Goal: Task Accomplishment & Management: Manage account settings

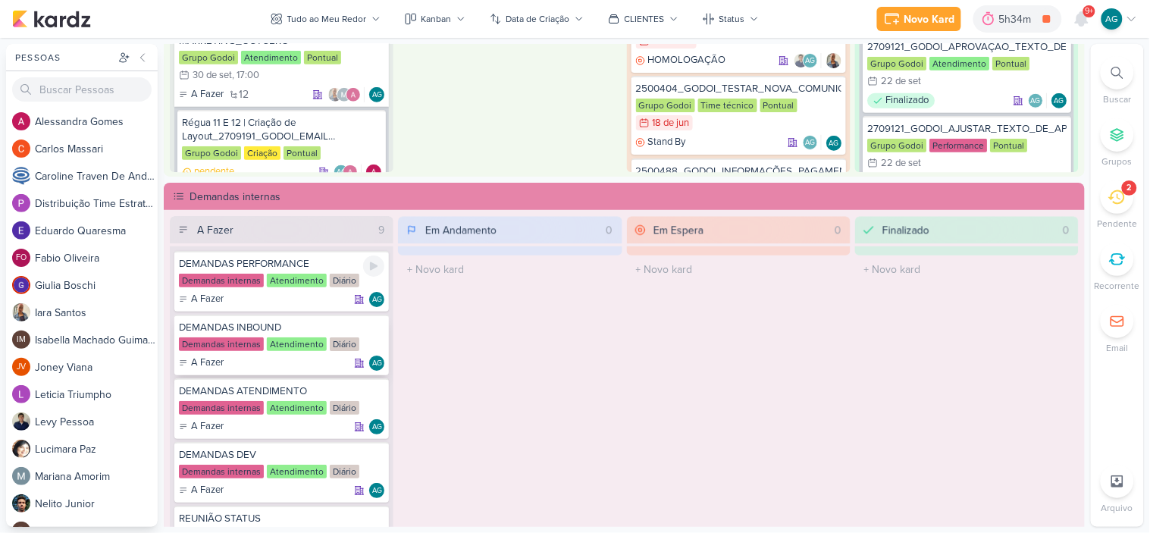
scroll to position [337, 0]
click at [373, 390] on icon at bounding box center [374, 394] width 8 height 8
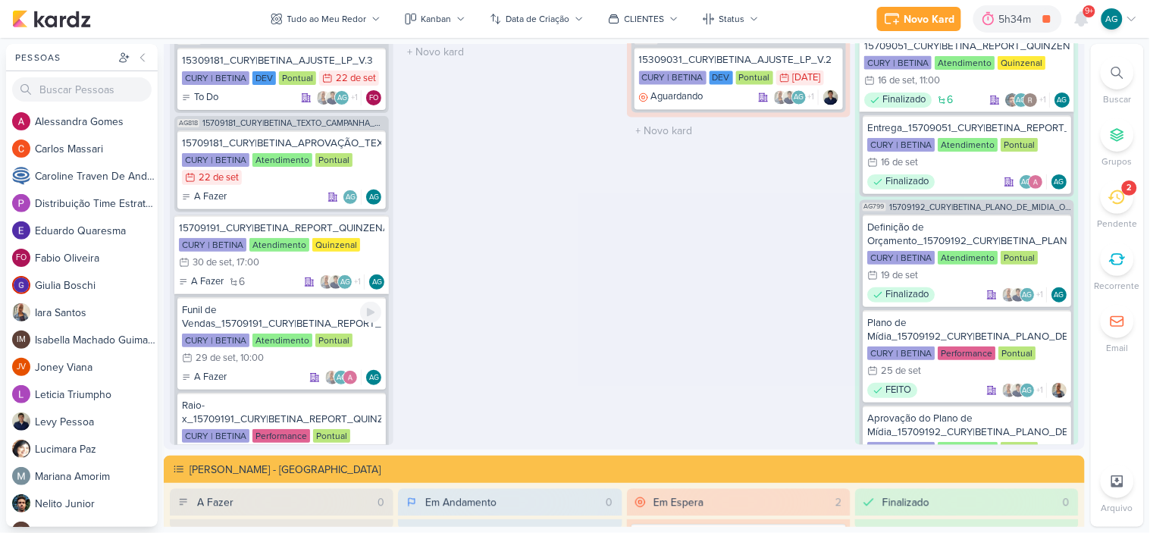
scroll to position [2189, 0]
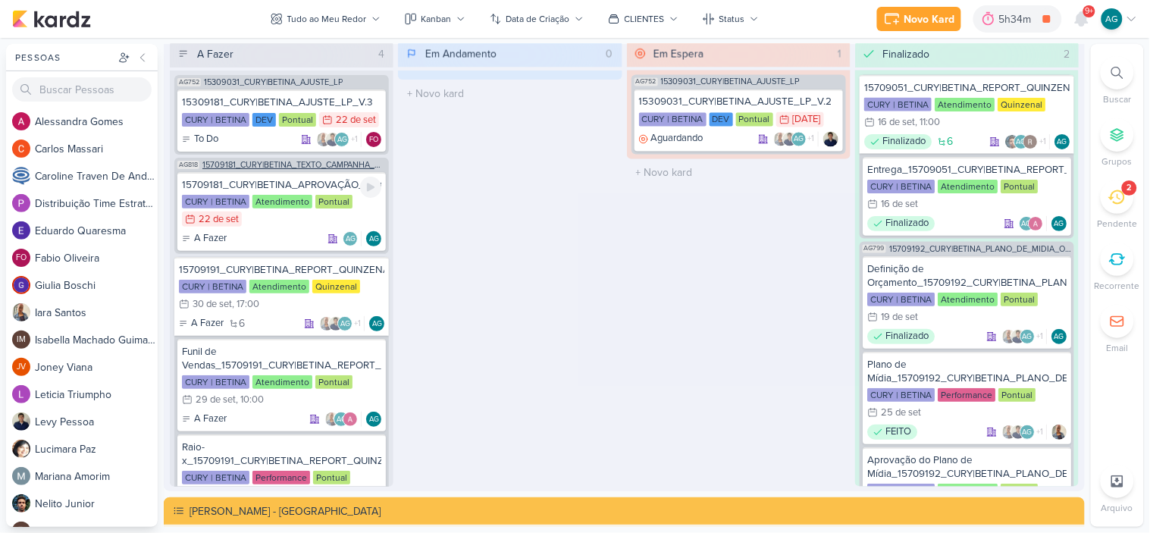
click at [312, 167] on span "15709181_CURY|BETINA_TEXTO_CAMPANHA_GOOGLE" at bounding box center [293, 165] width 183 height 8
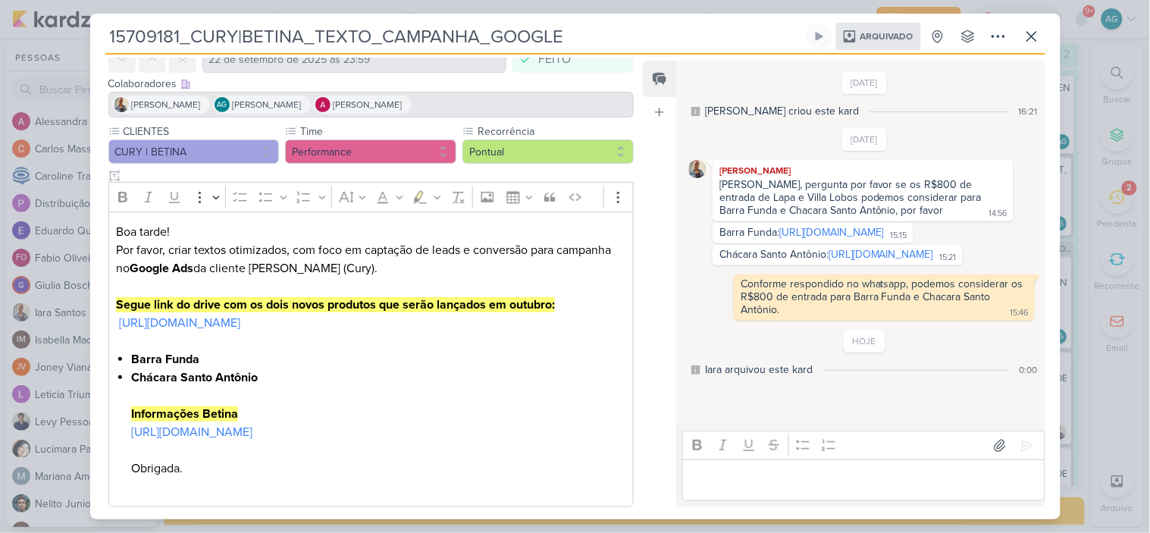
scroll to position [149, 0]
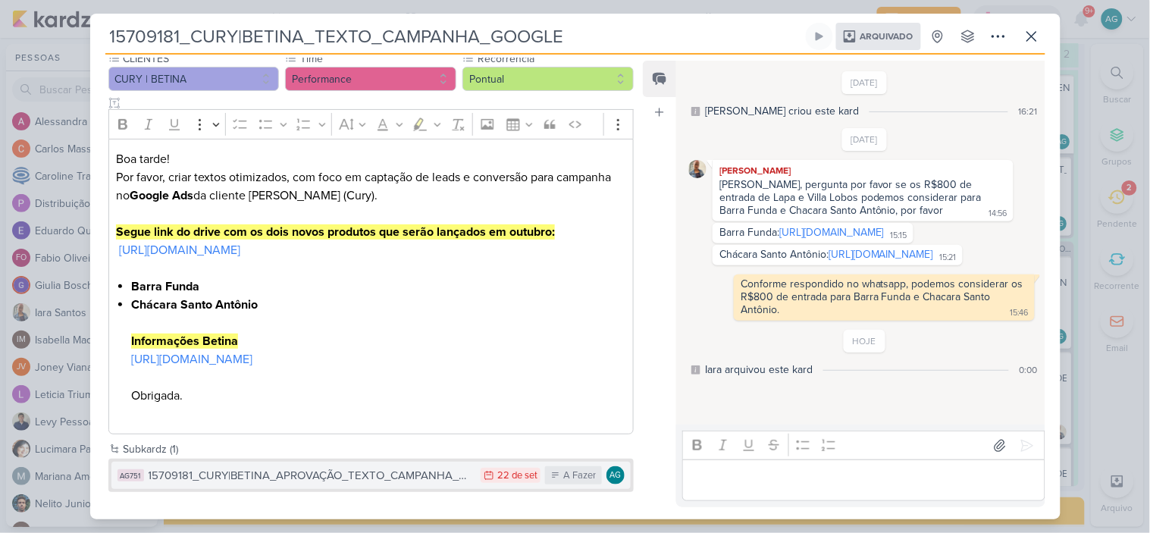
click at [419, 463] on button "AG751 15709181_CURY|BETINA_APROVAÇÃO_TEXTO_CAMPANHA_GOOGLE 22/9 22 de set A Faz…" at bounding box center [371, 475] width 520 height 27
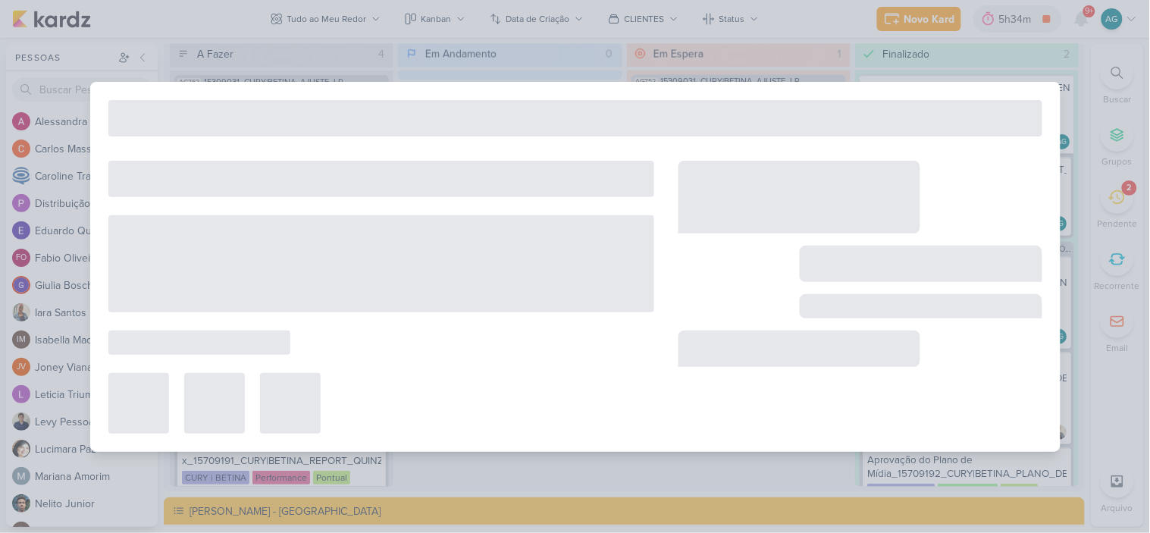
type input "15709181_CURY|BETINA_APROVAÇÃO_TEXTO_CAMPANHA_GOOGLE"
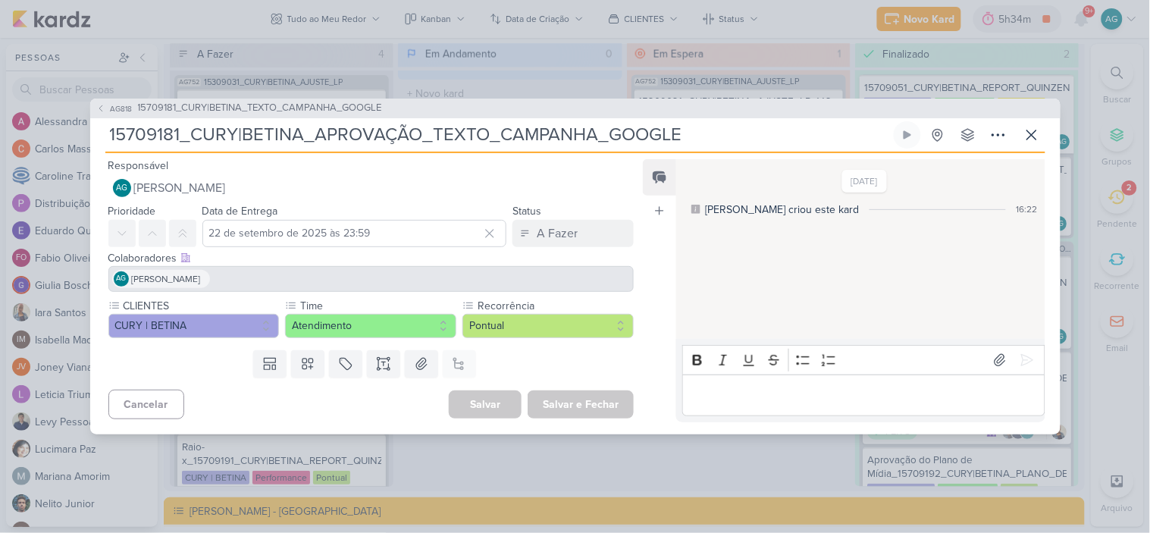
click at [776, 406] on div "Editor editing area: main" at bounding box center [863, 396] width 362 height 42
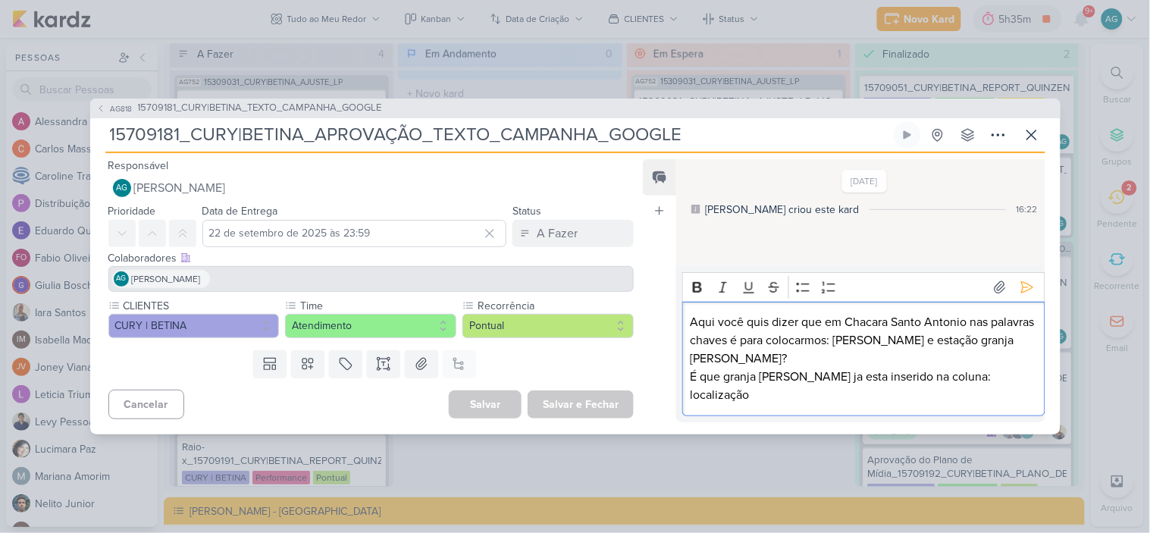
click at [693, 337] on p "Aqui você quis dizer que em Chacara Santo Antonio nas palavras chaves é para co…" at bounding box center [864, 358] width 346 height 91
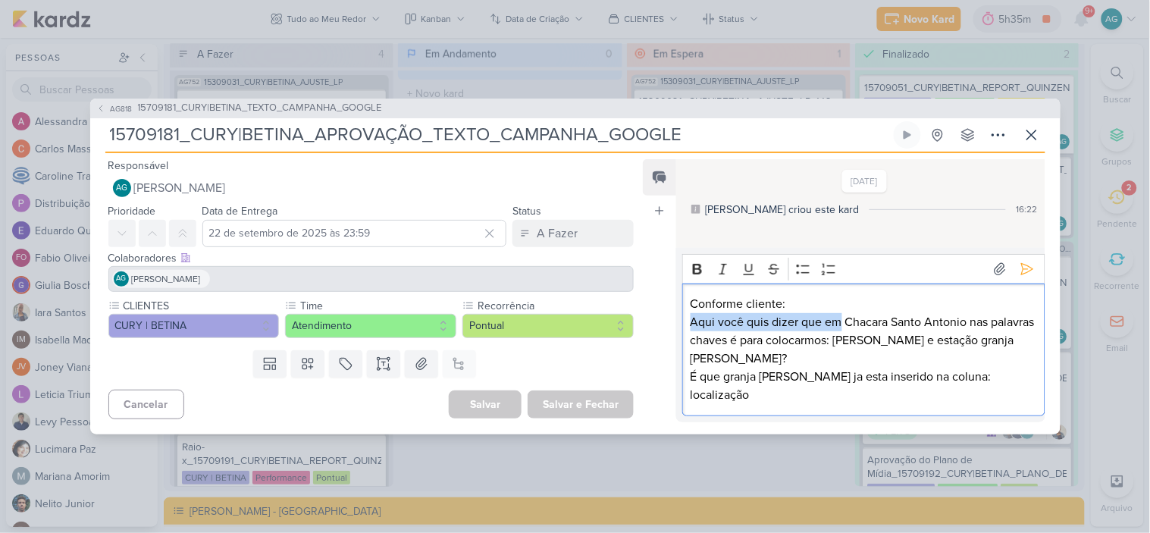
drag, startPoint x: 841, startPoint y: 340, endPoint x: 657, endPoint y: 346, distance: 184.3
click at [657, 346] on div "Feed Atrelar email Solte o email para atrelar ao kard 18/9/25 Aline criou este …" at bounding box center [844, 290] width 402 height 263
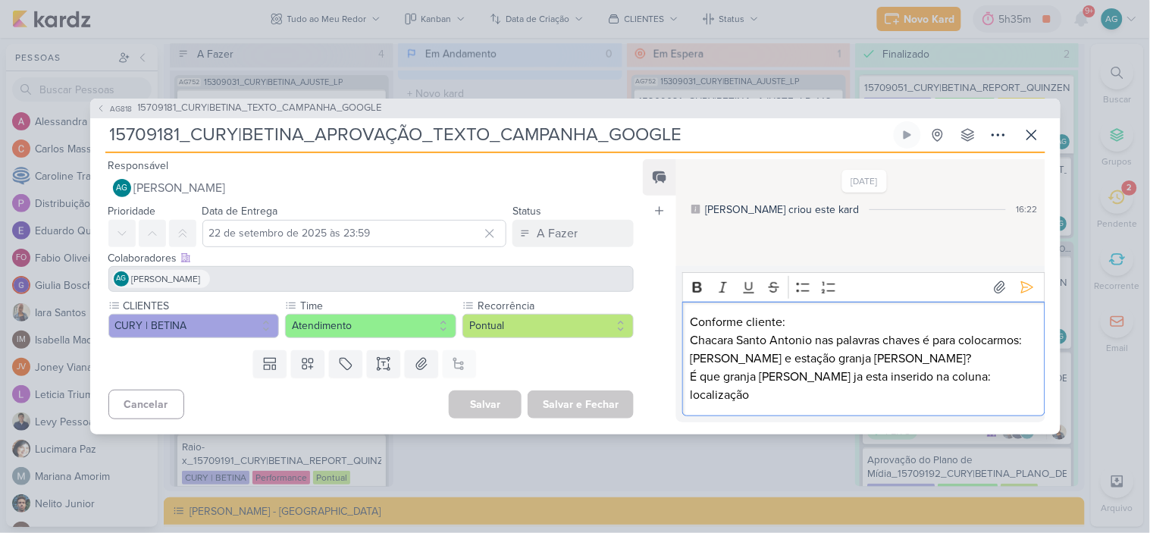
click at [956, 376] on p "Chacara Santo Antonio nas palavras chaves é para colocarmos: Alexandre dumas e …" at bounding box center [864, 367] width 346 height 73
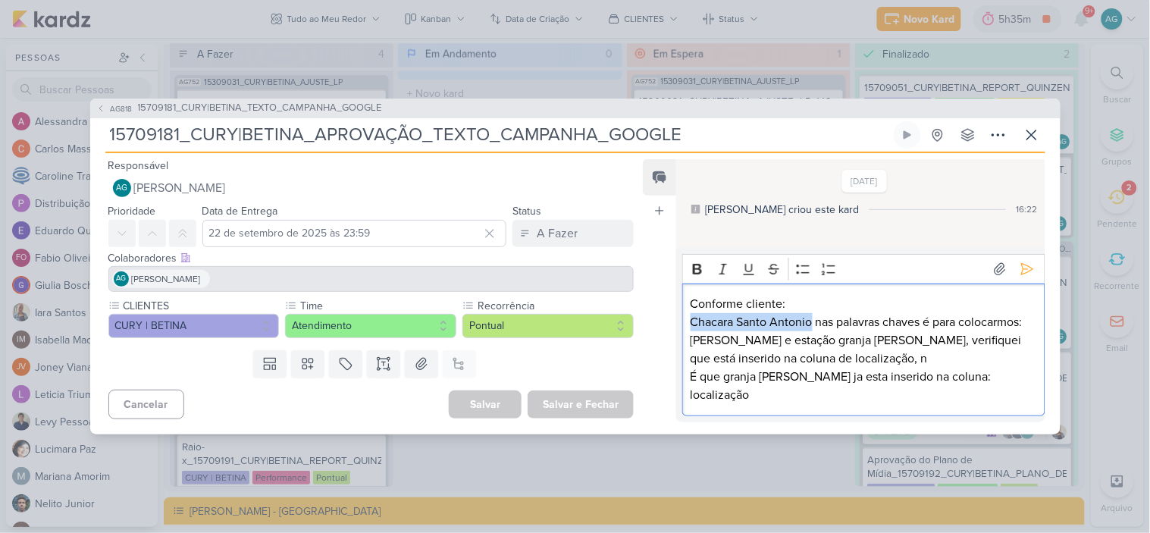
drag, startPoint x: 811, startPoint y: 337, endPoint x: 675, endPoint y: 339, distance: 135.7
click at [675, 339] on div "Feed Atrelar email Solte o email para atrelar ao kard 18/9/25 Aline criou este …" at bounding box center [844, 290] width 402 height 263
click at [696, 274] on icon "Editor toolbar" at bounding box center [697, 269] width 9 height 11
click at [900, 349] on p "Chacara Santo Antonio nas palavras chaves é para colocarmos: Alexandre dumas e …" at bounding box center [864, 358] width 346 height 91
click at [728, 359] on p "Chacara Santo Antonio nas palavras chaves é para colocarmos: Alexandre dumas e …" at bounding box center [864, 358] width 346 height 91
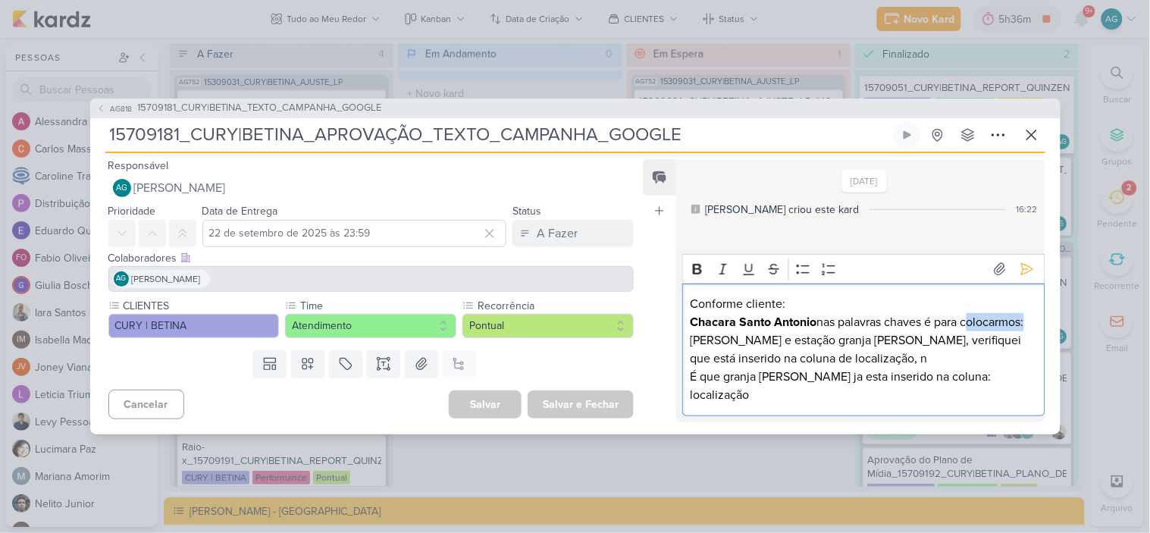
click at [728, 359] on p "Chacara Santo Antonio nas palavras chaves é para colocarmos: Alexandre dumas e …" at bounding box center [864, 358] width 346 height 91
click at [804, 359] on p "Chacara Santo Antonio nas palavras chaves é para inserirmos: Alexandre dumas e …" at bounding box center [864, 358] width 346 height 91
click at [846, 357] on p "Chacara Santo Antonio nas palavras chaves é para inserirmos: Alexandre dumas e …" at bounding box center [864, 358] width 346 height 91
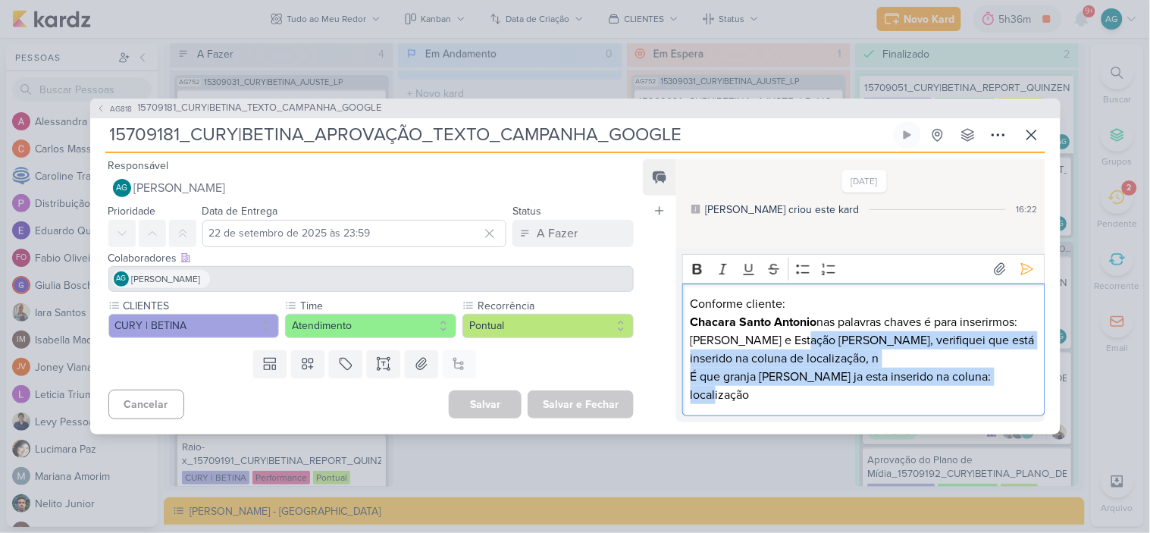
drag, startPoint x: 796, startPoint y: 353, endPoint x: 993, endPoint y: 469, distance: 228.3
click at [993, 469] on div "AG818 15709181_CURY|BETINA_TEXTO_CAMPANHA_GOOGLE 15709181_CURY|BETINA_APROVAÇÃO…" at bounding box center [575, 266] width 1150 height 533
copy p "Estação Granja Julieta, verifiquei que está inserido na coluna de localização, …"
click at [789, 391] on p "Chacara Santo Antonio nas palavras chaves é para inserirmos: Alexandre dumas e …" at bounding box center [864, 358] width 346 height 91
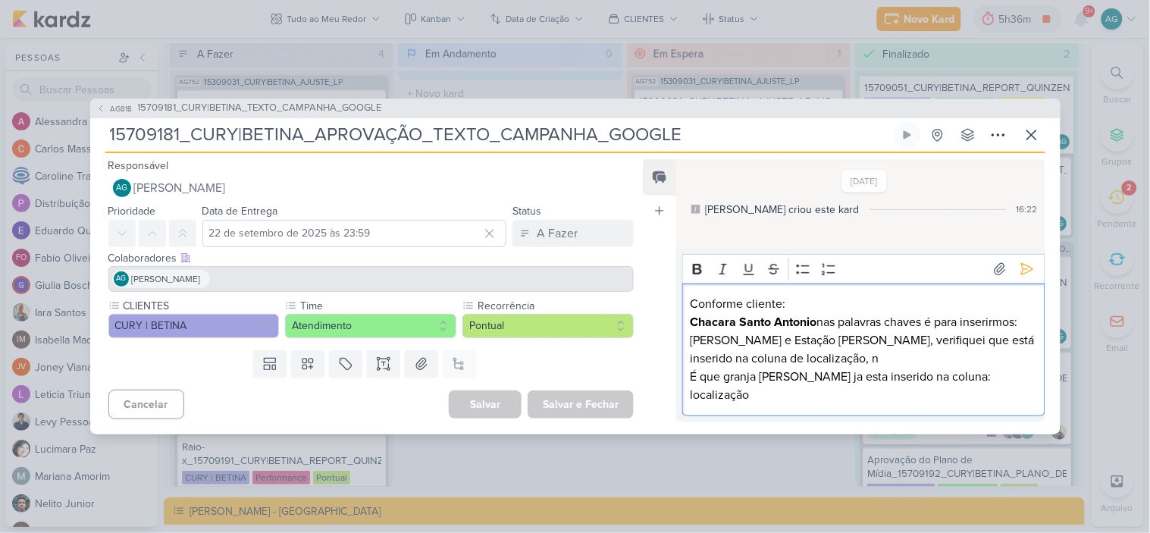
click at [737, 377] on p "Chacara Santo Antonio nas palavras chaves é para inserirmos: Alexandre dumas e …" at bounding box center [864, 358] width 346 height 91
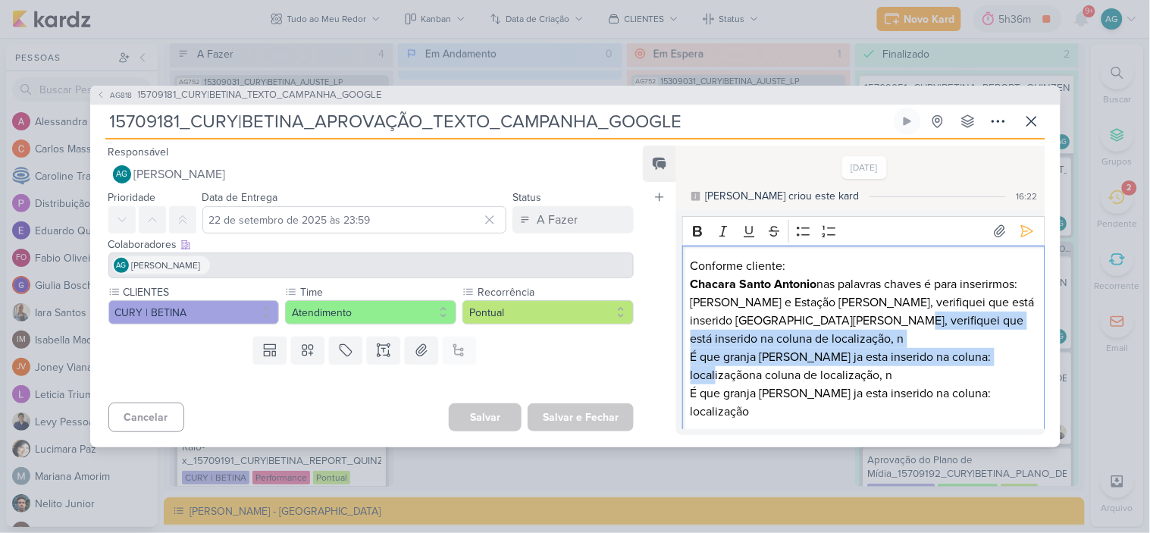
drag, startPoint x: 862, startPoint y: 326, endPoint x: 992, endPoint y: 362, distance: 134.4
click at [992, 362] on p "Chacara Santo Antonio nas palavras chaves é para inserirmos: Alexandre dumas e …" at bounding box center [864, 348] width 346 height 146
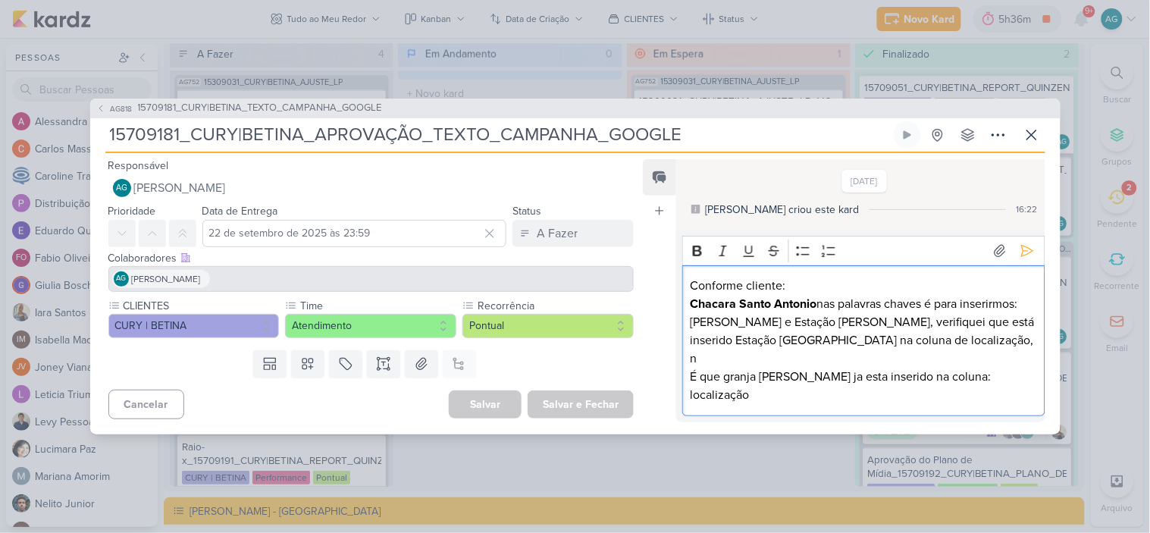
click at [1020, 379] on p "Chacara Santo Antonio nas palavras chaves é para inserirmos: Alexandre dumas e …" at bounding box center [864, 349] width 346 height 109
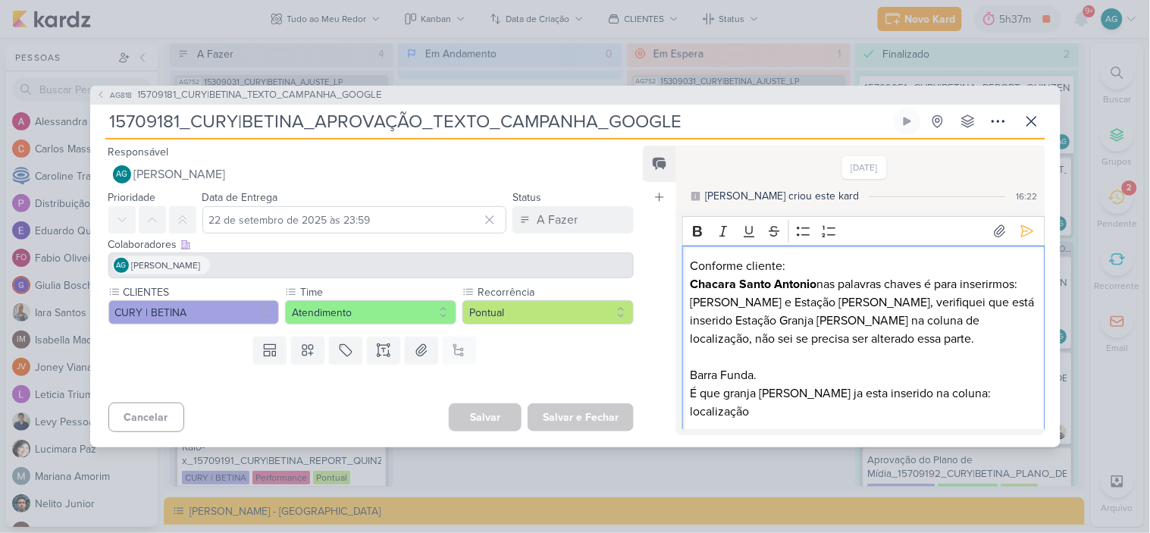
click at [758, 309] on p "Chacara Santo Antonio nas palavras chaves é para inserirmos: Alexandre dumas e …" at bounding box center [864, 311] width 346 height 73
click at [898, 345] on p "Chacara Santo Antonio nas palavras chaves é para inserirmos: Alexandre Dumas e …" at bounding box center [864, 311] width 346 height 73
click at [815, 347] on p "Chacara Santo Antonio nas palavras chaves é para inserirmos: Alexandre Dumas e …" at bounding box center [864, 311] width 346 height 73
drag, startPoint x: 994, startPoint y: 328, endPoint x: 1001, endPoint y: 343, distance: 17.0
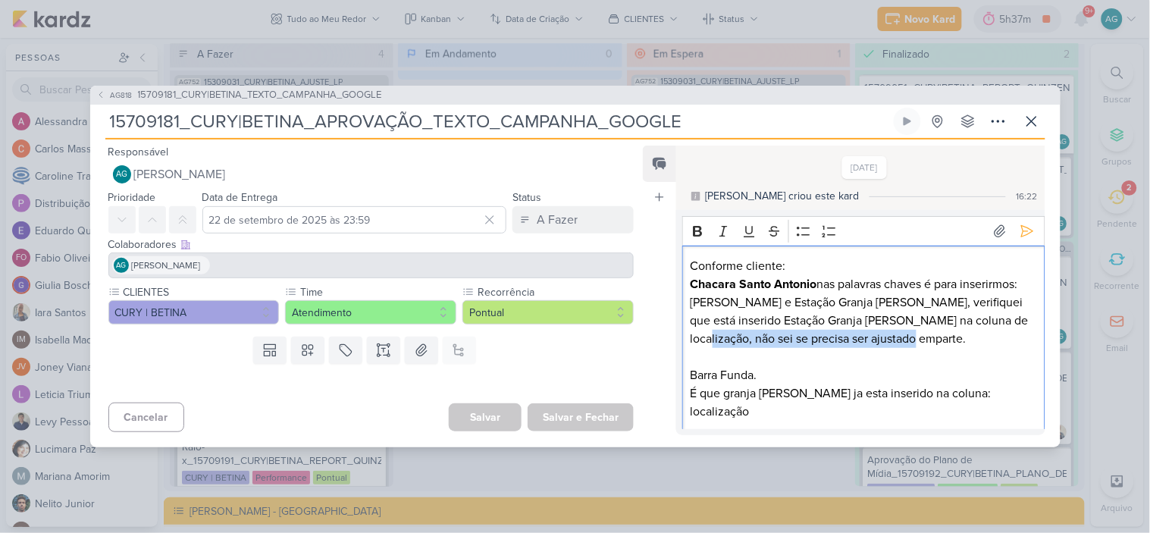
click at [1001, 343] on p "Chacara Santo Antonio nas palavras chaves é para inserirmos: Alexandre Dumas e …" at bounding box center [864, 311] width 346 height 73
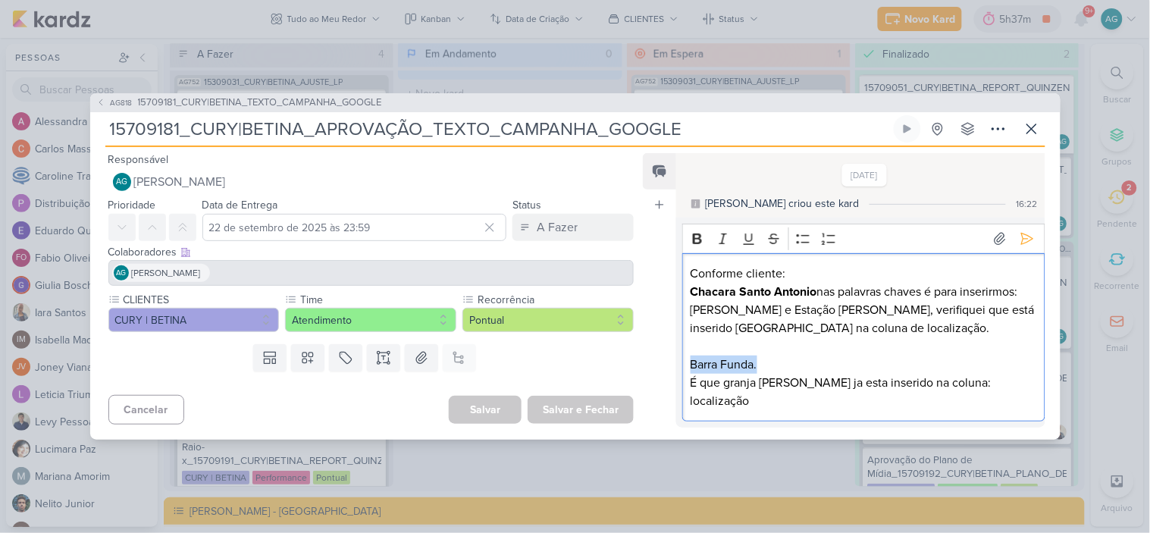
drag, startPoint x: 764, startPoint y: 377, endPoint x: 684, endPoint y: 378, distance: 80.4
click at [684, 378] on div "Conforme cliente: Chacara Santo Antonio nas palavras chaves é para inserirmos: …" at bounding box center [863, 337] width 362 height 169
click at [693, 244] on icon "Editor toolbar" at bounding box center [697, 238] width 9 height 11
click at [804, 399] on p "Barra Funda. É que granja julieta ja esta inserido na coluna: localização" at bounding box center [864, 383] width 346 height 55
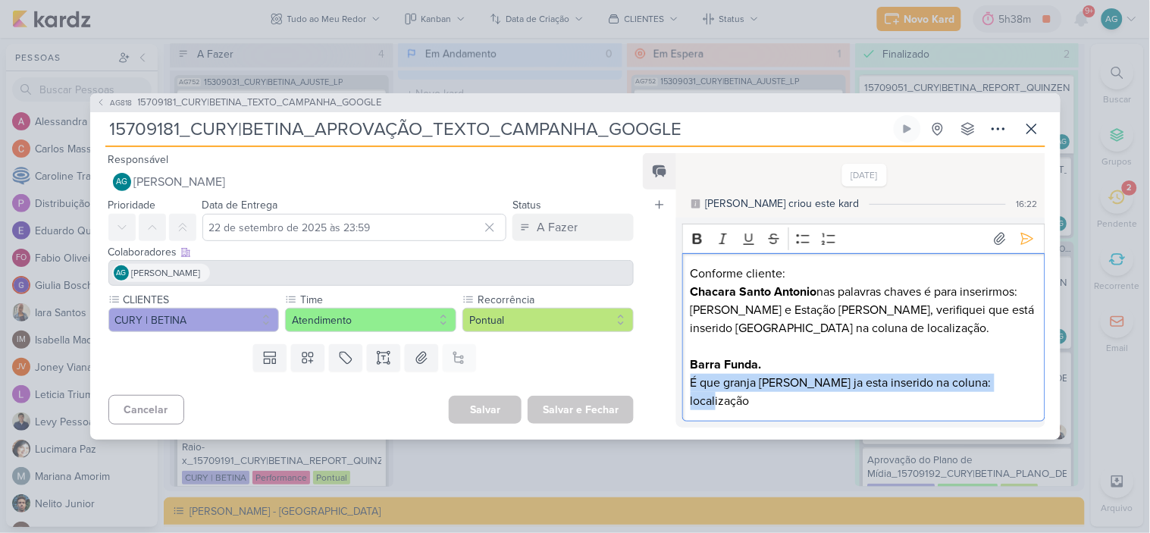
drag, startPoint x: 1004, startPoint y: 396, endPoint x: 687, endPoint y: 398, distance: 317.7
click at [687, 398] on div "Conforme cliente: Chacara Santo Antonio nas palavras chaves é para inserirmos: …" at bounding box center [863, 337] width 362 height 169
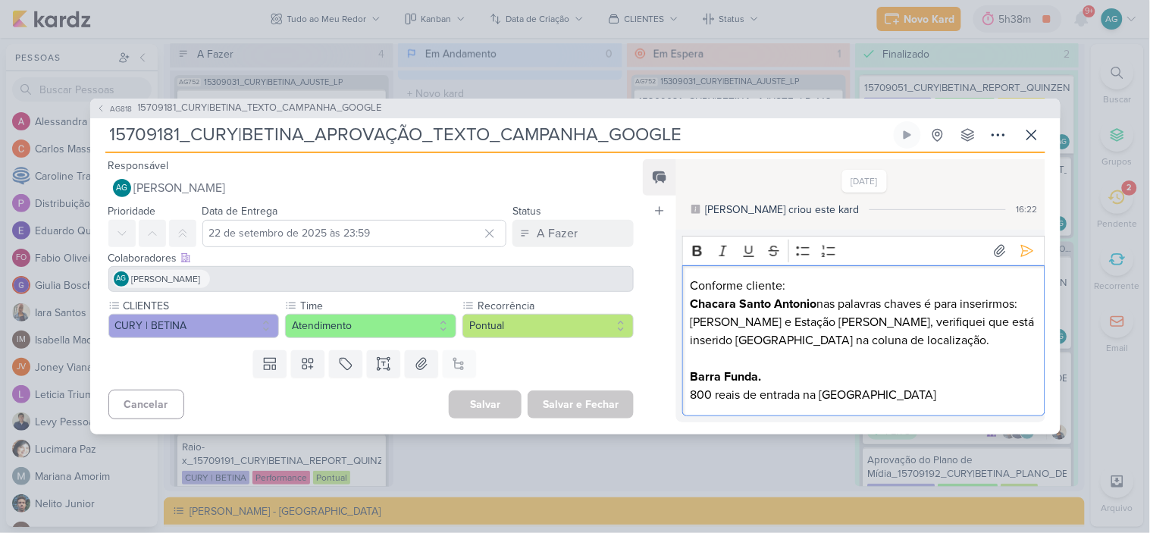
click at [687, 398] on div "Conforme cliente: Chacara Santo Antonio nas palavras chaves é para inserirmos: …" at bounding box center [863, 340] width 362 height 151
drag, startPoint x: 806, startPoint y: 395, endPoint x: 895, endPoint y: 398, distance: 89.5
click at [807, 395] on p "Barra Funda. 800 reais de entrada na Barra funda" at bounding box center [864, 386] width 346 height 36
click at [896, 398] on p "Barra Funda. 800 reais de entrada e estação Barra funda" at bounding box center [864, 386] width 346 height 36
click at [934, 396] on p "Barra Funda. 800 reais de entrada e estação Barra Funda" at bounding box center [864, 386] width 346 height 36
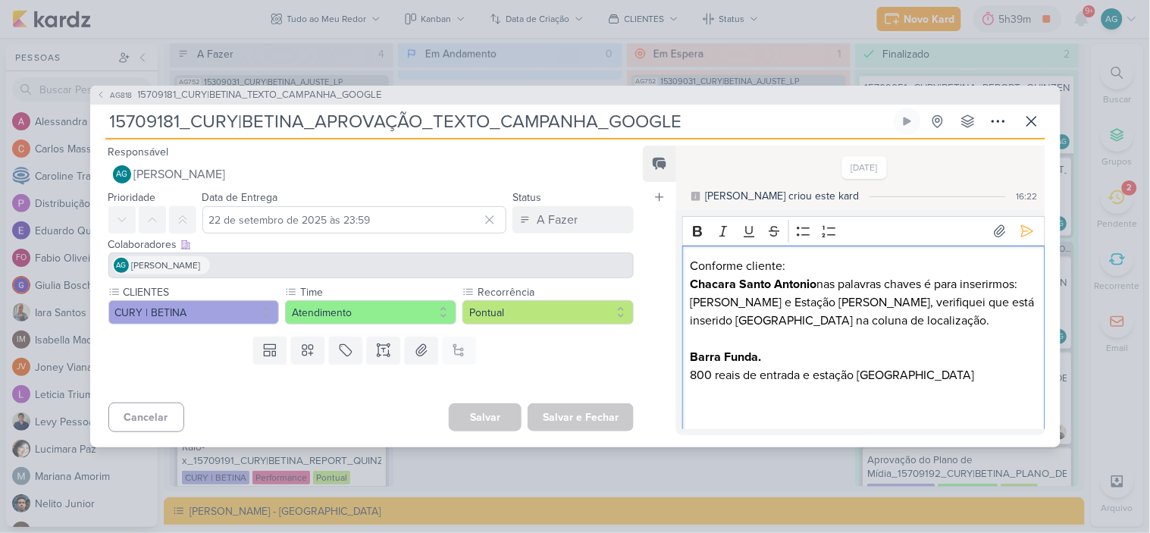
scroll to position [116, 0]
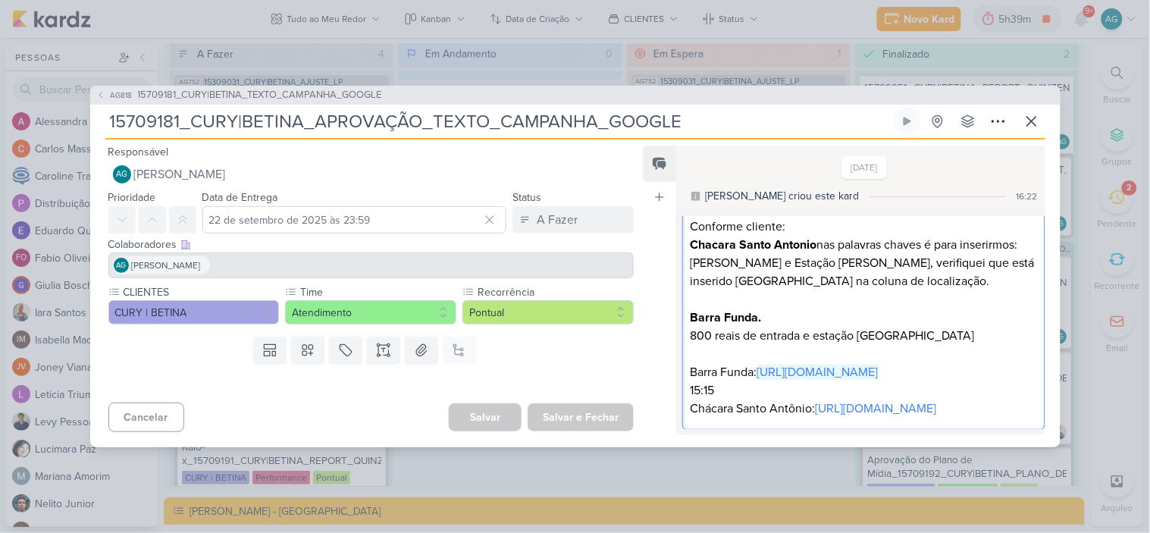
drag, startPoint x: 1004, startPoint y: 331, endPoint x: 687, endPoint y: 321, distance: 317.8
click at [687, 321] on div "Conforme cliente: Chacara Santo Antonio nas palavras chaves é para inserirmos: …" at bounding box center [863, 318] width 362 height 224
drag, startPoint x: 777, startPoint y: 296, endPoint x: 686, endPoint y: 276, distance: 93.2
click at [686, 276] on div "Conforme cliente: Chacara Santo Antonio nas palavras chaves é para inserirmos: …" at bounding box center [863, 318] width 362 height 224
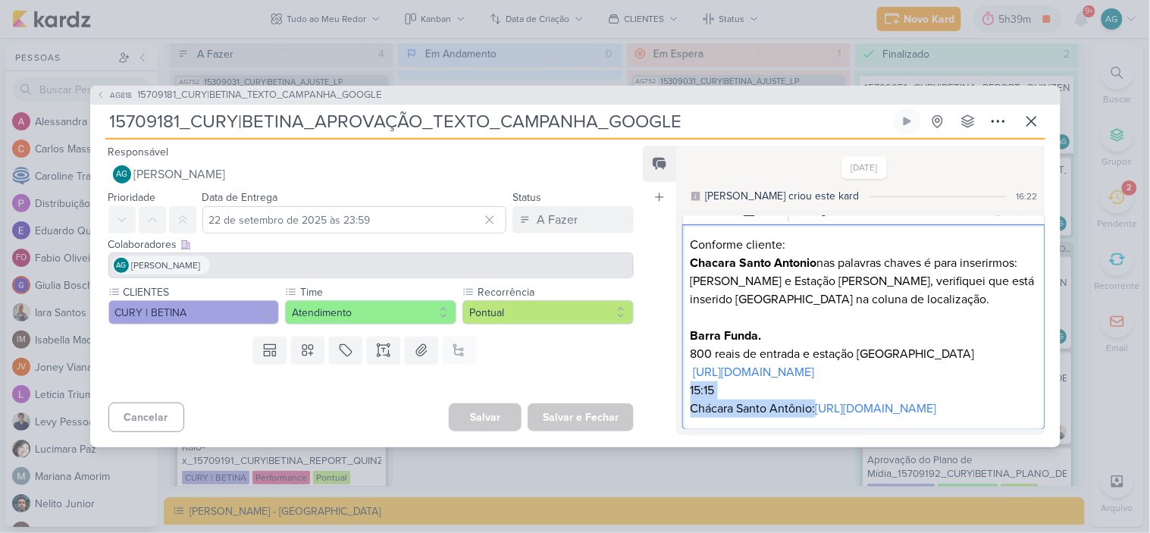
drag, startPoint x: 687, startPoint y: 337, endPoint x: 822, endPoint y: 349, distance: 135.5
click at [822, 349] on div "Conforme cliente: Chacara Santo Antonio nas palavras chaves é para inserirmos: …" at bounding box center [863, 326] width 362 height 205
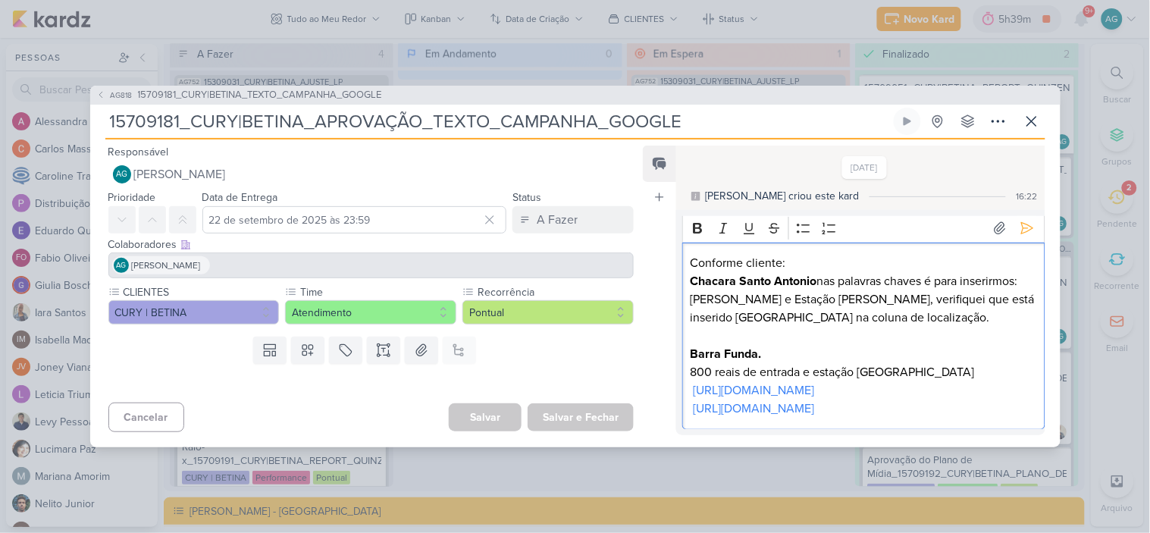
scroll to position [77, 0]
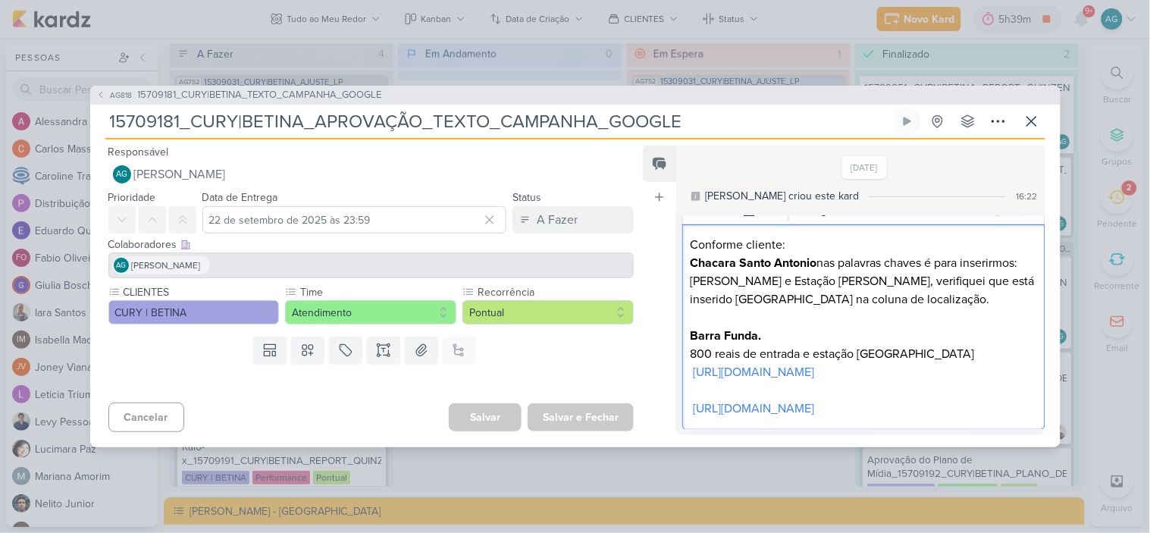
drag, startPoint x: 884, startPoint y: 402, endPoint x: 683, endPoint y: 373, distance: 203.0
click at [683, 373] on div "Conforme cliente: Chacara Santo Antonio nas palavras chaves é para inserirmos: …" at bounding box center [863, 326] width 362 height 205
copy p "https://docs.google.com/spreadsheets/d/1RSwBWsEVWJokflJ2vHgtmuNRSvvjL4H4L_CmN9U…"
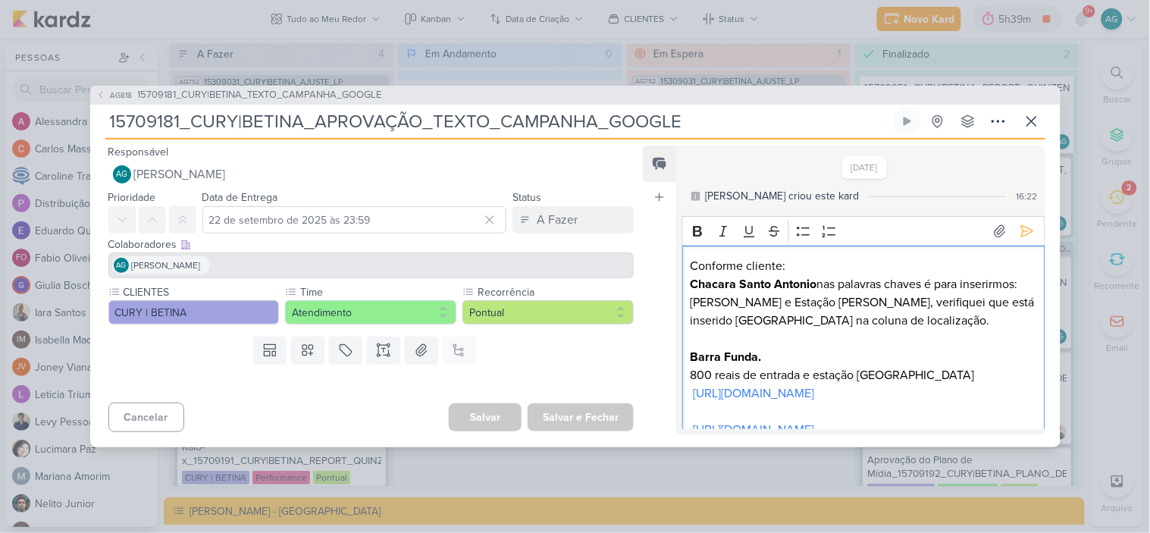
click at [721, 328] on p "Chacara Santo Antonio nas palavras chaves é para inserirmos: Alexandre Dumas e …" at bounding box center [864, 302] width 346 height 55
click at [1019, 322] on p "Chacara Santo Antonio nas palavras chaves é para inserirmos: Alexandre Dumas e …" at bounding box center [864, 302] width 346 height 55
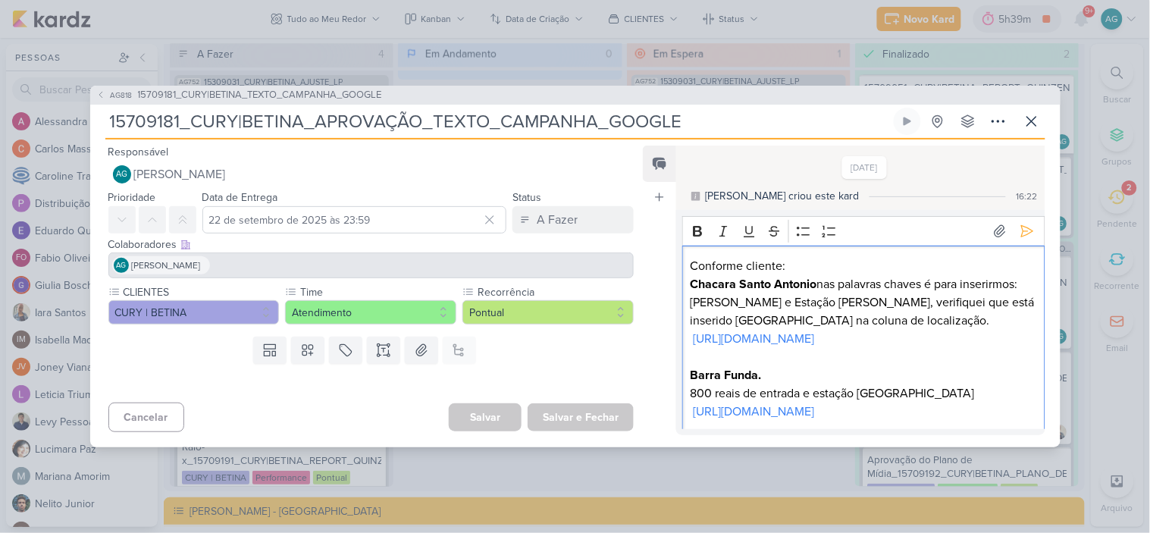
click at [688, 337] on div "Conforme cliente: Chacara Santo Antonio nas palavras chaves é para inserirmos: …" at bounding box center [863, 358] width 362 height 224
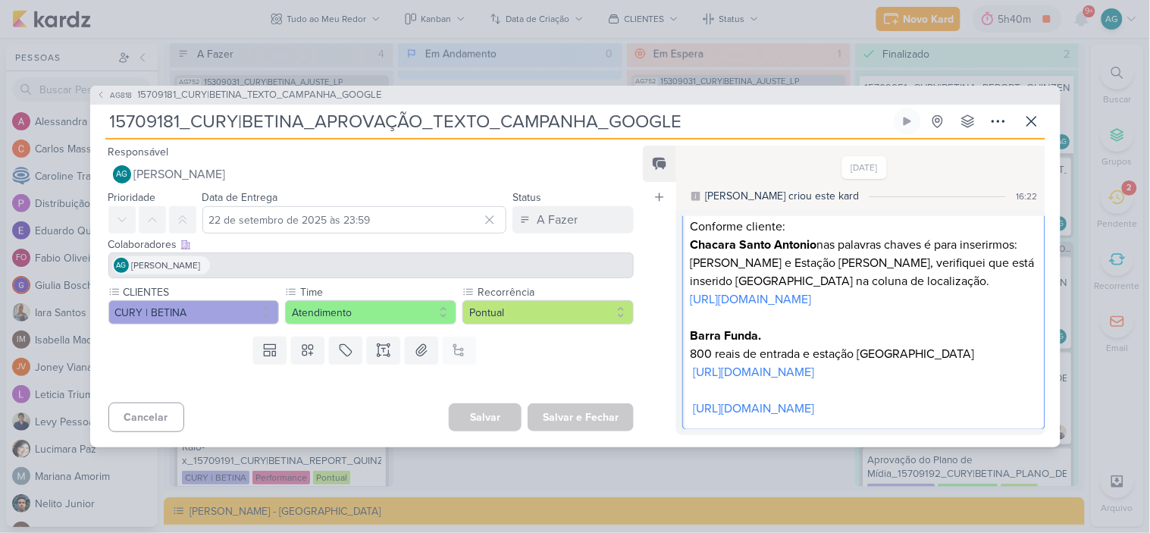
scroll to position [131, 0]
drag, startPoint x: 696, startPoint y: 406, endPoint x: 1048, endPoint y: 445, distance: 353.9
click at [1048, 445] on div "Responsável AG Aline Gimenez Graciano Nenhum contato encontrado create new cont…" at bounding box center [575, 293] width 970 height 308
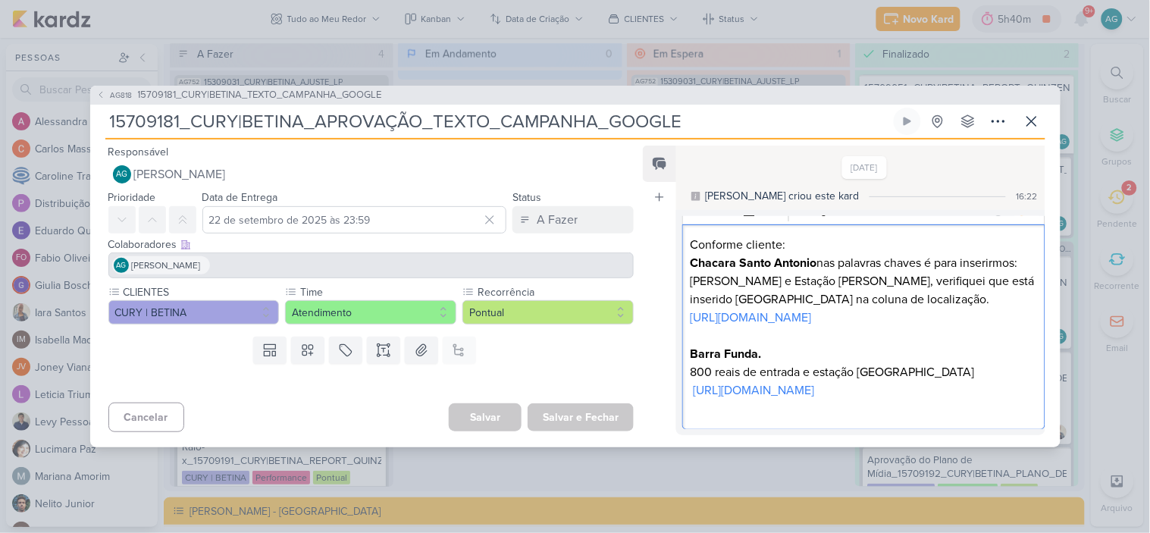
click at [692, 381] on p "https://docs.google.com/spreadsheets/d/1g2KxiPVic3OWHA_PMBqZblwWSe5MZaR4wZPDfky…" at bounding box center [864, 390] width 346 height 18
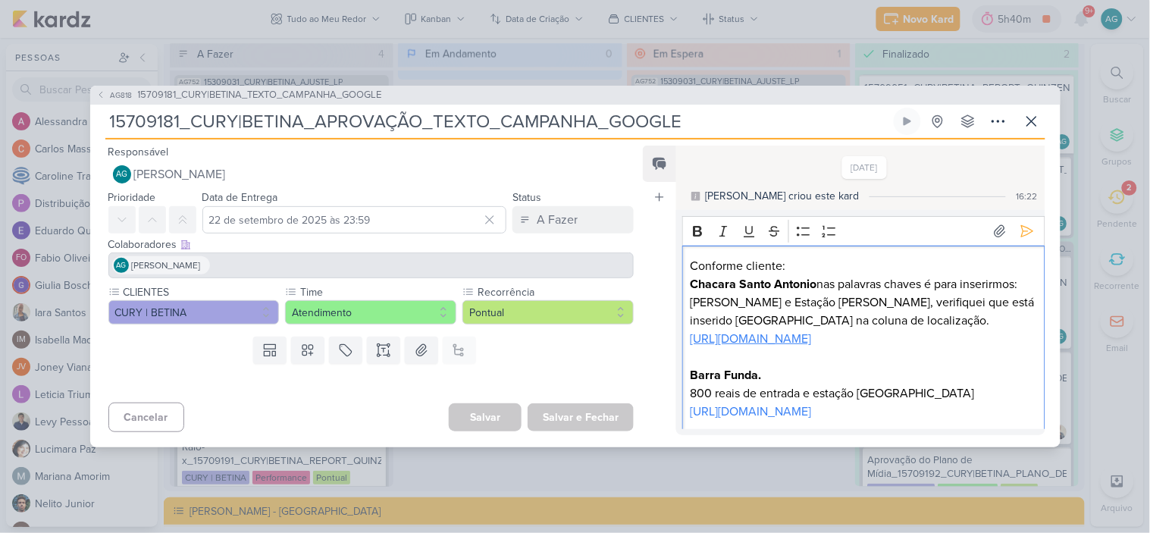
click at [738, 346] on link "https://docs.google.com/spreadsheets/d/1RSwBWsEVWJokflJ2vHgtmuNRSvvjL4H4L_CmN9U…" at bounding box center [751, 338] width 121 height 15
click at [840, 277] on p "Chacara Santo Antonio nas palavras chaves é para inserirmos: Alexandre Dumas e …" at bounding box center [864, 302] width 346 height 55
click at [806, 275] on p "Chacara Santo Antonio nas palavras chaves é para inserirmos: Alexandre Dumas e …" at bounding box center [864, 302] width 346 height 55
click at [809, 262] on p "Conforme cliente:" at bounding box center [864, 266] width 346 height 18
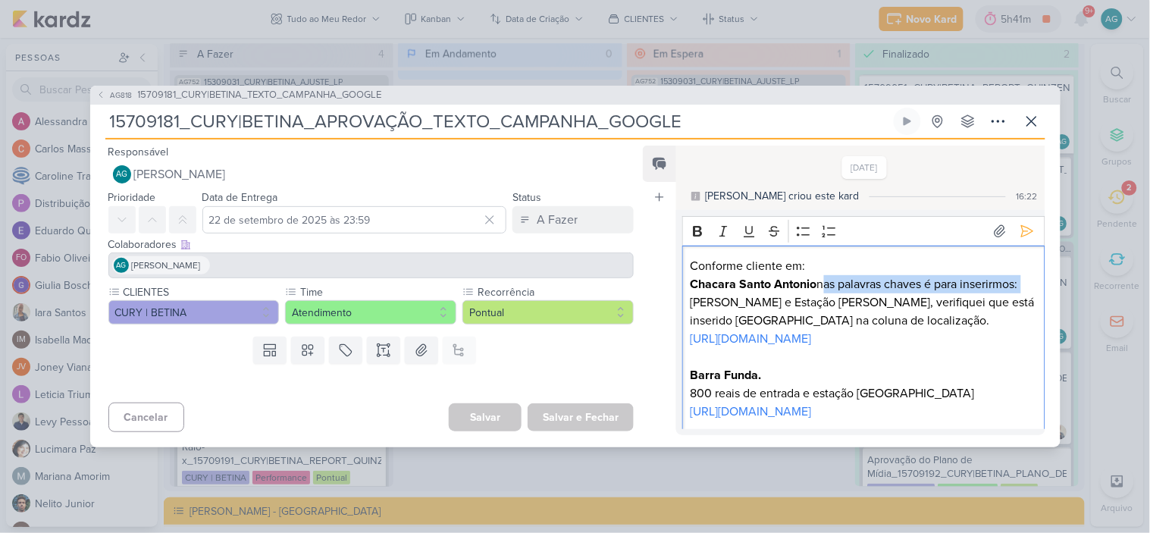
drag, startPoint x: 823, startPoint y: 284, endPoint x: 1035, endPoint y: 285, distance: 212.3
click at [1035, 285] on div "Conforme cliente em: Chacara Santo Antonio nas palavras chaves é para inserirmo…" at bounding box center [863, 348] width 362 height 205
copy p "nas palavras chaves é para inserirmos:"
click at [794, 403] on p "Barra Funda. 800 reais de entrada e estação Barra Funda" at bounding box center [864, 384] width 346 height 36
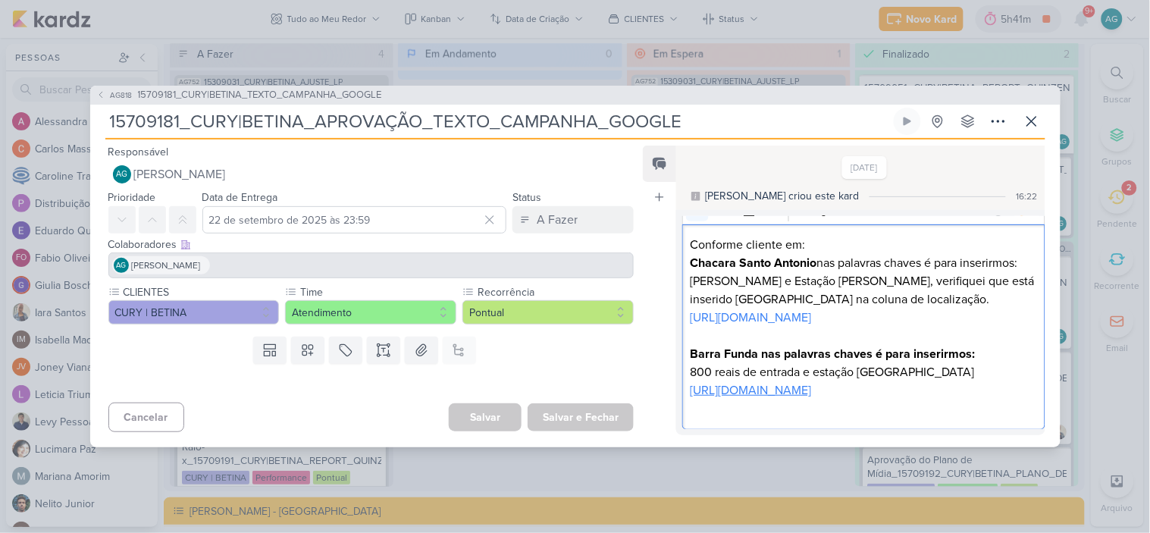
scroll to position [42, 0]
drag, startPoint x: 981, startPoint y: 415, endPoint x: 763, endPoint y: 369, distance: 223.0
click at [763, 369] on p "Barra Funda nas palavras chaves é para inserirmos: 800 reais de entrada e estaç…" at bounding box center [864, 363] width 346 height 36
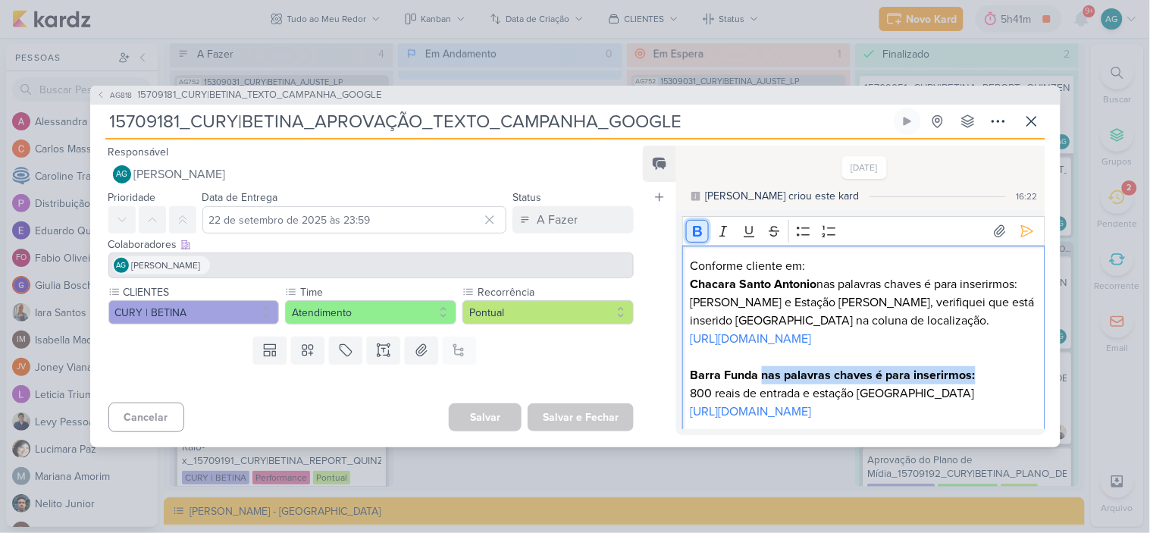
click at [698, 237] on icon "Editor toolbar" at bounding box center [697, 231] width 15 height 15
click at [990, 366] on p "Editor editing area: main" at bounding box center [864, 357] width 346 height 18
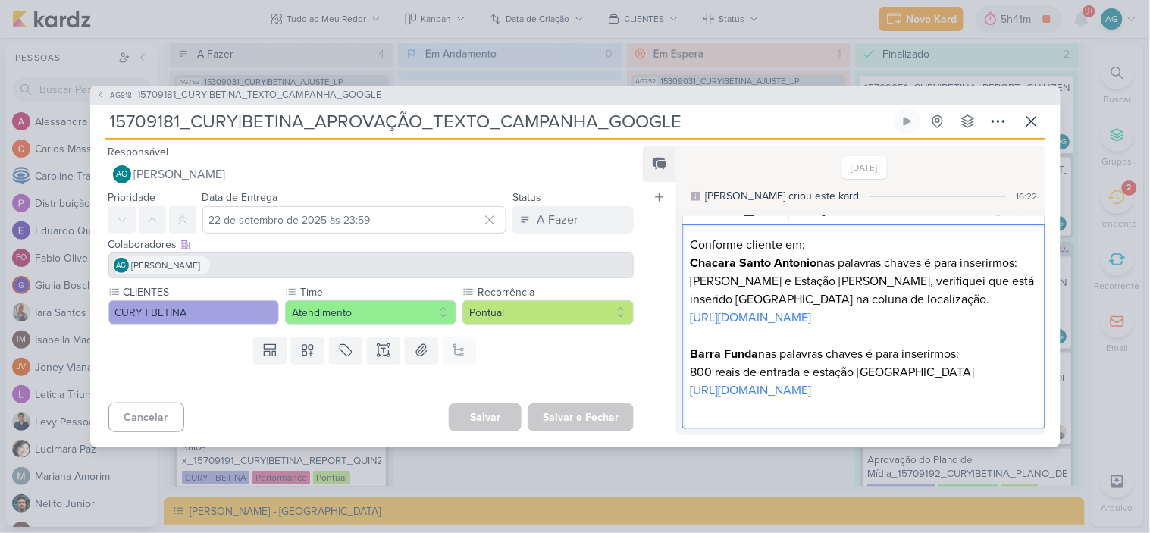
drag, startPoint x: 779, startPoint y: 375, endPoint x: 634, endPoint y: 102, distance: 309.6
click at [779, 383] on link "https://docs.google.com/spreadsheets/d/1g2KxiPVic3OWHA_PMBqZblwWSe5MZaR4wZPDfky…" at bounding box center [751, 390] width 121 height 15
click at [801, 350] on p "Barra Funda nas palavras chaves é para inserirmos: 800 reais de entrada e estaç…" at bounding box center [864, 363] width 346 height 36
click at [961, 353] on p "Barra Funda nas palavras chaves é para inserirmos: 800 reais de entrada e estaç…" at bounding box center [864, 363] width 346 height 36
click at [858, 349] on p "Barra Funda nas palavras chaves é para inserirmos: 800 reais de entrada e estaç…" at bounding box center [864, 363] width 346 height 36
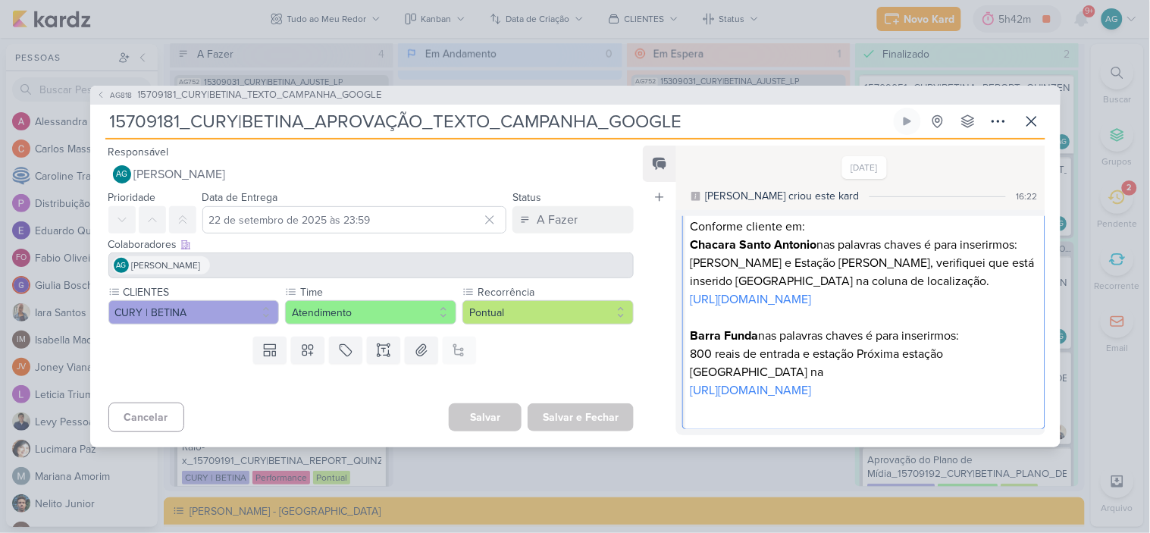
click at [728, 375] on p "Barra Funda nas palavras chaves é para inserirmos: 800 reais de entrada e estaç…" at bounding box center [864, 354] width 346 height 55
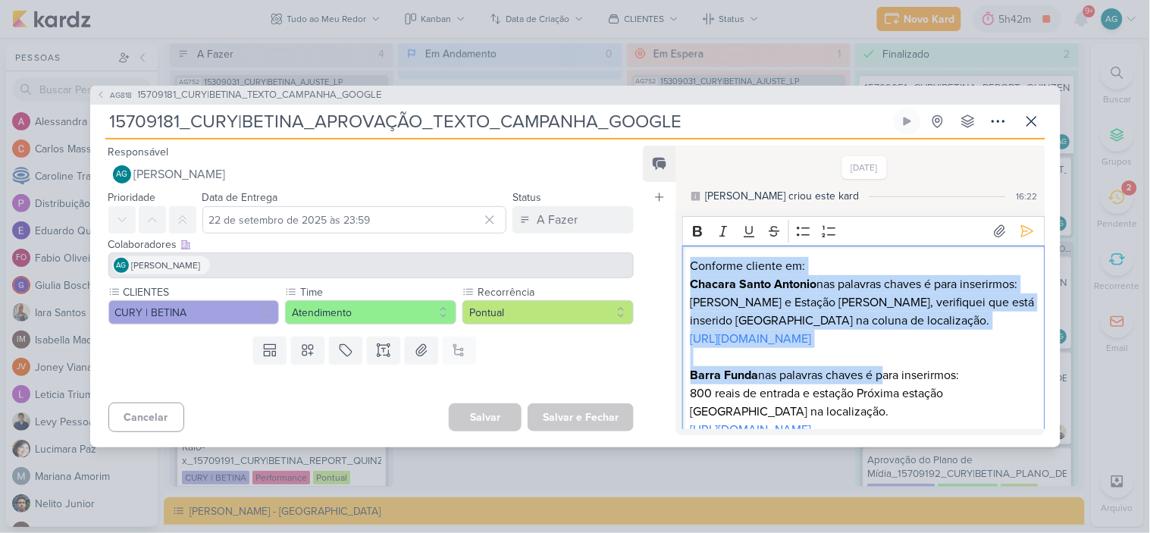
scroll to position [94, 0]
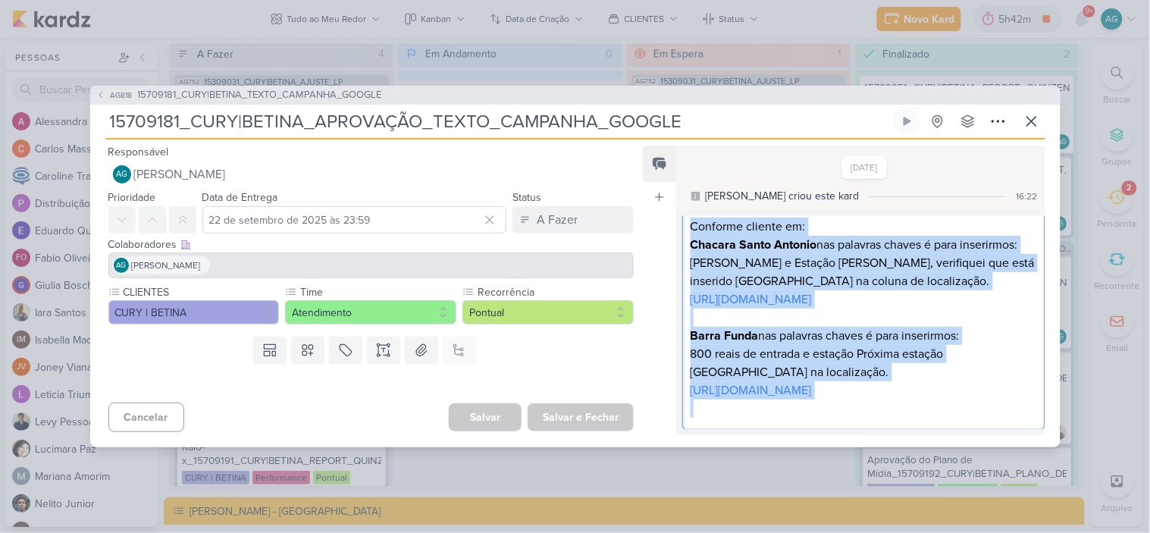
drag, startPoint x: 692, startPoint y: 265, endPoint x: 1011, endPoint y: 403, distance: 347.4
click at [1011, 403] on div "Conforme cliente em: Chacara Santo Antonio nas palavras chaves é para inserirmo…" at bounding box center [863, 318] width 362 height 224
copy div "Conforme cliente em: Chacara Santo Antonio nas palavras chaves é para inserirmo…"
click at [815, 351] on p "Barra Funda nas palavras chaves é para inserirmos: 800 reais de entrada e estaç…" at bounding box center [864, 354] width 346 height 55
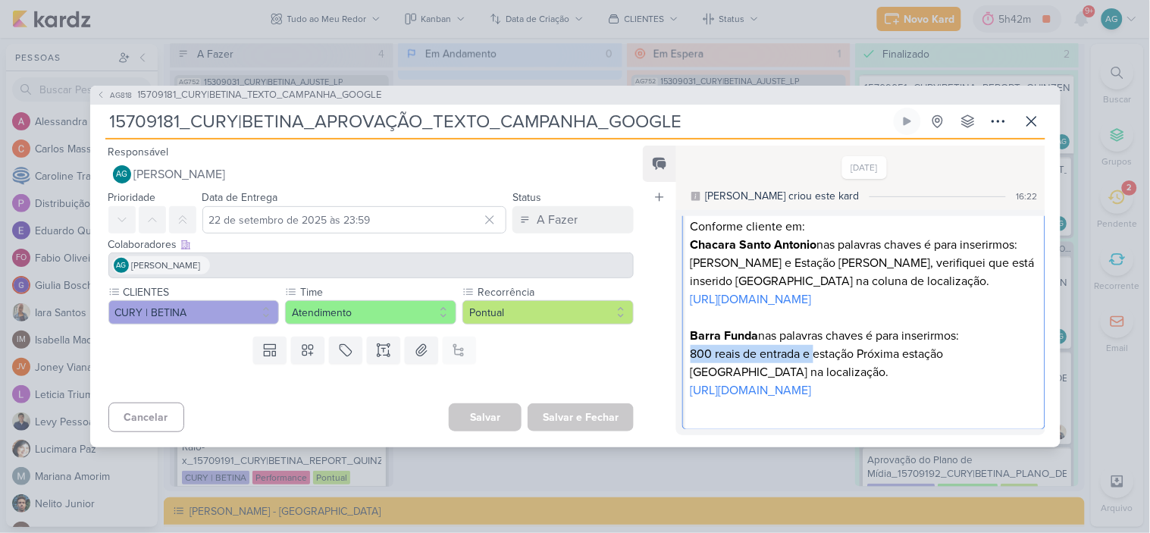
drag, startPoint x: 815, startPoint y: 337, endPoint x: 691, endPoint y: 338, distance: 124.3
click at [691, 338] on p "Barra Funda nas palavras chaves é para inserirmos: 800 reais de entrada e estaç…" at bounding box center [864, 354] width 346 height 55
click at [719, 349] on p "Barra Funda nas palavras chaves é para inserirmos: 800 reais de entrada e estaç…" at bounding box center [864, 354] width 346 height 55
click at [694, 334] on p "Barra Funda nas palavras chaves é para inserirmos: 800 reais de entrada e estaç…" at bounding box center [864, 354] width 346 height 55
drag, startPoint x: 691, startPoint y: 334, endPoint x: 854, endPoint y: 337, distance: 162.3
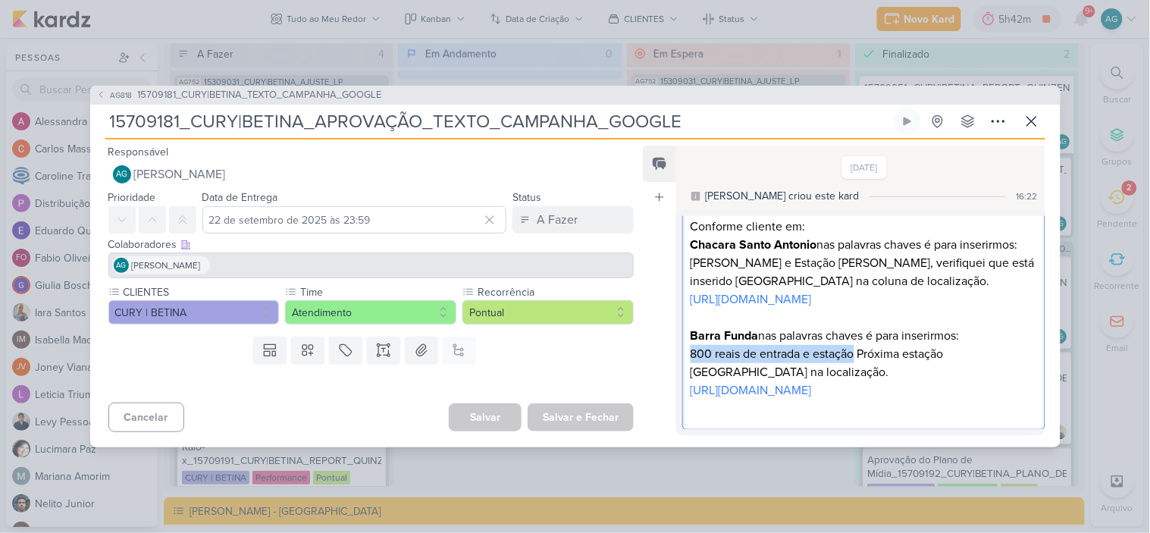
click at [854, 337] on p "Barra Funda nas palavras chaves é para inserirmos: 800 reais de entrada e estaç…" at bounding box center [864, 354] width 346 height 55
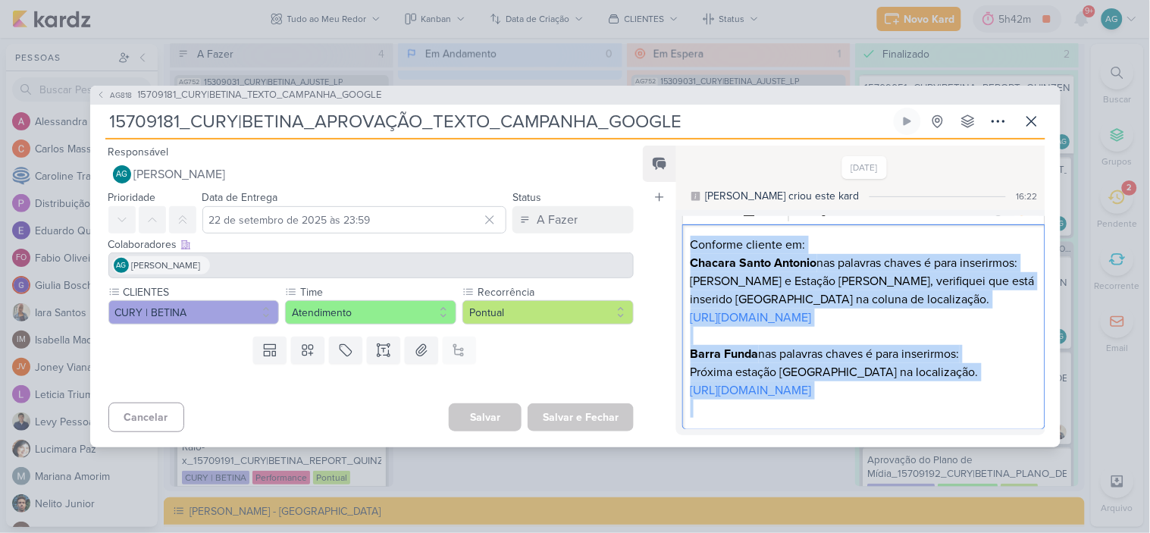
scroll to position [77, 0]
drag, startPoint x: 692, startPoint y: 267, endPoint x: 1019, endPoint y: 395, distance: 351.0
click at [1019, 395] on div "Conforme cliente em: Chacara Santo Antonio nas palavras chaves é para inserirmo…" at bounding box center [863, 326] width 362 height 205
copy div "Conforme cliente em: Chacara Santo Antonio nas palavras chaves é para inserirmo…"
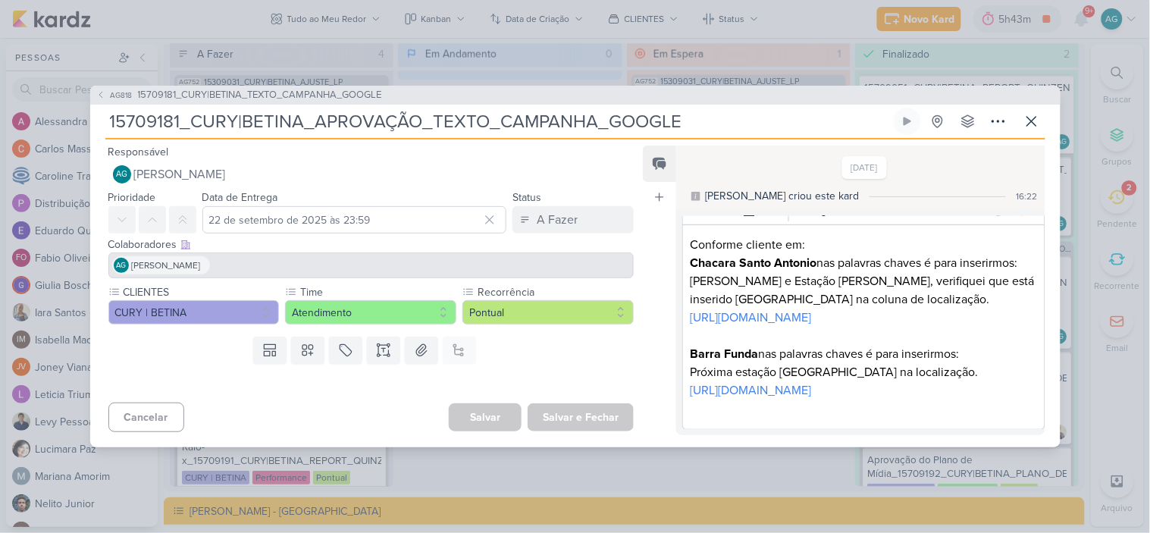
drag, startPoint x: 713, startPoint y: 123, endPoint x: 2, endPoint y: 133, distance: 711.9
click at [2, 133] on div "AG818 15709181_CURY|BETINA_TEXTO_CAMPANHA_GOOGLE 15709181_CURY|BETINA_APROVAÇÃO…" at bounding box center [575, 266] width 1150 height 533
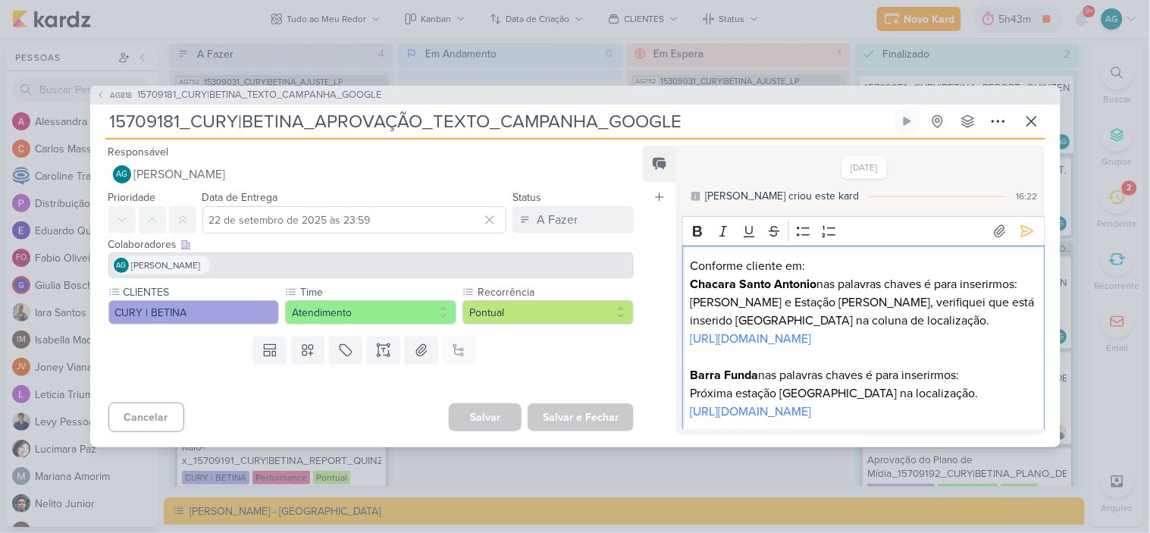
drag, startPoint x: 1006, startPoint y: 392, endPoint x: 691, endPoint y: 258, distance: 342.7
click at [691, 258] on div "Conforme cliente em: Chacara Santo Antonio nas palavras chaves é para inserirmo…" at bounding box center [863, 348] width 362 height 205
copy div "Conforme cliente em: Chacara Santo Antonio nas palavras chaves é para inserirmo…"
click at [1020, 227] on icon at bounding box center [1027, 231] width 15 height 15
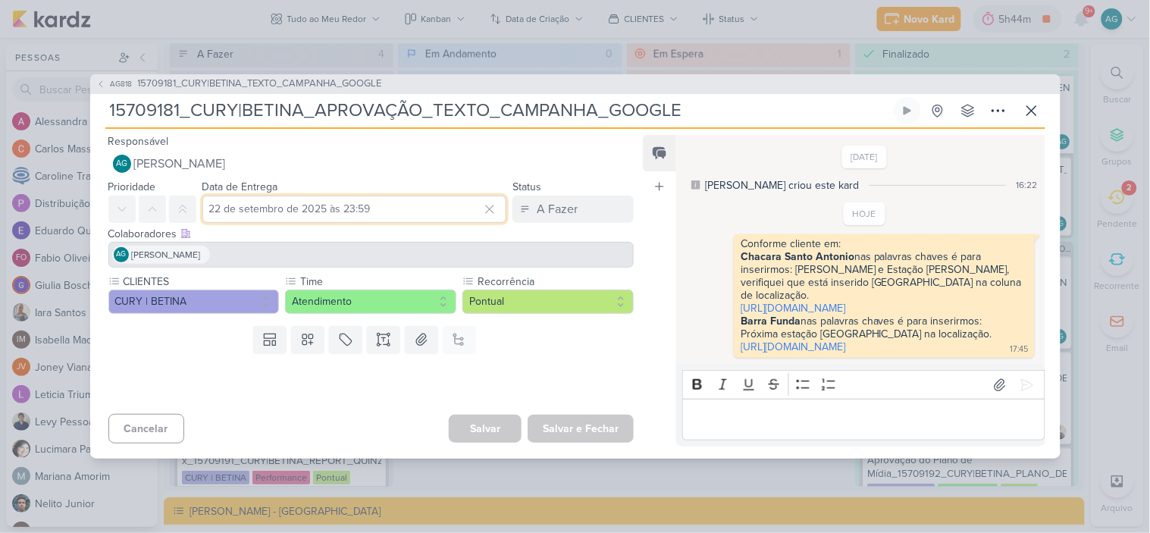
click at [398, 196] on input "22 de setembro de 2025 às 23:59" at bounding box center [354, 209] width 305 height 27
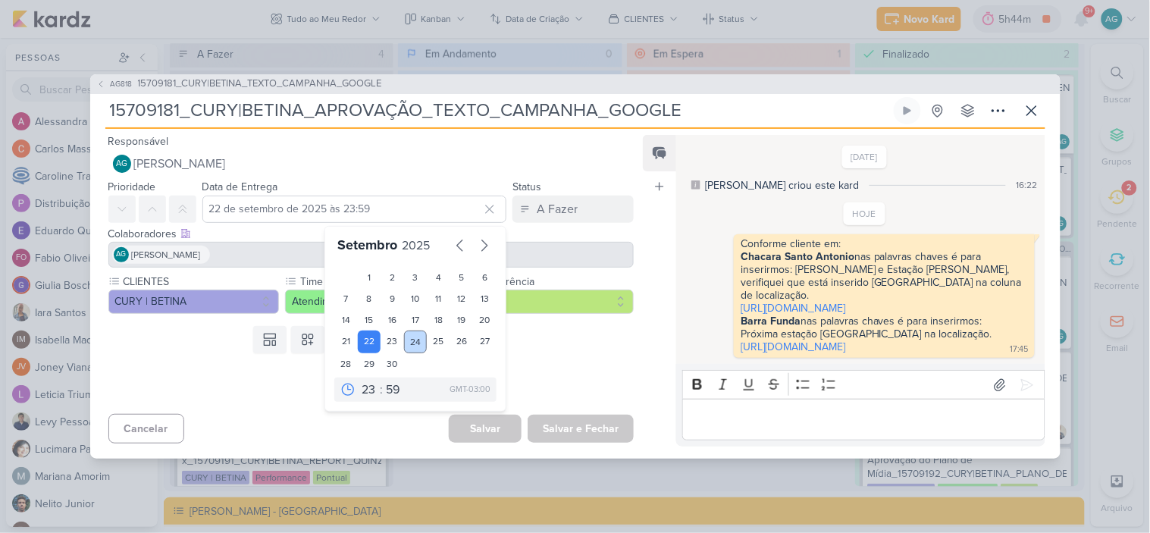
click at [413, 331] on div "24" at bounding box center [416, 342] width 24 height 23
type input "24 de setembro de 2025 às 23:59"
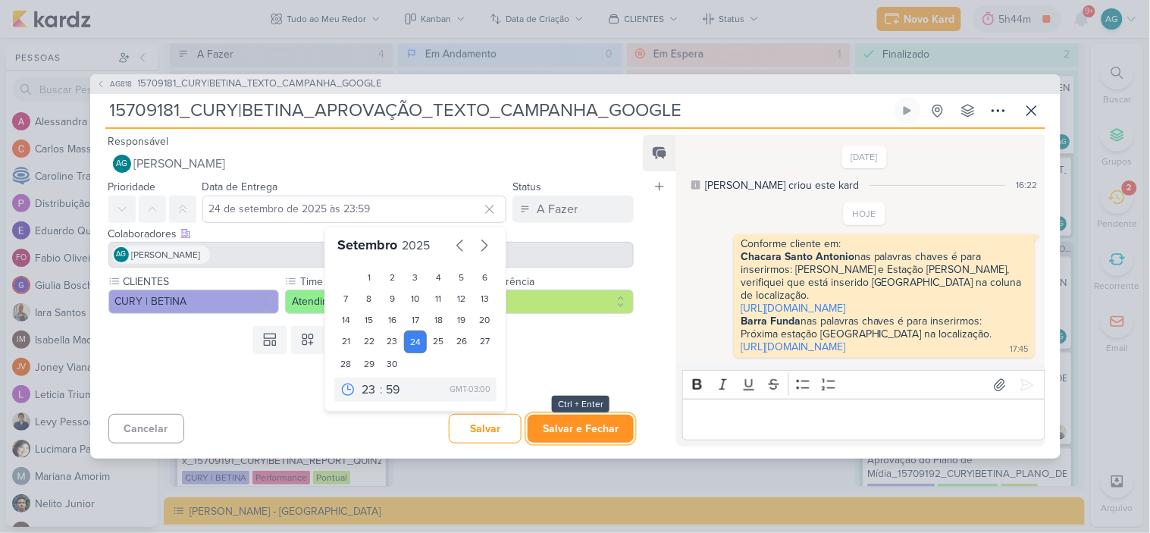
click at [577, 443] on button "Salvar e Fechar" at bounding box center [581, 429] width 106 height 28
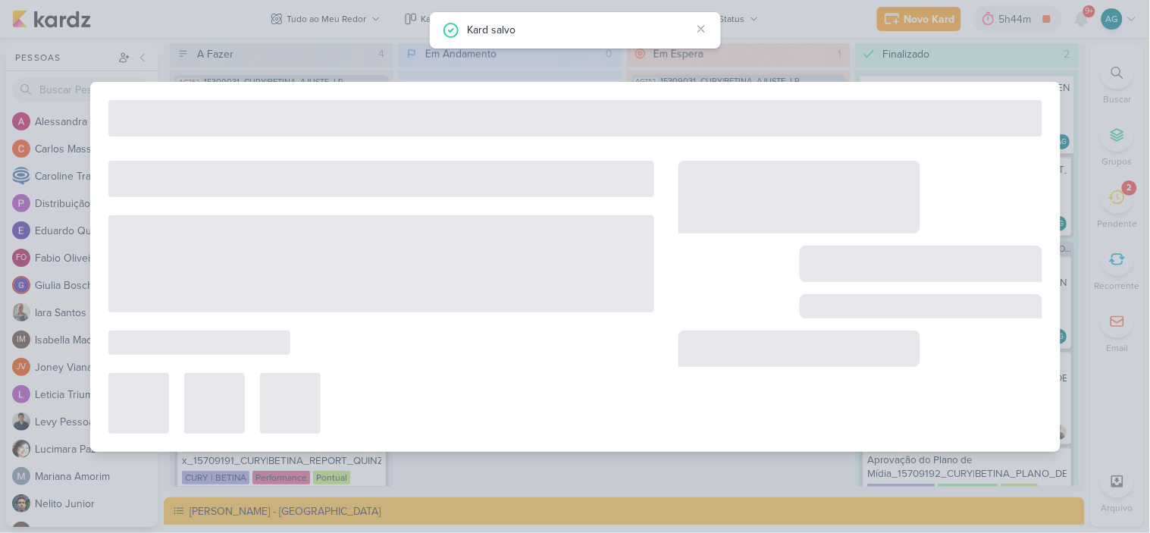
type input "15709181_CURY|BETINA_TEXTO_CAMPANHA_GOOGLE"
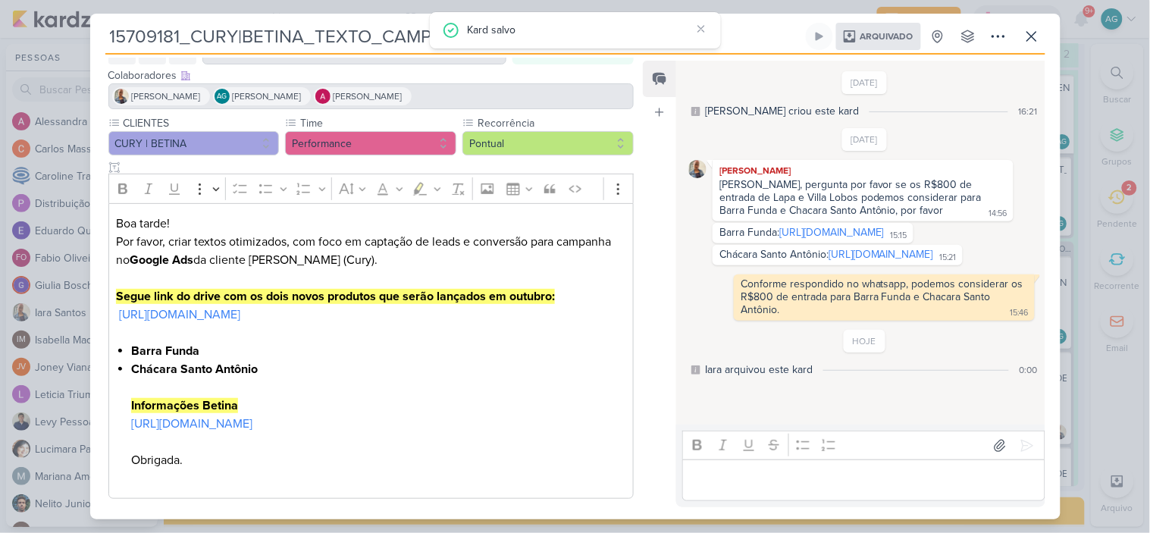
scroll to position [149, 0]
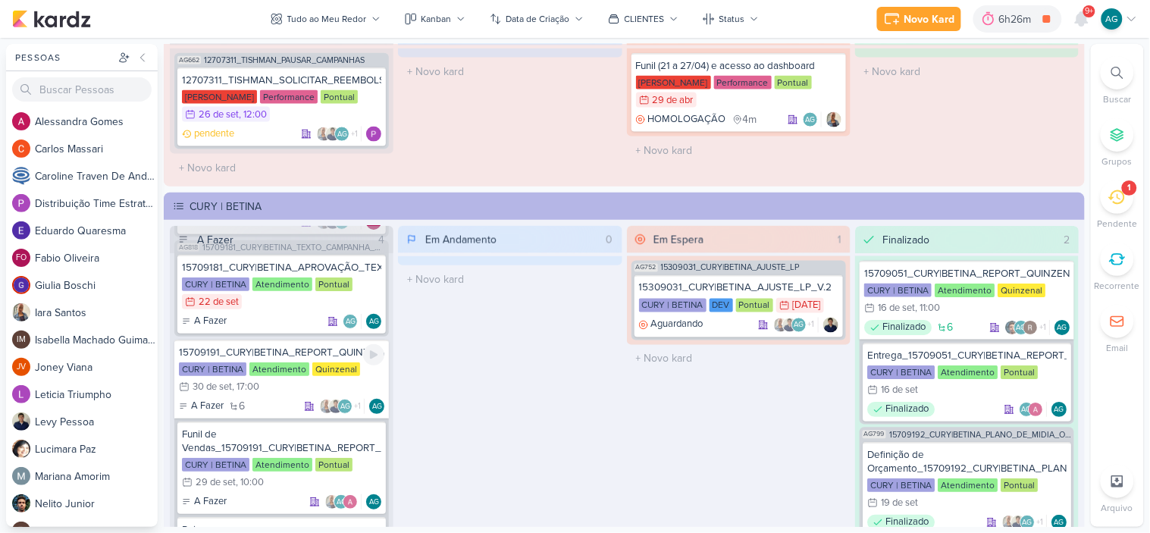
scroll to position [19, 0]
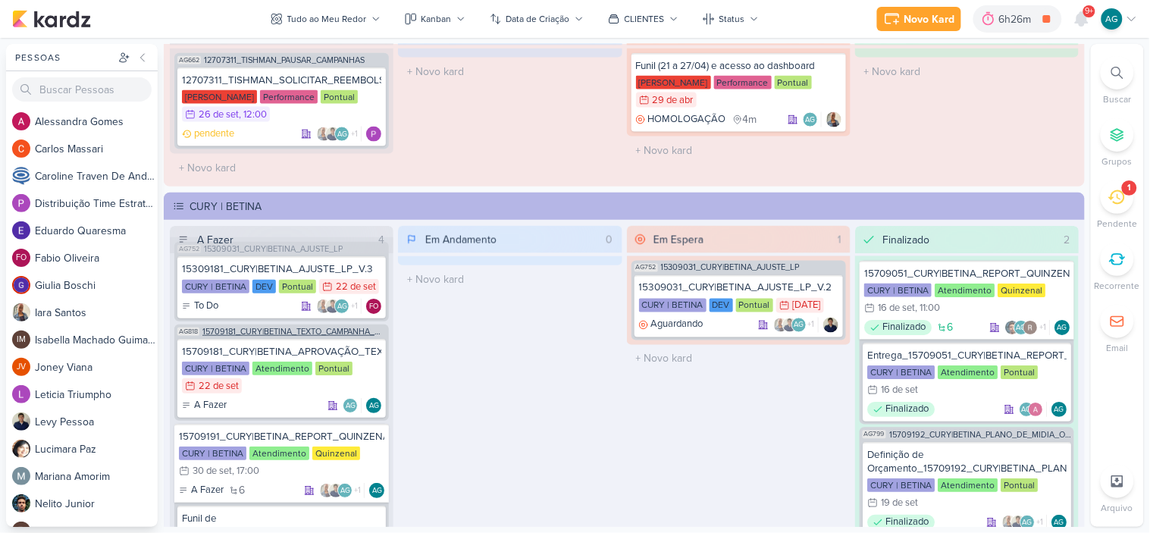
click at [327, 331] on span "15709181_CURY|BETINA_TEXTO_CAMPANHA_GOOGLE" at bounding box center [293, 332] width 183 height 8
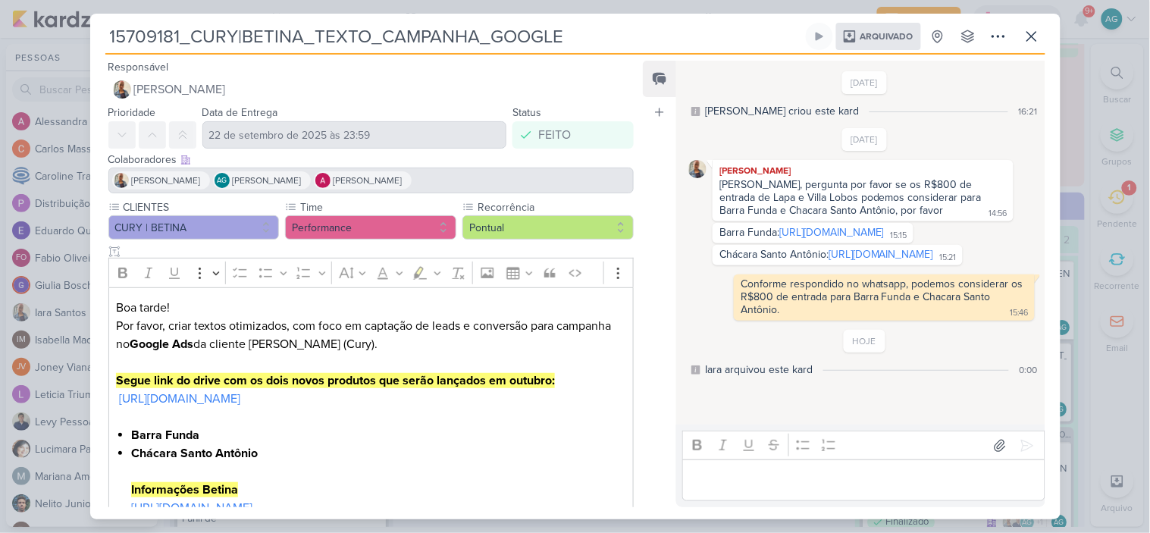
scroll to position [42, 0]
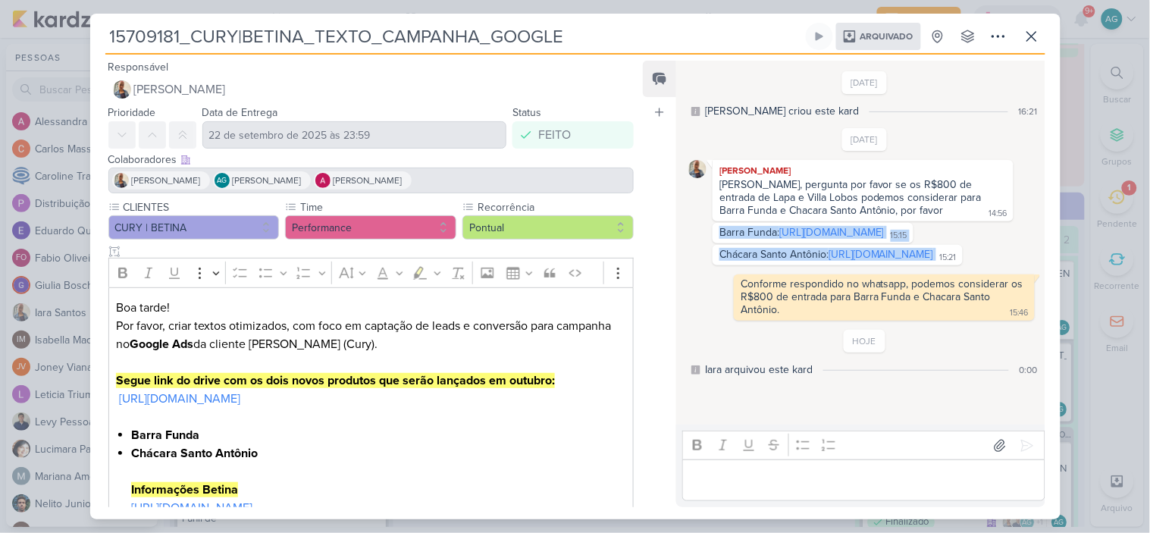
drag, startPoint x: 719, startPoint y: 187, endPoint x: 888, endPoint y: 302, distance: 204.8
click at [888, 302] on div "19/9/25 Iara Santos Aline, pergunta por favor se os R$800 de entrada de Lapa e …" at bounding box center [864, 224] width 352 height 193
copy div "Barra Funda: https://docs.google.com/spreadsheets/d/1g2KxiPVic3OWHA_PMBqZblwWSe…"
click at [1034, 38] on icon at bounding box center [1031, 36] width 9 height 9
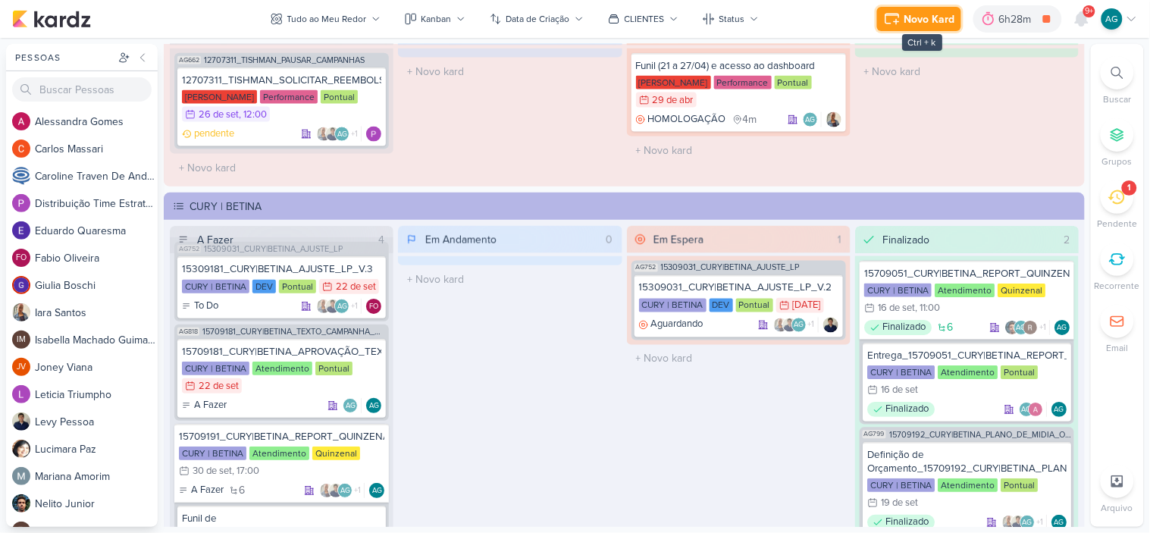
click at [917, 24] on div "Novo Kard" at bounding box center [929, 19] width 51 height 16
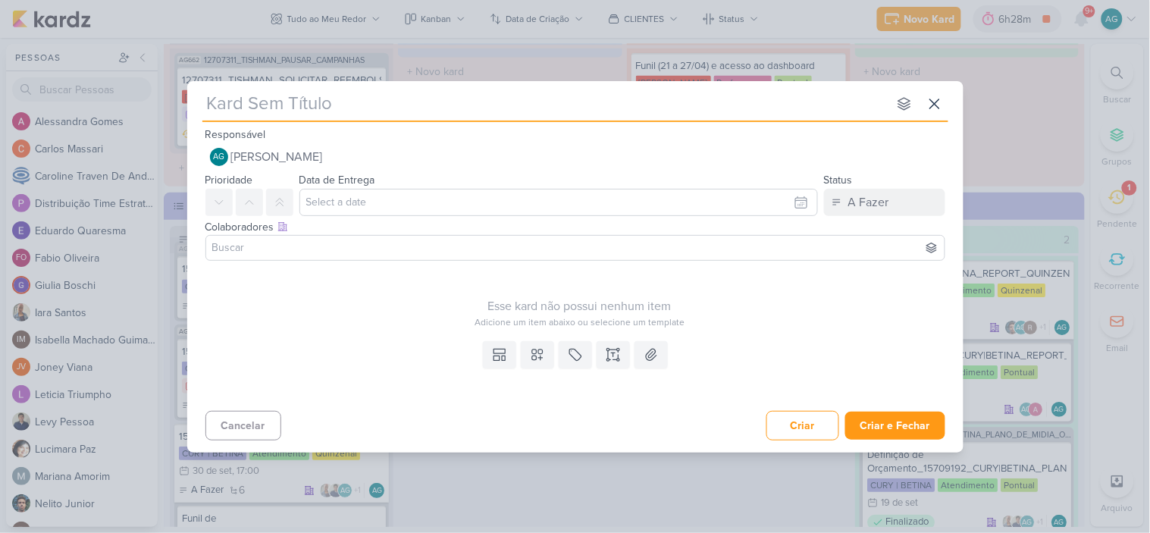
paste input "15709181_CURY|BETINA_APROVAÇÃO_TEXTO_CAMPANHA_GOOGLE"
type input "15709181_CURY|BETINA_APROVAÇÃO_TEXTO_CAMPANHA_GOOGLE"
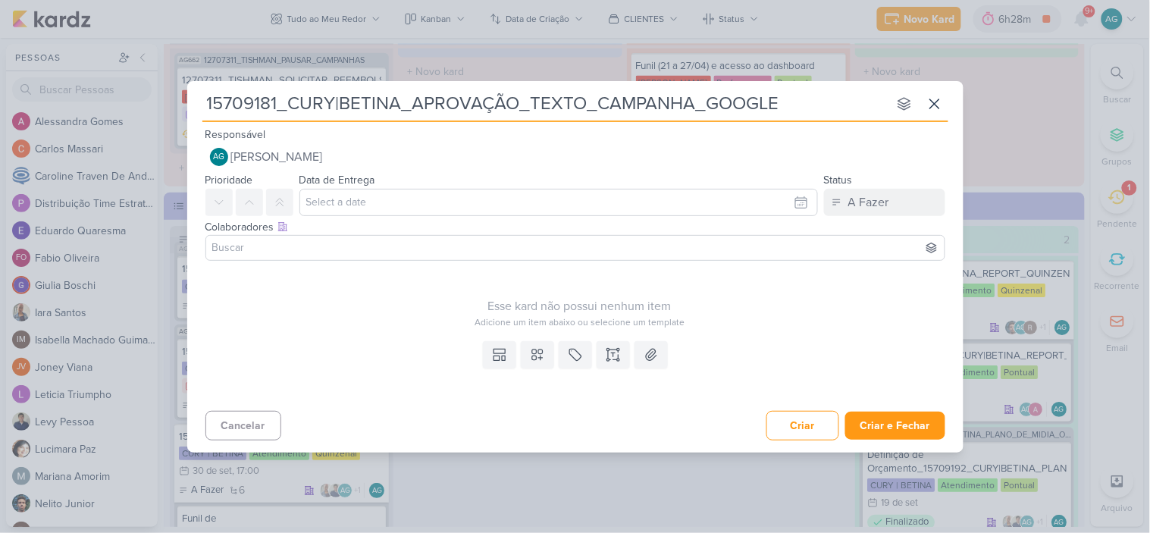
click at [472, 102] on input "15709181_CURY|BETINA_APROVAÇÃO_TEXTO_CAMPANHA_GOOGLE" at bounding box center [544, 103] width 685 height 27
click at [432, 102] on input "15709181_CURY|BETINA_APROVAÇÃO_TEXTO_CAMPANHA_GOOGLE" at bounding box center [544, 103] width 685 height 27
drag, startPoint x: 413, startPoint y: 102, endPoint x: 512, endPoint y: 102, distance: 99.3
click at [512, 102] on input "15709181_CURY|BETINA_APROVAÇÃO_TEXTO_CAMPANHA_GOOGLE" at bounding box center [544, 103] width 685 height 27
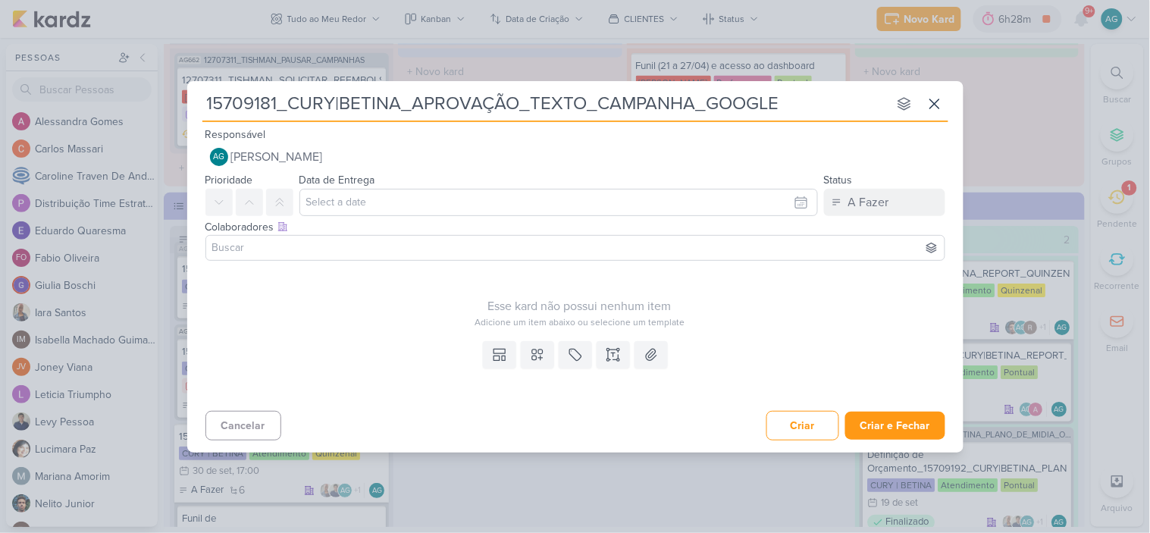
type input "15709181_CURY|BETINA_a_TEXTO_CAMPANHA_GOOGLE"
type input "15709181_CURY|BETINA_A_TEXTO_CAMPANHA_GOOGLE"
type input "15709181_CURY|BETINA_AJU_TEXTO_CAMPANHA_GOOGLE"
type input "15709181_CURY|BETINA_AJUSTAR_TEXTO_CAMPANHA_GOOGLE"
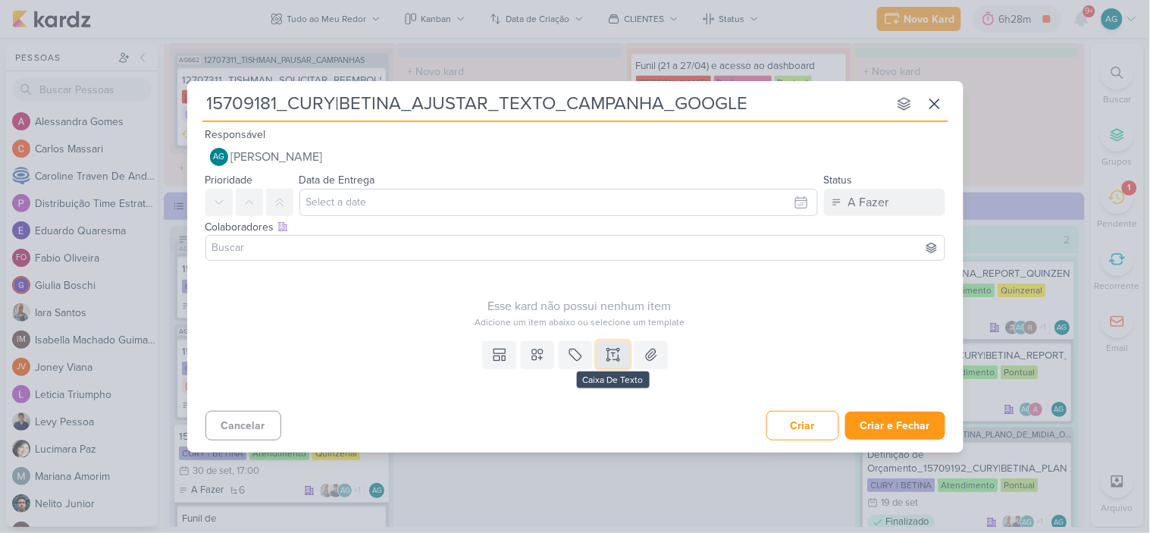
click at [611, 351] on icon at bounding box center [613, 354] width 15 height 15
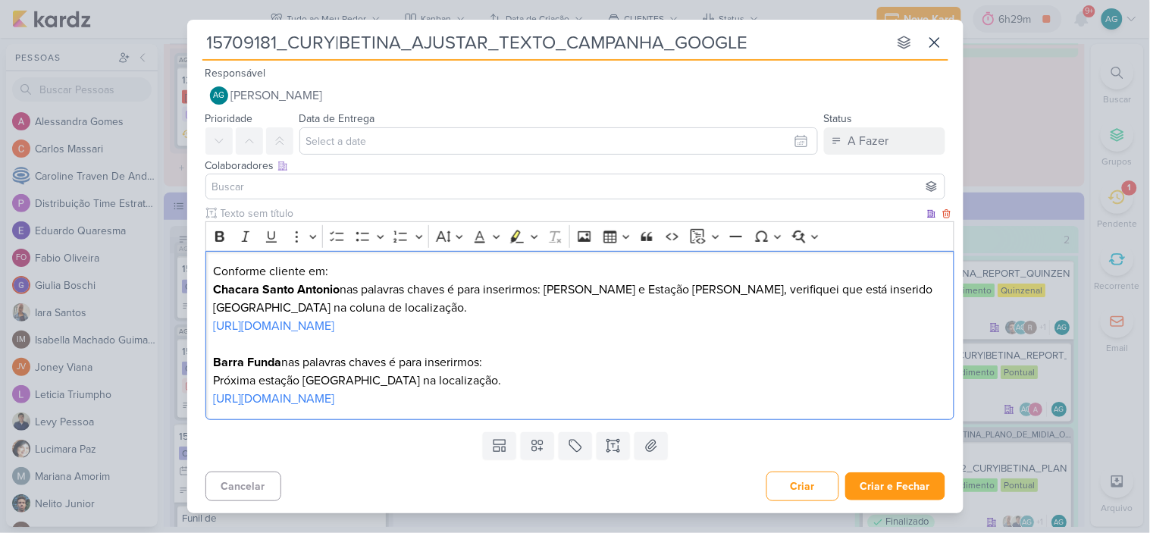
click at [214, 270] on p "Conforme cliente em:" at bounding box center [579, 271] width 733 height 18
drag, startPoint x: 277, startPoint y: 39, endPoint x: 207, endPoint y: 34, distance: 70.7
click at [207, 34] on input "15709181_CURY|BETINA_AJUSTAR_TEXTO_CAMPANHA_GOOGLE" at bounding box center [544, 42] width 685 height 27
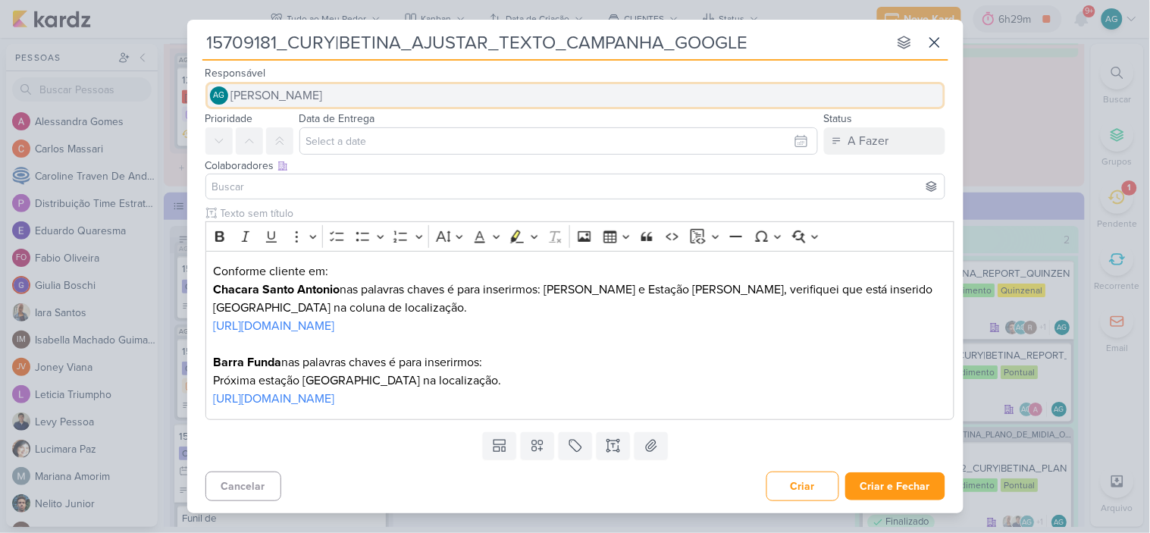
click at [415, 96] on button "AG [PERSON_NAME]" at bounding box center [575, 95] width 740 height 27
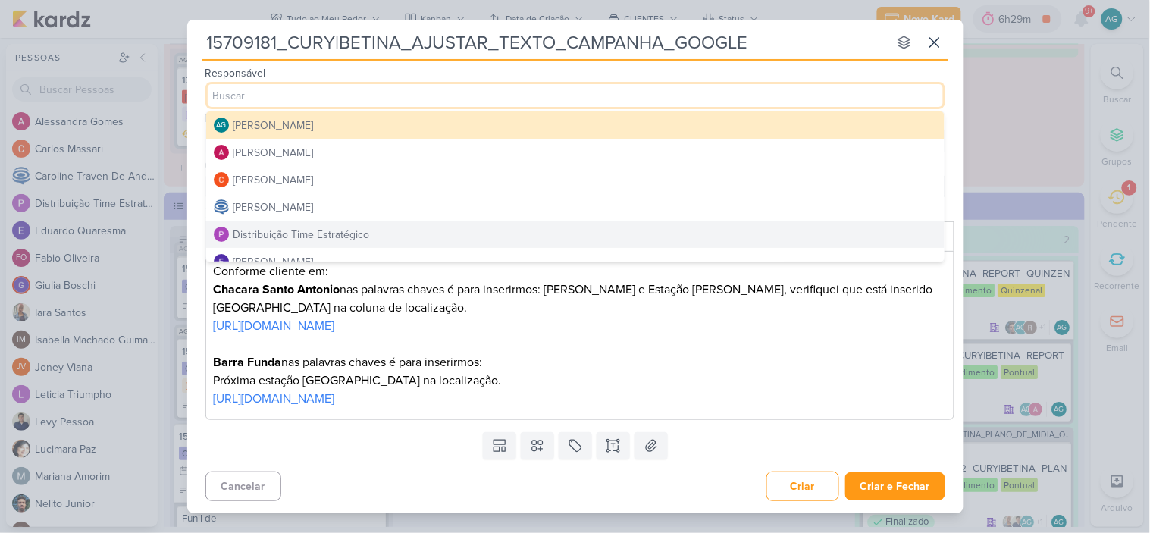
click at [362, 232] on div "Distribuição Time Estratégico" at bounding box center [301, 235] width 136 height 16
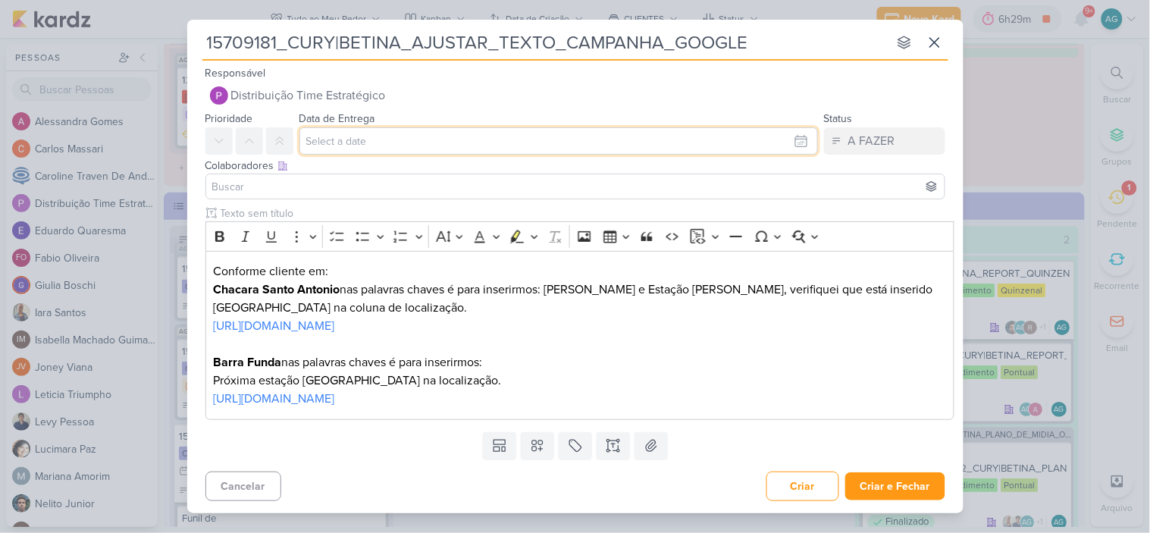
click at [365, 132] on input "text" at bounding box center [558, 140] width 519 height 27
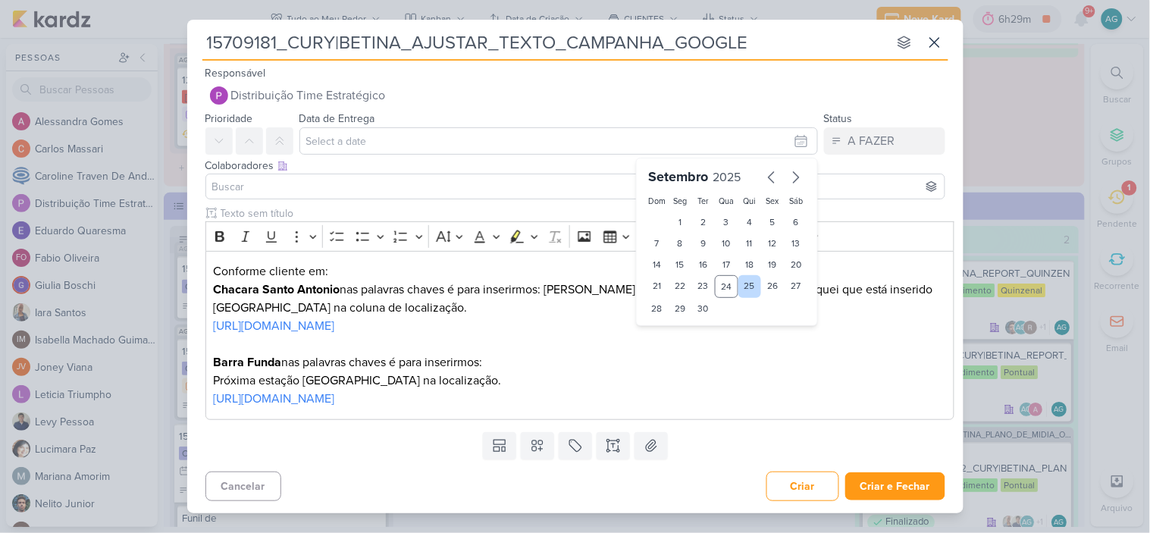
click at [751, 287] on div "25" at bounding box center [750, 286] width 24 height 23
type input "[DATE] 23:59"
click at [685, 332] on select "00 01 02 03 04 05 06 07 08 09 10 11 12 13 14 15 16 17 18 19 20 21 22 23" at bounding box center [680, 334] width 21 height 18
select select "15"
click at [670, 325] on select "00 01 02 03 04 05 06 07 08 09 10 11 12 13 14 15 16 17 18 19 20 21 22 23" at bounding box center [680, 334] width 21 height 18
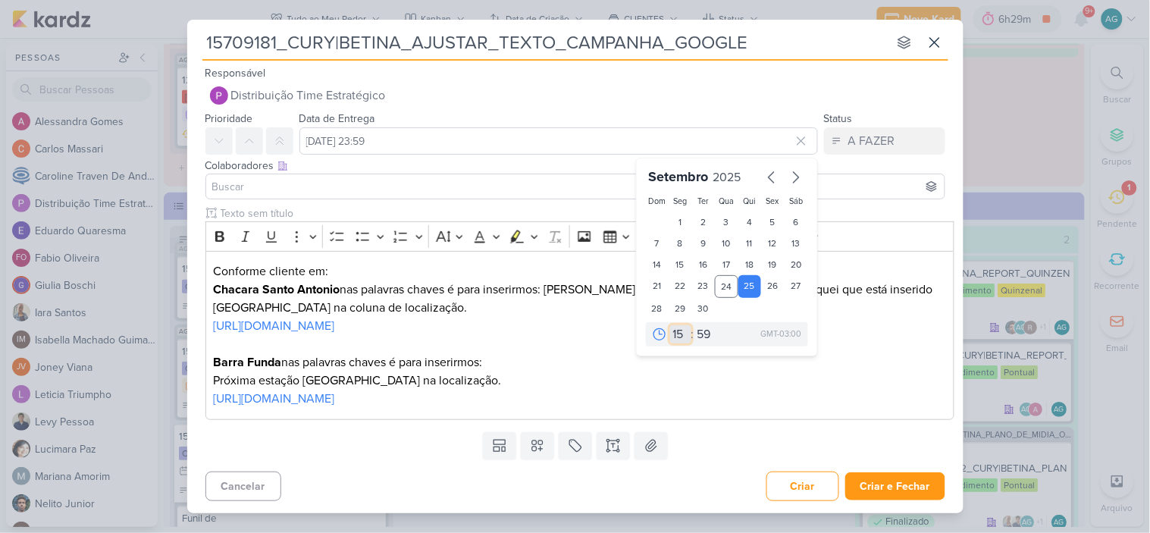
type input "25 de setembro de 2025 às 15:59"
click at [704, 329] on select "00 05 10 15 20 25 30 35 40 45 50 55 59" at bounding box center [704, 334] width 21 height 18
select select "0"
click at [694, 325] on select "00 05 10 15 20 25 30 35 40 45 50 55 59" at bounding box center [704, 334] width 21 height 18
type input "25 de setembro de 2025 às 15:00"
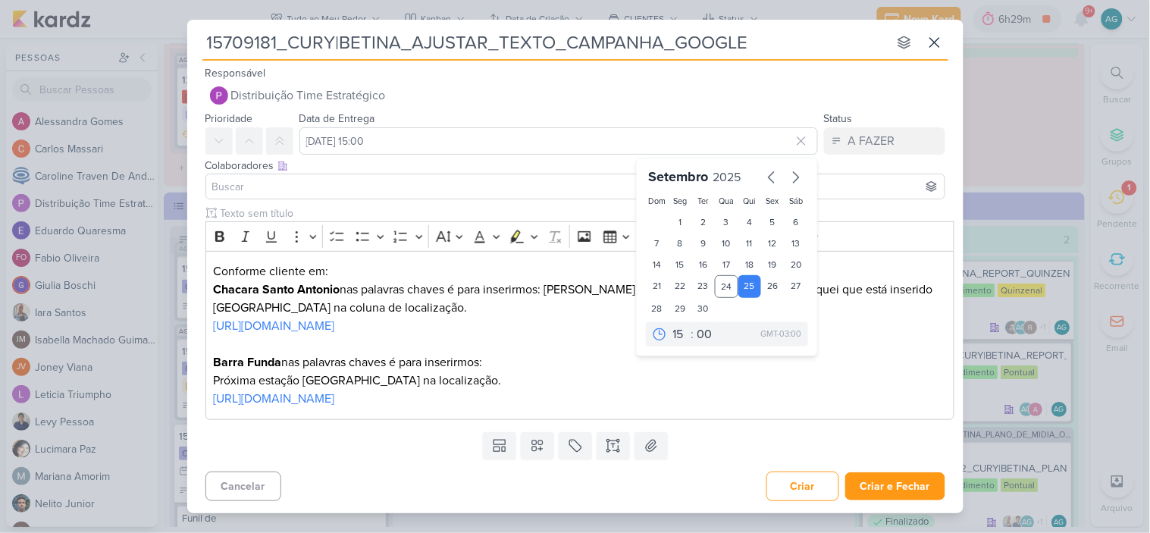
click at [367, 182] on input at bounding box center [575, 186] width 732 height 18
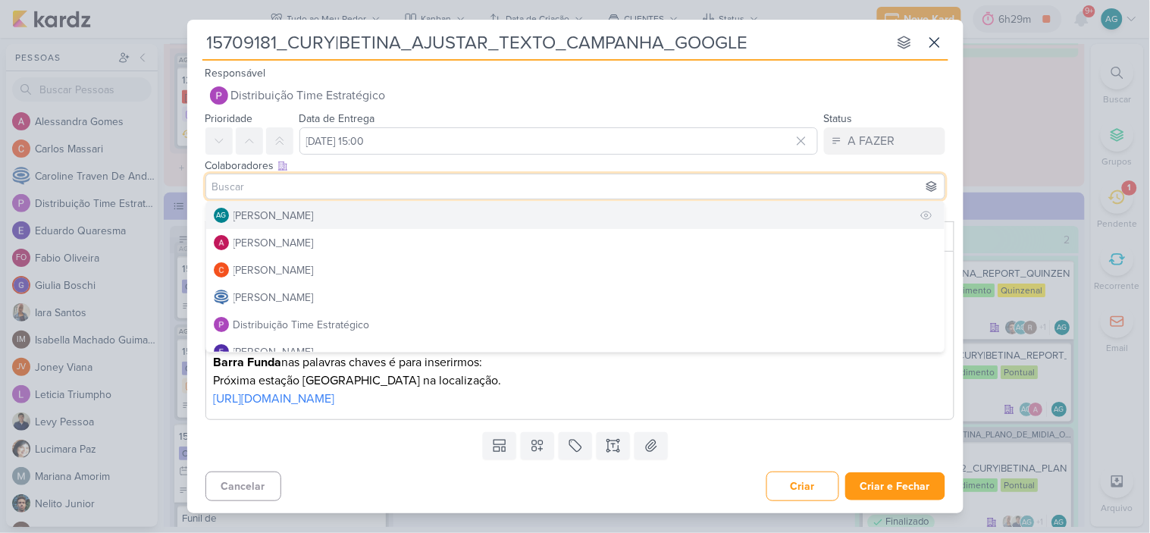
click at [293, 220] on div "[PERSON_NAME]" at bounding box center [273, 216] width 80 height 16
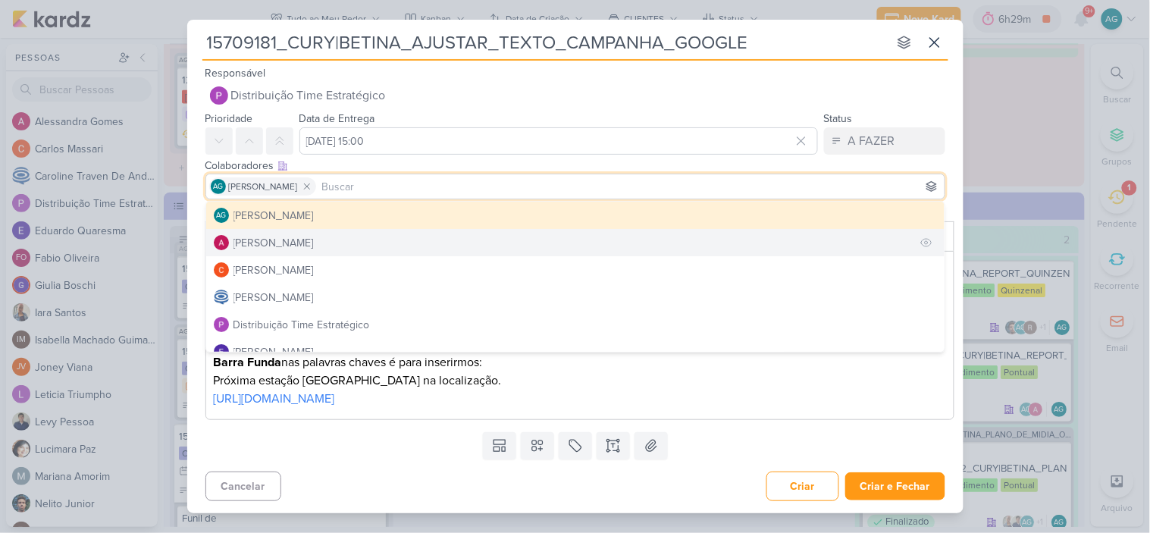
click at [293, 237] on div "Alessandra Gomes" at bounding box center [273, 243] width 80 height 16
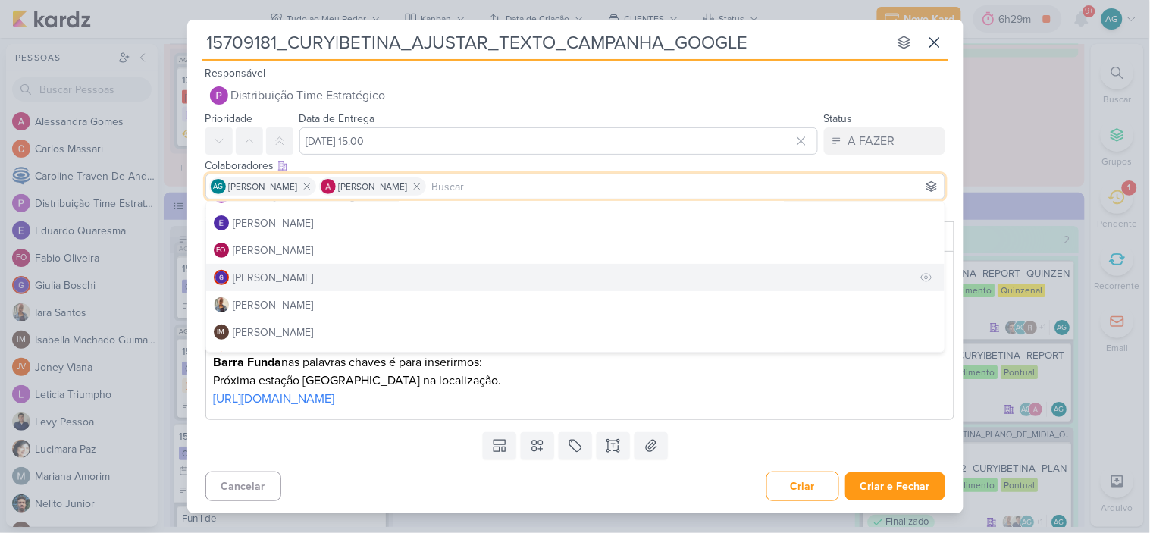
scroll to position [168, 0]
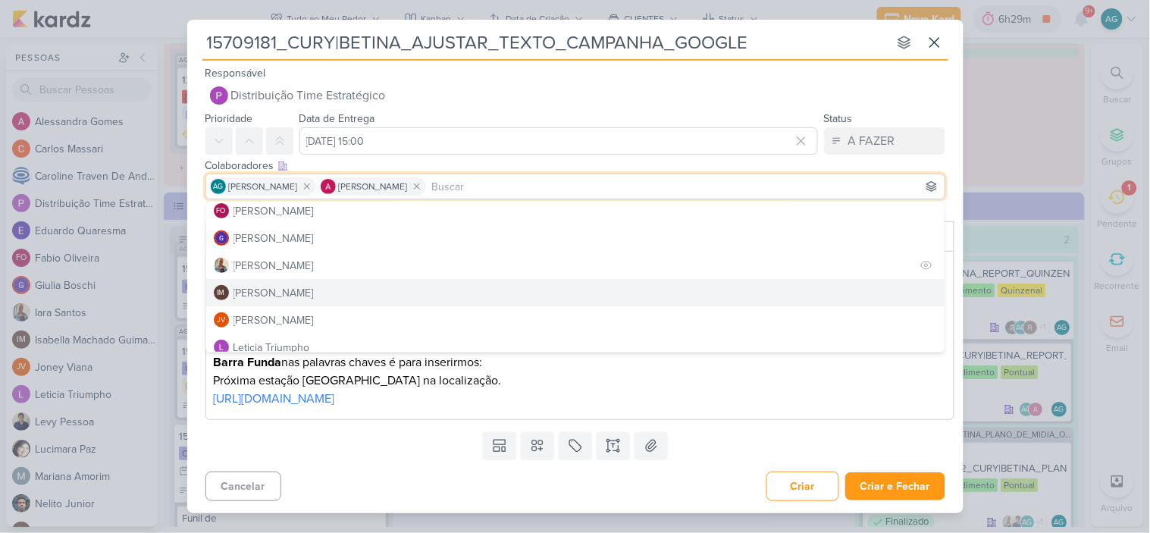
click at [290, 265] on button "Iara Santos" at bounding box center [575, 265] width 738 height 27
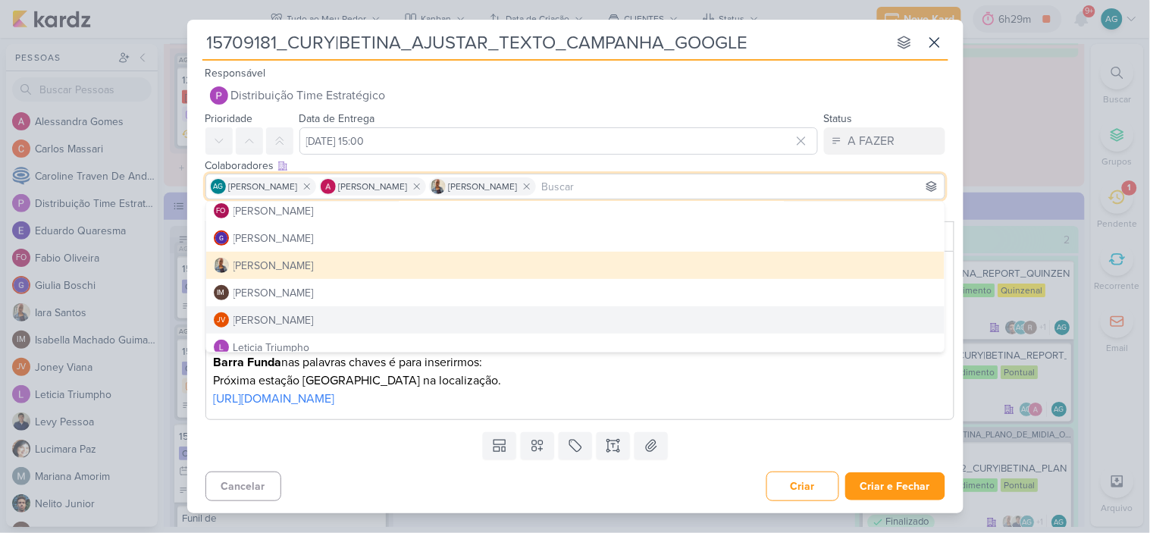
click at [375, 453] on div "Templates Campos Personalizados Marcadores Caixa De Texto Anexo" at bounding box center [575, 445] width 776 height 39
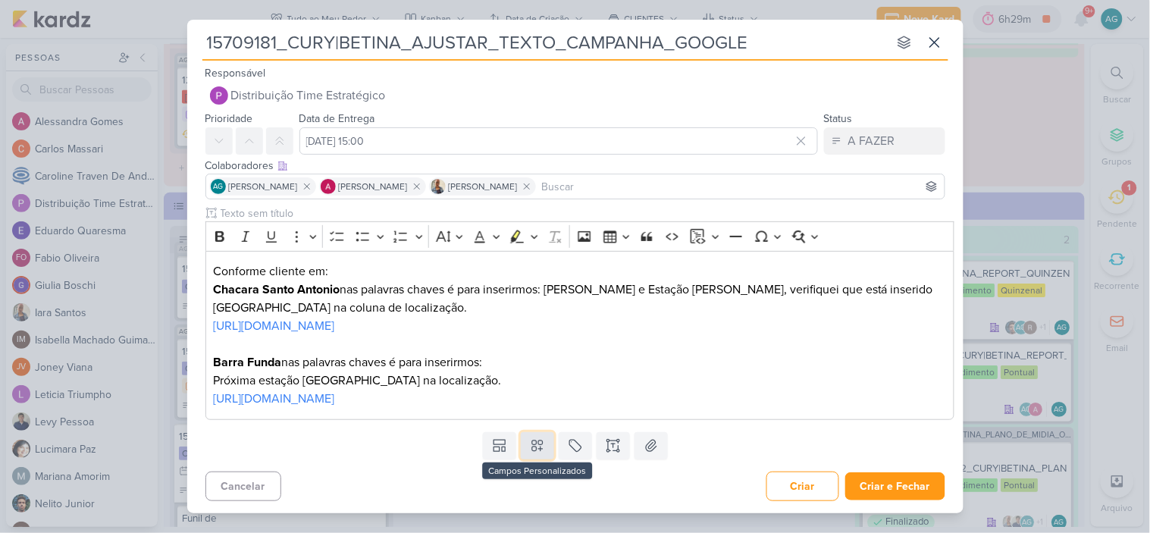
click at [534, 444] on icon at bounding box center [537, 445] width 11 height 11
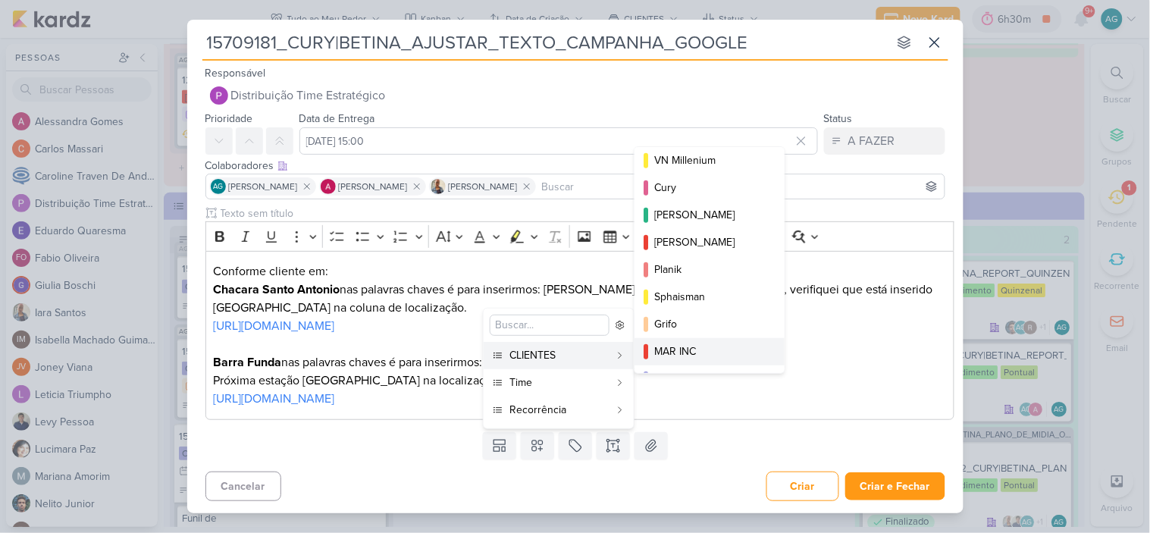
scroll to position [246, 0]
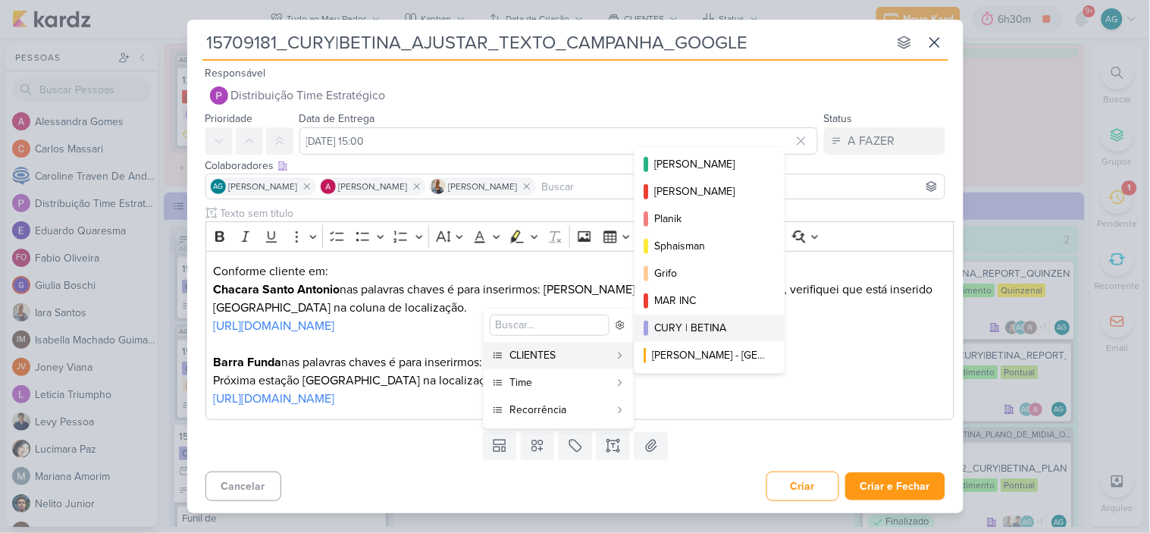
click at [707, 321] on div "CURY | BETINA" at bounding box center [710, 328] width 112 height 16
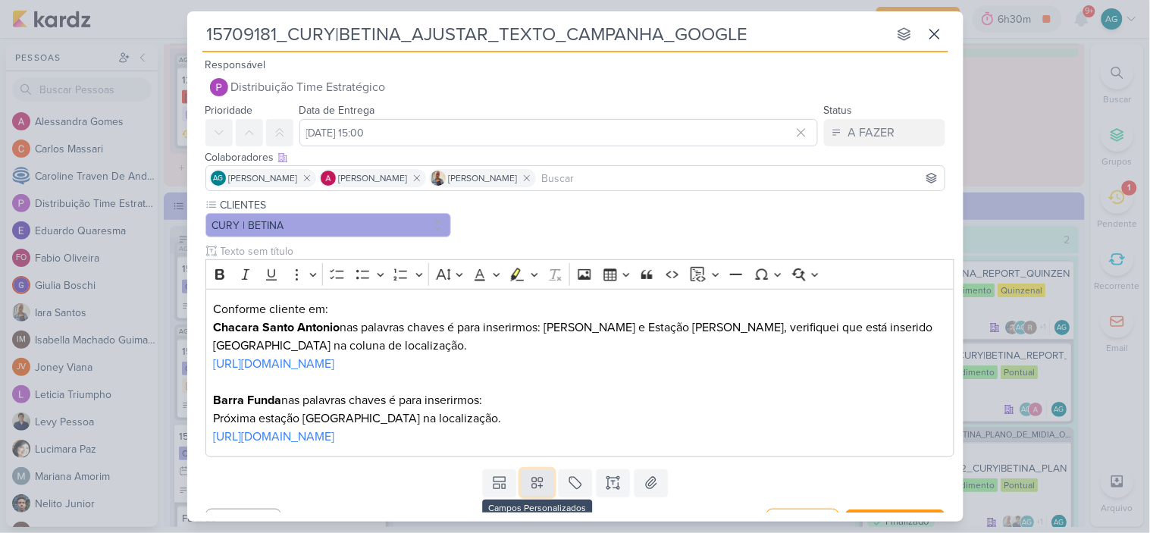
click at [540, 481] on icon at bounding box center [537, 483] width 11 height 11
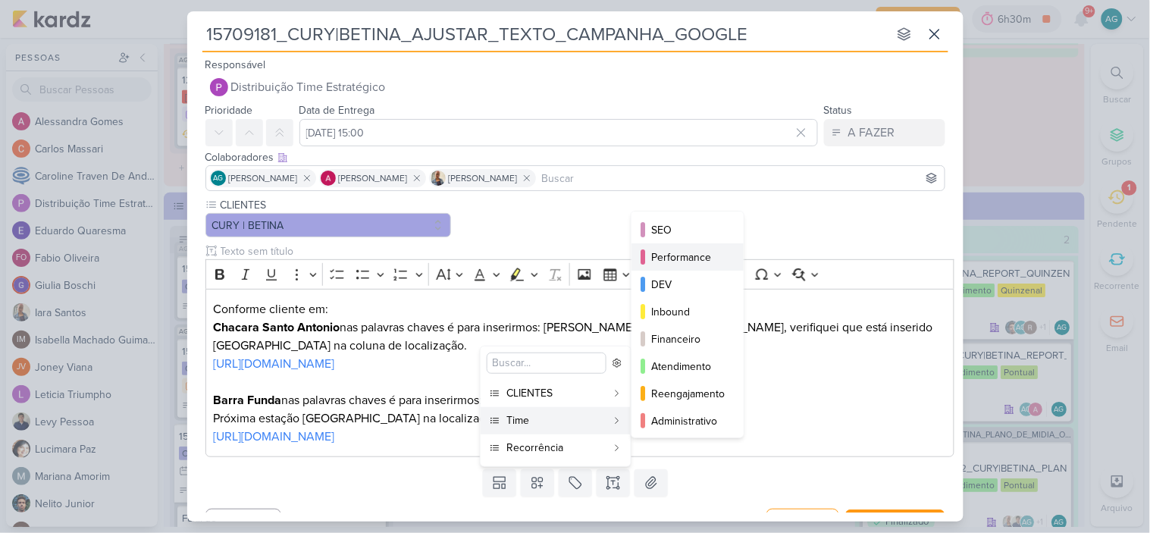
click at [685, 260] on div "Performance" at bounding box center [688, 257] width 74 height 16
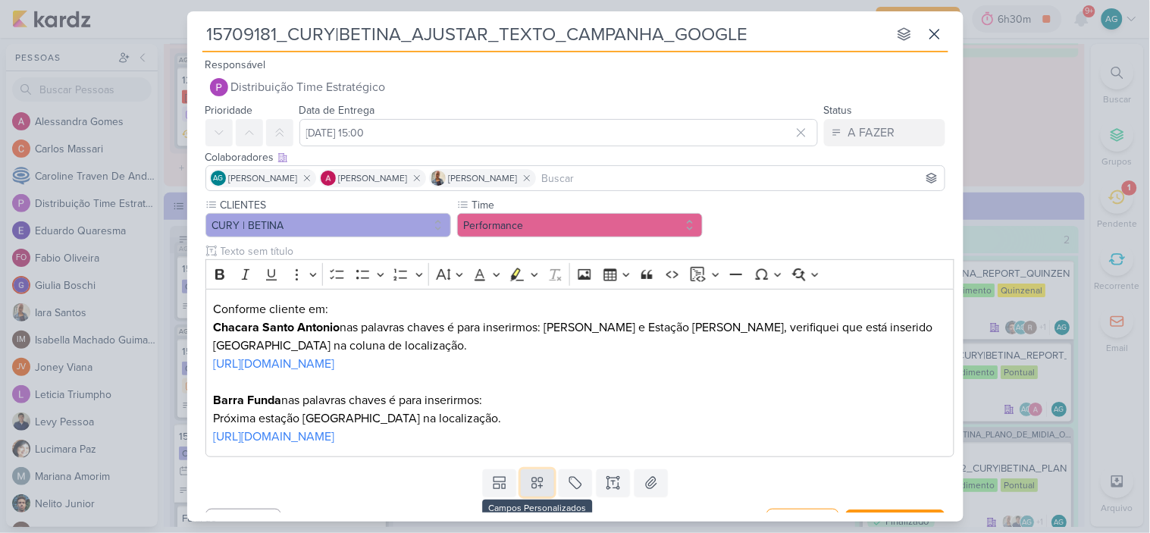
click at [537, 482] on icon at bounding box center [537, 483] width 11 height 11
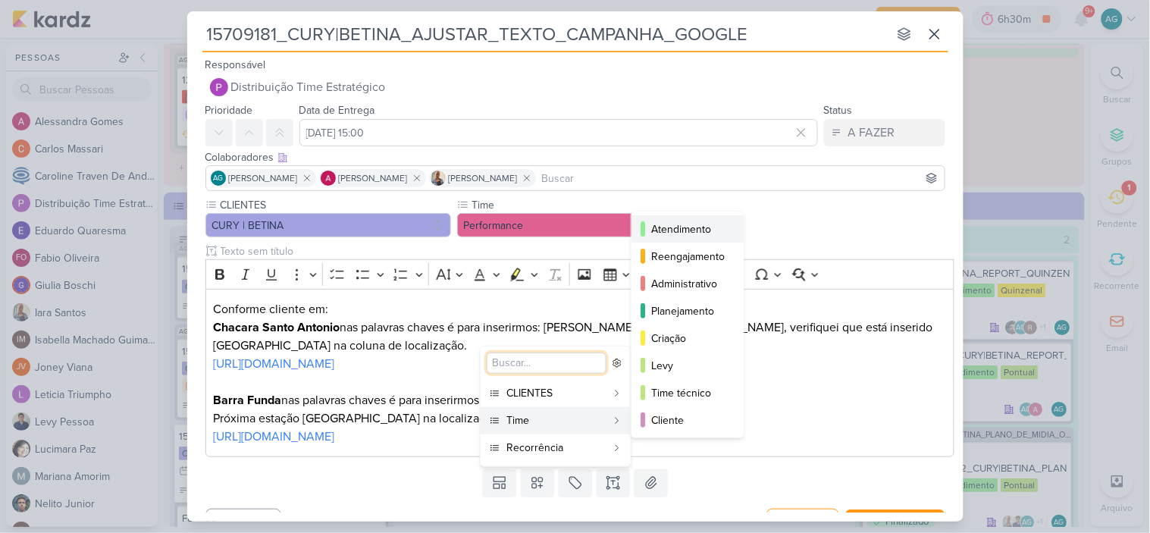
scroll to position [138, 0]
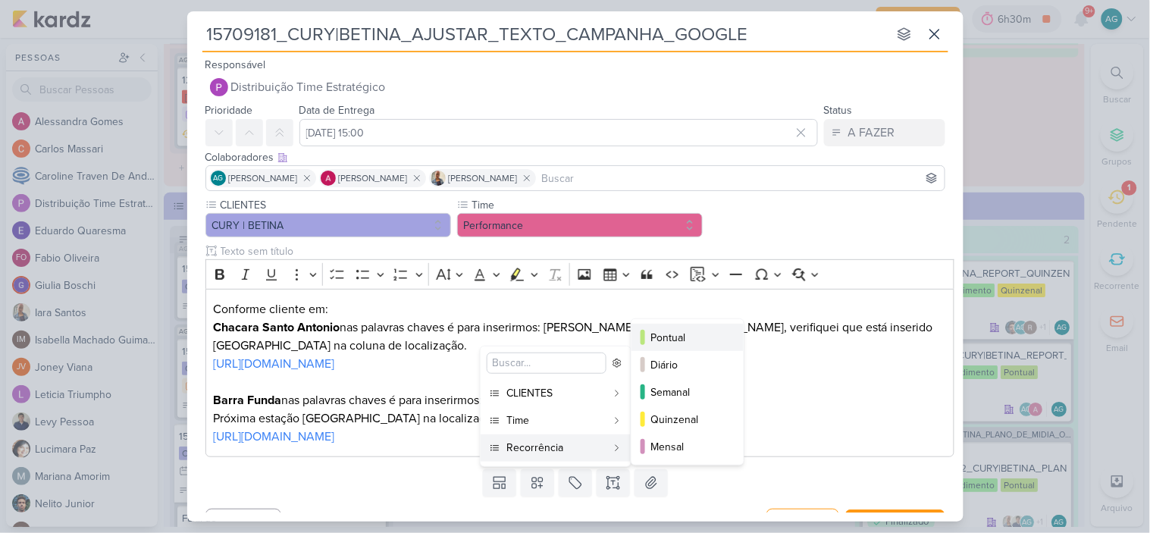
click at [672, 337] on div "Pontual" at bounding box center [688, 338] width 74 height 16
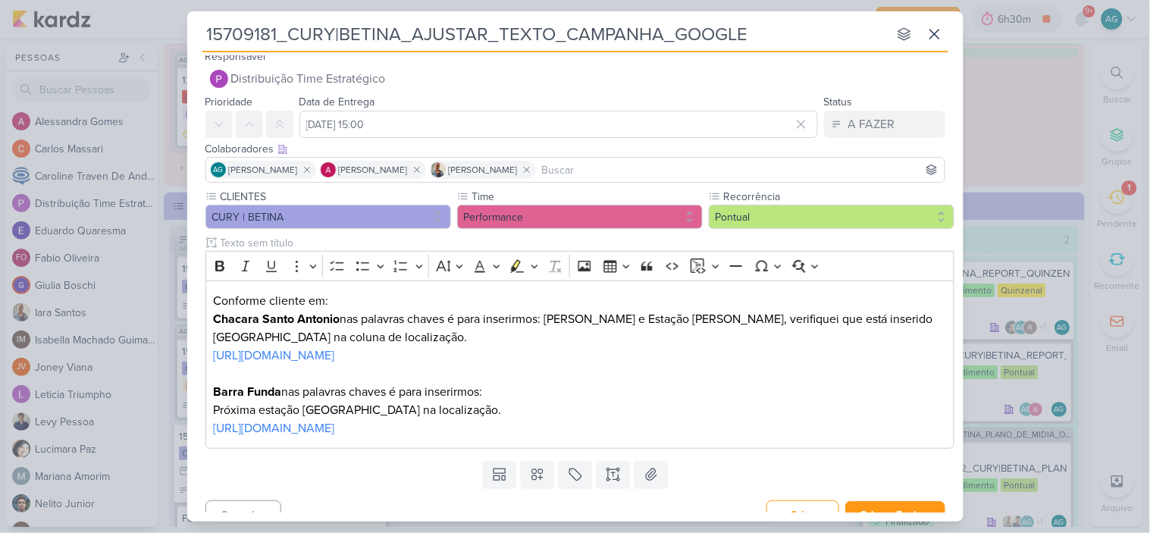
scroll to position [29, 0]
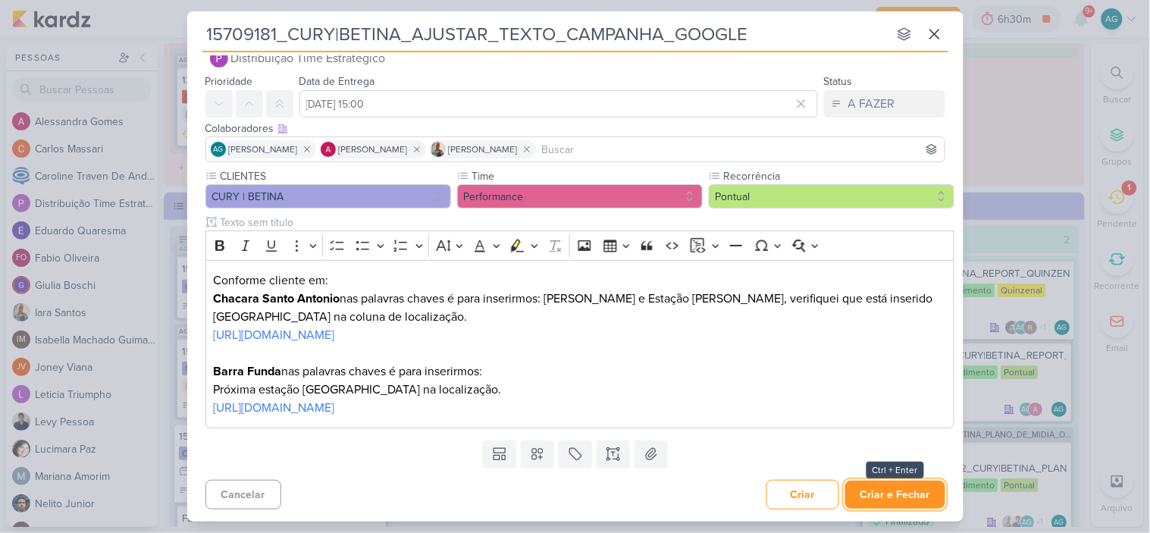
click at [916, 502] on button "Criar e Fechar" at bounding box center [895, 495] width 100 height 28
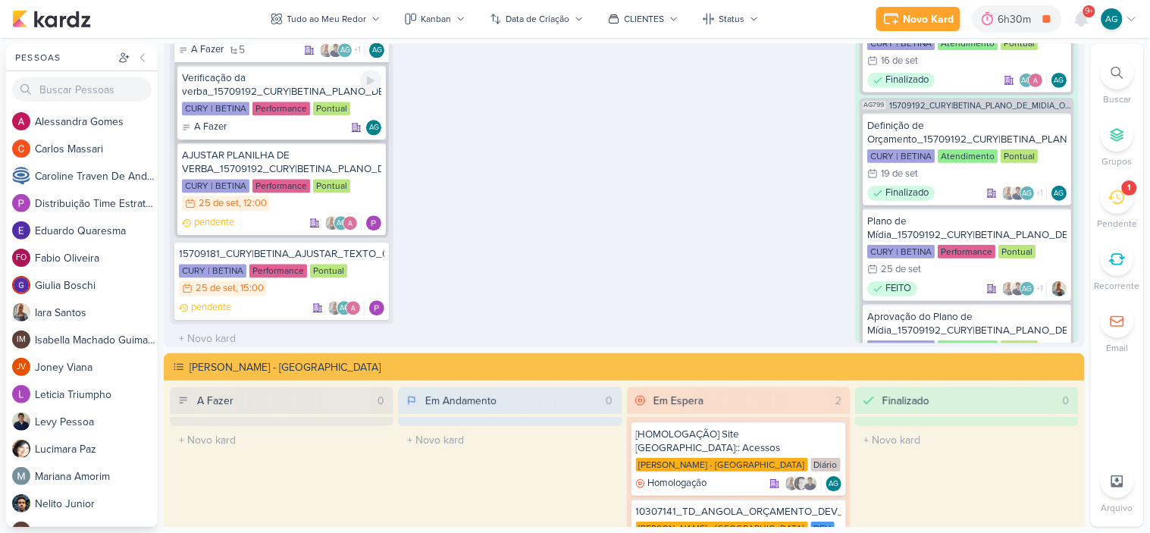
scroll to position [2358, 0]
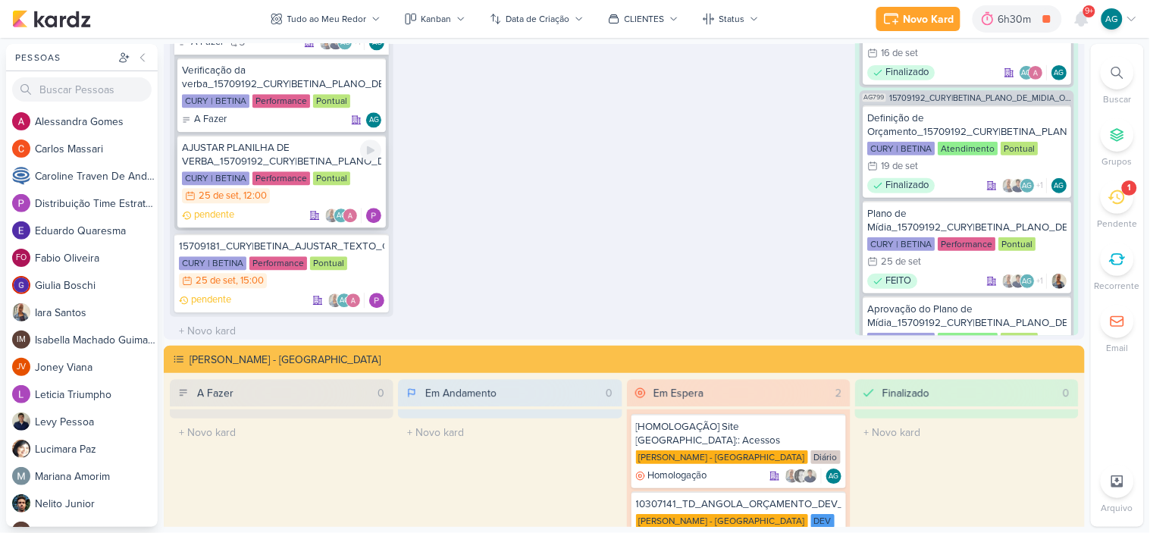
click at [259, 152] on div "AJUSTAR PLANILHA DE VERBA_15709192_CURY|BETINA_PLANO_DE_MIDIA_OUTUBRO" at bounding box center [281, 154] width 199 height 27
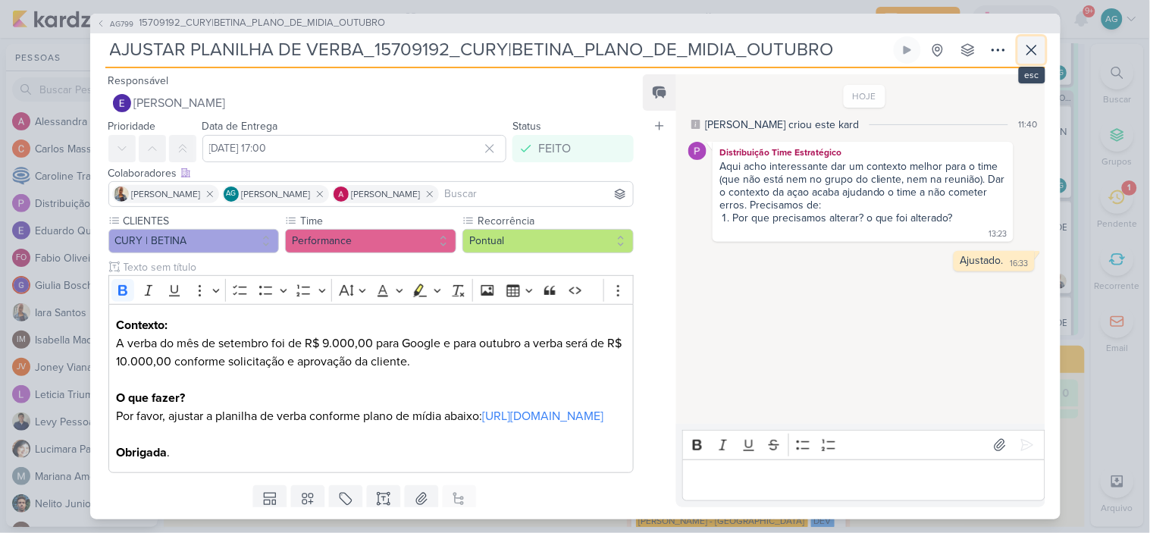
click at [1031, 45] on icon at bounding box center [1032, 50] width 18 height 18
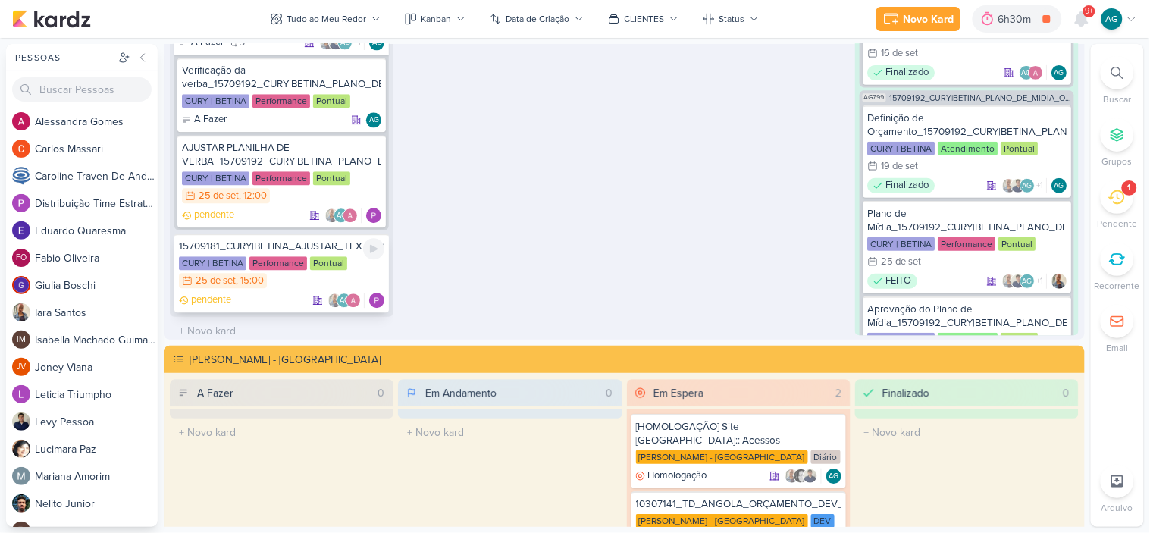
click at [296, 240] on div "15709181_CURY|BETINA_AJUSTAR_TEXTO_CAMPANHA_GOOGLE" at bounding box center [281, 247] width 205 height 14
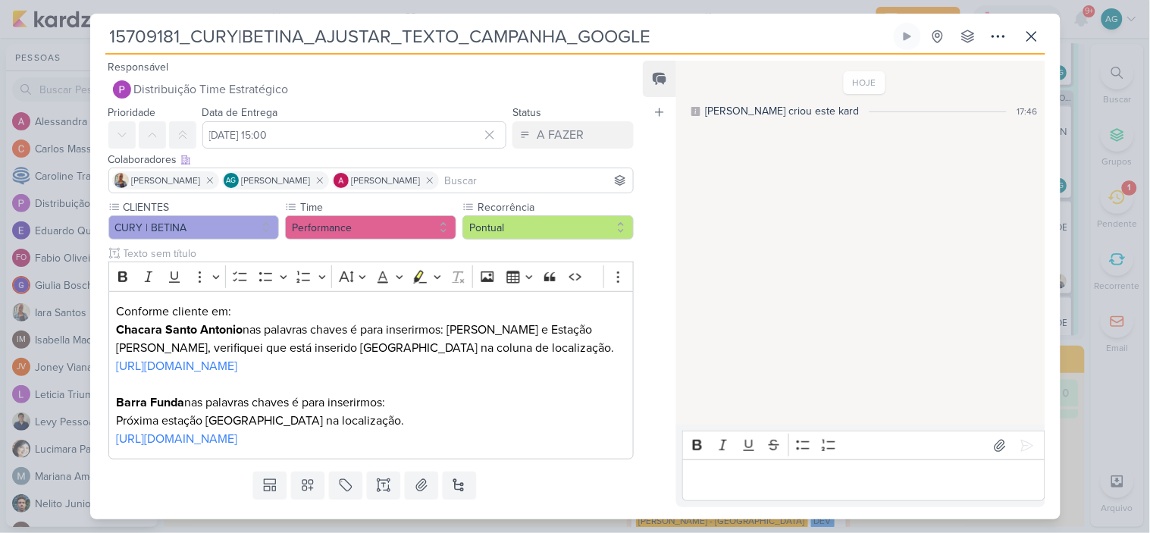
drag, startPoint x: 182, startPoint y: 33, endPoint x: 54, endPoint y: 34, distance: 128.1
click at [54, 34] on div "15709181_CURY|BETINA_AJUSTAR_TEXTO_CAMPANHA_GOOGLE" at bounding box center [575, 266] width 1150 height 533
click at [985, 39] on button at bounding box center [998, 36] width 27 height 27
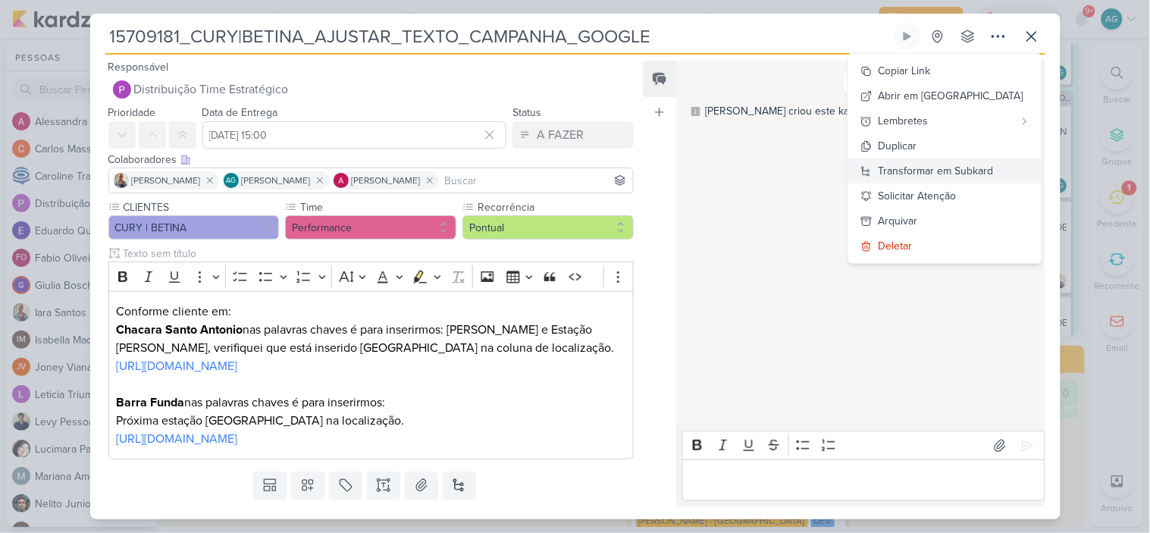
click at [954, 165] on div "Transformar em Subkard" at bounding box center [936, 171] width 115 height 16
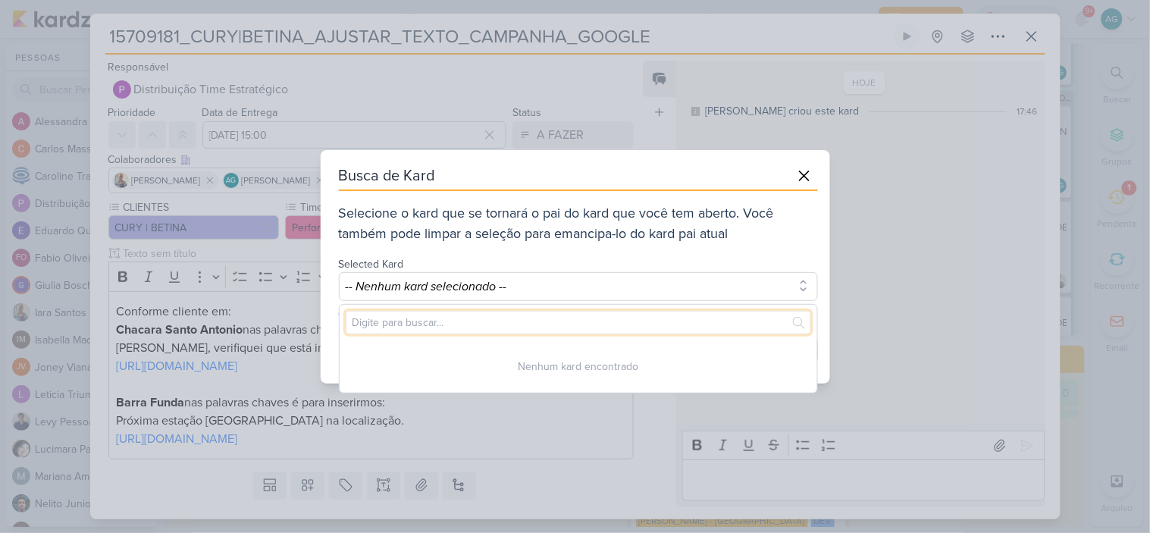
click at [554, 324] on input "text" at bounding box center [578, 323] width 465 height 24
paste input "15709181"
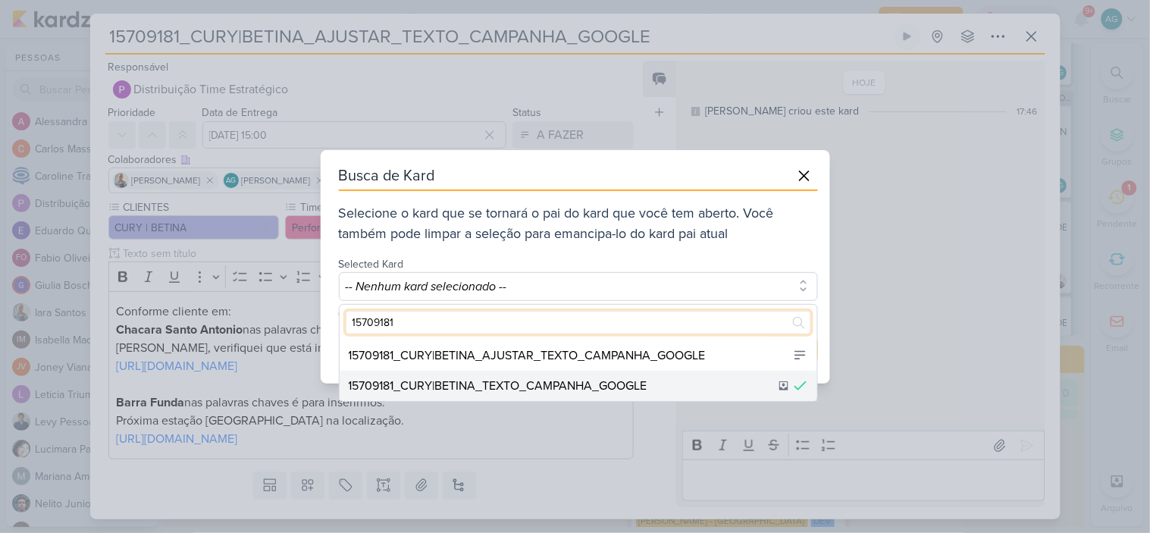
type input "15709181"
click at [613, 387] on div "15709181_CURY|BETINA_TEXTO_CAMPANHA_GOOGLE" at bounding box center [498, 386] width 299 height 18
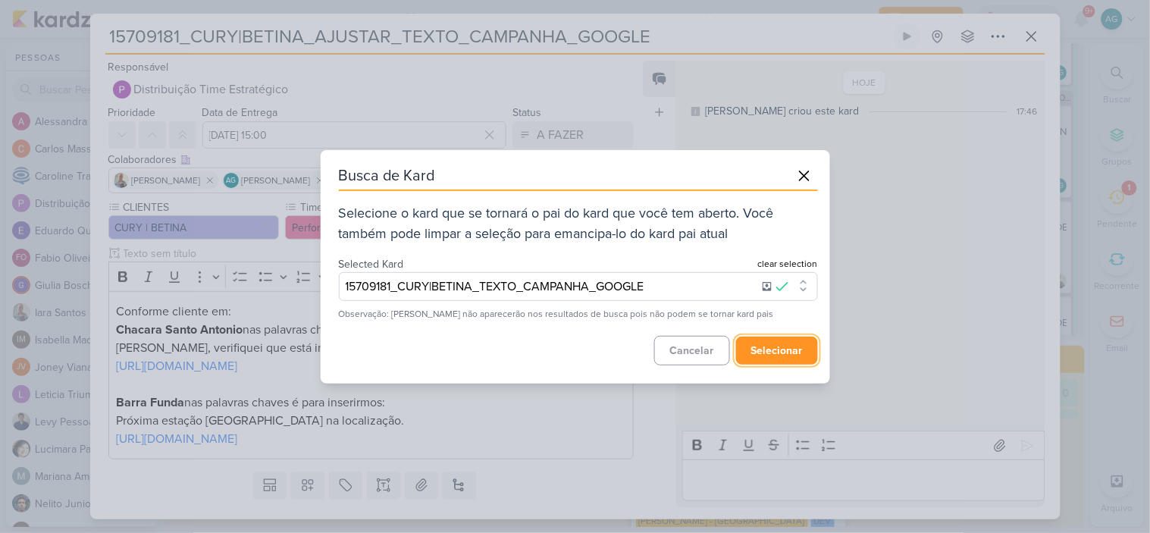
click at [785, 347] on button "selecionar" at bounding box center [777, 351] width 82 height 28
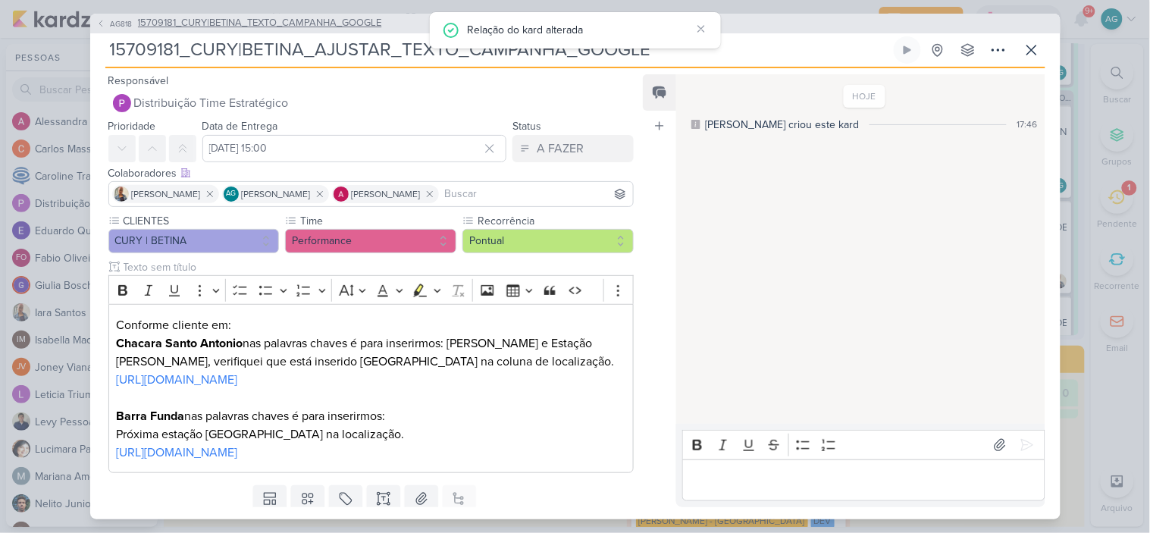
click at [329, 25] on span "15709181_CURY|BETINA_TEXTO_CAMPANHA_GOOGLE" at bounding box center [260, 23] width 244 height 15
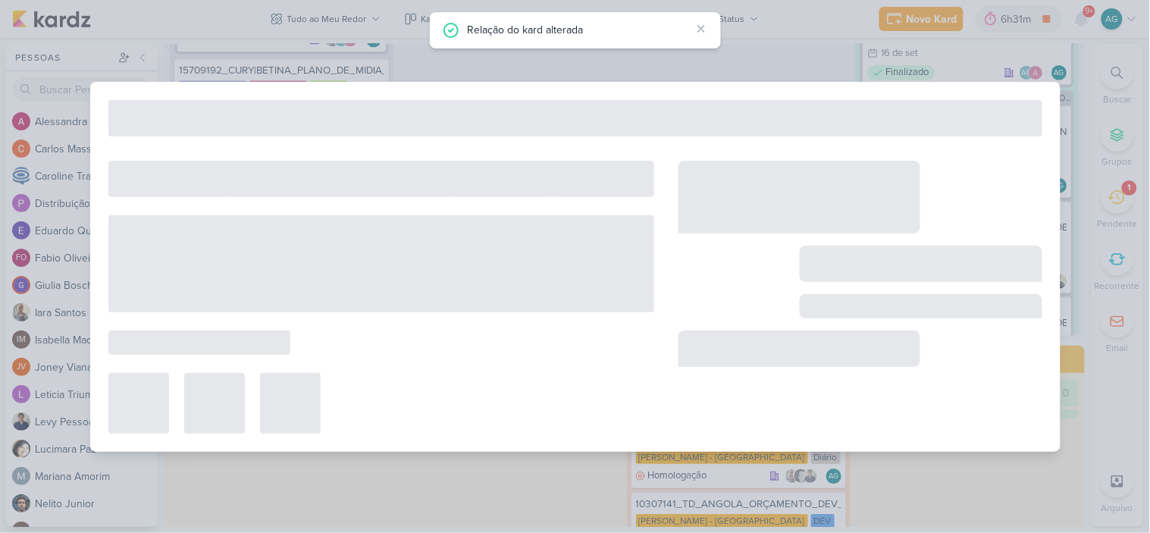
type input "15709181_CURY|BETINA_TEXTO_CAMPANHA_GOOGLE"
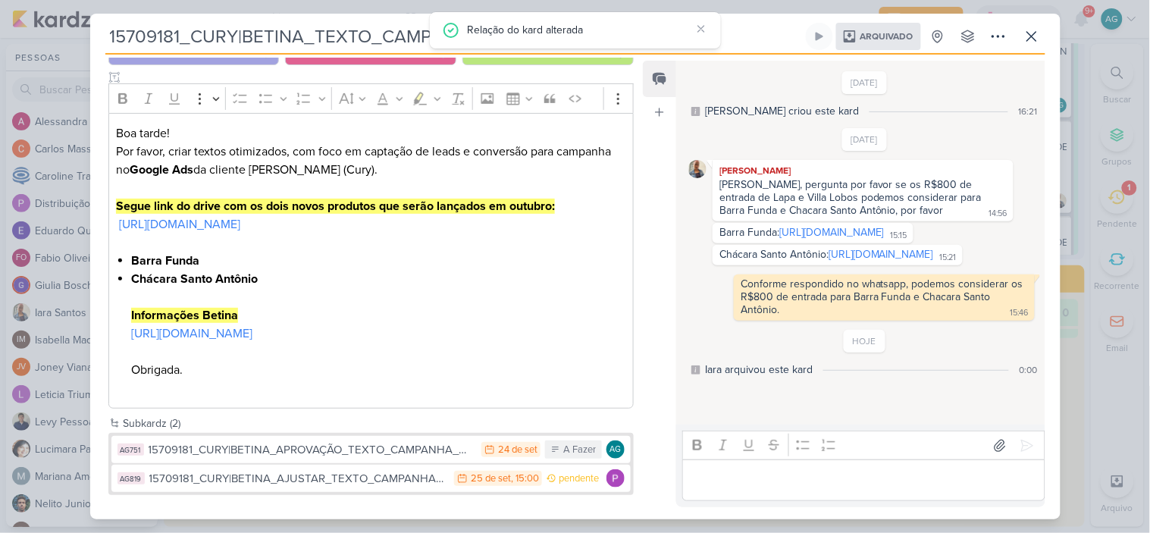
scroll to position [177, 0]
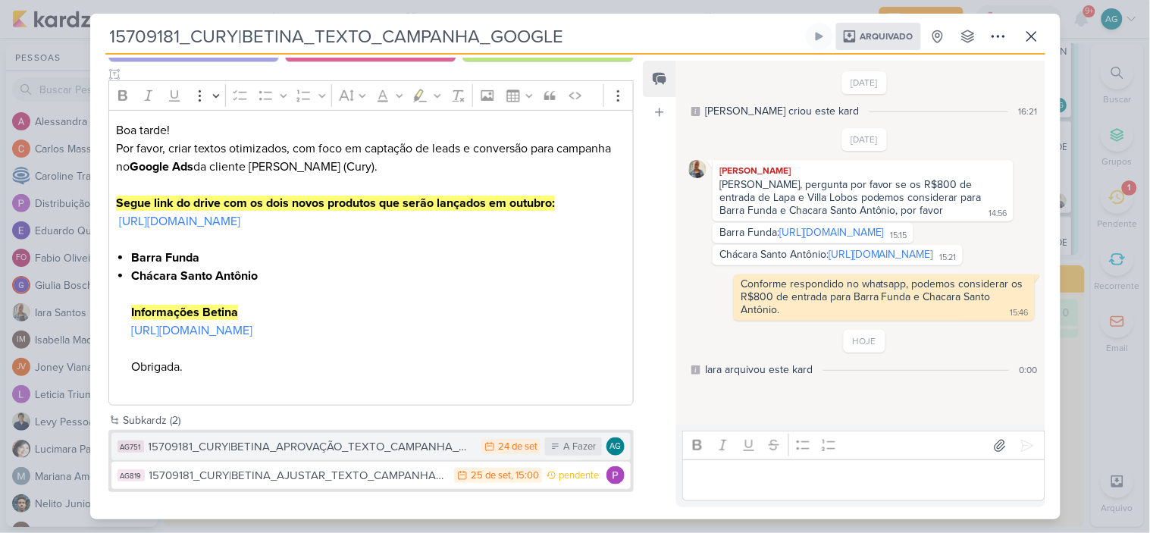
drag, startPoint x: 382, startPoint y: 472, endPoint x: 383, endPoint y: 438, distance: 33.4
click at [383, 438] on div "AG751 15709181_CURY|BETINA_APROVAÇÃO_TEXTO_CAMPANHA_GOOGLE 24/9 24 de set A Faz…" at bounding box center [371, 461] width 520 height 56
drag, startPoint x: 240, startPoint y: 475, endPoint x: 248, endPoint y: 440, distance: 35.7
click at [248, 440] on div "AG751 15709181_CURY|BETINA_APROVAÇÃO_TEXTO_CAMPANHA_GOOGLE 24/9 24 de set A Faz…" at bounding box center [371, 461] width 520 height 56
drag, startPoint x: 130, startPoint y: 471, endPoint x: 133, endPoint y: 438, distance: 32.7
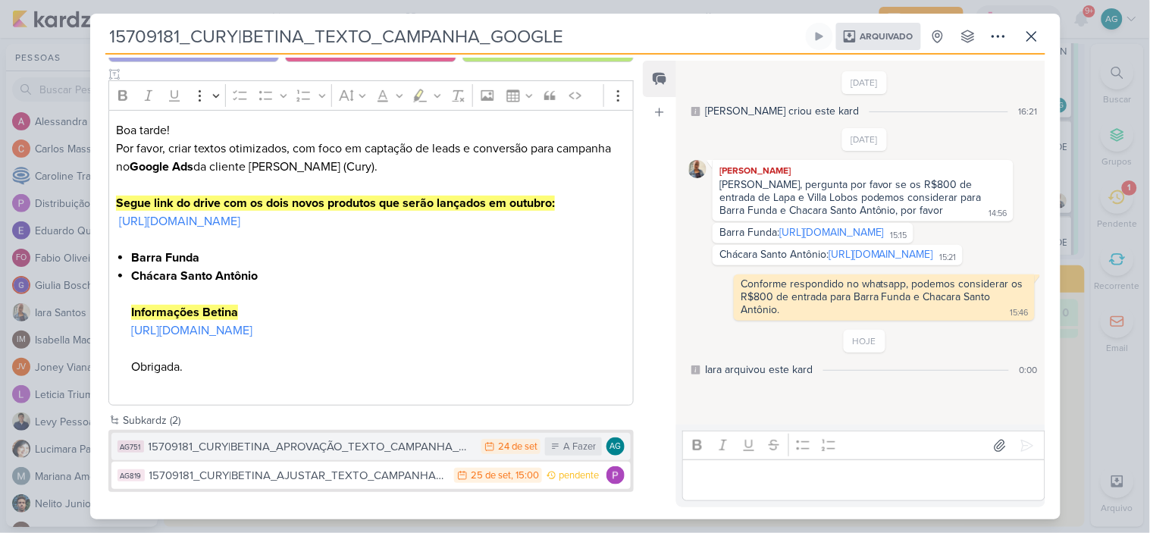
click at [133, 438] on div "AG751 15709181_CURY|BETINA_APROVAÇÃO_TEXTO_CAMPANHA_GOOGLE 24/9 24 de set A Faz…" at bounding box center [371, 461] width 520 height 56
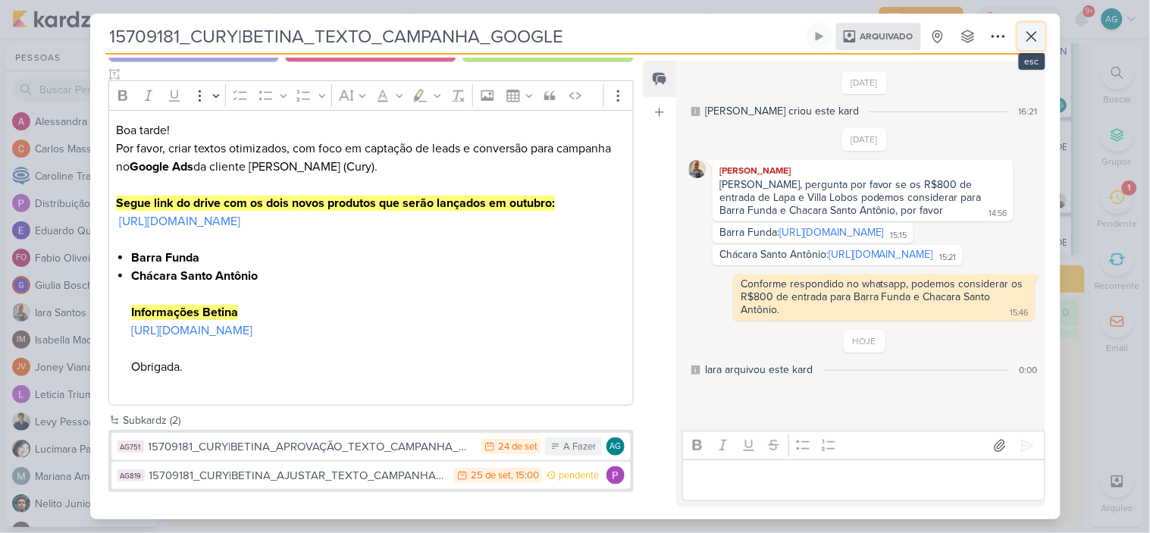
click at [1034, 39] on icon at bounding box center [1032, 36] width 18 height 18
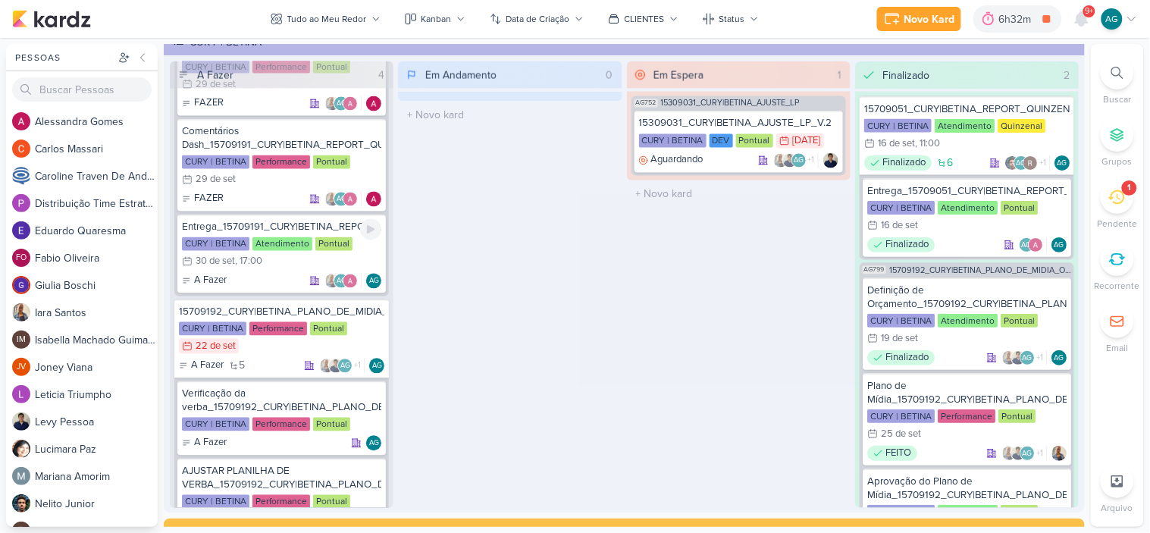
scroll to position [691, 0]
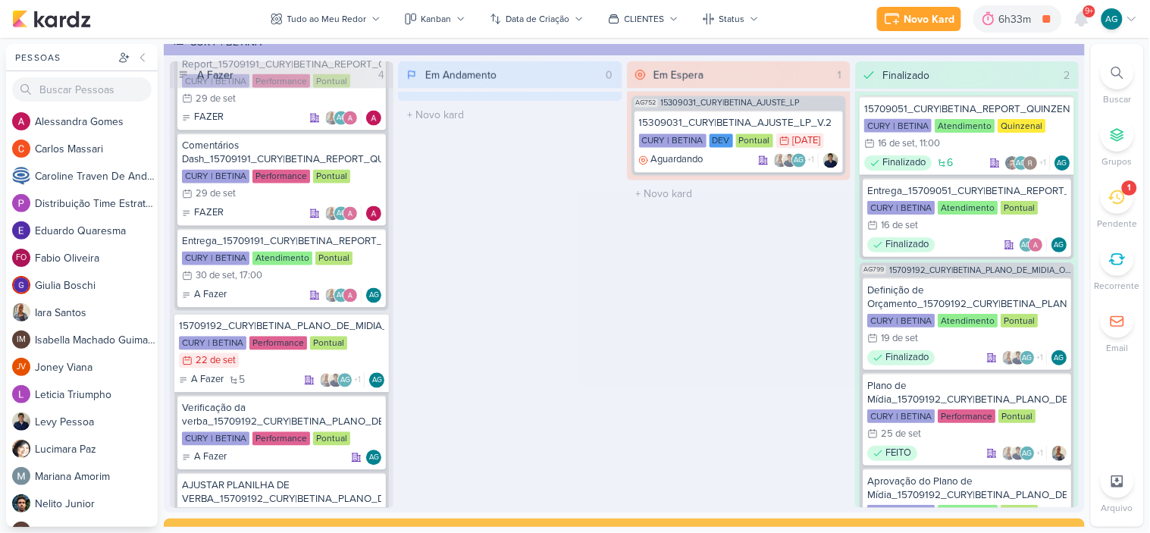
click at [1124, 193] on div "1" at bounding box center [1129, 187] width 15 height 15
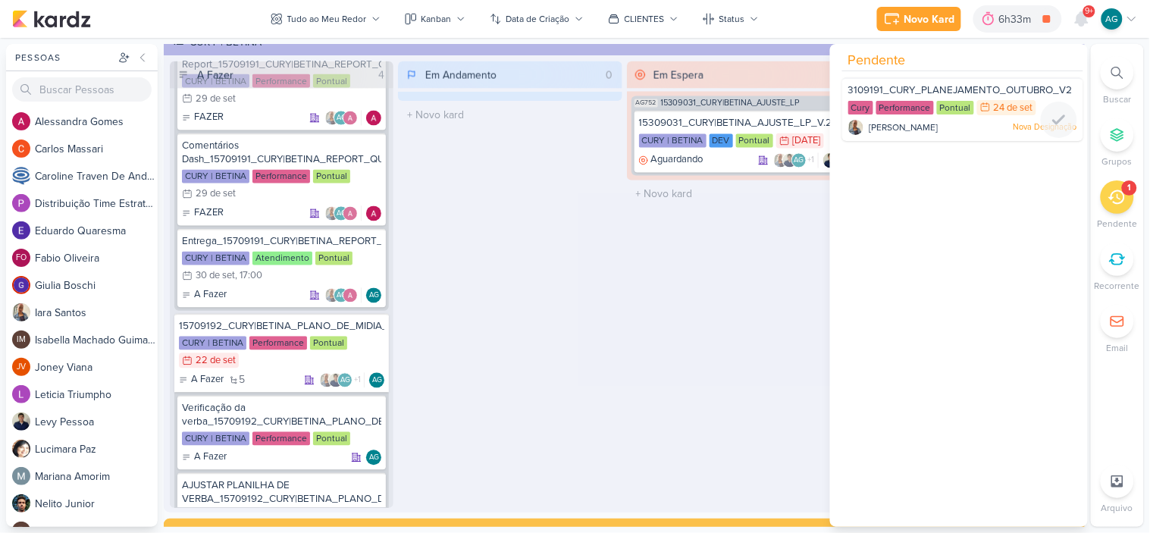
click at [1006, 91] on span "3109191_CURY_PLANEJAMENTO_OUTUBRO_V2" at bounding box center [960, 90] width 224 height 12
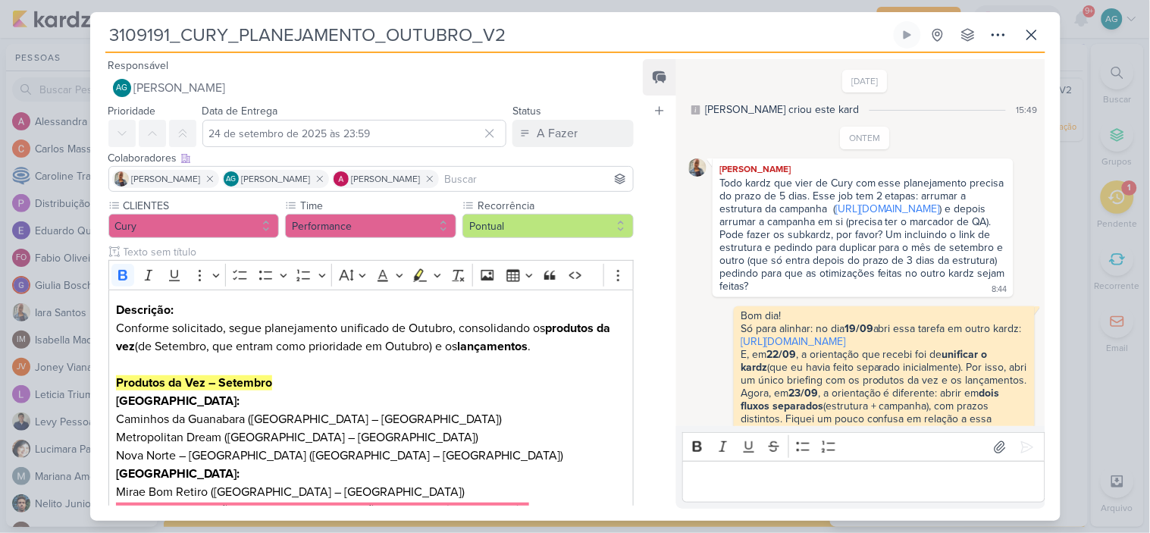
scroll to position [403, 0]
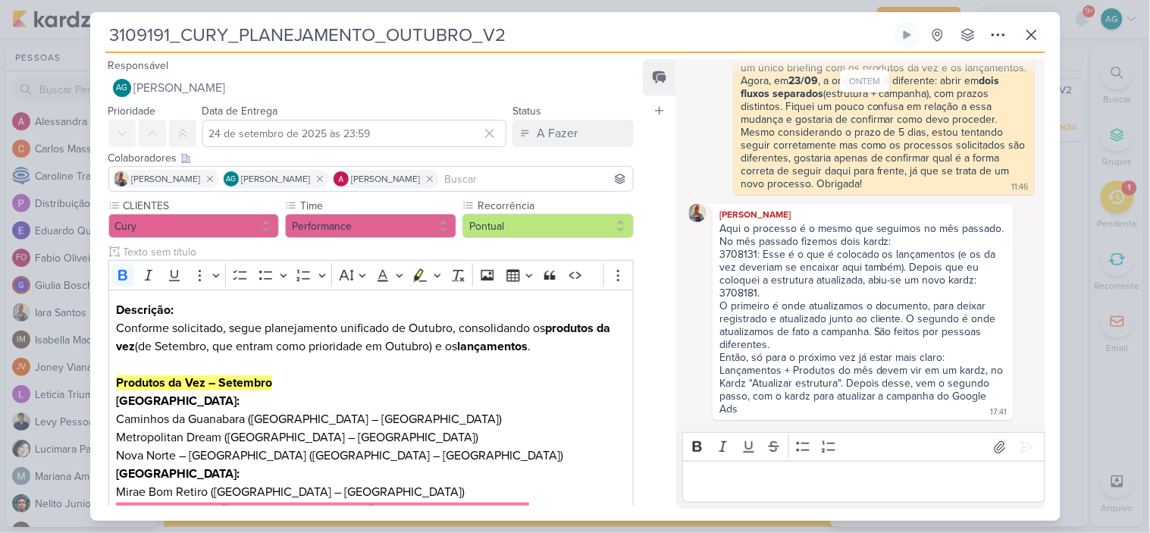
click at [746, 285] on div "3708131: Esse é o que é colocado os lançamentos (e os da vez deveriam se encaix…" at bounding box center [862, 274] width 287 height 52
copy div "3708181"
click at [1037, 34] on icon at bounding box center [1032, 35] width 18 height 18
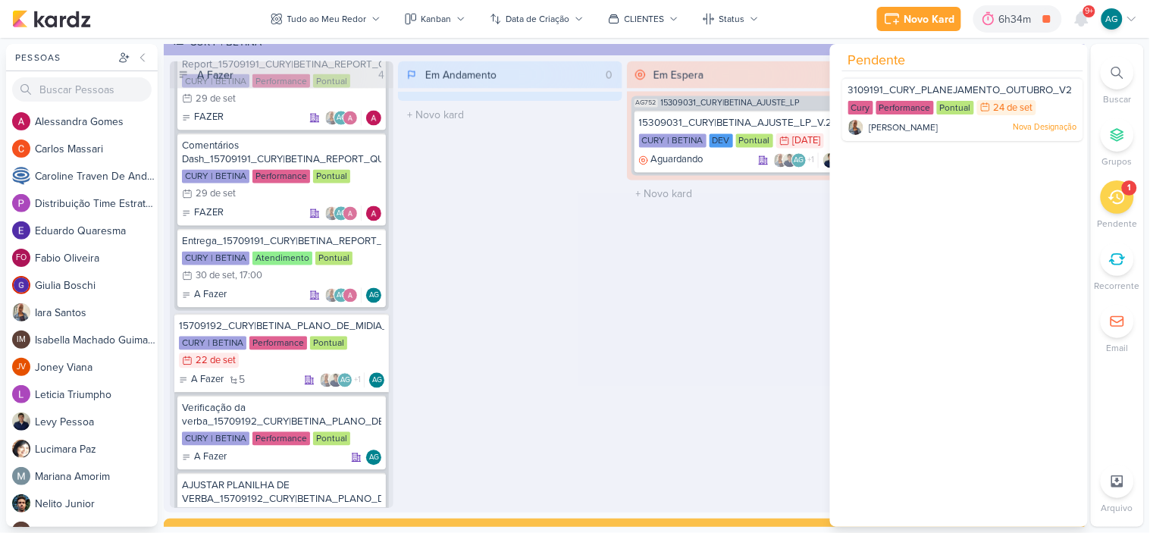
click at [1103, 72] on div at bounding box center [1117, 72] width 33 height 33
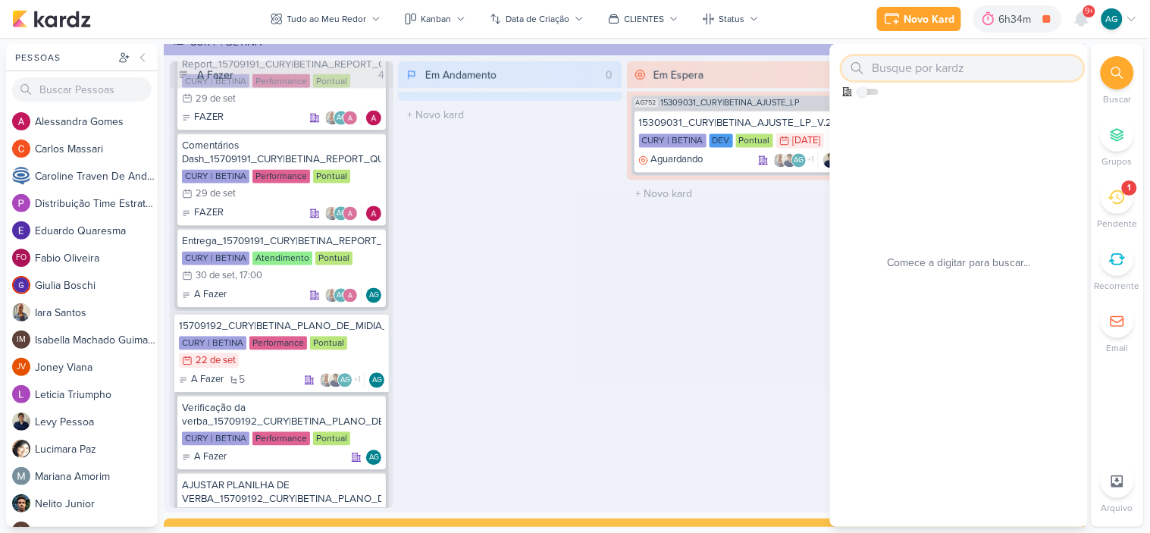
paste input "3708181"
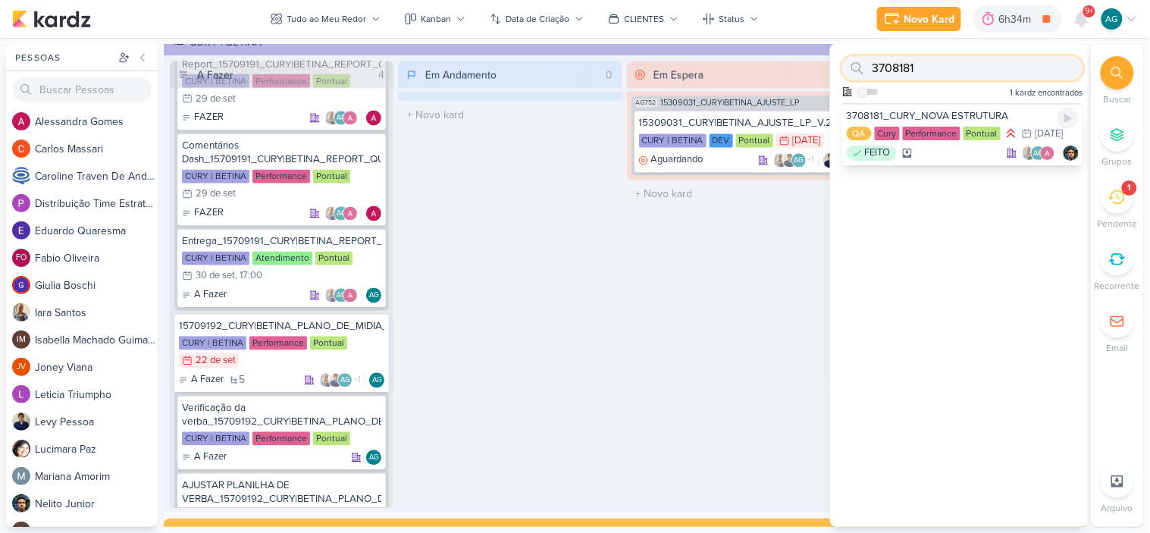
type input "3708181"
click at [954, 161] on div "FEITO AG" at bounding box center [963, 153] width 232 height 15
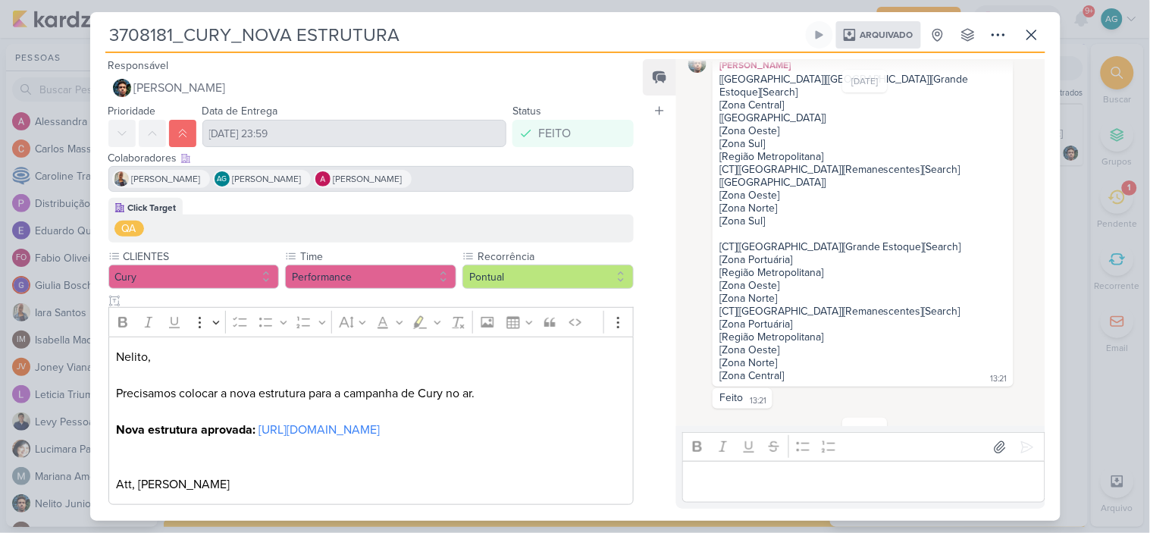
scroll to position [66, 0]
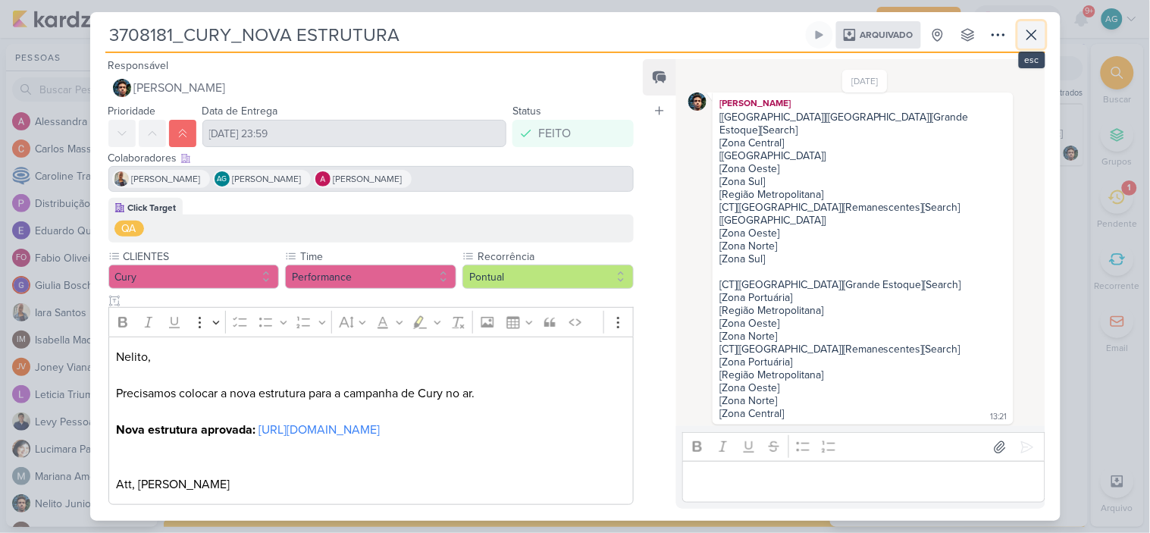
click at [1033, 35] on icon at bounding box center [1032, 35] width 18 height 18
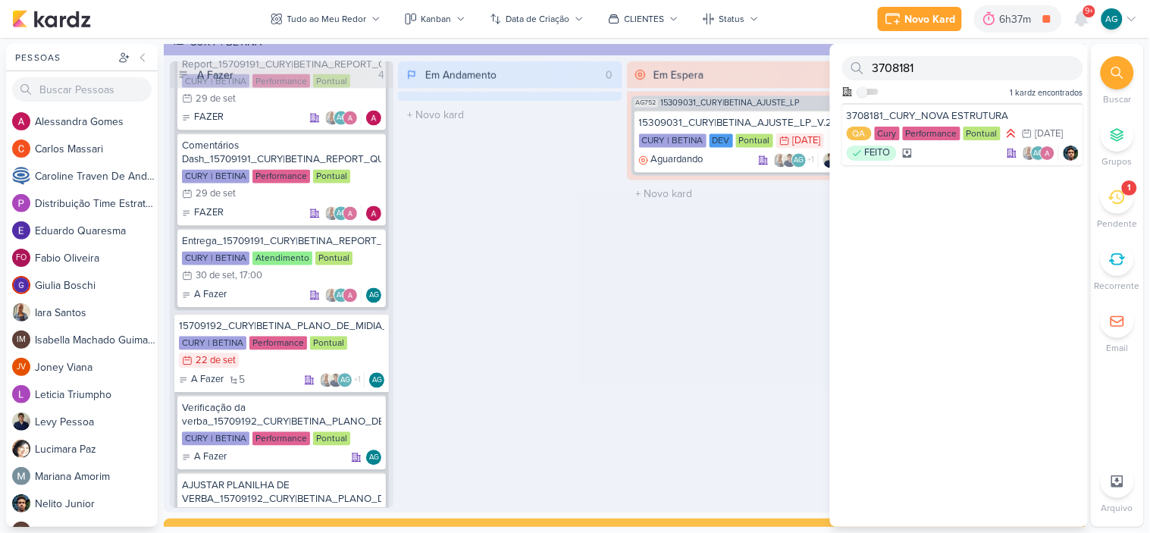
click at [628, 288] on div "Em Espera 1 AG752 15309031_CURY|BETINA_AJUSTE_LP 15309031_CURY|BETINA_AJUSTE_LP…" at bounding box center [739, 284] width 224 height 447
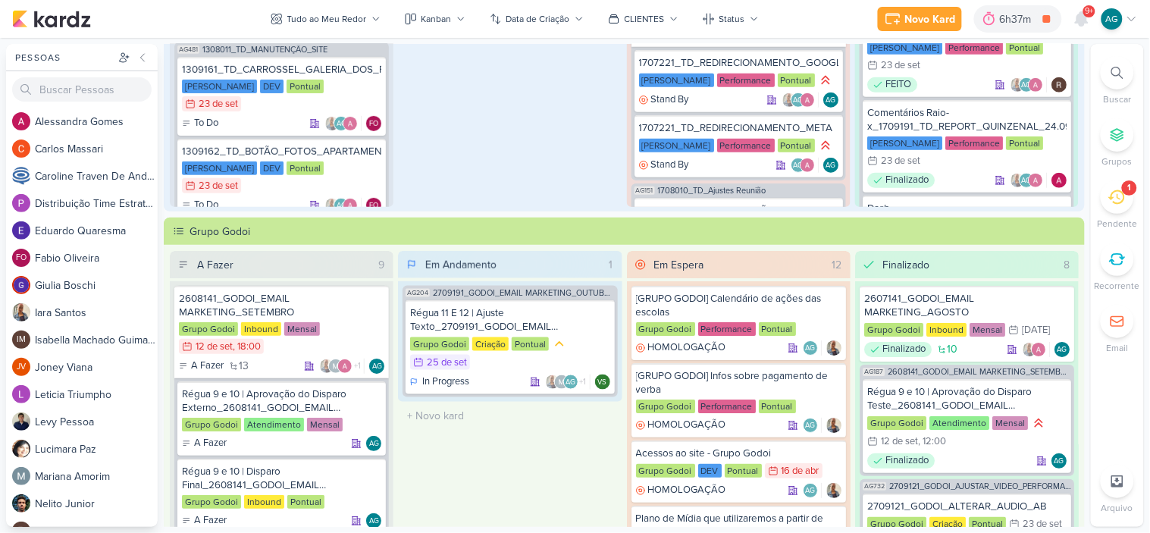
scroll to position [248, 0]
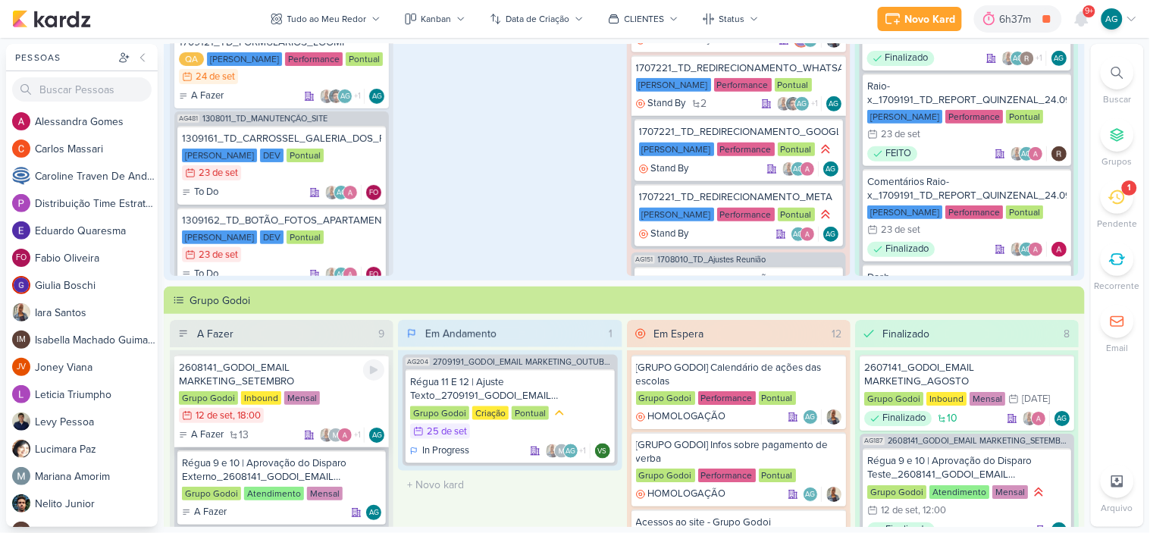
click at [290, 376] on div "2608141_GODOI_EMAIL MARKETING_SETEMBRO" at bounding box center [281, 374] width 205 height 27
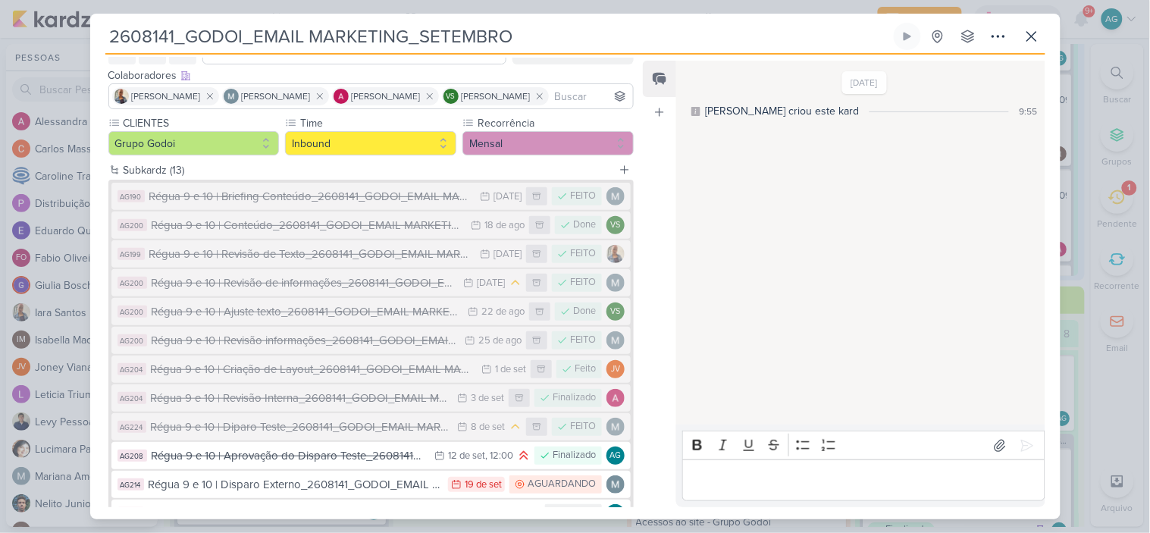
scroll to position [168, 0]
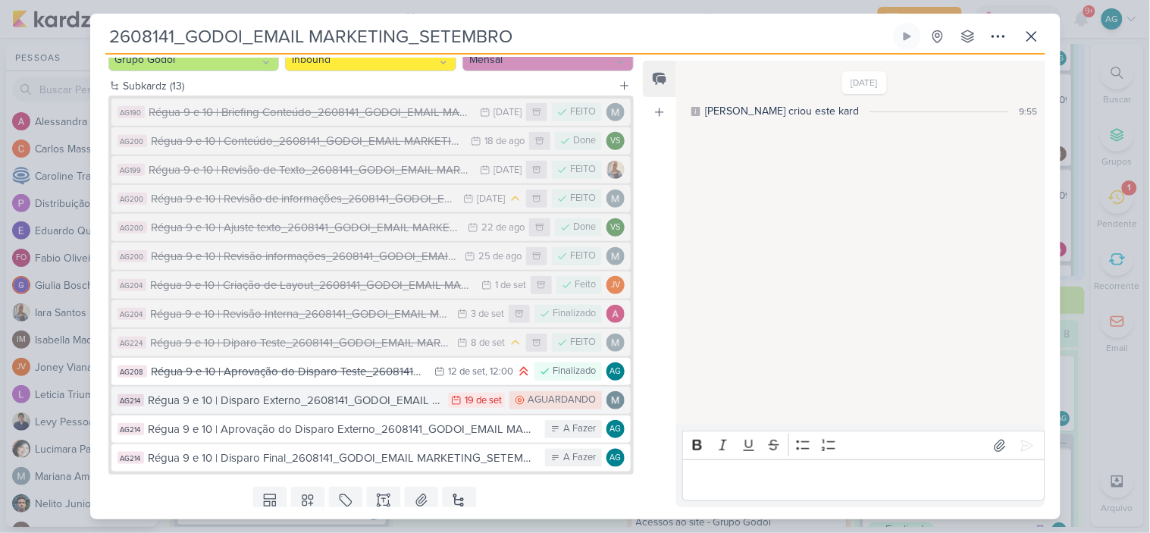
click at [317, 404] on div "Régua 9 e 10 | Disparo Externo_2608141_GODOI_EMAIL MARKETING_SETEMBRO" at bounding box center [295, 400] width 293 height 17
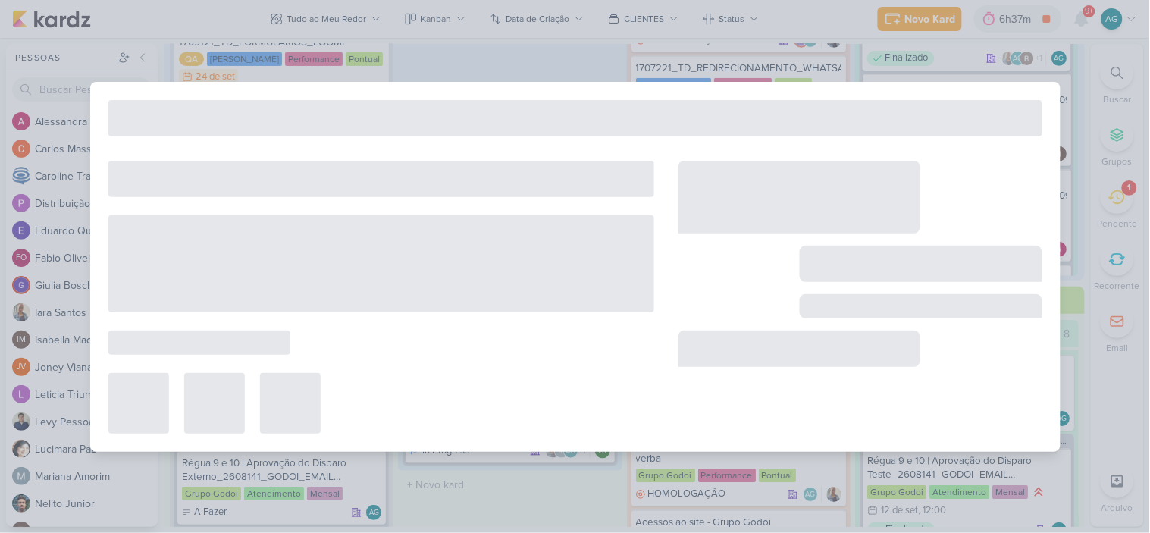
type input "Régua 9 e 10 | Disparo Externo_2608141_GODOI_EMAIL MARKETING_SETEMBRO"
type input "19 de setembro de 2025 às 23:59"
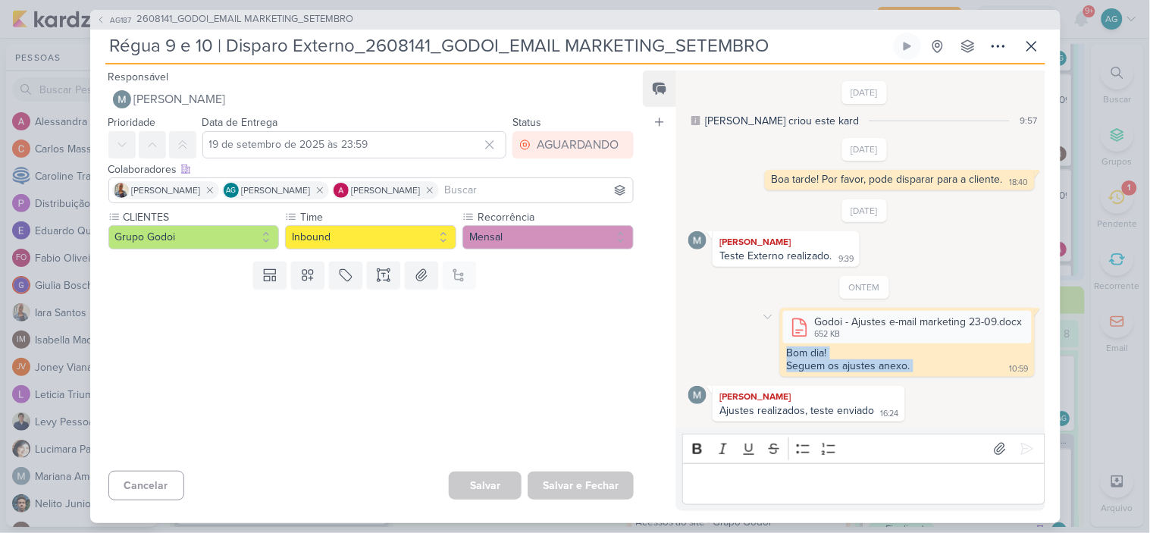
drag, startPoint x: 911, startPoint y: 368, endPoint x: 781, endPoint y: 353, distance: 131.3
click at [783, 353] on div "Bom dia! Seguem os ajustes anexo. 10:59" at bounding box center [907, 359] width 249 height 27
copy div "Bom dia! Seguem os ajustes anexo."
click at [777, 484] on p "Editor editing area: main" at bounding box center [864, 484] width 346 height 18
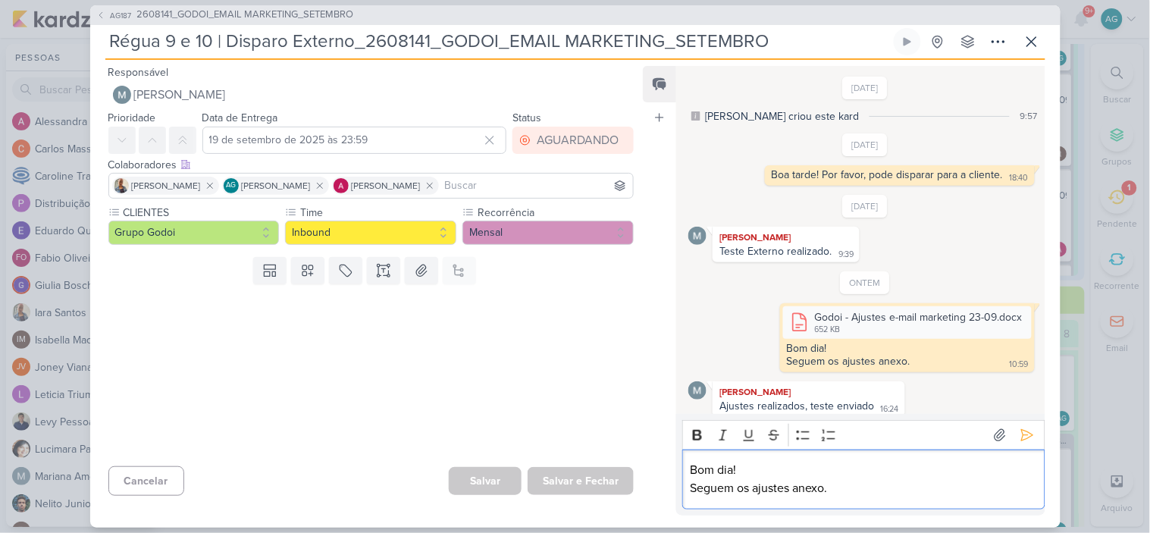
scroll to position [11, 0]
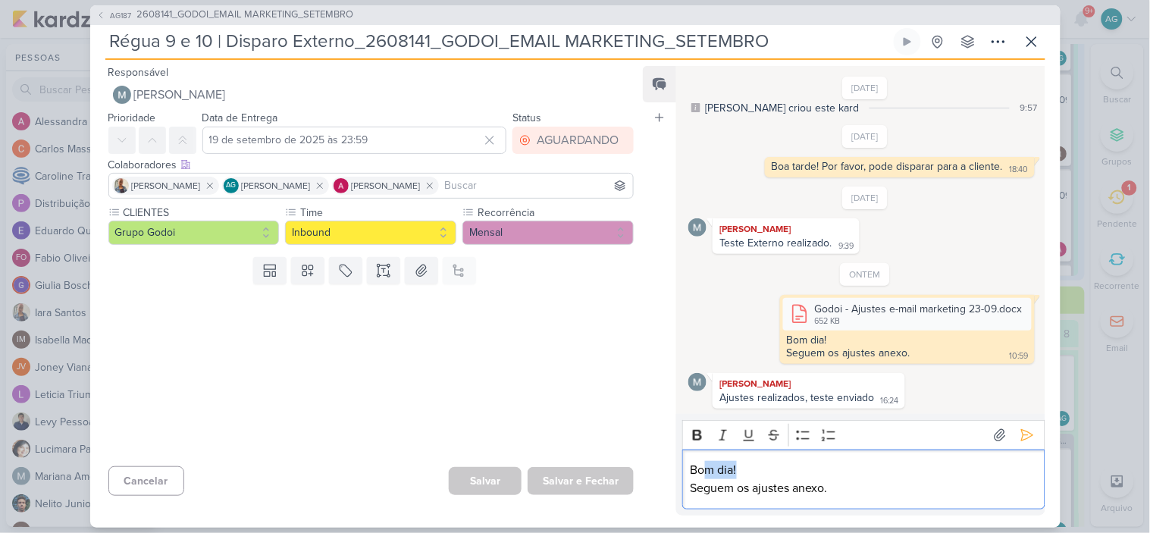
drag, startPoint x: 729, startPoint y: 468, endPoint x: 707, endPoint y: 466, distance: 21.3
click at [707, 466] on p "Bom dia!" at bounding box center [864, 470] width 346 height 18
click at [703, 465] on p "Bo tarde!" at bounding box center [864, 470] width 346 height 18
drag, startPoint x: 877, startPoint y: 494, endPoint x: 726, endPoint y: 487, distance: 151.0
click at [726, 487] on p "Seguem os ajustes anexo." at bounding box center [864, 488] width 346 height 18
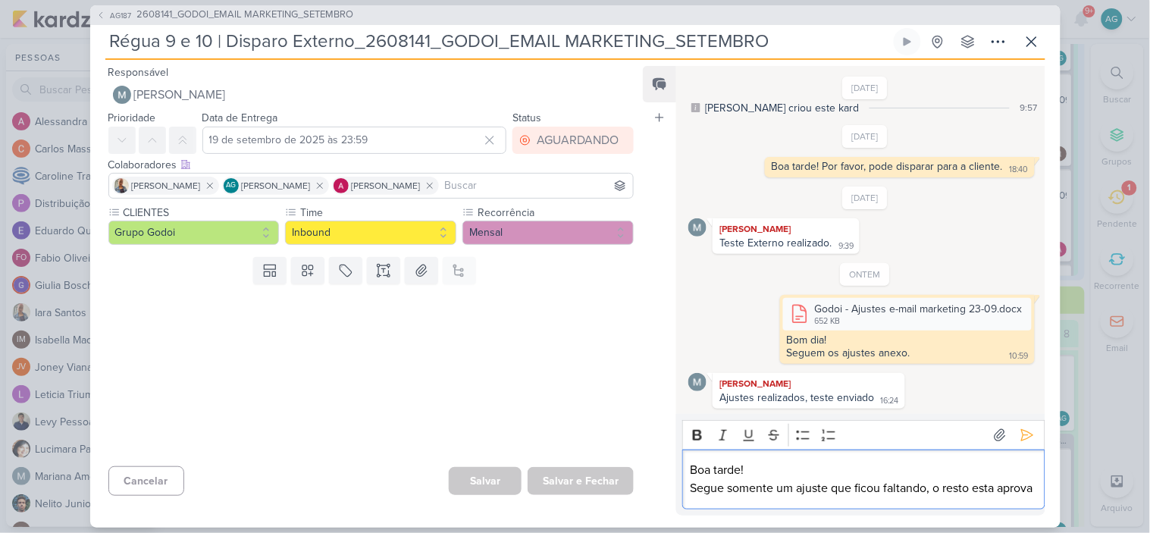
scroll to position [29, 0]
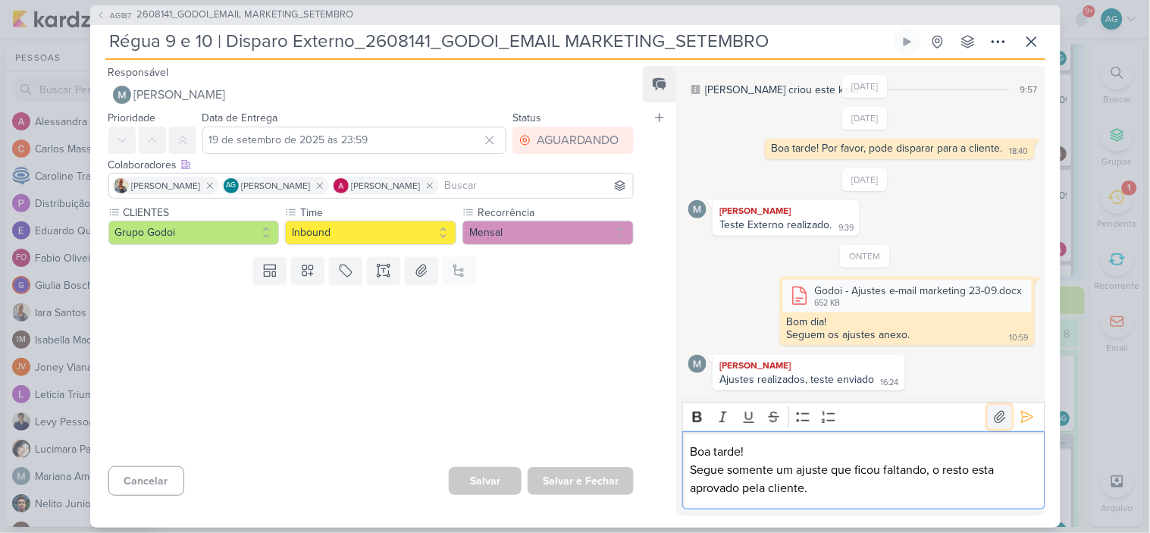
click at [992, 415] on icon at bounding box center [999, 416] width 15 height 15
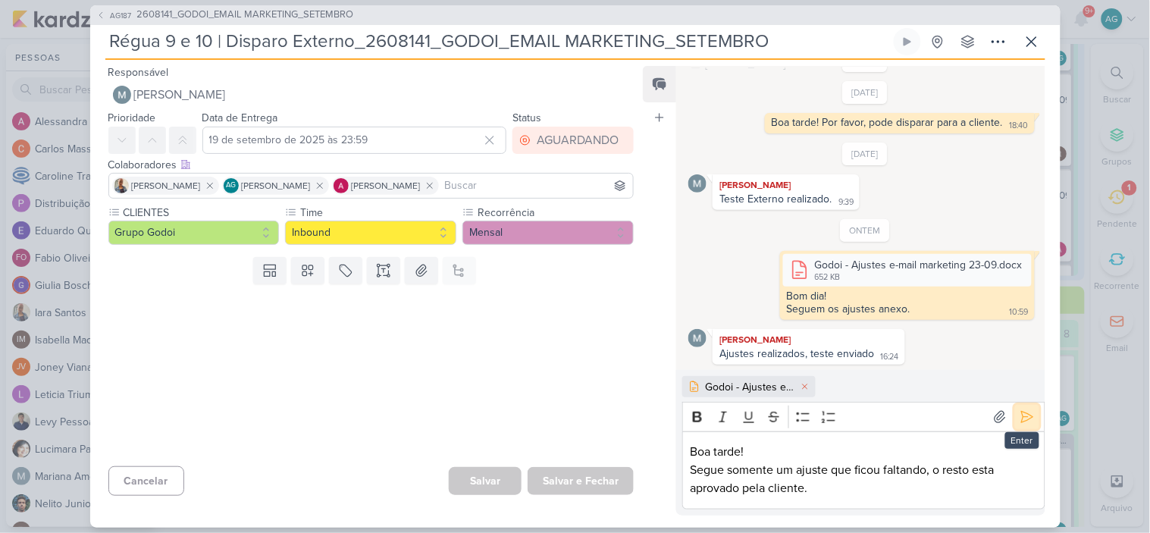
click at [1024, 420] on icon at bounding box center [1027, 416] width 15 height 15
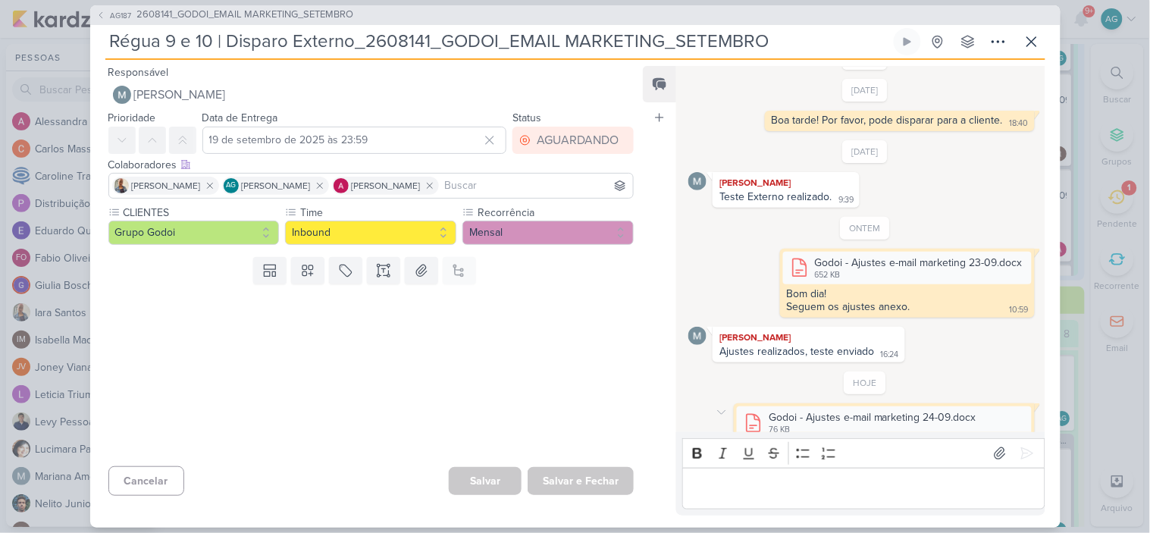
scroll to position [118, 0]
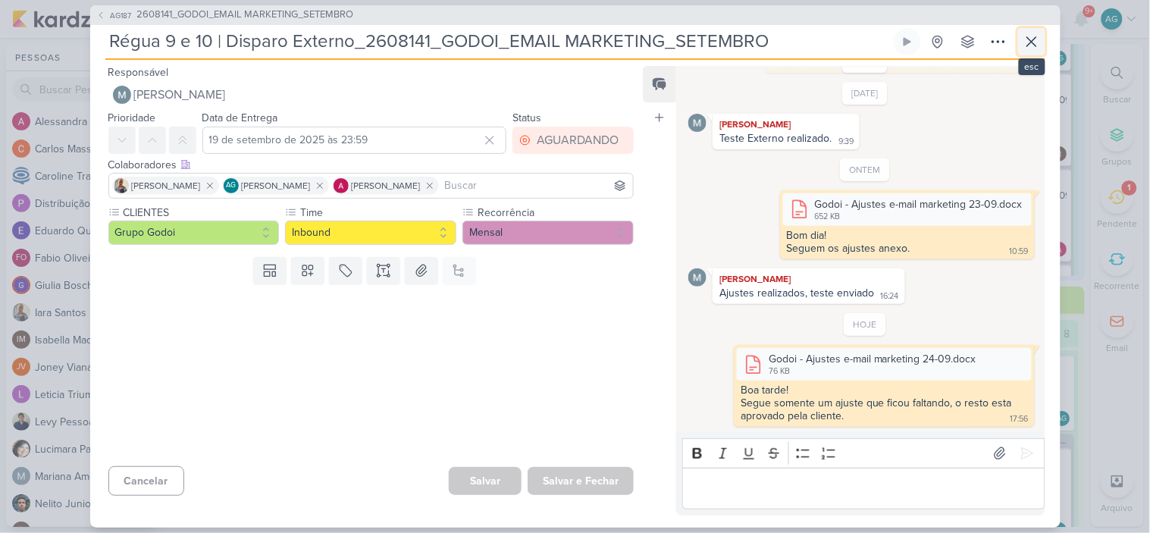
click at [1034, 42] on icon at bounding box center [1032, 42] width 18 height 18
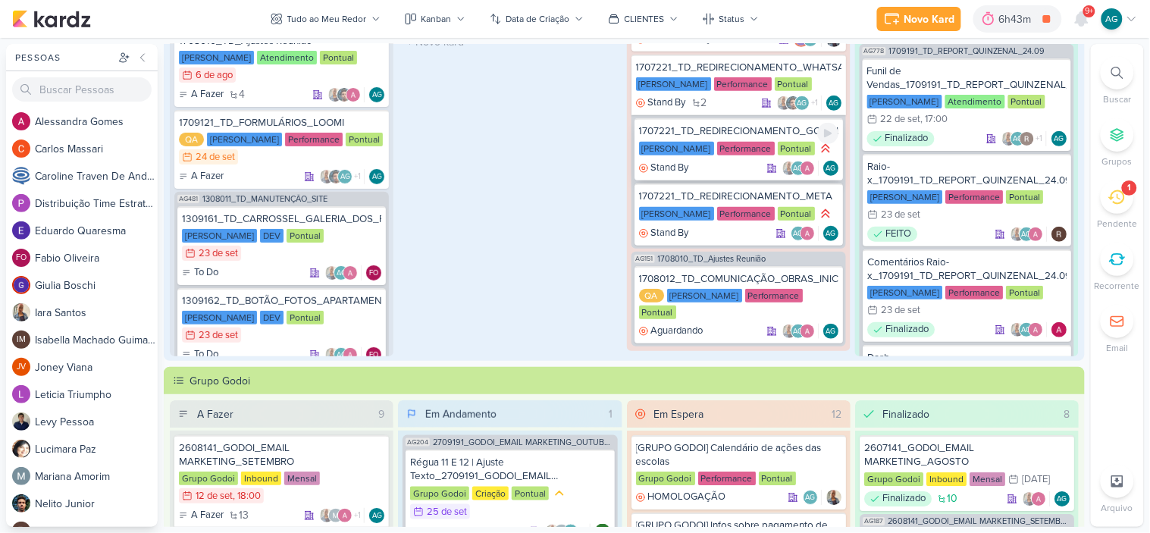
scroll to position [168, 0]
click at [760, 67] on div "1707221_TD_REDIRECIONAMENTO_WHATSAPP_GOOGLE_E_META" at bounding box center [738, 67] width 205 height 14
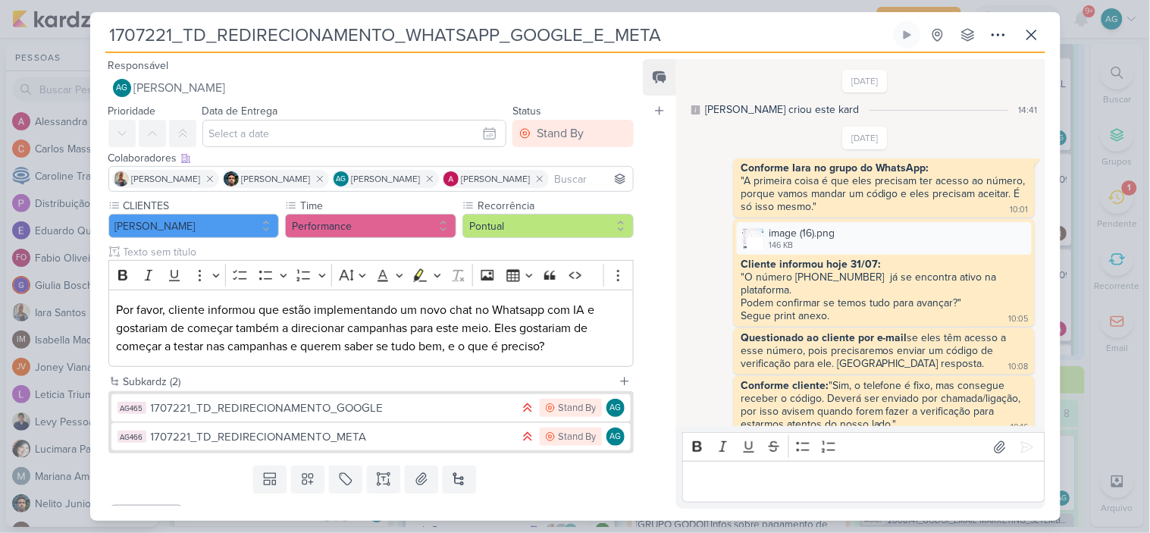
scroll to position [732, 0]
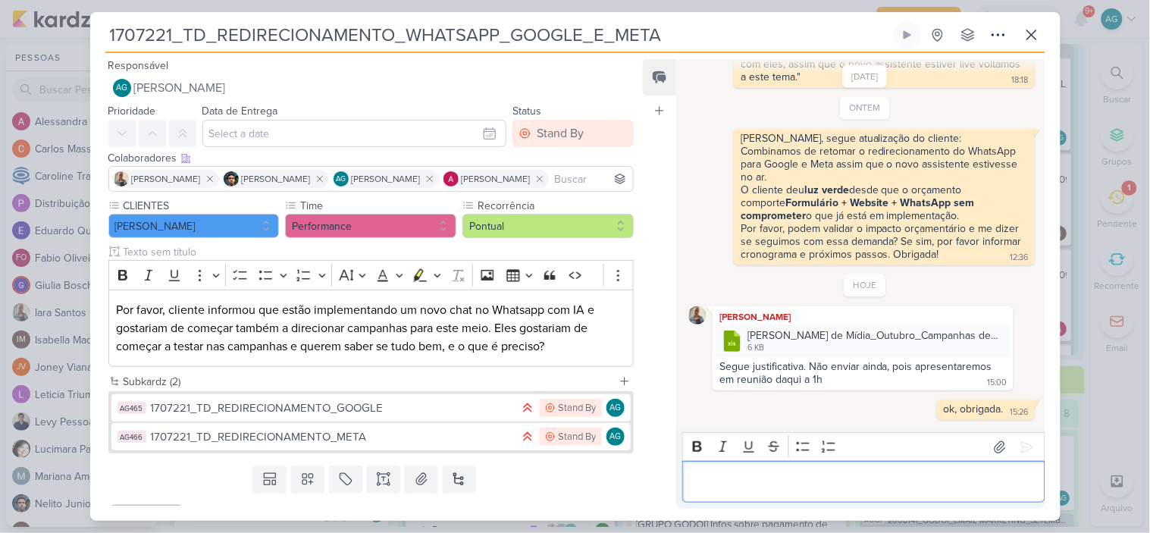
click at [787, 475] on p "Editor editing area: main" at bounding box center [864, 482] width 346 height 18
click at [904, 483] on p "RETOMANDO KARDZ NA DATA DE/" at bounding box center [864, 482] width 346 height 18
click at [940, 483] on p "RETOMANDO KARDZ NA DATA DE 24/09>" at bounding box center [864, 482] width 346 height 18
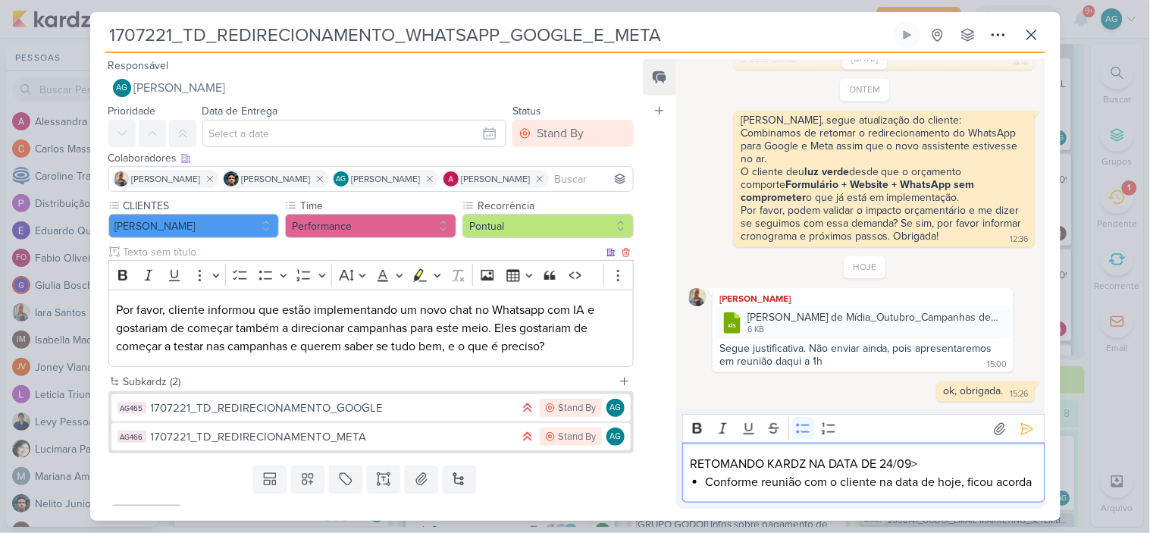
scroll to position [768, 0]
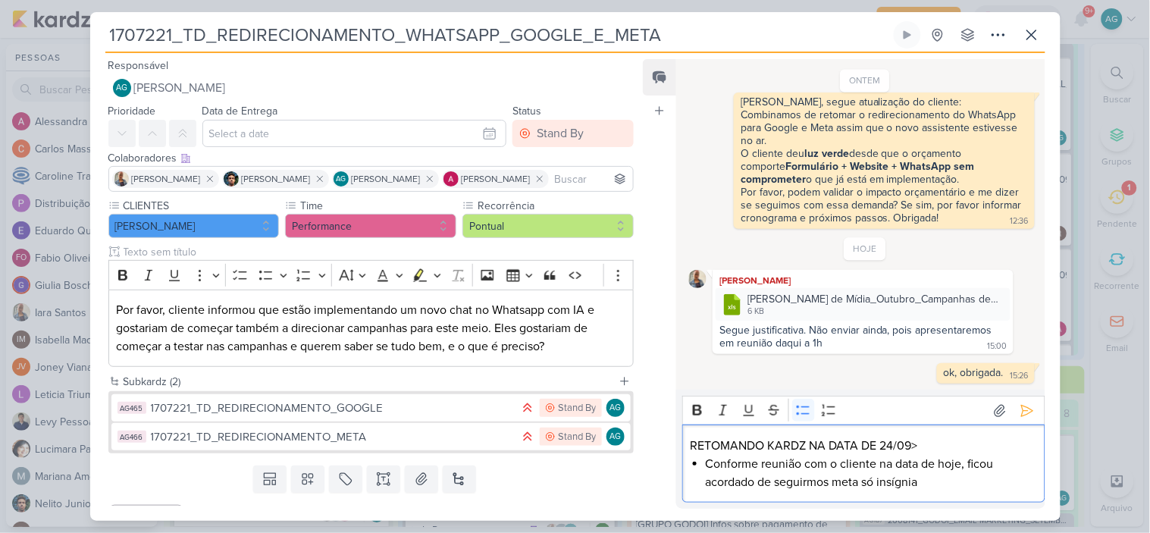
click at [835, 483] on li "Conforme reunião com o cliente na data de hoje, ficou acordado de seguirmos met…" at bounding box center [871, 473] width 331 height 36
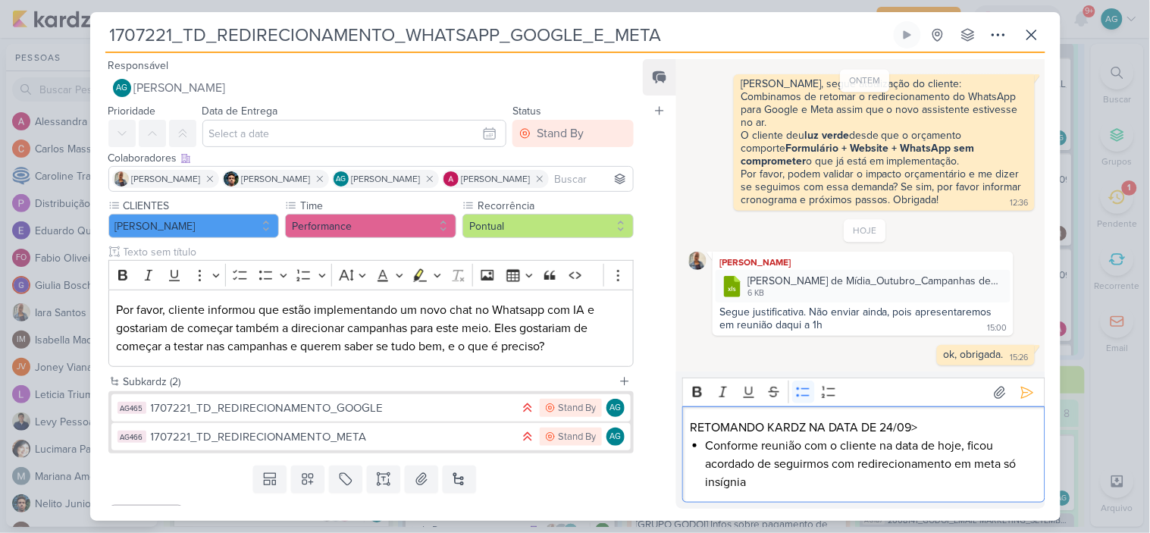
click at [984, 468] on li "Conforme reunião com o cliente na data de hoje, ficou acordado de seguirmos com…" at bounding box center [871, 464] width 331 height 55
click at [864, 483] on li "Conforme reunião com o cliente na data de hoje, ficou acordado de seguirmos com…" at bounding box center [871, 464] width 331 height 55
click at [1006, 484] on li "Conforme reunião com o cliente na data de hoje, ficou acordado de seguirmos com…" at bounding box center [871, 464] width 331 height 55
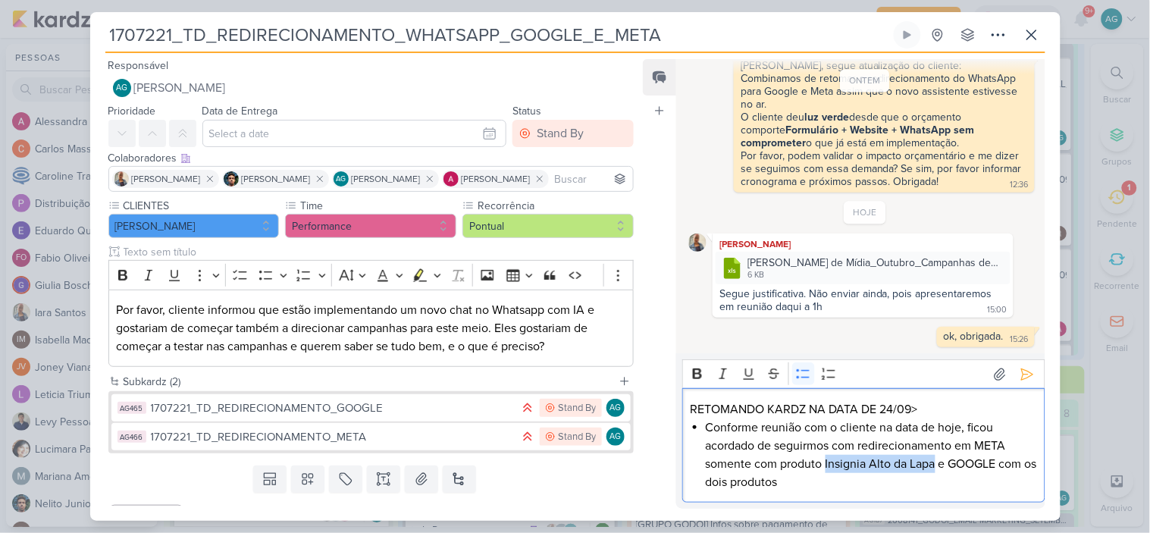
drag, startPoint x: 827, startPoint y: 460, endPoint x: 935, endPoint y: 462, distance: 107.7
click at [935, 462] on li "Conforme reunião com o cliente na data de hoje, ficou acordado de seguirmos com…" at bounding box center [871, 454] width 331 height 73
copy li "Insignia Alto da Lapa"
click at [843, 491] on div "RETOMANDO KARDZ NA DATA DE 24/09> Conforme reunião com o cliente na data de hoj…" at bounding box center [863, 445] width 362 height 114
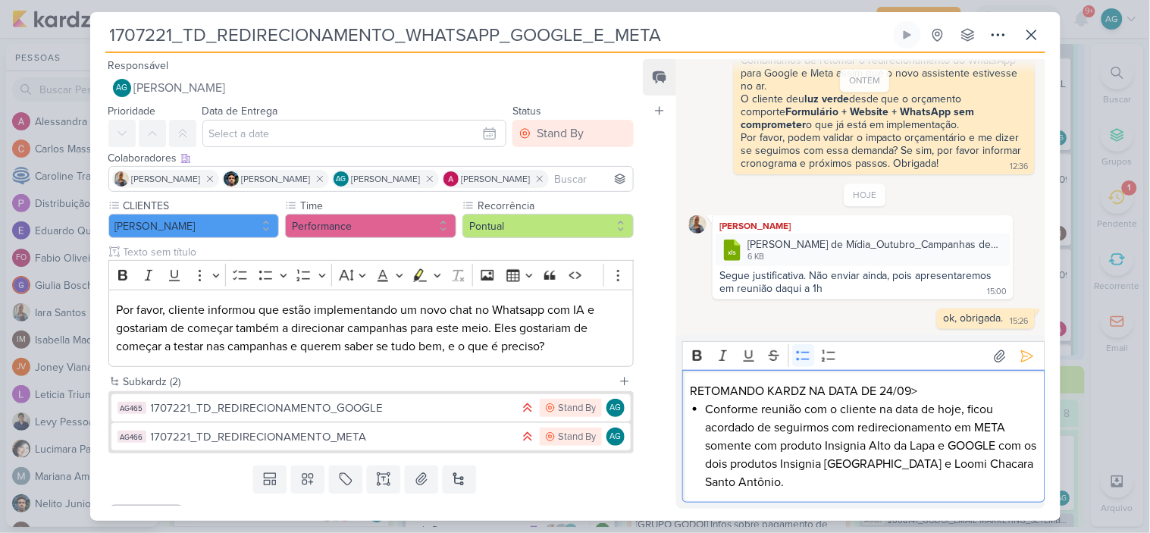
scroll to position [840, 0]
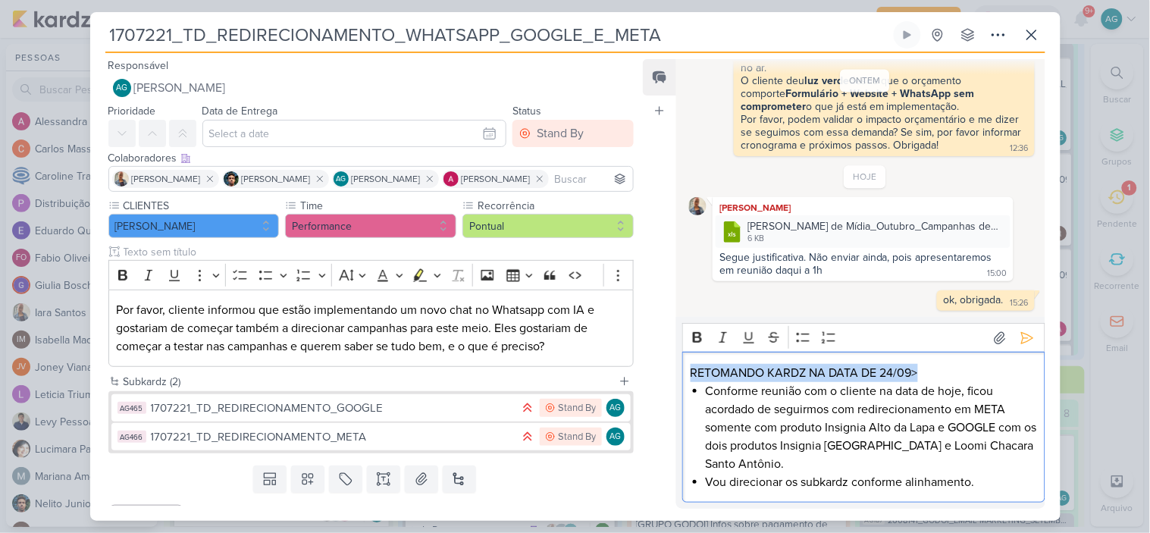
drag, startPoint x: 927, startPoint y: 373, endPoint x: 676, endPoint y: 378, distance: 251.0
click at [676, 378] on div "Rich Text Editor Bold Italic Underline Strikethrough Bulleted List Numbered Lis…" at bounding box center [860, 413] width 368 height 192
click at [702, 336] on icon "Editor toolbar" at bounding box center [697, 337] width 15 height 15
click at [955, 400] on li "Conforme reunião com o cliente na data de hoje, ficou acordado de seguirmos com…" at bounding box center [871, 427] width 331 height 91
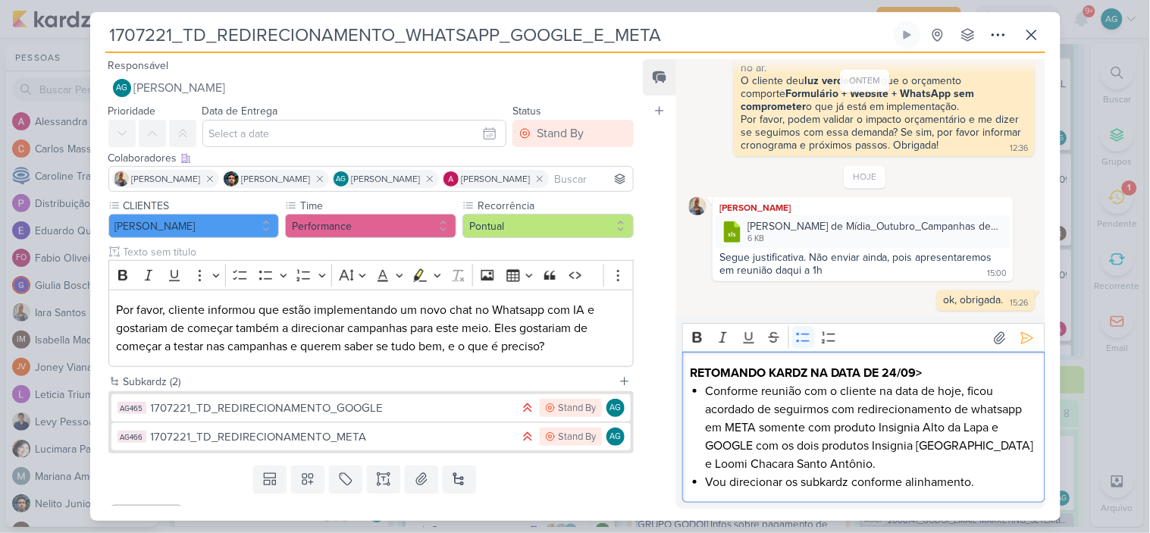
click at [992, 476] on li "Vou direcionar os subkardz conforme alinhamento." at bounding box center [871, 482] width 331 height 18
click at [1023, 334] on icon at bounding box center [1027, 338] width 15 height 15
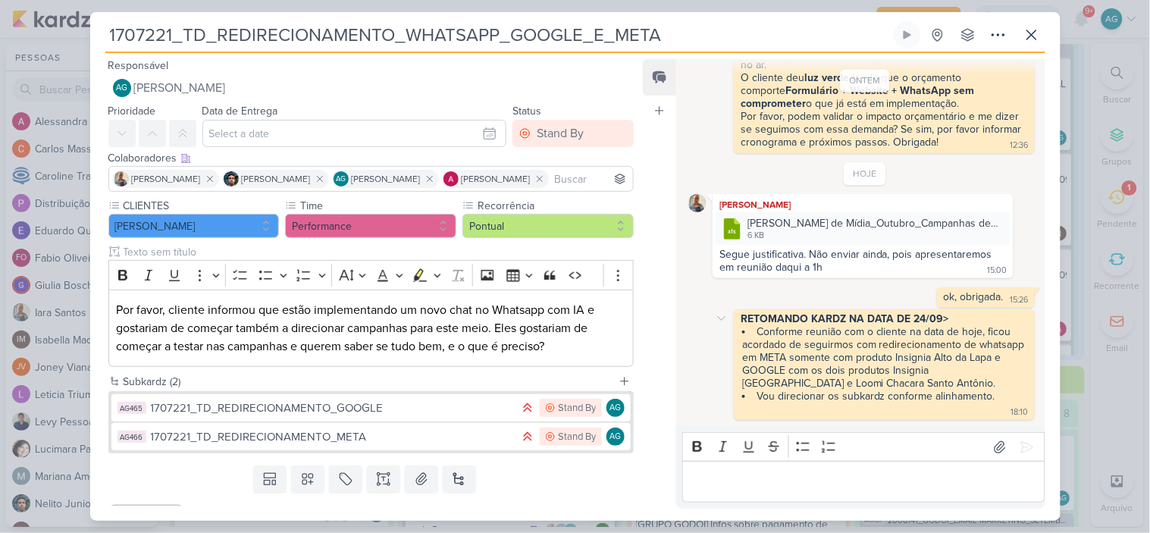
scroll to position [849, 0]
click at [426, 413] on div "1707221_TD_REDIRECIONAMENTO_GOOGLE" at bounding box center [332, 408] width 362 height 17
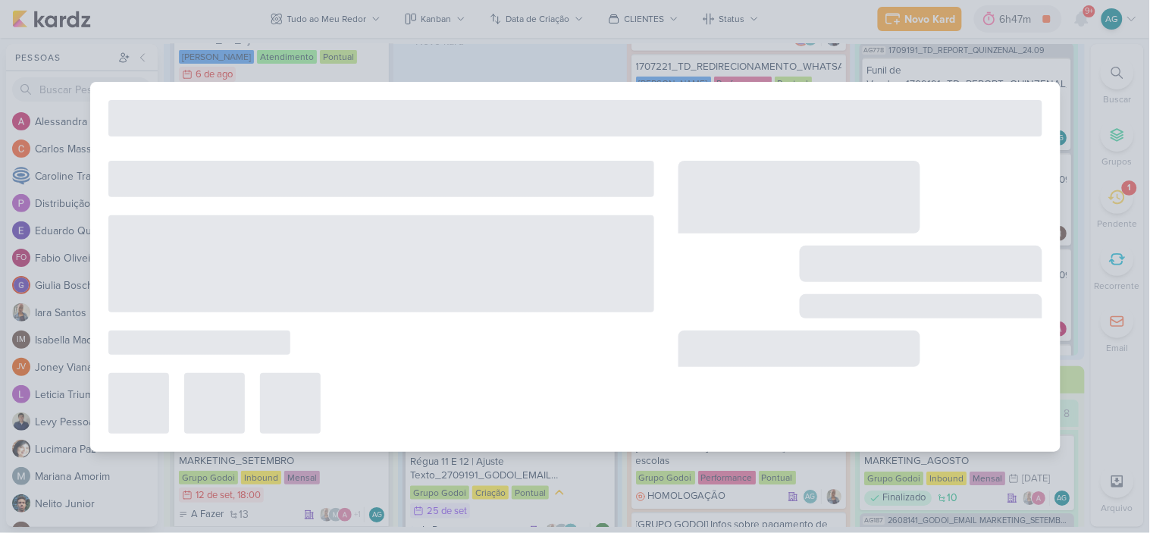
type input "1707221_TD_REDIRECIONAMENTO_GOOGLE"
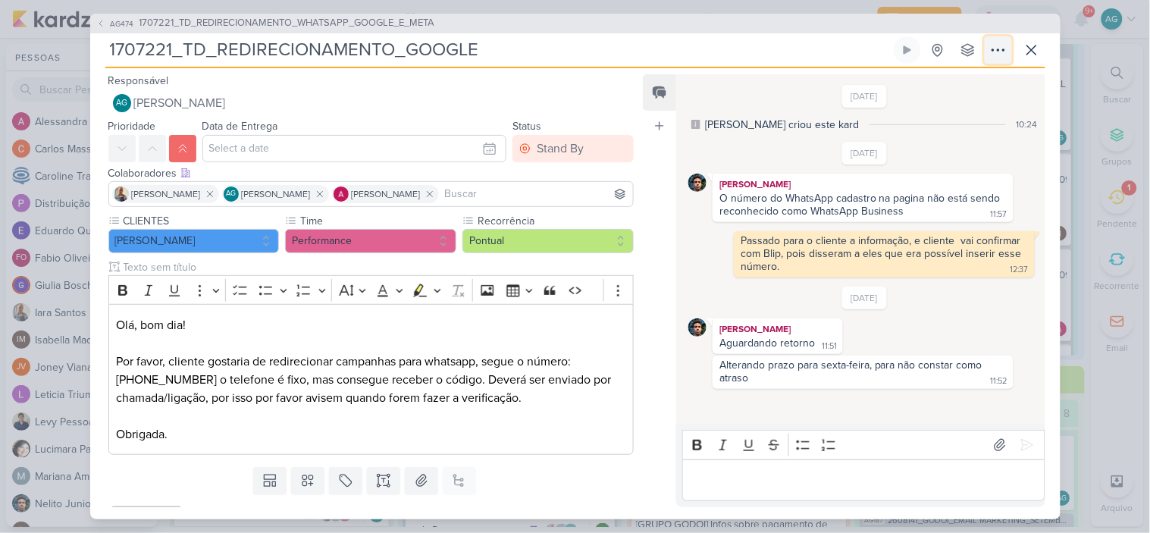
click at [991, 52] on icon at bounding box center [998, 50] width 18 height 18
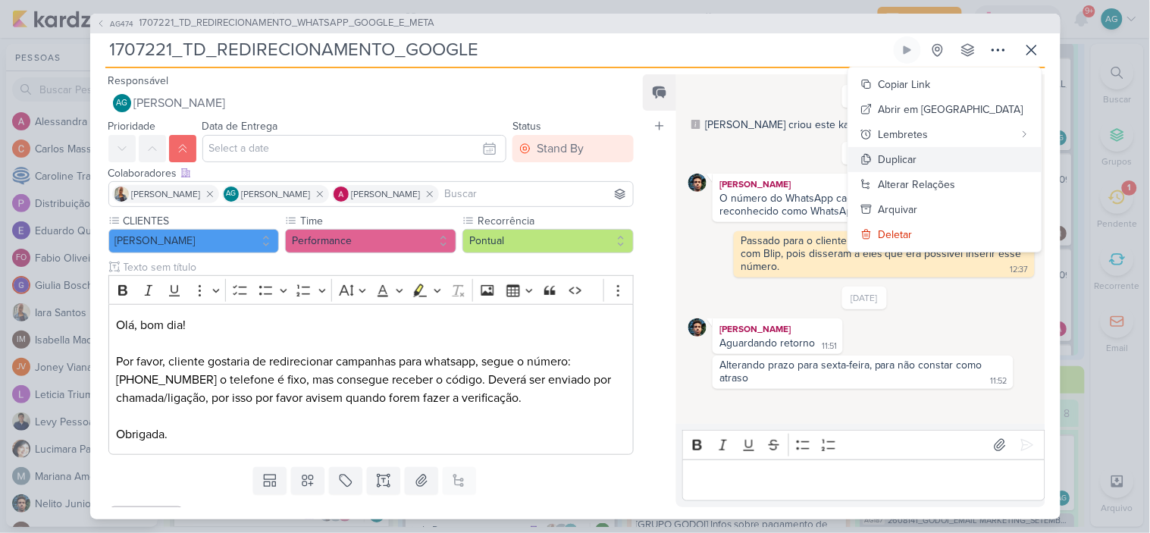
click at [979, 157] on button "Duplicar" at bounding box center [944, 159] width 193 height 25
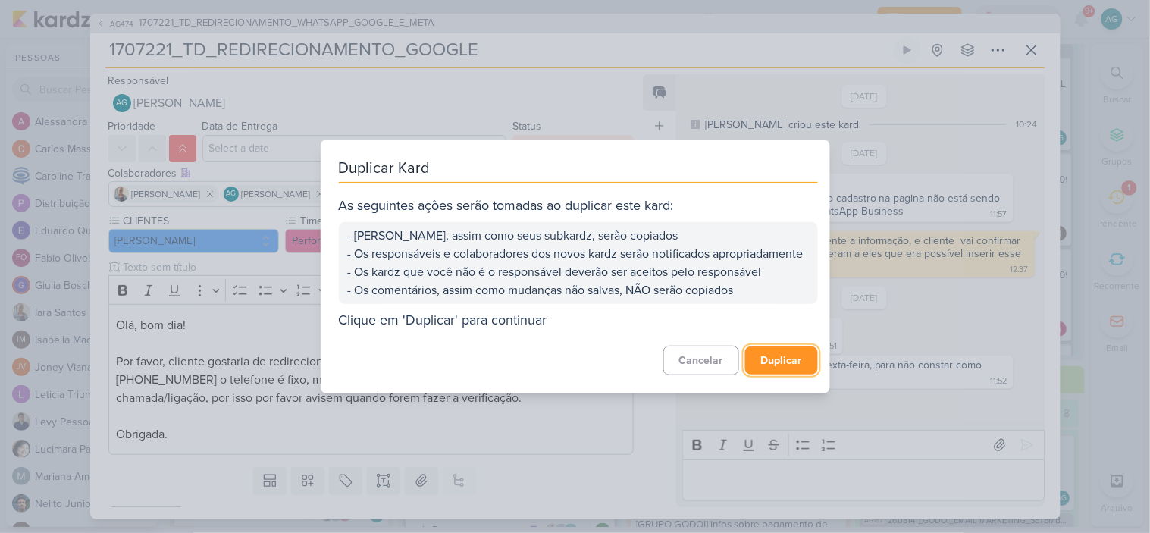
click at [789, 365] on button "Duplicar" at bounding box center [781, 360] width 73 height 28
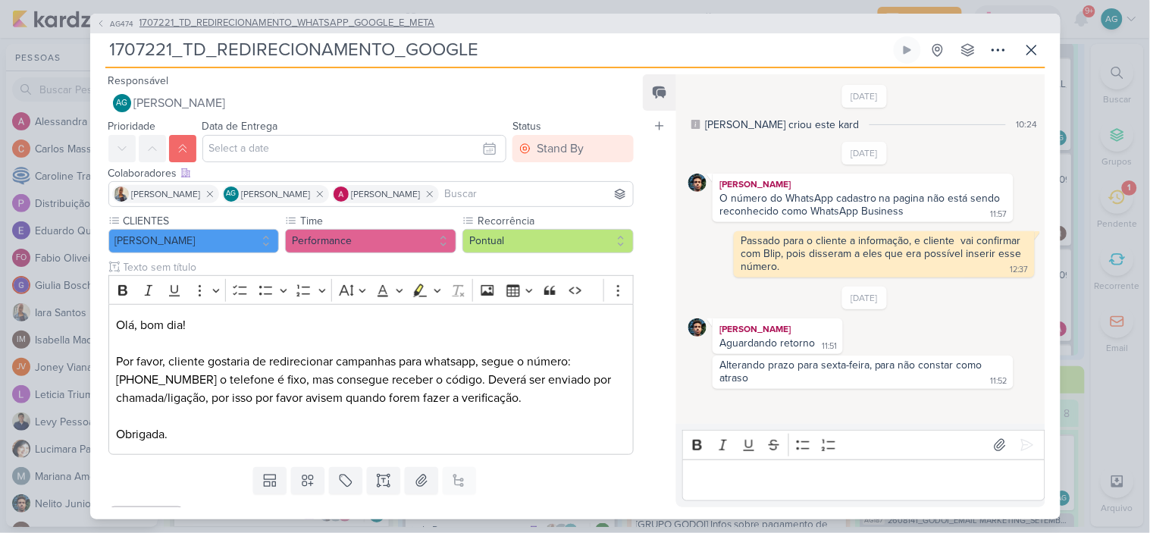
click at [412, 24] on span "1707221_TD_REDIRECIONAMENTO_WHATSAPP_GOOGLE_E_META" at bounding box center [287, 23] width 296 height 15
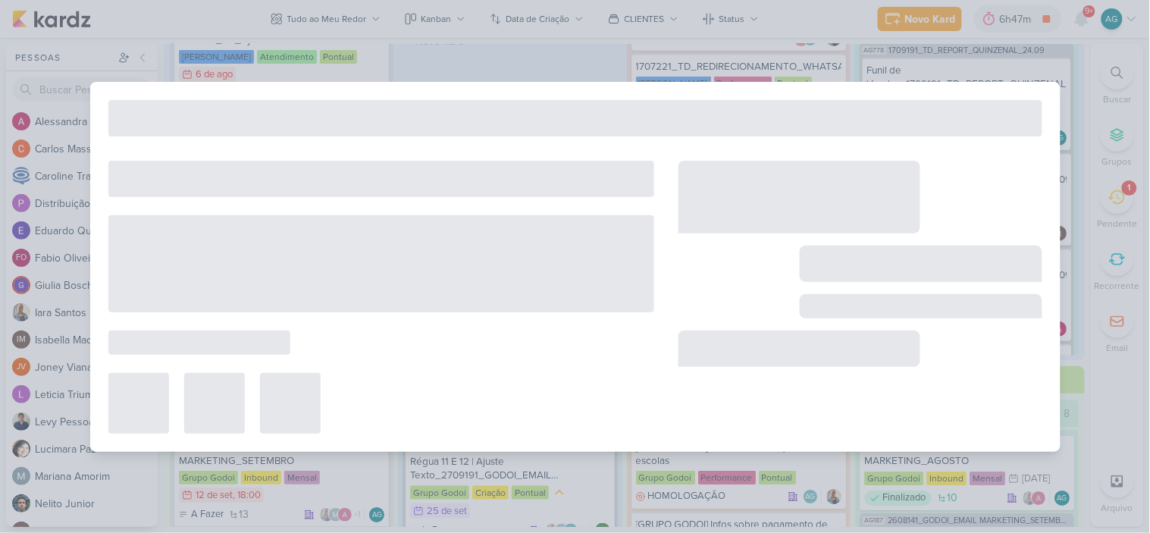
type input "1707221_TD_REDIRECIONAMENTO_WHATSAPP_GOOGLE_E_META"
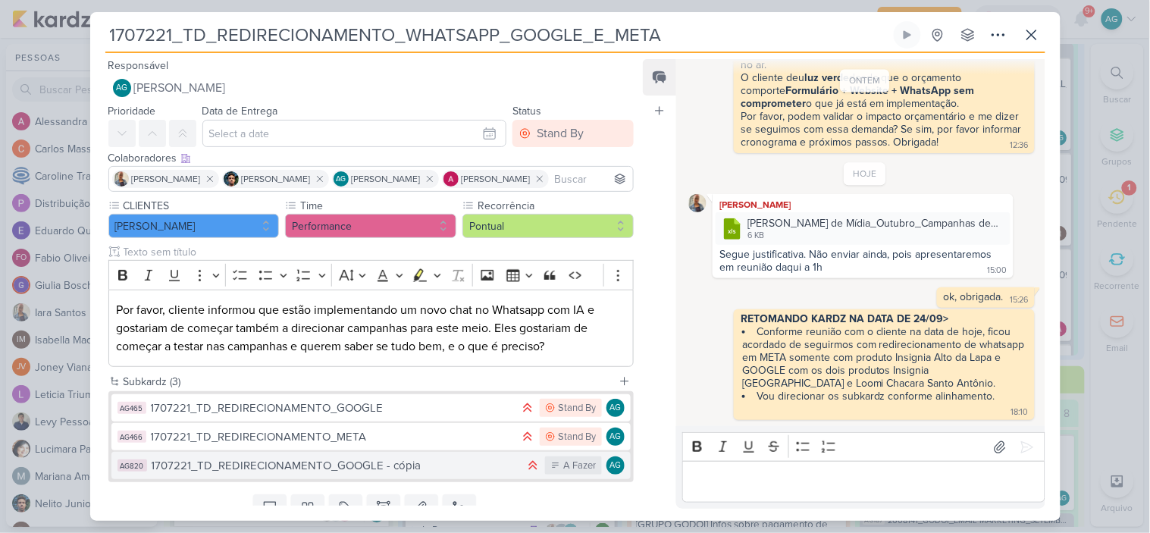
click at [414, 465] on div "1707221_TD_REDIRECIONAMENTO_GOOGLE - cópia" at bounding box center [335, 465] width 367 height 17
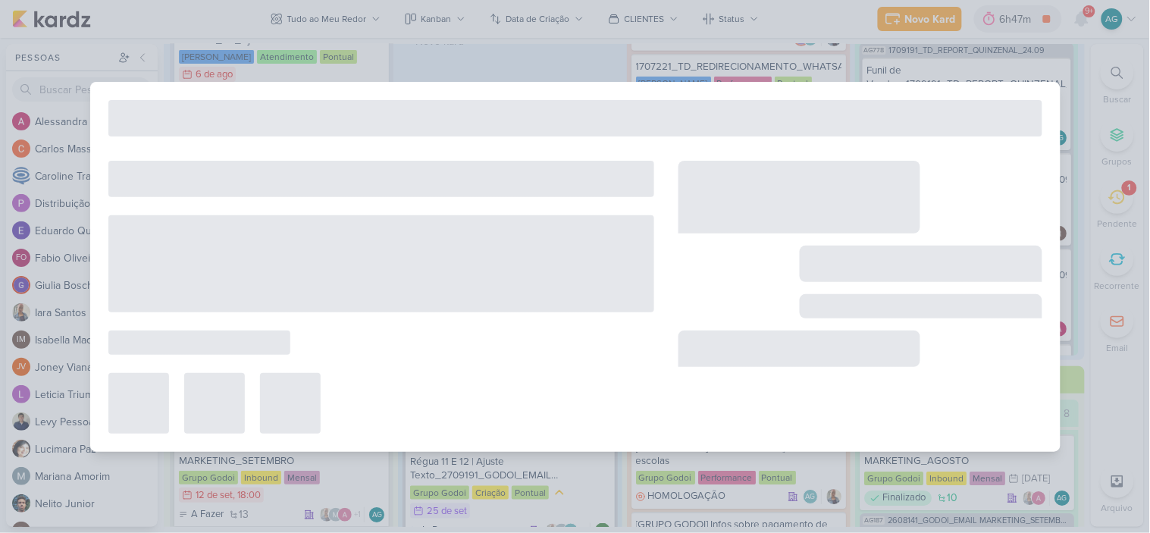
type input "1707221_TD_REDIRECIONAMENTO_GOOGLE - cópia"
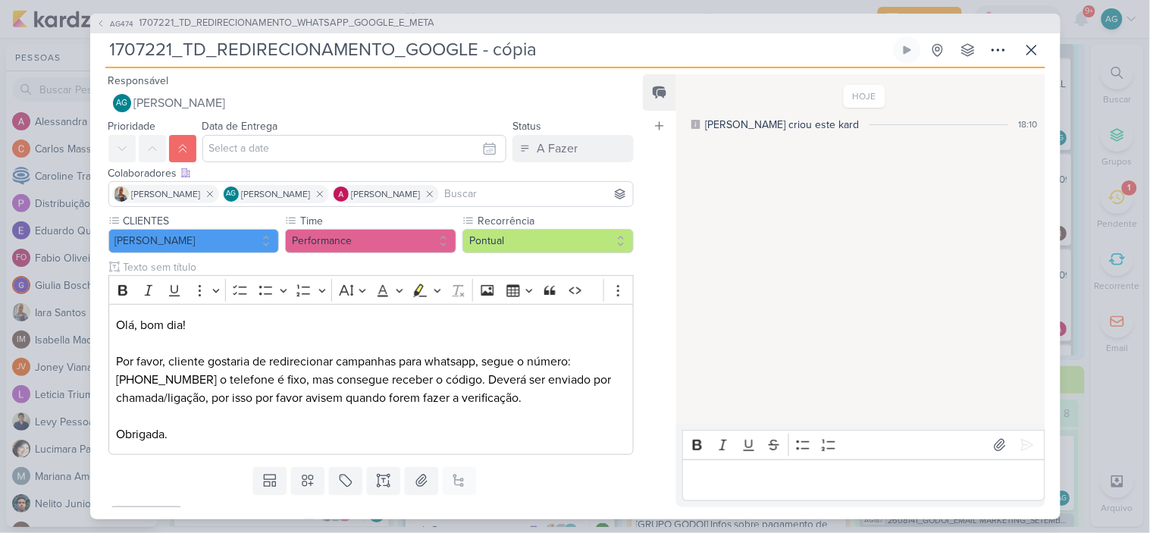
drag, startPoint x: 478, startPoint y: 54, endPoint x: 586, endPoint y: 54, distance: 107.7
click at [586, 54] on input "1707221_TD_REDIRECIONAMENTO_GOOGLE - cópia" at bounding box center [497, 49] width 785 height 27
type input "1707221_TD_REDIRECIONAMENTO_GOOGLE_"
type input "1707221_TD_REDIRECIONAMENTO_GOOGLE_In"
type input "1707221_TD_REDIRECIONAMENTO_GOOGLE_I"
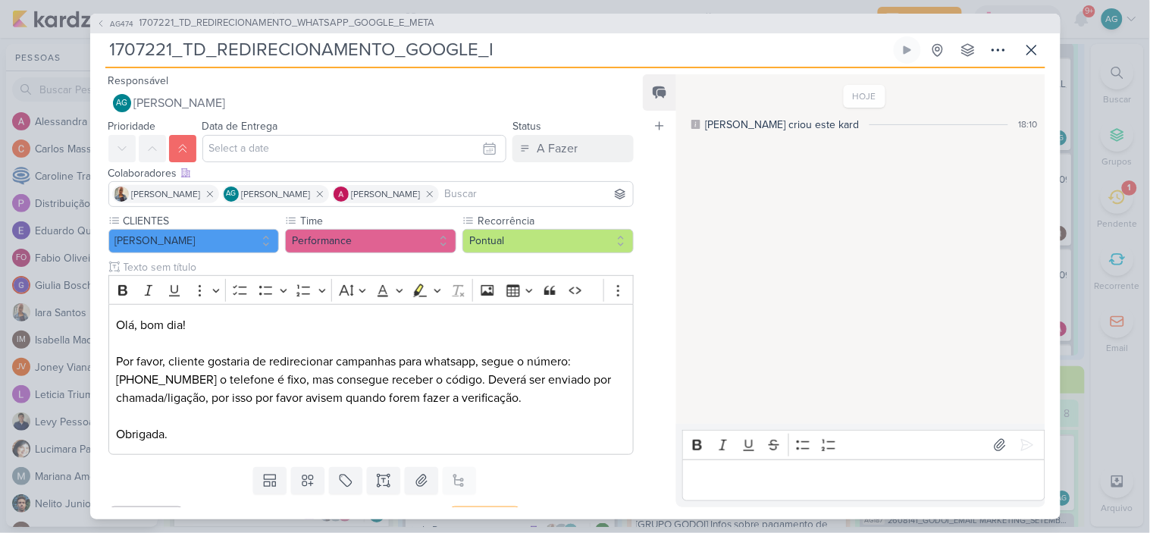
type input "1707221_TD_REDIRECIONAMENTO_GOOGLE_IN"
type input "1707221_TD_REDIRECIONAMENTO_GOOGLE_I"
type input "1707221_TD_REDIRECIONAMENTO_GOOGLE_IA"
type input "1707221_TD_REDIRECIONAMENTO_GOOGLE_IADL"
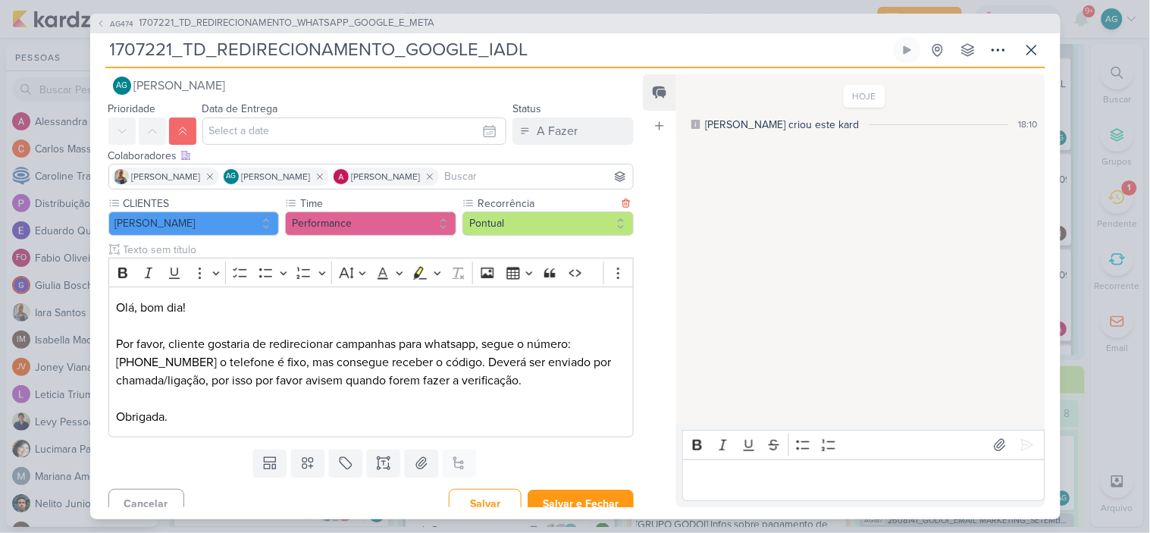
scroll to position [32, 0]
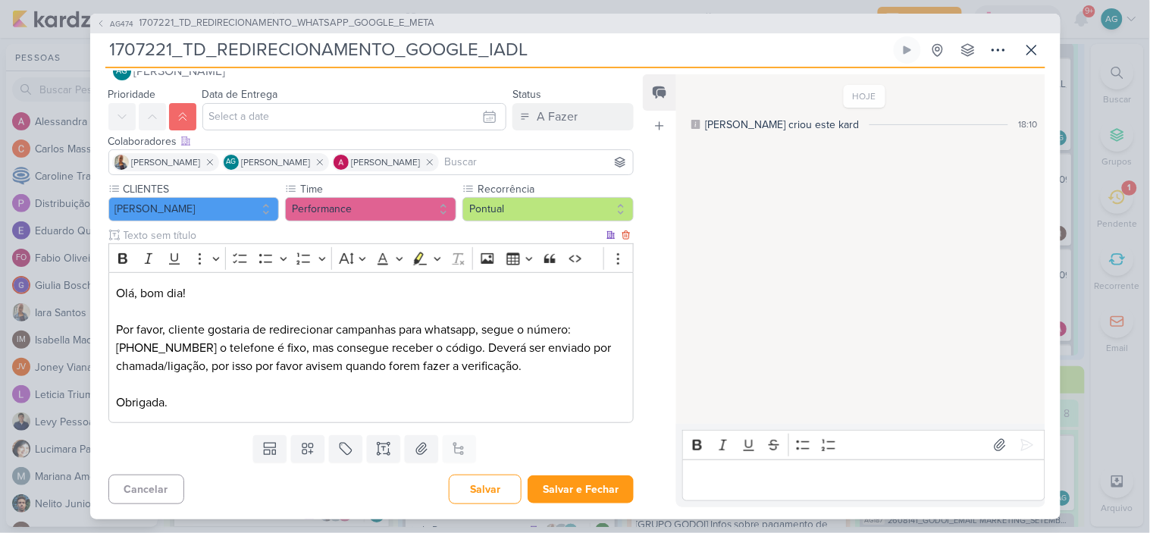
type input "1707221_TD_REDIRECIONAMENTO_GOOGLE_IADL"
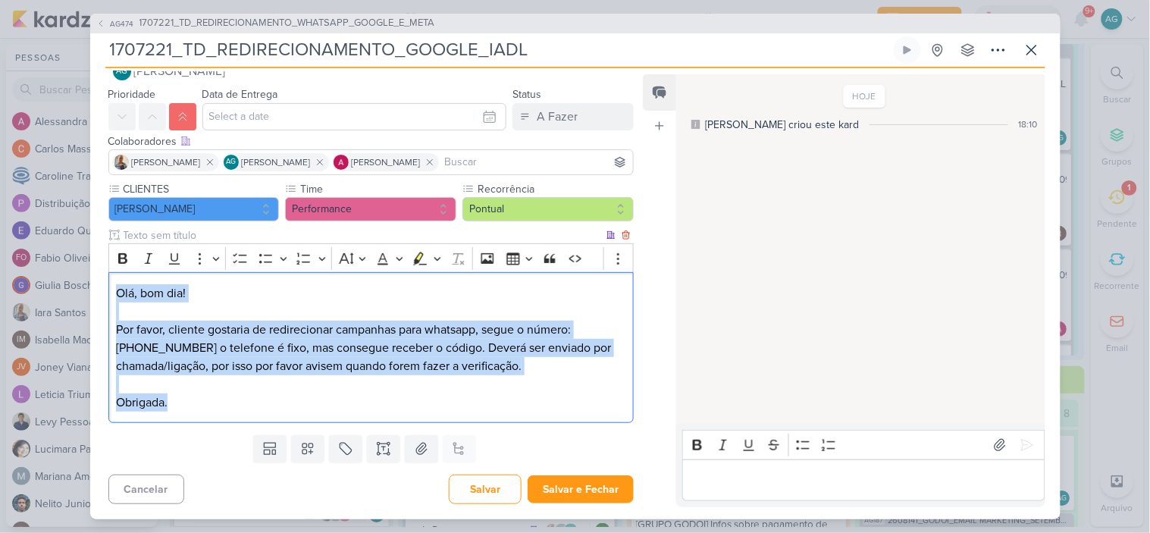
drag, startPoint x: 174, startPoint y: 408, endPoint x: 111, endPoint y: 296, distance: 128.4
click at [111, 296] on div "Olá, bom dia! Por favor, cliente gostaria de redirecionar campanhas para whatsa…" at bounding box center [371, 347] width 526 height 151
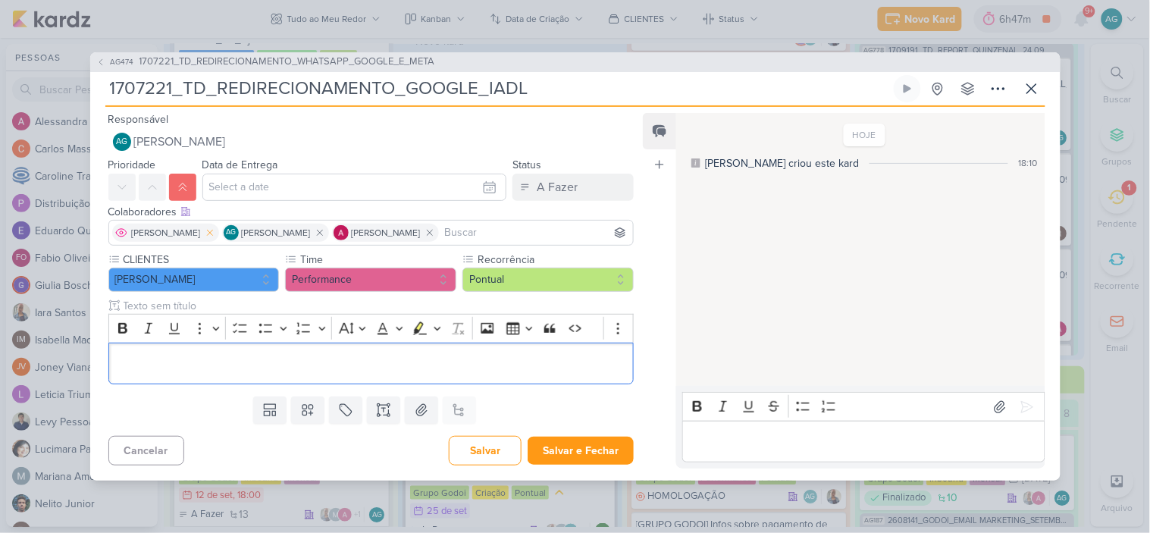
click at [207, 230] on icon at bounding box center [209, 232] width 5 height 5
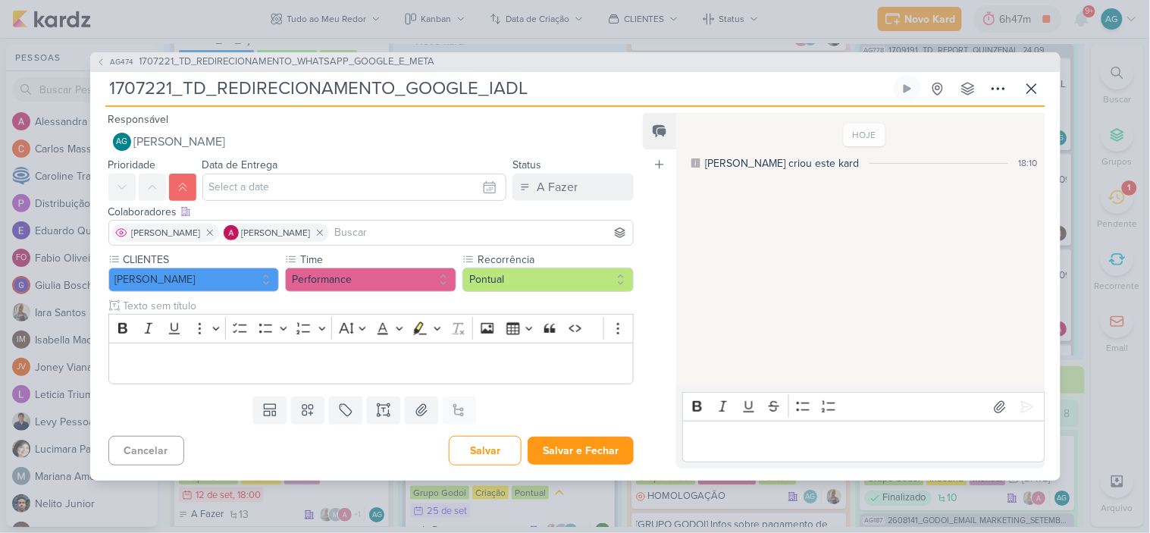
click at [184, 230] on span "[PERSON_NAME]" at bounding box center [166, 233] width 69 height 14
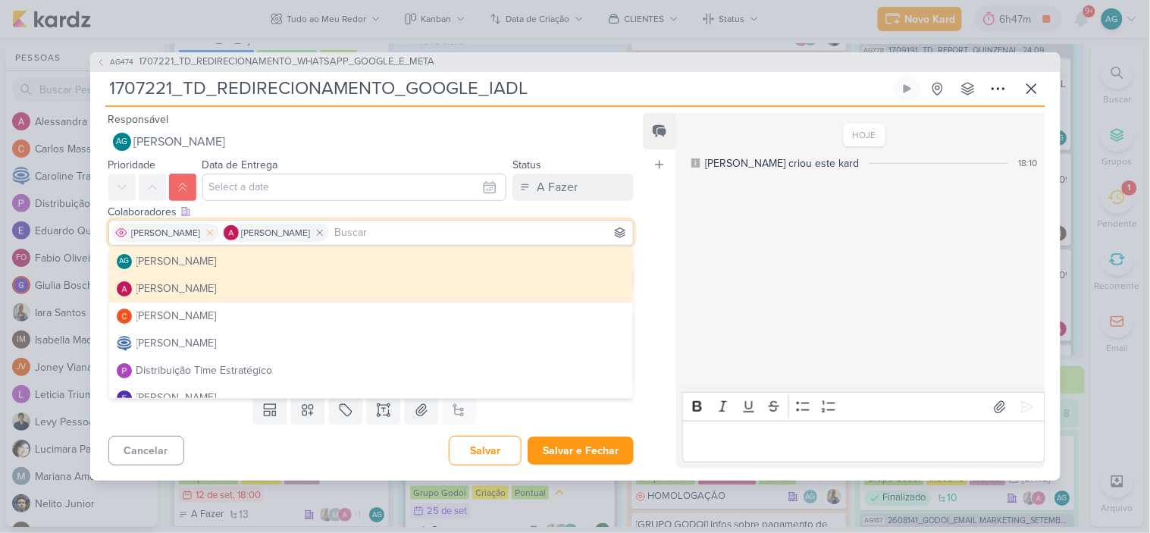
click at [215, 235] on icon at bounding box center [210, 232] width 11 height 11
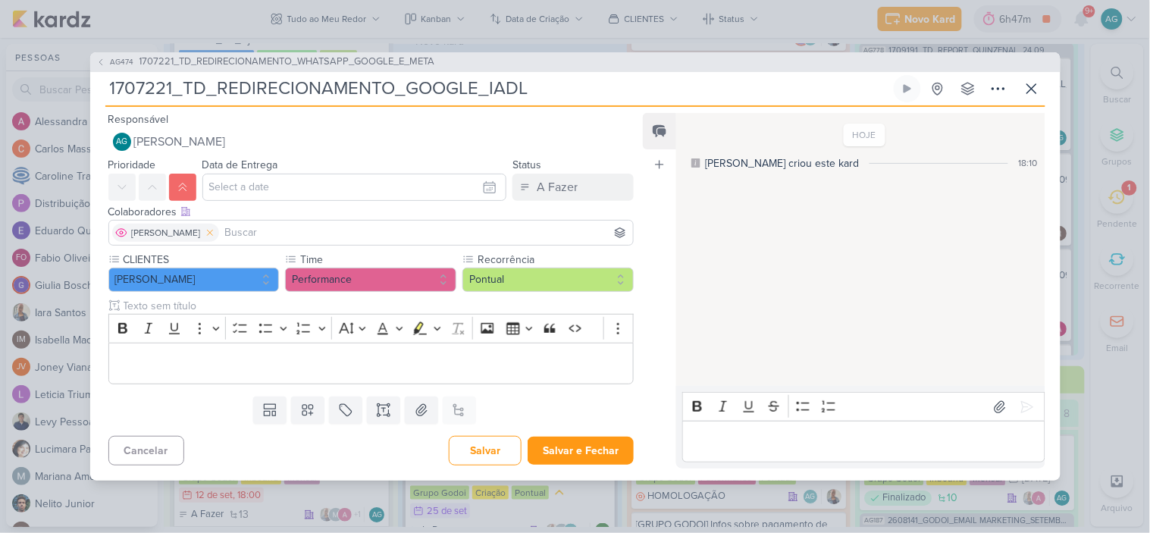
click at [214, 228] on icon at bounding box center [210, 232] width 11 height 11
click at [185, 188] on icon at bounding box center [182, 187] width 7 height 8
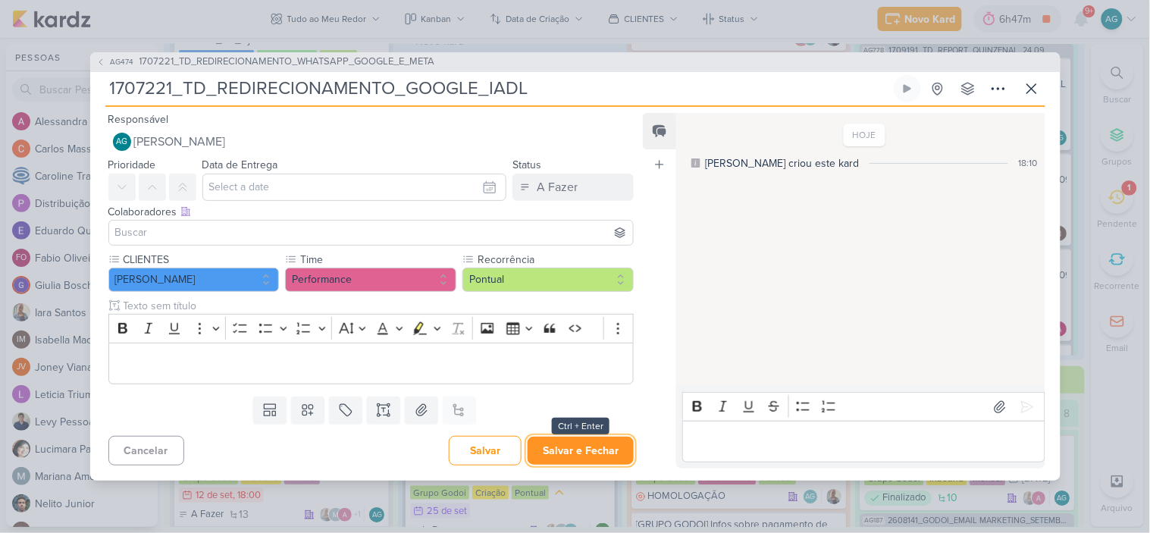
click at [594, 459] on button "Salvar e Fechar" at bounding box center [581, 451] width 106 height 28
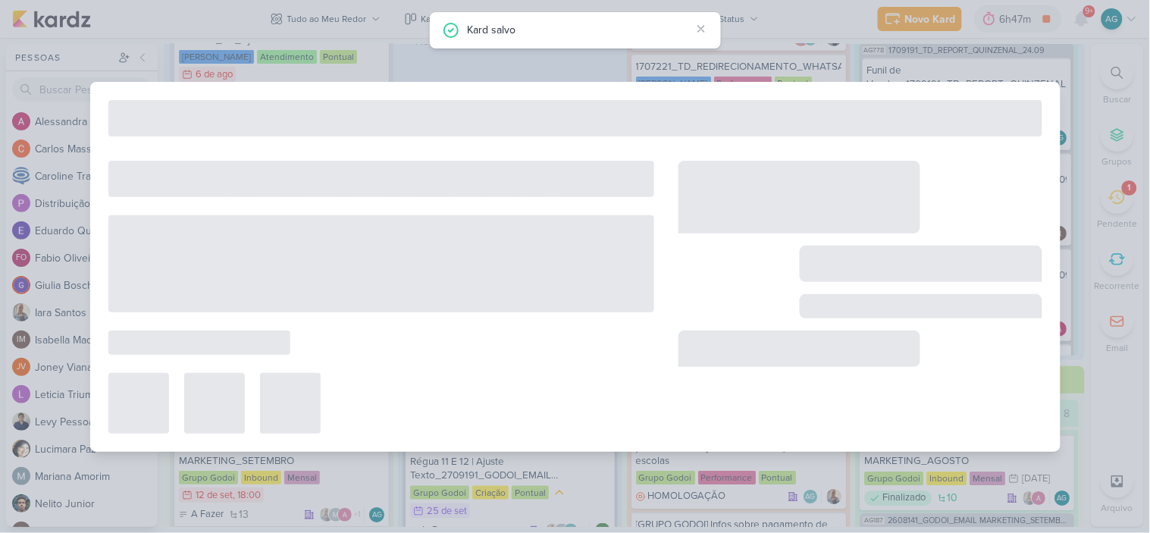
type input "1707221_TD_REDIRECIONAMENTO_WHATSAPP_GOOGLE_E_META"
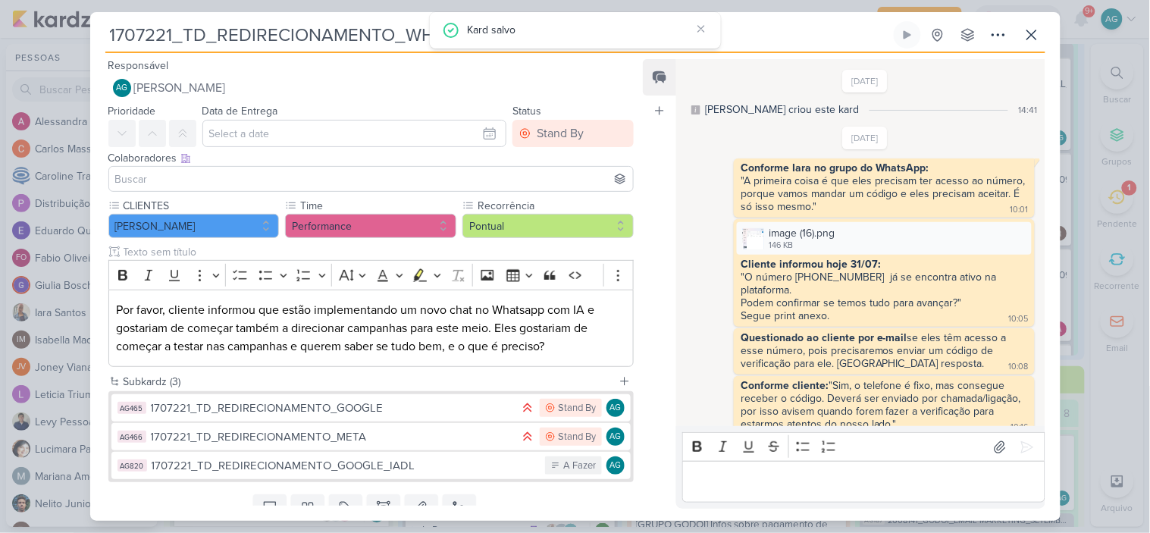
scroll to position [849, 0]
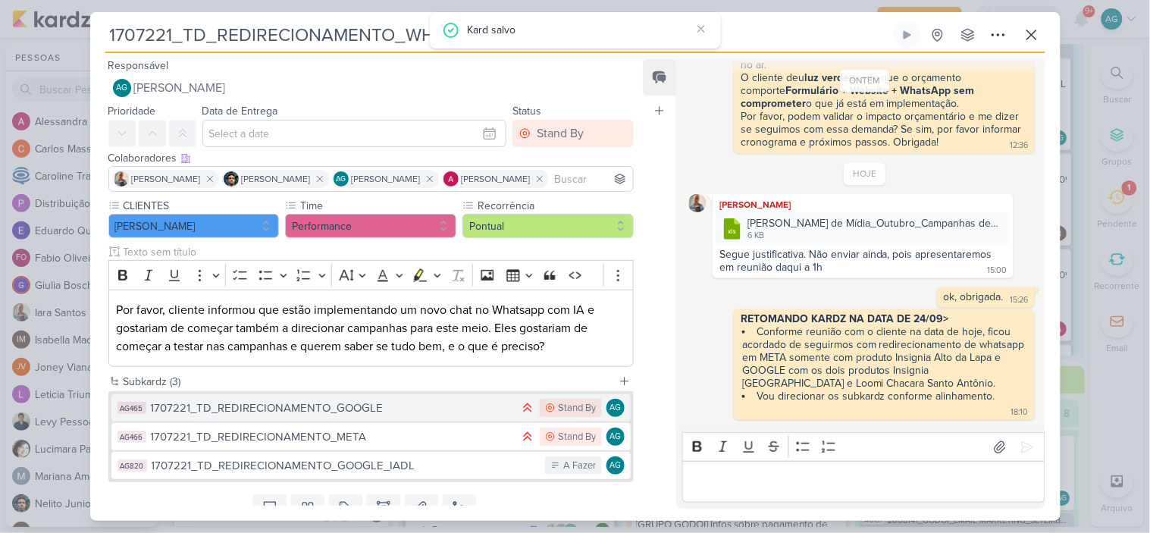
click at [339, 407] on div "1707221_TD_REDIRECIONAMENTO_GOOGLE" at bounding box center [332, 408] width 362 height 17
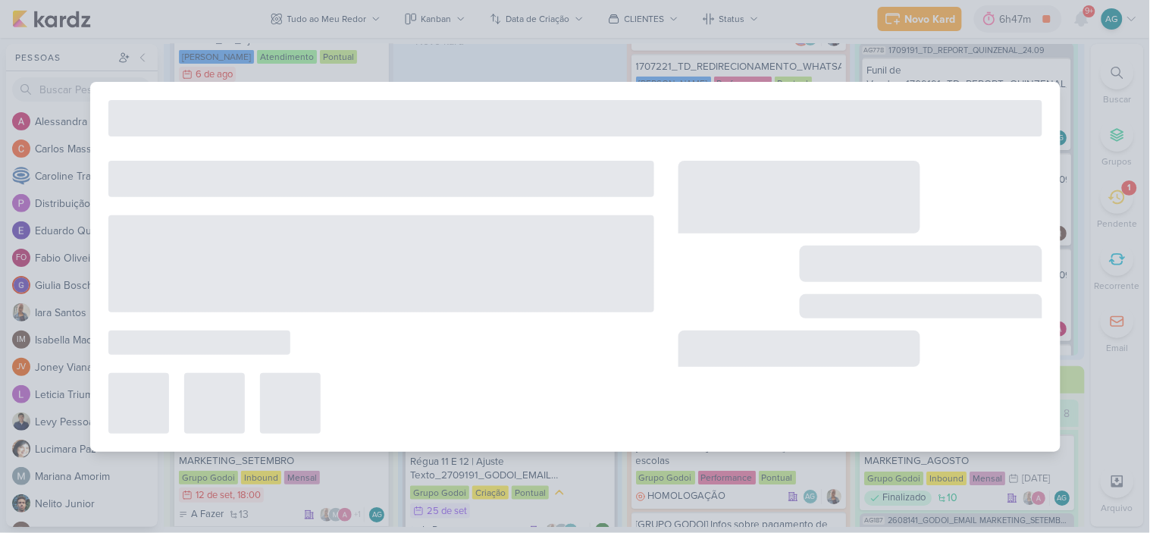
type input "1707221_TD_REDIRECIONAMENTO_GOOGLE"
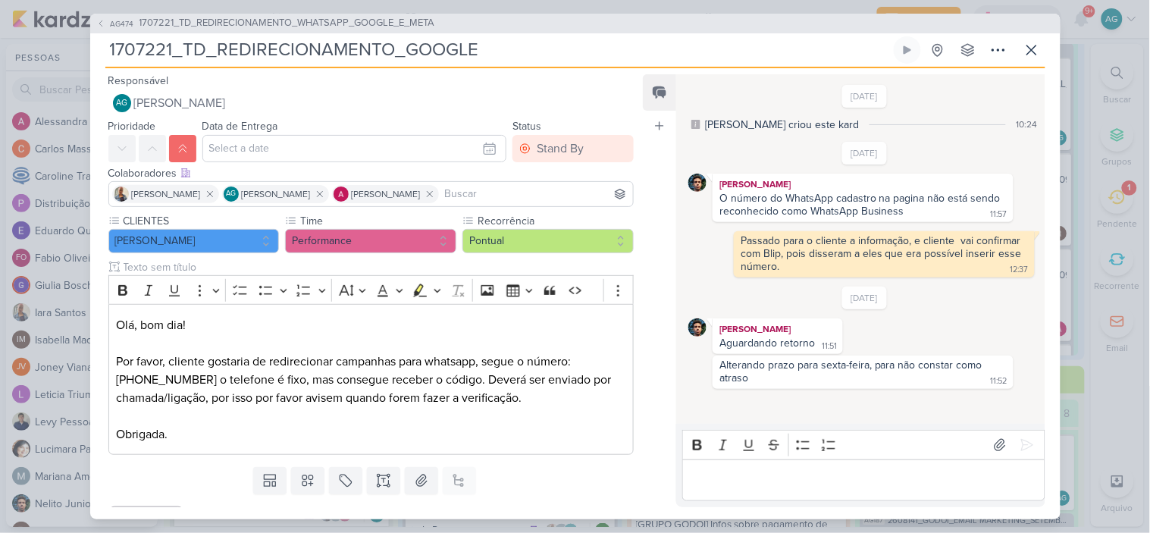
click at [527, 45] on input "1707221_TD_REDIRECIONAMENTO_GOOGLE" at bounding box center [497, 49] width 785 height 27
type input "1707221_TD_REDIRECIONAMENTO_GOOGLE_"
type input "1707221_TD_REDIRECIONAMENTO_GOOGLE_LC"
type input "1707221_TD_REDIRECIONAMENTO_GOOGLE_LCS"
type input "1707221_TD_REDIRECIONAMENTO_GOOGLE_LCSA"
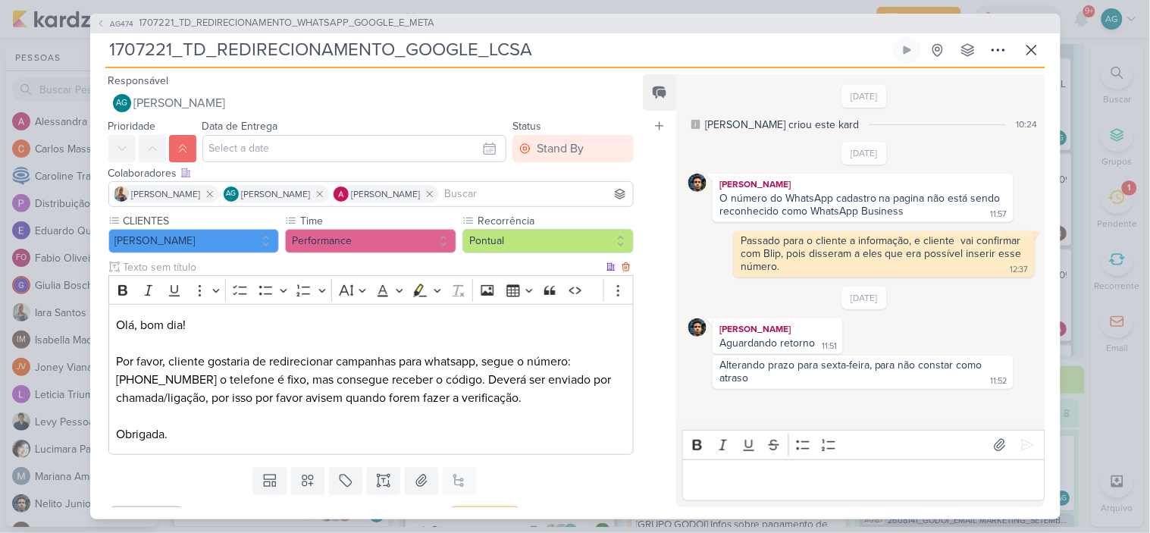
scroll to position [32, 0]
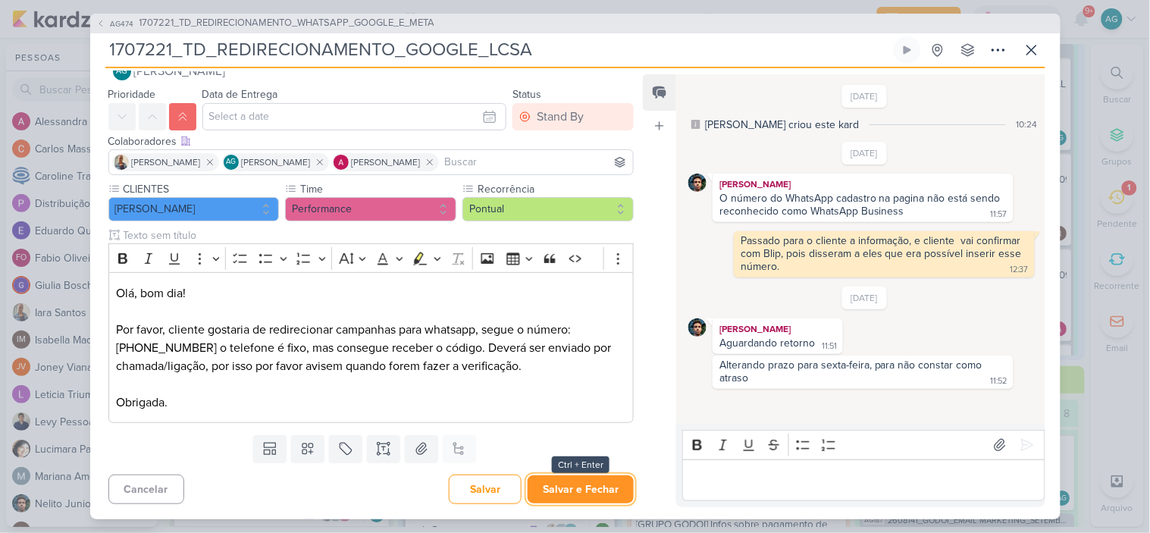
click at [575, 495] on button "Salvar e Fechar" at bounding box center [581, 489] width 106 height 28
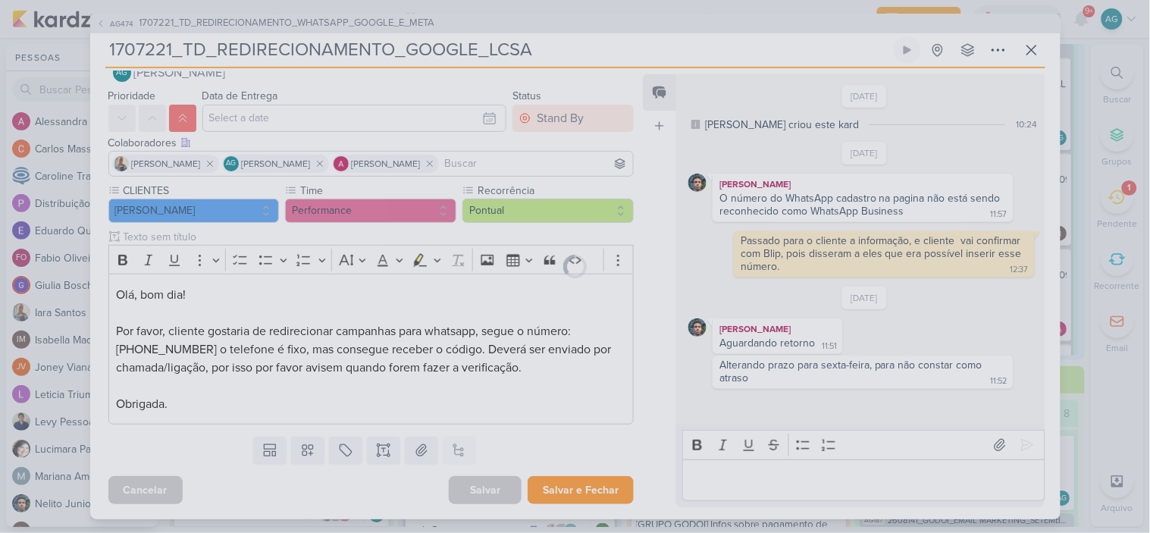
scroll to position [30, 0]
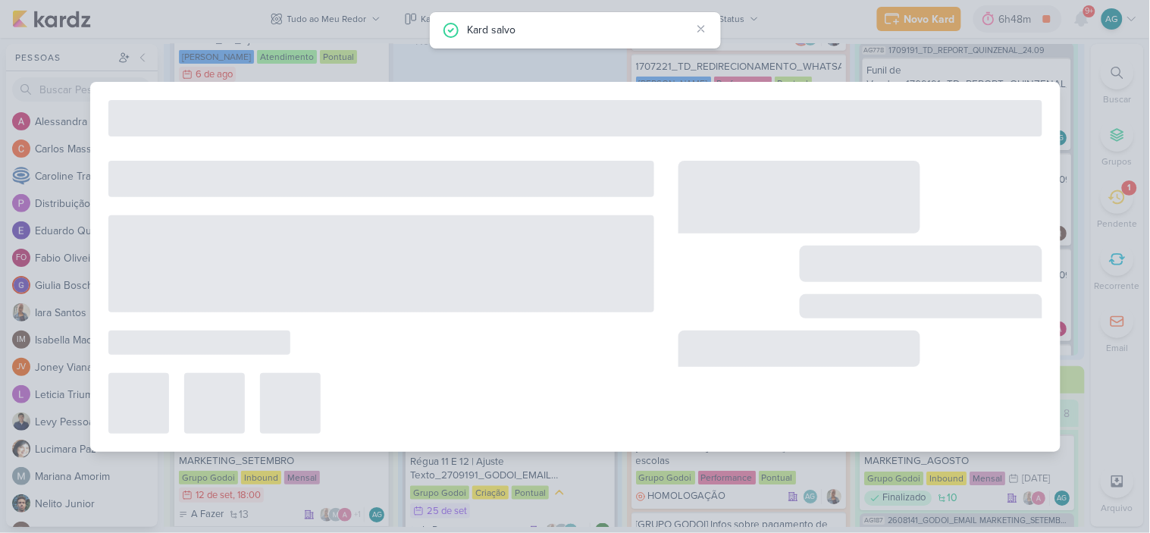
type input "1707221_TD_REDIRECIONAMENTO_WHATSAPP_GOOGLE_E_META"
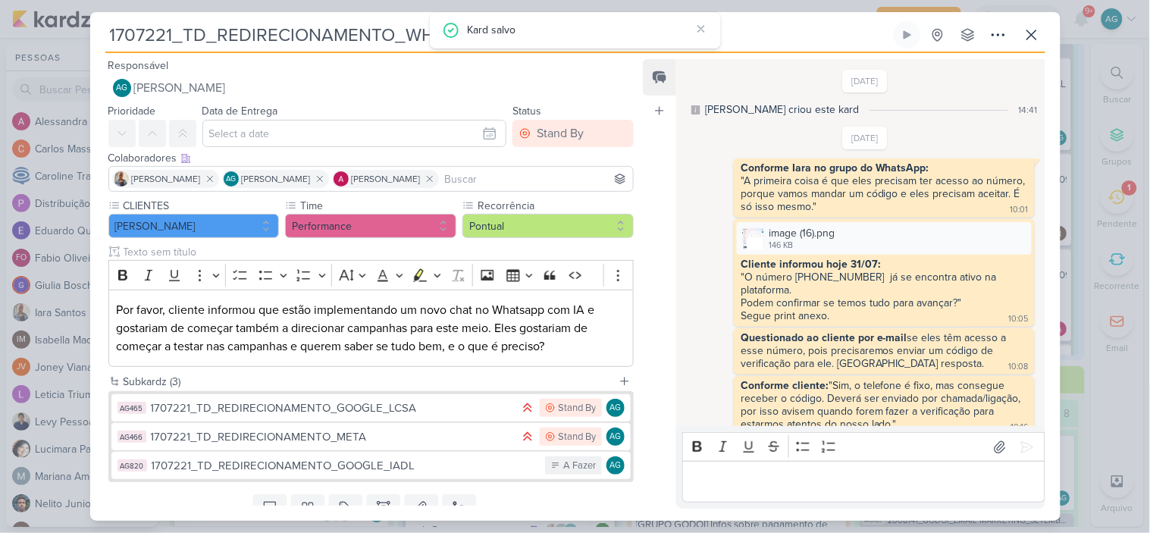
scroll to position [849, 0]
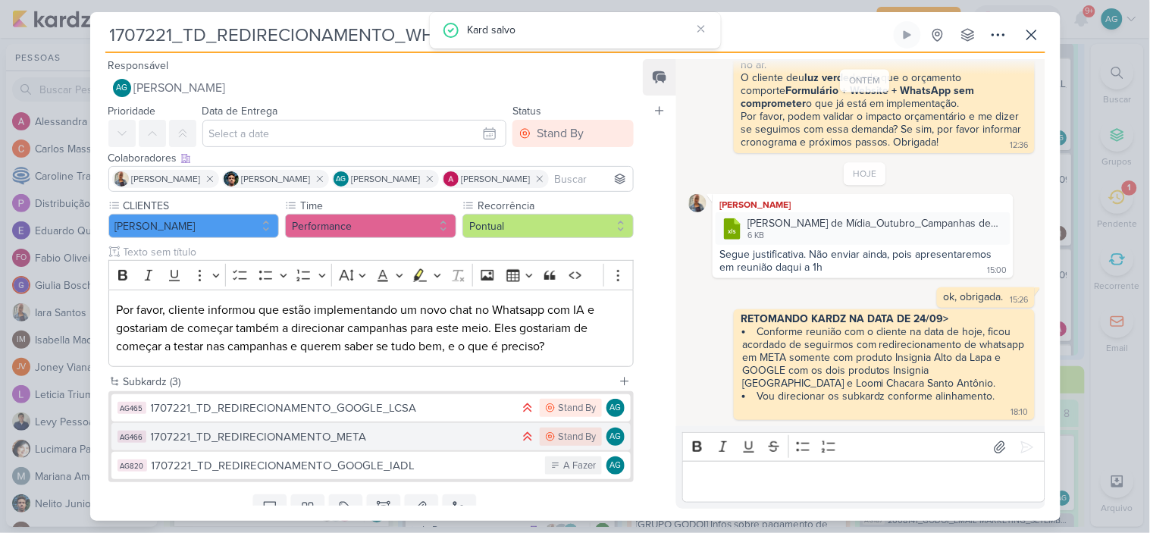
click at [432, 441] on div "1707221_TD_REDIRECIONAMENTO_META" at bounding box center [332, 436] width 362 height 17
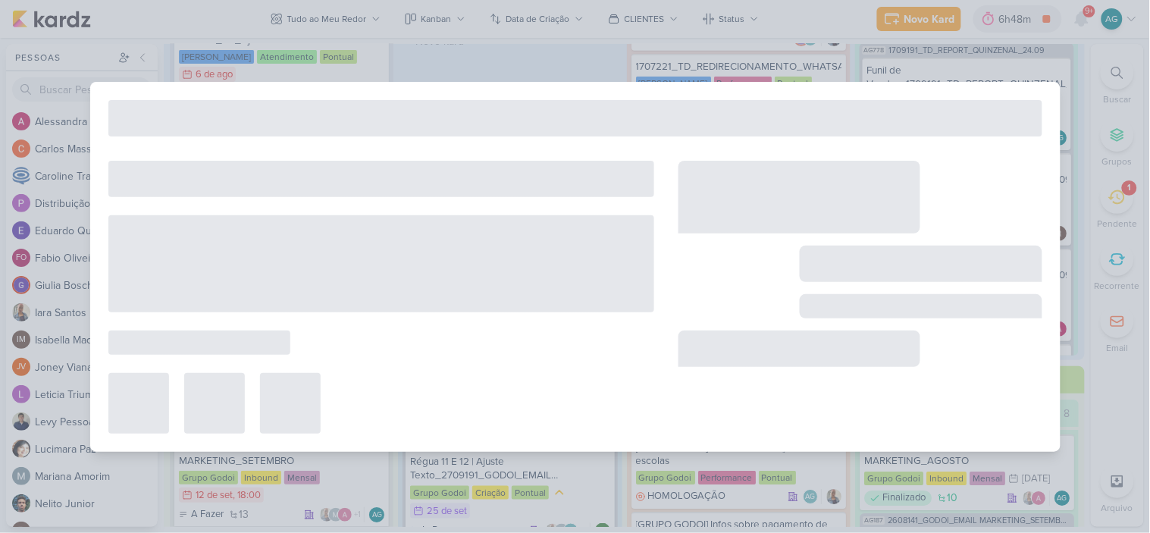
type input "1707221_TD_REDIRECIONAMENTO_META"
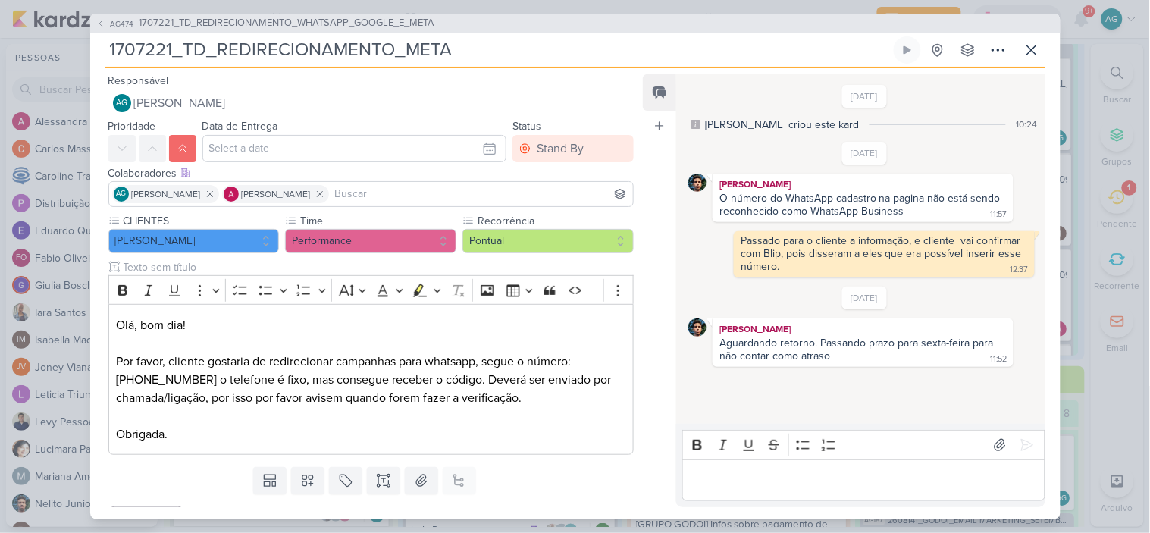
click at [475, 56] on input "1707221_TD_REDIRECIONAMENTO_META" at bounding box center [497, 49] width 785 height 27
type input "1707221_TD_REDIRECIONAMENTO_META_I"
type input "1707221_TD_REDIRECIONAMENTO_META_IA"
type input "1707221_TD_REDIRECIONAMENTO_META_IADL"
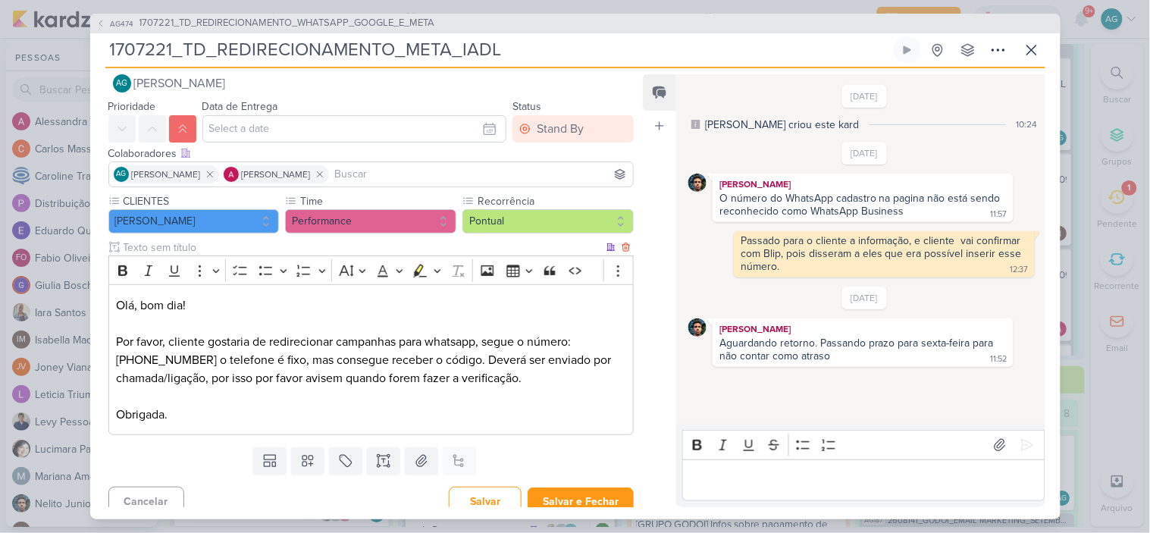
scroll to position [32, 0]
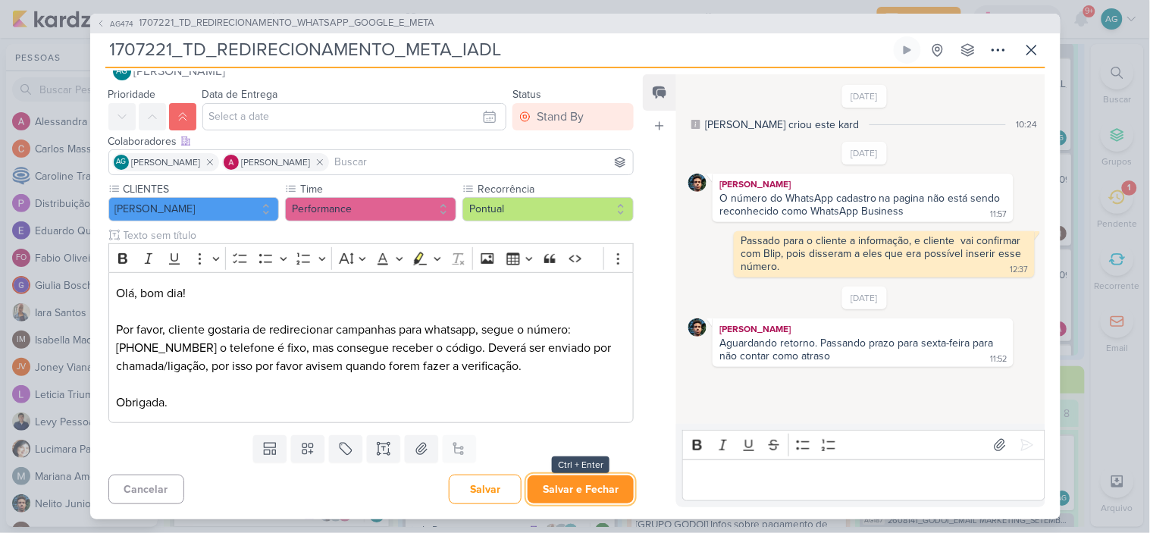
click at [581, 490] on button "Salvar e Fechar" at bounding box center [581, 489] width 106 height 28
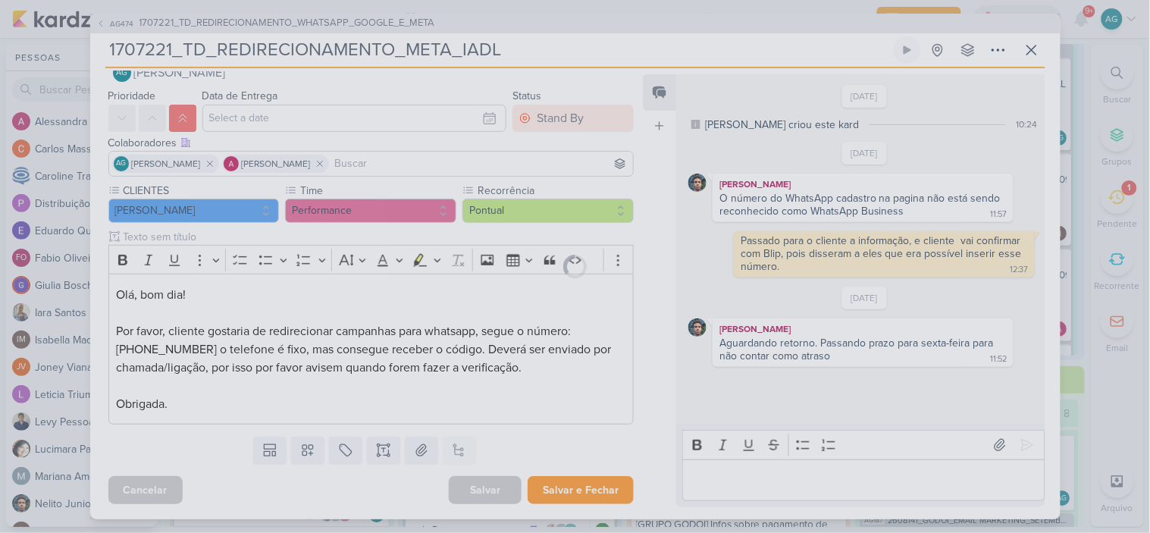
scroll to position [30, 0]
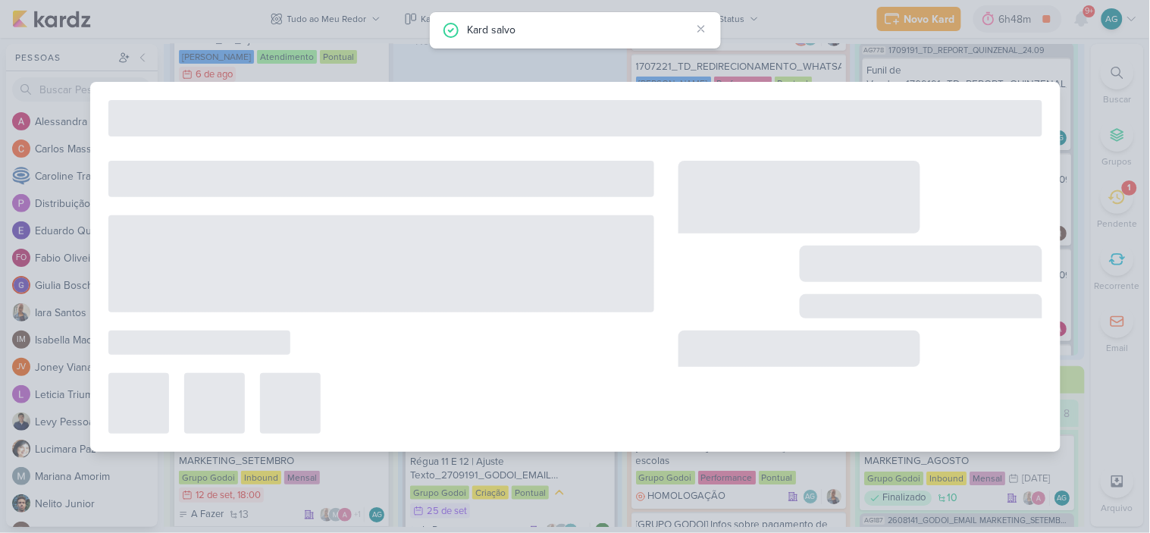
type input "1707221_TD_REDIRECIONAMENTO_WHATSAPP_GOOGLE_E_META"
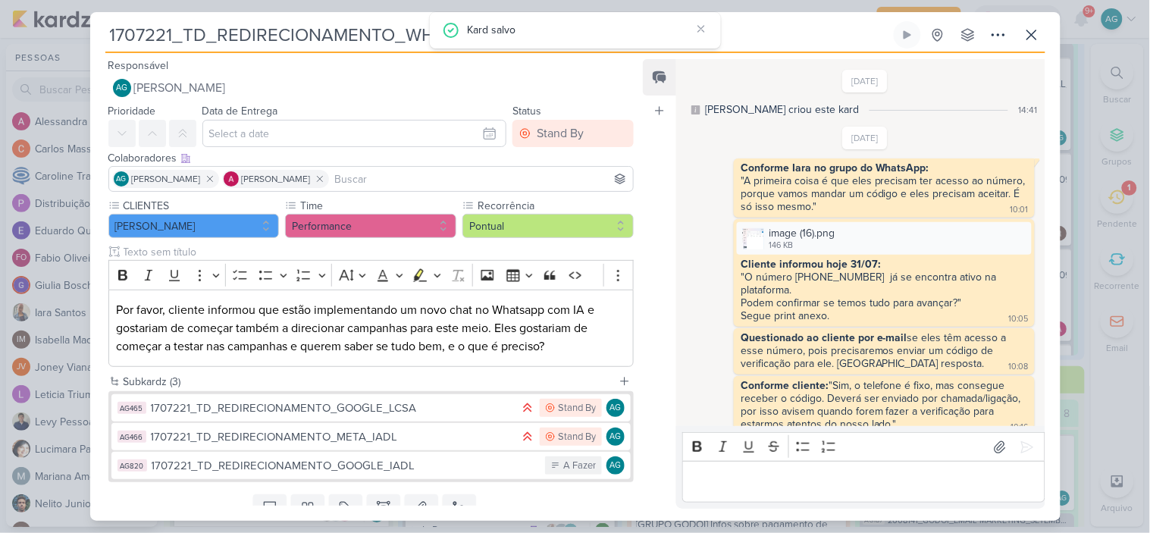
scroll to position [849, 0]
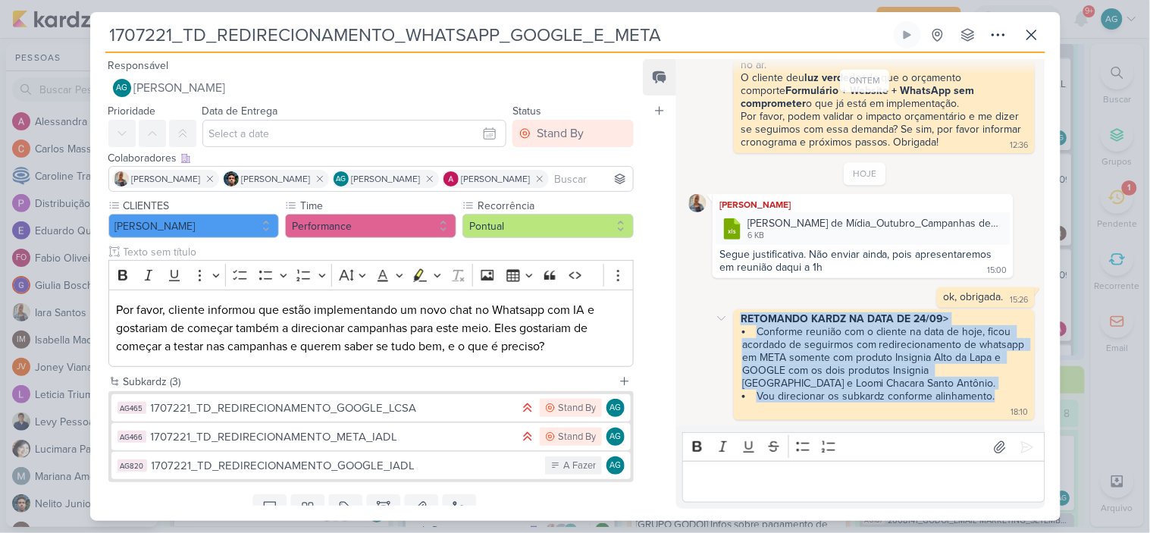
drag, startPoint x: 739, startPoint y: 313, endPoint x: 1009, endPoint y: 398, distance: 282.9
click at [1009, 398] on div "RETOMANDO KARDZ NA DATA DE 24/09> Conforme reunião com o cliente na data de hoj…" at bounding box center [884, 364] width 294 height 105
copy span "RETOMANDO KARDZ NA DATA DE 24/09> Conforme reunião com o cliente na data de hoj…"
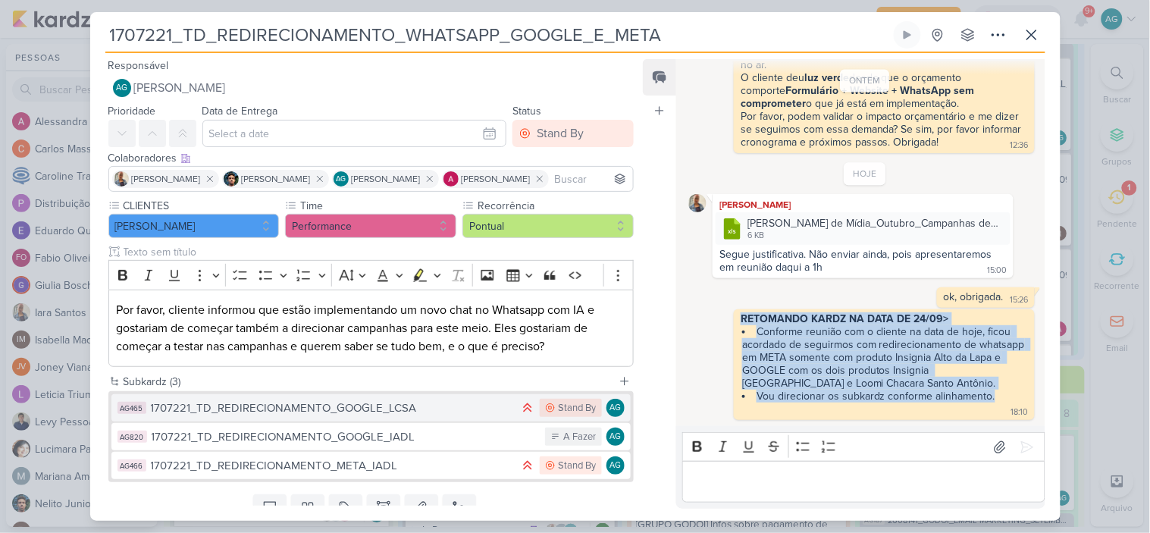
click at [319, 408] on div "1707221_TD_REDIRECIONAMENTO_GOOGLE_LCSA" at bounding box center [332, 408] width 362 height 17
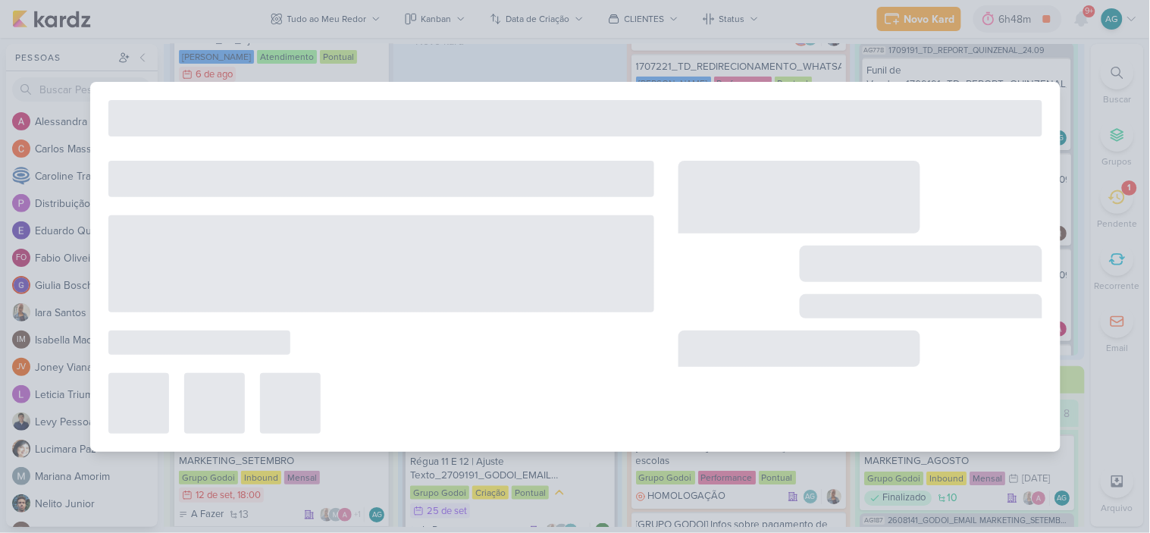
type input "1707221_TD_REDIRECIONAMENTO_GOOGLE_LCSA"
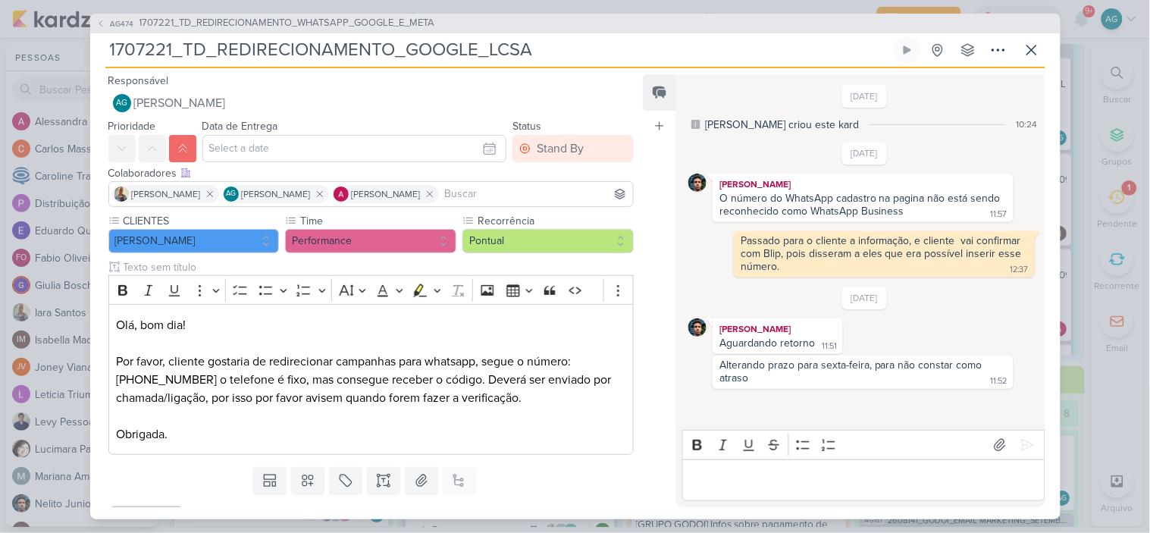
click at [760, 471] on p "Editor editing area: main" at bounding box center [864, 480] width 346 height 18
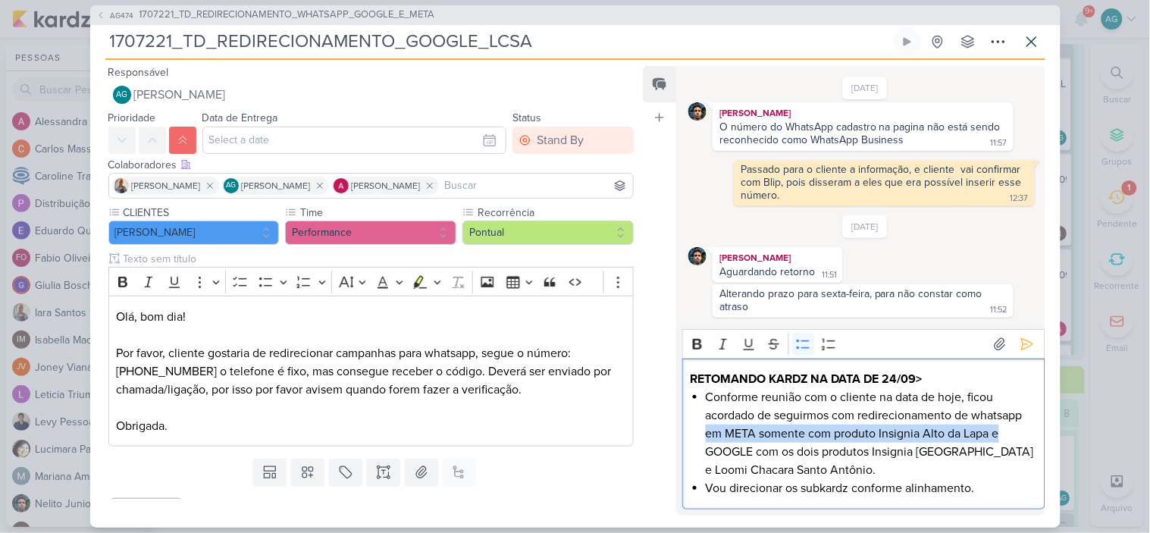
drag, startPoint x: 706, startPoint y: 435, endPoint x: 1012, endPoint y: 435, distance: 306.3
click at [1012, 435] on li "Conforme reunião com o cliente na data de hoje, ficou acordado de seguirmos com…" at bounding box center [871, 433] width 331 height 91
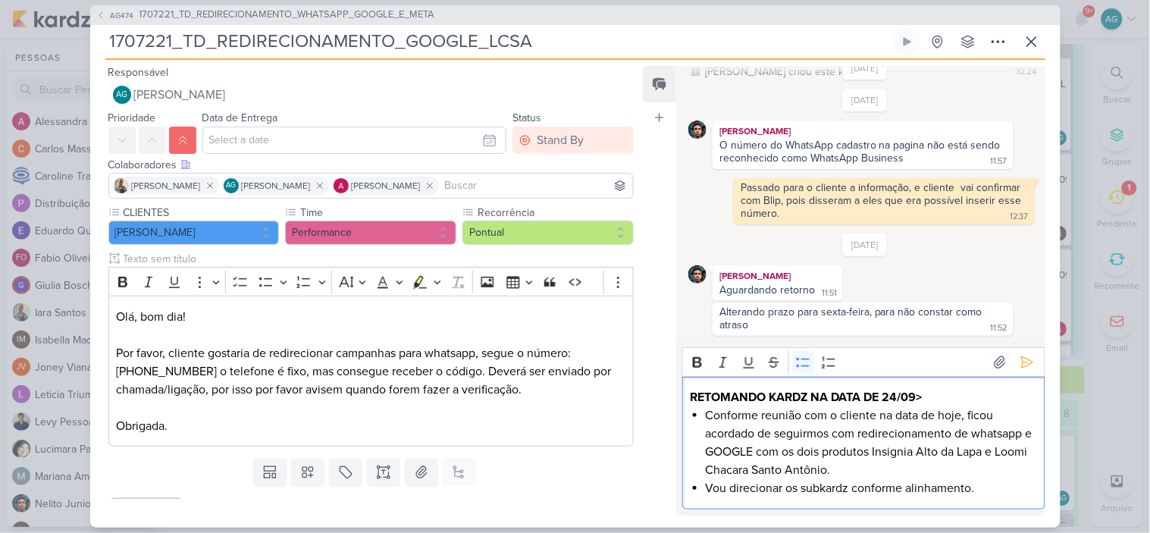
scroll to position [49, 0]
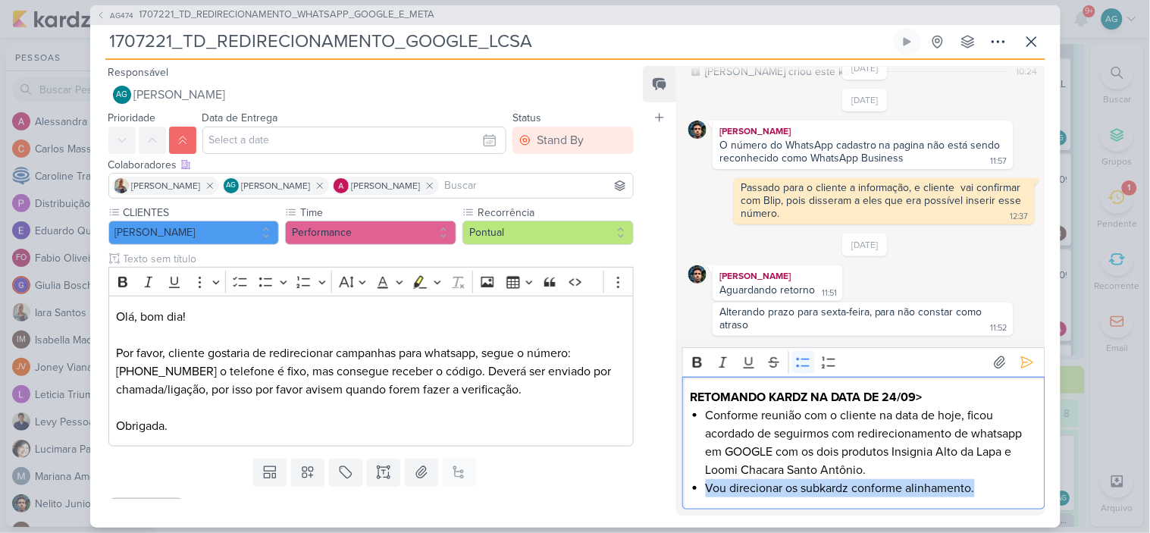
drag, startPoint x: 990, startPoint y: 487, endPoint x: 657, endPoint y: 494, distance: 333.6
click at [657, 494] on div "Feed Atrelar email Solte o email para atrelar ao kard 31/7/25 Aline criou este …" at bounding box center [844, 291] width 402 height 450
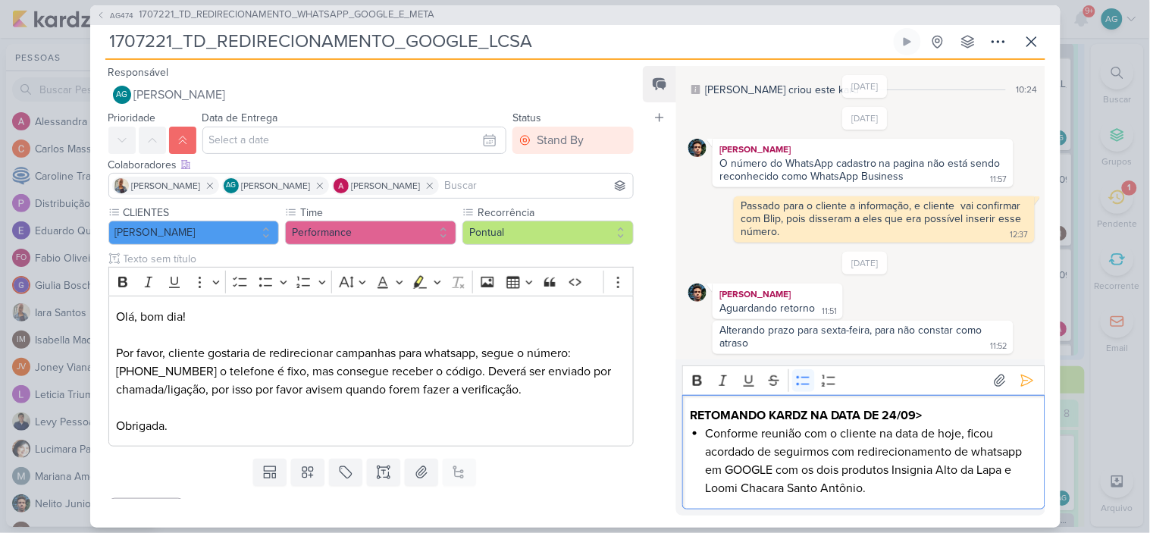
scroll to position [31, 0]
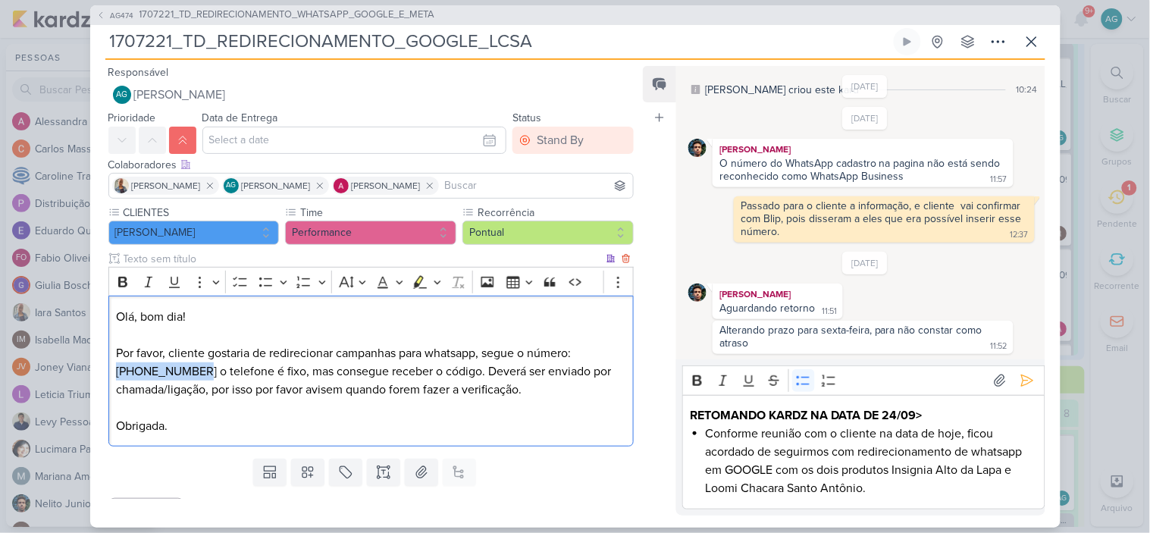
drag, startPoint x: 578, startPoint y: 352, endPoint x: 146, endPoint y: 374, distance: 431.9
click at [146, 374] on p "Olá, bom dia! Por favor, cliente gostaria de redirecionar campanhas para whatsa…" at bounding box center [370, 371] width 509 height 127
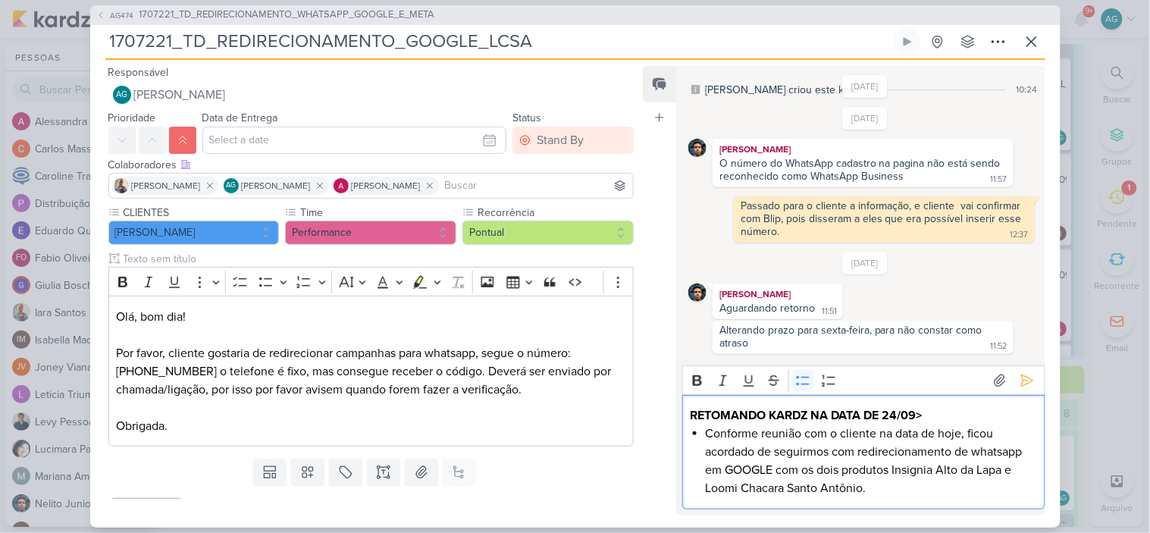
click at [895, 497] on li "Conforme reunião com o cliente na data de hoje, ficou acordado de seguirmos com…" at bounding box center [871, 461] width 331 height 73
click at [748, 470] on li "Conforme reunião com o cliente na data de hoje, ficou acordado de seguirmos com…" at bounding box center [871, 461] width 331 height 73
click at [694, 375] on icon "Editor toolbar" at bounding box center [697, 380] width 15 height 15
click at [930, 490] on li "Conforme reunião com o cliente na data de hoje, ficou acordado de seguirmos com…" at bounding box center [871, 461] width 331 height 73
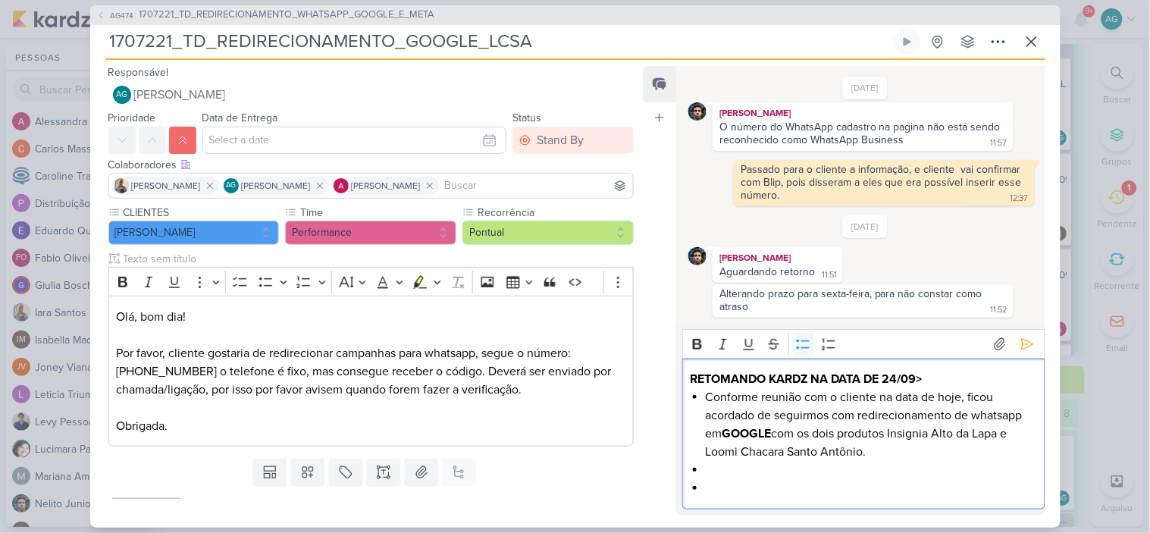
scroll to position [49, 0]
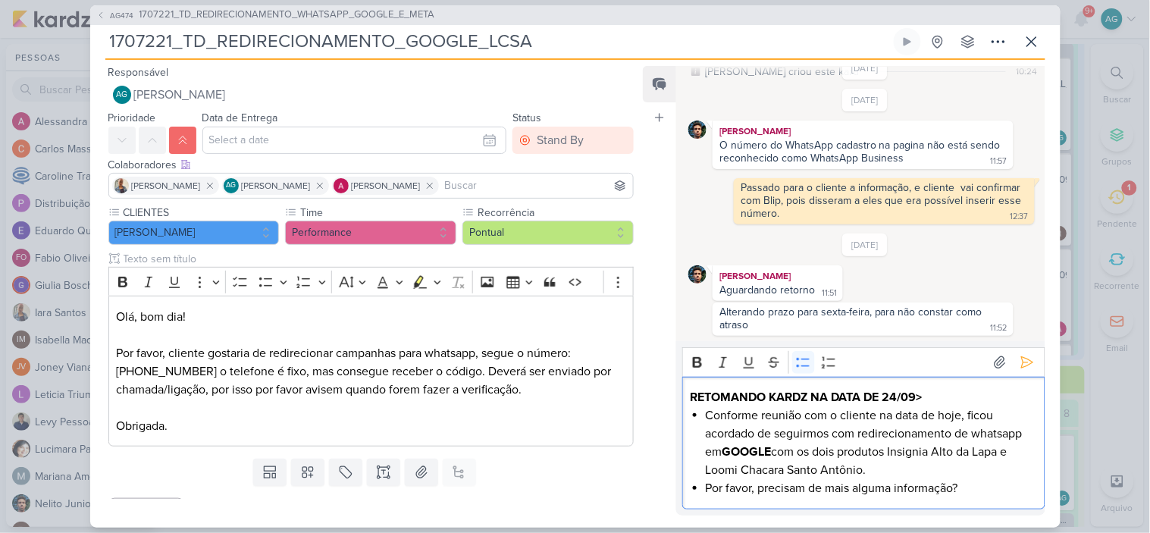
click at [810, 488] on li "Por favor, precisam de mais alguma informação?" at bounding box center [871, 488] width 331 height 18
click at [959, 490] on li "Por favor, precisam que eu coloque mais alguma informação?" at bounding box center [871, 488] width 331 height 18
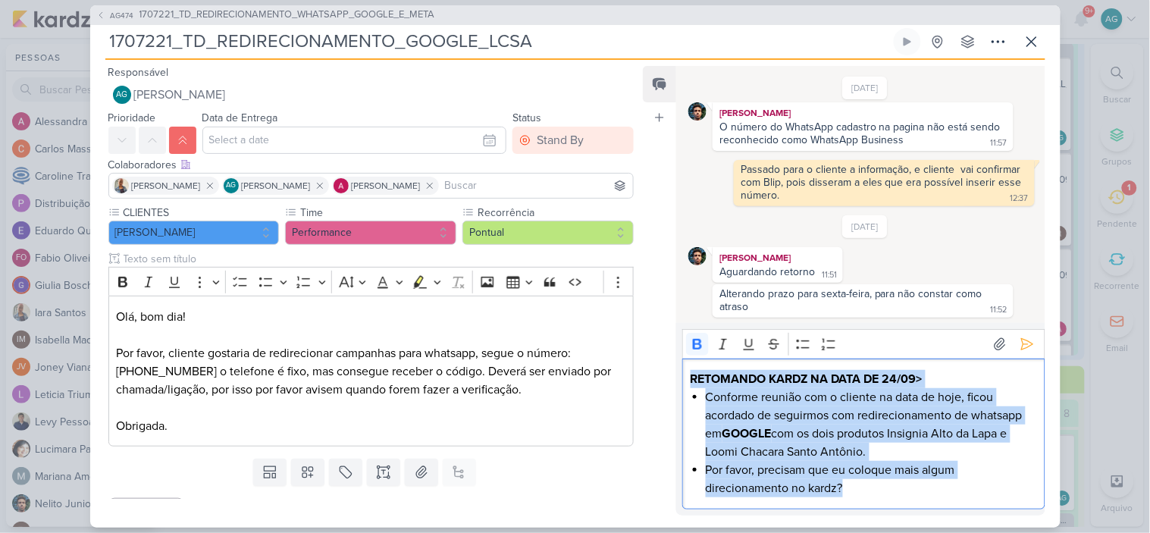
drag, startPoint x: 888, startPoint y: 487, endPoint x: 675, endPoint y: 362, distance: 247.0
click at [675, 362] on div "Feed Atrelar email Solte o email para atrelar ao kard 31/7/25 Aline criou este …" at bounding box center [844, 291] width 402 height 450
copy div "RETOMANDO KARDZ NA DATA DE 24/09> Conforme reunião com o cliente na data de hoj…"
click at [1026, 346] on icon at bounding box center [1027, 344] width 15 height 15
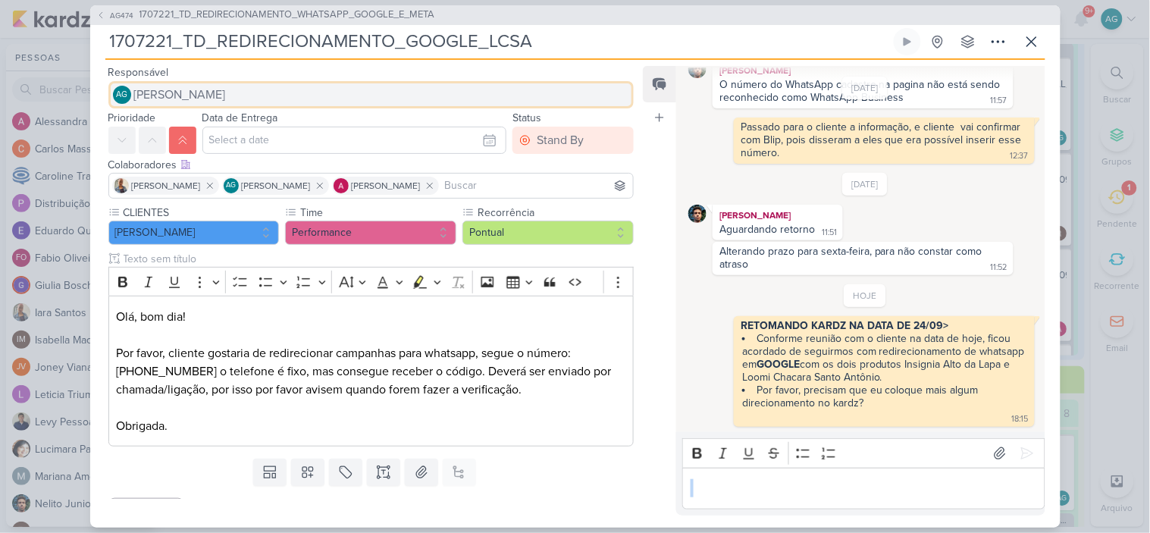
click at [287, 87] on button "AG Aline Gimenez Graciano" at bounding box center [371, 94] width 526 height 27
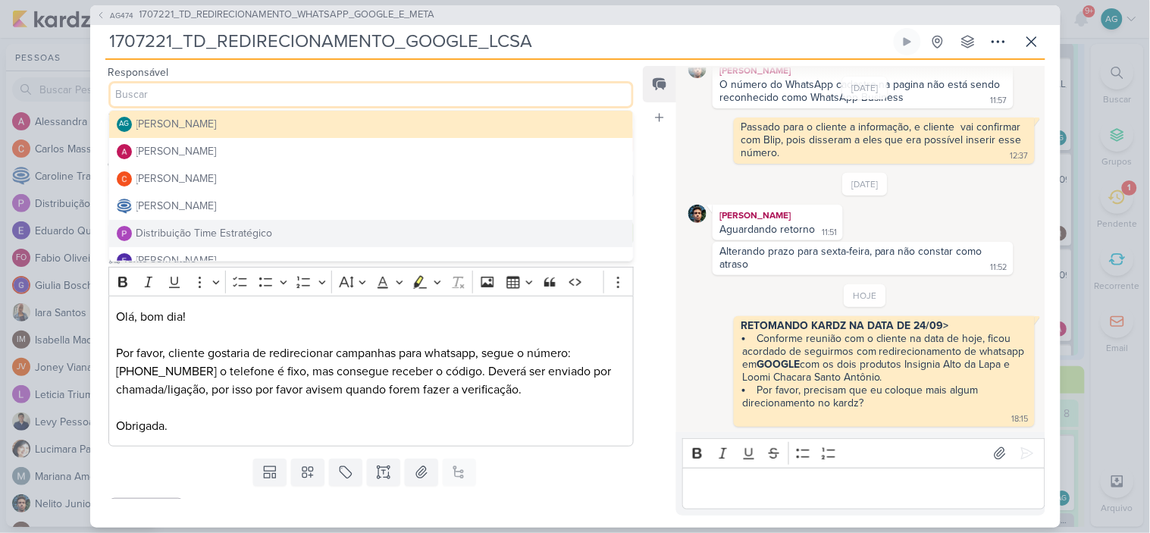
click at [268, 225] on div "Distribuição Time Estratégico" at bounding box center [204, 233] width 136 height 16
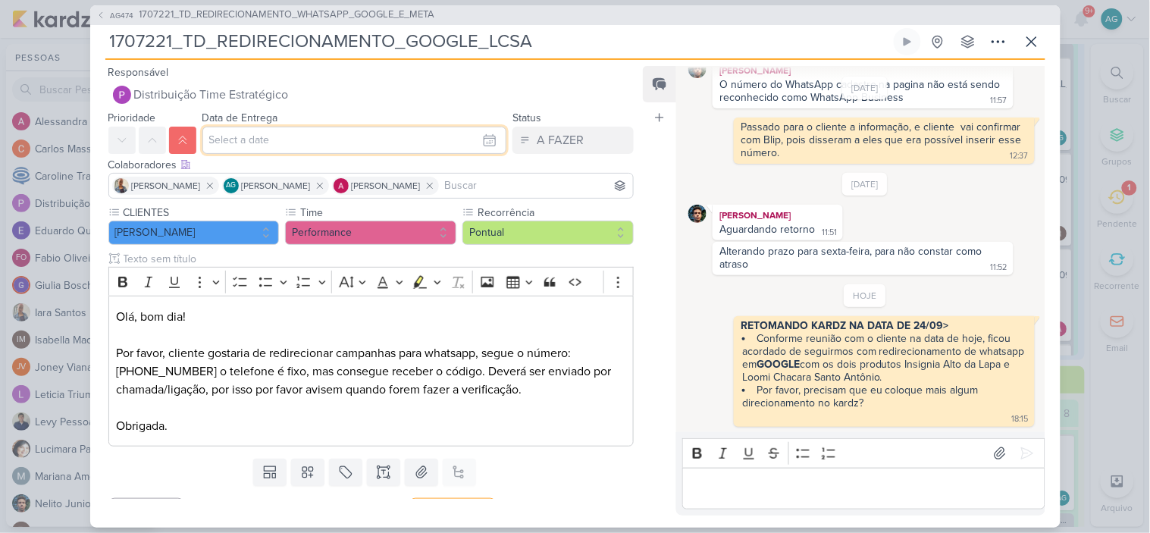
click at [308, 143] on input "text" at bounding box center [354, 140] width 305 height 27
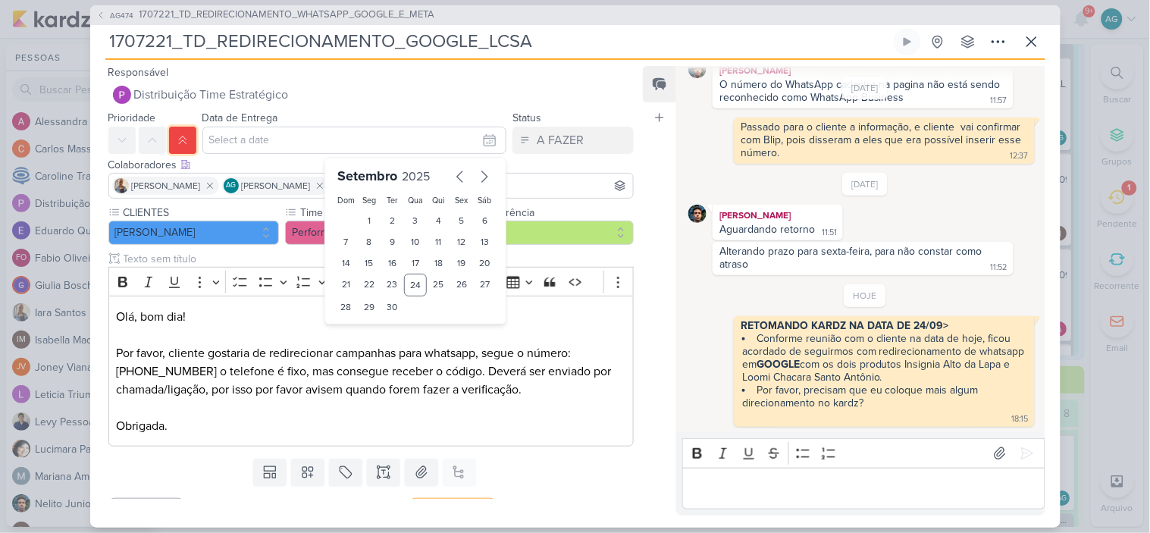
click at [171, 140] on button at bounding box center [182, 140] width 27 height 27
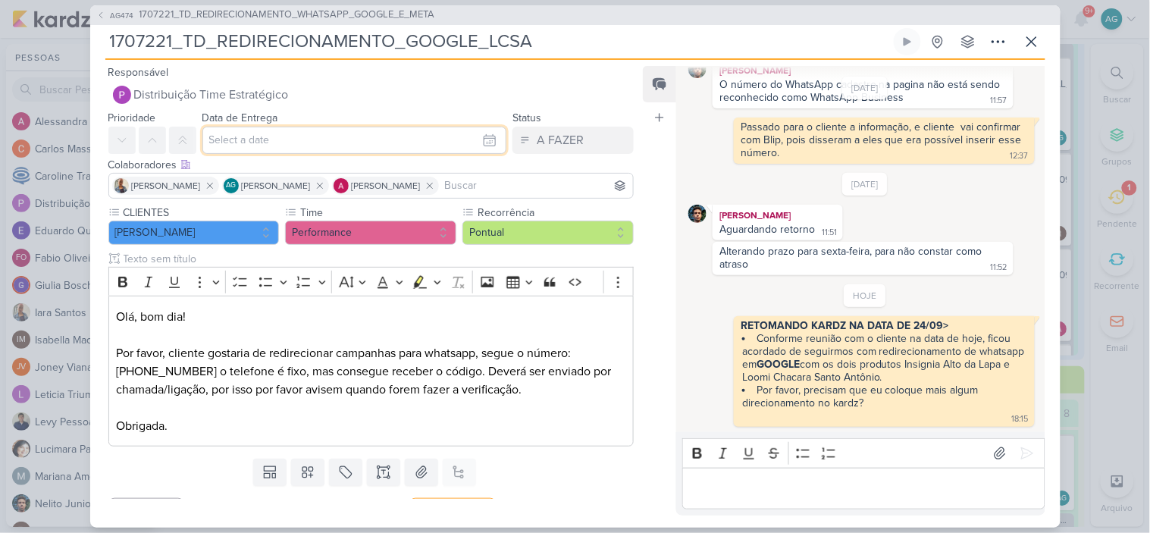
click at [268, 140] on input "text" at bounding box center [354, 140] width 305 height 27
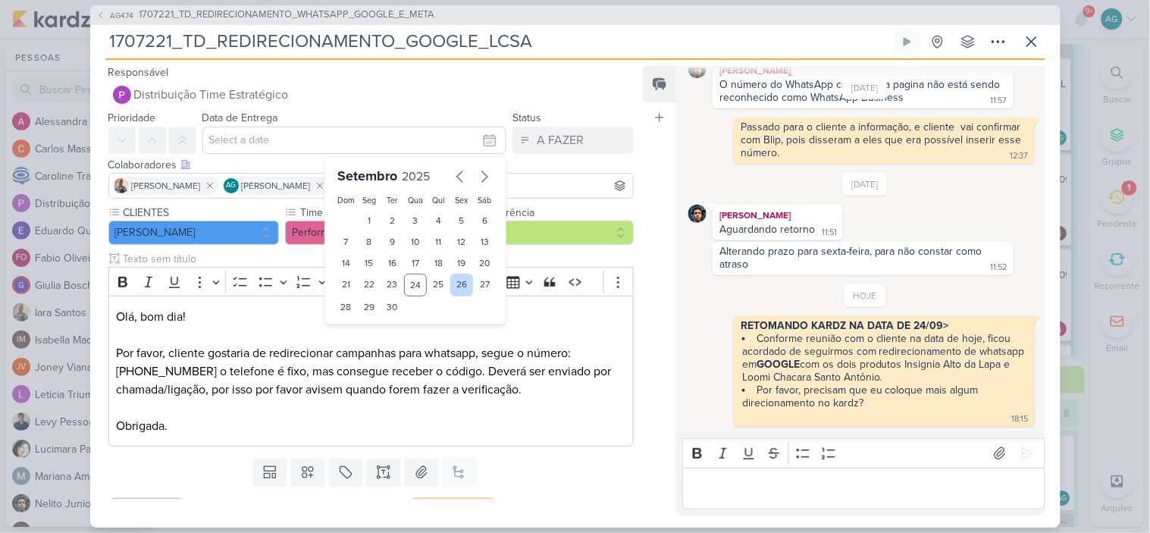
click at [460, 284] on div "26" at bounding box center [462, 285] width 24 height 23
type input "26 de setembro de 2025 às 23:59"
drag, startPoint x: 358, startPoint y: 326, endPoint x: 365, endPoint y: 332, distance: 9.7
click at [359, 326] on select "00 01 02 03 04 05 06 07 08 09 10 11 12 13 14 15 16 17 18 19 20 21 22 23" at bounding box center [369, 333] width 21 height 18
select select "12"
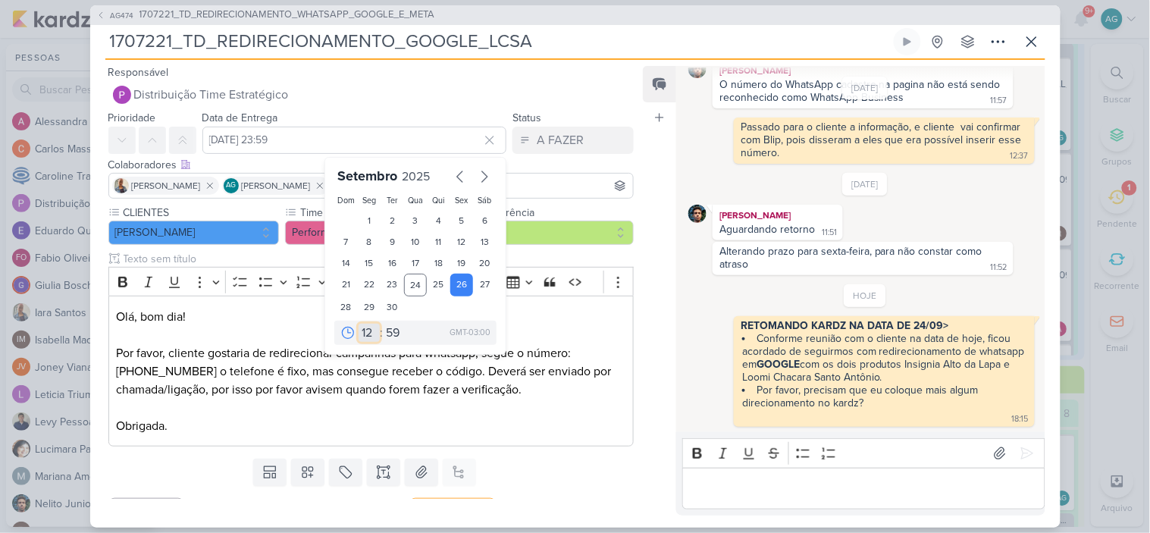
click at [359, 324] on select "00 01 02 03 04 05 06 07 08 09 10 11 12 13 14 15 16 17 18 19 20 21 22 23" at bounding box center [369, 333] width 21 height 18
type input "26 de setembro de 2025 às 12:59"
click at [387, 331] on select "00 05 10 15 20 25 30 35 40 45 50 55 59" at bounding box center [393, 333] width 21 height 18
select select "0"
click at [383, 324] on select "00 05 10 15 20 25 30 35 40 45 50 55 59" at bounding box center [393, 333] width 21 height 18
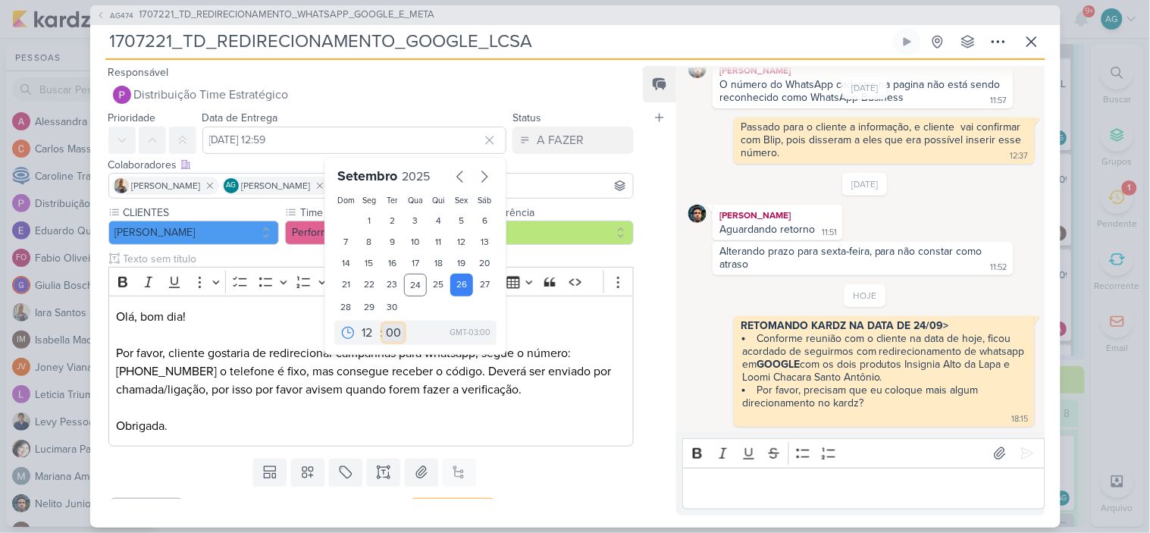
type input "26 de setembro de 2025 às 12:00"
click at [447, 428] on p "Olá, bom dia! Por favor, cliente gostaria de redirecionar campanhas para whatsa…" at bounding box center [370, 371] width 509 height 127
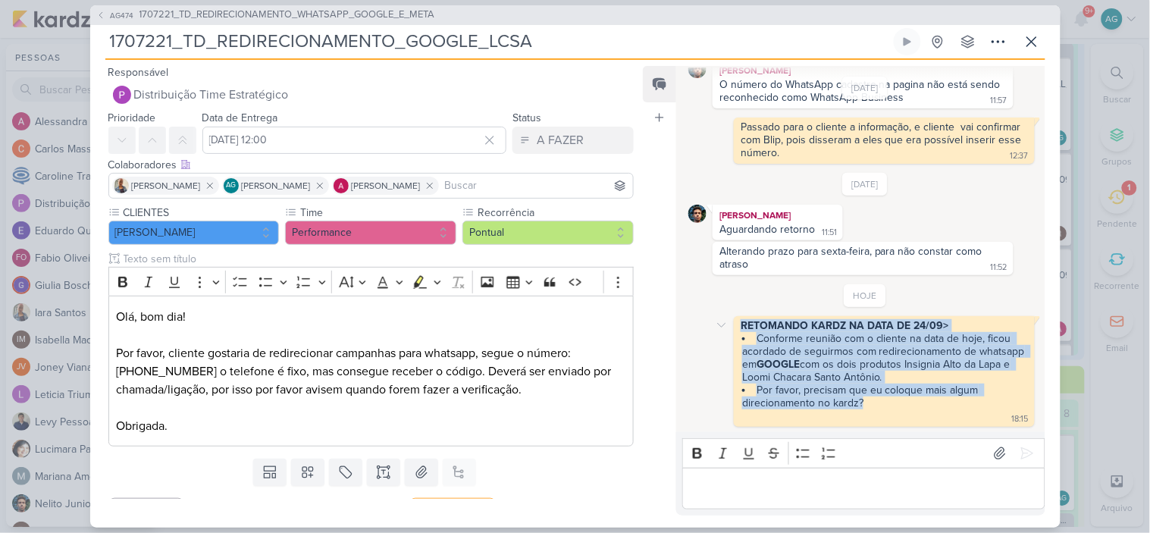
drag, startPoint x: 901, startPoint y: 403, endPoint x: 732, endPoint y: 314, distance: 190.2
click at [732, 316] on div "RETOMANDO KARDZ NA DATA DE 24/09> Conforme reunião com o cliente na data de hoj…" at bounding box center [864, 371] width 352 height 111
copy span "RETOMANDO KARDZ NA DATA DE 24/09> Conforme reunião com o cliente na data de hoj…"
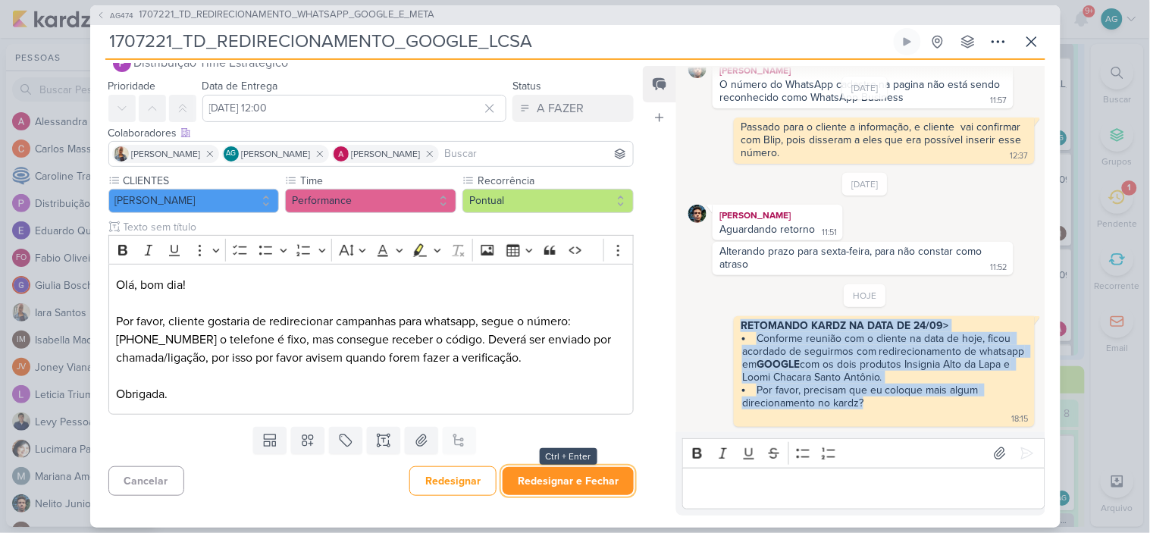
click at [582, 481] on button "Redesignar e Fechar" at bounding box center [568, 481] width 131 height 28
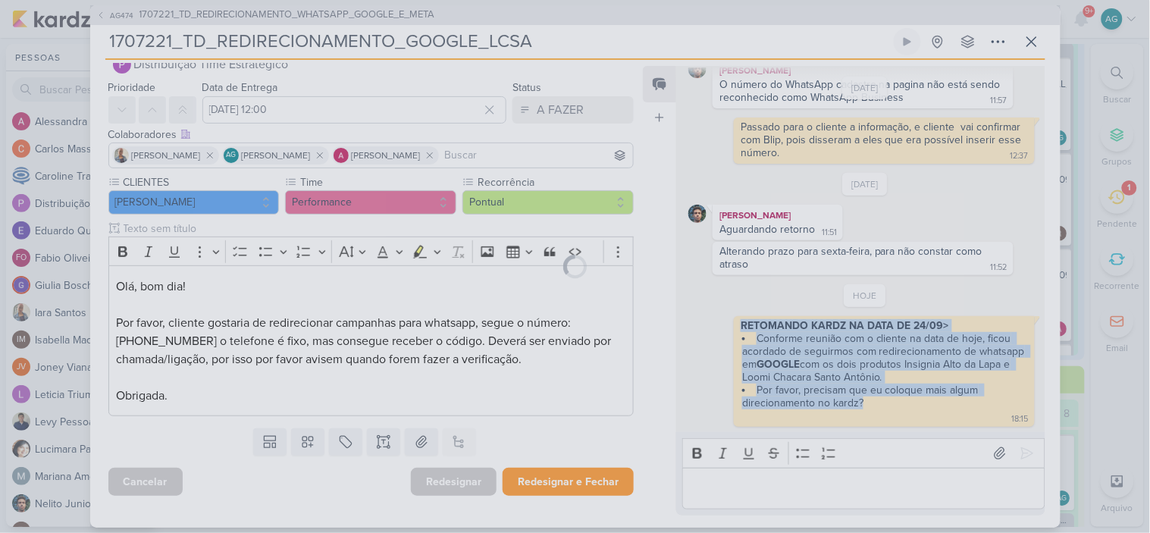
scroll to position [30, 0]
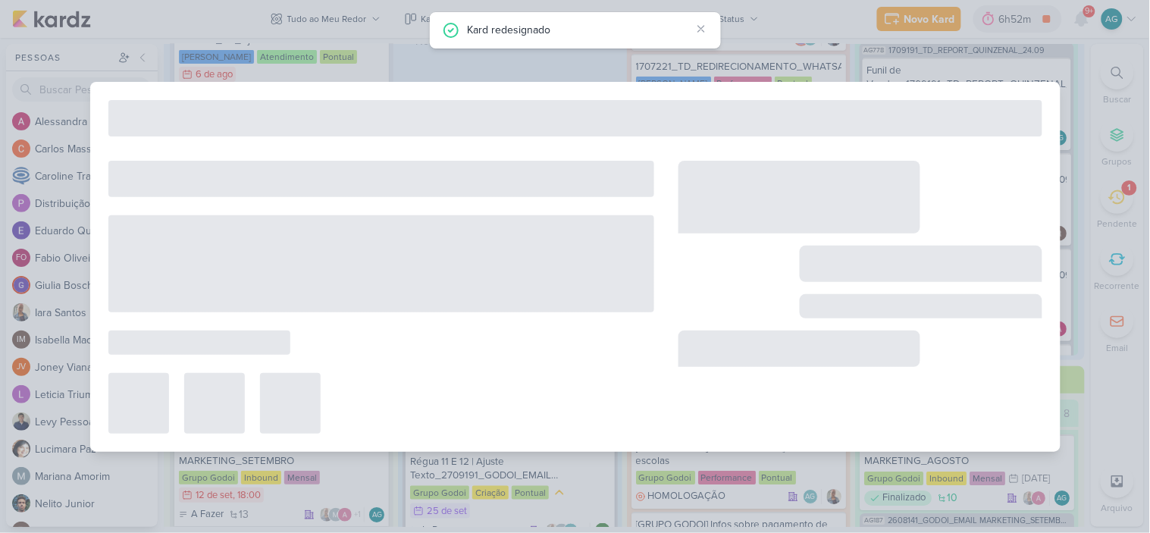
type input "1707221_TD_REDIRECIONAMENTO_WHATSAPP_GOOGLE_E_META"
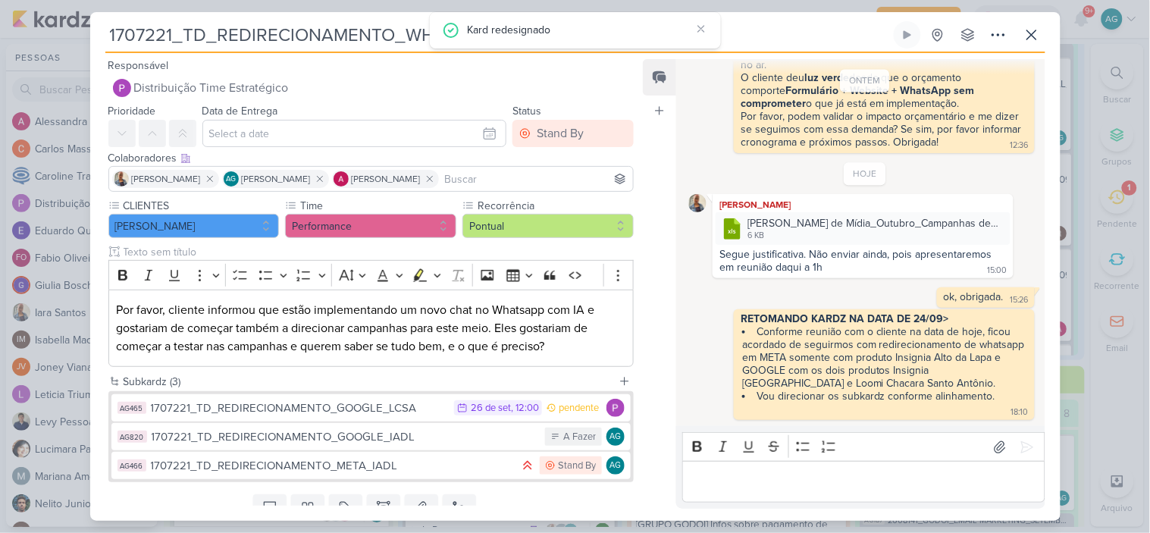
scroll to position [17, 0]
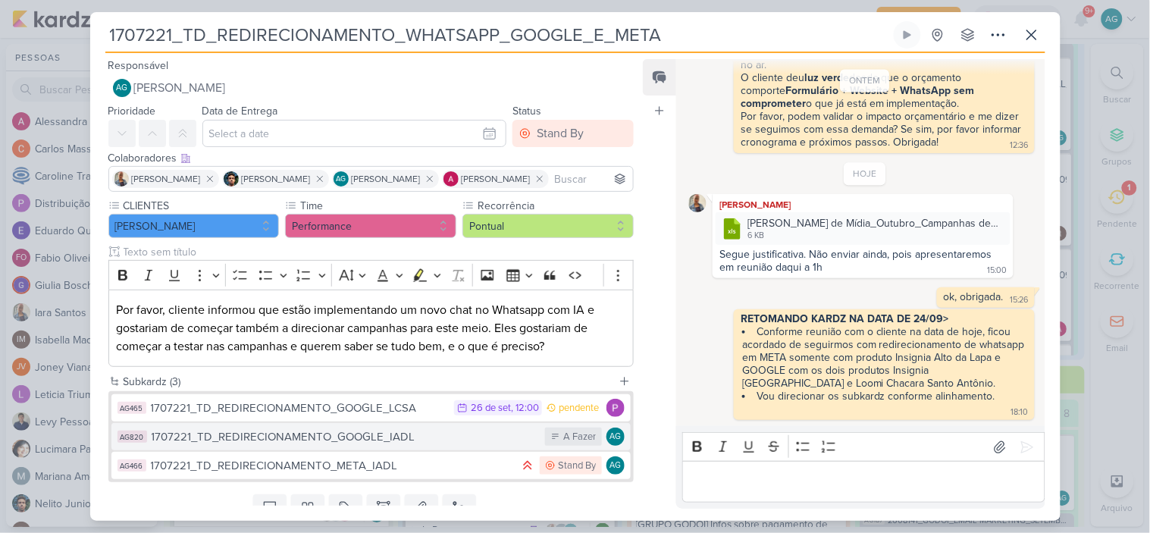
click at [380, 440] on div "1707221_TD_REDIRECIONAMENTO_GOOGLE_IADL" at bounding box center [345, 436] width 387 height 17
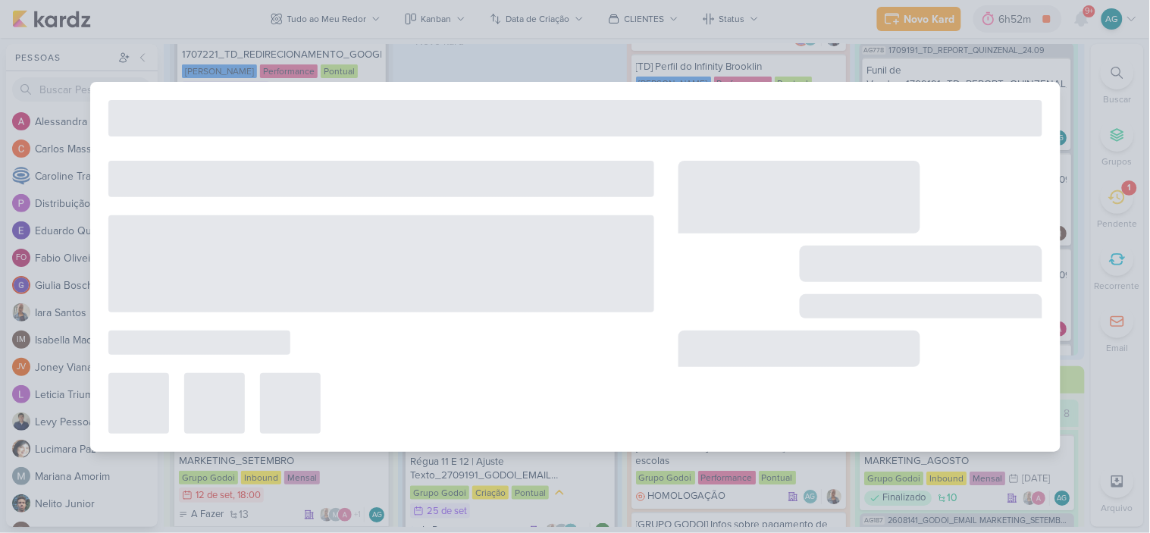
type input "1707221_TD_REDIRECIONAMENTO_GOOGLE_IADL"
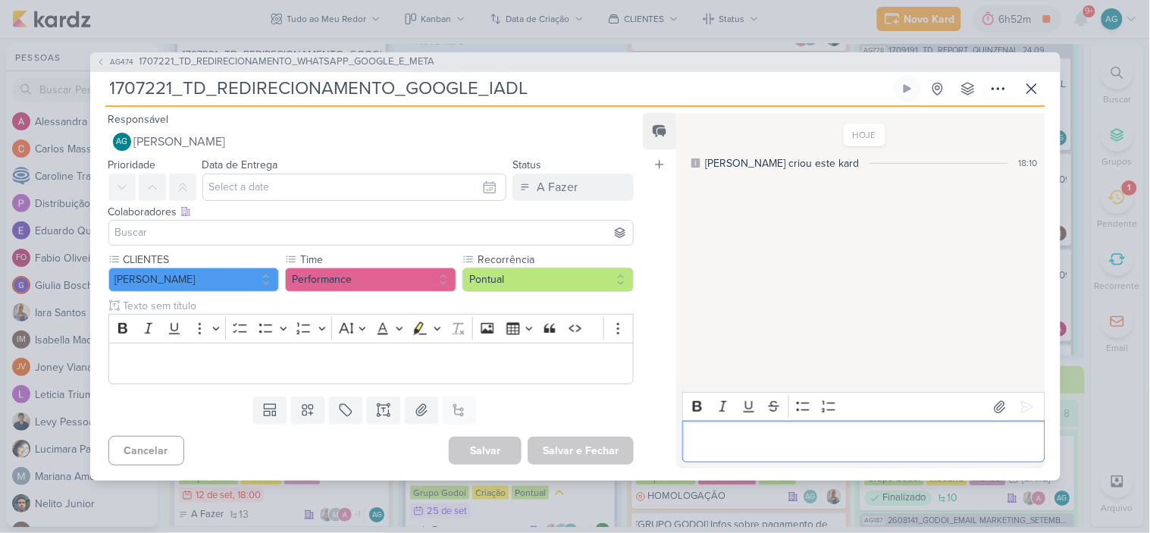
click at [779, 440] on p "Editor editing area: main" at bounding box center [864, 442] width 346 height 18
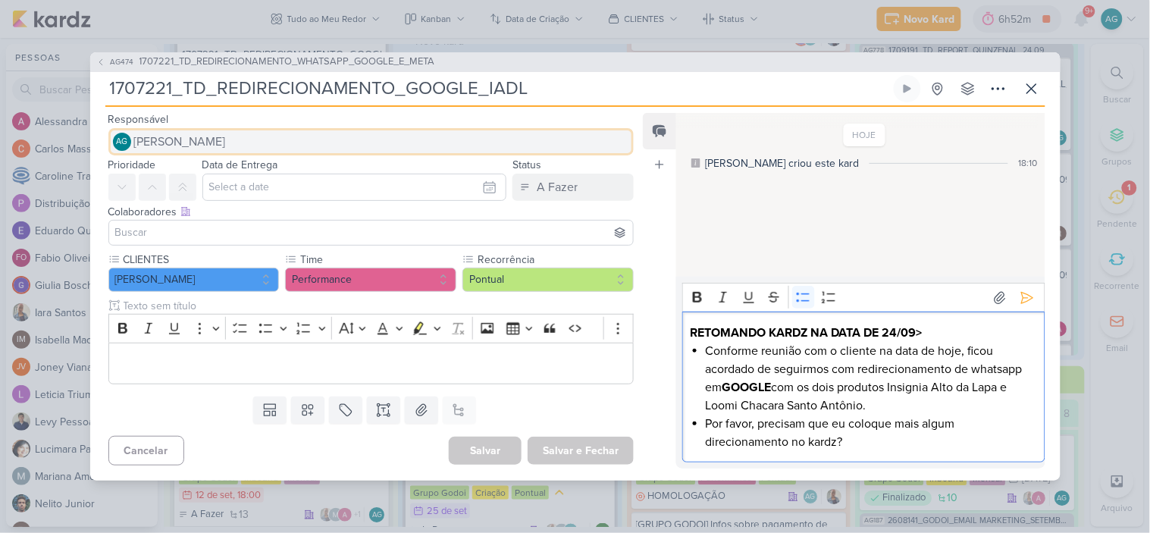
click at [278, 139] on button "AG Aline Gimenez Graciano" at bounding box center [371, 141] width 526 height 27
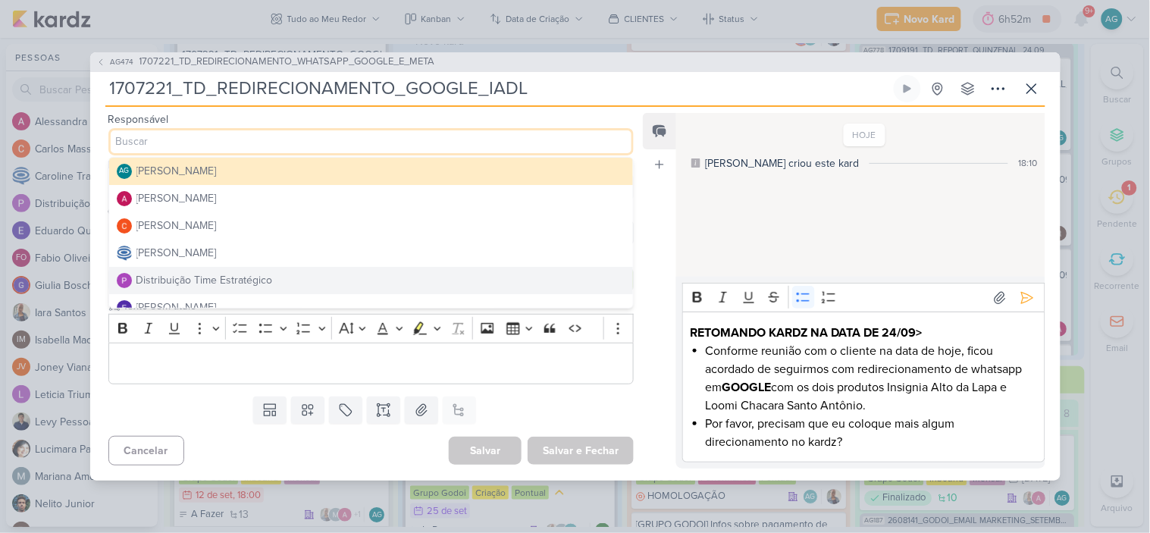
click at [275, 277] on button "Distribuição Time Estratégico" at bounding box center [371, 280] width 525 height 27
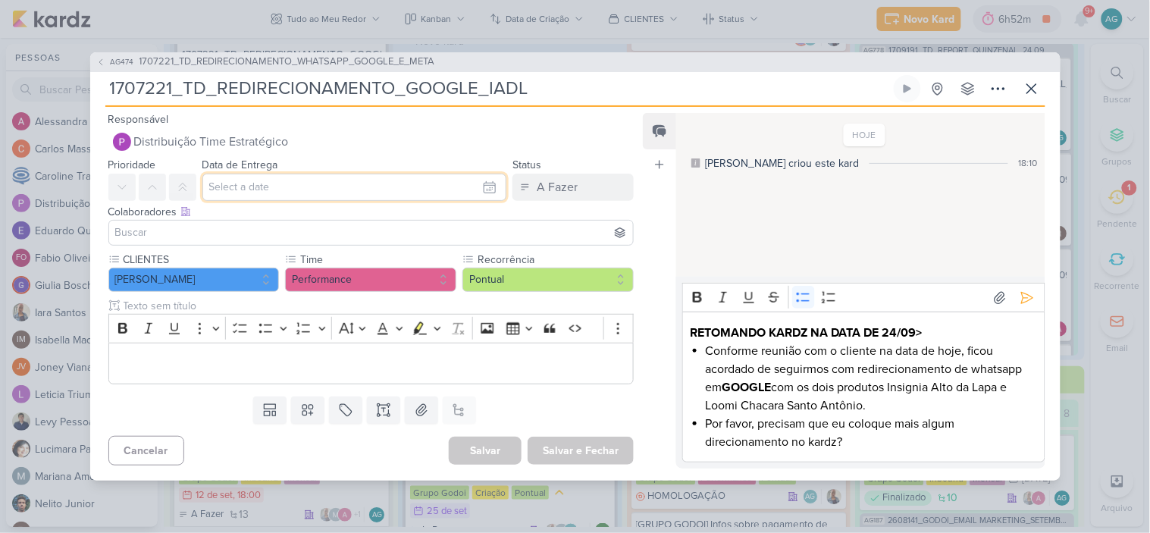
click at [309, 186] on input "text" at bounding box center [354, 187] width 305 height 27
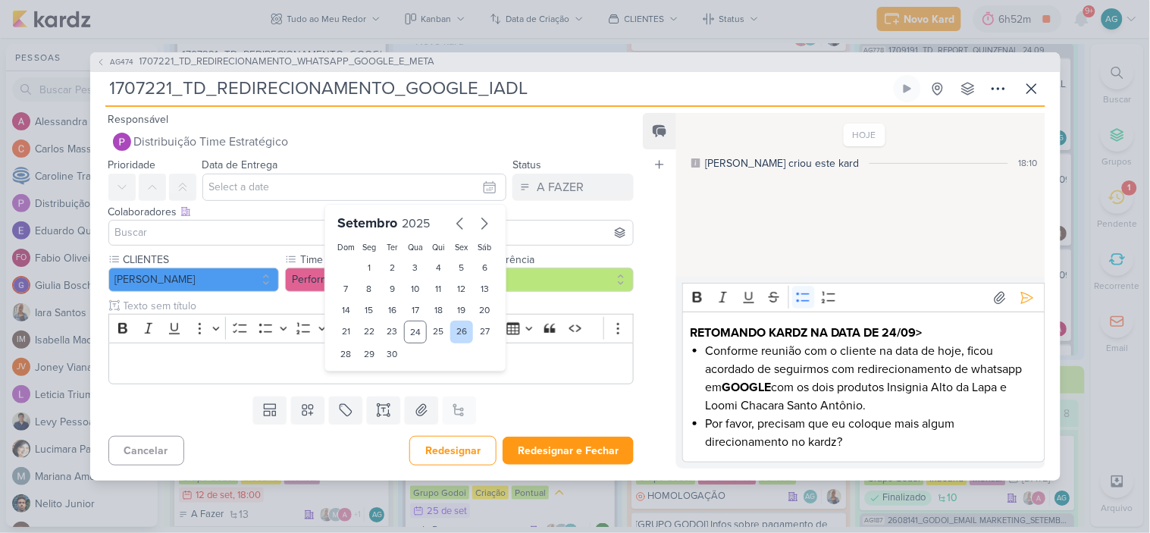
click at [453, 331] on div "26" at bounding box center [462, 332] width 24 height 23
type input "26 de setembro de 2025 às 23:59"
click at [359, 381] on select "00 01 02 03 04 05 06 07 08 09 10 11 12 13 14 15 16 17 18 19 20 21 22 23" at bounding box center [369, 380] width 21 height 18
select select "12"
click at [359, 371] on select "00 01 02 03 04 05 06 07 08 09 10 11 12 13 14 15 16 17 18 19 20 21 22 23" at bounding box center [369, 380] width 21 height 18
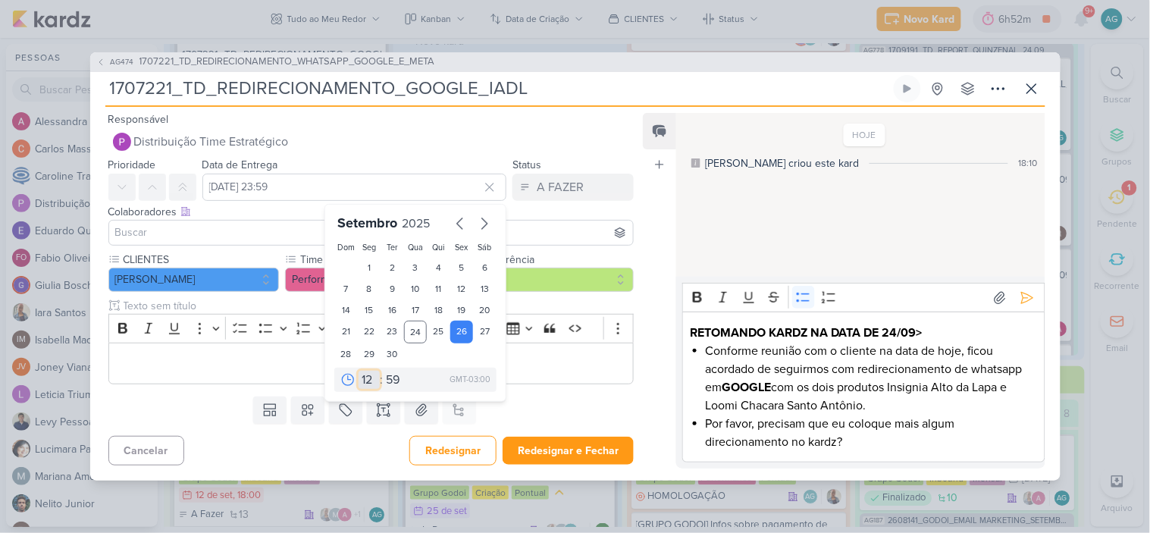
type input "26 de setembro de 2025 às 12:59"
click at [390, 381] on select "00 05 10 15 20 25 30 35 40 45 50 55 59" at bounding box center [393, 380] width 21 height 18
select select "0"
click at [383, 371] on select "00 05 10 15 20 25 30 35 40 45 50 55 59" at bounding box center [393, 380] width 21 height 18
type input "26 de setembro de 2025 às 12:00"
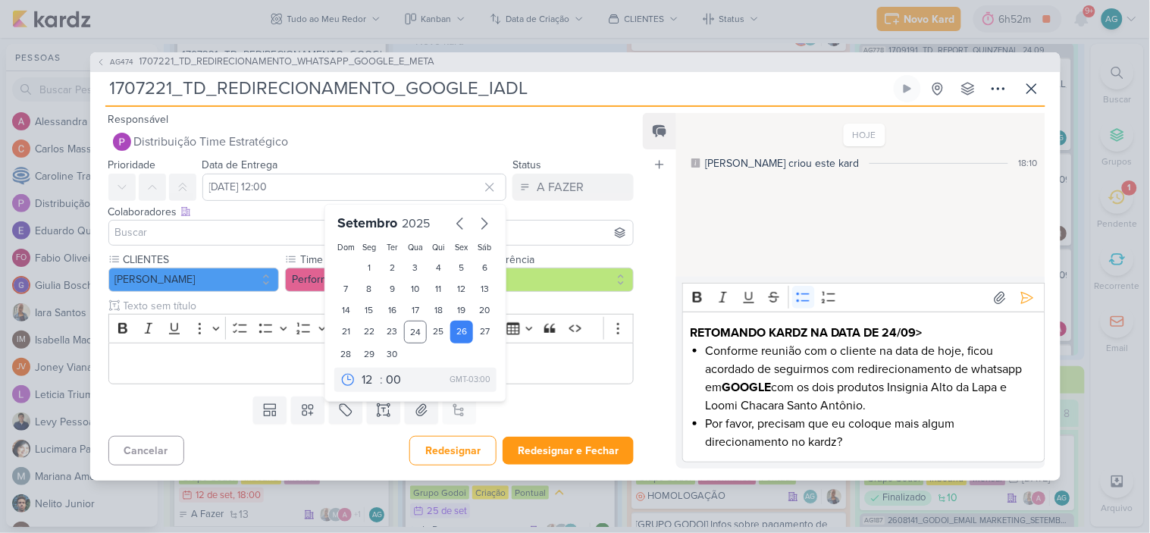
click at [817, 451] on div "RETOMANDO KARDZ NA DATA DE 24/09> Conforme reunião com o cliente na data de hoj…" at bounding box center [863, 387] width 362 height 151
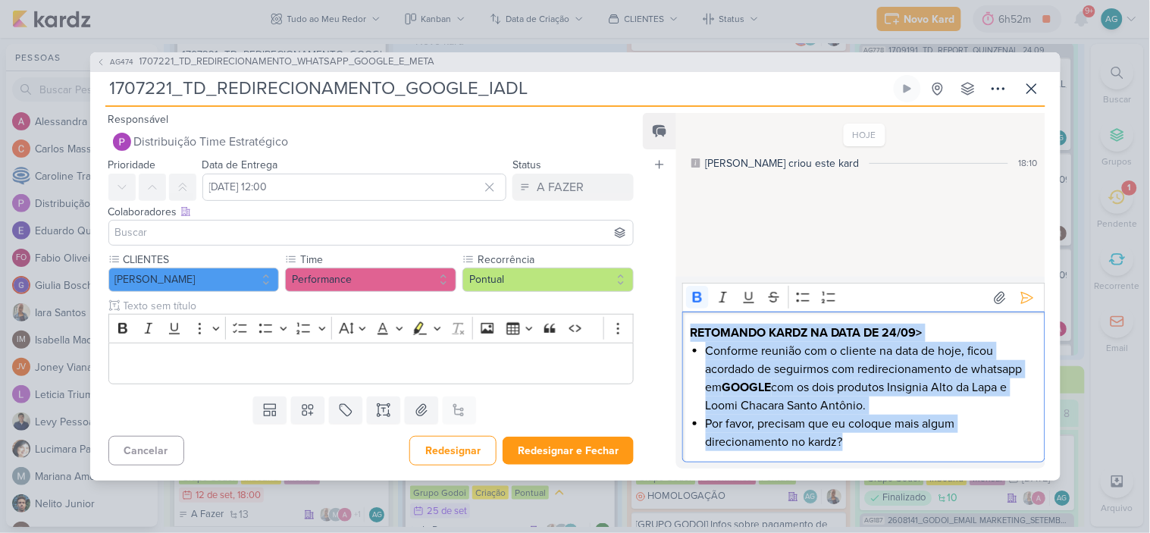
drag, startPoint x: 873, startPoint y: 447, endPoint x: 675, endPoint y: 332, distance: 228.3
click at [675, 332] on div "Feed Atrelar email Solte o email para atrelar ao kard HOJE Aline criou este kar…" at bounding box center [844, 291] width 402 height 356
copy div "RETOMANDO KARDZ NA DATA DE 24/09> Conforme reunião com o cliente na data de hoj…"
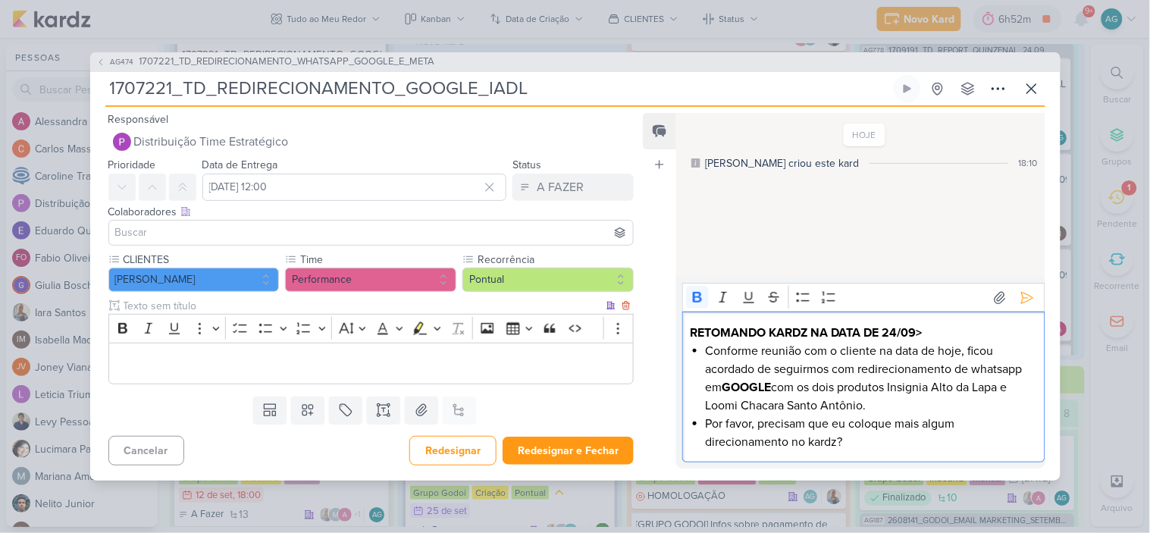
click at [425, 365] on p "Editor editing area: main" at bounding box center [370, 364] width 509 height 18
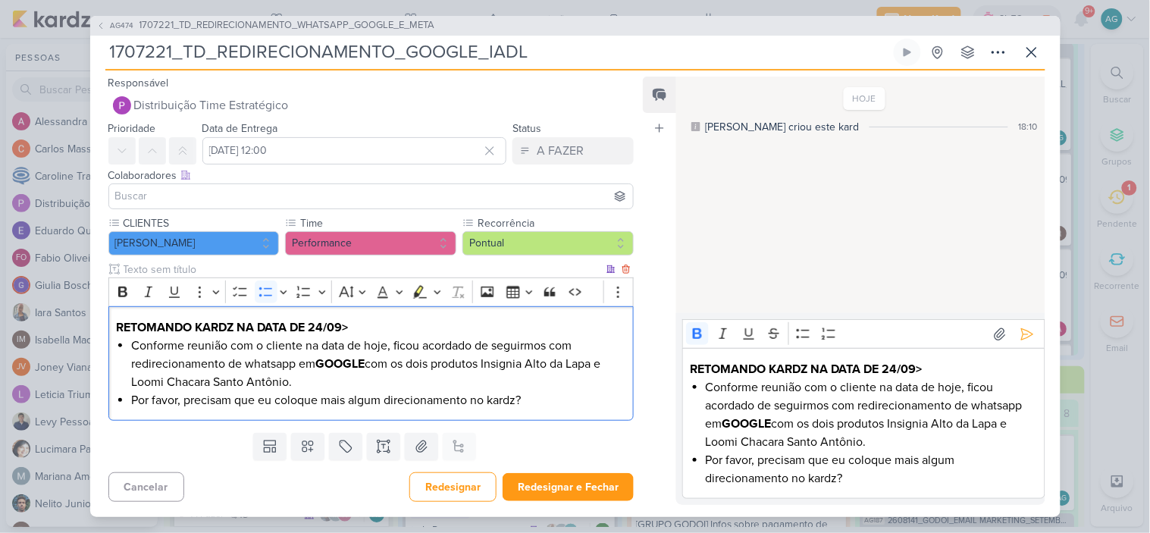
click at [383, 381] on li "Conforme reunião com o cliente na data de hoje, ficou acordado de seguirmos com…" at bounding box center [378, 364] width 494 height 55
click at [114, 324] on div "RETOMANDO KARDZ NA DATA DE 24/09> Conforme reunião com o cliente na data de hoj…" at bounding box center [371, 363] width 526 height 114
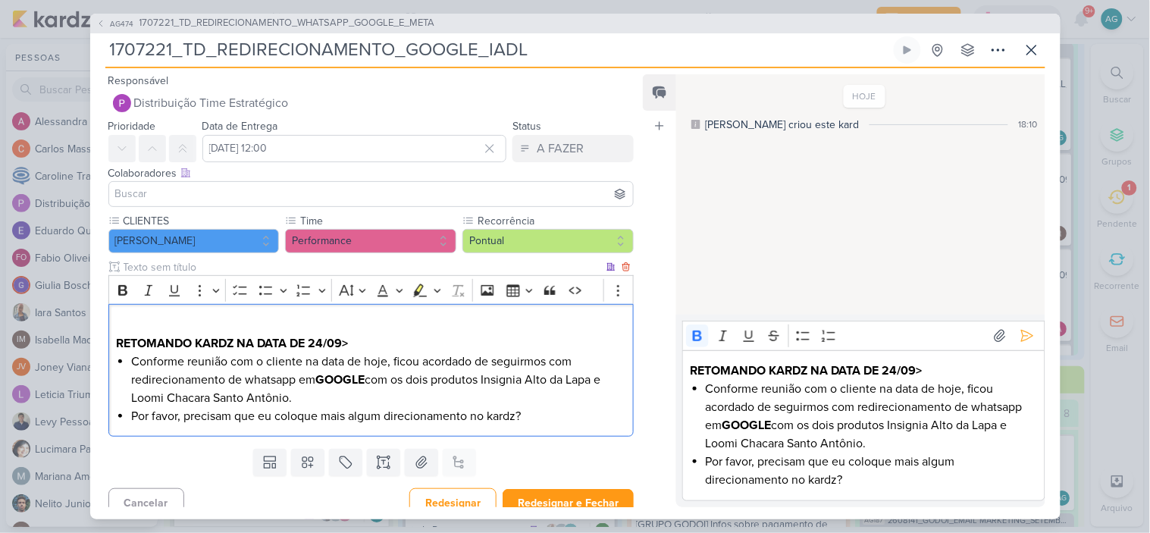
click at [131, 320] on p "RETOMANDO KARDZ NA DATA DE 24/09>" at bounding box center [370, 334] width 509 height 36
drag, startPoint x: 255, startPoint y: 315, endPoint x: 91, endPoint y: 315, distance: 164.5
click at [91, 315] on div "CLIENTES Teixeira Duarte Time" at bounding box center [365, 328] width 550 height 230
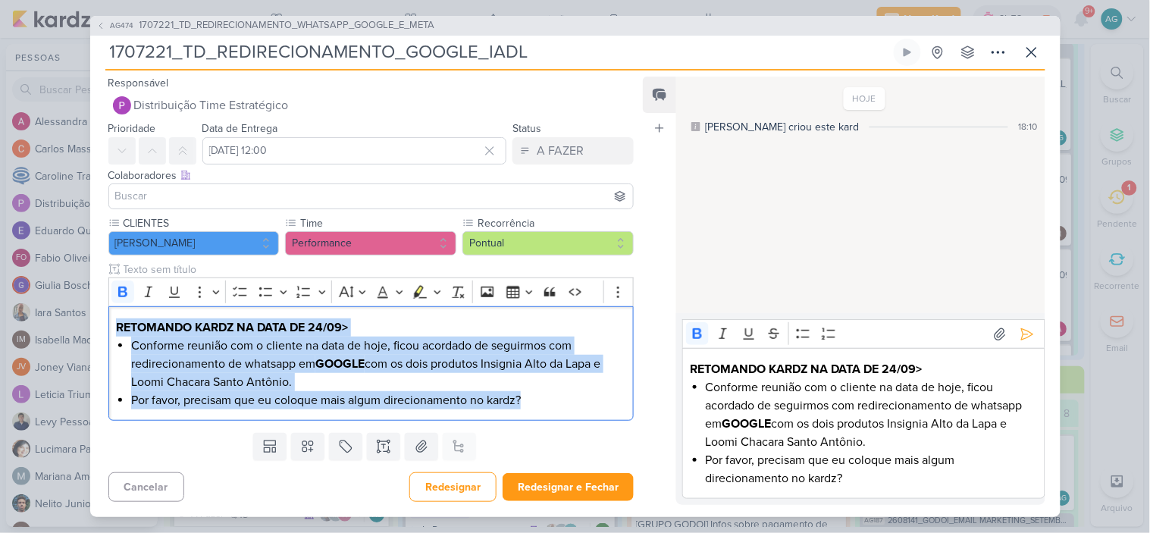
drag, startPoint x: 541, startPoint y: 396, endPoint x: 101, endPoint y: 321, distance: 446.8
click at [101, 321] on div "CLIENTES Teixeira Duarte Time" at bounding box center [365, 321] width 550 height 212
click at [556, 395] on li "Por favor, precisam que eu coloque mais algum direcionamento no kardz?" at bounding box center [378, 400] width 494 height 18
click at [596, 383] on li "Conforme reunião com o cliente na data de hoje, ficou acordado de seguirmos com…" at bounding box center [378, 364] width 494 height 55
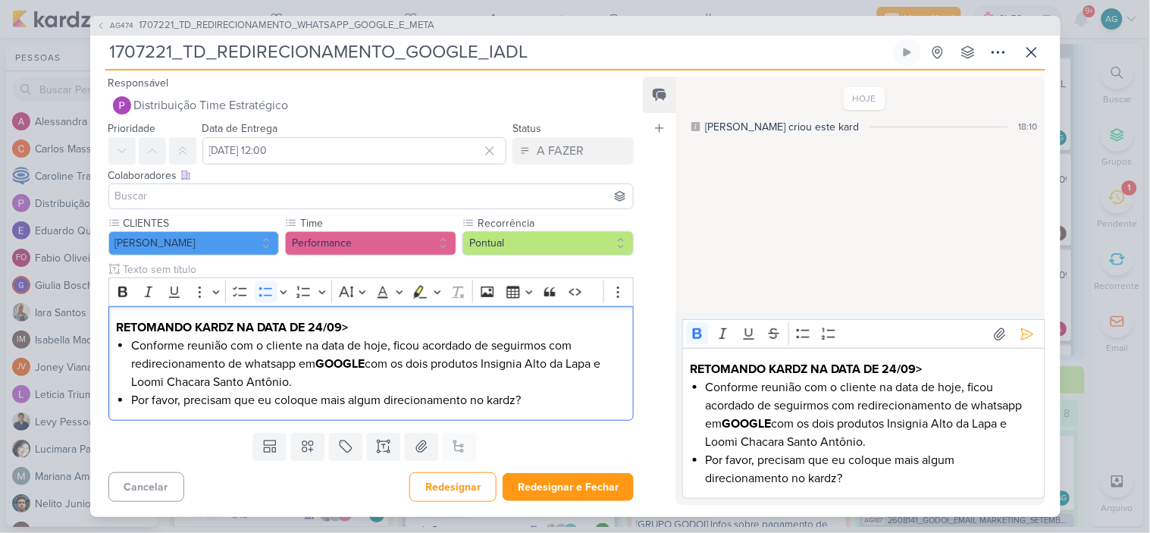
click at [277, 191] on input at bounding box center [371, 196] width 519 height 18
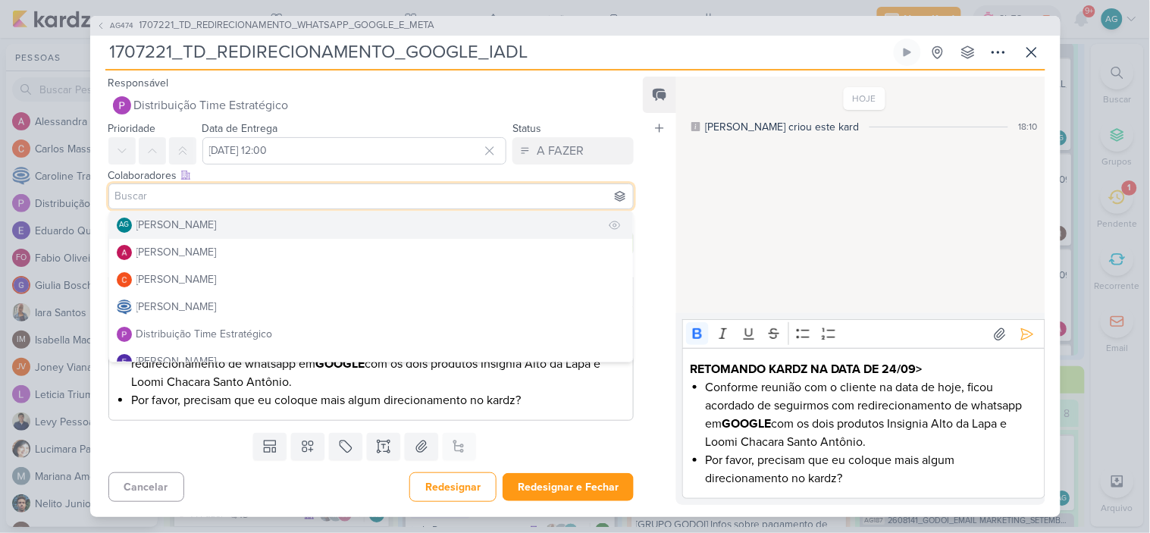
click at [217, 221] on div "[PERSON_NAME]" at bounding box center [176, 225] width 80 height 16
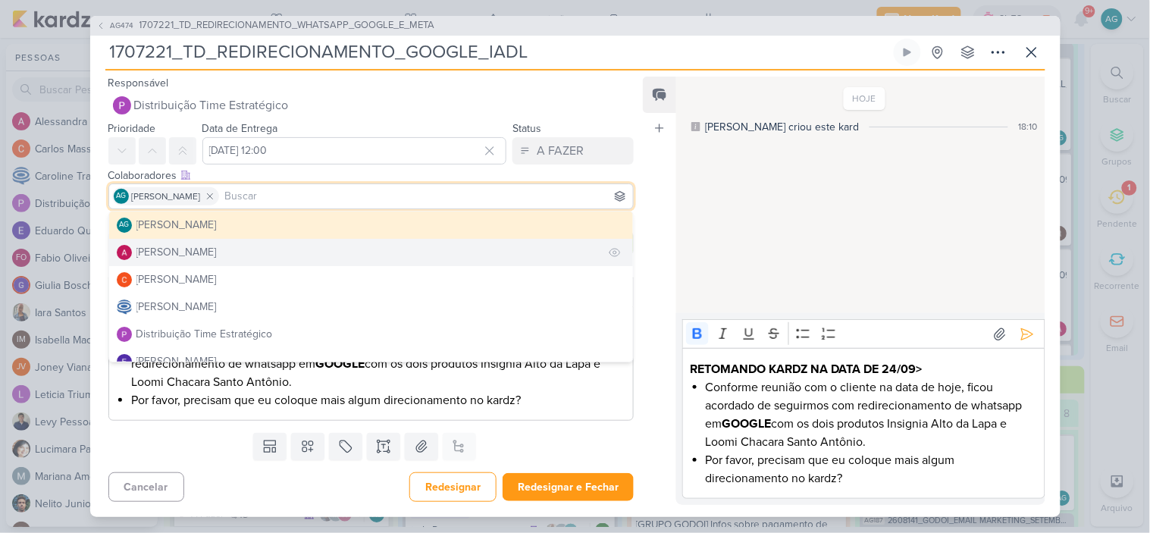
click at [217, 247] on div "Alessandra Gomes" at bounding box center [176, 252] width 80 height 16
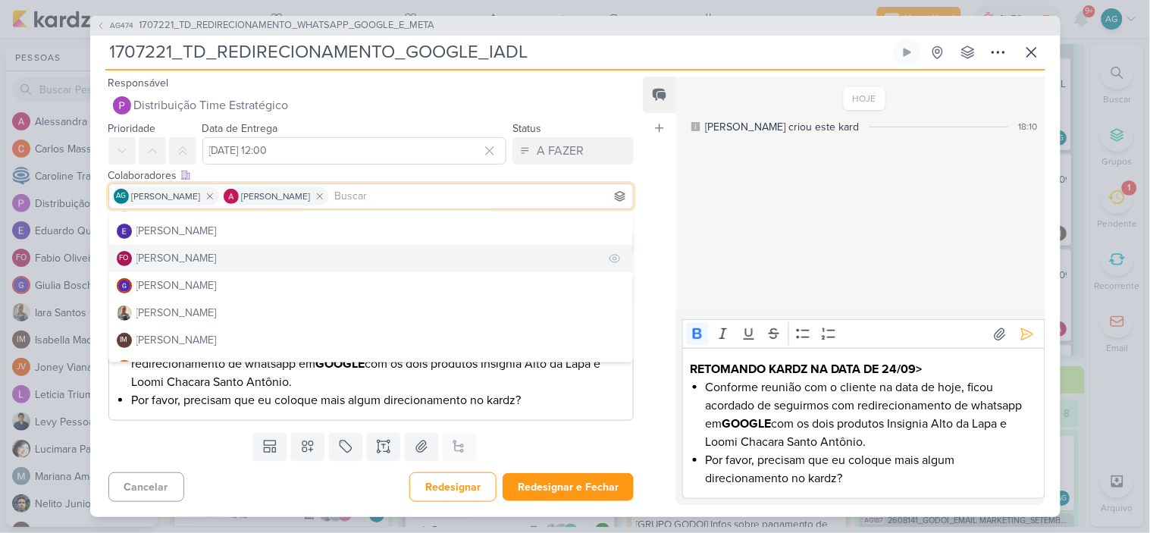
scroll to position [168, 0]
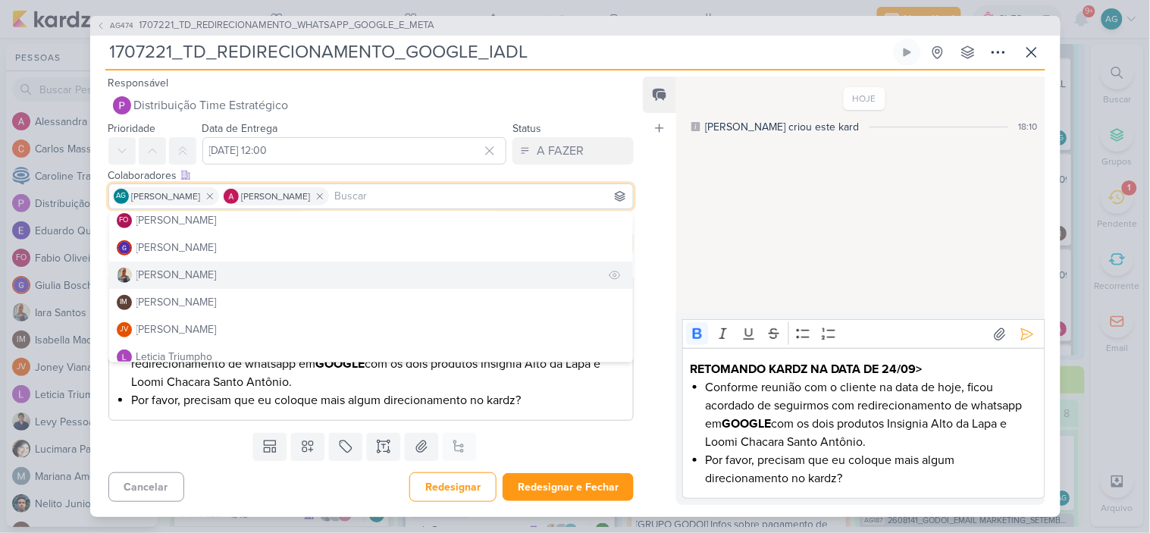
click at [193, 276] on button "Iara Santos" at bounding box center [371, 275] width 525 height 27
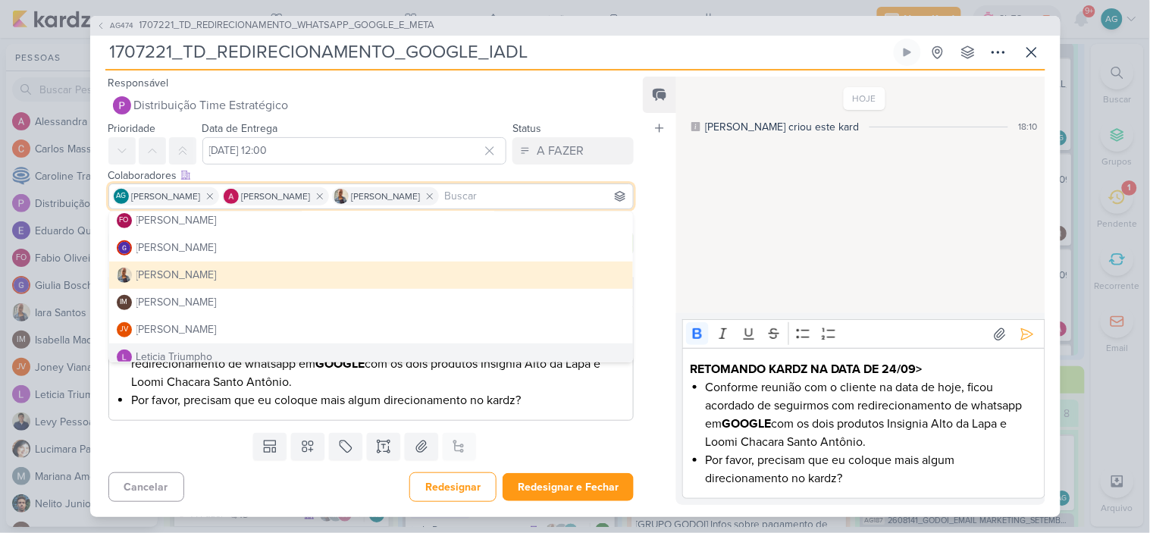
click at [212, 472] on div "Cancelar Redesignar Redesignar e Fechar Ctrl + Enter" at bounding box center [365, 485] width 550 height 39
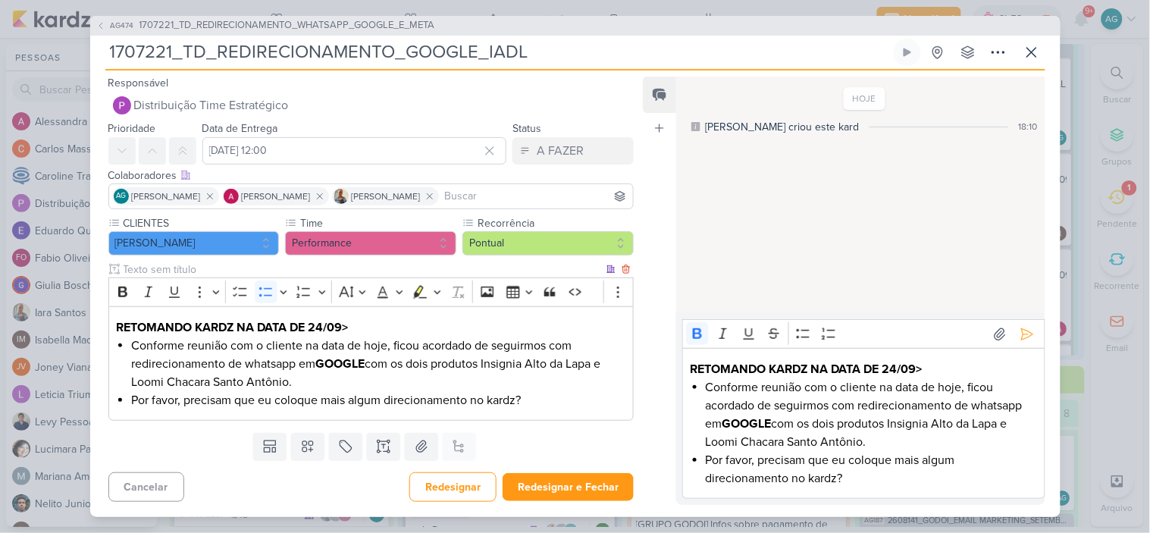
click at [359, 324] on p "RETOMANDO KARDZ NA DATA DE 24/09>" at bounding box center [370, 327] width 509 height 18
click at [571, 396] on li "Por favor, precisam que eu coloque mais algum direcionamento no kardz?" at bounding box center [378, 400] width 494 height 18
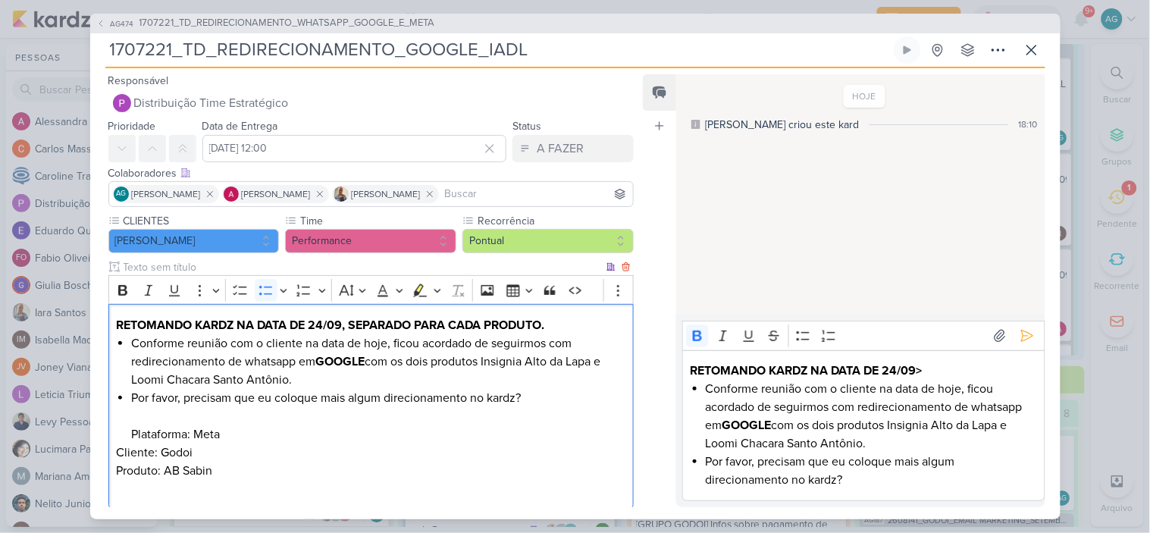
click at [130, 429] on div "RETOMANDO KARDZ NA DATA DE 24/09, SEPARADO PARA CADA PRODUTO. Conforme reunião …" at bounding box center [371, 406] width 526 height 205
click at [118, 446] on p "Cliente: Godoi" at bounding box center [370, 452] width 509 height 18
click at [116, 469] on div "RETOMANDO KARDZ NA DATA DE 24/09, SEPARADO PARA CADA PRODUTO. Conforme reunião …" at bounding box center [371, 406] width 526 height 205
click at [208, 434] on li "Por favor, precisam que eu coloque mais algum direcionamento no kardz? Platafor…" at bounding box center [378, 416] width 494 height 55
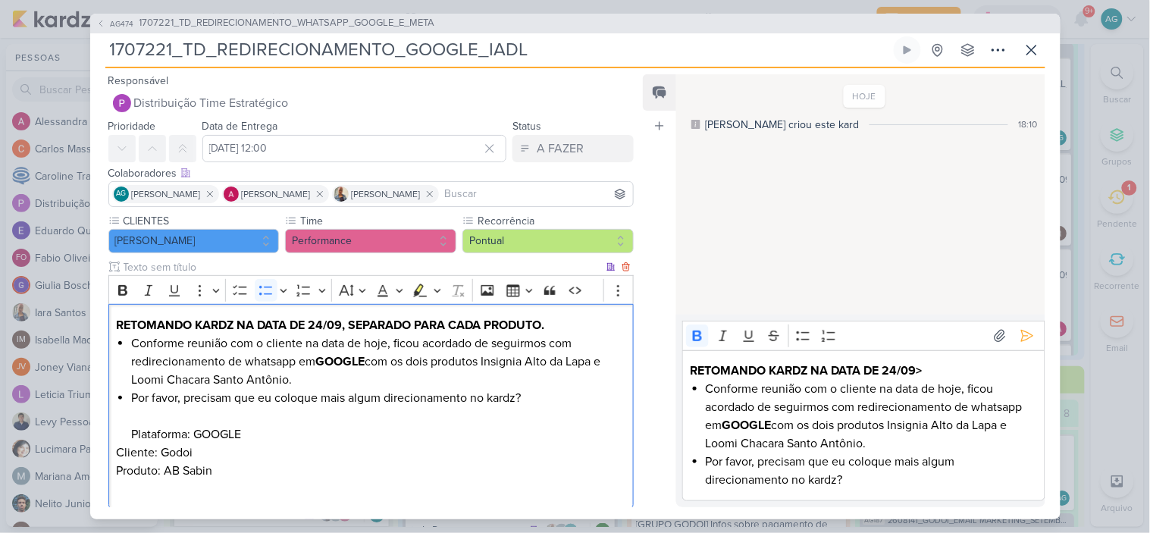
click at [202, 453] on p "Cliente: Godoi" at bounding box center [370, 452] width 509 height 18
click at [267, 462] on p "Produto: AB Sabin" at bounding box center [370, 480] width 509 height 36
click at [190, 453] on p "Cliente: Godoi" at bounding box center [370, 452] width 509 height 18
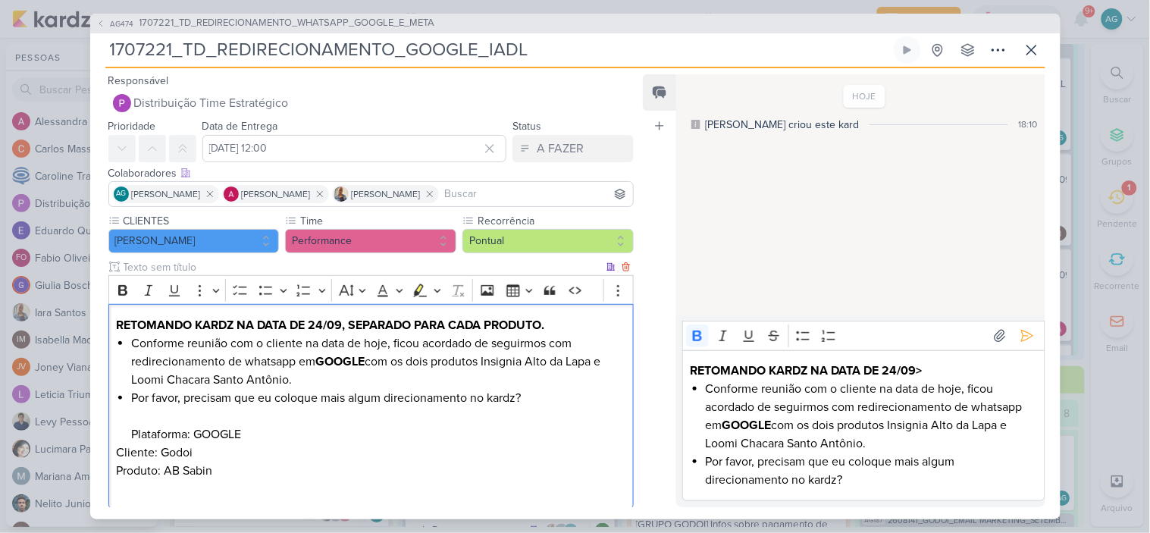
click at [190, 453] on p "Cliente: Godoi" at bounding box center [370, 452] width 509 height 18
drag, startPoint x: 180, startPoint y: 476, endPoint x: 237, endPoint y: 476, distance: 56.9
click at [237, 476] on p "Produto: AB Sabin" at bounding box center [370, 480] width 509 height 36
click at [171, 435] on li "Por favor, precisam que eu coloque mais algum direcionamento no kardz? Platafor…" at bounding box center [378, 416] width 494 height 55
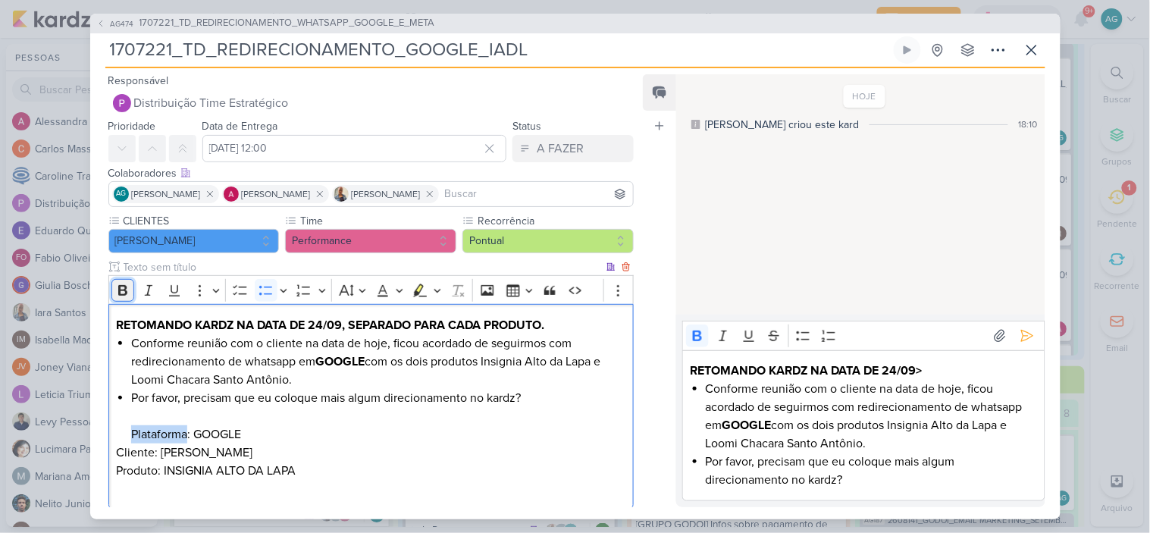
click at [125, 287] on icon "Editor toolbar" at bounding box center [122, 290] width 15 height 15
click at [162, 452] on p "Cliente: TEIXEIRA DUARTE" at bounding box center [370, 452] width 509 height 18
click at [122, 292] on icon "Editor toolbar" at bounding box center [122, 290] width 15 height 15
click at [160, 472] on p "Produto: INSIGNIA ALTO DA LAPA" at bounding box center [370, 480] width 509 height 36
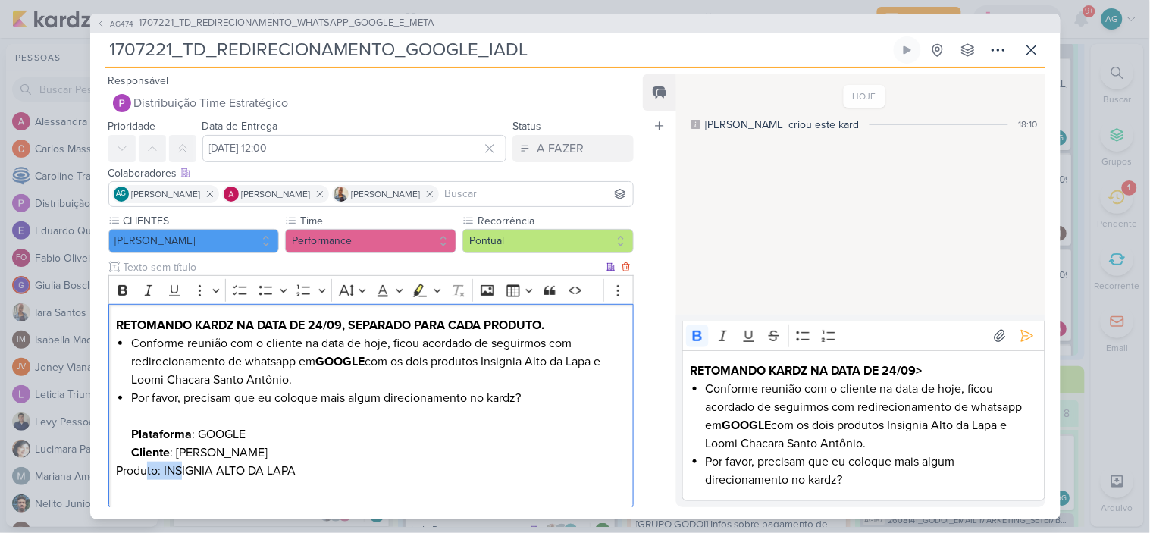
click at [160, 472] on p "Produto: INSIGNIA ALTO DA LAPA" at bounding box center [370, 480] width 509 height 36
click at [123, 289] on icon "Editor toolbar" at bounding box center [122, 290] width 9 height 11
click at [415, 462] on p "Produto : INSIGNIA ALTO DA LAPA" at bounding box center [370, 480] width 509 height 36
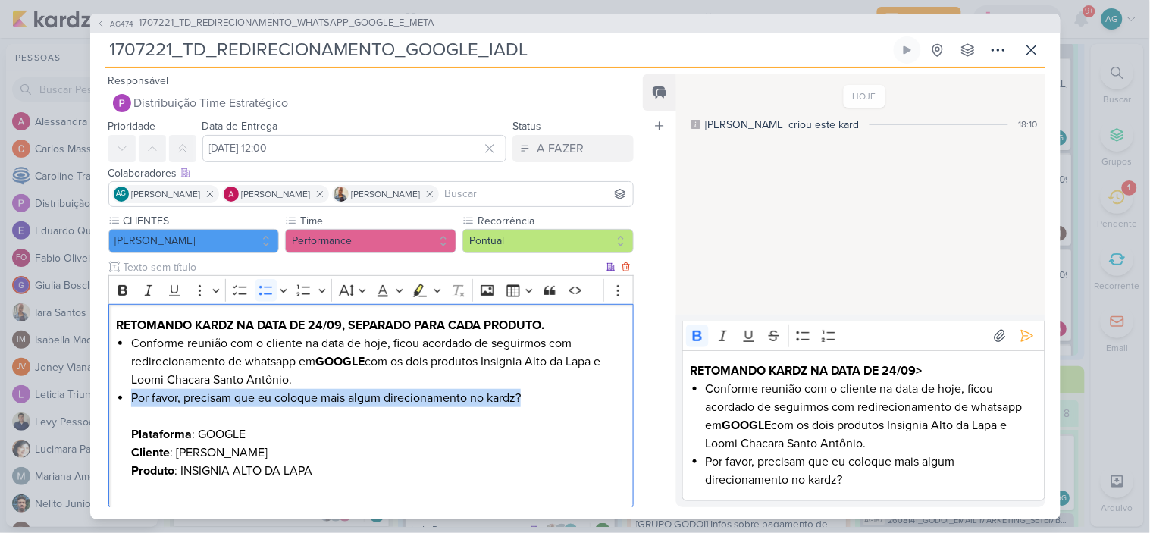
drag, startPoint x: 551, startPoint y: 396, endPoint x: 110, endPoint y: 402, distance: 441.2
click at [110, 402] on div "RETOMANDO KARDZ NA DATA DE 24/09, SEPARADO PARA CADA PRODUTO. Conforme reunião …" at bounding box center [371, 406] width 526 height 205
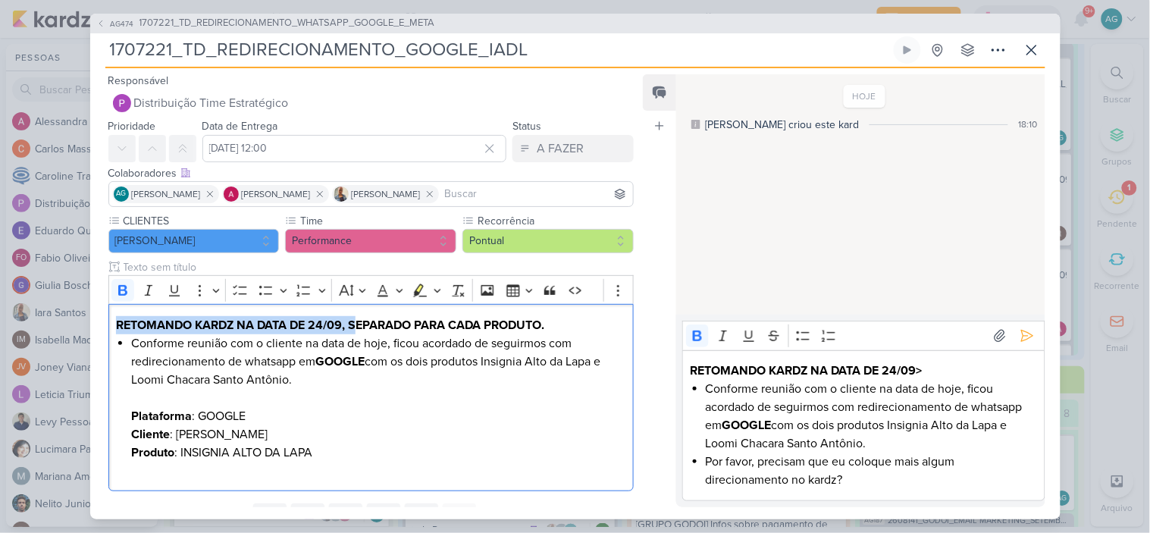
drag, startPoint x: 358, startPoint y: 324, endPoint x: 88, endPoint y: 328, distance: 269.9
click at [88, 328] on div "AG474 1707221_TD_REDIRECIONAMENTO_WHATSAPP_GOOGLE_E_META 1707221_TD_REDIRECIONA…" at bounding box center [575, 266] width 1150 height 533
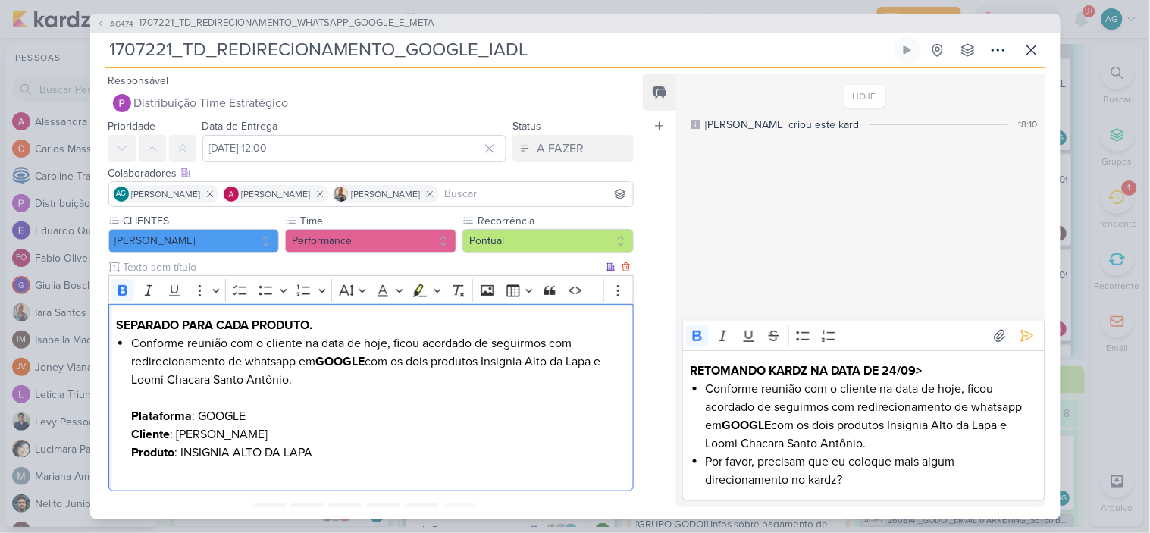
click at [183, 321] on strong "SEPARADO PARA CADA PRODUTO." at bounding box center [214, 325] width 196 height 15
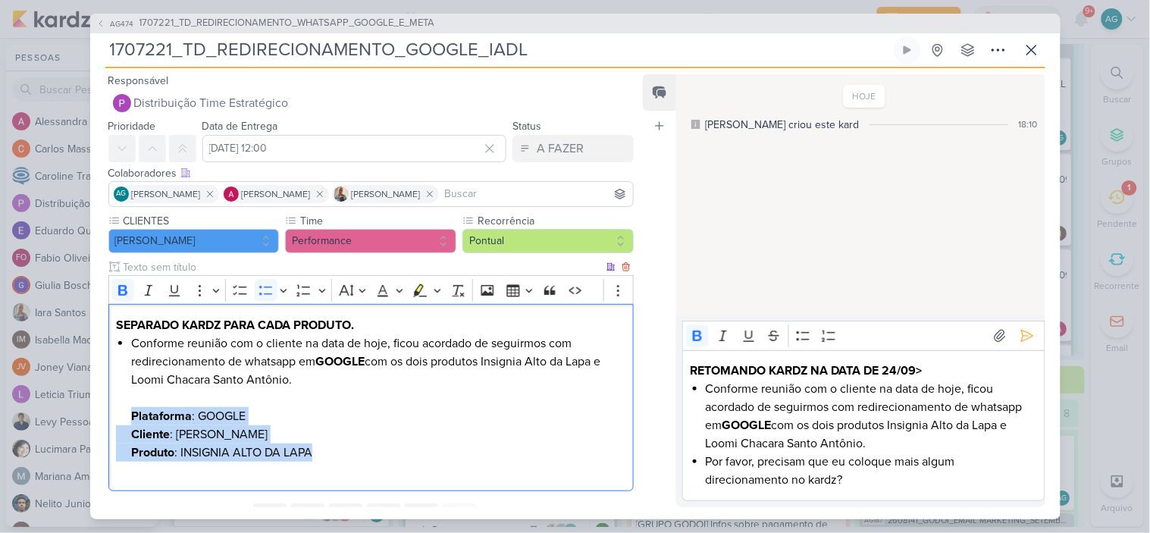
drag, startPoint x: 343, startPoint y: 456, endPoint x: 133, endPoint y: 421, distance: 212.1
click at [133, 421] on div "SEPARADO KARDZ PARA CADA PRODUTO. Conforme reunião com o cliente na data de hoj…" at bounding box center [371, 397] width 526 height 187
click at [133, 421] on strong "Plataforma" at bounding box center [161, 416] width 61 height 15
copy div "Plataforma : GOOGLE Cliente : TEIXEIRA DUARTE Produto : INSIGNIA ALTO DA LAPA"
drag, startPoint x: 337, startPoint y: 462, endPoint x: 96, endPoint y: 407, distance: 248.1
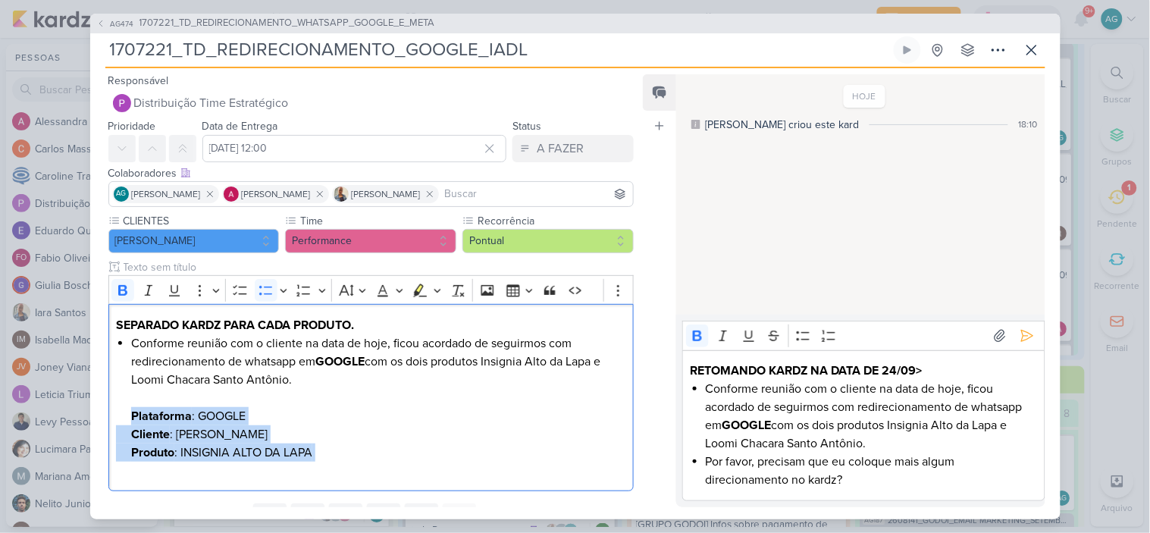
click at [96, 407] on div "CLIENTES Teixeira Duarte Time" at bounding box center [365, 355] width 550 height 284
copy div "Plataforma : GOOGLE Cliente : TEIXEIRA DUARTE Produto : INSIGNIA ALTO DA LAPA"
click at [488, 422] on li "Conforme reunião com o cliente na data de hoje, ficou acordado de seguirmos com…" at bounding box center [378, 379] width 494 height 91
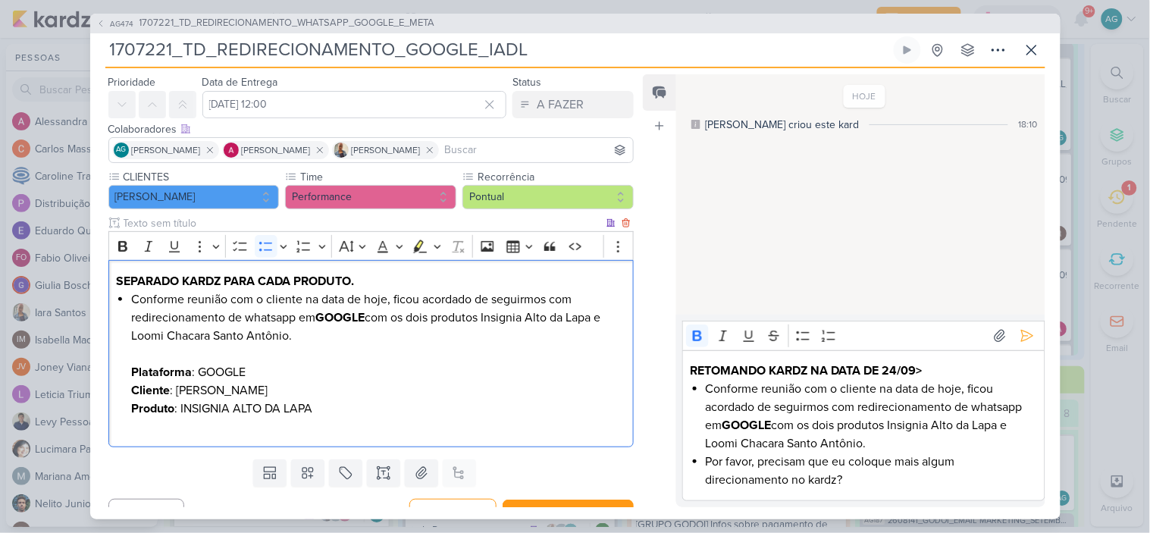
scroll to position [68, 0]
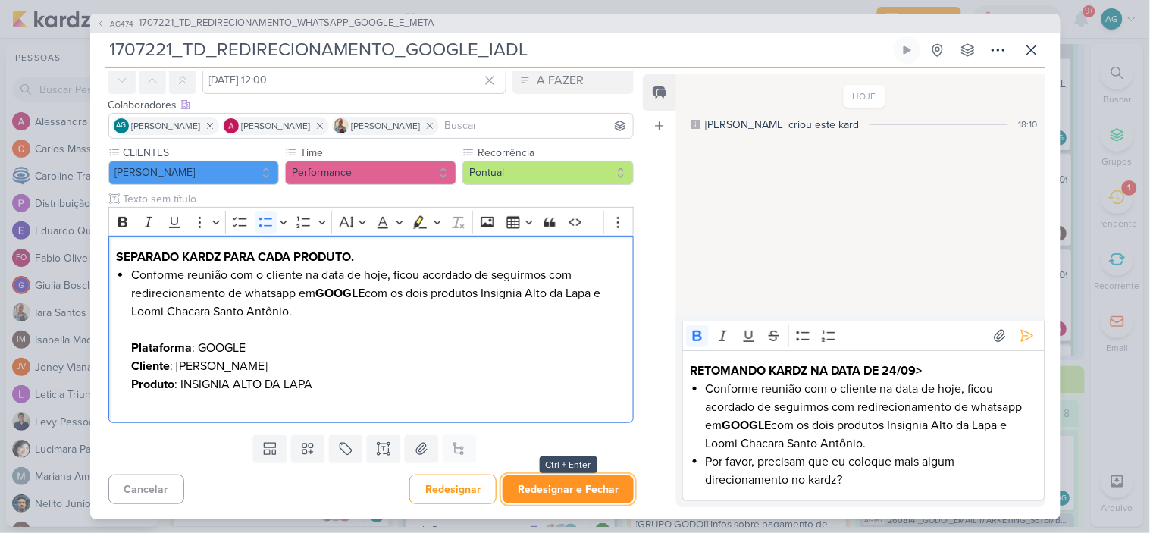
click at [573, 495] on button "Redesignar e Fechar" at bounding box center [568, 489] width 131 height 28
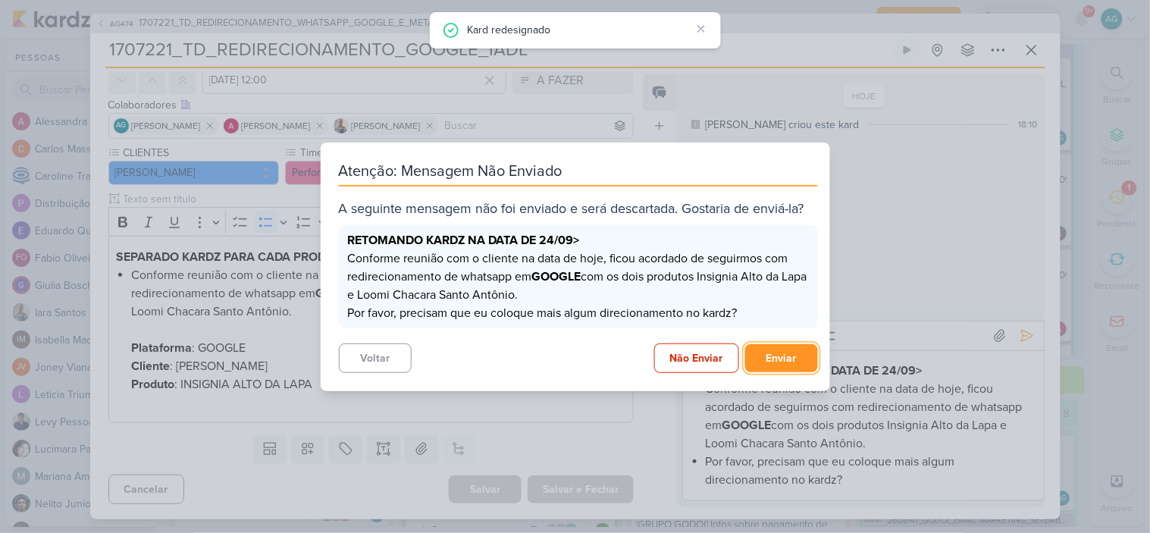
click at [774, 358] on button "Enviar" at bounding box center [781, 358] width 73 height 28
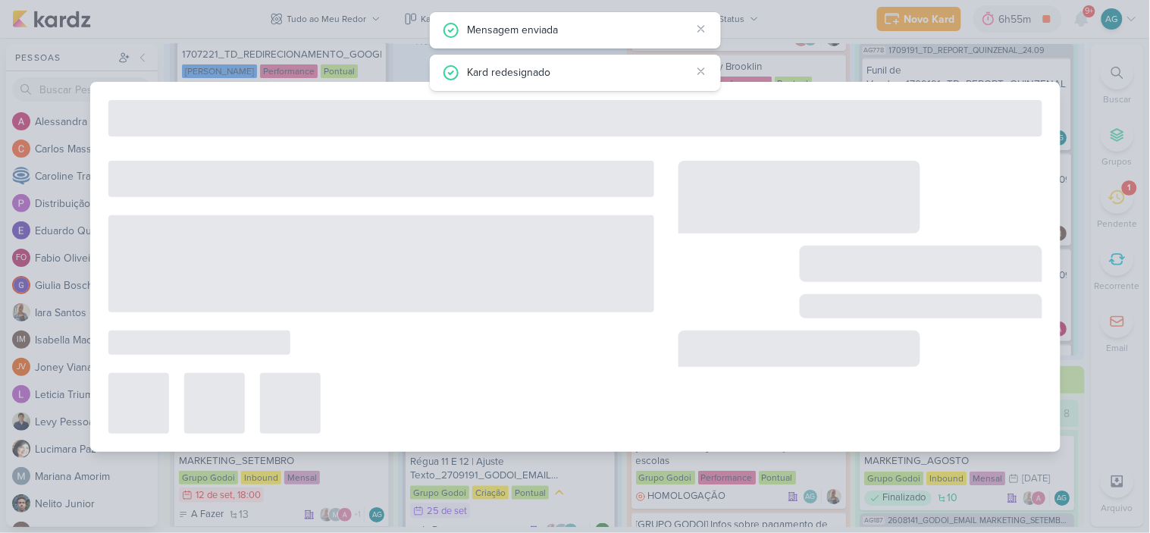
type input "1707221_TD_REDIRECIONAMENTO_WHATSAPP_GOOGLE_E_META"
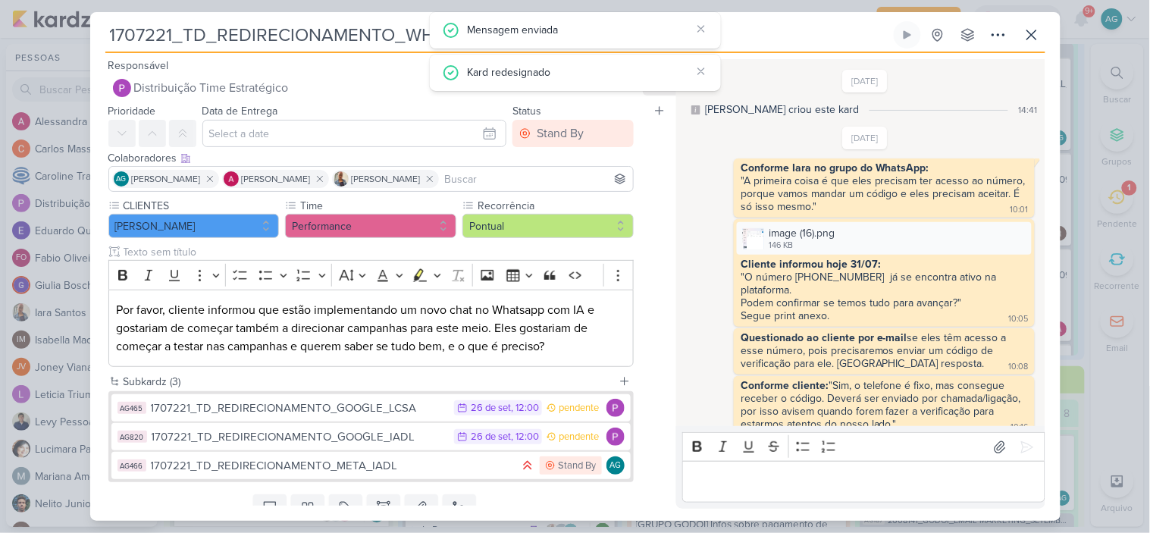
scroll to position [849, 0]
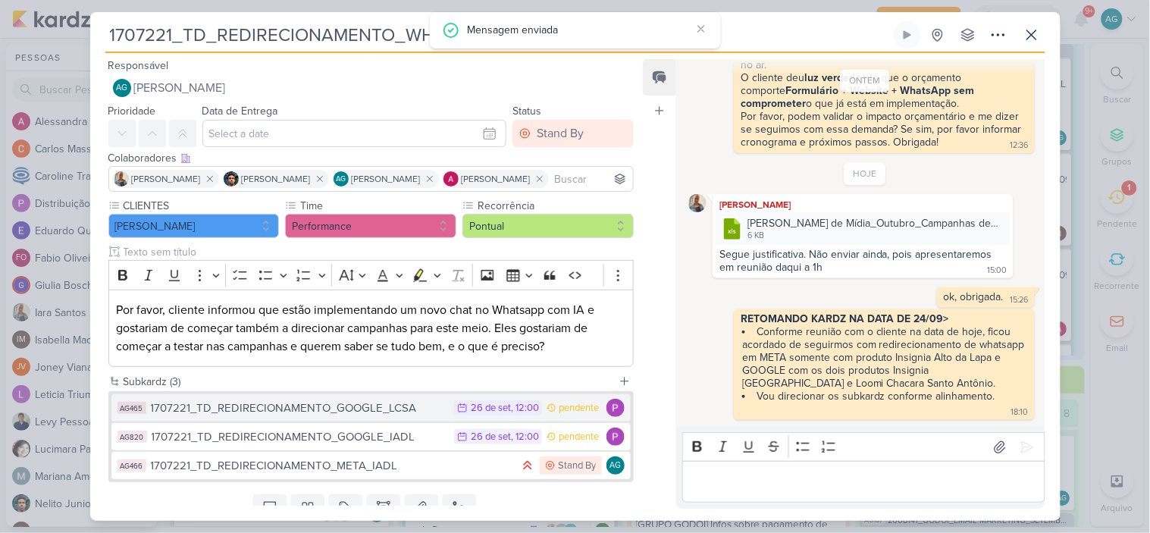
click at [368, 406] on div "1707221_TD_REDIRECIONAMENTO_GOOGLE_LCSA" at bounding box center [299, 408] width 296 height 17
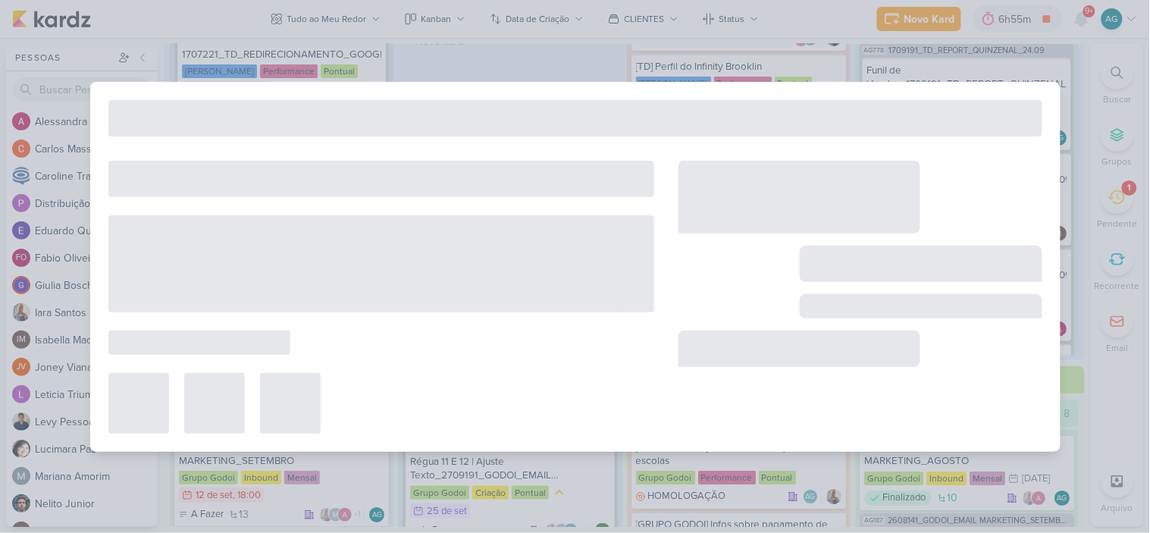
type input "1707221_TD_REDIRECIONAMENTO_GOOGLE_LCSA"
type input "26 de setembro de 2025 às 12:00"
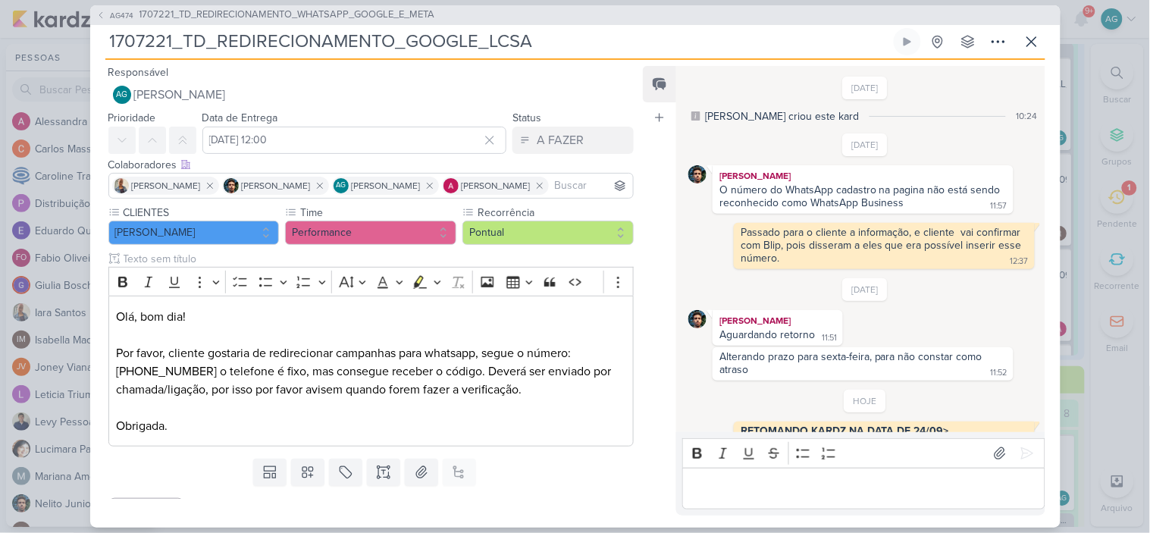
scroll to position [115, 0]
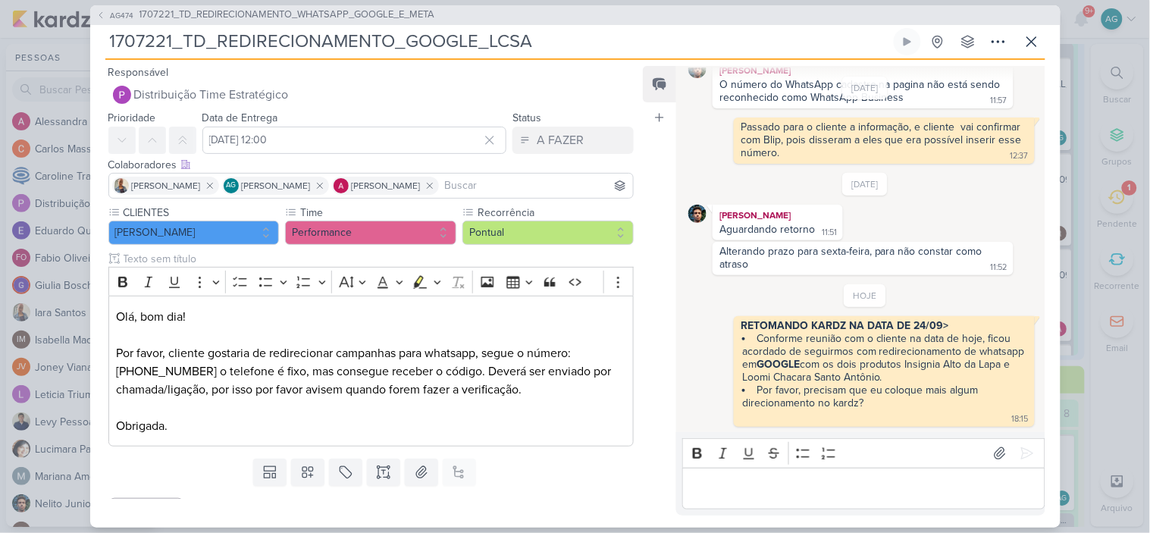
click at [764, 493] on p "Editor editing area: main" at bounding box center [864, 488] width 346 height 18
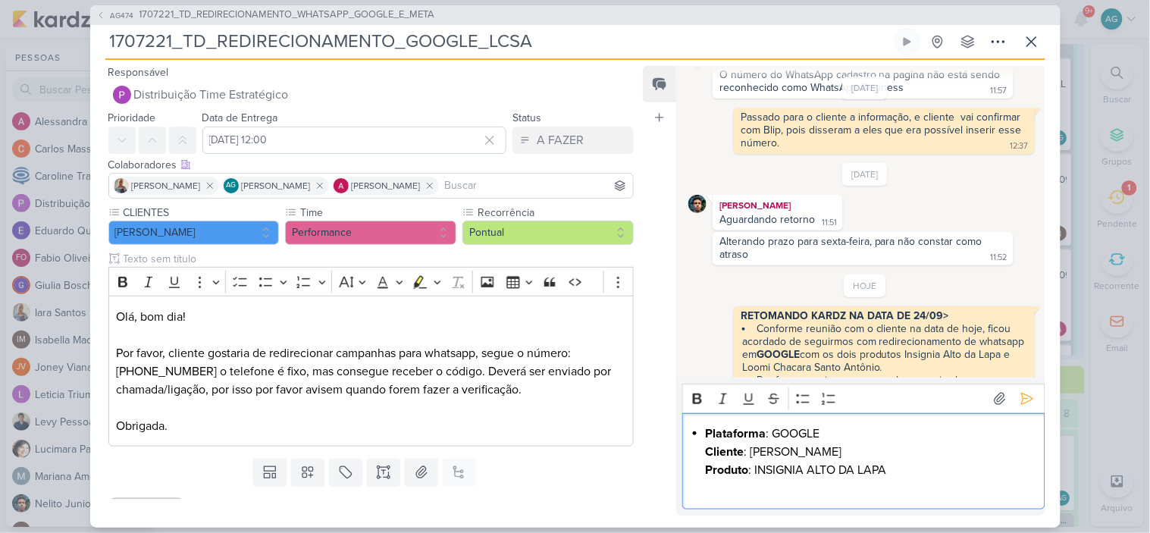
scroll to position [169, 0]
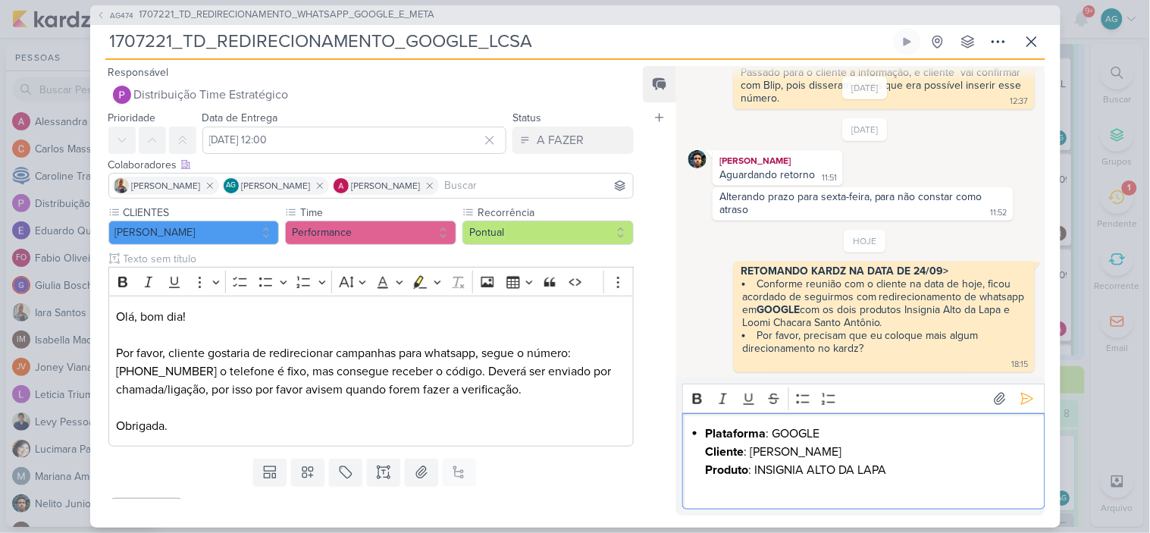
click at [796, 434] on li "Plataforma : GOOGLE" at bounding box center [871, 434] width 331 height 18
drag, startPoint x: 757, startPoint y: 469, endPoint x: 922, endPoint y: 471, distance: 165.3
click at [922, 471] on p "Produto : INSIGNIA ALTO DA LAPA" at bounding box center [864, 479] width 346 height 36
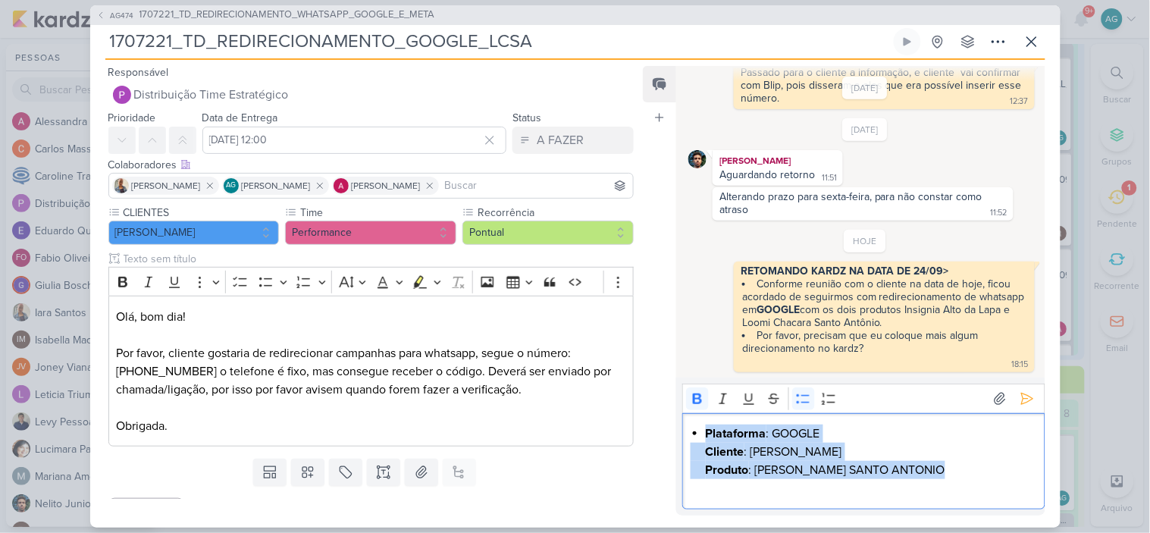
drag, startPoint x: 995, startPoint y: 472, endPoint x: 665, endPoint y: 425, distance: 333.1
click at [665, 425] on div "Feed Atrelar email Solte o email para atrelar ao kard 31/7/25 Aline criou este …" at bounding box center [844, 291] width 402 height 450
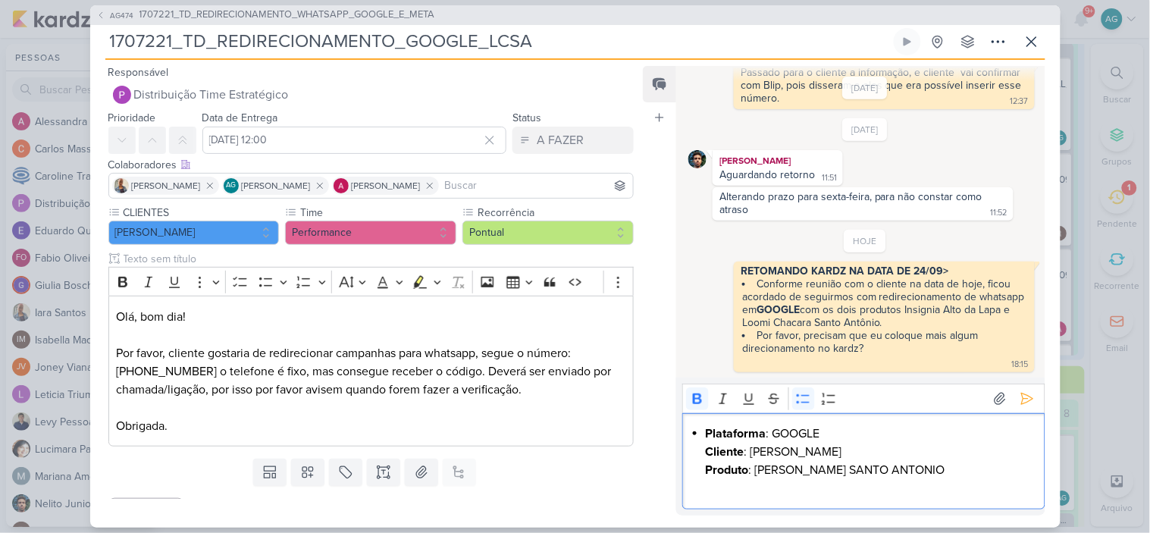
scroll to position [133, 0]
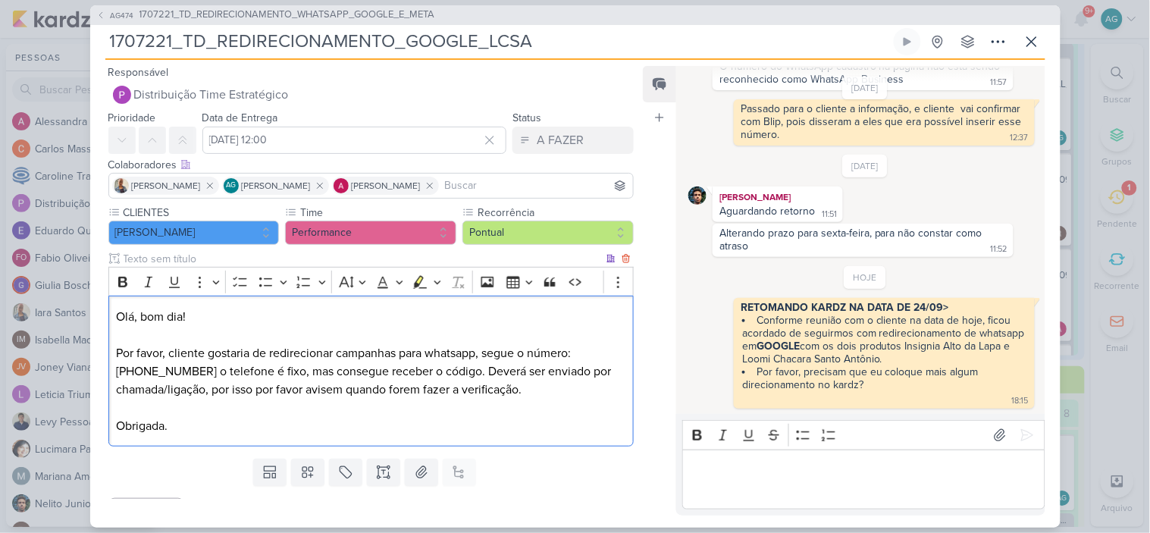
click at [541, 391] on p "Olá, bom dia! Por favor, cliente gostaria de redirecionar campanhas para whatsa…" at bounding box center [370, 371] width 509 height 127
click at [615, 288] on icon "Editor toolbar" at bounding box center [618, 281] width 15 height 15
click at [121, 259] on input "text" at bounding box center [363, 259] width 484 height 16
click at [754, 485] on p "⁠⁠⁠⁠⁠⁠⁠" at bounding box center [864, 479] width 346 height 36
click at [754, 485] on p "Editor editing area: main" at bounding box center [864, 479] width 346 height 36
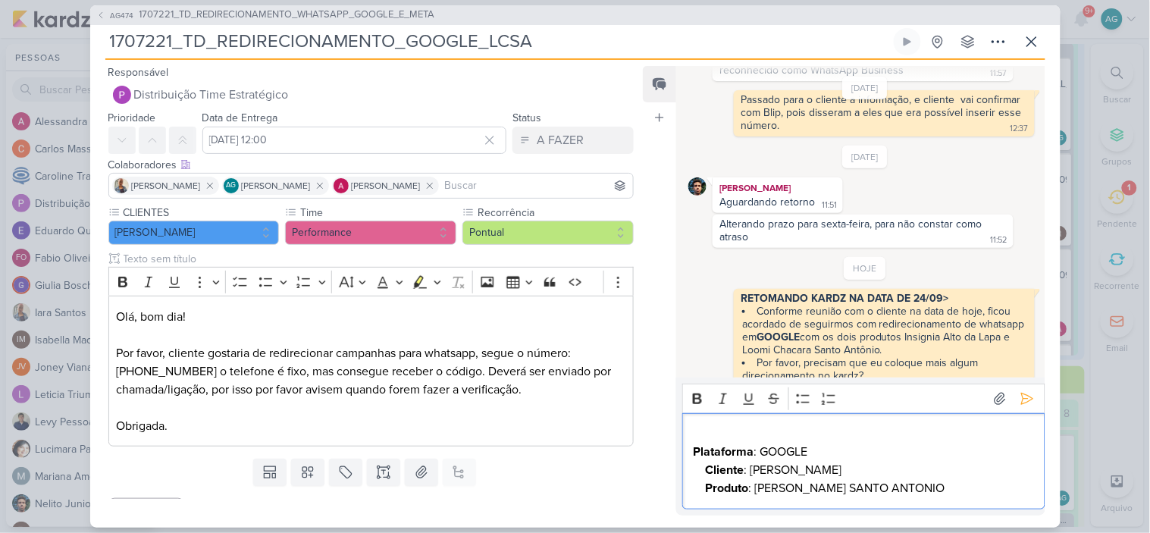
scroll to position [169, 0]
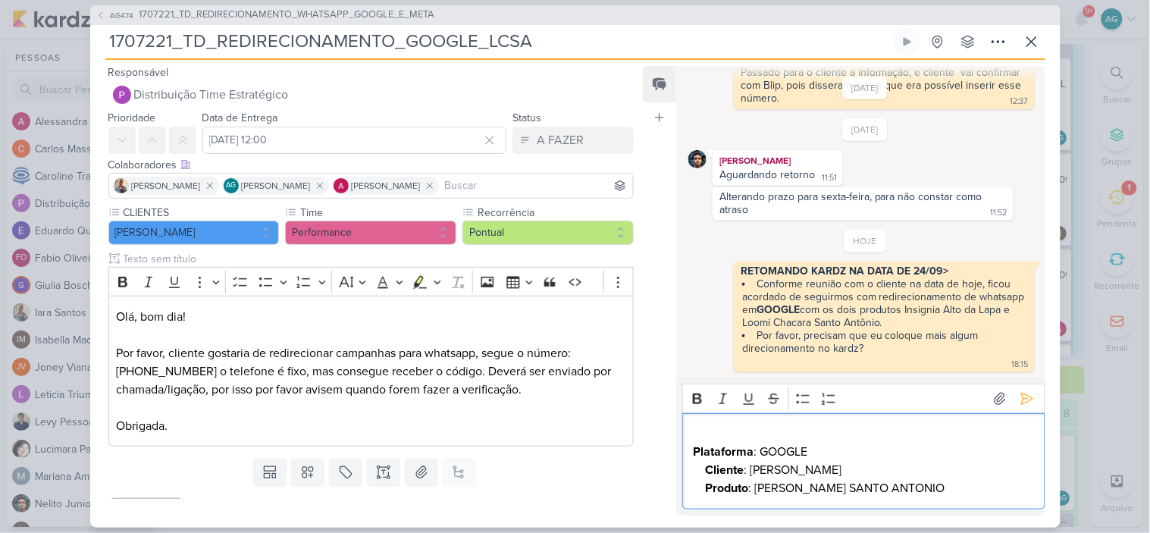
click at [707, 461] on p "Cliente : TEIXEIRA DUARTE" at bounding box center [864, 470] width 346 height 18
click at [707, 486] on strong "Produto" at bounding box center [727, 488] width 43 height 15
click at [697, 433] on p "Plataforma : GOOGLE" at bounding box center [864, 443] width 346 height 36
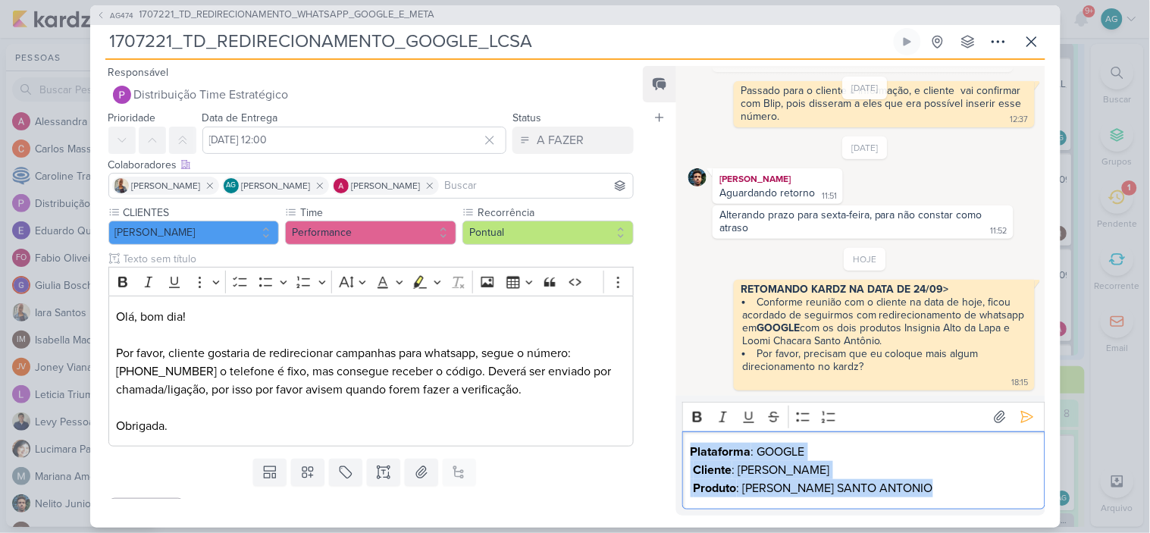
drag, startPoint x: 951, startPoint y: 485, endPoint x: 679, endPoint y: 455, distance: 273.1
click at [679, 455] on div "Rich Text Editor Bold Italic Underline Strikethrough Bulleted List Numbered Lis…" at bounding box center [860, 455] width 368 height 119
click at [1021, 421] on icon at bounding box center [1027, 416] width 15 height 15
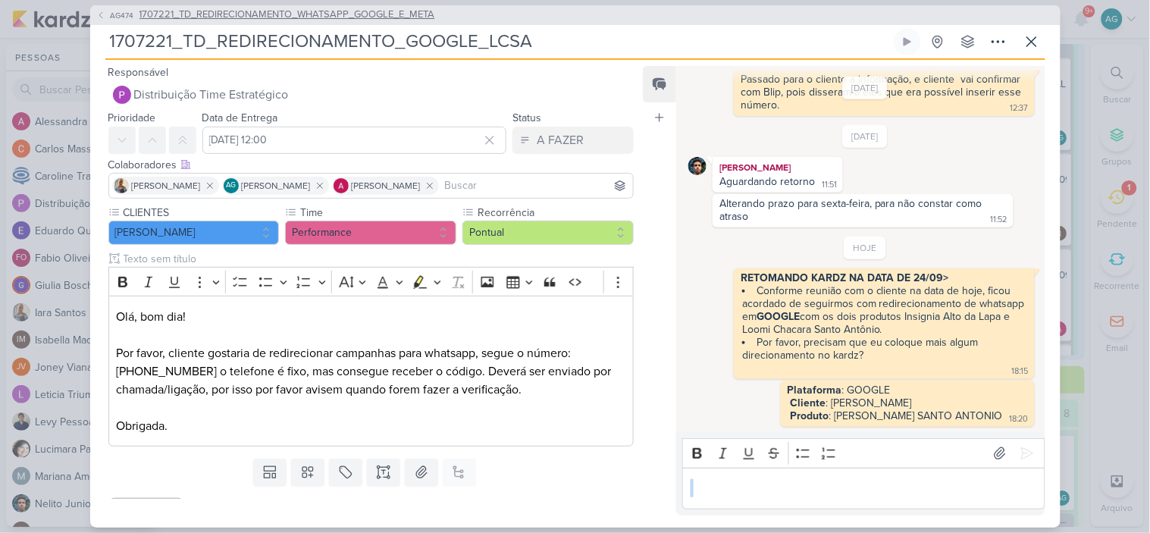
click at [399, 18] on span "1707221_TD_REDIRECIONAMENTO_WHATSAPP_GOOGLE_E_META" at bounding box center [287, 15] width 296 height 15
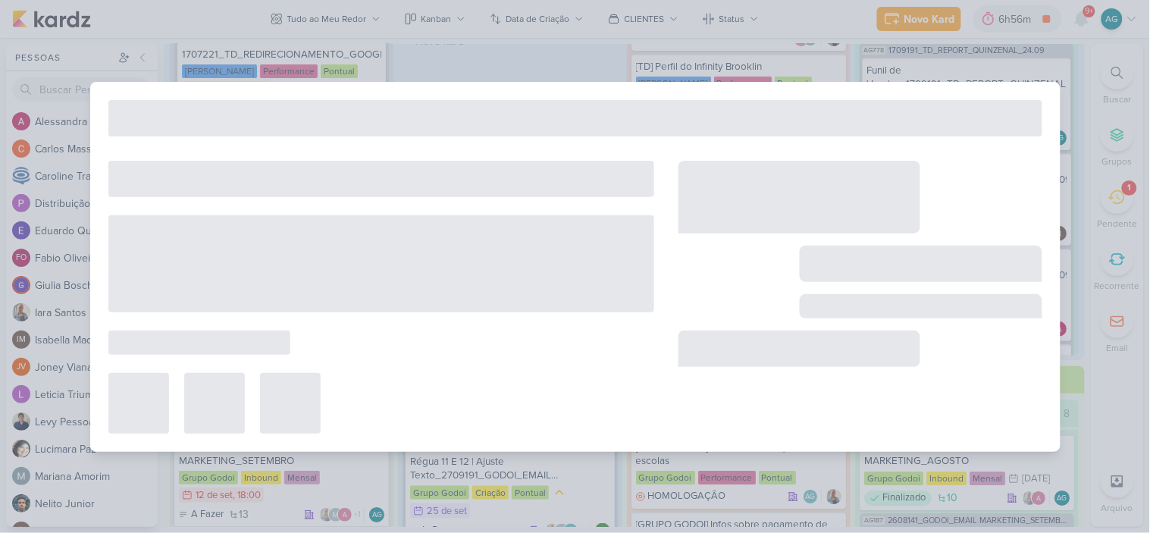
type input "1707221_TD_REDIRECIONAMENTO_WHATSAPP_GOOGLE_E_META"
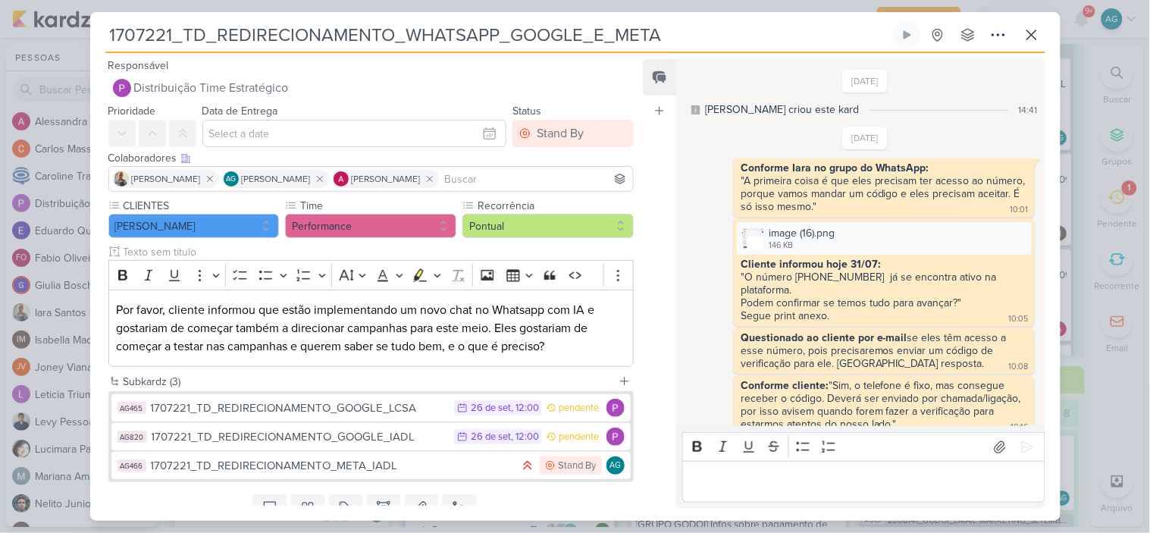
scroll to position [849, 0]
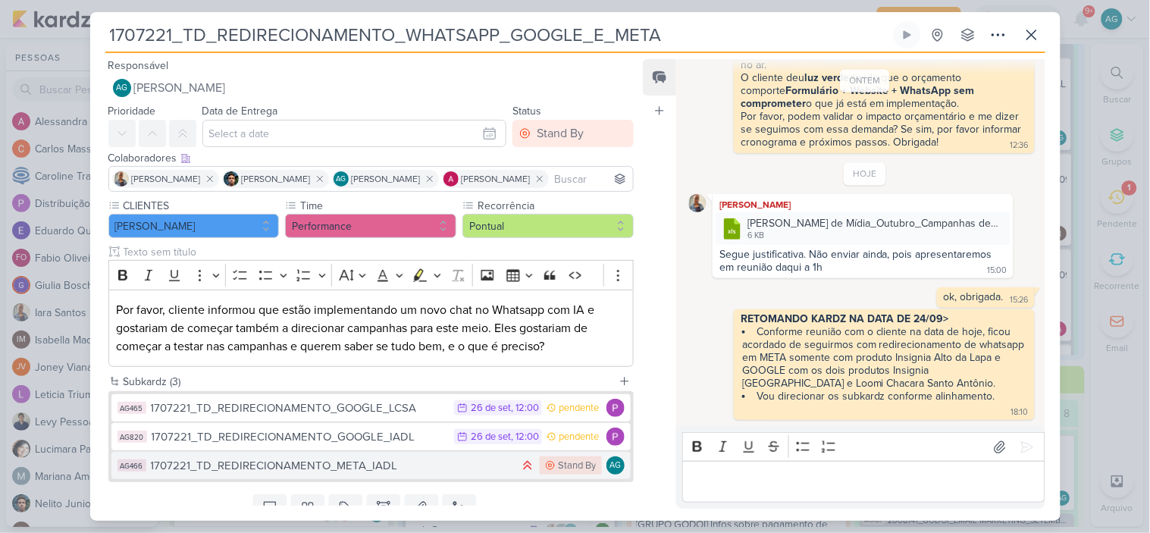
click at [335, 469] on div "1707221_TD_REDIRECIONAMENTO_META_IADL" at bounding box center [332, 465] width 362 height 17
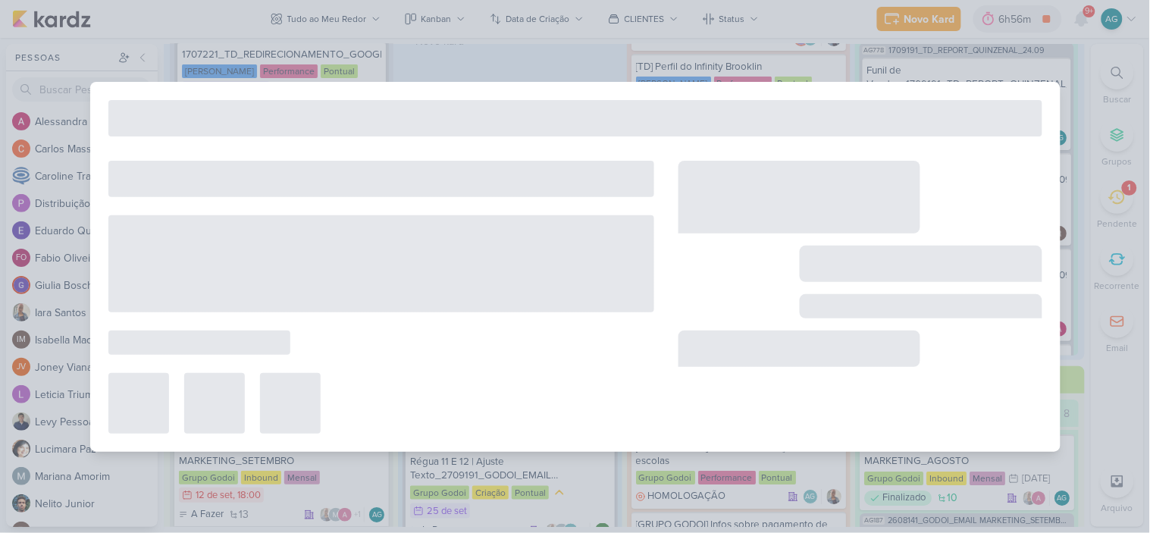
type input "1707221_TD_REDIRECIONAMENTO_META_IADL"
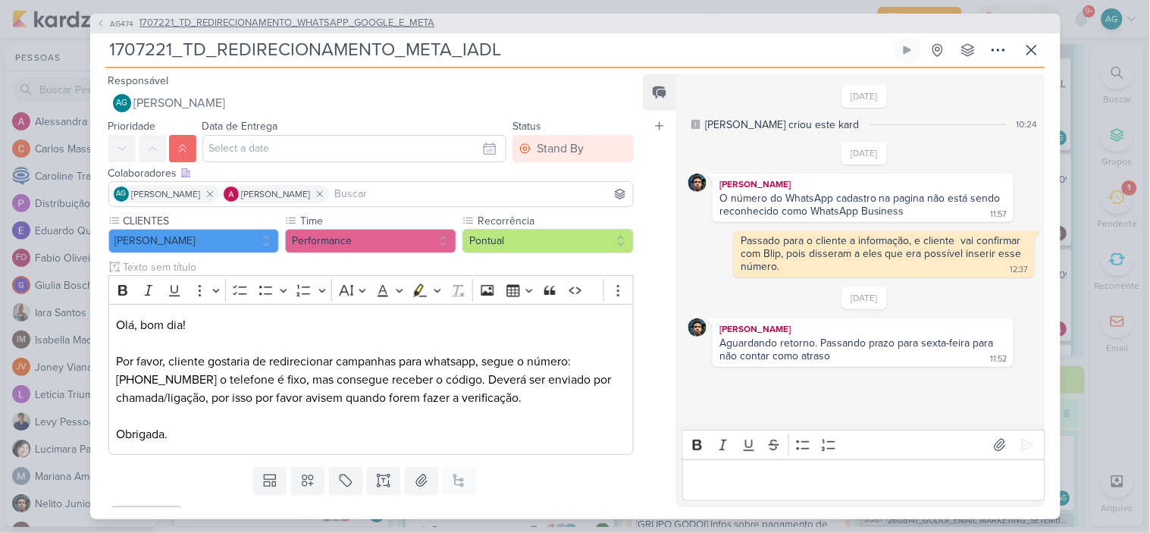
click at [315, 21] on span "1707221_TD_REDIRECIONAMENTO_WHATSAPP_GOOGLE_E_META" at bounding box center [287, 23] width 296 height 15
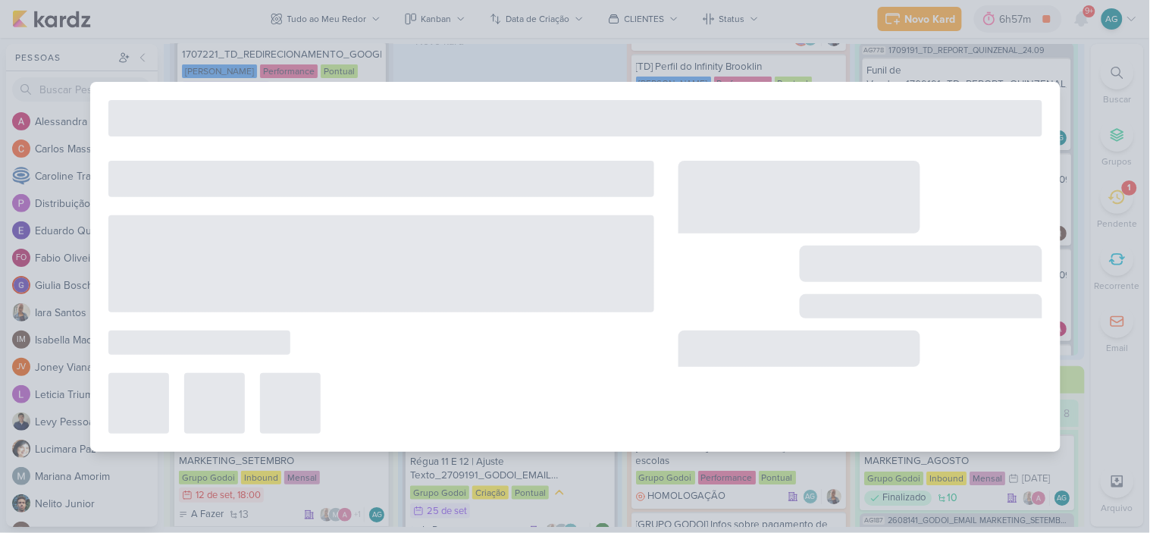
type input "1707221_TD_REDIRECIONAMENTO_WHATSAPP_GOOGLE_E_META"
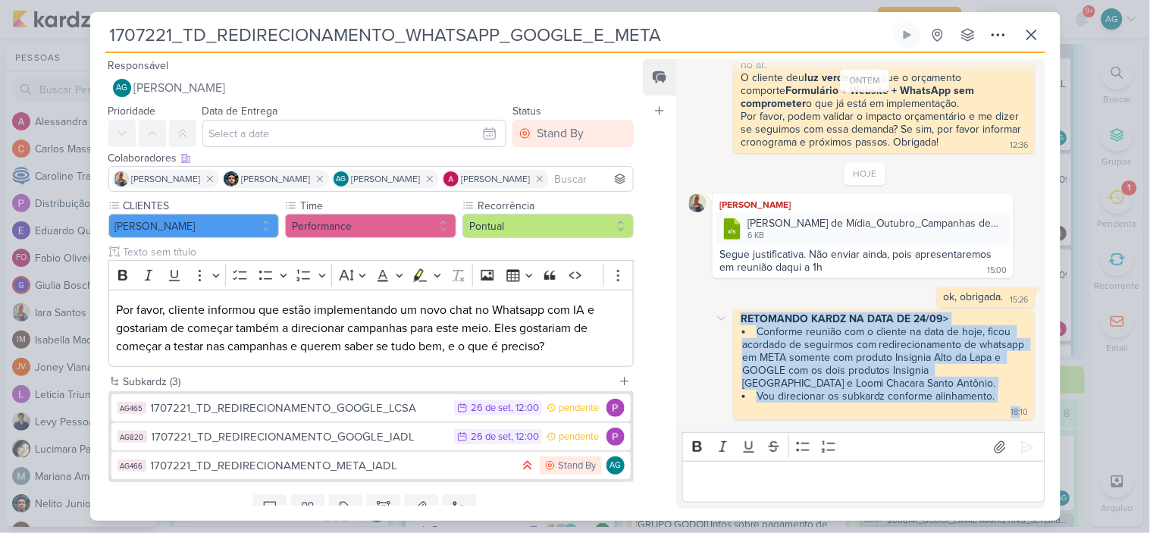
drag, startPoint x: 741, startPoint y: 312, endPoint x: 1014, endPoint y: 417, distance: 291.8
click at [1014, 417] on div "RETOMANDO KARDZ NA DATA DE 24/09> Conforme reunião com o cliente na data de hoj…" at bounding box center [884, 364] width 300 height 111
click at [402, 465] on div "1707221_TD_REDIRECIONAMENTO_META_IADL" at bounding box center [332, 465] width 362 height 17
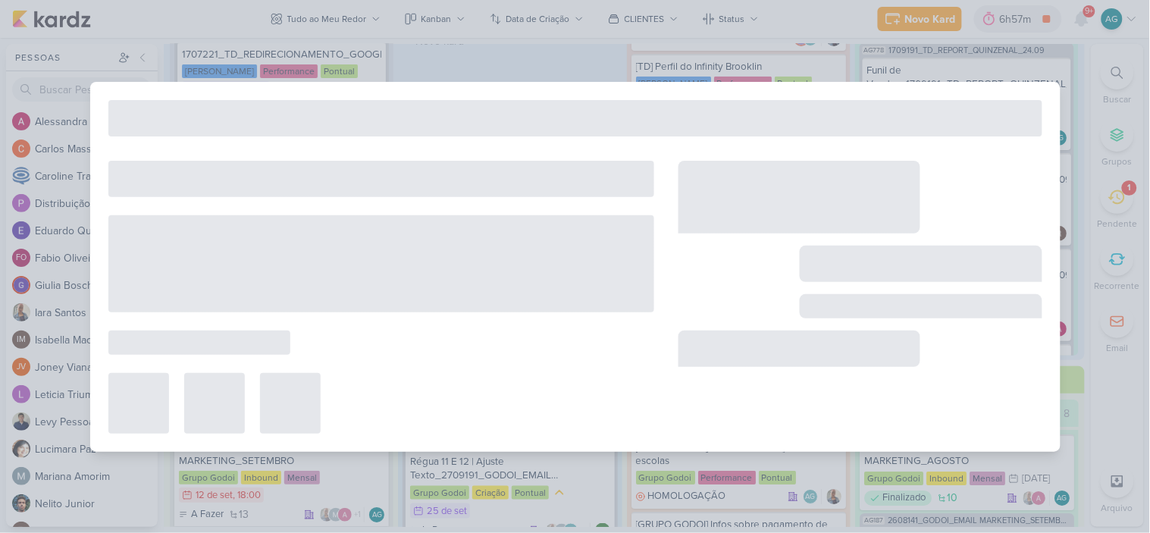
type input "1707221_TD_REDIRECIONAMENTO_META_IADL"
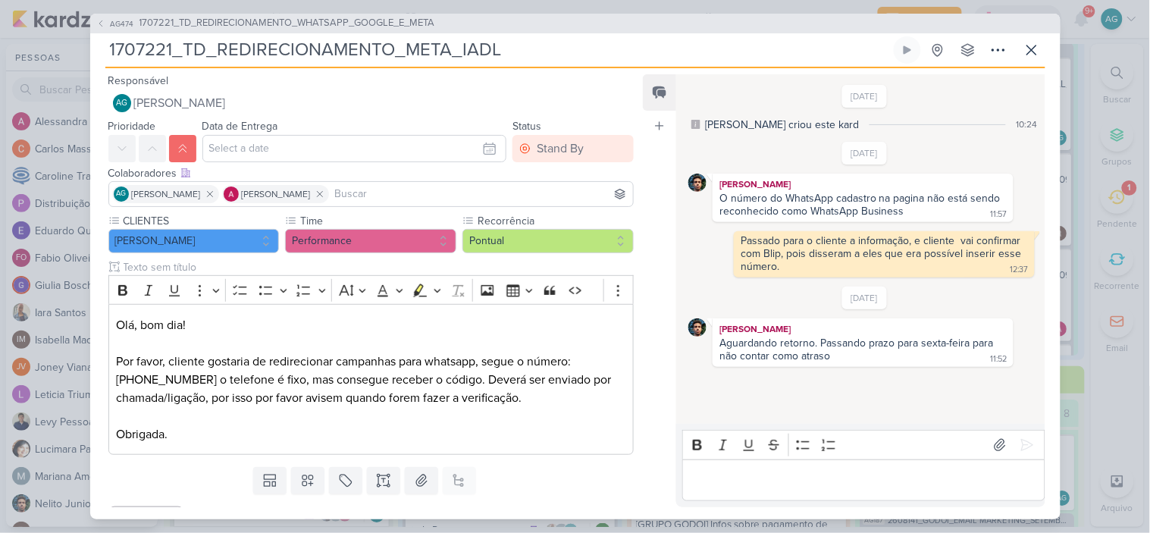
click at [741, 480] on p "Editor editing area: main" at bounding box center [864, 480] width 346 height 18
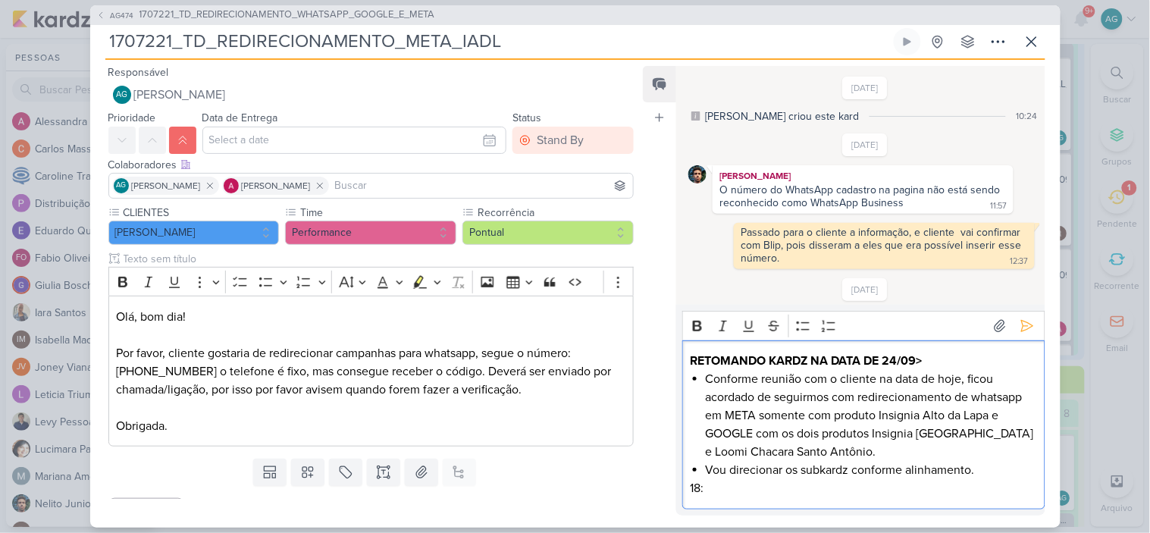
scroll to position [63, 0]
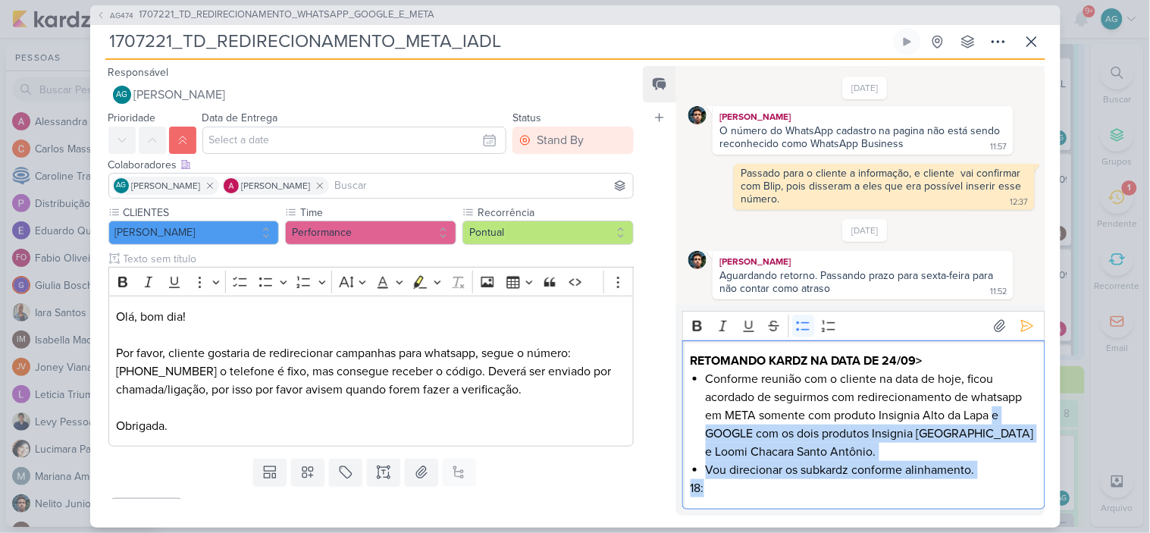
drag, startPoint x: 996, startPoint y: 415, endPoint x: 1012, endPoint y: 484, distance: 70.8
click at [1012, 484] on div "RETOMANDO KARDZ NA DATA DE 24/09> Conforme reunião com o cliente na data de hoj…" at bounding box center [863, 424] width 362 height 169
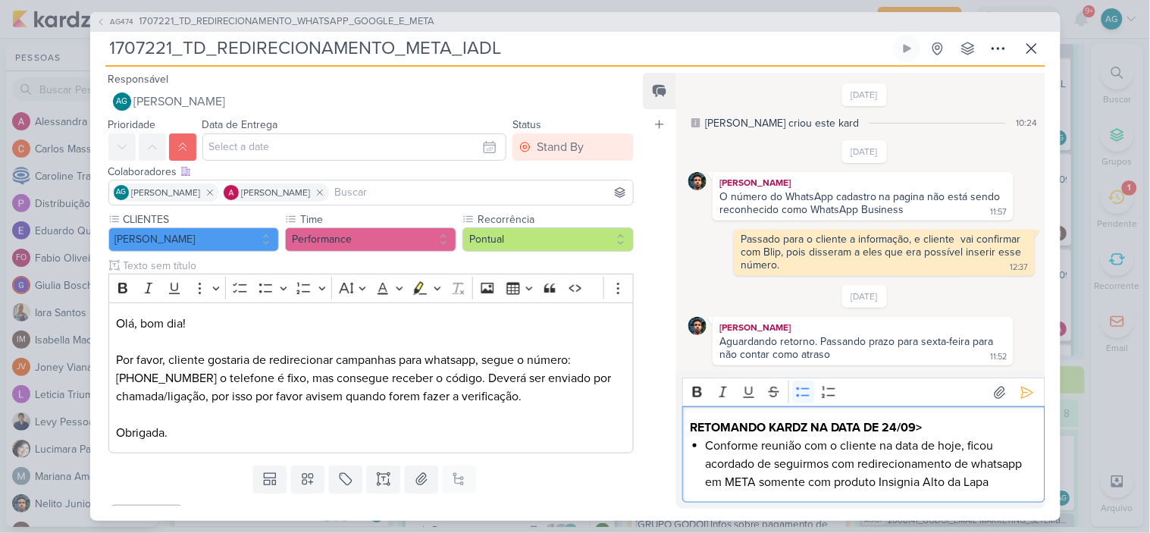
scroll to position [0, 0]
click at [1004, 482] on li "Conforme reunião com o cliente na data de hoje, ficou acordado de seguirmos com…" at bounding box center [871, 464] width 331 height 55
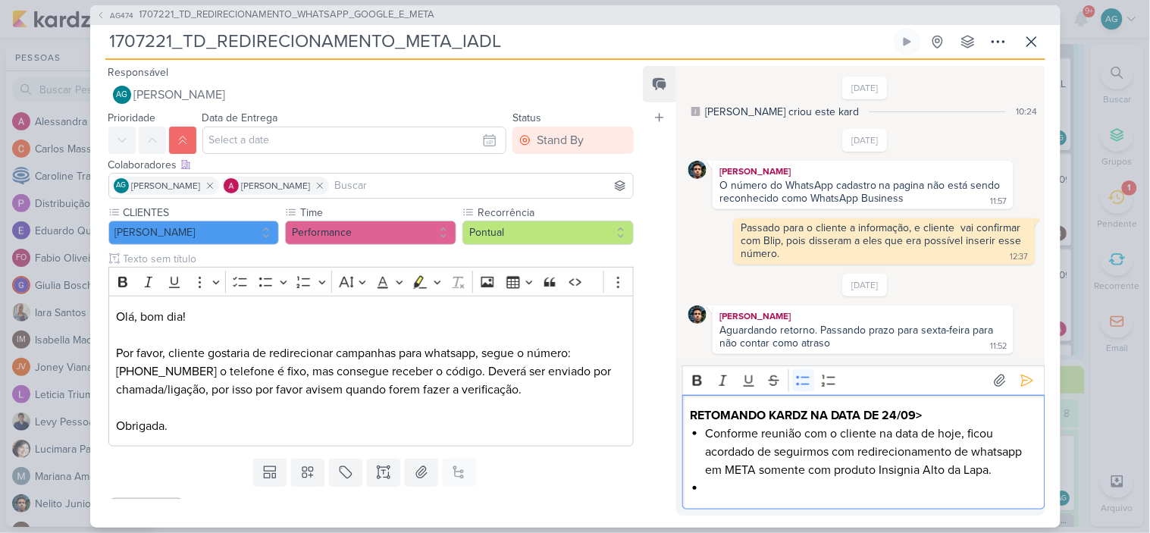
scroll to position [27, 0]
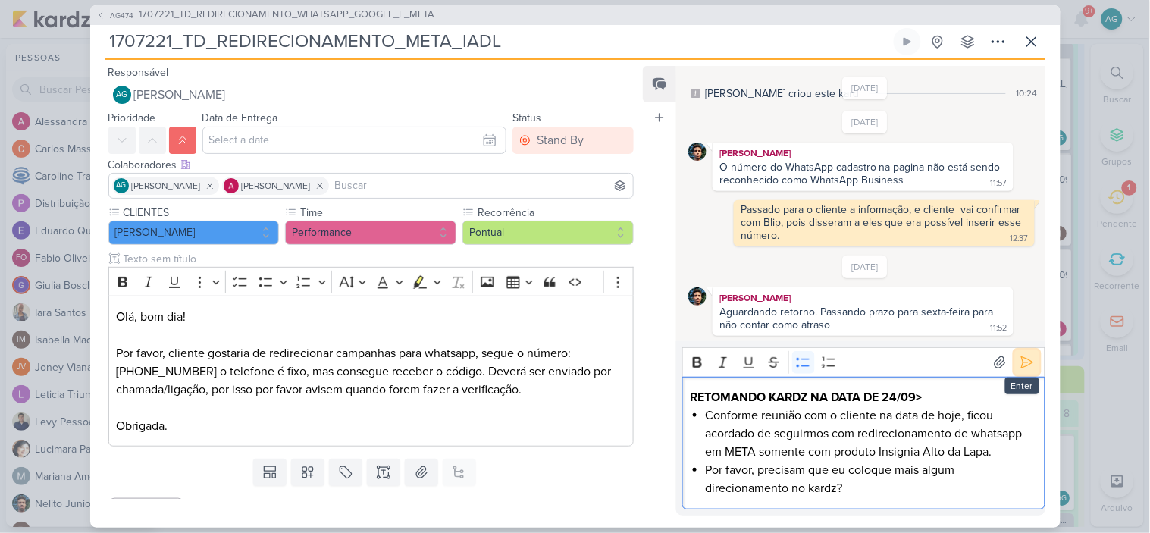
click at [1025, 362] on icon at bounding box center [1026, 362] width 11 height 11
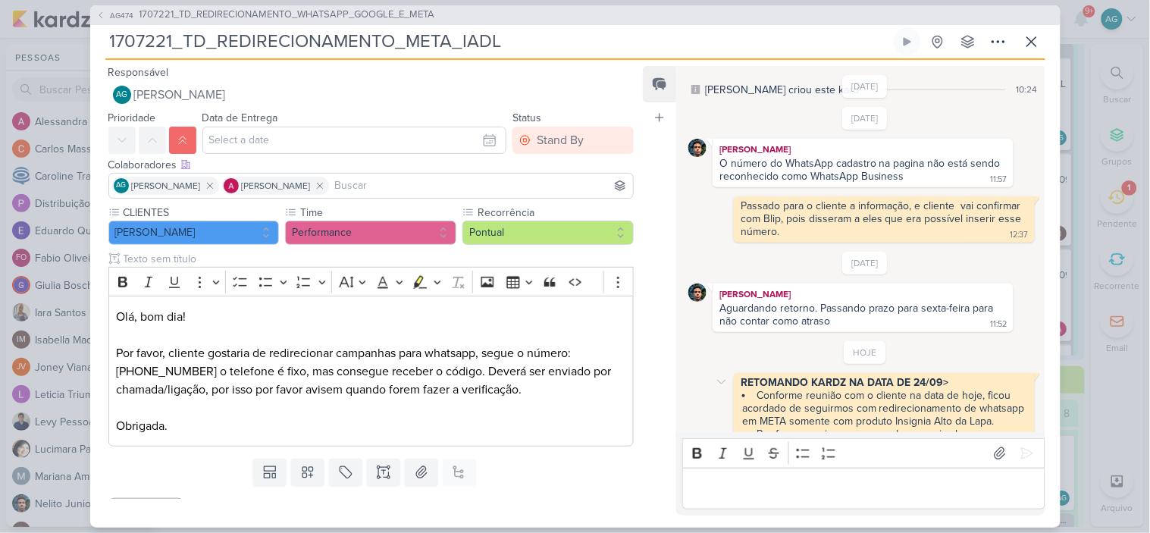
scroll to position [92, 0]
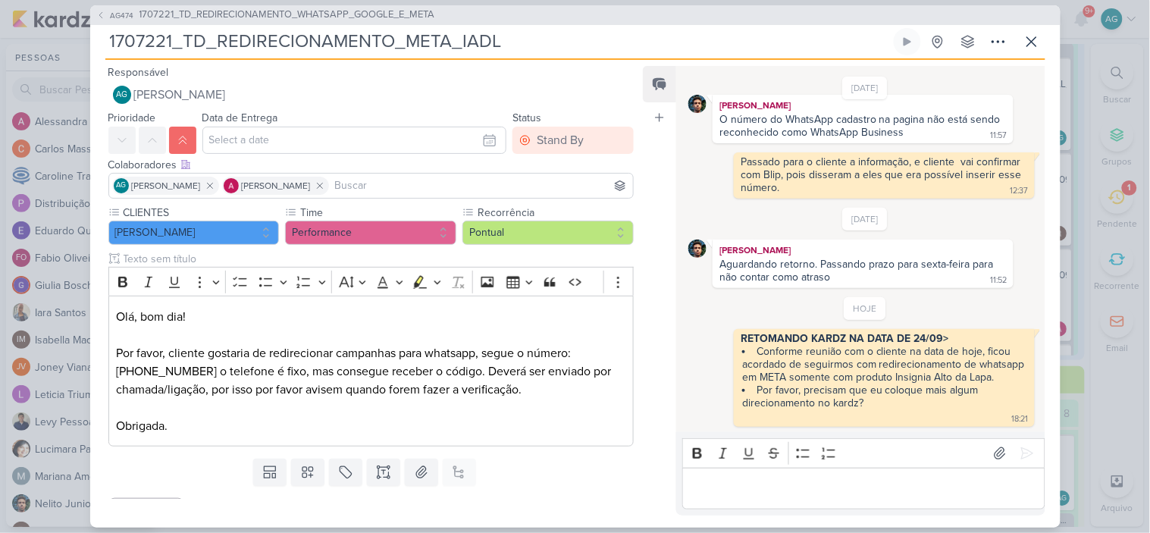
click at [725, 495] on p "Editor editing area: main" at bounding box center [864, 488] width 346 height 18
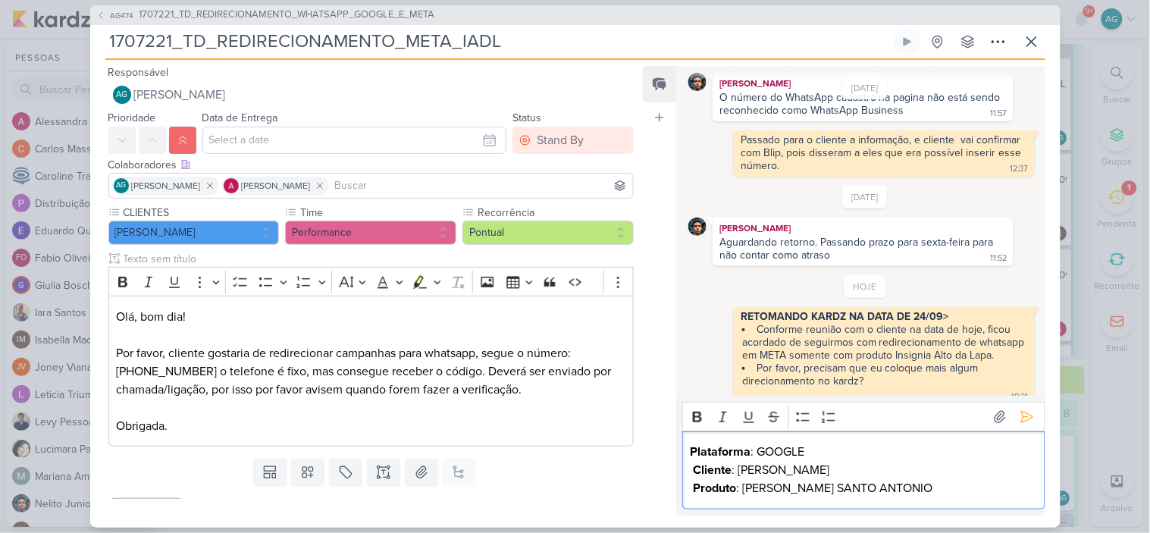
scroll to position [129, 0]
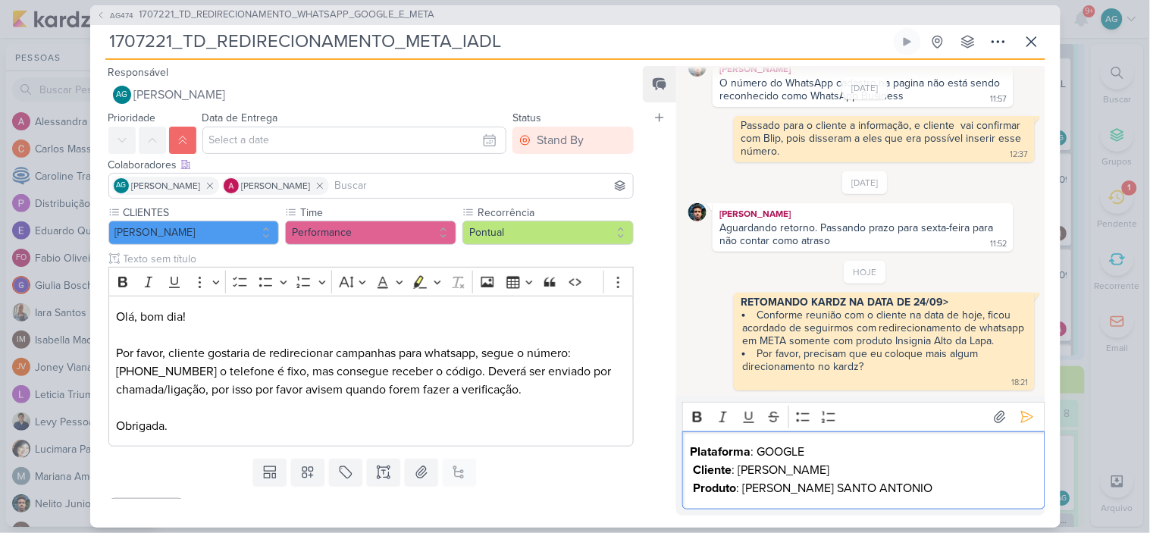
click at [782, 447] on p "Plataforma : GOOGLE" at bounding box center [864, 452] width 346 height 18
click at [697, 466] on strong "Cliente" at bounding box center [713, 469] width 39 height 15
click at [694, 486] on strong "Produto" at bounding box center [715, 488] width 43 height 15
drag, startPoint x: 741, startPoint y: 488, endPoint x: 964, endPoint y: 486, distance: 222.1
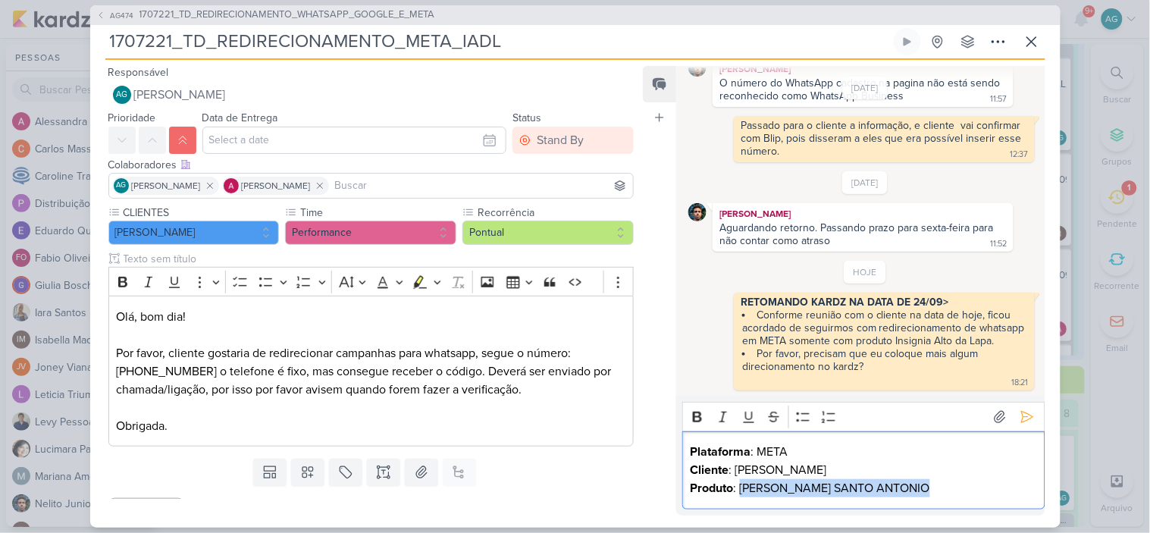
click at [964, 486] on p "Produto : LOOMI CHACARA SANTO ANTONIO" at bounding box center [864, 488] width 346 height 18
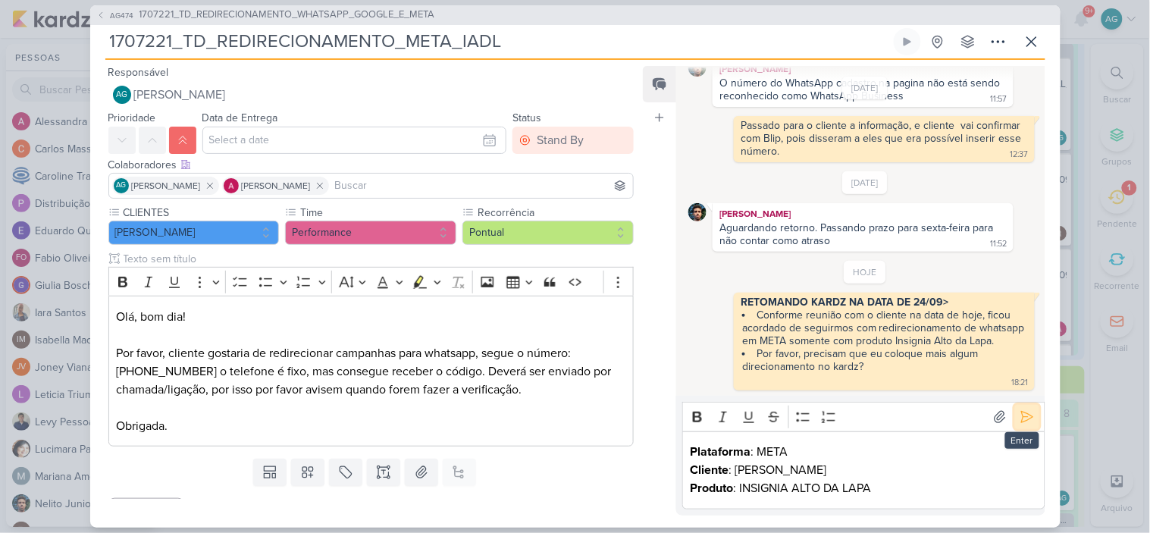
click at [1027, 425] on button at bounding box center [1027, 417] width 24 height 24
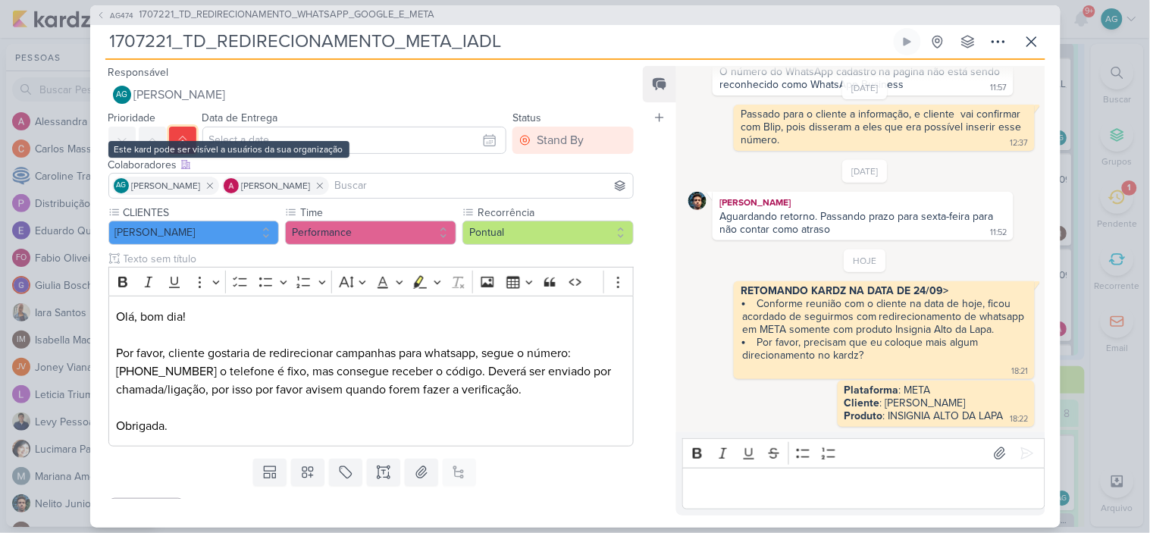
click at [184, 147] on button at bounding box center [182, 140] width 27 height 27
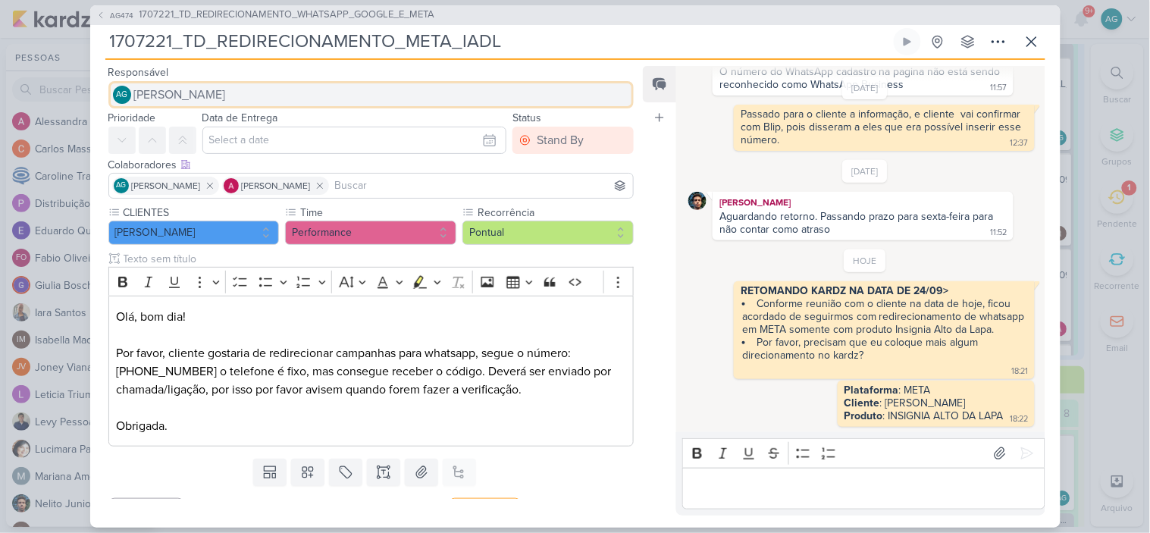
click at [218, 99] on span "[PERSON_NAME]" at bounding box center [180, 95] width 92 height 18
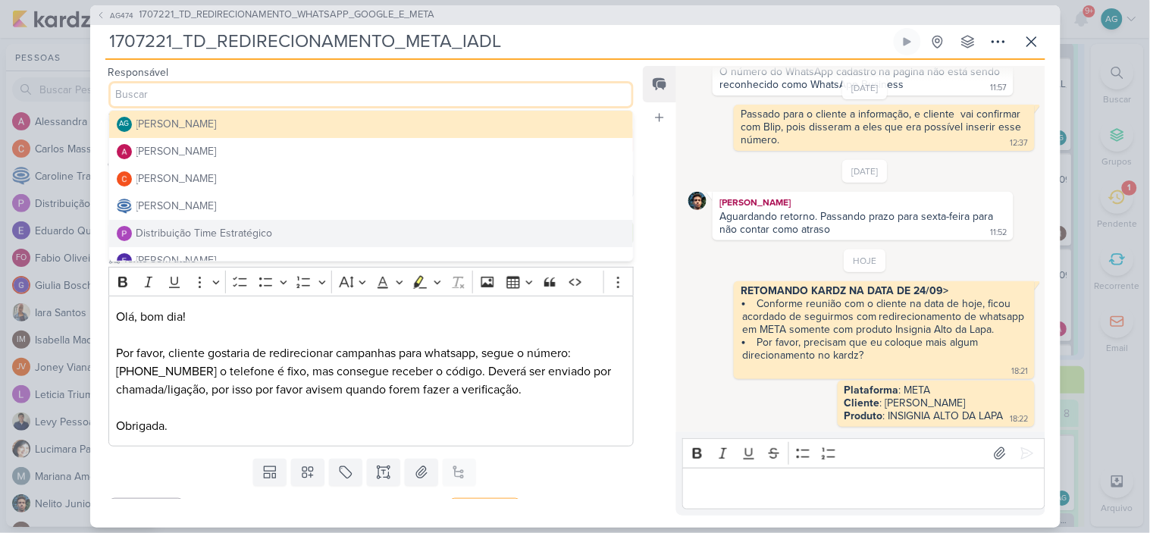
click at [208, 230] on div "Distribuição Time Estratégico" at bounding box center [204, 233] width 136 height 16
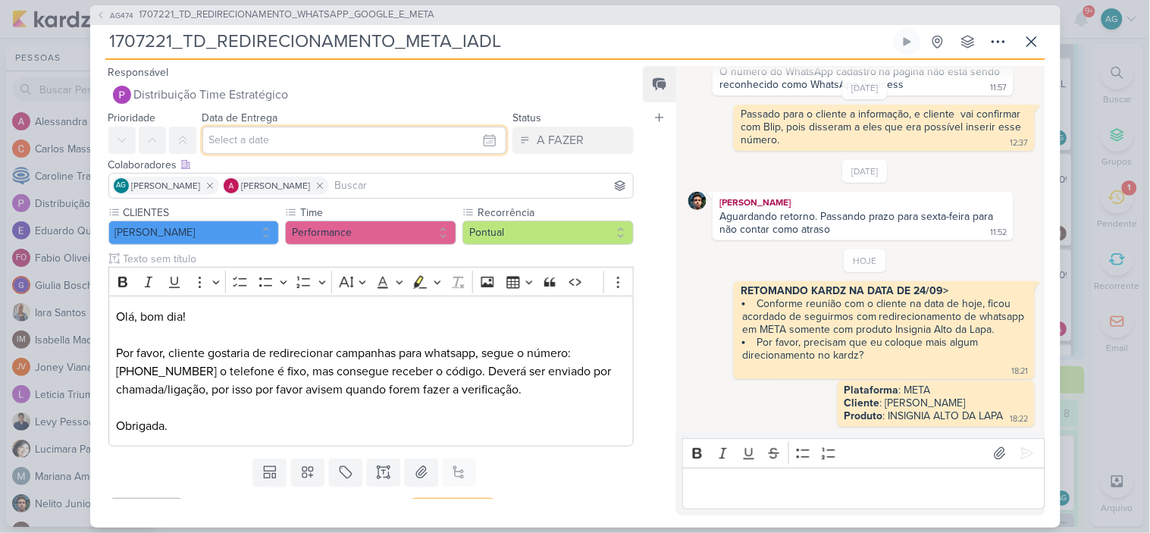
click at [244, 140] on input "text" at bounding box center [354, 140] width 305 height 27
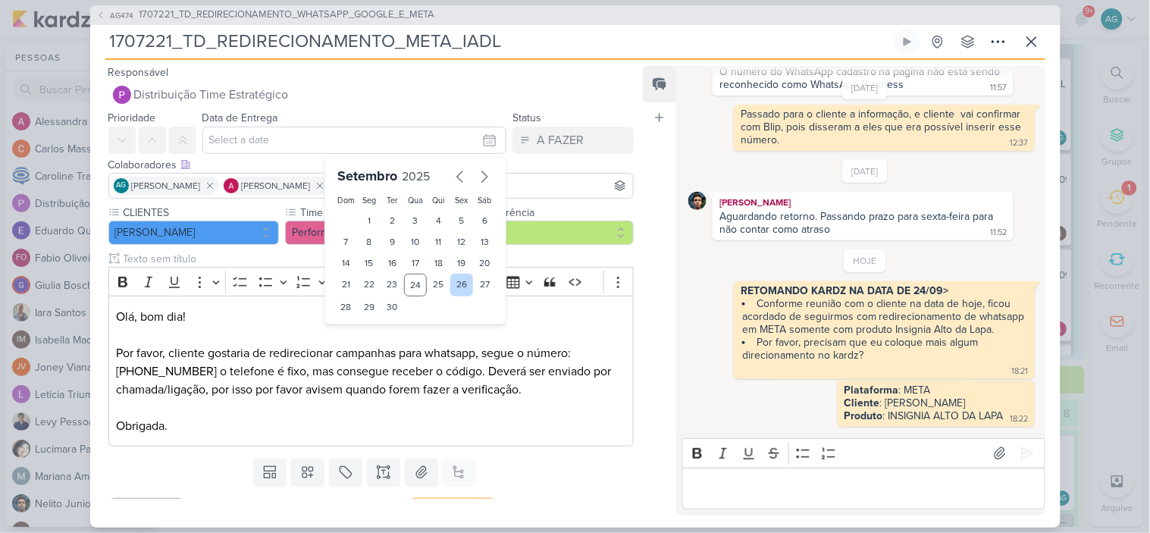
click at [457, 284] on div "26" at bounding box center [462, 285] width 24 height 23
type input "26 de setembro de 2025 às 23:59"
click at [361, 330] on select "00 01 02 03 04 05 06 07 08 09 10 11 12 13 14 15 16 17 18 19 20 21 22 23" at bounding box center [369, 333] width 21 height 18
select select "12"
click at [359, 324] on select "00 01 02 03 04 05 06 07 08 09 10 11 12 13 14 15 16 17 18 19 20 21 22 23" at bounding box center [369, 333] width 21 height 18
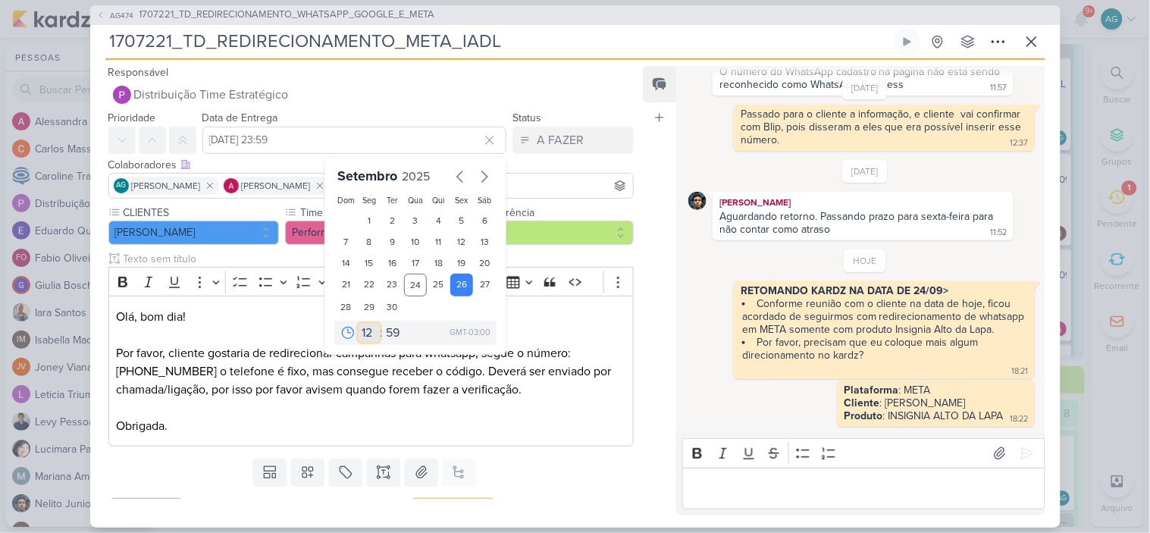
type input "26 de setembro de 2025 às 12:59"
click at [390, 328] on select "00 05 10 15 20 25 30 35 40 45 50 55 59" at bounding box center [393, 333] width 21 height 18
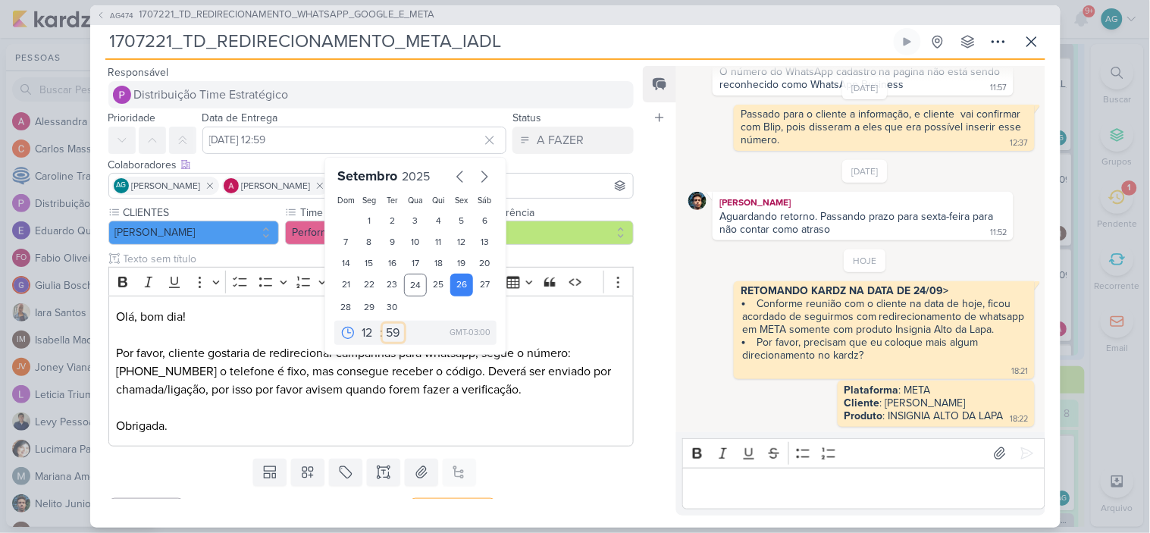
select select "0"
click at [383, 324] on select "00 05 10 15 20 25 30 35 40 45 50 55 59" at bounding box center [393, 333] width 21 height 18
type input "26 de setembro de 2025 às 12:00"
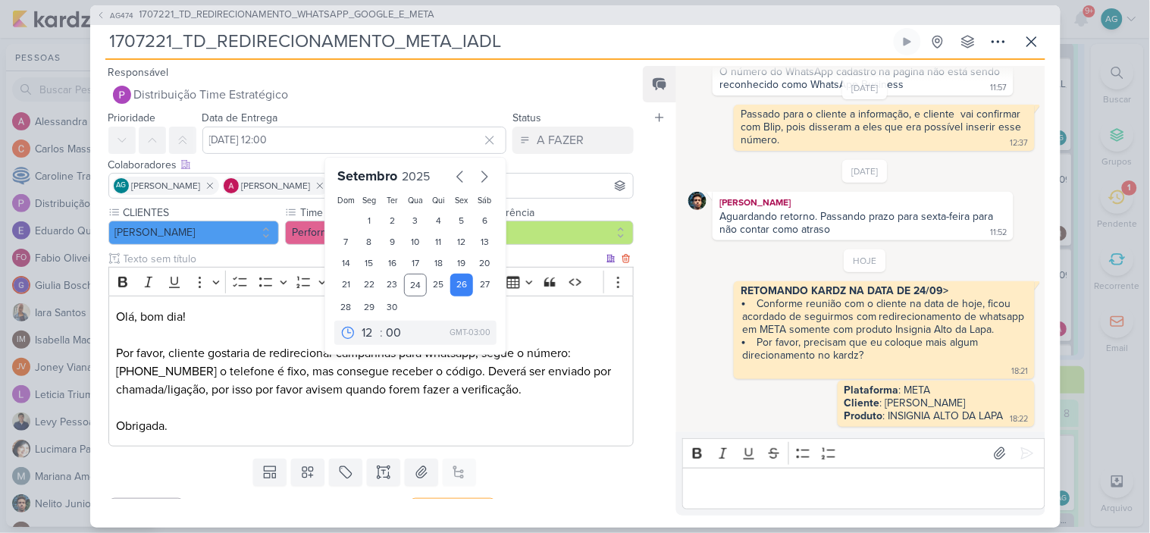
click at [599, 431] on p "Olá, bom dia! Por favor, cliente gostaria de redirecionar campanhas para whatsa…" at bounding box center [370, 371] width 509 height 127
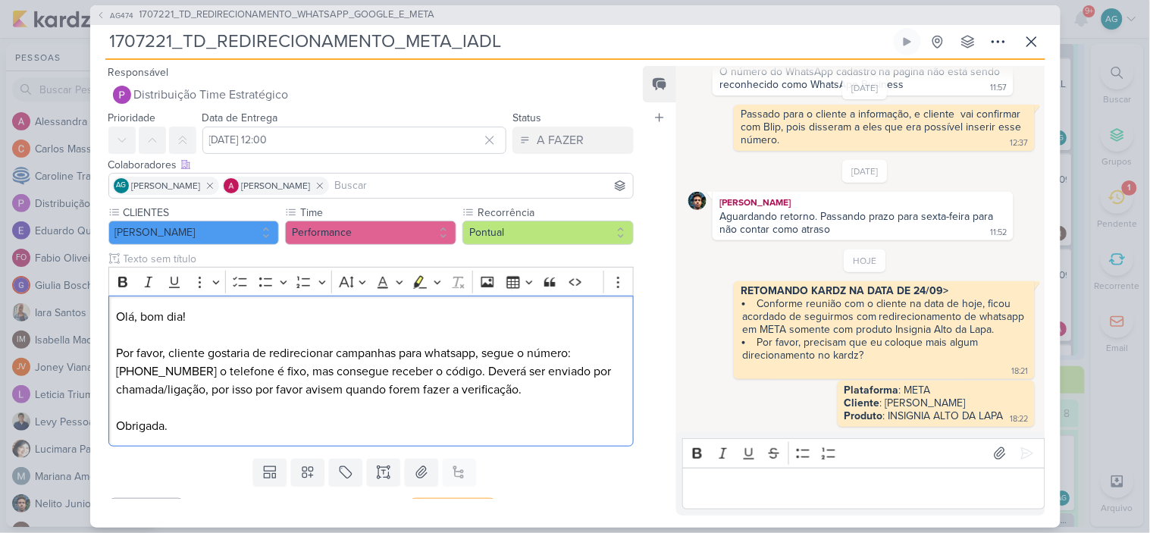
click at [393, 184] on input at bounding box center [481, 186] width 299 height 18
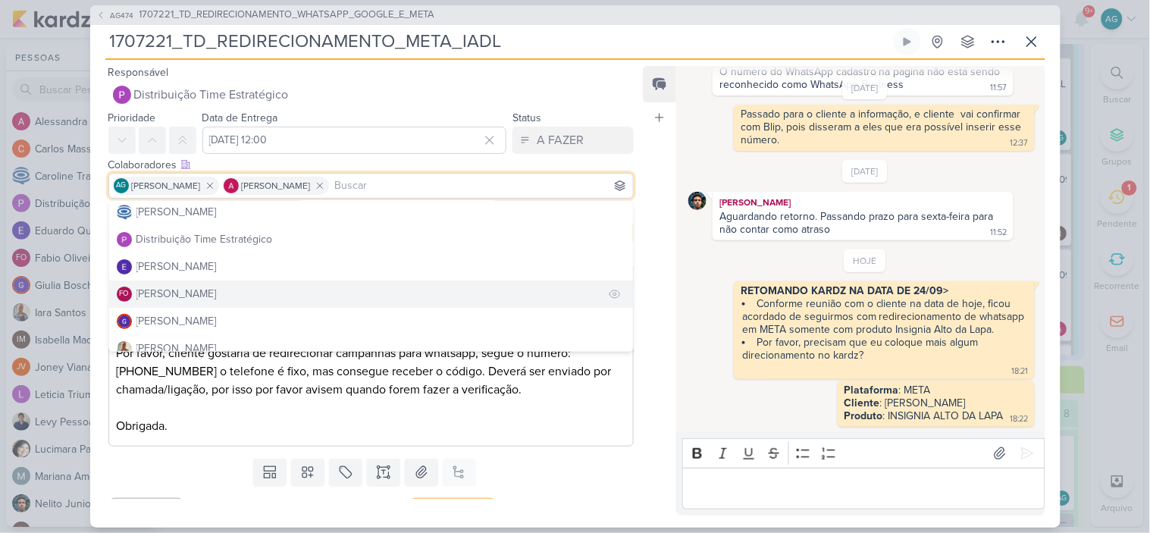
scroll to position [168, 0]
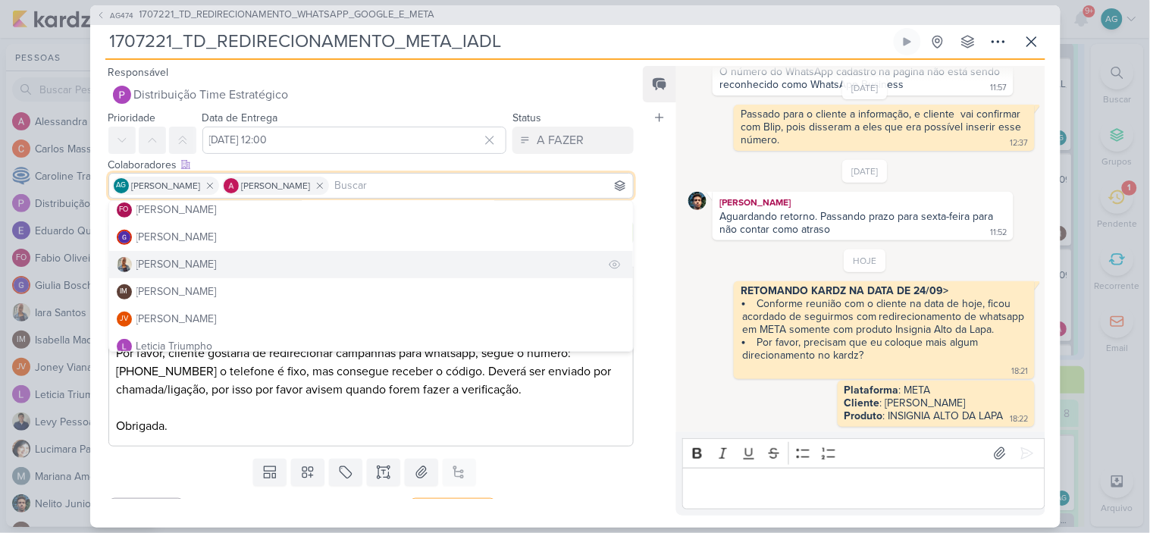
click at [193, 271] on button "Iara Santos" at bounding box center [371, 264] width 525 height 27
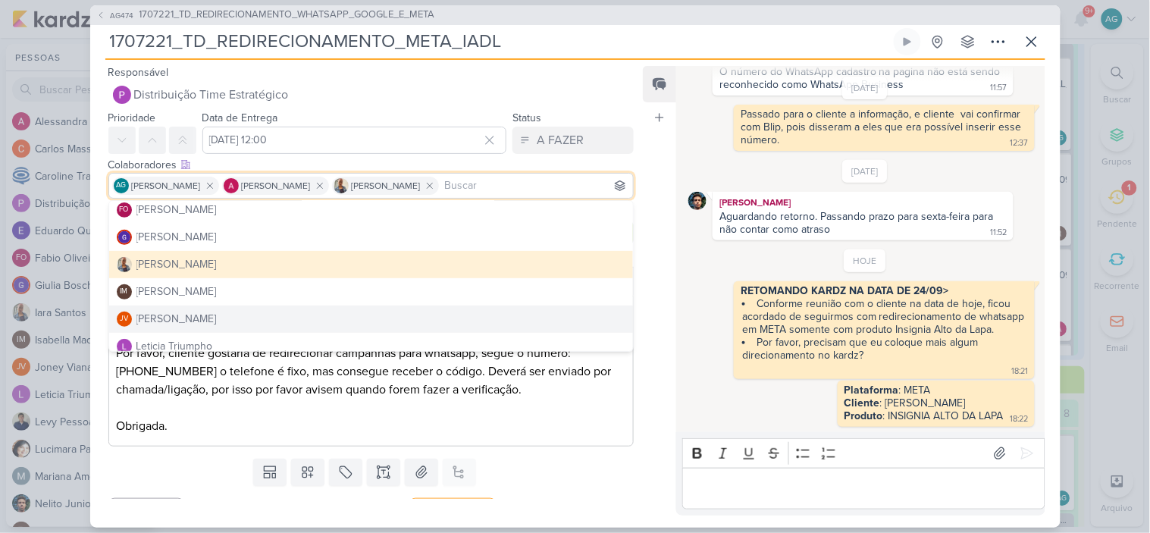
click at [518, 487] on div "Templates Campos Personalizados Marcadores Caixa De Texto Anexo Este kard já é …" at bounding box center [365, 472] width 550 height 39
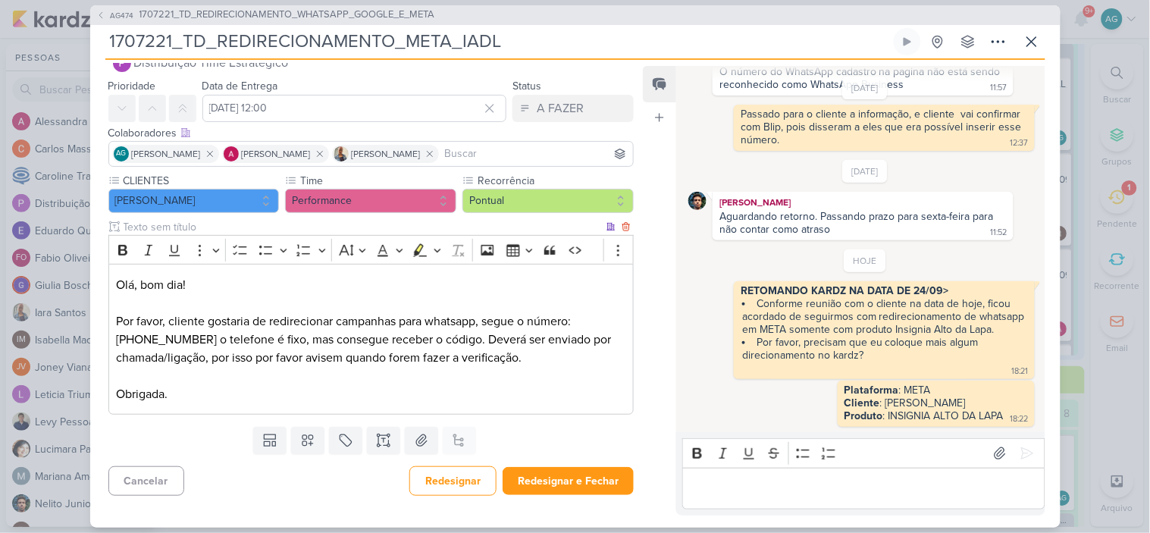
scroll to position [0, 0]
click at [580, 473] on button "Redesignar e Fechar" at bounding box center [568, 481] width 131 height 28
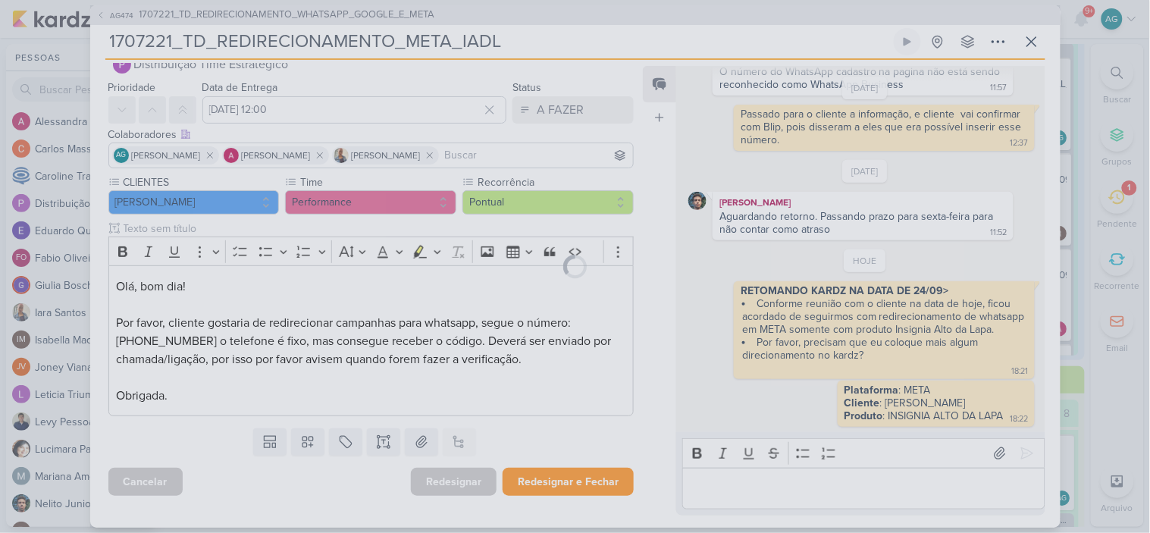
scroll to position [30, 0]
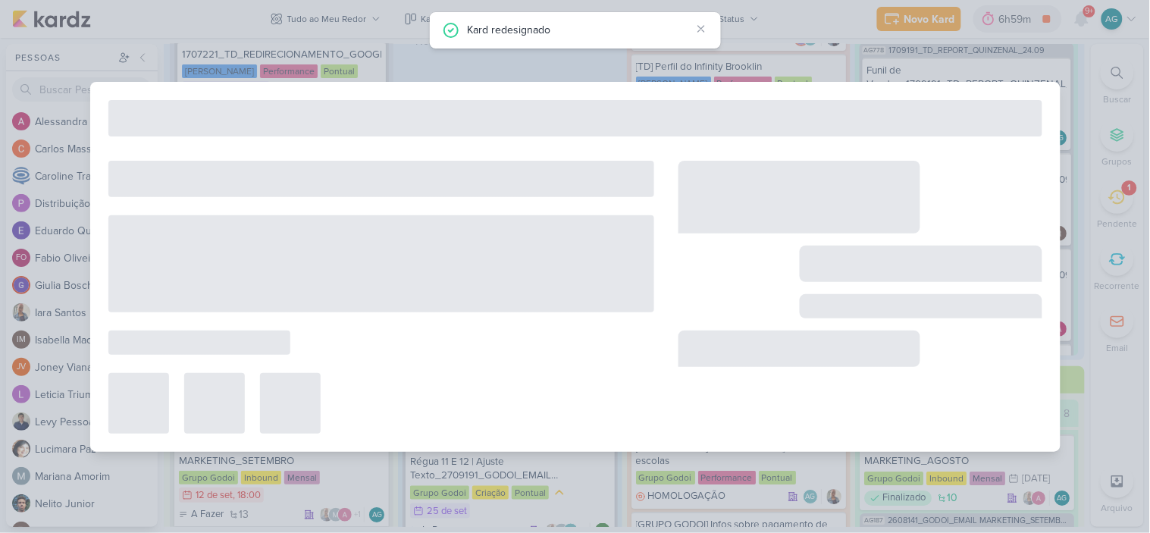
type input "1707221_TD_REDIRECIONAMENTO_WHATSAPP_GOOGLE_E_META"
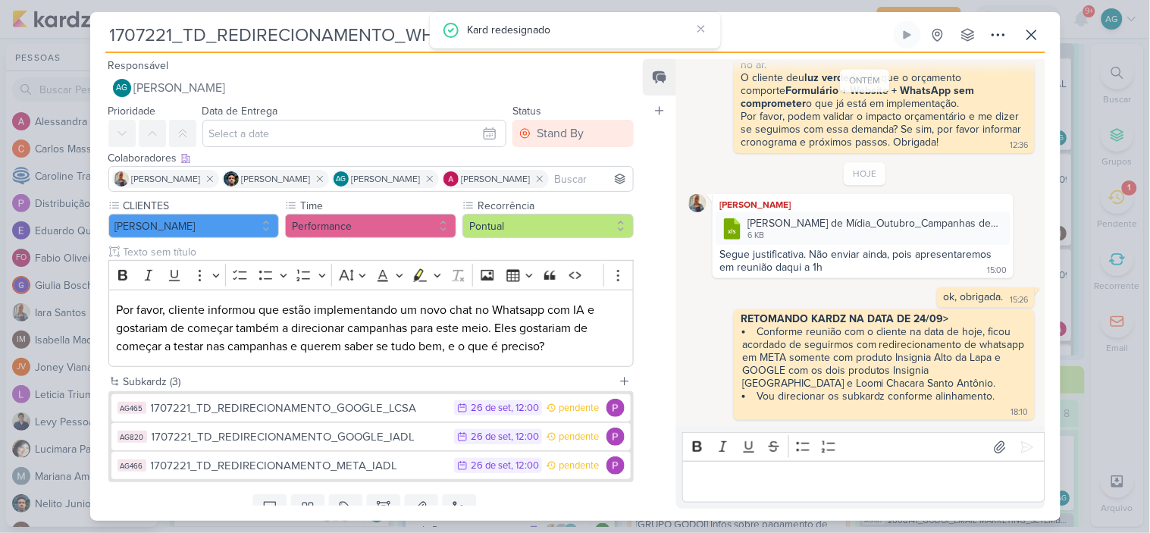
scroll to position [0, 0]
click at [291, 133] on input "text" at bounding box center [354, 133] width 305 height 27
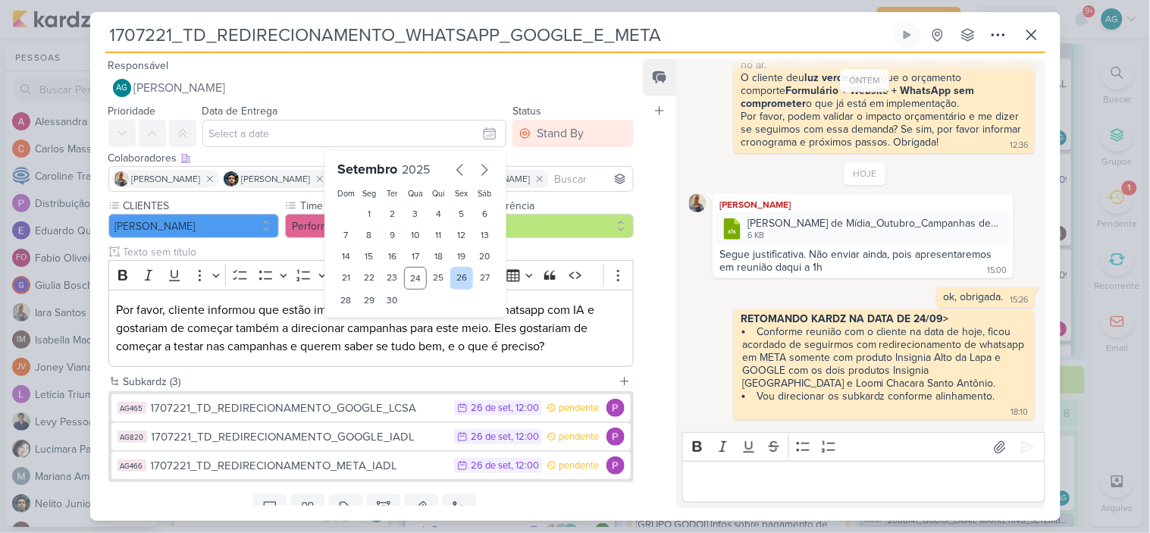
click at [461, 274] on div "26" at bounding box center [462, 278] width 24 height 23
type input "26 de setembro de 2025 às 23:59"
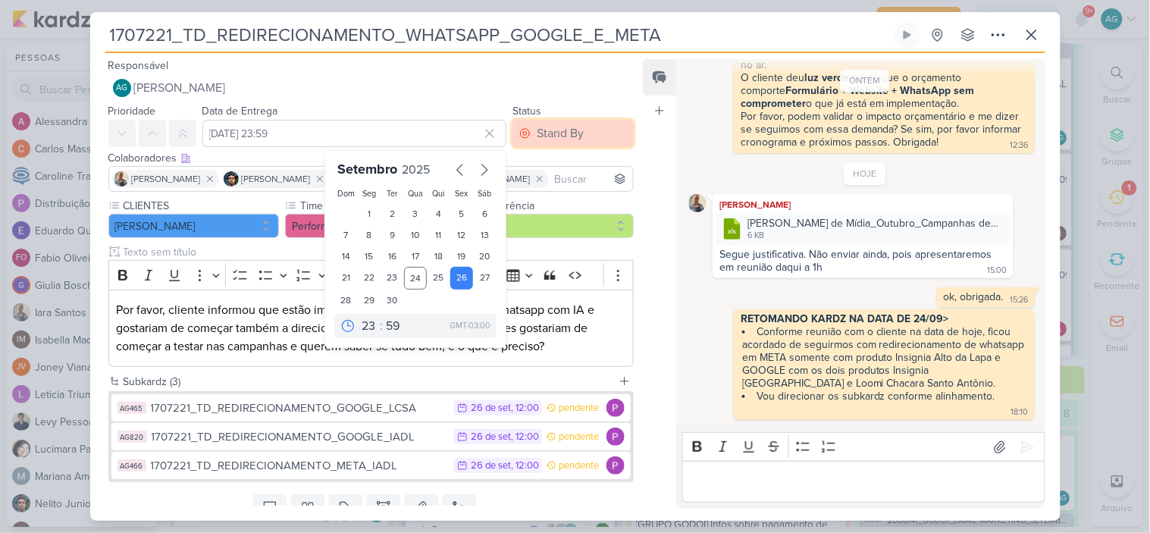
click at [558, 139] on div "Stand By" at bounding box center [560, 133] width 47 height 18
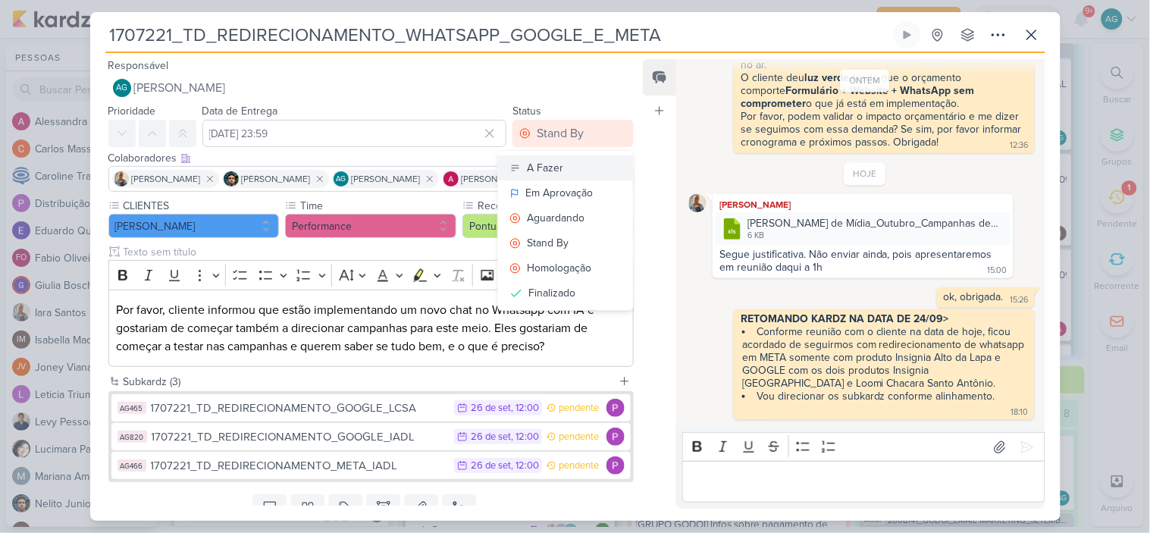
click at [576, 172] on button "A Fazer" at bounding box center [565, 167] width 135 height 25
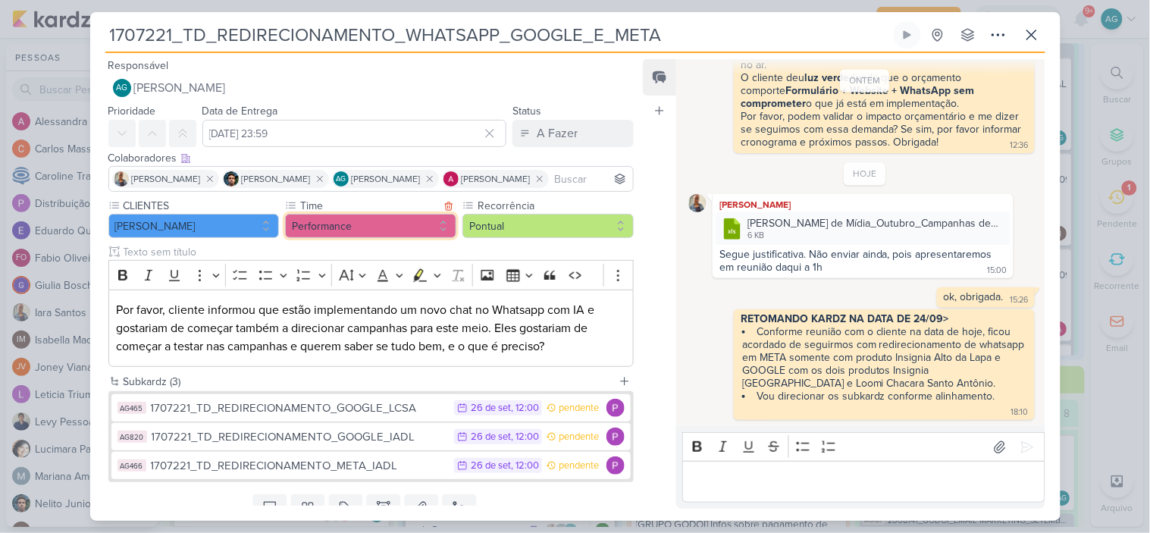
click at [394, 222] on button "Performance" at bounding box center [370, 226] width 171 height 24
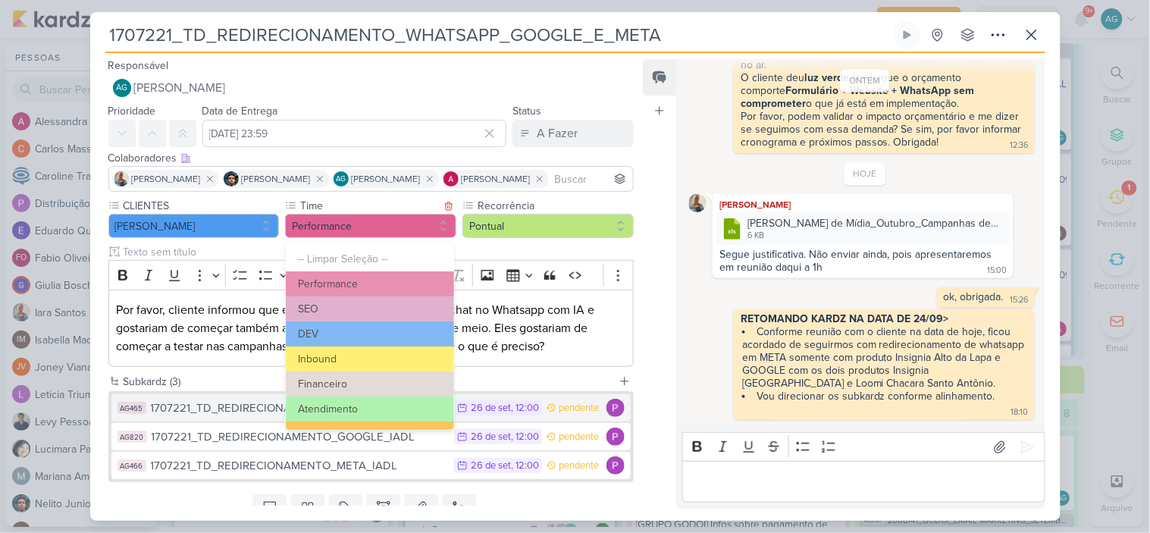
click at [369, 397] on button "Atendimento" at bounding box center [370, 408] width 168 height 25
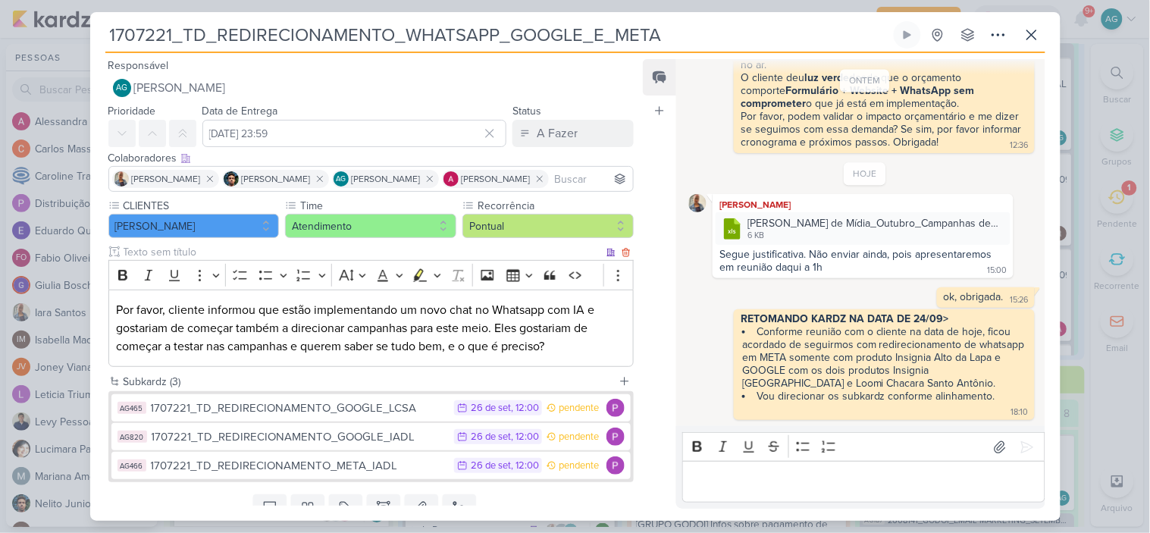
click at [594, 338] on p "Por favor, cliente informou que estão implementando um novo chat no Whatsapp co…" at bounding box center [370, 328] width 509 height 55
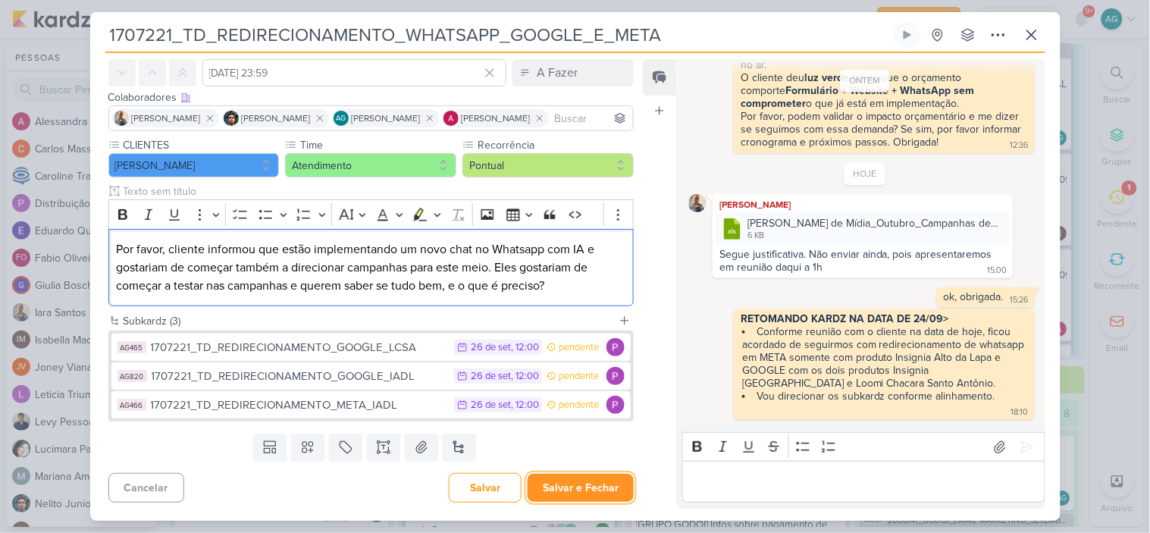
click at [600, 491] on button "Salvar e Fechar" at bounding box center [581, 488] width 106 height 28
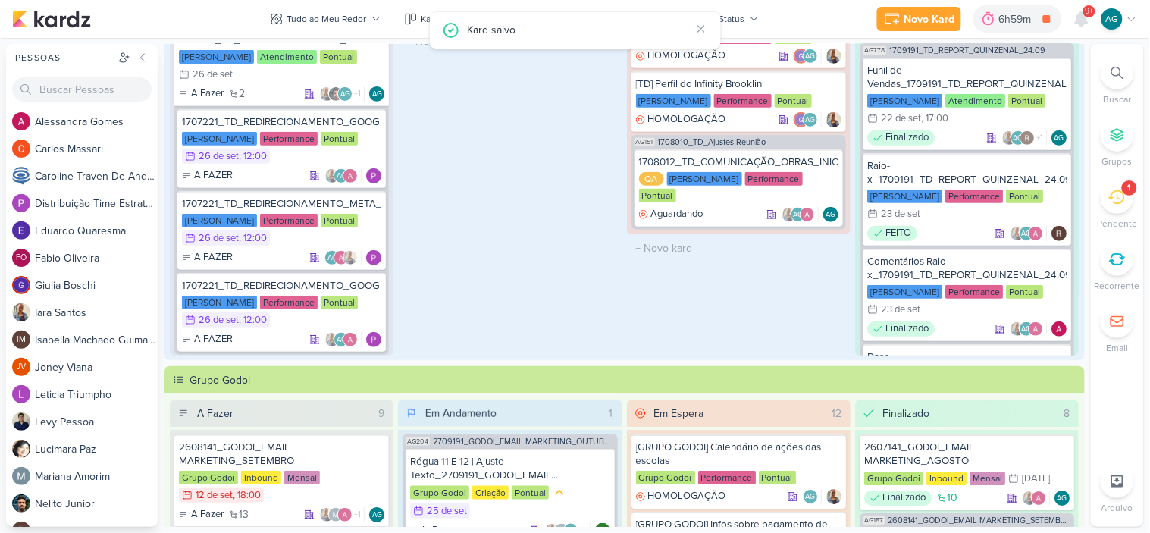
scroll to position [0, 0]
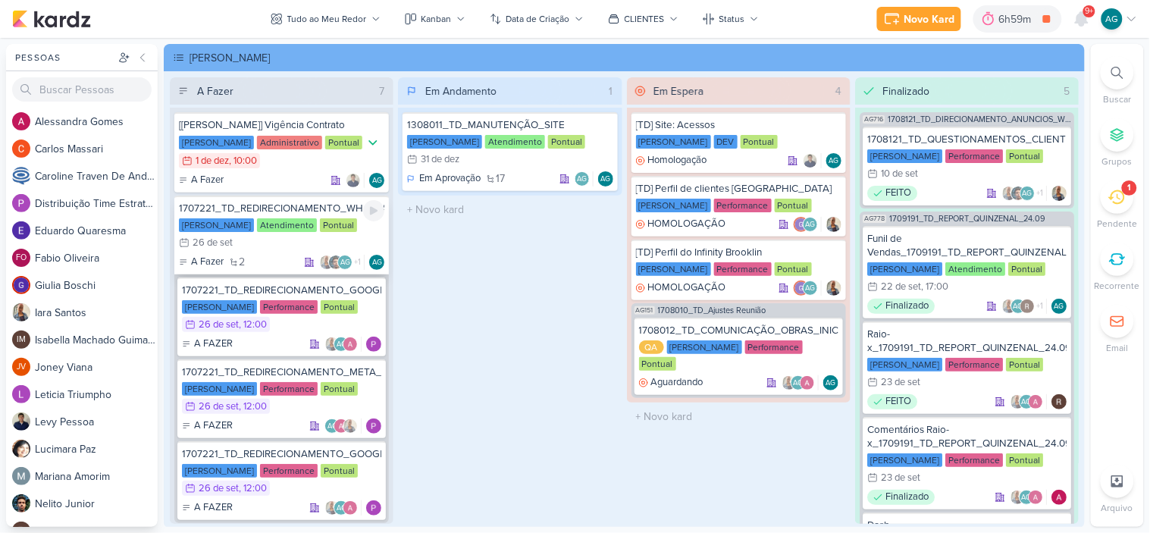
click at [308, 206] on div "1707221_TD_REDIRECIONAMENTO_WHATSAPP_GOOGLE_E_META" at bounding box center [281, 209] width 205 height 14
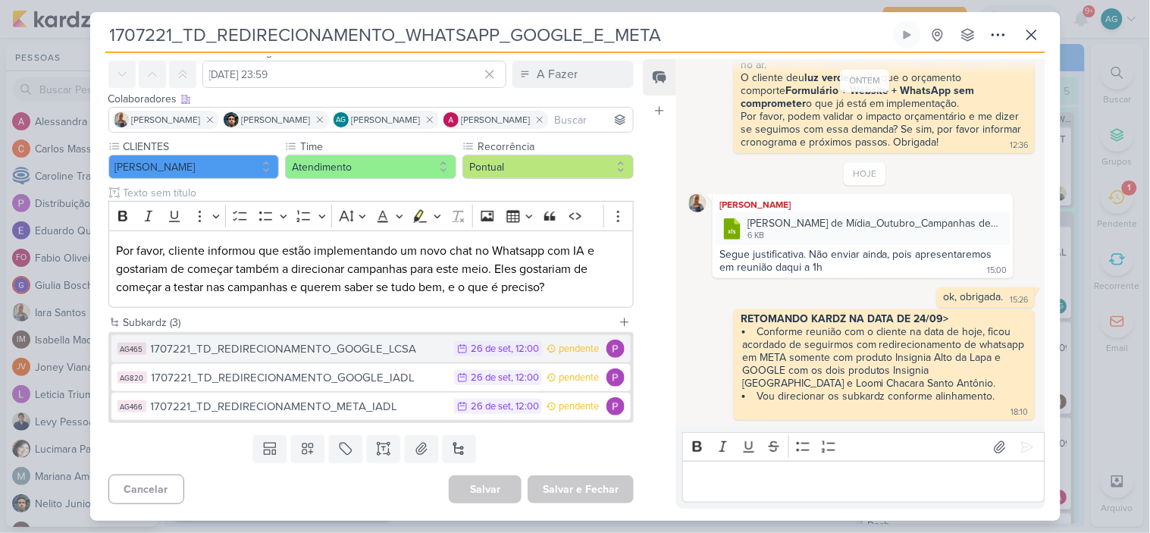
click at [361, 351] on div "1707221_TD_REDIRECIONAMENTO_GOOGLE_LCSA" at bounding box center [299, 348] width 296 height 17
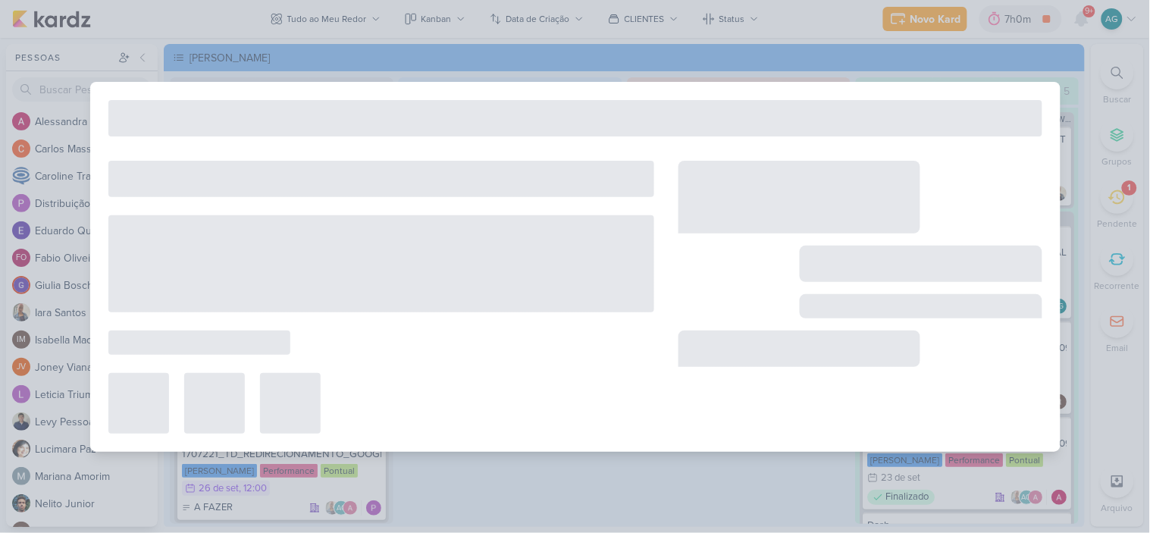
type input "1707221_TD_REDIRECIONAMENTO_GOOGLE_LCSA"
type input "26 de setembro de 2025 às 12:00"
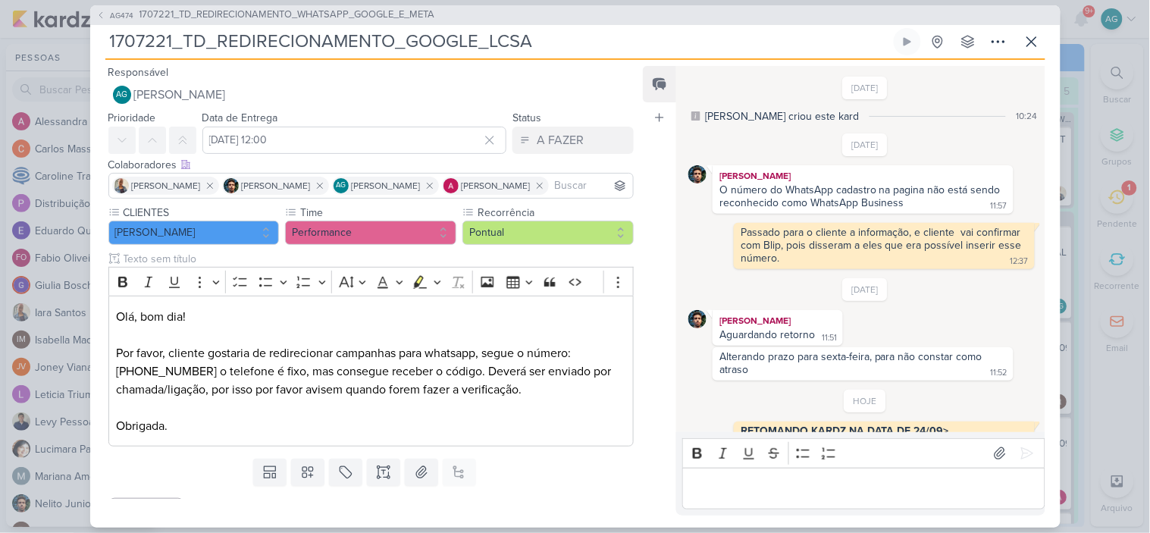
scroll to position [165, 0]
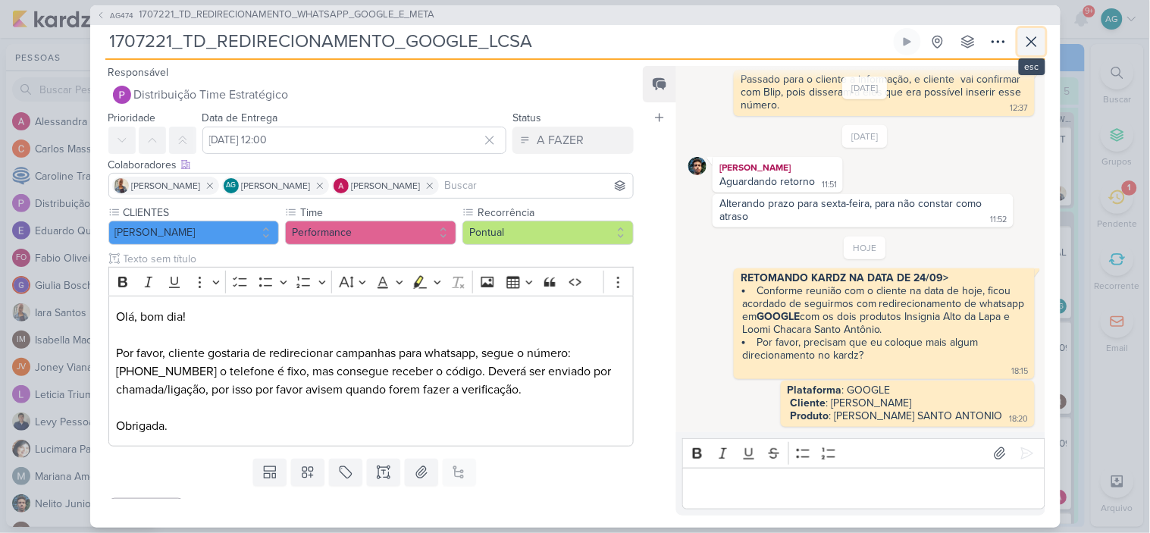
click at [1028, 42] on icon at bounding box center [1032, 42] width 18 height 18
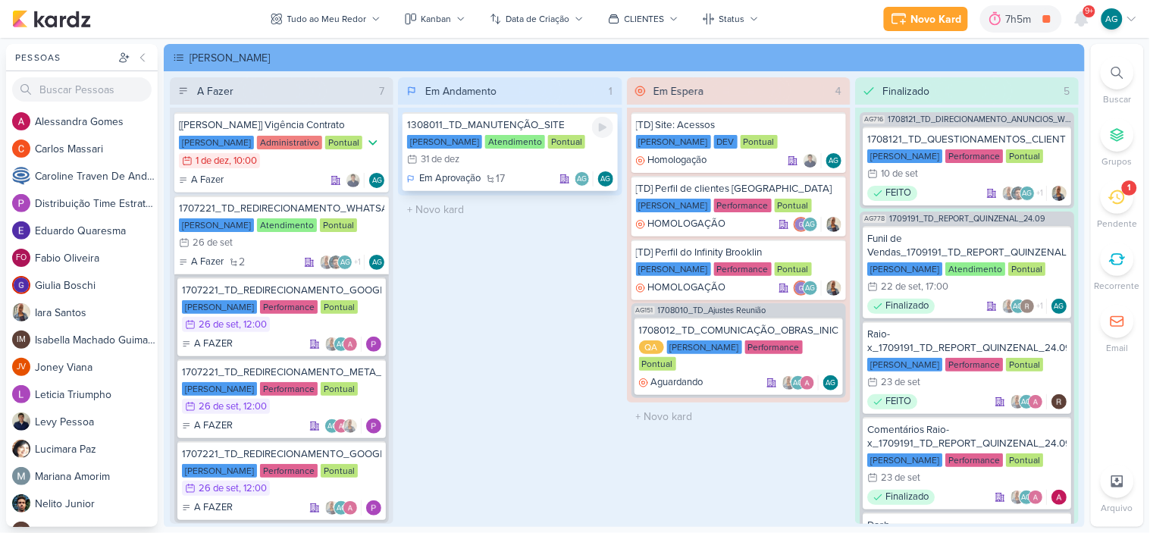
click at [474, 125] on div "1308011_TD_MANUTENÇÃO_SITE" at bounding box center [509, 125] width 205 height 14
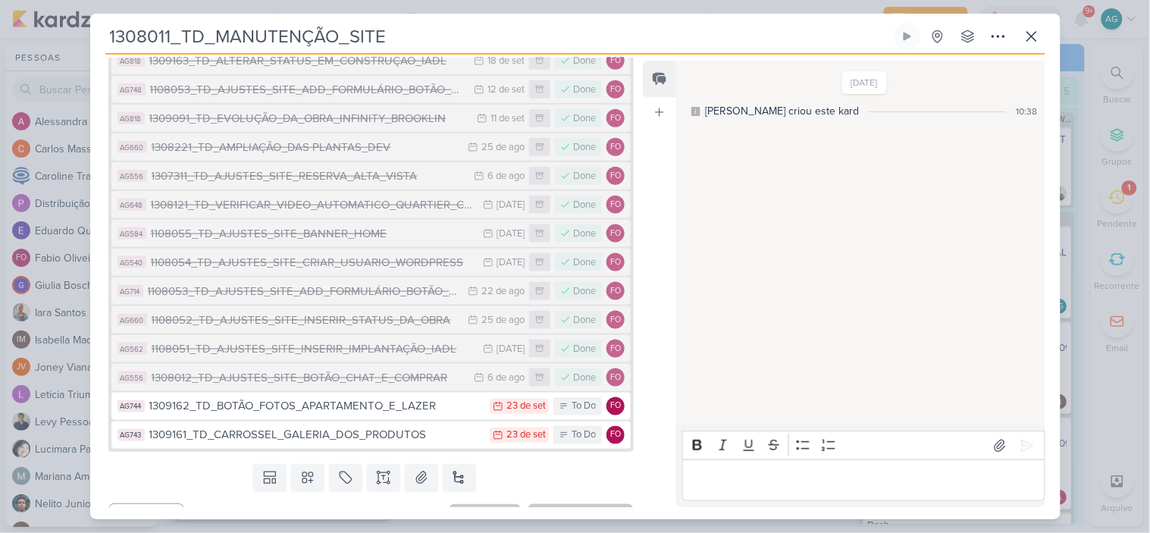
scroll to position [421, 0]
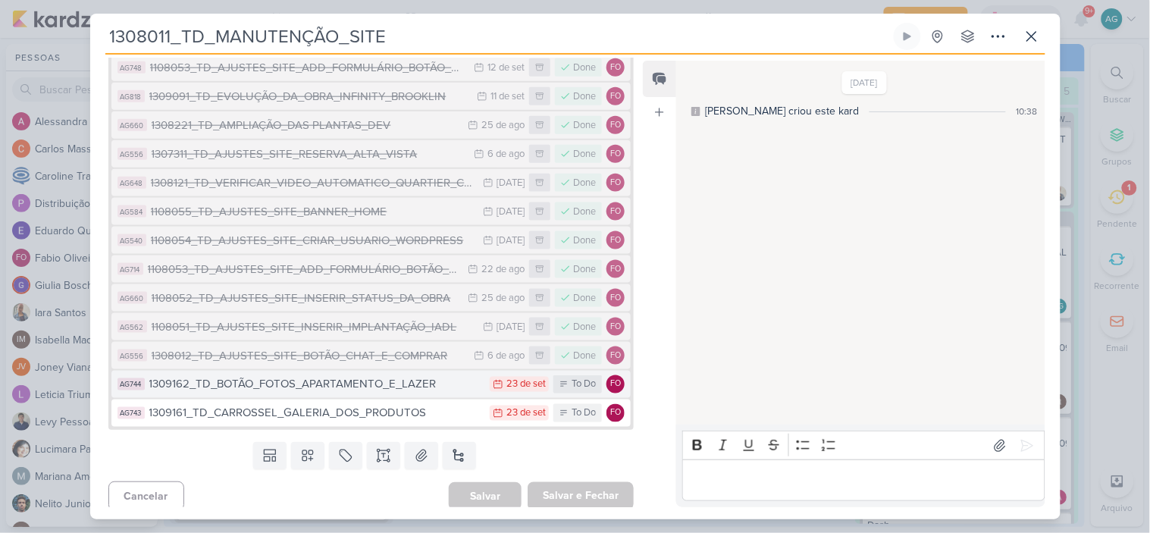
click at [406, 387] on div "1309162_TD_BOTÃO_FOTOS_APARTAMENTO_E_LAZER" at bounding box center [316, 384] width 334 height 17
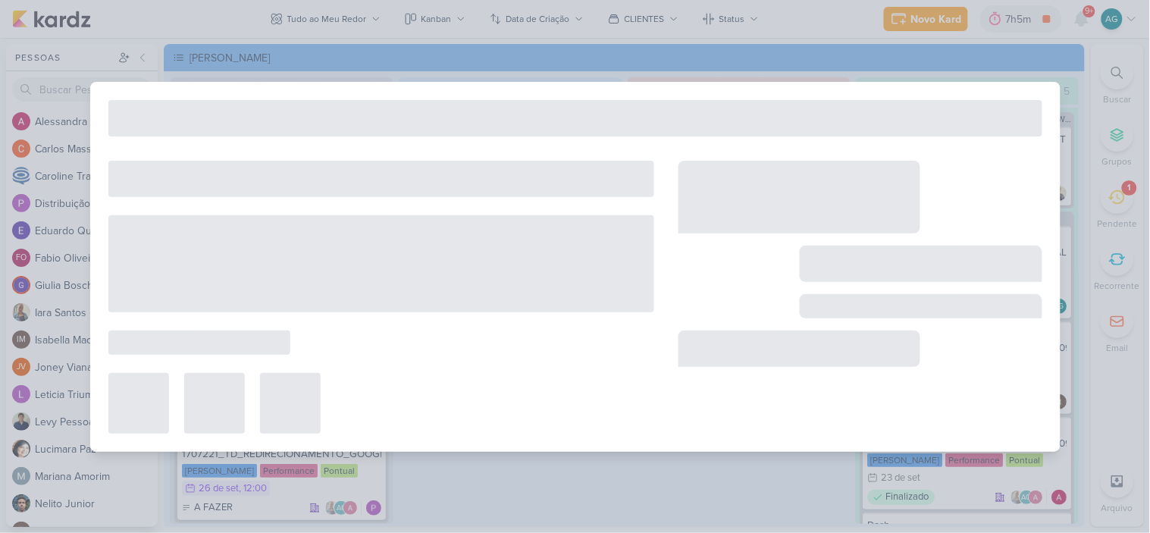
type input "1309162_TD_BOTÃO_FOTOS_APARTAMENTO_E_LAZER"
type input "23 de setembro de 2025 às 23:59"
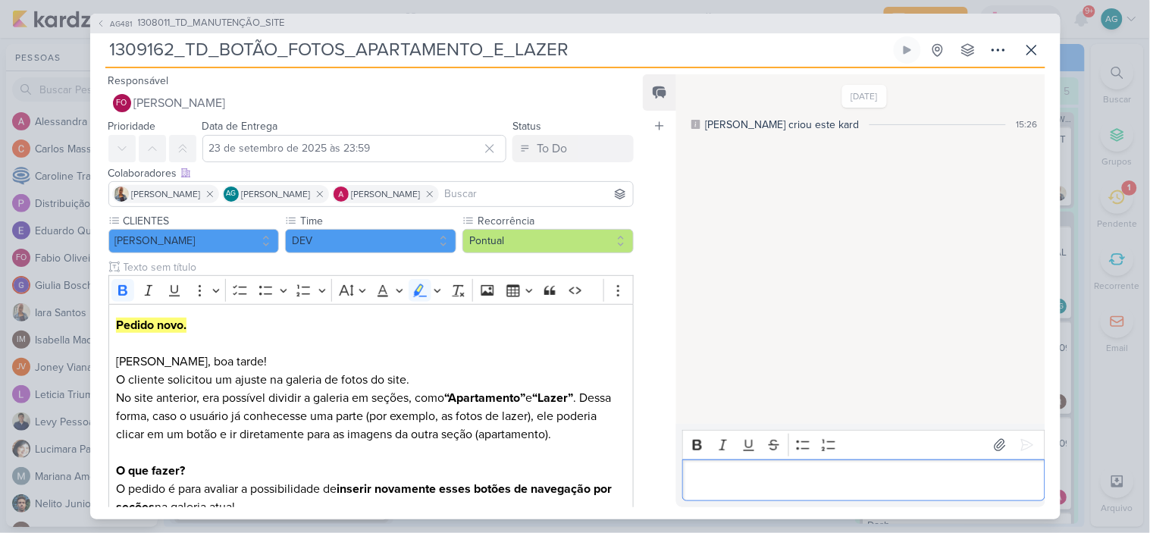
click at [766, 478] on p "Editor editing area: main" at bounding box center [864, 480] width 346 height 18
drag, startPoint x: 806, startPoint y: 460, endPoint x: 668, endPoint y: 459, distance: 138.0
click at [668, 459] on div "Feed Atrelar email Solte o email para atrelar ao kard 16/9/25 Aline criou este …" at bounding box center [844, 290] width 402 height 433
click at [1039, 55] on icon at bounding box center [1032, 50] width 18 height 18
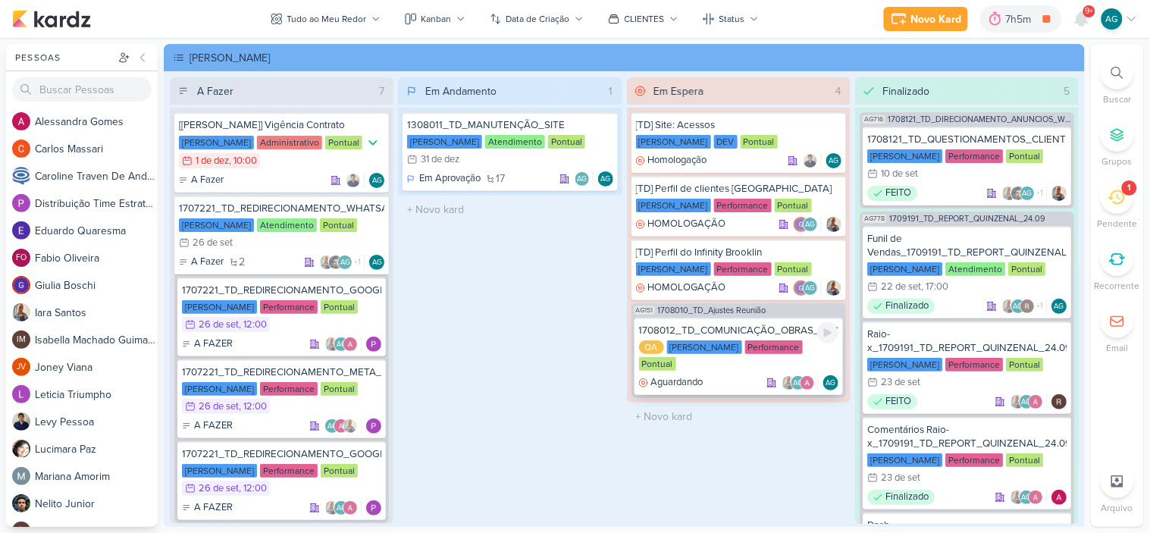
click at [685, 324] on div "1708012_TD_COMUNICAÇÃO_OBRAS_INICIADAS_IADL" at bounding box center [738, 331] width 199 height 14
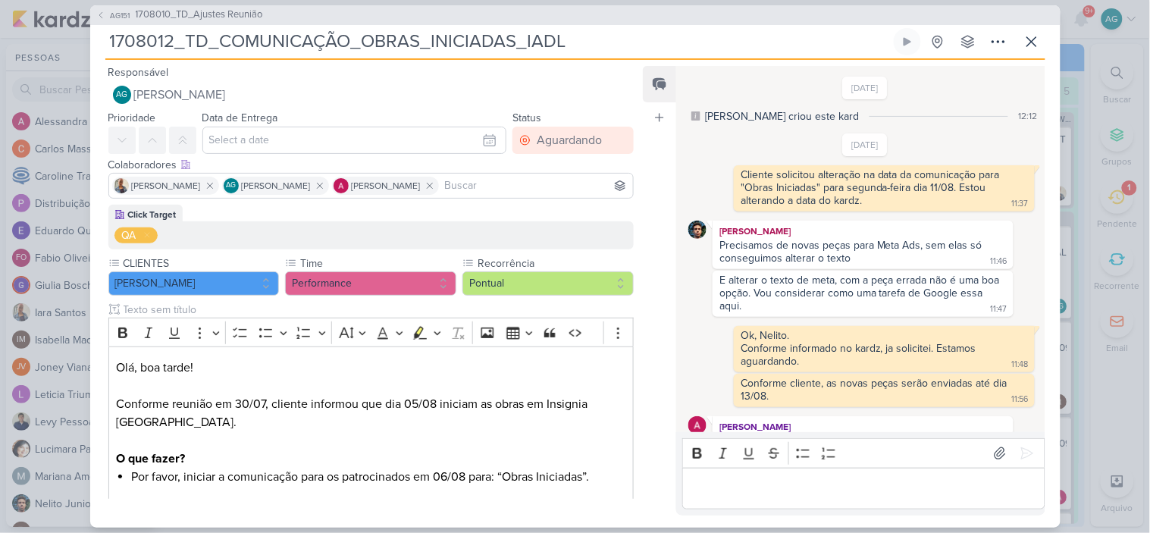
scroll to position [506, 0]
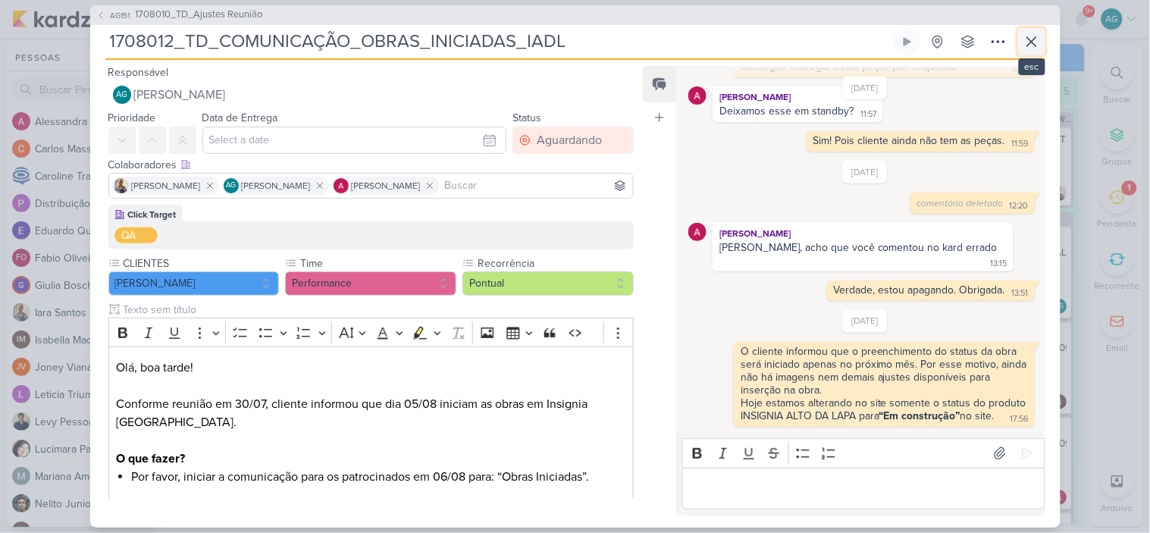
click at [1039, 41] on icon at bounding box center [1032, 42] width 18 height 18
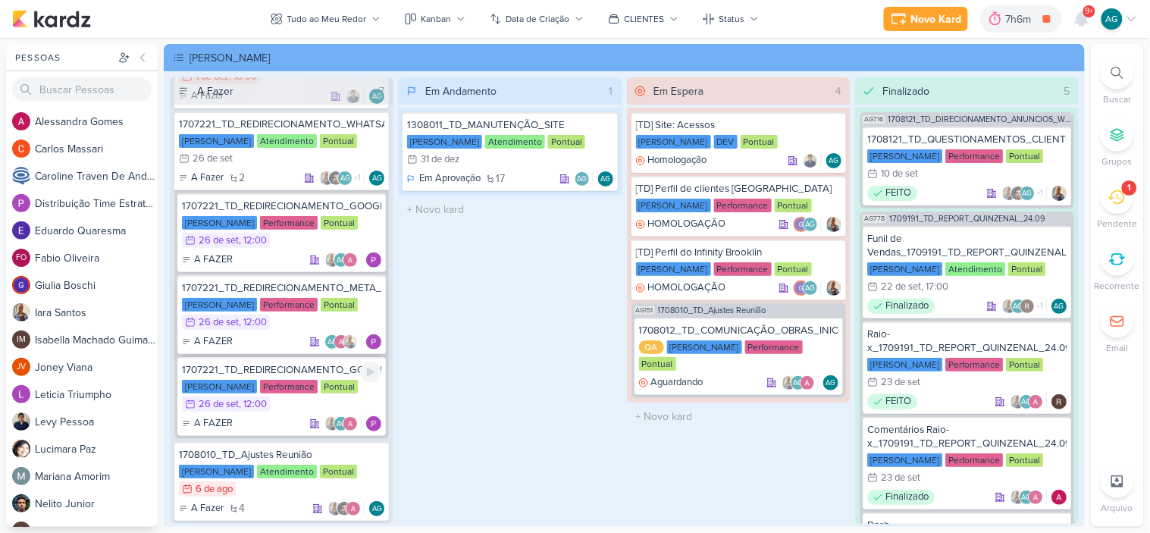
scroll to position [168, 0]
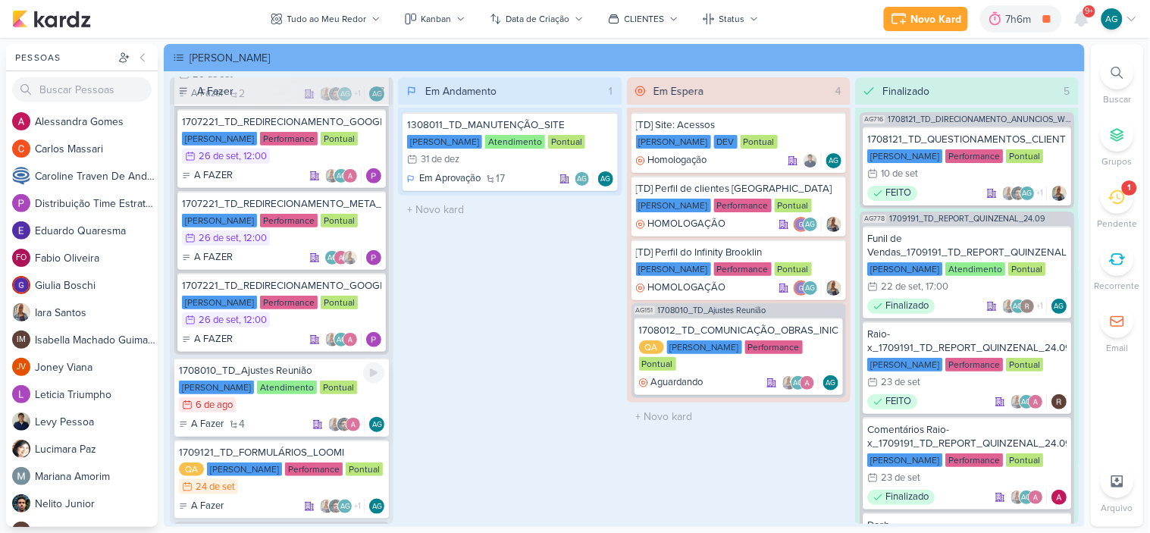
click at [299, 366] on div "1708010_TD_Ajustes Reunião" at bounding box center [281, 371] width 205 height 14
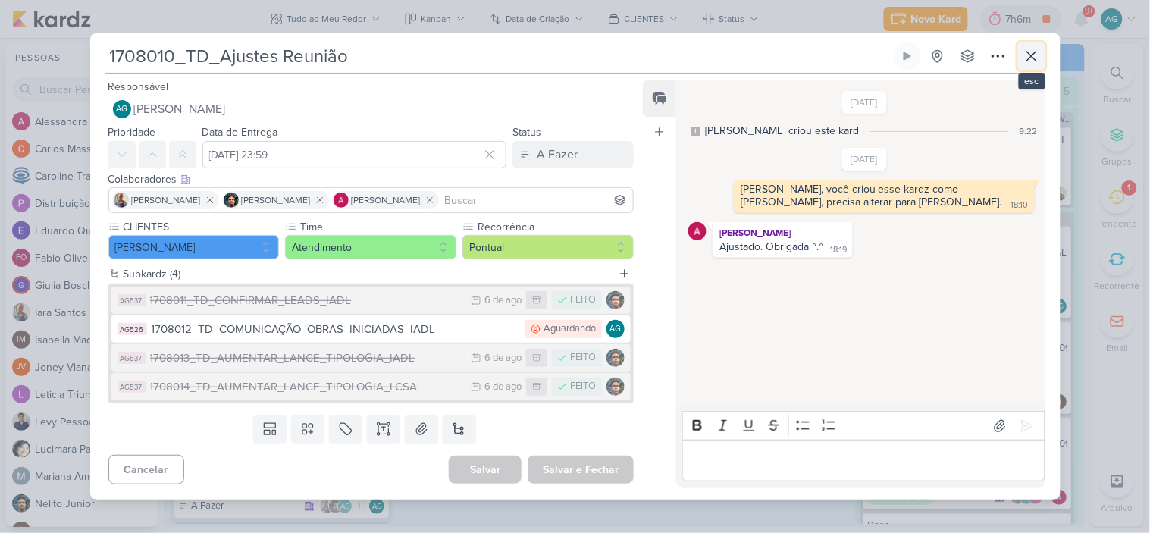
click at [1035, 59] on icon at bounding box center [1031, 56] width 9 height 9
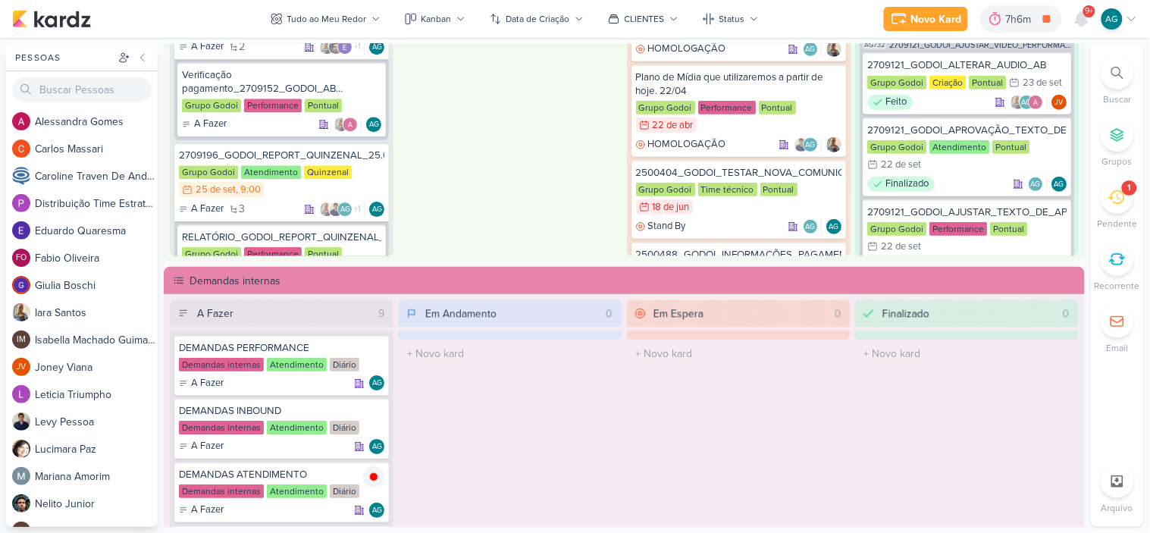
scroll to position [926, 0]
click at [300, 72] on div "Verificação pagamento_2709152_GODOI_AB SABIN_ADIANTAMENTE DE DEZEMBRO" at bounding box center [281, 80] width 199 height 27
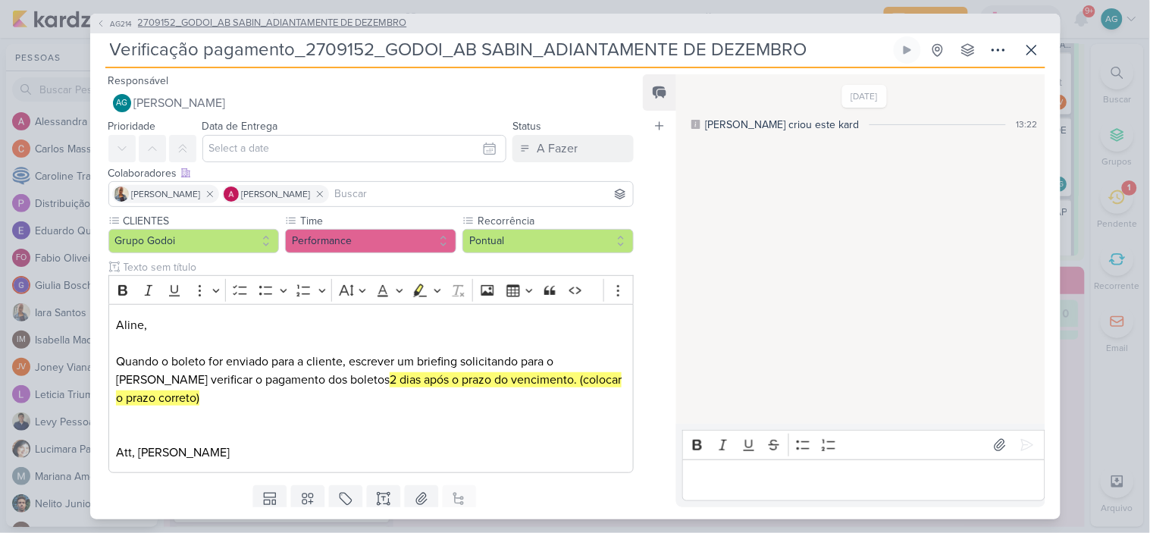
click at [293, 23] on span "2709152_GODOI_AB SABIN_ADIANTAMENTE DE DEZEMBRO" at bounding box center [272, 23] width 269 height 15
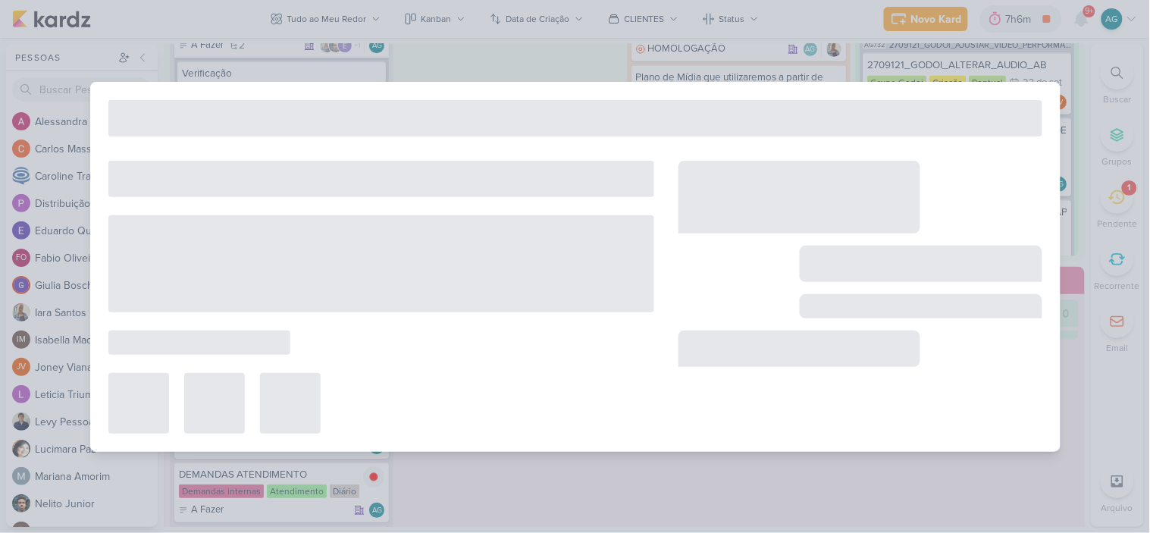
type input "2709152_GODOI_AB SABIN_ADIANTAMENTE DE DEZEMBRO"
type input "19 de setembro de 2025 às 23:59"
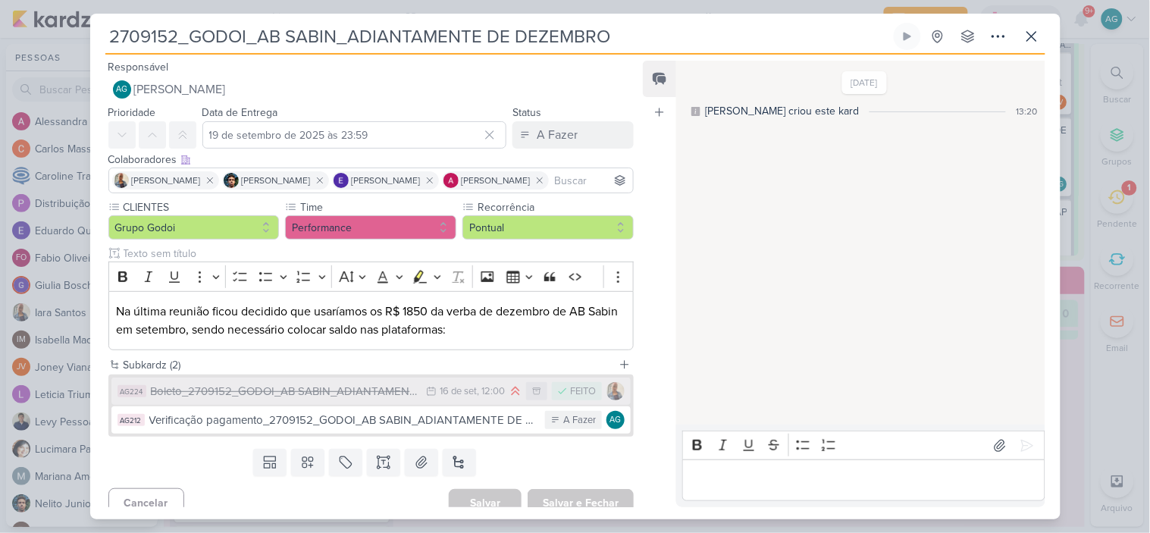
click at [351, 400] on button "AG224 Boleto_2709152_GODOI_AB SABIN_ADIANTAMENTE DE DEZEMBRO 16/9 16 de set , 1…" at bounding box center [371, 391] width 520 height 27
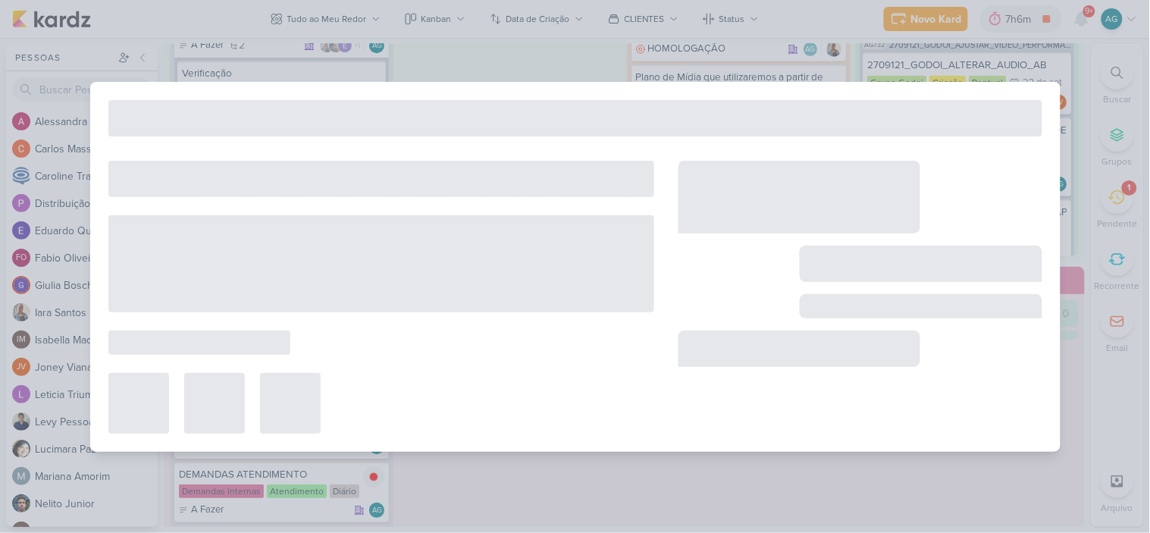
type input "Boleto_2709152_GODOI_AB SABIN_ADIANTAMENTE DE DEZEMBRO"
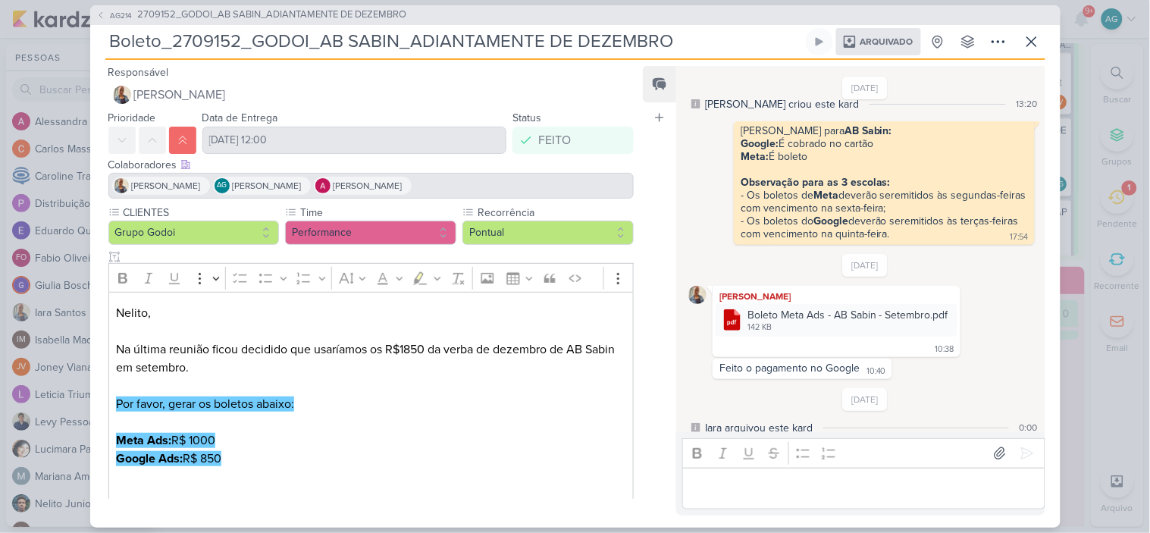
scroll to position [0, 0]
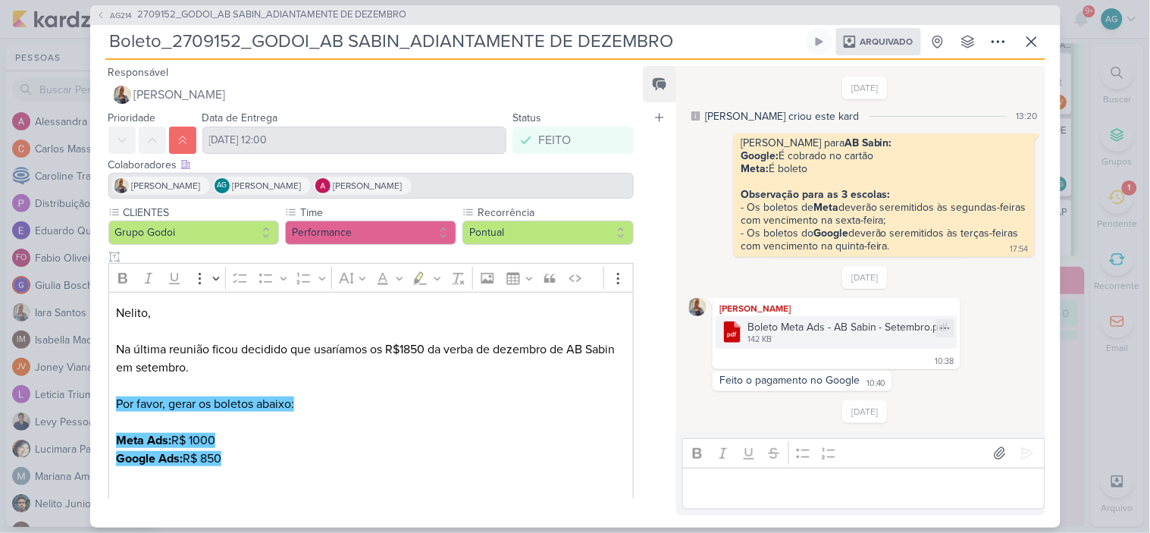
click at [897, 330] on div "Boleto Meta Ads - AB Sabin - Setembro.pdf" at bounding box center [847, 327] width 201 height 16
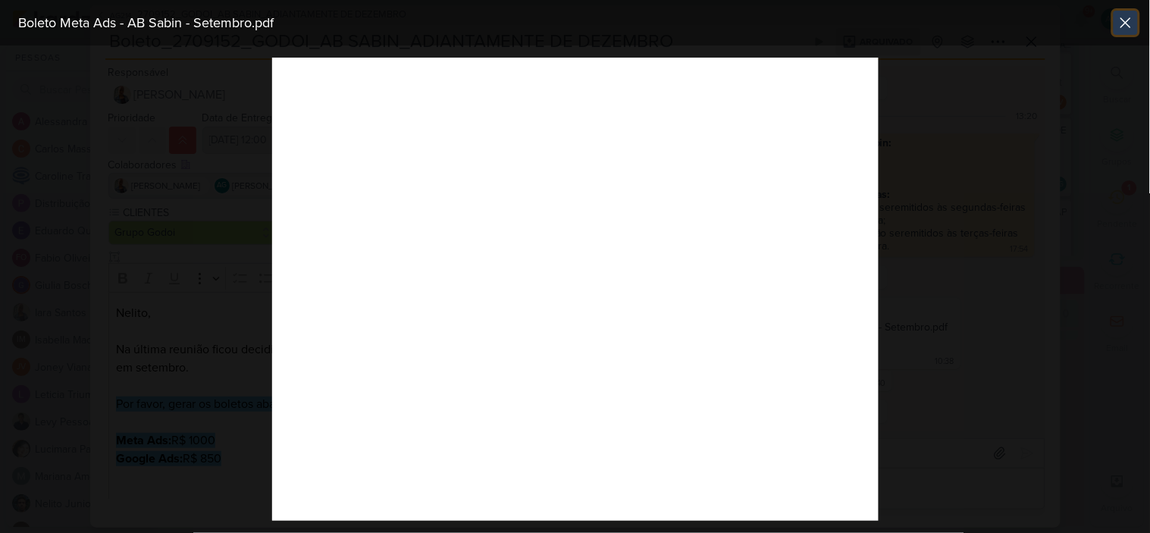
click at [1130, 21] on icon at bounding box center [1126, 23] width 18 height 18
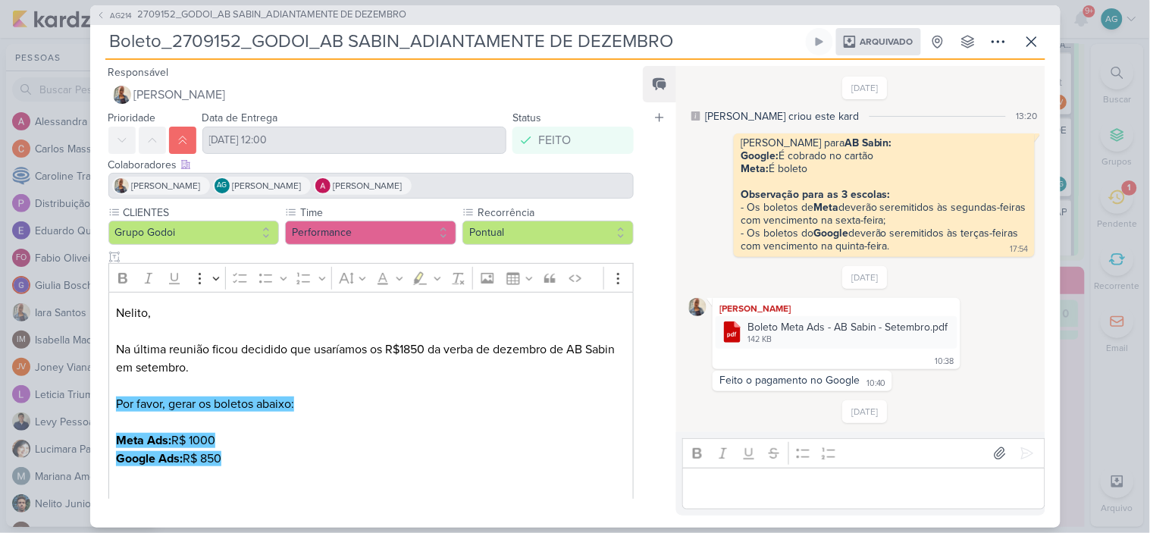
scroll to position [68, 0]
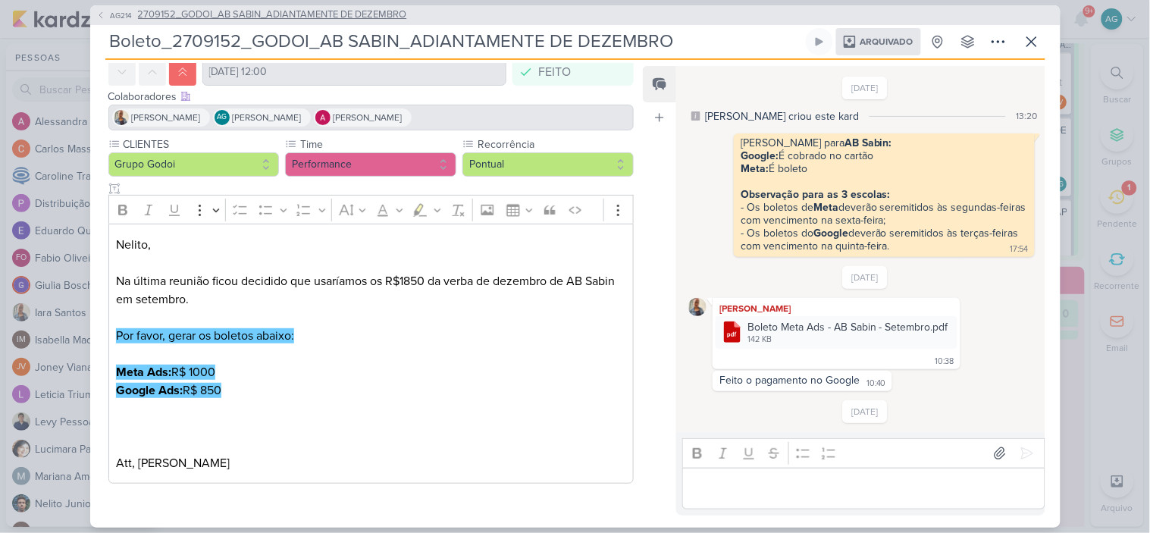
click at [309, 17] on span "2709152_GODOI_AB SABIN_ADIANTAMENTE DE DEZEMBRO" at bounding box center [272, 15] width 269 height 15
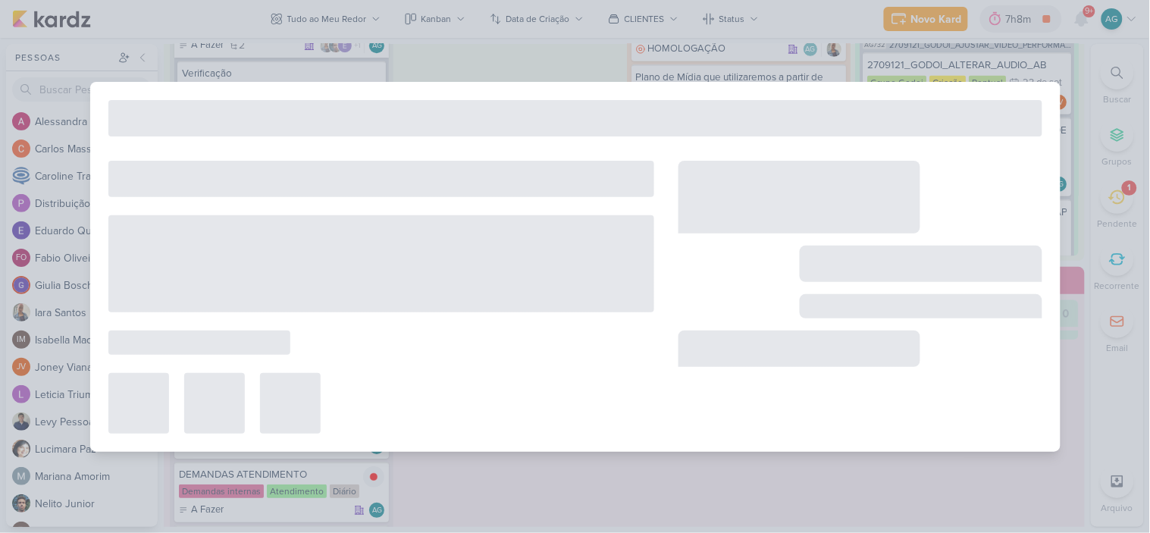
type input "2709152_GODOI_AB SABIN_ADIANTAMENTE DE DEZEMBRO"
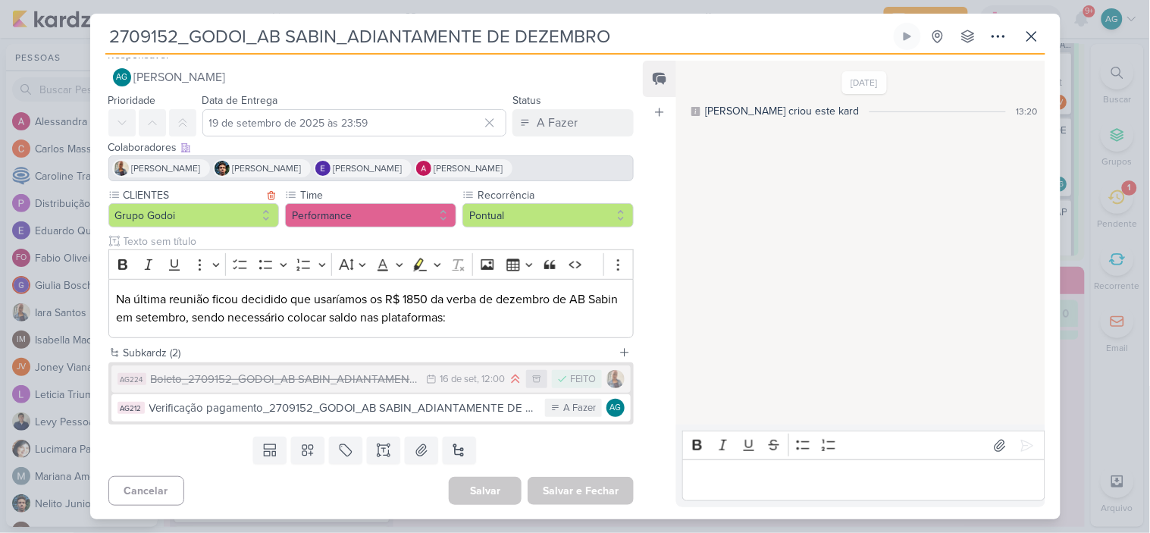
scroll to position [14, 0]
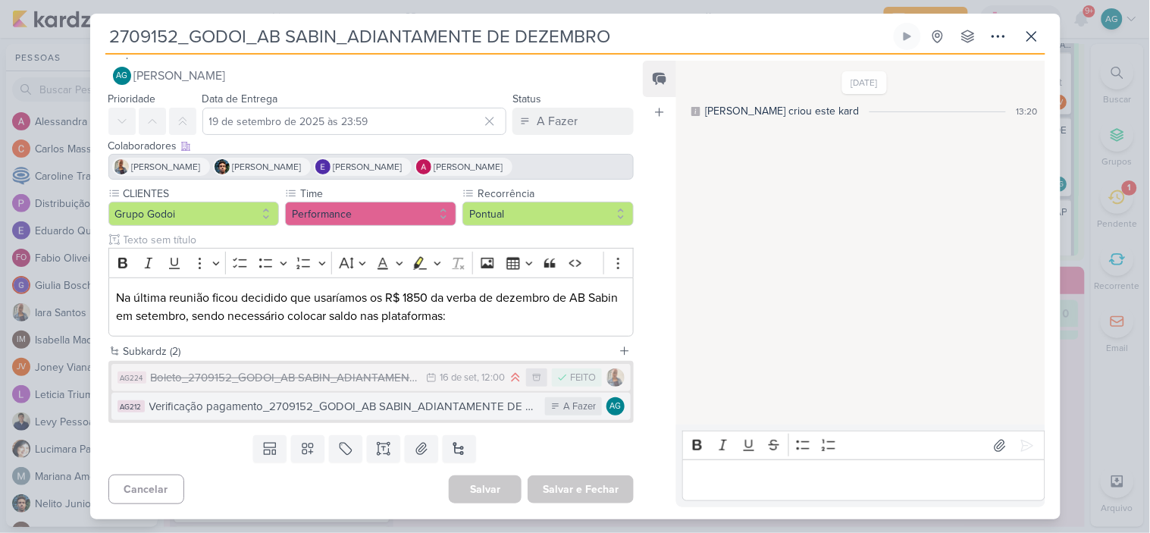
click at [344, 412] on div "Verificação pagamento_2709152_GODOI_AB SABIN_ADIANTAMENTE DE DEZEMBRO" at bounding box center [343, 406] width 389 height 17
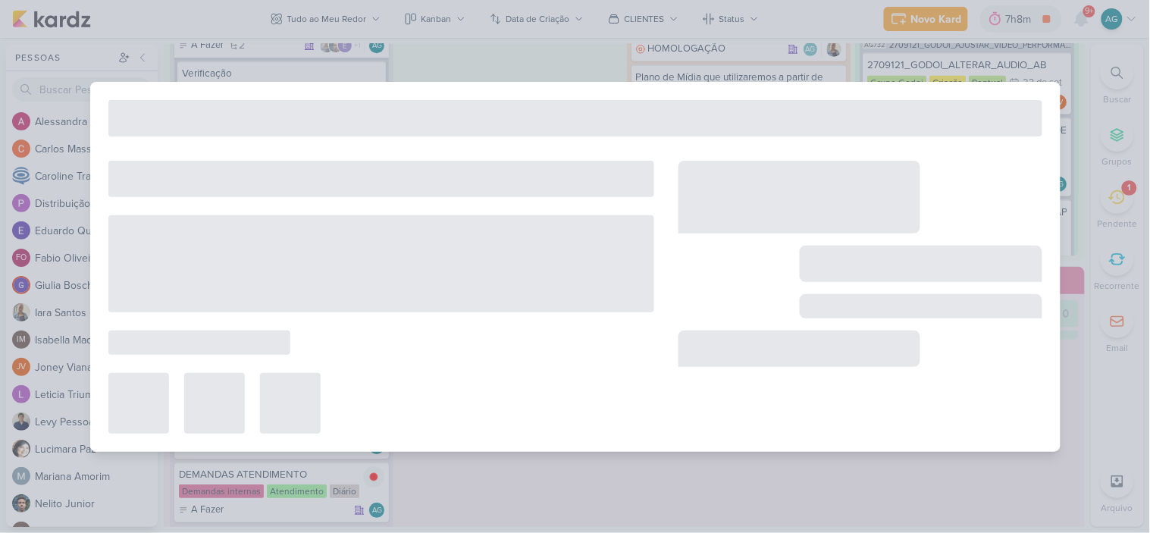
type input "Verificação pagamento_2709152_GODOI_AB SABIN_ADIANTAMENTE DE DEZEMBRO"
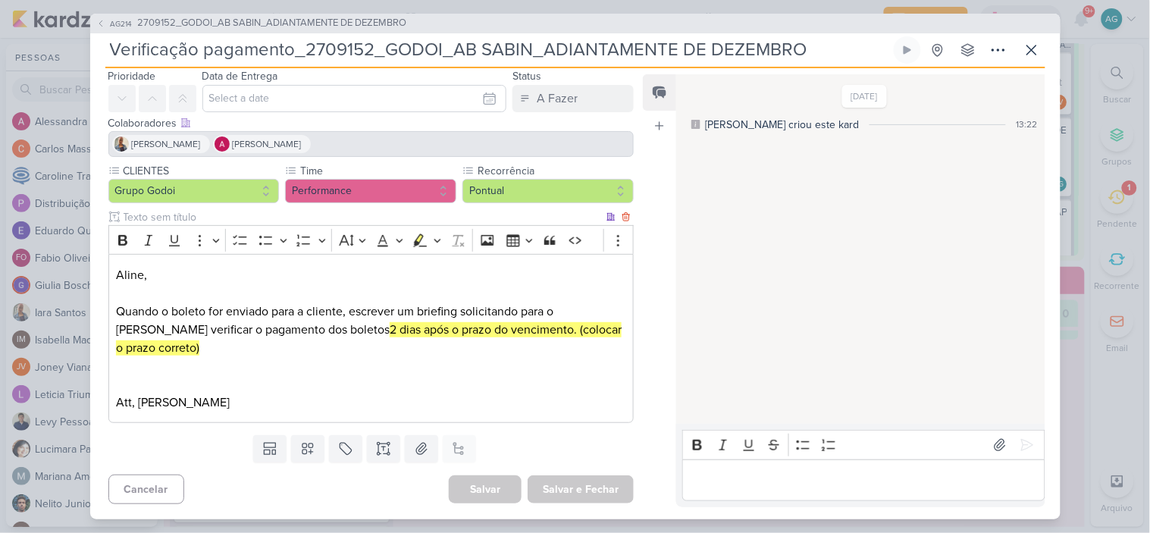
scroll to position [0, 0]
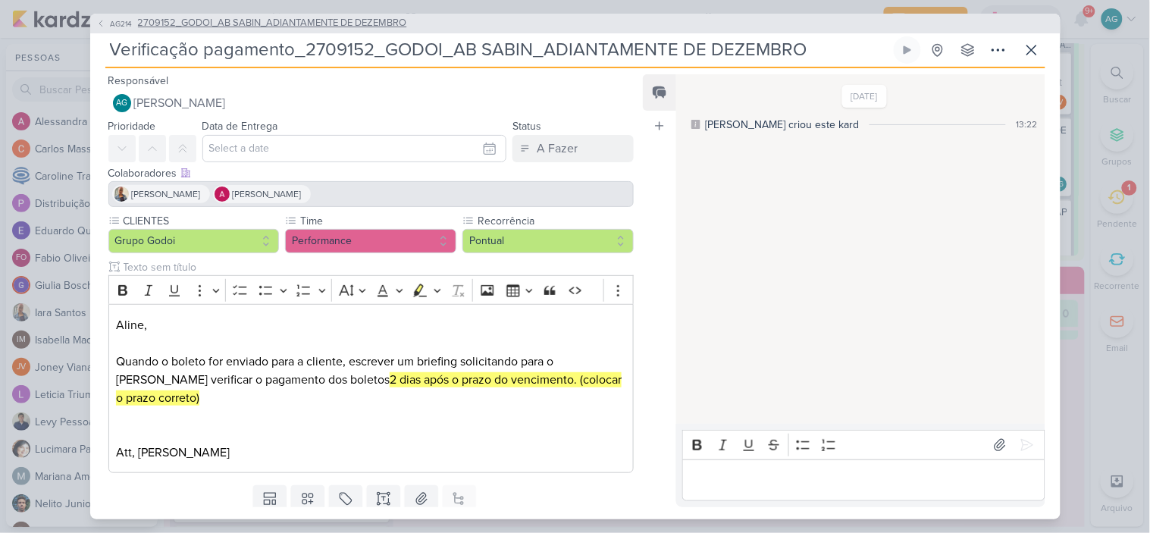
click at [374, 28] on span "2709152_GODOI_AB SABIN_ADIANTAMENTE DE DEZEMBRO" at bounding box center [272, 23] width 269 height 15
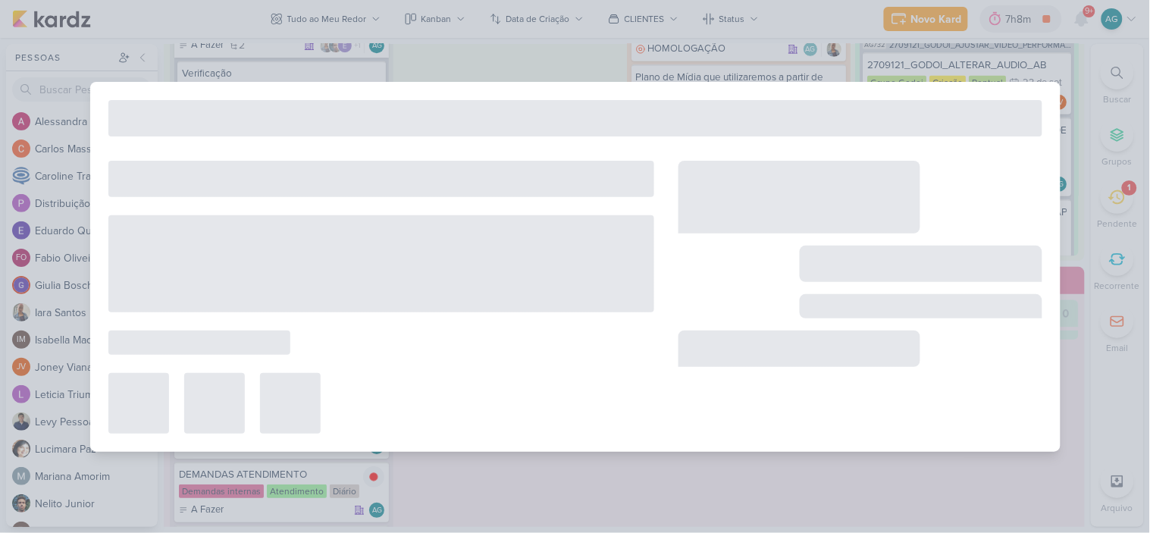
type input "2709152_GODOI_AB SABIN_ADIANTAMENTE DE DEZEMBRO"
type input "19 de setembro de 2025 às 23:59"
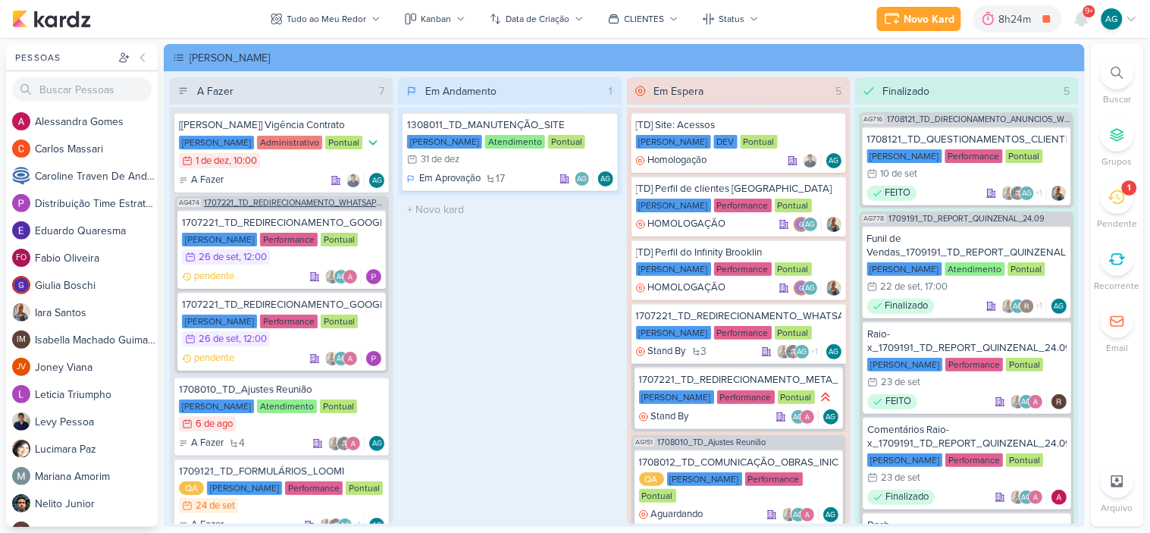
click at [299, 200] on span "1707221_TD_REDIRECIONAMENTO_WHATSAPP_GOOGLE_E_META" at bounding box center [295, 203] width 182 height 8
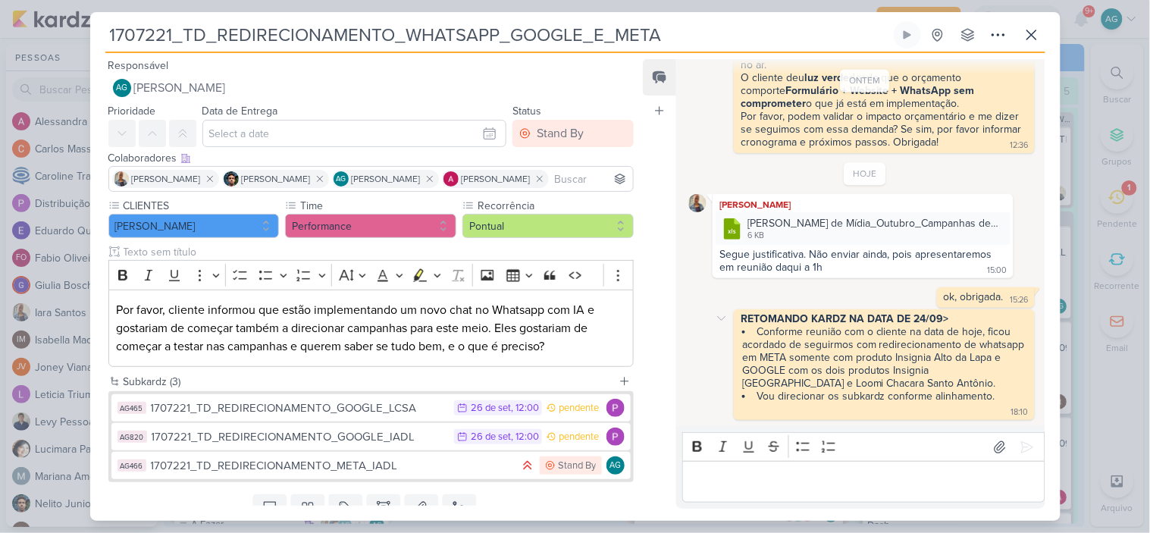
scroll to position [848, 0]
click at [365, 412] on div "1707221_TD_REDIRECIONAMENTO_GOOGLE_LCSA" at bounding box center [299, 408] width 296 height 17
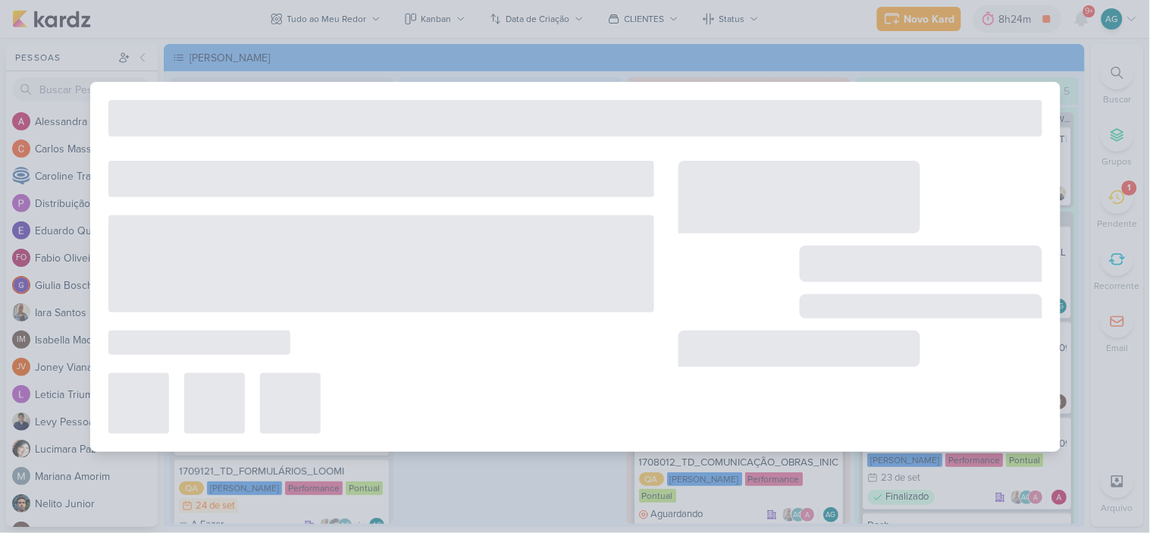
type input "1707221_TD_REDIRECIONAMENTO_GOOGLE_LCSA"
type input "[DATE] 12:00"
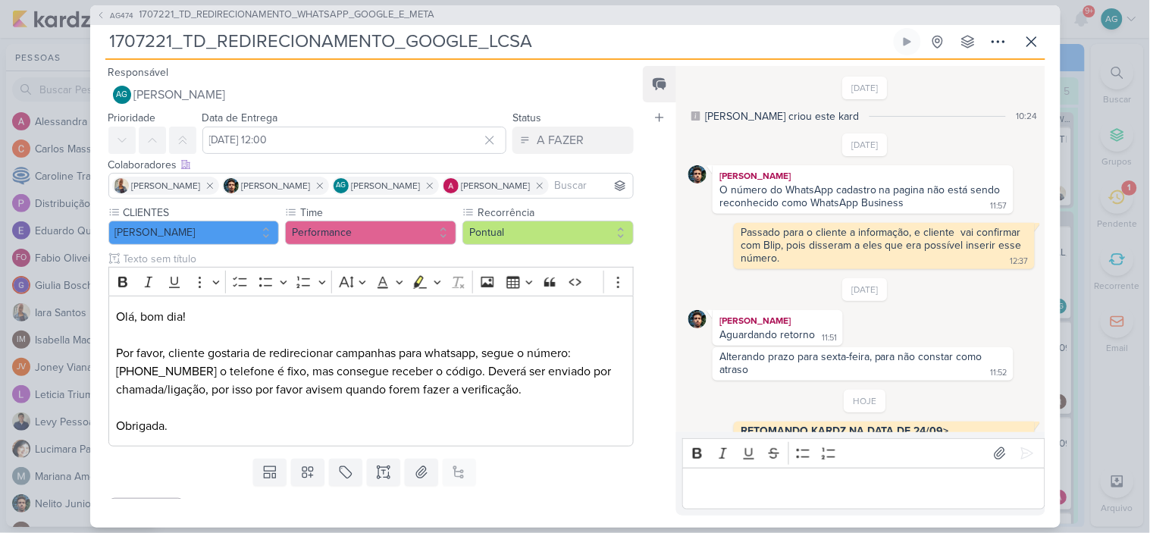
scroll to position [165, 0]
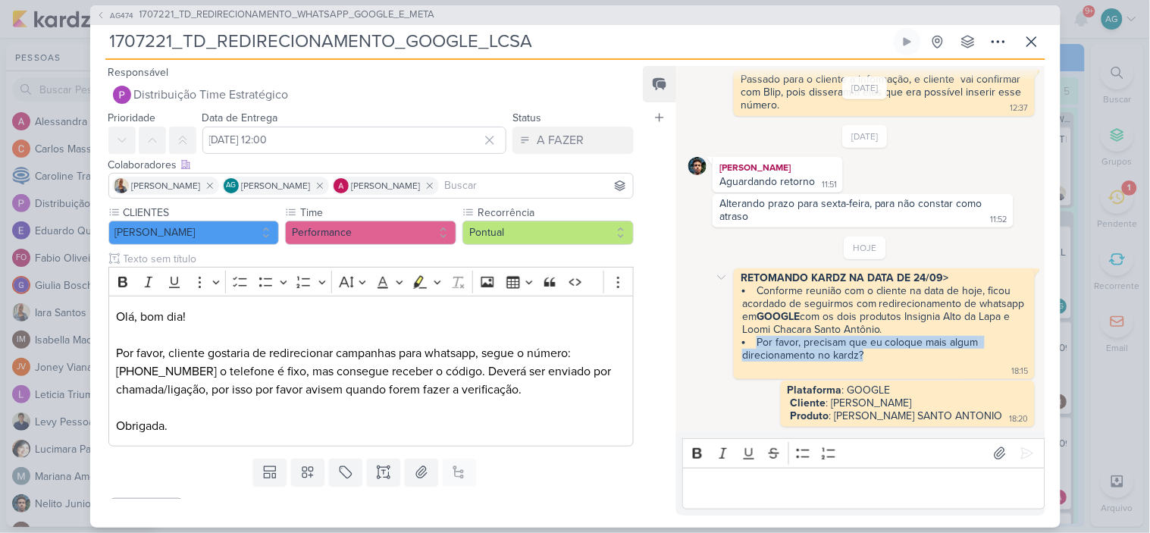
drag, startPoint x: 898, startPoint y: 352, endPoint x: 731, endPoint y: 338, distance: 167.3
click at [731, 338] on div "RETOMANDO KARDZ NA DATA DE 24/09> Conforme reunião com o cliente na data de hoj…" at bounding box center [864, 323] width 352 height 111
copy li "Por favor, precisam que eu coloque mais algum direcionamento no kardz?"
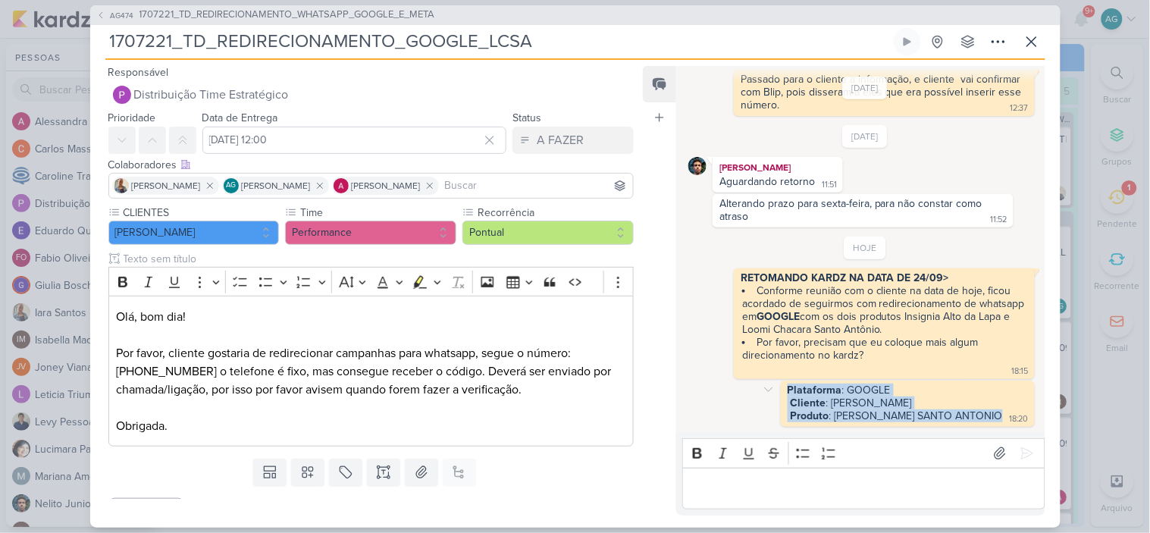
drag, startPoint x: 997, startPoint y: 415, endPoint x: 775, endPoint y: 385, distance: 224.1
click at [781, 385] on div "Plataforma : GOOGLE Cliente : TEIXEIRA DUARTE Produto : LOOMI CHACARA SANTO ANT…" at bounding box center [908, 404] width 254 height 46
copy span "Plataforma : GOOGLE Cliente : TEIXEIRA DUARTE Produto : LOOMI CHACARA SANTO ANT…"
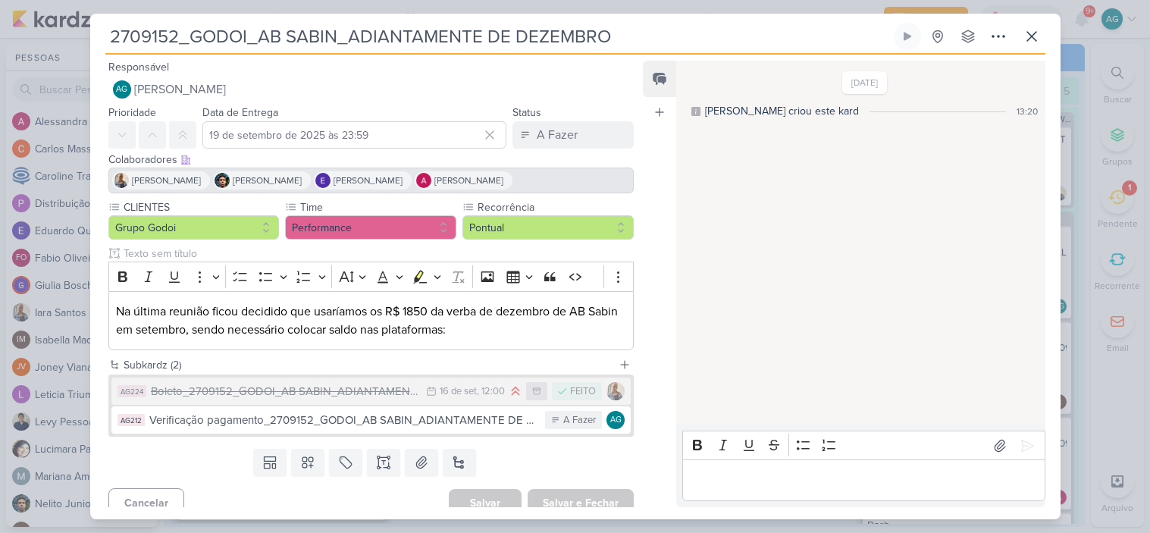
click at [438, 425] on div "Verificação pagamento_2709152_GODOI_AB SABIN_ADIANTAMENTE DE DEZEMBRO" at bounding box center [343, 420] width 389 height 17
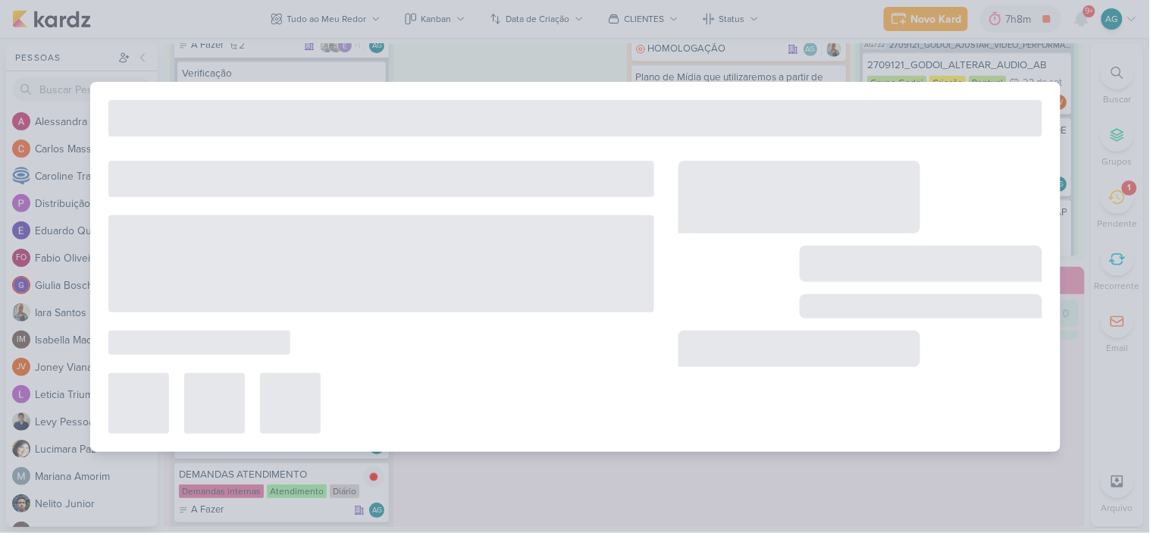
type input "Verificação pagamento_2709152_GODOI_AB SABIN_ADIANTAMENTE DE DEZEMBRO"
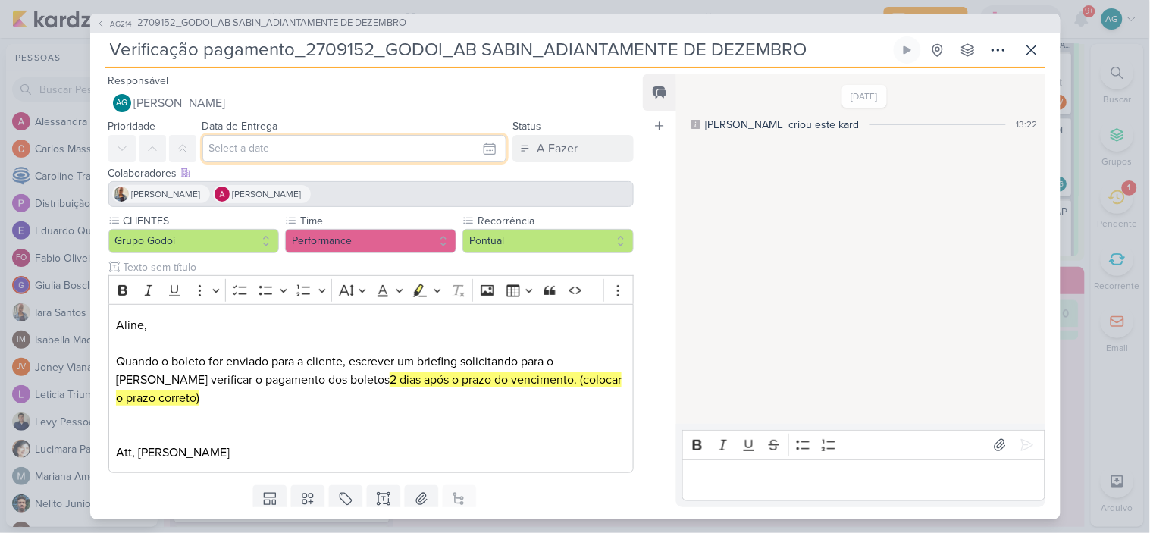
click at [280, 155] on input "text" at bounding box center [354, 148] width 305 height 27
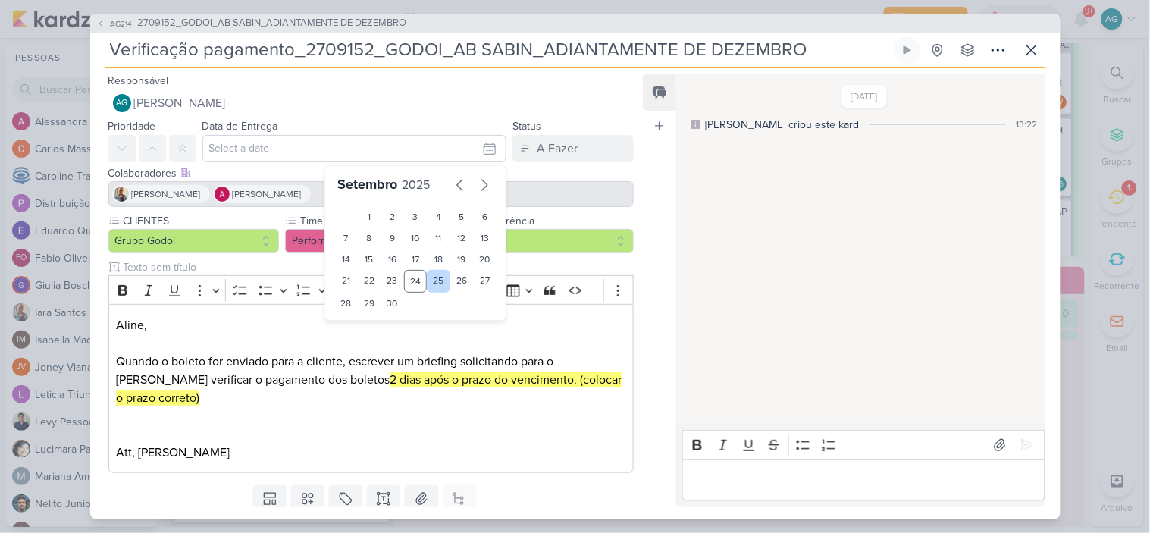
click at [429, 282] on div "25" at bounding box center [439, 281] width 24 height 23
type input "[DATE] 23:59"
click at [508, 419] on p "Editor editing area: main" at bounding box center [370, 416] width 509 height 18
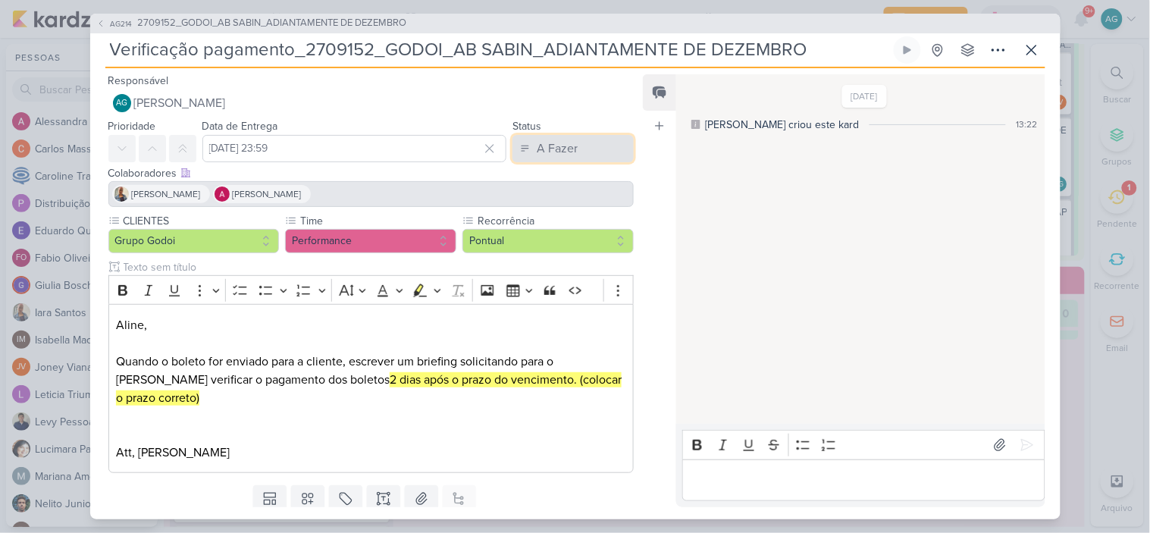
click at [558, 154] on div "A Fazer" at bounding box center [557, 148] width 41 height 18
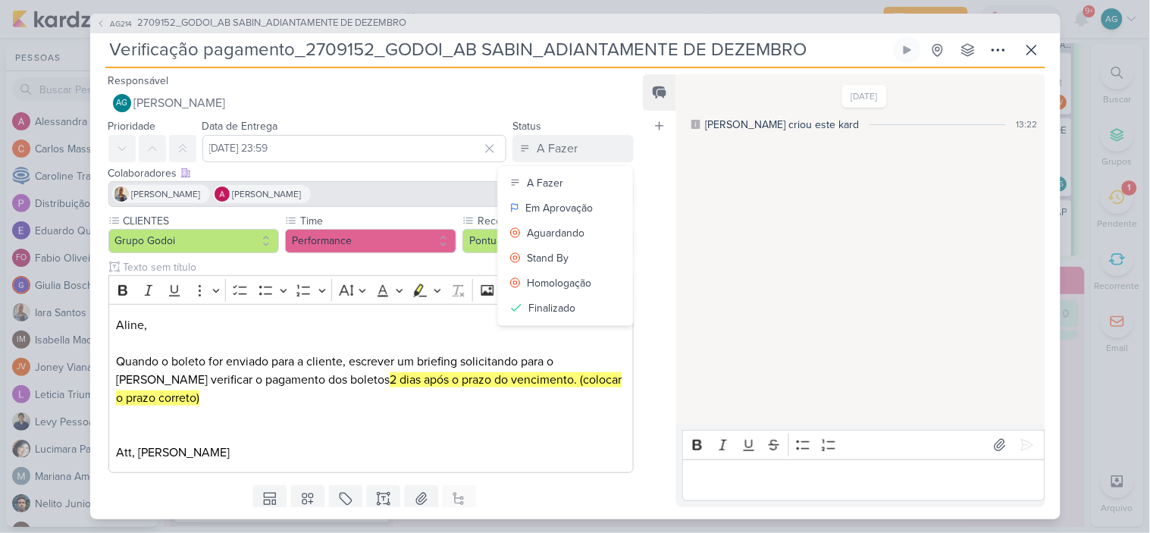
click at [422, 429] on p "Editor editing area: main" at bounding box center [370, 434] width 509 height 18
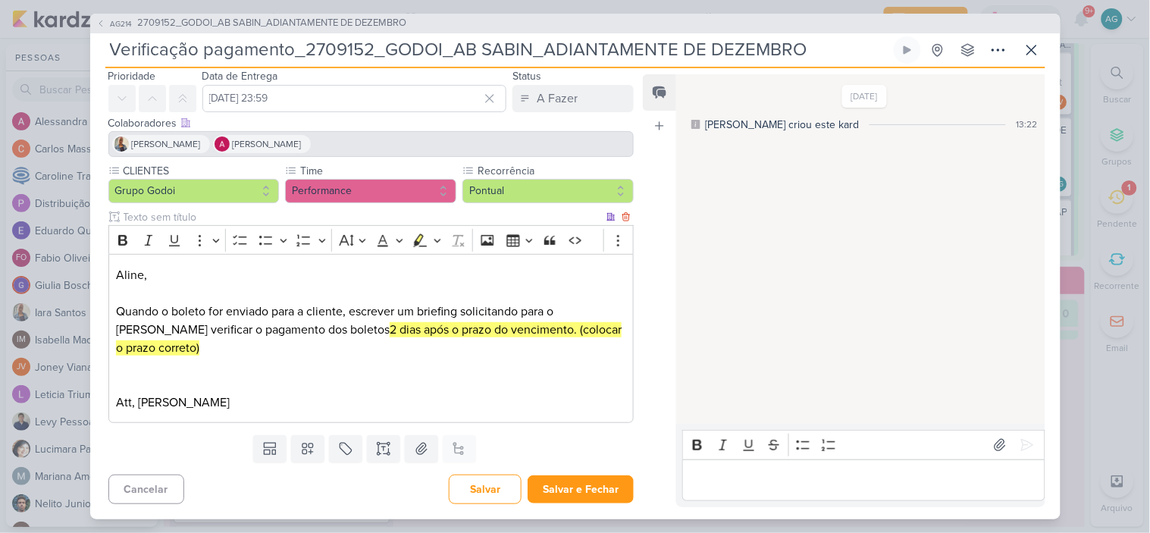
scroll to position [0, 0]
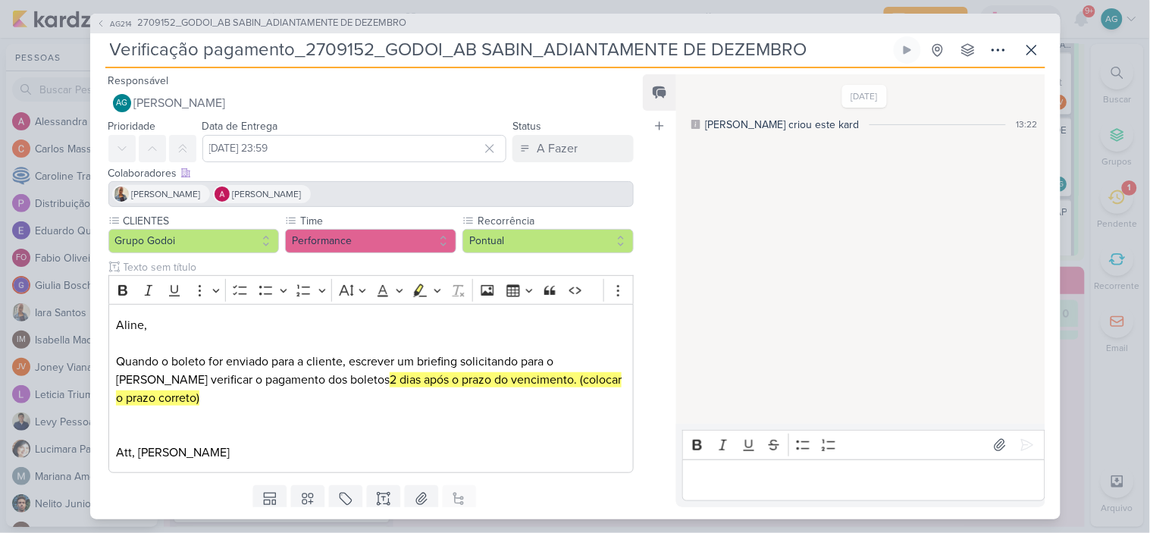
click at [342, 194] on div "Iara Santos Alessandra Gomes" at bounding box center [371, 194] width 526 height 26
click at [510, 420] on p "Editor editing area: main" at bounding box center [370, 416] width 509 height 18
click at [482, 143] on icon at bounding box center [489, 148] width 15 height 15
click at [259, 152] on input "text" at bounding box center [354, 148] width 305 height 27
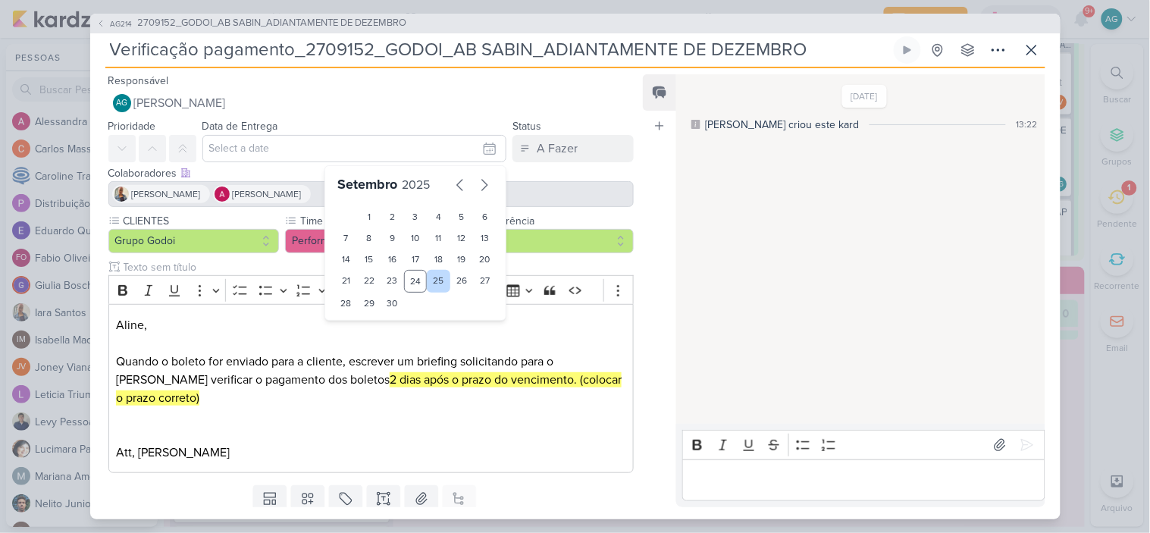
click at [435, 280] on div "25" at bounding box center [439, 281] width 24 height 23
type input "[DATE] 23:59"
click at [490, 442] on p "Editor editing area: main" at bounding box center [370, 434] width 509 height 18
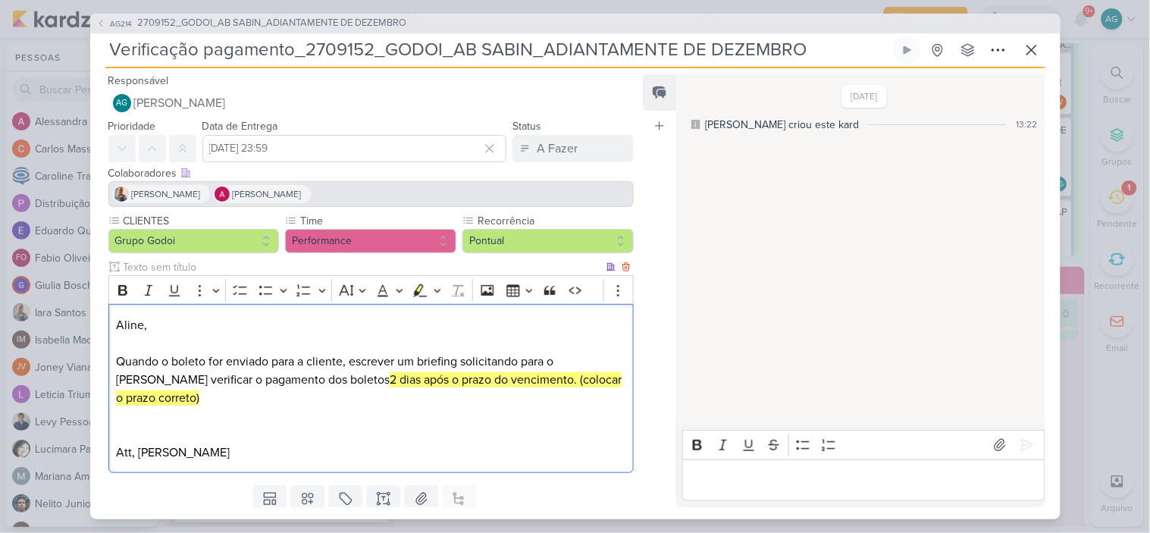
scroll to position [50, 0]
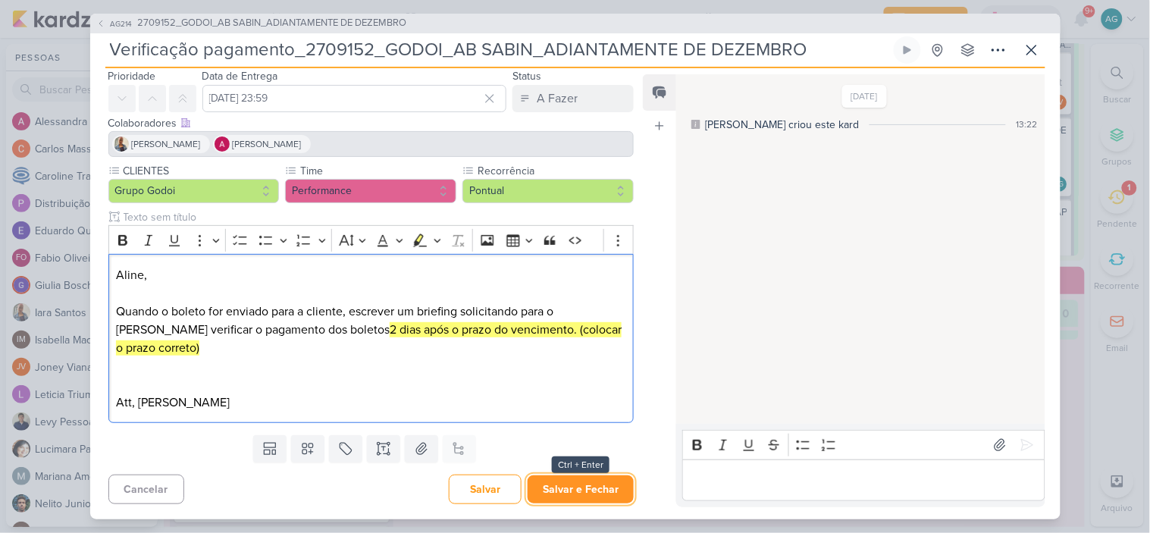
click at [567, 494] on button "Salvar e Fechar" at bounding box center [581, 489] width 106 height 28
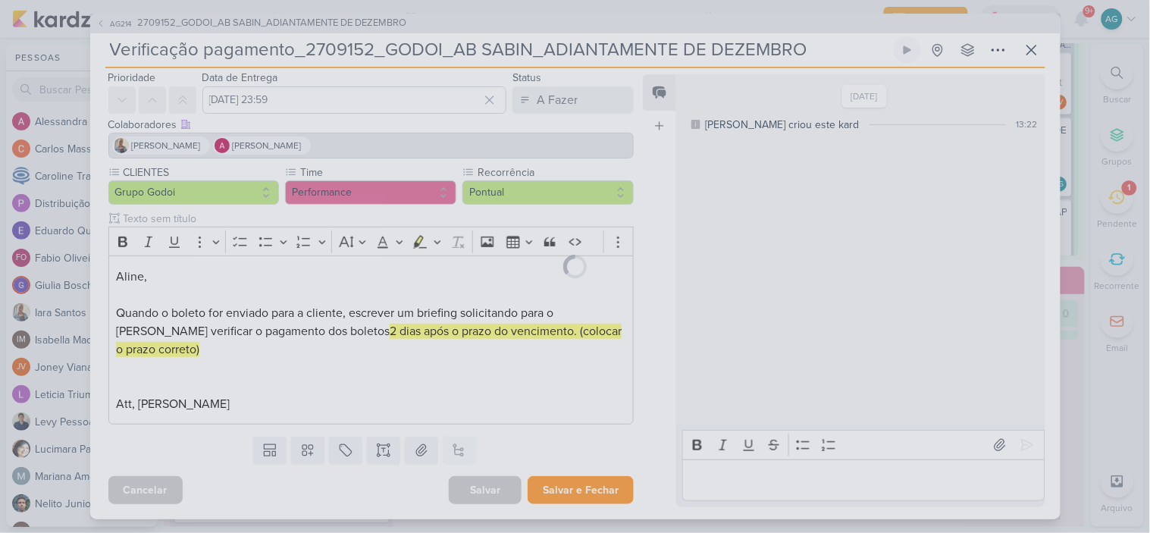
scroll to position [49, 0]
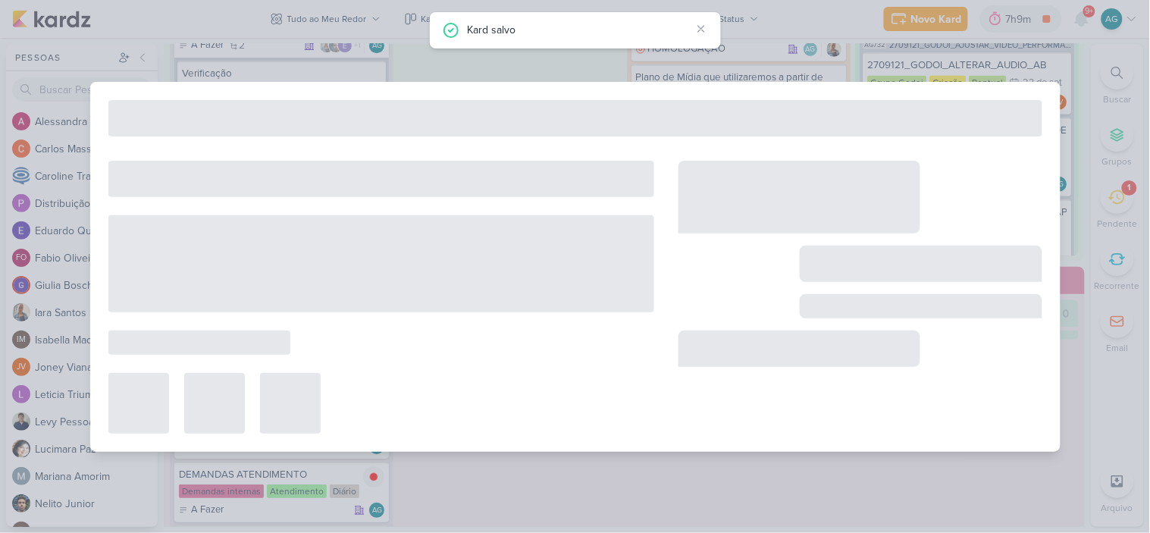
type input "2709152_GODOI_AB SABIN_ADIANTAMENTE DE DEZEMBRO"
type input "19 de setembro de 2025 às 23:59"
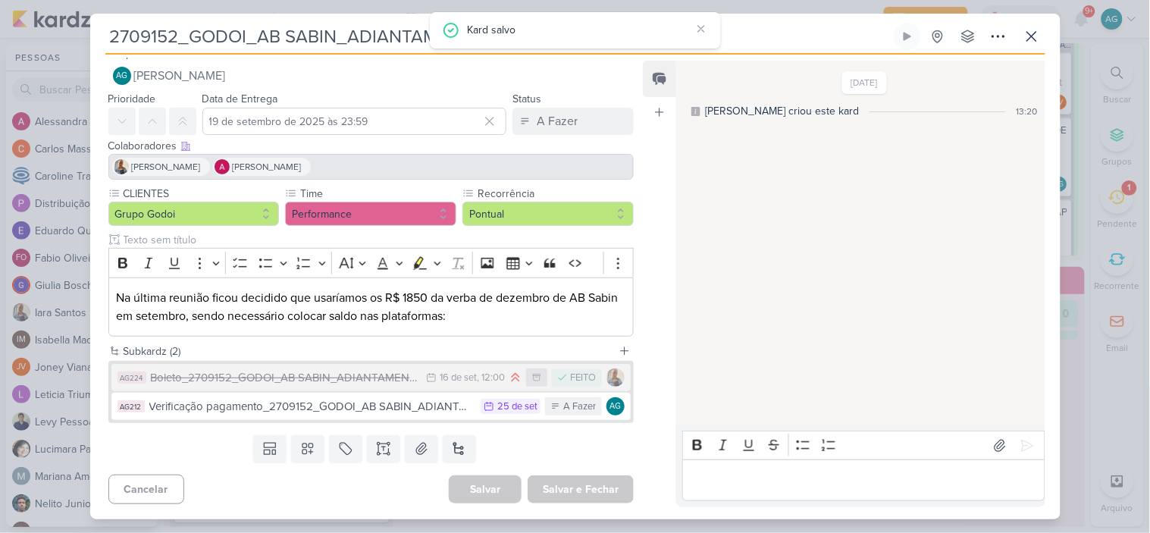
scroll to position [0, 0]
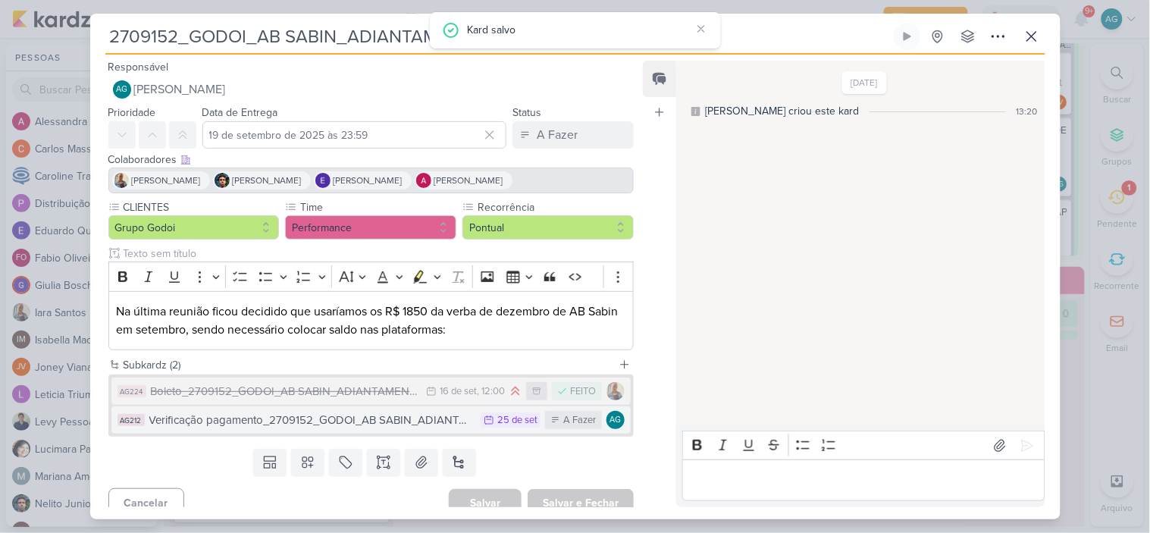
click at [412, 412] on div "Verificação pagamento_2709152_GODOI_AB SABIN_ADIANTAMENTE DE DEZEMBRO" at bounding box center [311, 420] width 324 height 17
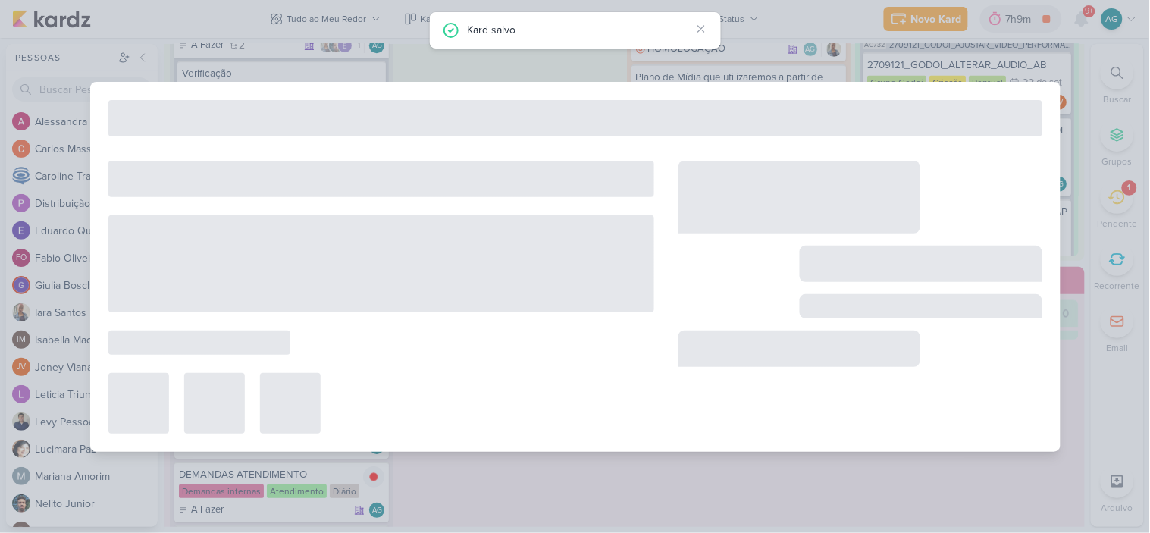
type input "Verificação pagamento_2709152_GODOI_AB SABIN_ADIANTAMENTE DE DEZEMBRO"
type input "[DATE] 23:59"
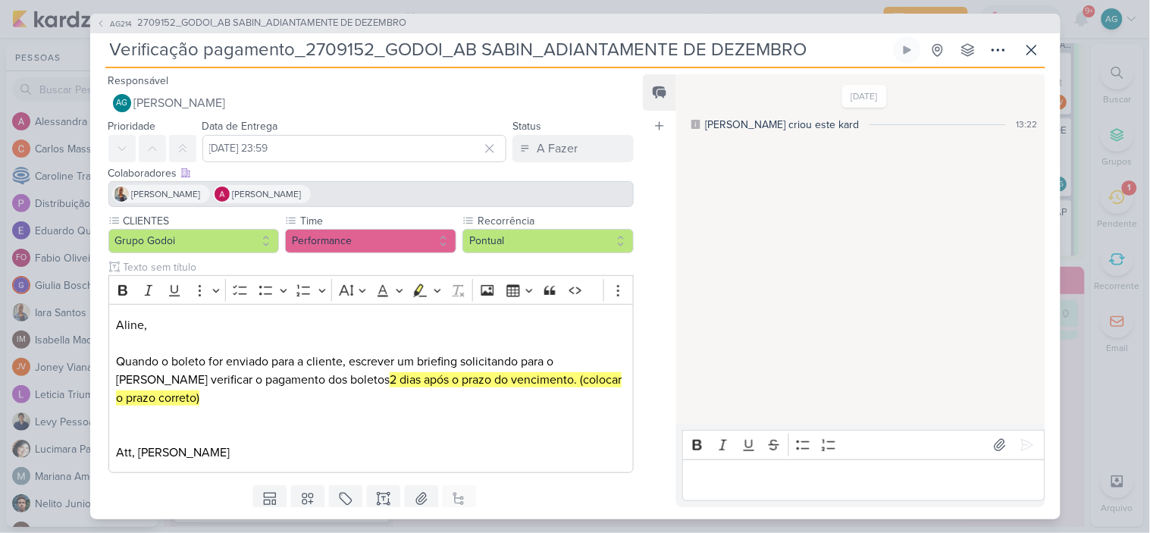
drag, startPoint x: 812, startPoint y: 54, endPoint x: 97, endPoint y: 52, distance: 714.9
click at [97, 52] on div "AG214 2709152_GODOI_AB SABIN_ADIANTAMENTE DE DEZEMBRO Verificação pagamento_270…" at bounding box center [575, 267] width 970 height 506
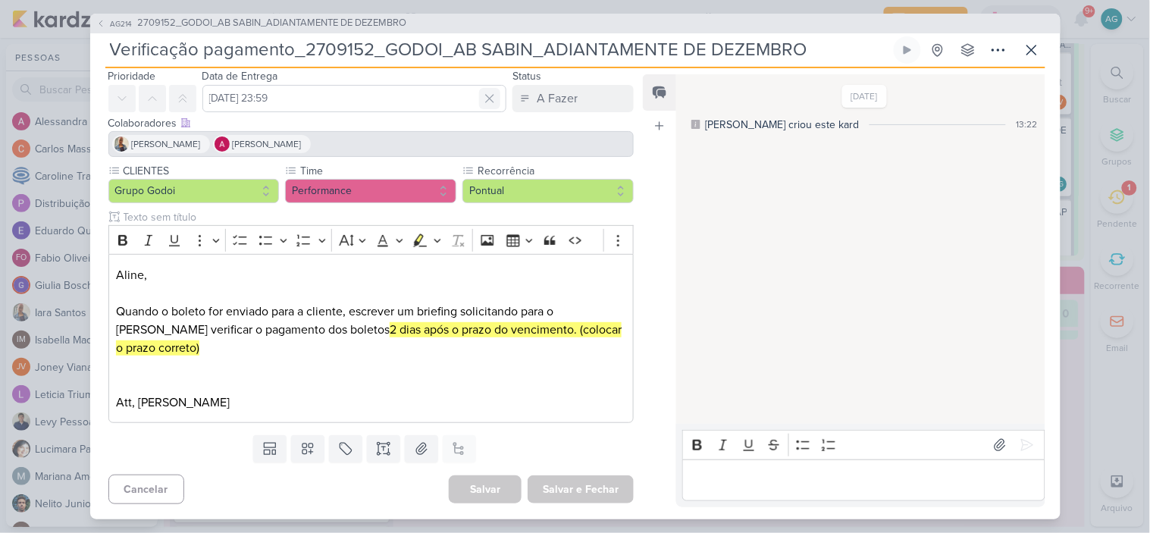
click at [482, 100] on icon at bounding box center [489, 98] width 15 height 15
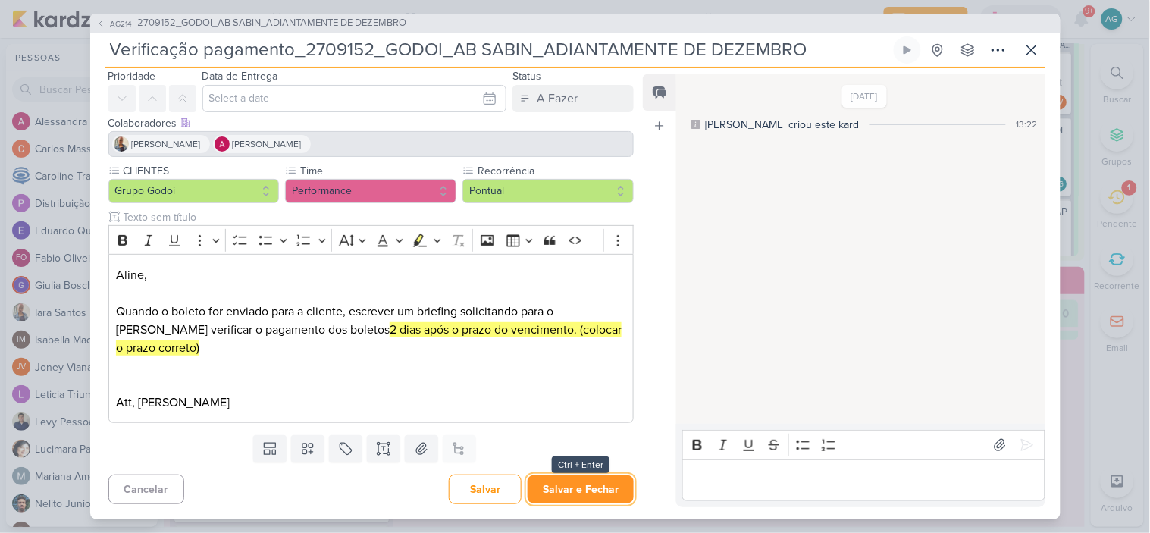
click at [597, 493] on button "Salvar e Fechar" at bounding box center [581, 489] width 106 height 28
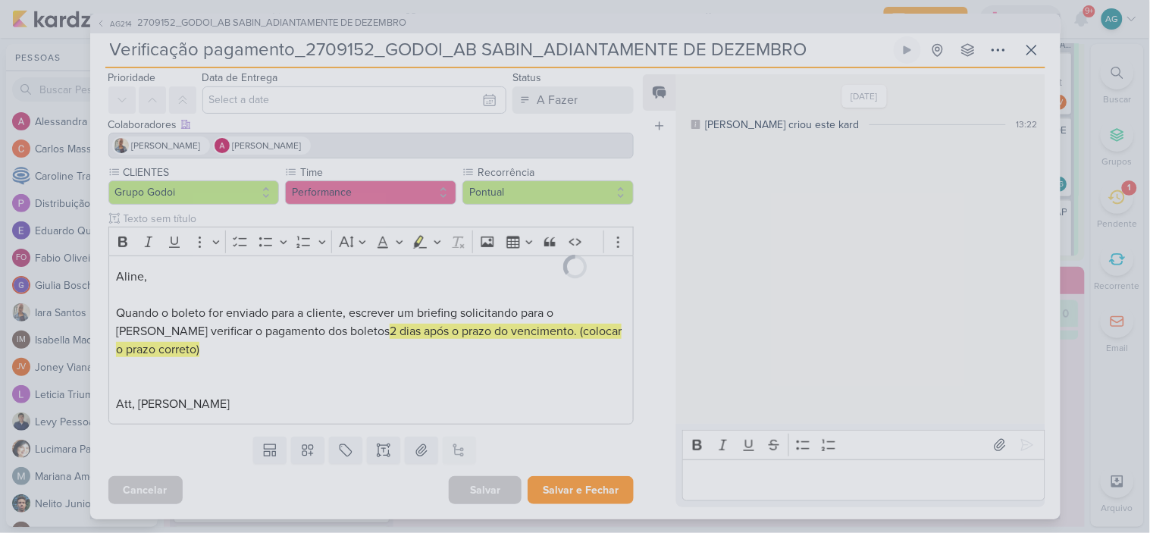
scroll to position [49, 0]
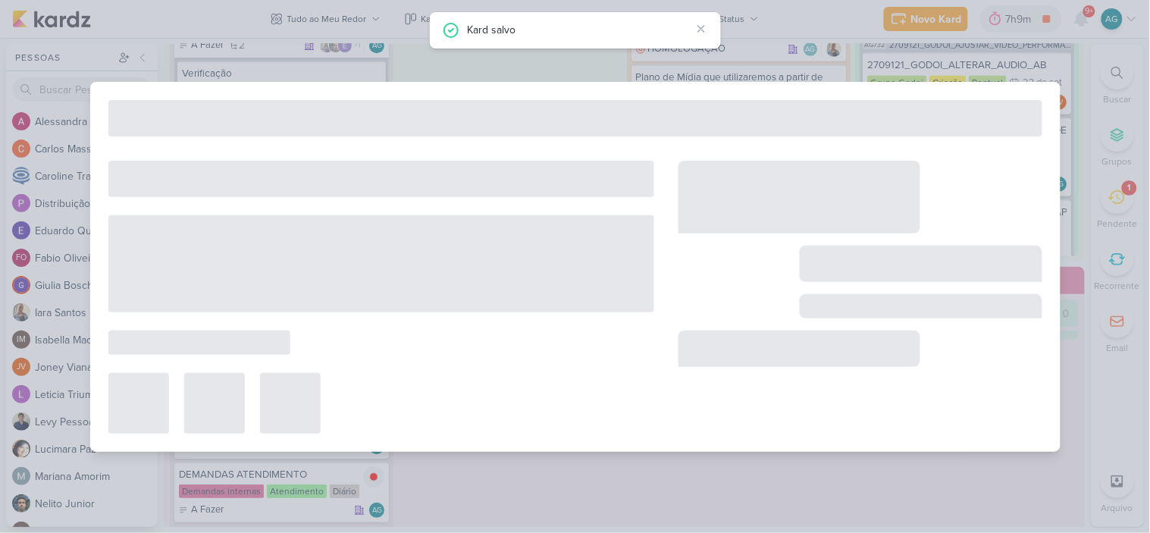
type input "2709152_GODOI_AB SABIN_ADIANTAMENTE DE DEZEMBRO"
type input "19 de setembro de 2025 às 23:59"
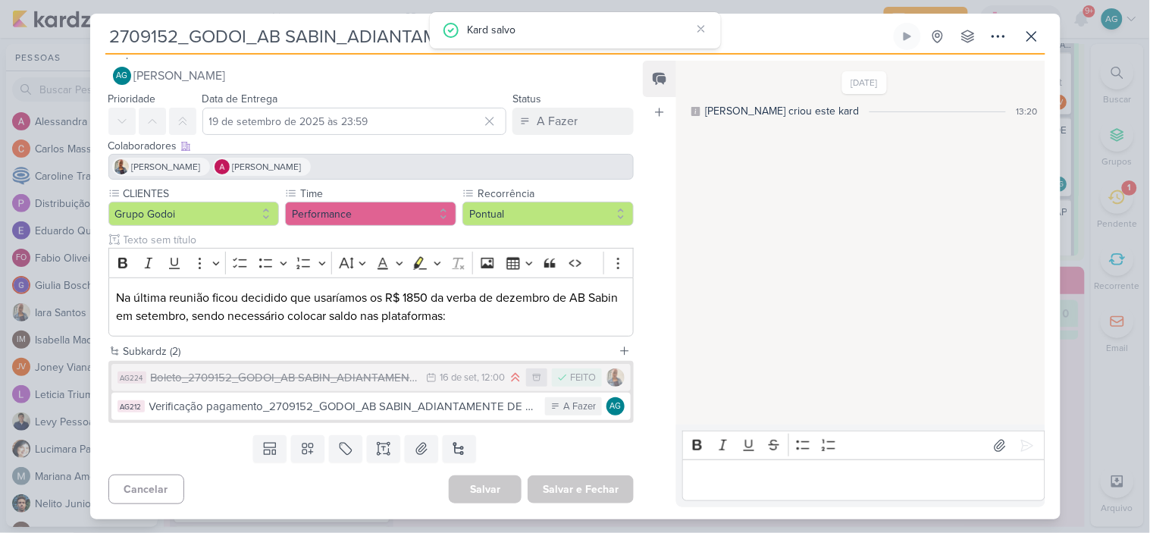
scroll to position [0, 0]
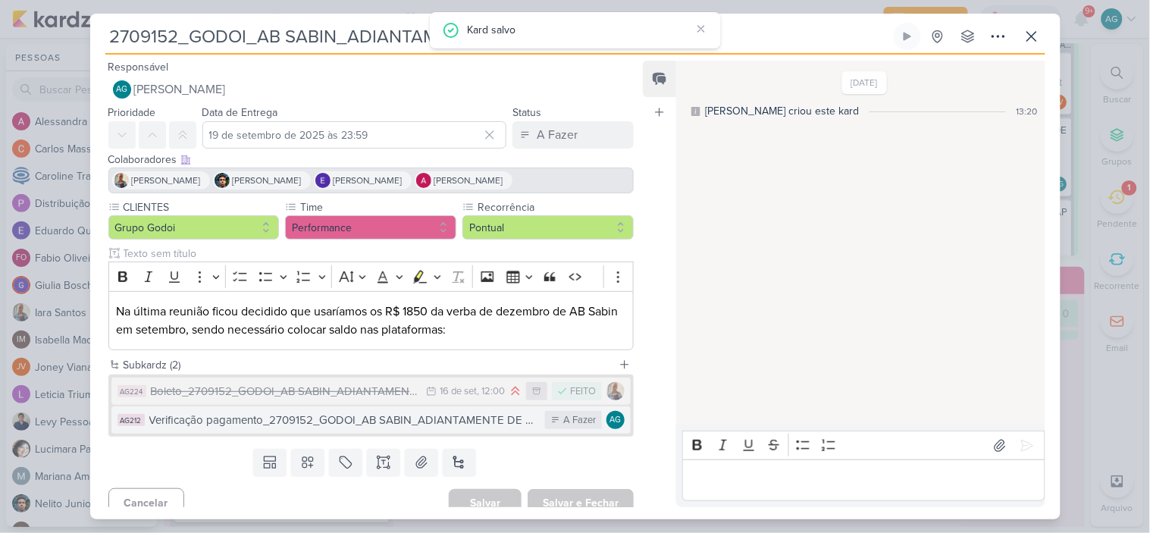
click at [465, 421] on div "Verificação pagamento_2709152_GODOI_AB SABIN_ADIANTAMENTE DE DEZEMBRO" at bounding box center [343, 420] width 389 height 17
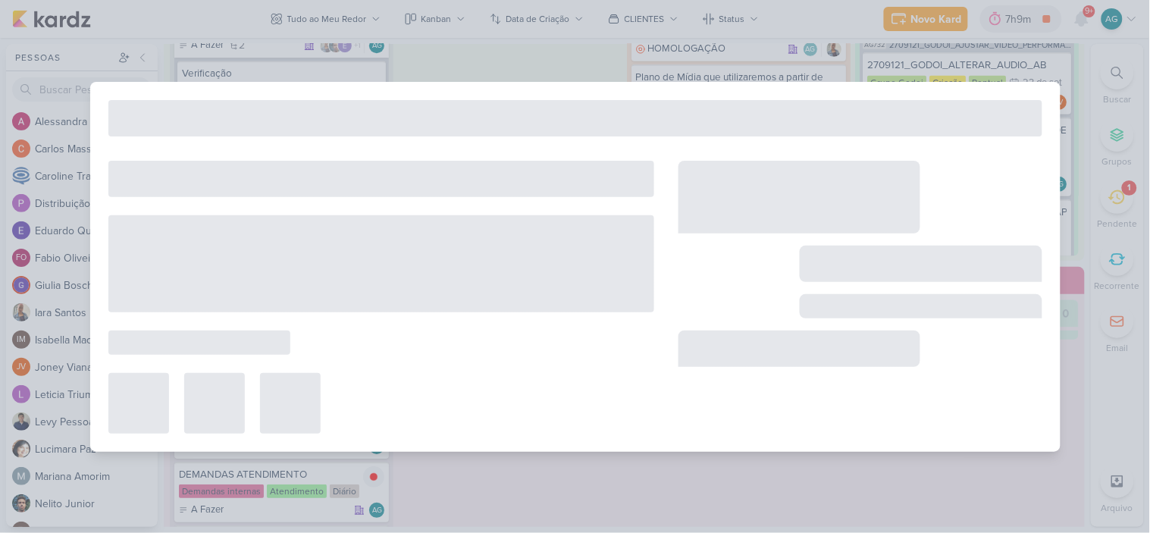
type input "Verificação pagamento_2709152_GODOI_AB SABIN_ADIANTAMENTE DE DEZEMBRO"
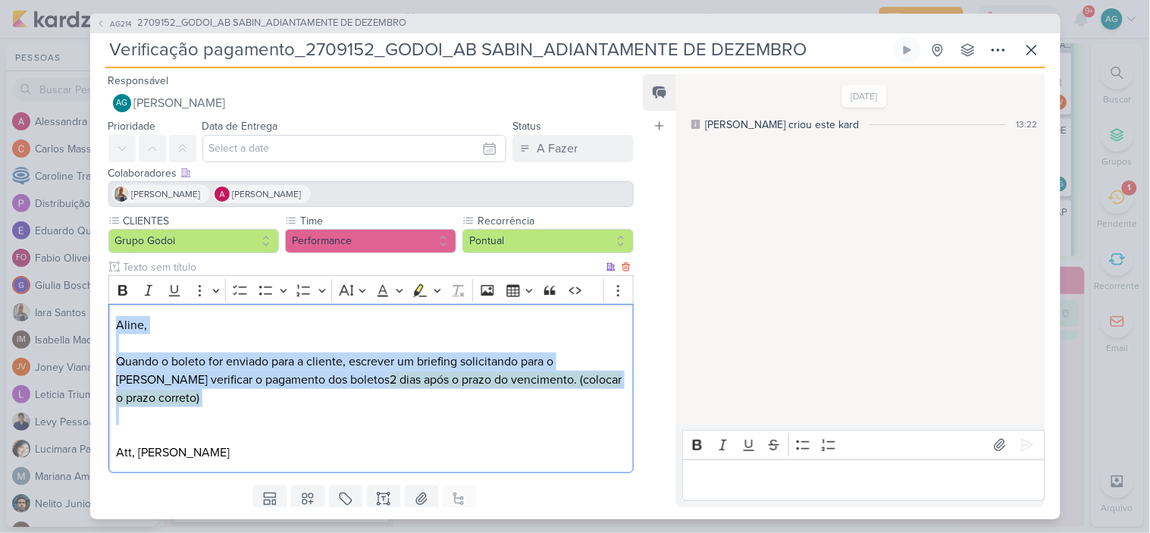
drag, startPoint x: 117, startPoint y: 322, endPoint x: 215, endPoint y: 415, distance: 135.1
click at [215, 415] on div "Aline, Quando o boleto for enviado para a cliente, escrever um briefing solicit…" at bounding box center [371, 388] width 526 height 169
copy p "Aline, Quando o boleto for enviado para a cliente, escrever um briefing solicit…"
click at [1029, 55] on icon at bounding box center [1032, 50] width 18 height 18
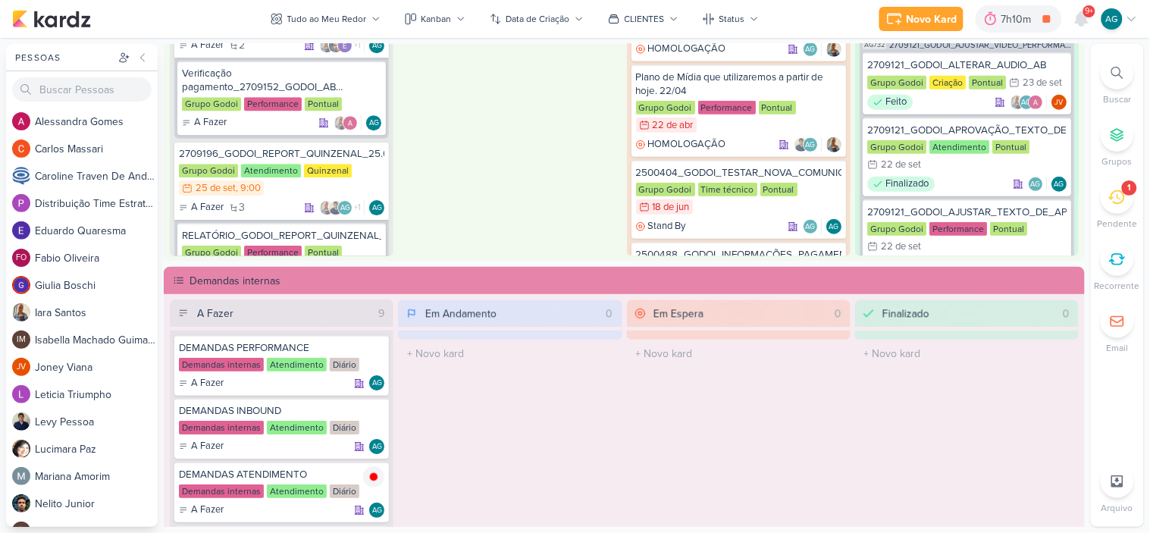
click at [1117, 79] on div at bounding box center [1117, 72] width 33 height 33
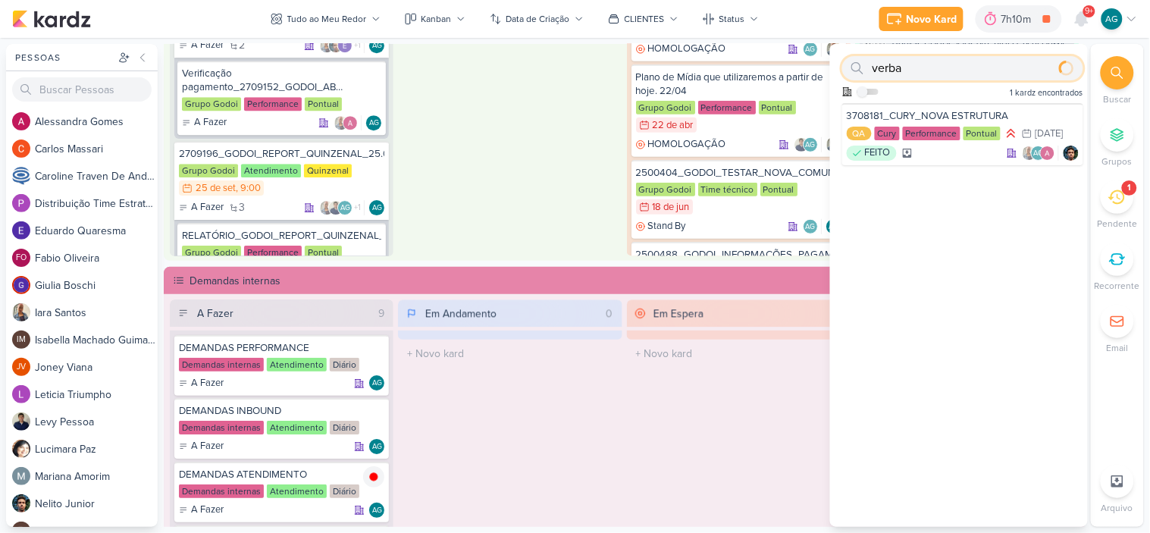
type input "verba"
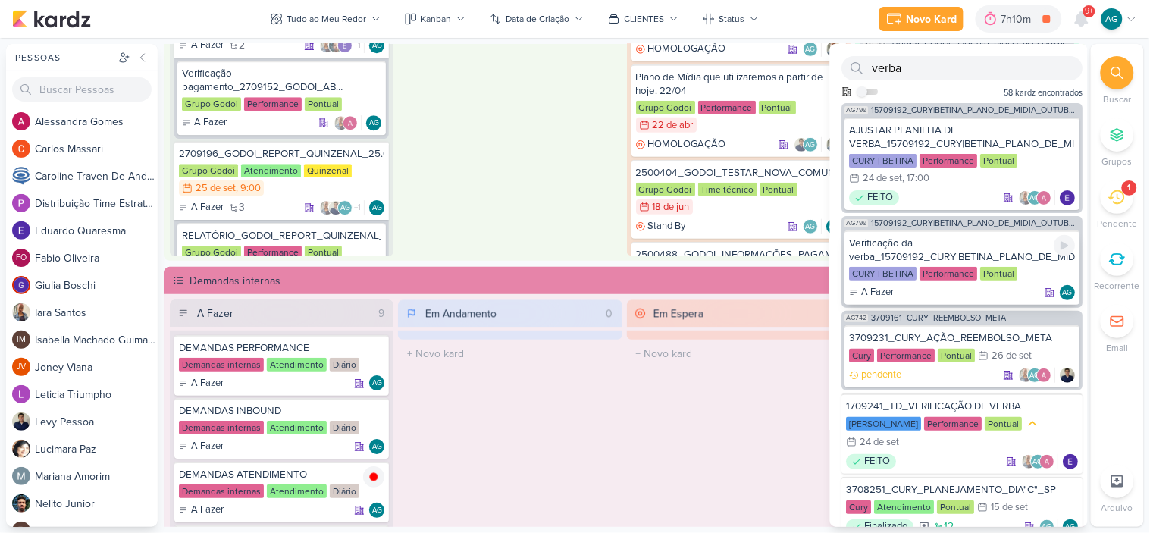
click at [908, 246] on div "Verificação da verba_15709192_CURY|BETINA_PLANO_DE_MIDIA_OUTUBRO" at bounding box center [963, 250] width 226 height 27
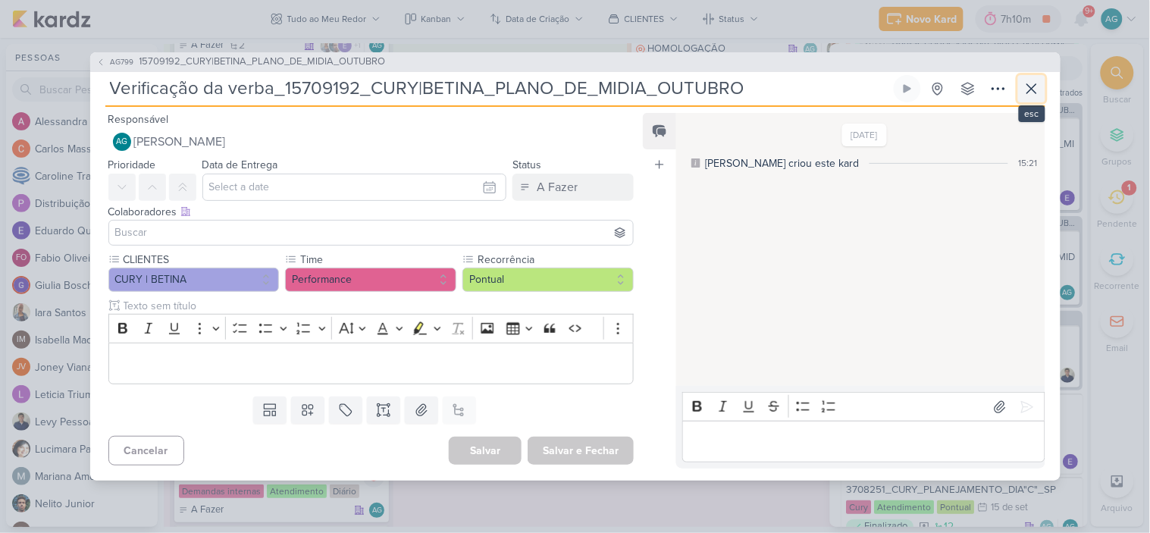
click at [1026, 92] on icon at bounding box center [1032, 89] width 18 height 18
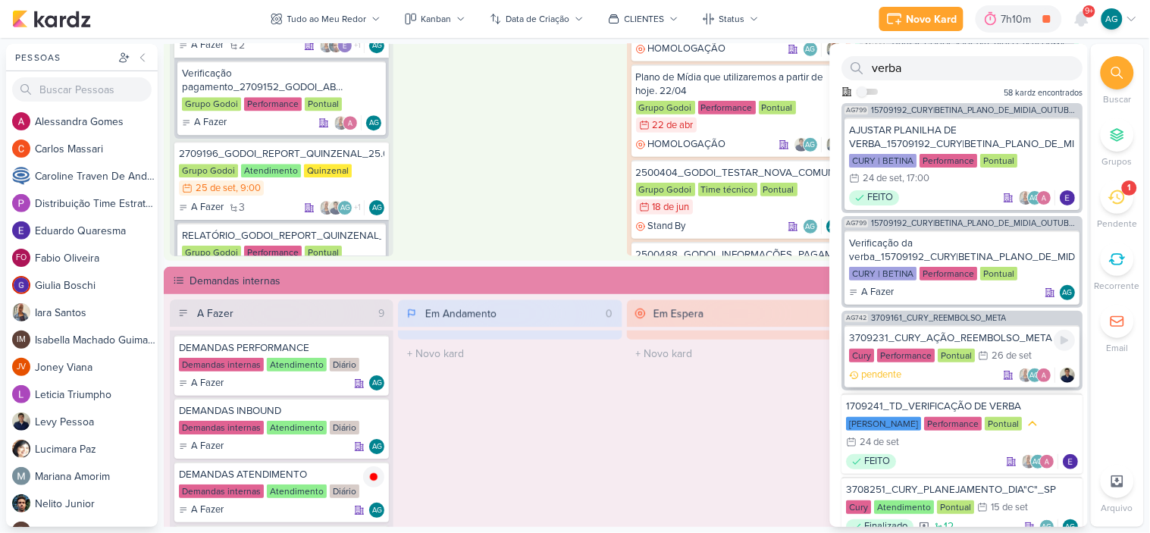
scroll to position [84, 0]
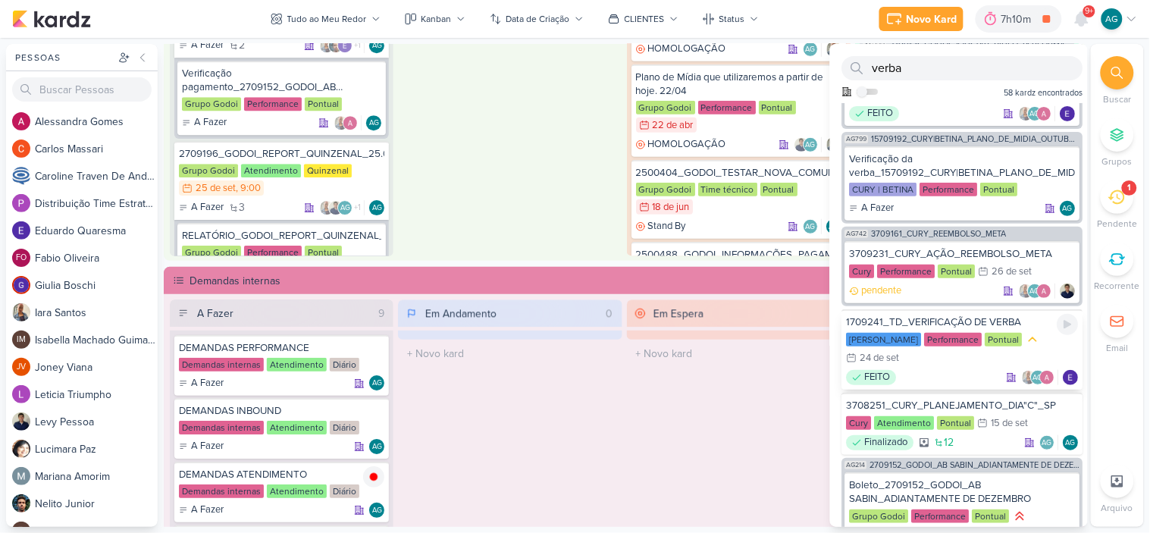
click at [961, 321] on div "1709241_TD_VERIFICAÇÃO DE VERBA" at bounding box center [963, 322] width 232 height 14
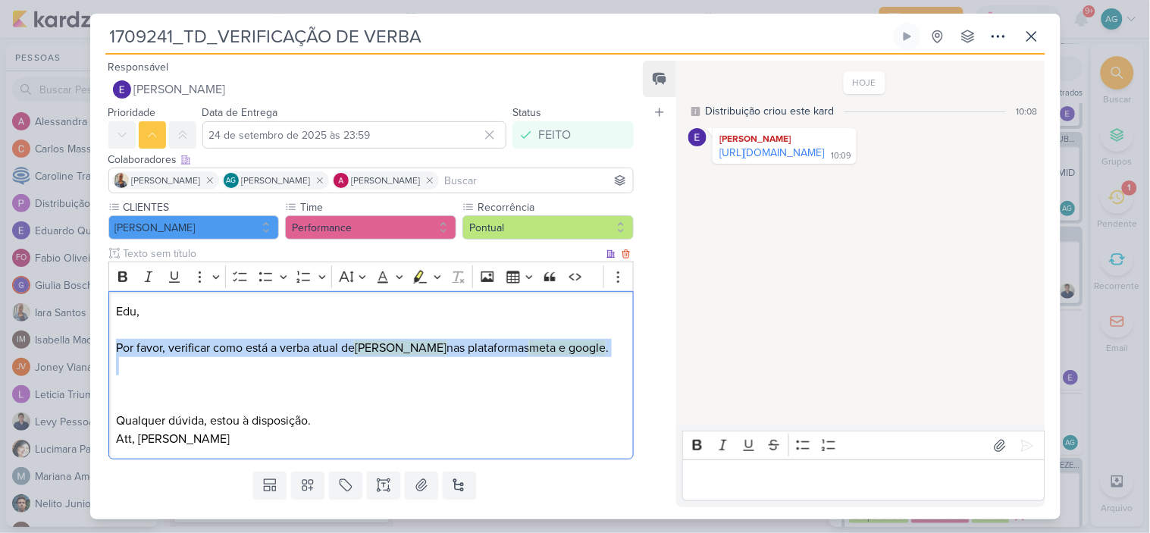
drag, startPoint x: 118, startPoint y: 349, endPoint x: 571, endPoint y: 366, distance: 453.7
click at [571, 366] on div "Edu, Por favor, verificar como está a verba atual de Teixeira Duarte nas plataf…" at bounding box center [371, 375] width 526 height 169
copy p "Por favor, verificar como está a verba atual de [PERSON_NAME] nas plataformas m…"
click at [1036, 39] on icon at bounding box center [1032, 36] width 18 height 18
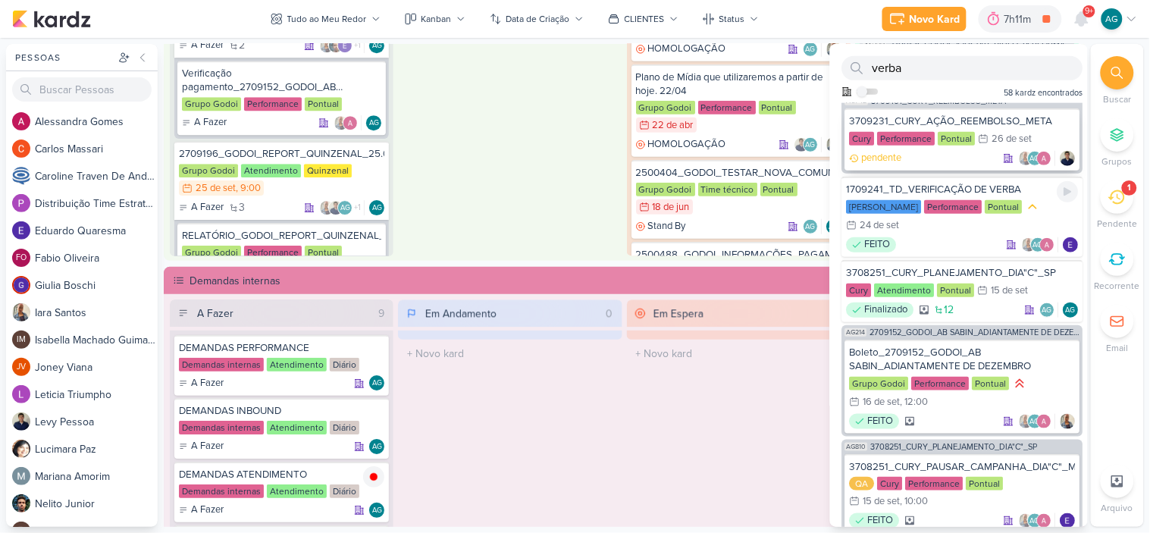
scroll to position [252, 0]
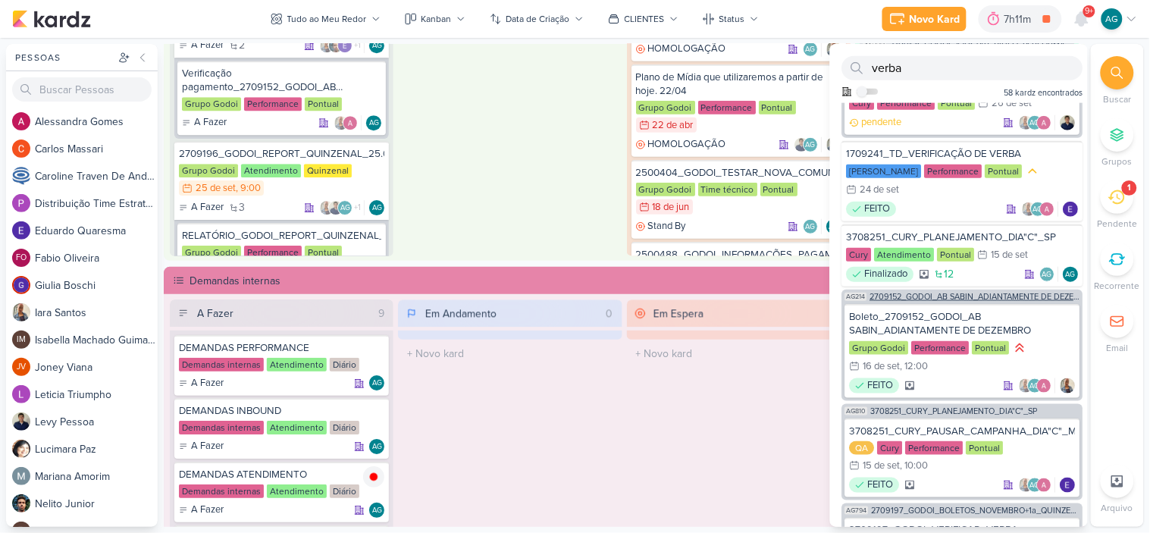
click at [975, 293] on span "2709152_GODOI_AB SABIN_ADIANTAMENTE DE DEZEMBRO" at bounding box center [975, 297] width 210 height 8
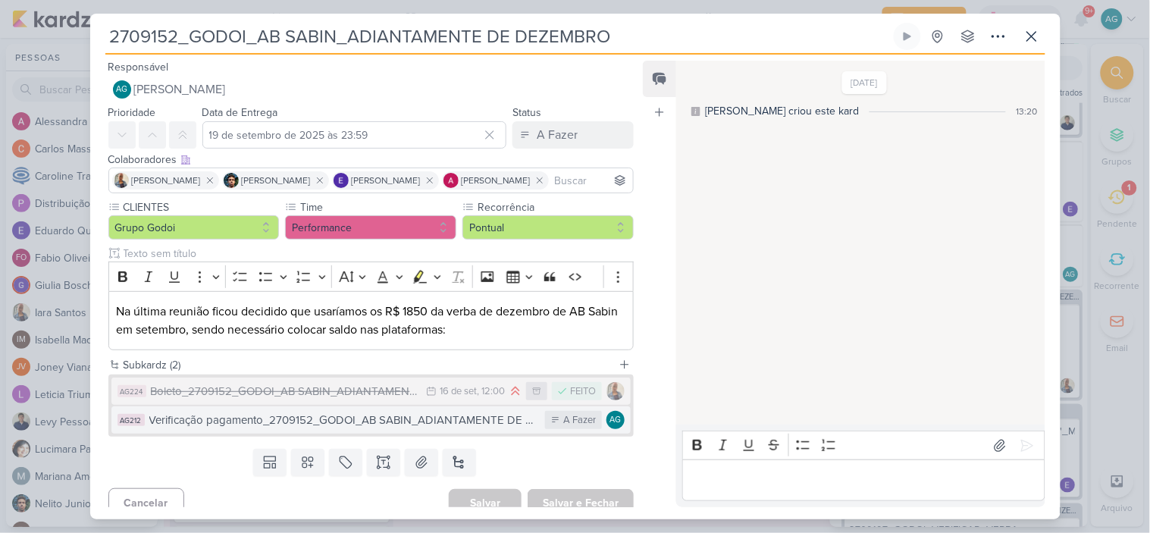
click at [411, 418] on div "Verificação pagamento_2709152_GODOI_AB SABIN_ADIANTAMENTE DE DEZEMBRO" at bounding box center [343, 420] width 389 height 17
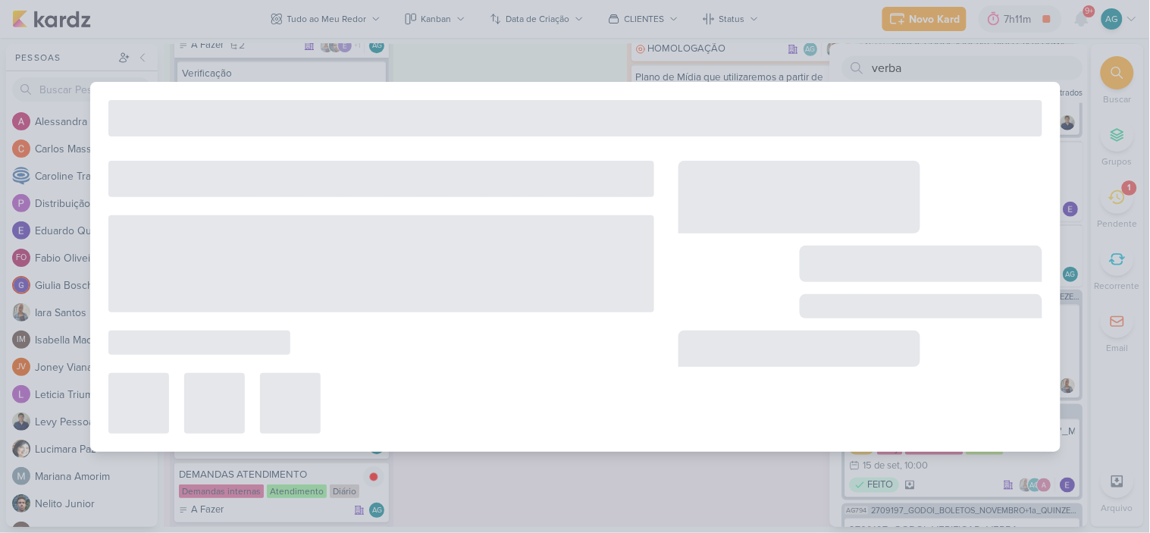
type input "Verificação pagamento_2709152_GODOI_AB SABIN_ADIANTAMENTE DE DEZEMBRO"
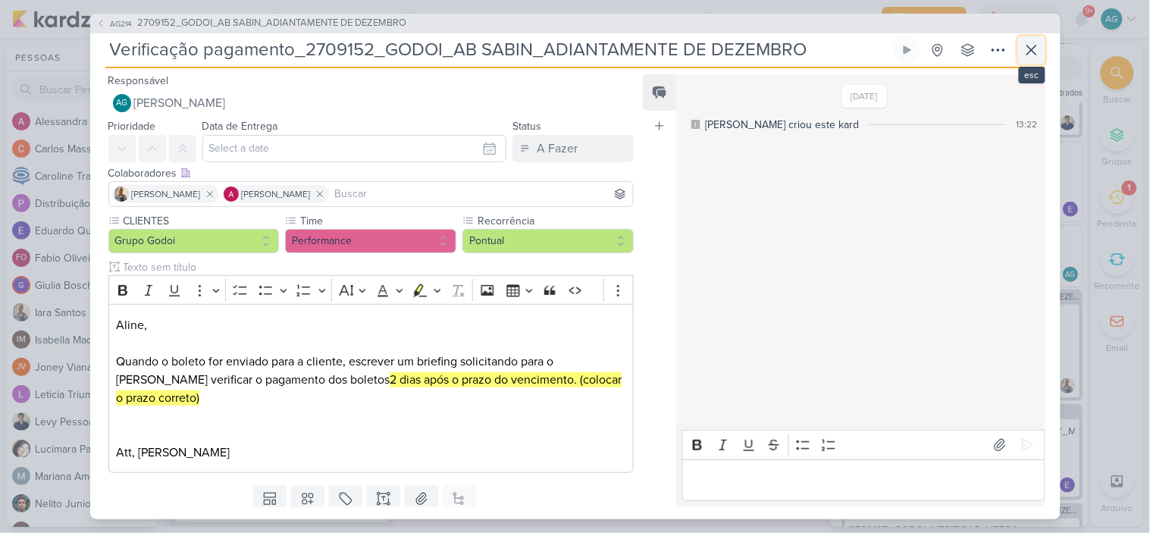
click at [1028, 58] on icon at bounding box center [1032, 50] width 18 height 18
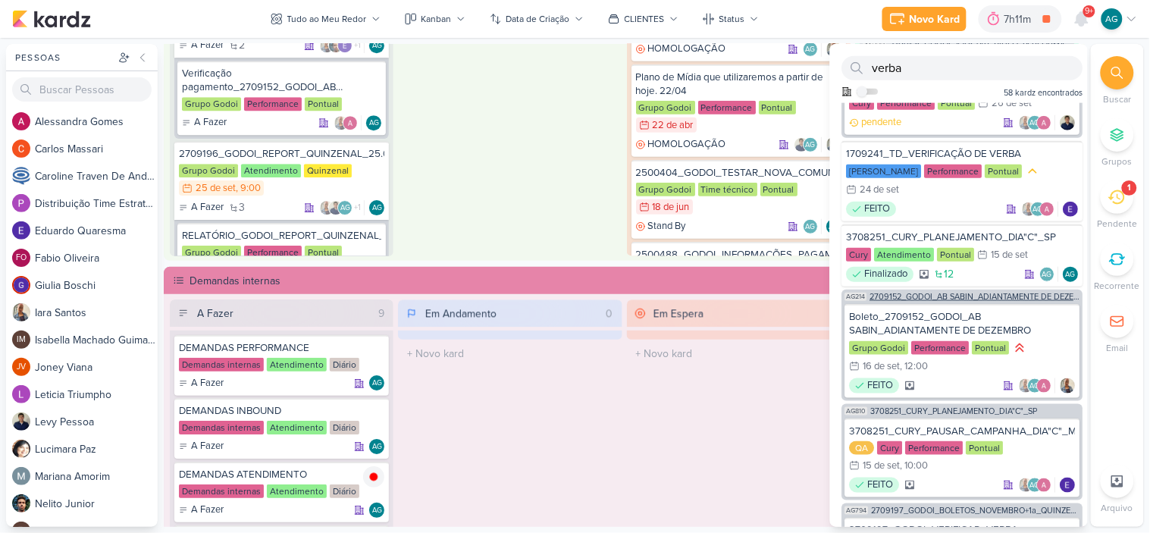
click at [996, 293] on span "2709152_GODOI_AB SABIN_ADIANTAMENTE DE DEZEMBRO" at bounding box center [975, 297] width 210 height 8
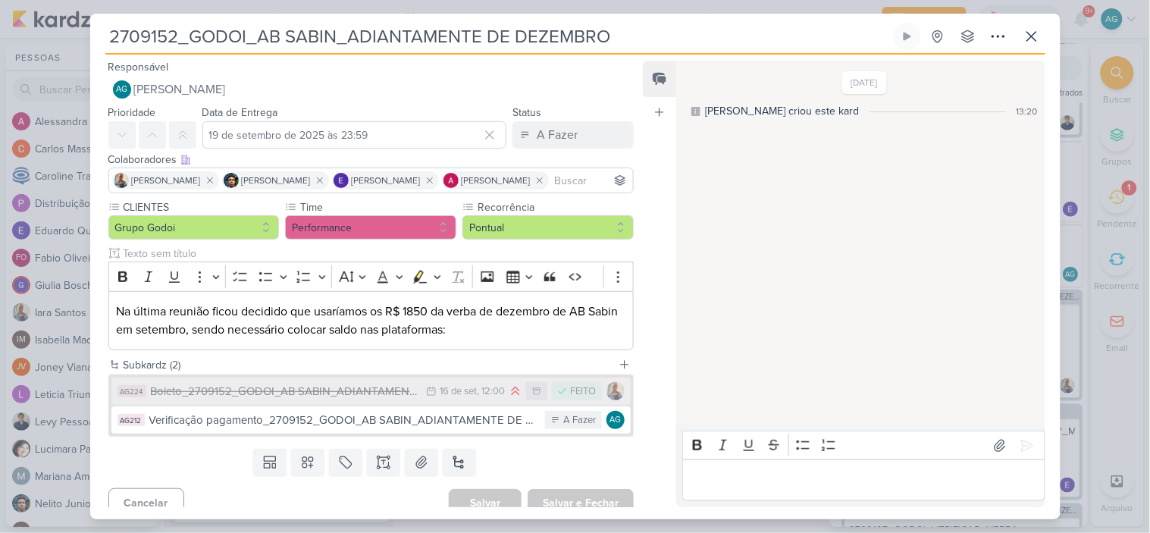
click at [344, 395] on div "Boleto_2709152_GODOI_AB SABIN_ADIANTAMENTE DE DEZEMBRO" at bounding box center [285, 391] width 268 height 17
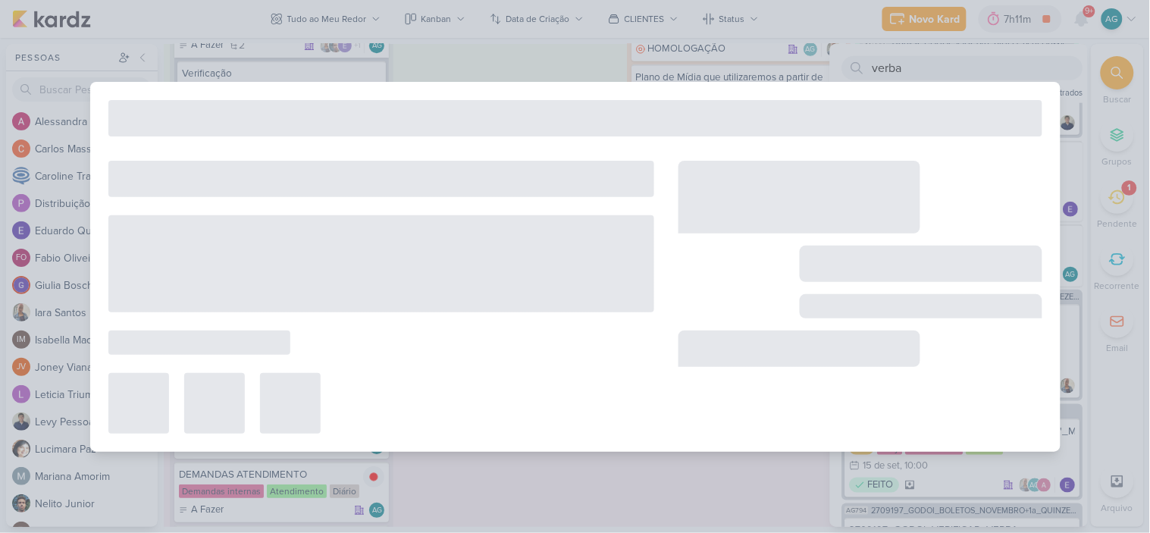
type input "Boleto_2709152_GODOI_AB SABIN_ADIANTAMENTE DE DEZEMBRO"
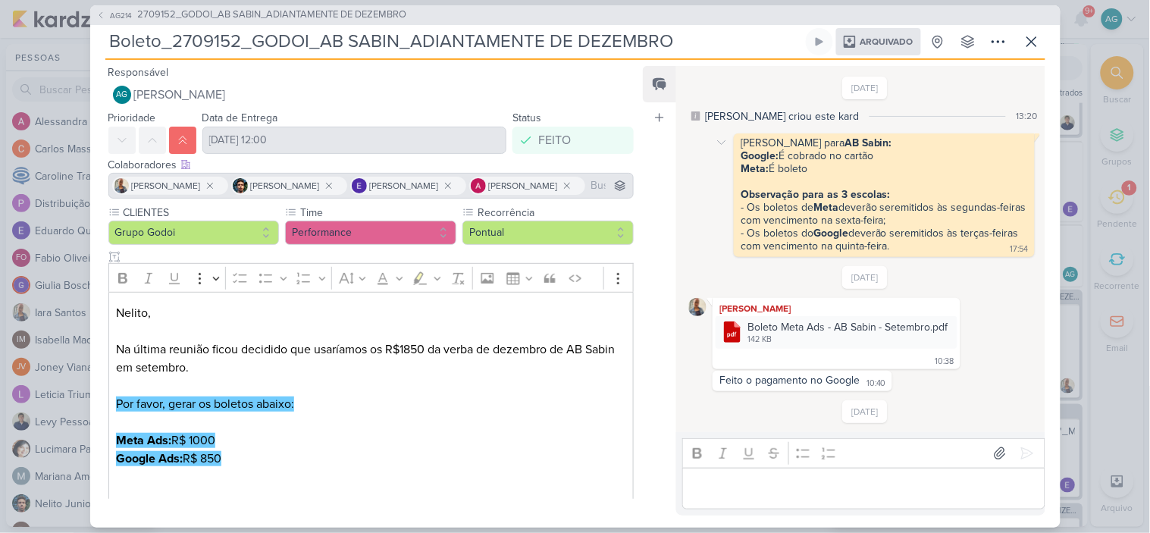
scroll to position [28, 0]
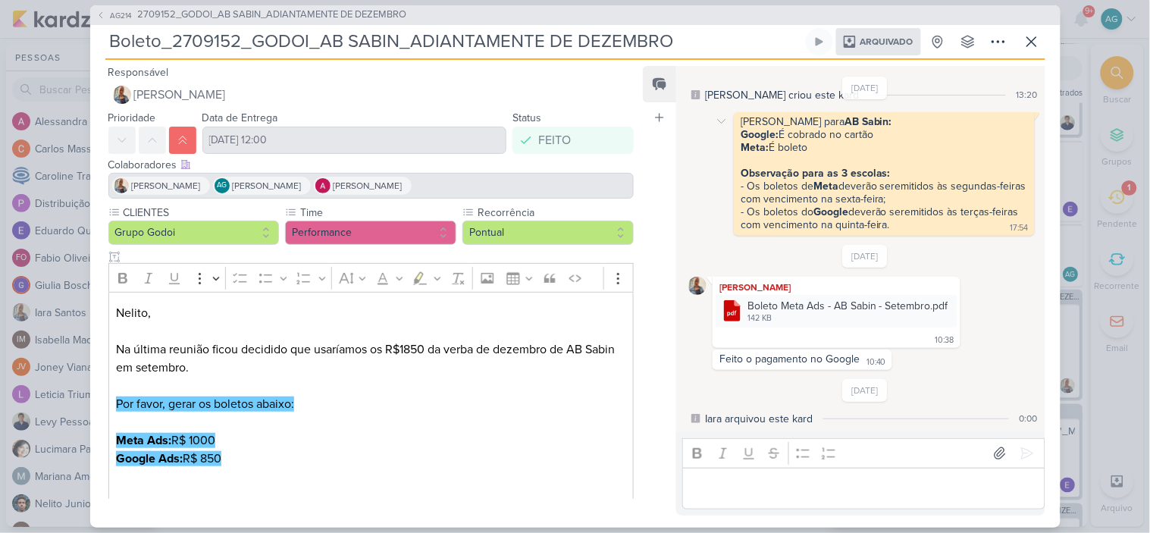
drag, startPoint x: 820, startPoint y: 111, endPoint x: 830, endPoint y: 139, distance: 30.4
click at [830, 139] on div "Alessandra para AB Sabin: Google: É cobrado no cartão Meta: É boleto Observação…" at bounding box center [884, 174] width 294 height 118
copy div "AB Sabin: Google: É cobrado no cartão Meta: É boleto"
click at [291, 459] on p "Meta Ads: R$ 1000 Google Ads: R$ 850" at bounding box center [370, 449] width 509 height 36
click at [150, 418] on p "Na última reunião ficou decidido que usaríamos os R$1850 da verba de dezembro d…" at bounding box center [370, 385] width 509 height 91
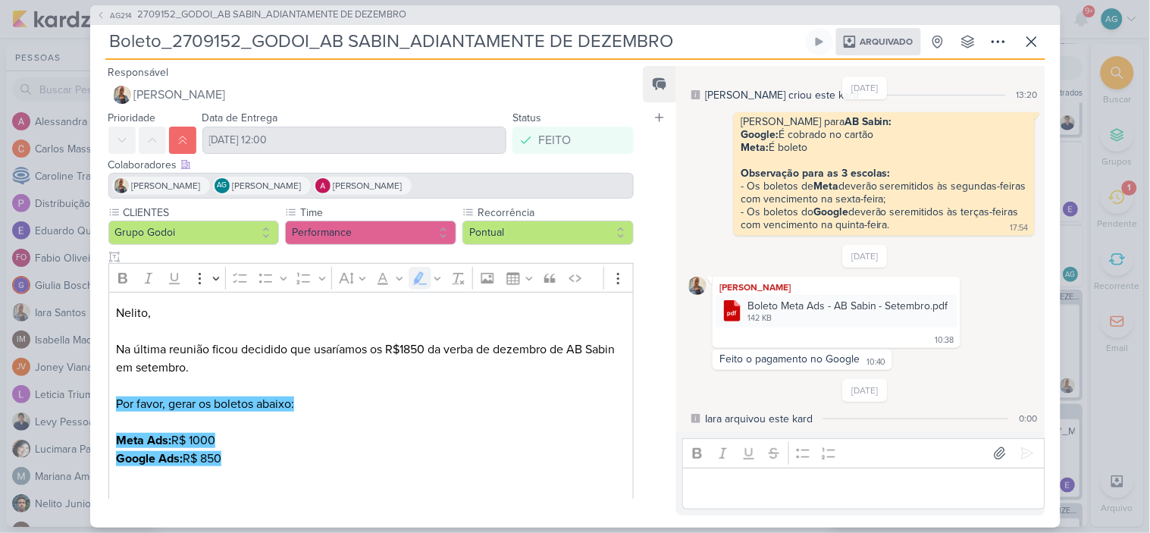
click at [117, 406] on mark "Por favor, gerar os boletos abaixo:" at bounding box center [205, 403] width 178 height 15
drag, startPoint x: 116, startPoint y: 403, endPoint x: 246, endPoint y: 463, distance: 143.5
click at [246, 463] on div "Nelito, Na última reunião ficou decidido que usaríamos os R$1850 da verba de de…" at bounding box center [371, 422] width 526 height 260
copy div "Por favor, gerar os boletos abaixo: Meta Ads: R$ 1000 Google Ads: R$ 850"
click at [1029, 45] on icon at bounding box center [1032, 42] width 18 height 18
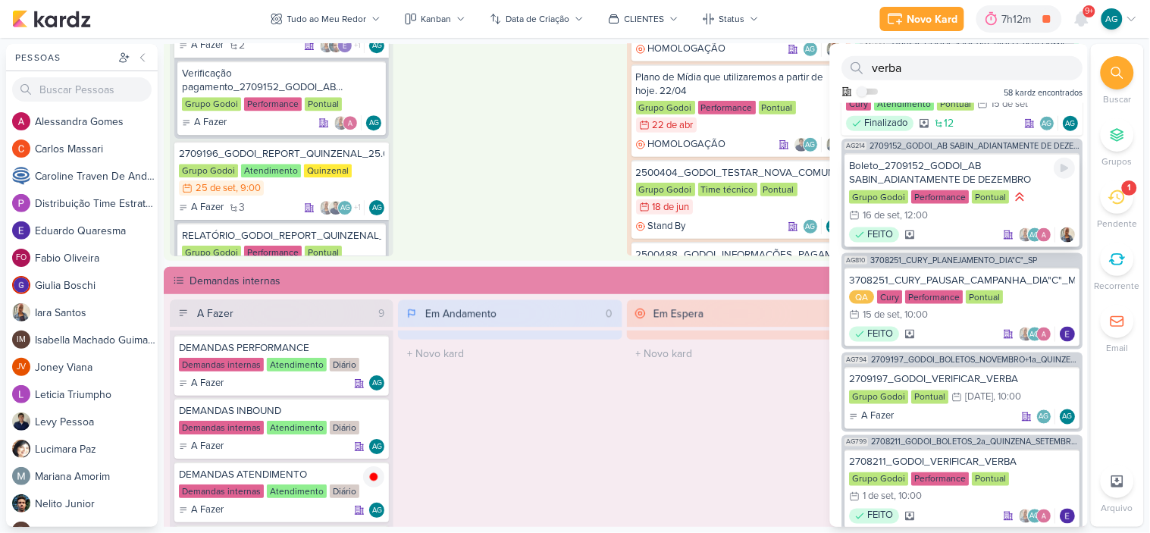
scroll to position [421, 0]
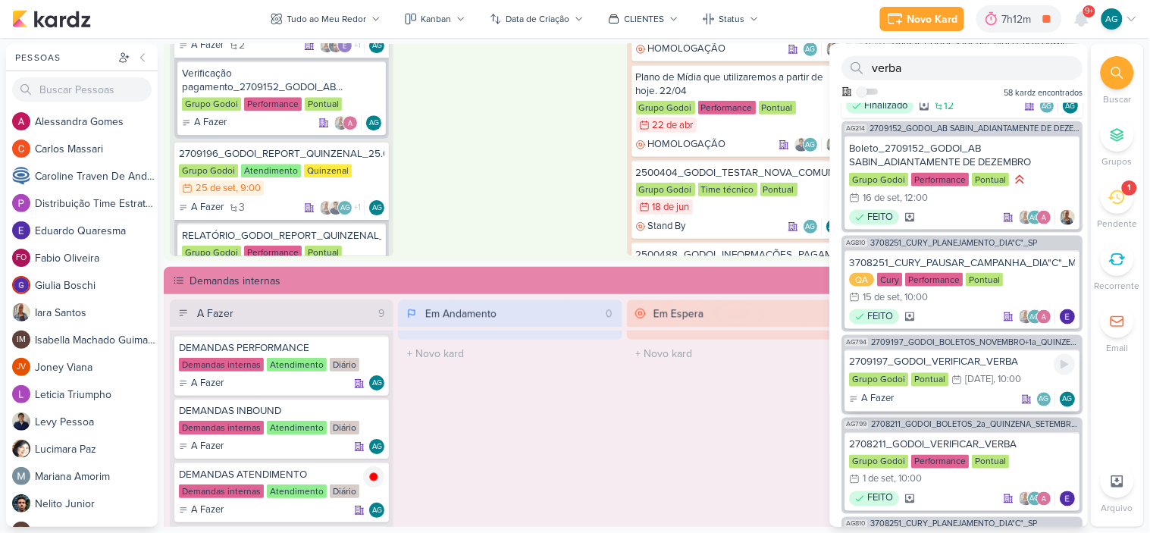
click at [986, 357] on div "2709197_GODOI_VERIFICAR_VERBA" at bounding box center [963, 363] width 226 height 14
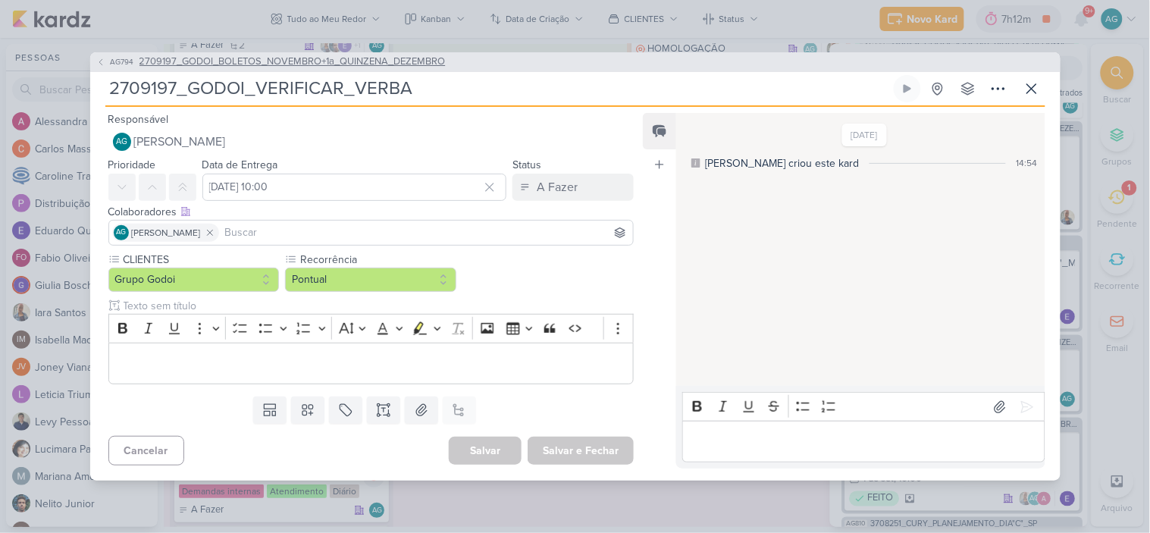
click at [352, 58] on span "2709197_GODOI_BOLETOS_NOVEMBRO+1a_QUINZENA_DEZEMBRO" at bounding box center [292, 62] width 306 height 15
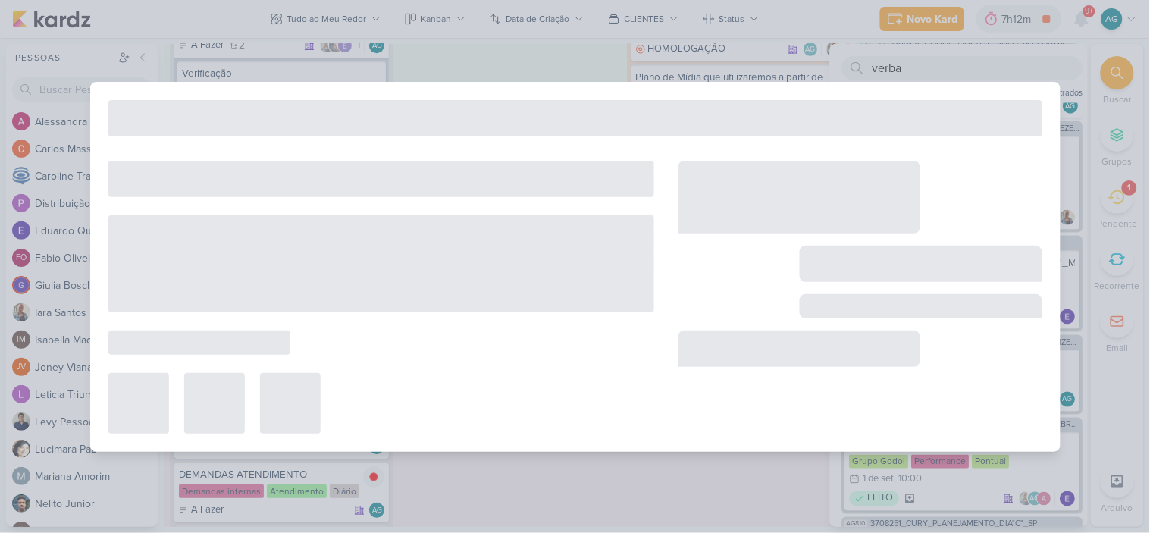
type input "2709197_GODOI_BOLETOS_NOVEMBRO+1a_QUINZENA_DEZEMBRO"
type input "10 de outubro de 2025 às 09:00"
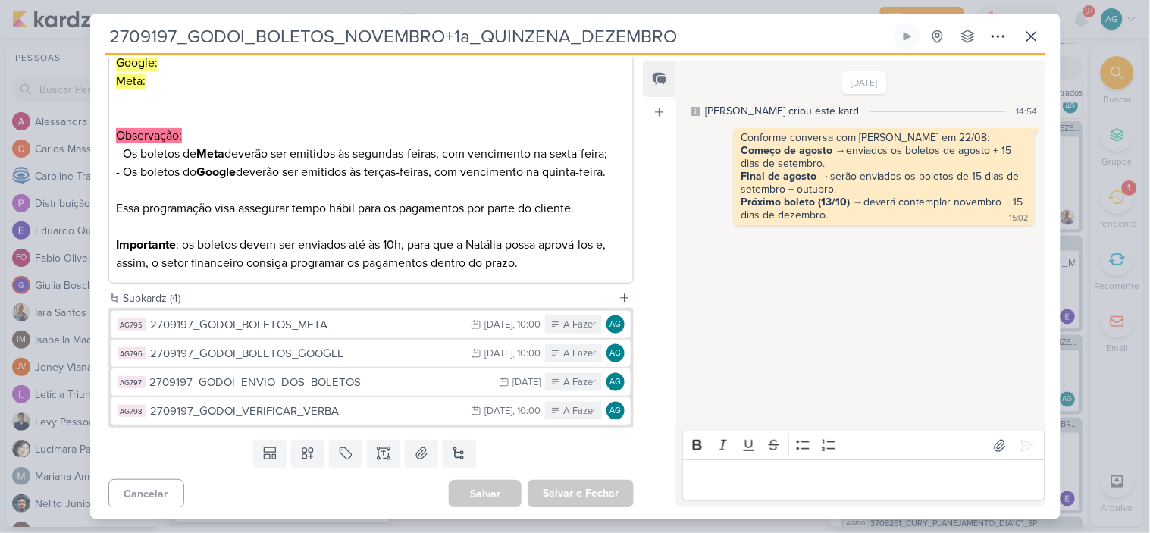
scroll to position [362, 0]
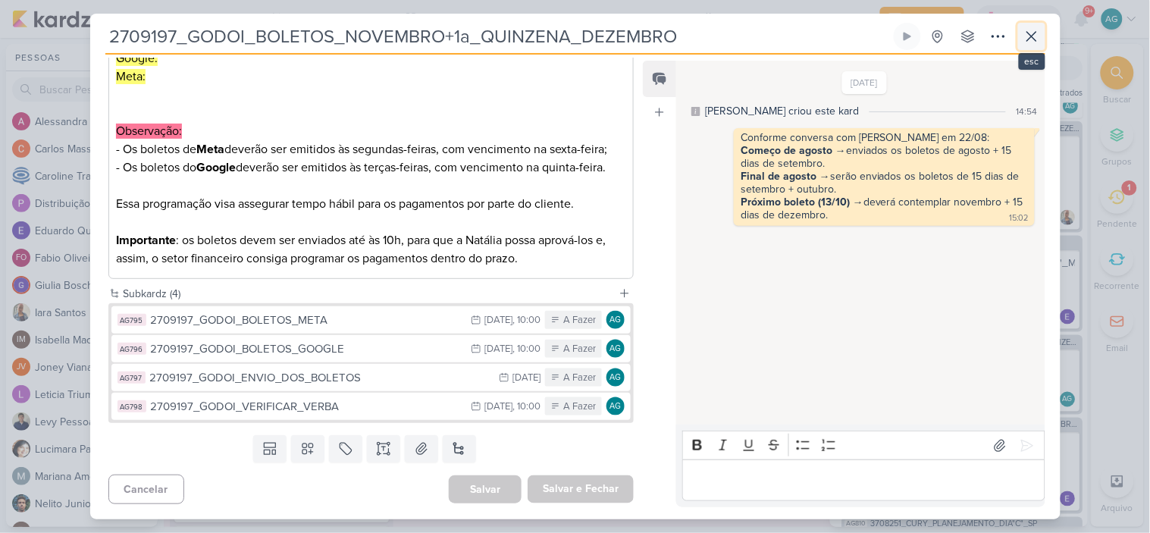
click at [1039, 35] on icon at bounding box center [1032, 36] width 18 height 18
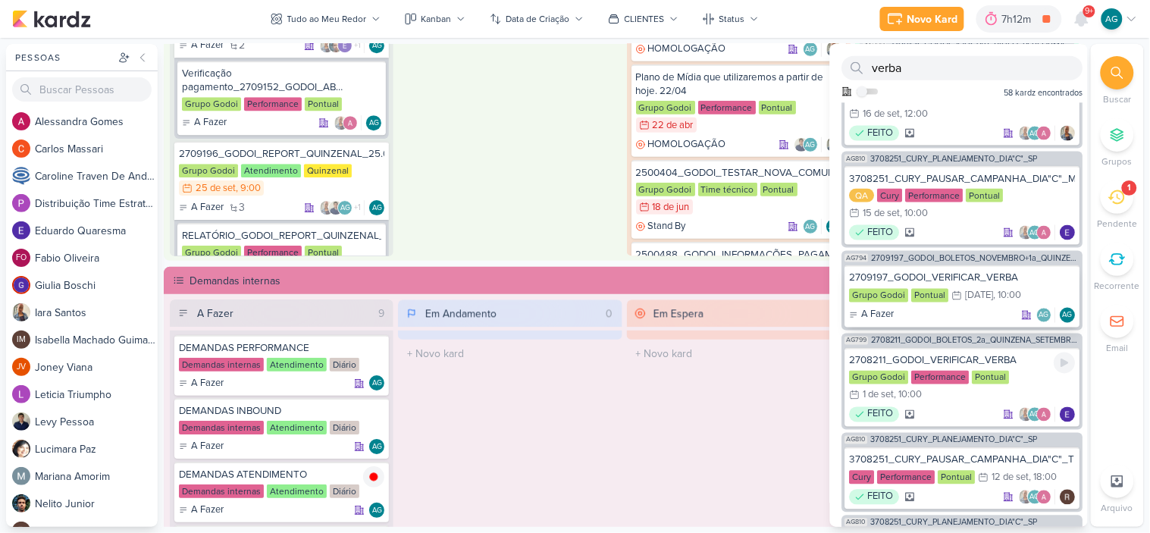
scroll to position [589, 0]
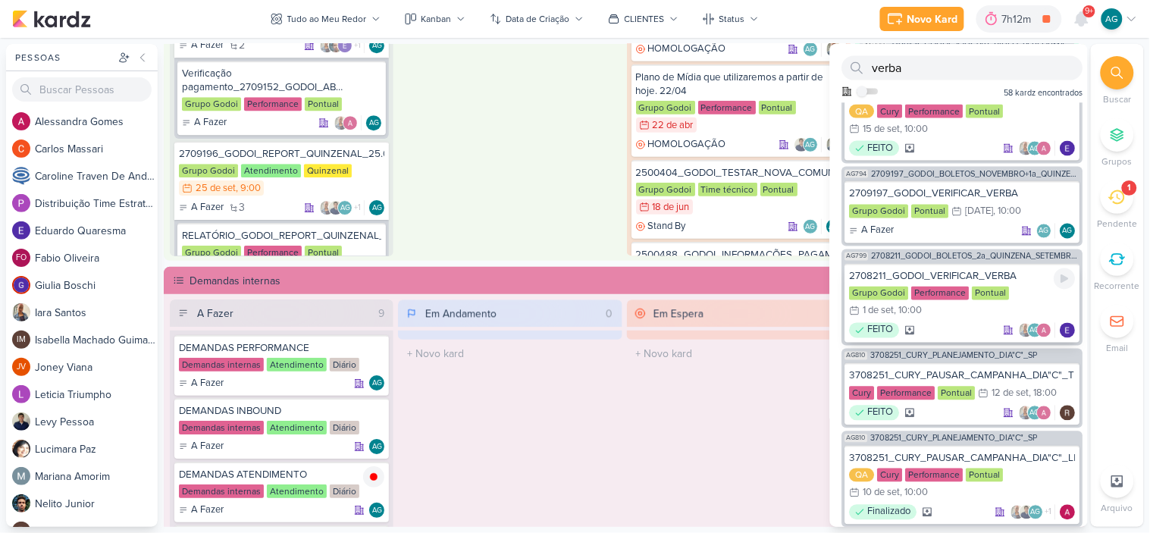
click at [975, 270] on div "2708211_GODOI_VERIFICAR_VERBA" at bounding box center [963, 277] width 226 height 14
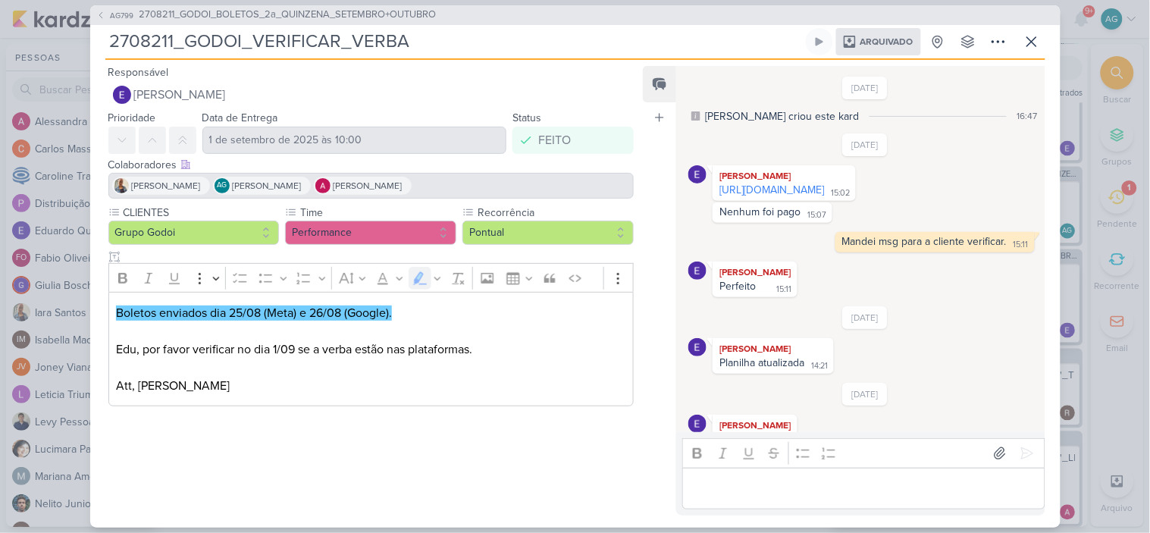
scroll to position [179, 0]
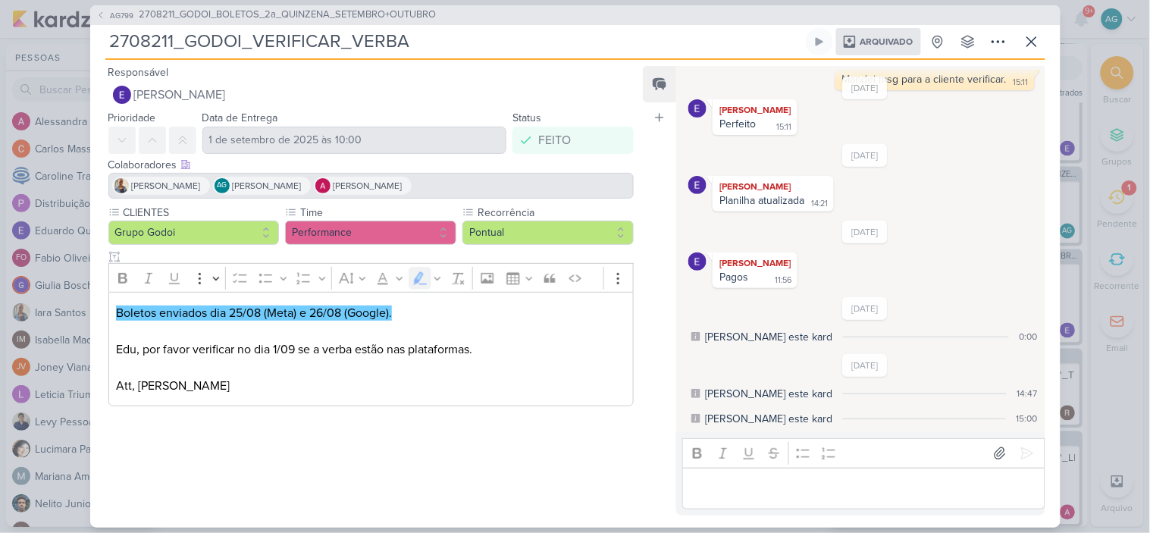
click at [399, 394] on p "Att, Alessandra Gomes" at bounding box center [370, 386] width 509 height 18
drag, startPoint x: 303, startPoint y: 349, endPoint x: 488, endPoint y: 346, distance: 185.0
click at [488, 346] on p "Boletos enviados dia 25/08 (Meta) e 26/08 (Google). Edu, por favor verificar no…" at bounding box center [370, 331] width 509 height 55
copy p "se a verba estão nas plataformas."
click at [1033, 49] on icon at bounding box center [1032, 42] width 18 height 18
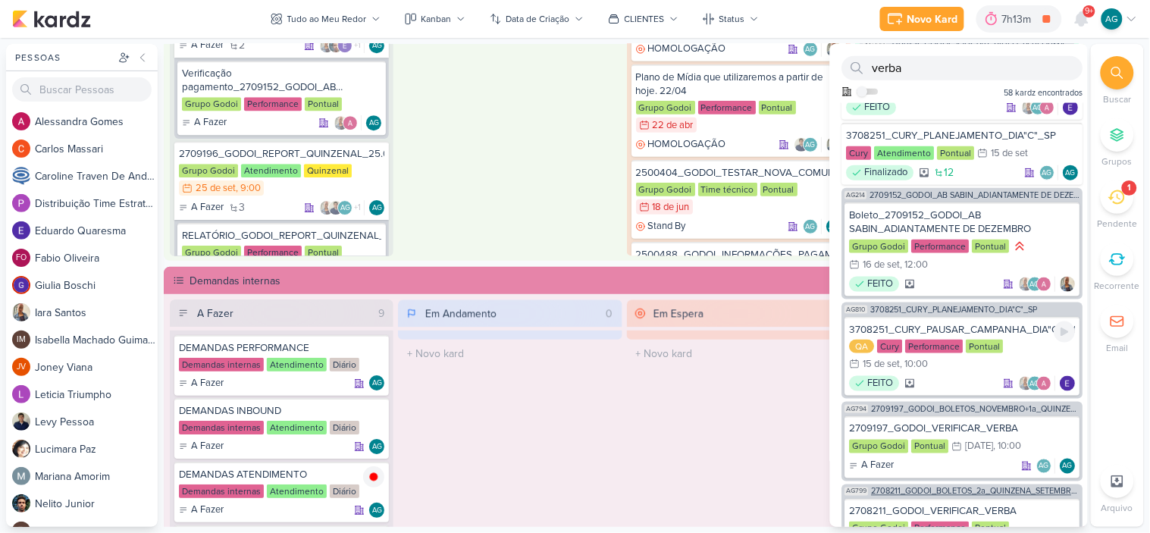
scroll to position [337, 0]
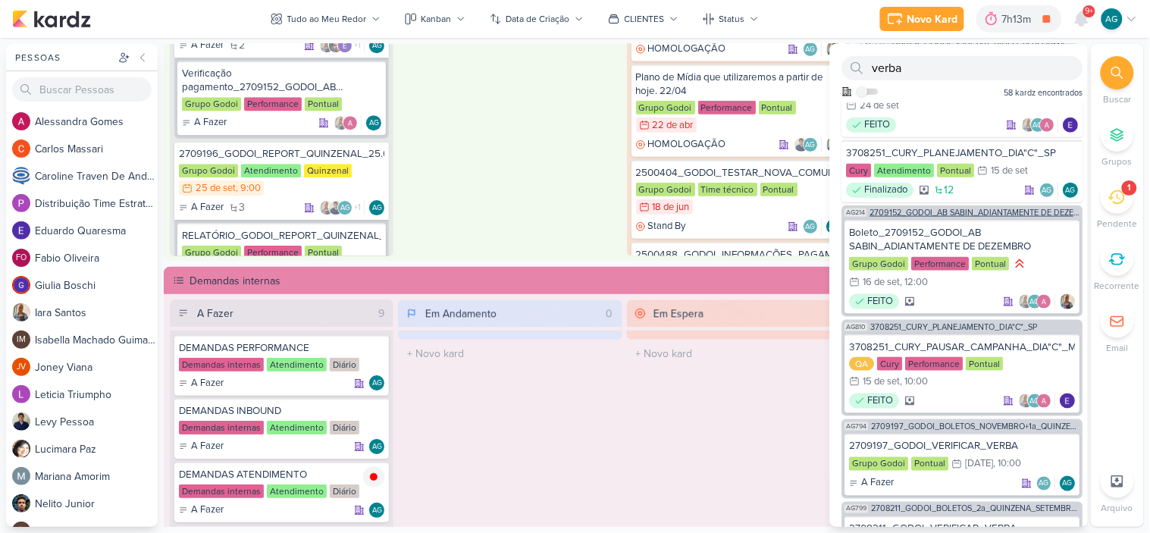
click at [1009, 208] on span "2709152_GODOI_AB SABIN_ADIANTAMENTE DE DEZEMBRO" at bounding box center [975, 212] width 210 height 8
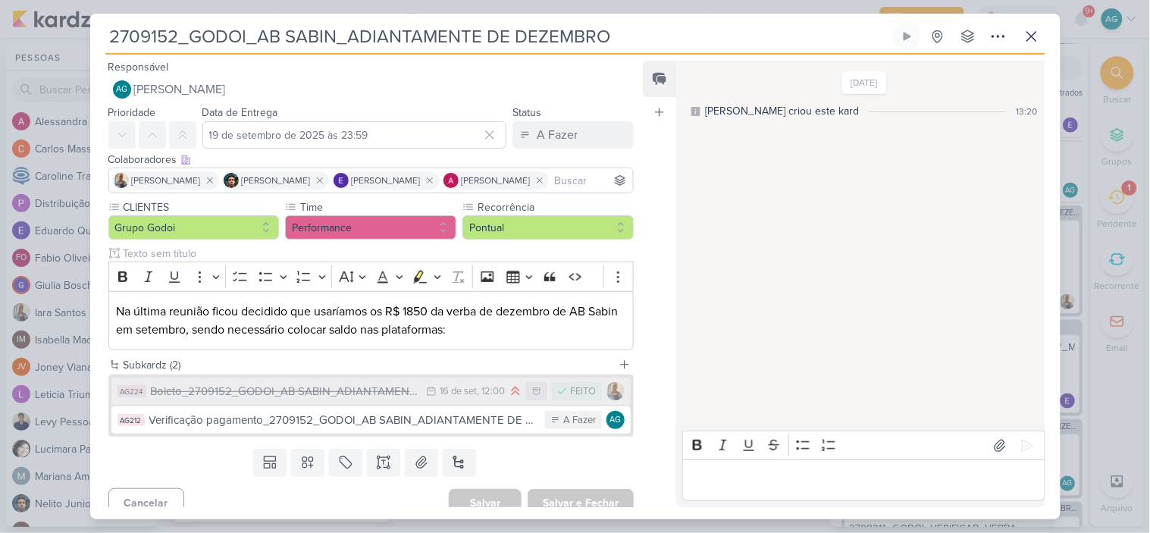
click at [366, 393] on div "Boleto_2709152_GODOI_AB SABIN_ADIANTAMENTE DE DEZEMBRO" at bounding box center [285, 391] width 268 height 17
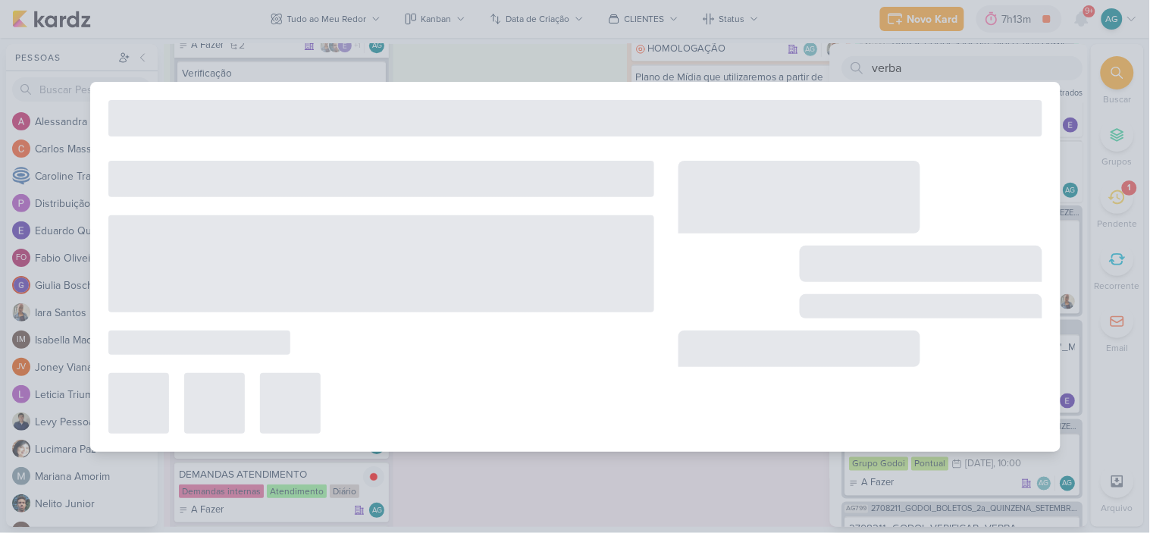
type input "Boleto_2709152_GODOI_AB SABIN_ADIANTAMENTE DE DEZEMBRO"
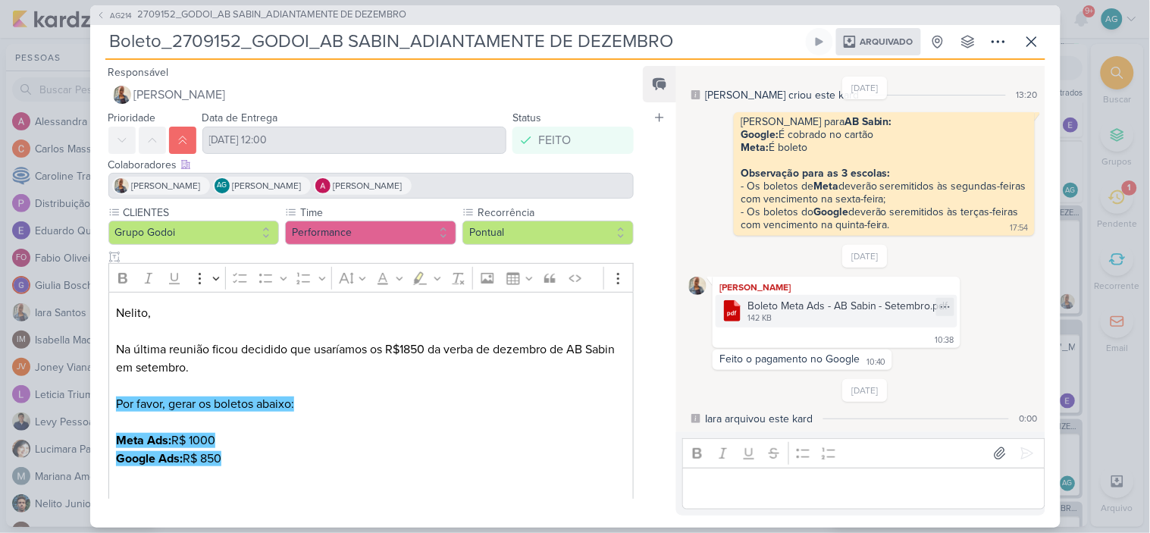
scroll to position [27, 0]
click at [846, 307] on div "Boleto Meta Ads - AB Sabin - Setembro.pdf" at bounding box center [847, 306] width 201 height 16
click at [31, 39] on div "AG214 2709152_GODOI_AB SABIN_ADIANTAMENTE DE DEZEMBRO Boleto_2709152_GODOI_AB S…" at bounding box center [575, 266] width 1150 height 533
click at [293, 17] on span "2709152_GODOI_AB SABIN_ADIANTAMENTE DE DEZEMBRO" at bounding box center [272, 15] width 269 height 15
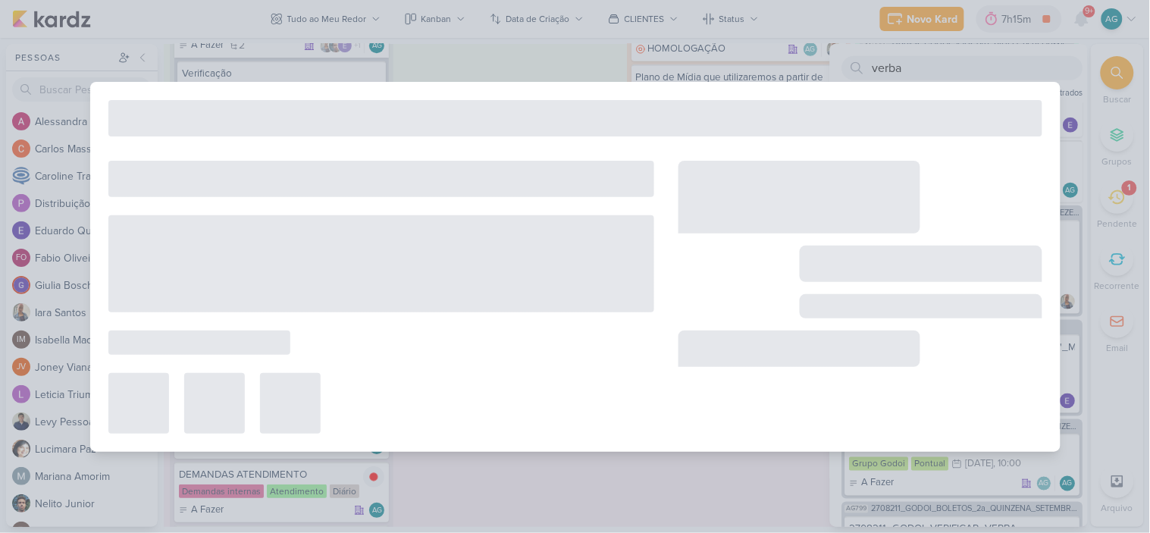
type input "2709152_GODOI_AB SABIN_ADIANTAMENTE DE DEZEMBRO"
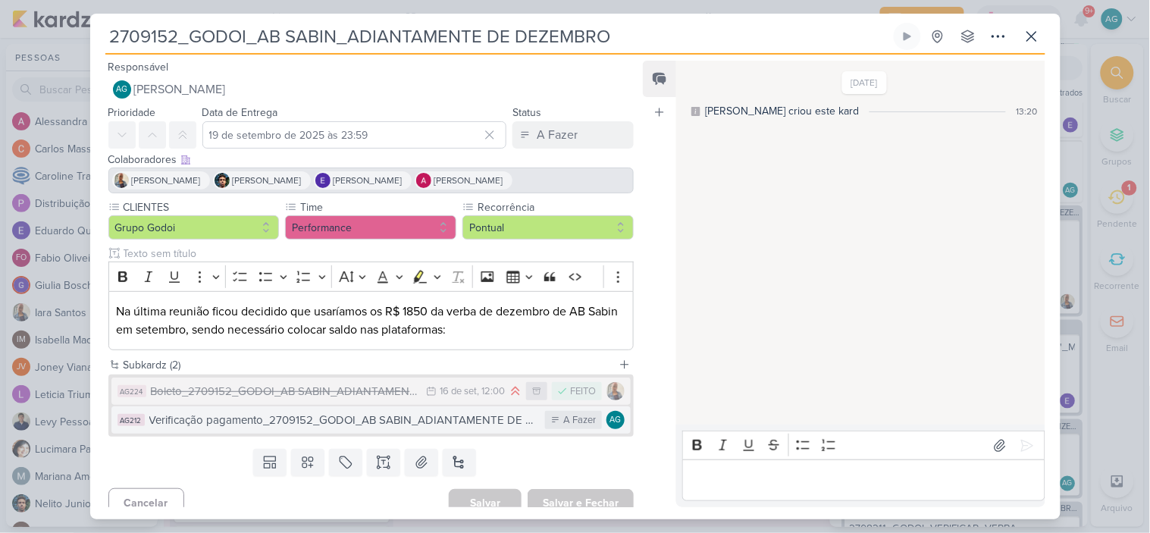
click at [281, 428] on div "Verificação pagamento_2709152_GODOI_AB SABIN_ADIANTAMENTE DE DEZEMBRO" at bounding box center [343, 420] width 389 height 17
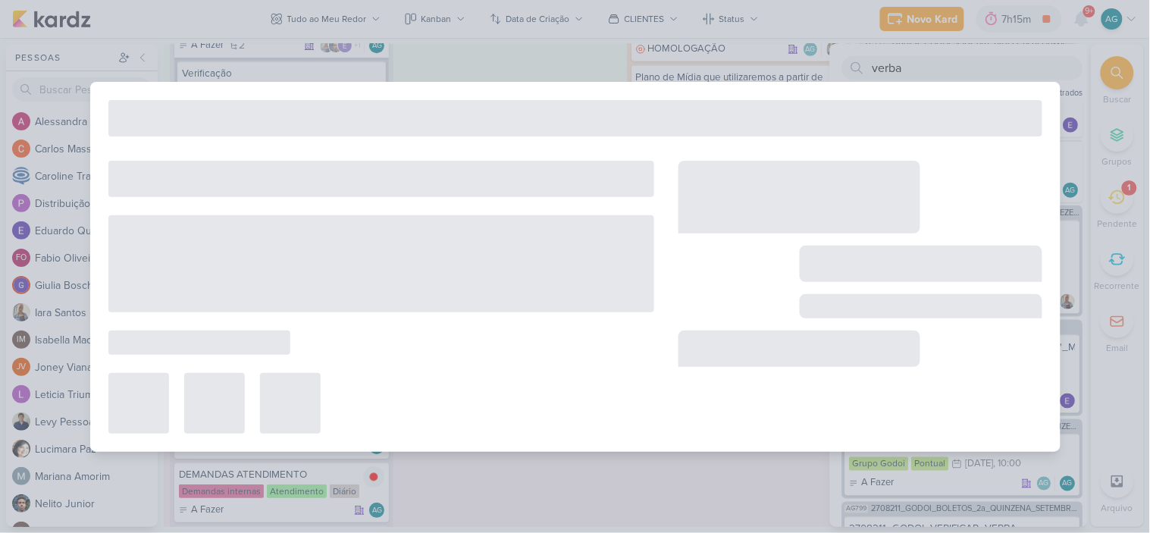
type input "Verificação pagamento_2709152_GODOI_AB SABIN_ADIANTAMENTE DE DEZEMBRO"
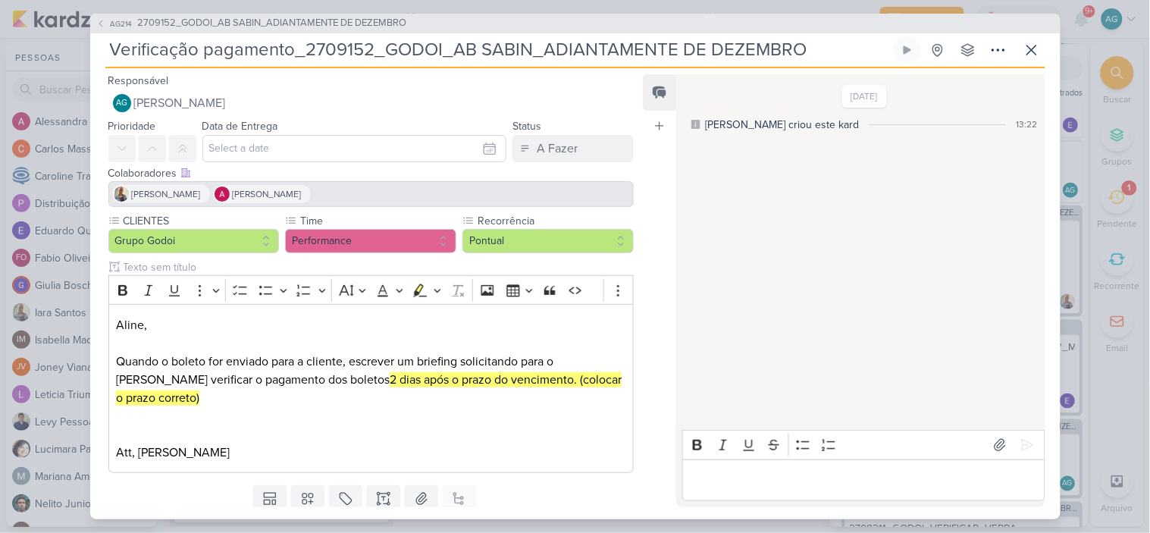
drag, startPoint x: 840, startPoint y: 55, endPoint x: 0, endPoint y: 44, distance: 840.1
click at [0, 44] on div "AG214 2709152_GODOI_AB SABIN_ADIANTAMENTE DE DEZEMBRO Verificação pagamento_270…" at bounding box center [575, 266] width 1150 height 533
click at [372, 21] on span "2709152_GODOI_AB SABIN_ADIANTAMENTE DE DEZEMBRO" at bounding box center [272, 23] width 269 height 15
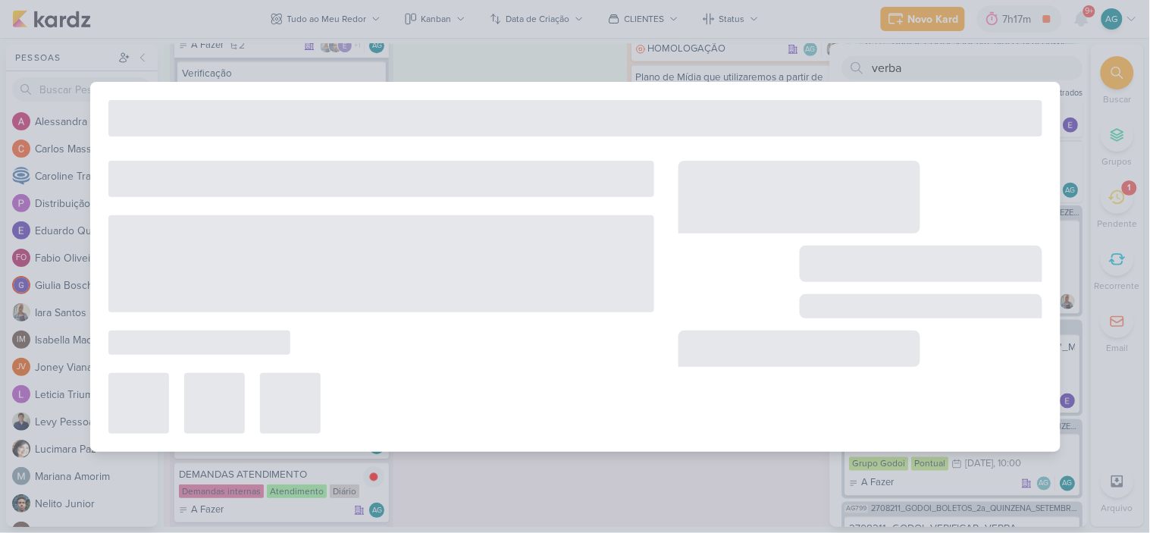
type input "2709152_GODOI_AB SABIN_ADIANTAMENTE DE DEZEMBRO"
type input "19 de setembro de 2025 às 23:59"
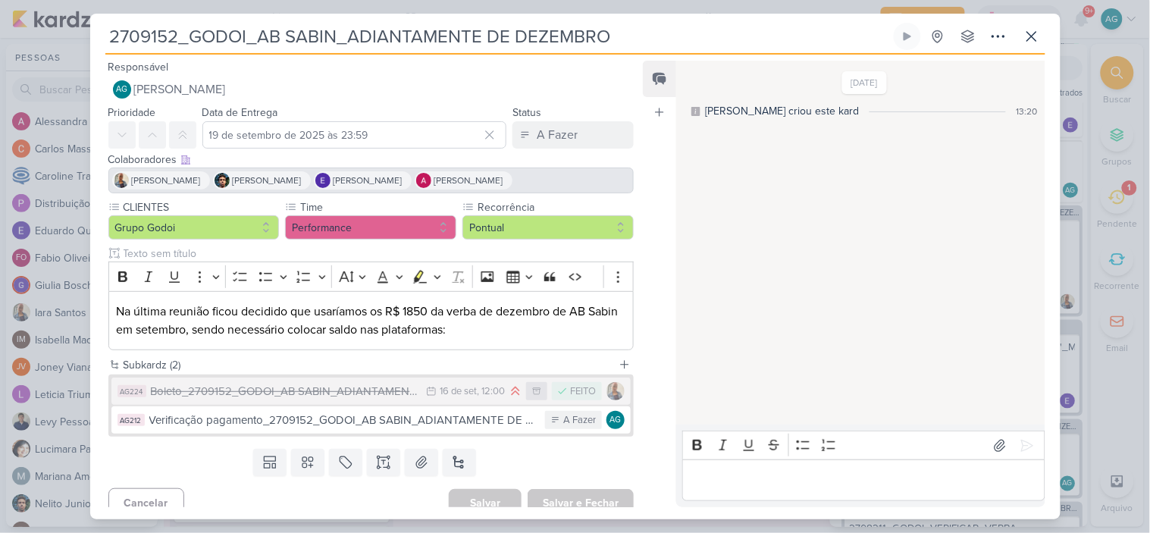
drag, startPoint x: 177, startPoint y: 36, endPoint x: 89, endPoint y: 34, distance: 88.0
click at [89, 34] on div "2709152_GODOI_AB SABIN_ADIANTAMENTE DE DEZEMBRO" at bounding box center [575, 266] width 1150 height 533
click at [1033, 34] on icon at bounding box center [1031, 36] width 9 height 9
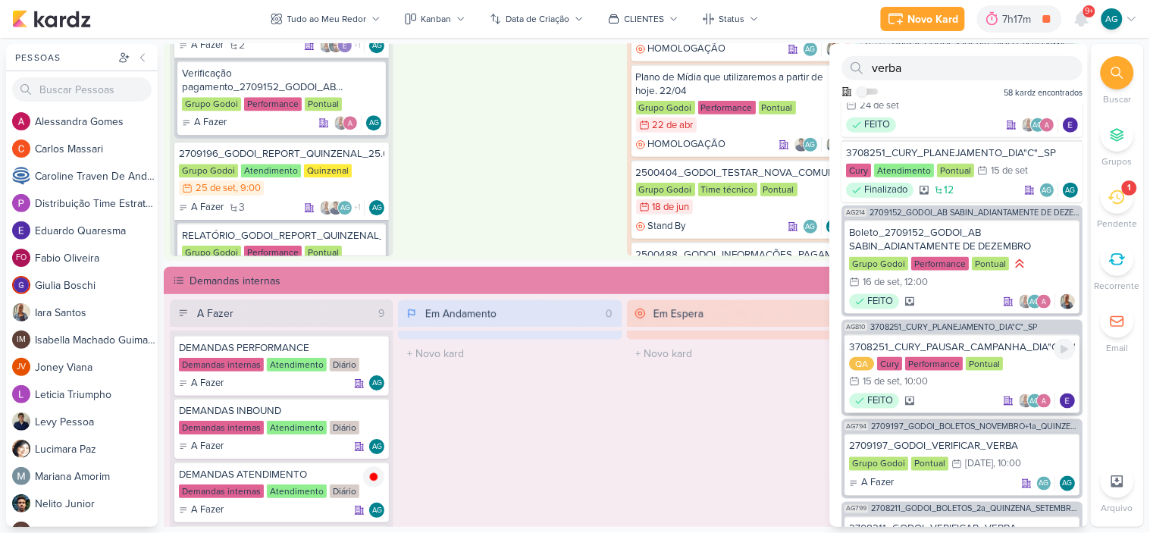
scroll to position [421, 0]
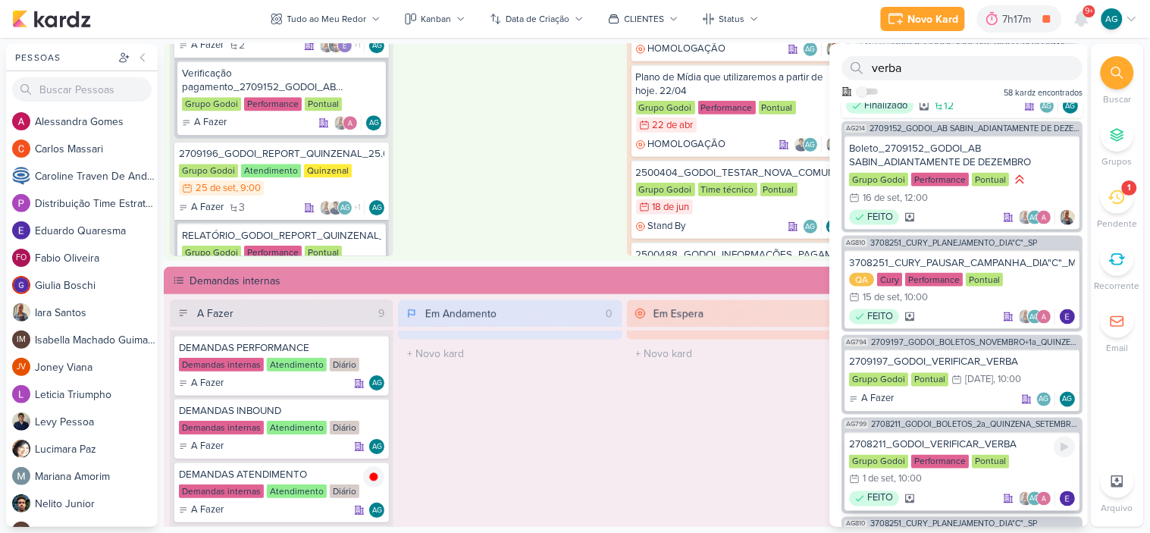
click at [983, 438] on div "2708211_GODOI_VERIFICAR_VERBA" at bounding box center [963, 445] width 226 height 14
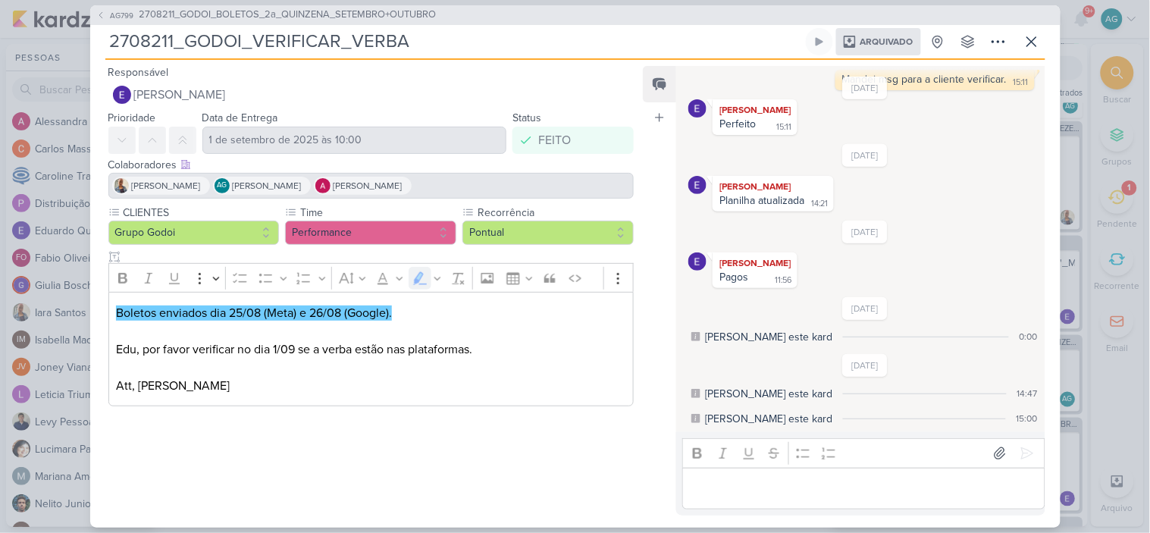
scroll to position [679, 0]
click at [1033, 45] on icon at bounding box center [1032, 42] width 18 height 18
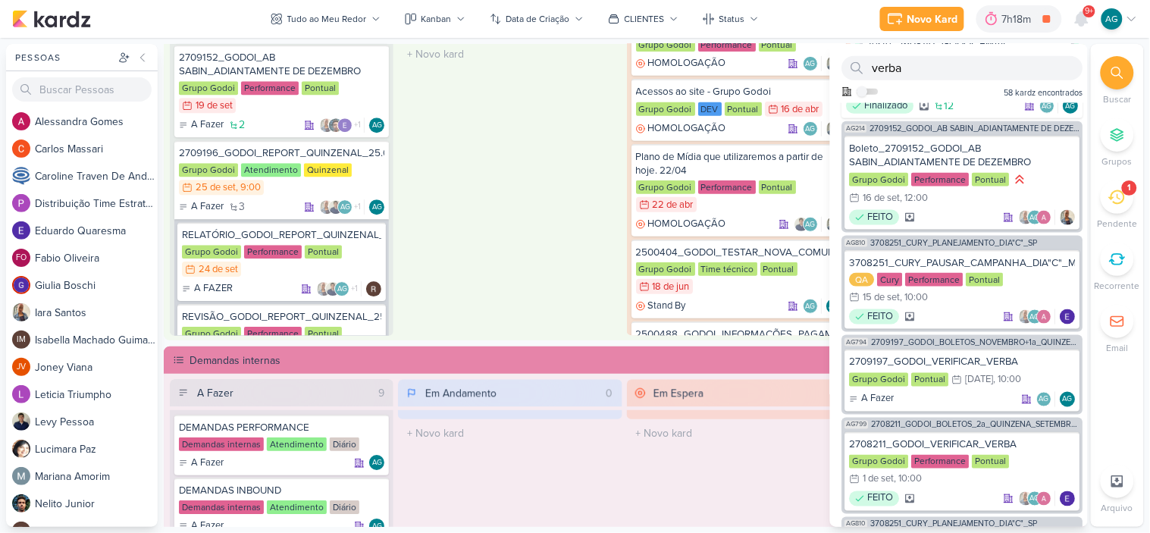
click at [498, 252] on div "Em Andamento 1 AG204 2709191_GODOI_EMAIL MARKETING_OUTUBRO Régua 11 E 12 | Ajus…" at bounding box center [510, 112] width 224 height 447
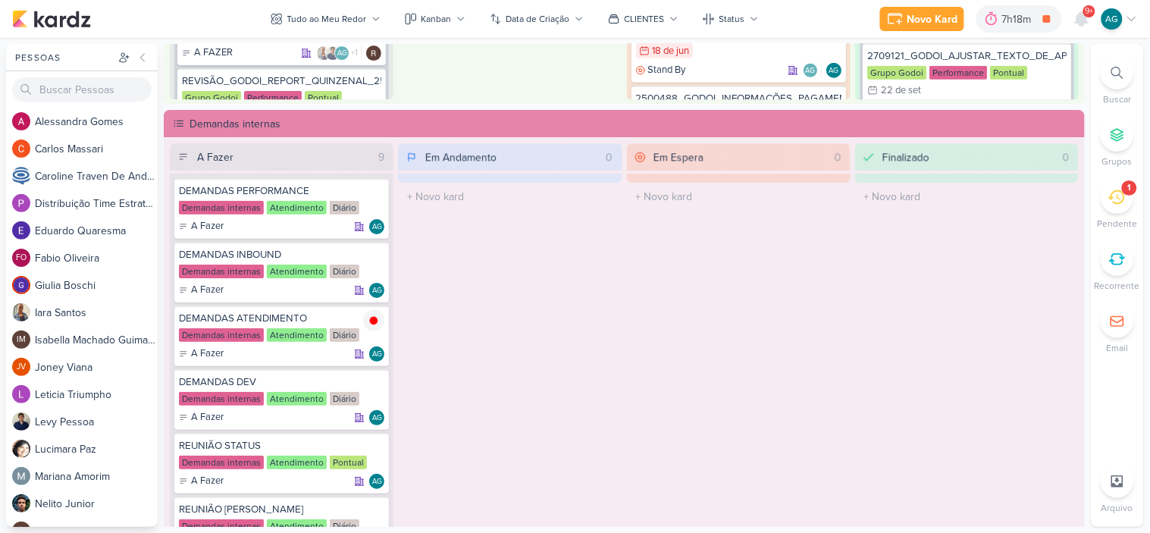
scroll to position [931, 0]
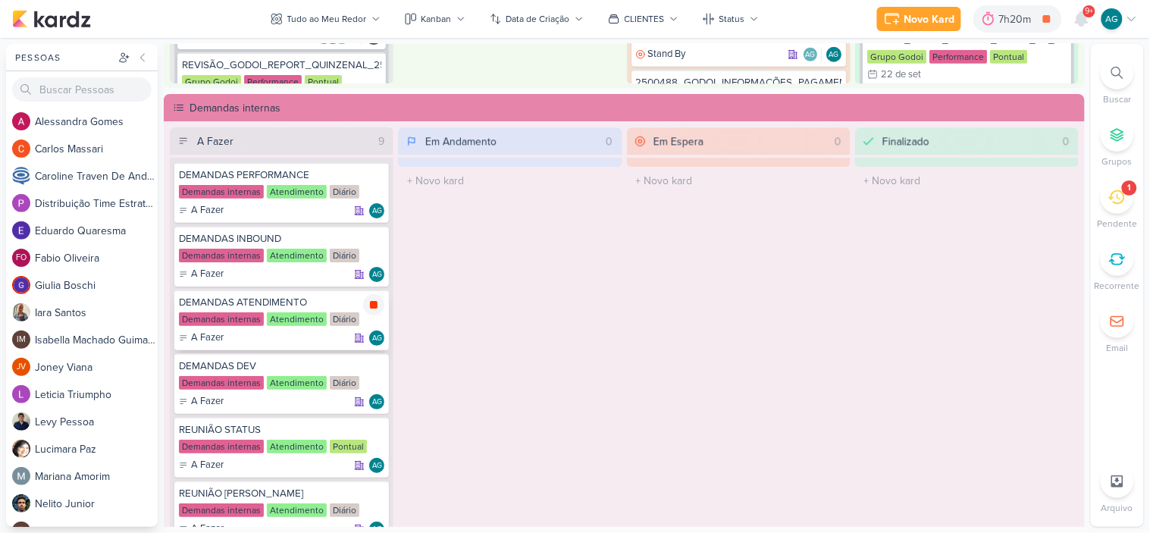
click at [374, 306] on icon at bounding box center [374, 305] width 12 height 12
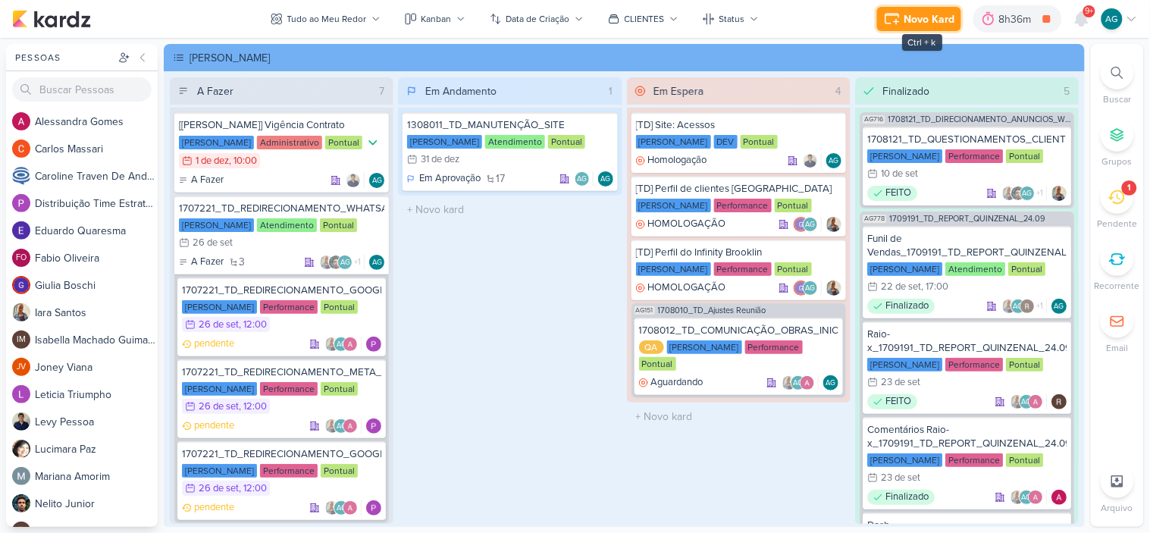
click at [926, 17] on div "Novo Kard" at bounding box center [929, 19] width 51 height 16
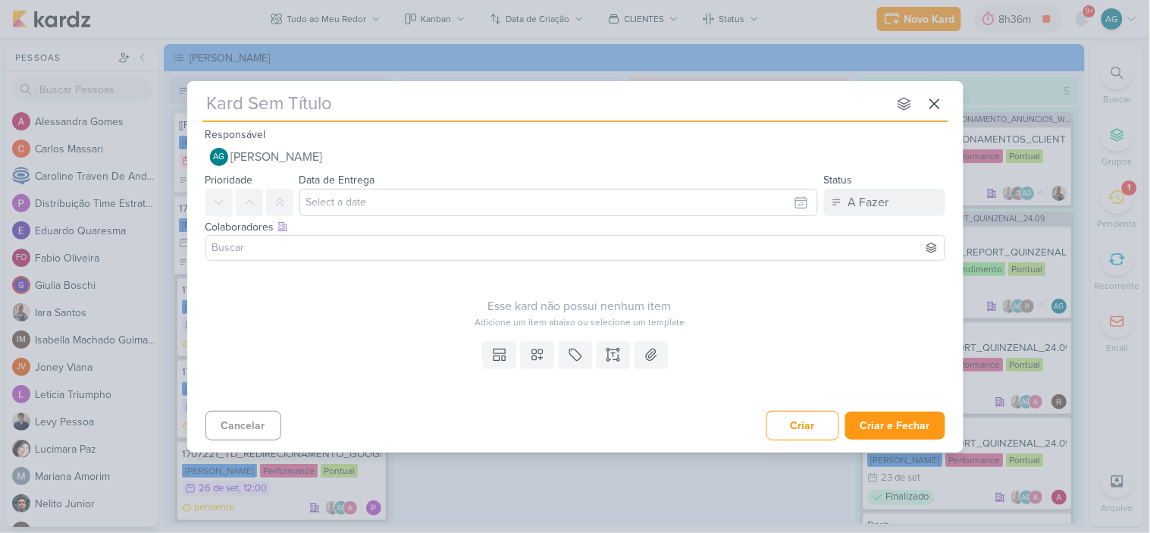
type input "Verificação pagamento_2709152_GODOI_AB SABIN_ADIANTAMENTE DE DEZEMBRO"
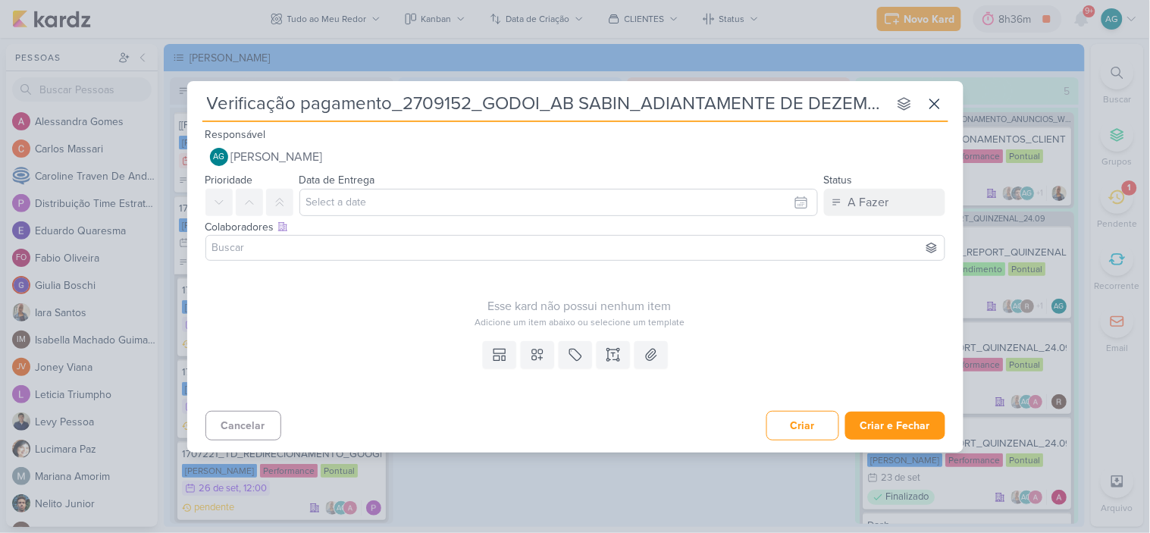
drag, startPoint x: 453, startPoint y: 107, endPoint x: 57, endPoint y: 105, distance: 395.7
click at [57, 105] on div "Verificação pagamento_2709152_GODOI_AB SABIN_ADIANTAMENTE DE DEZEMBRO nenhum gr…" at bounding box center [575, 266] width 1150 height 533
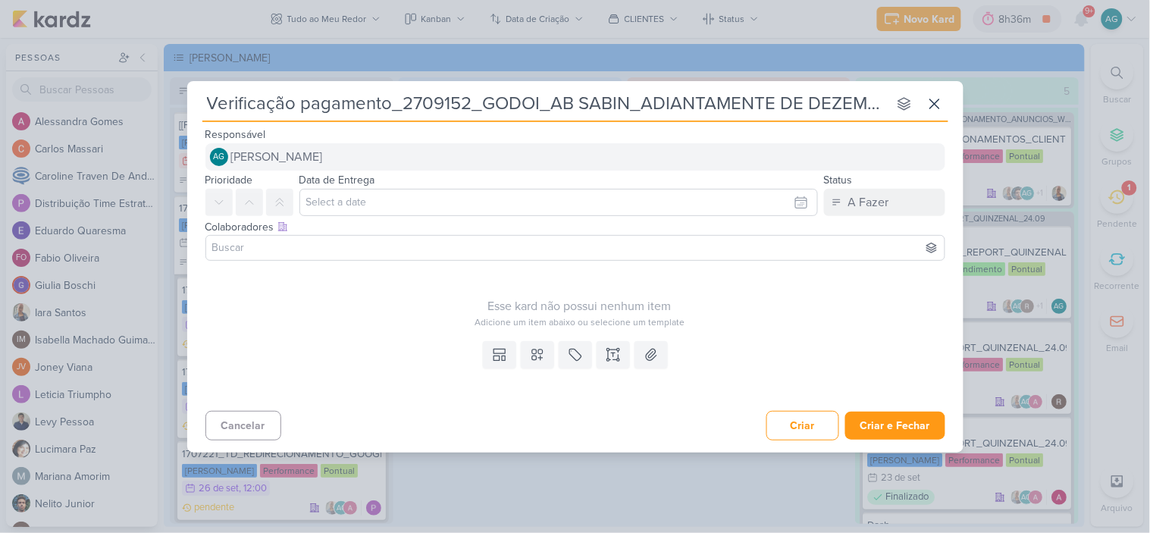
type input "Verificação pagamento_2709152_GODOI_AB SABIN_ADIANTAMENTE DE DEZEMBRO"
click at [289, 160] on span "[PERSON_NAME]" at bounding box center [277, 157] width 92 height 18
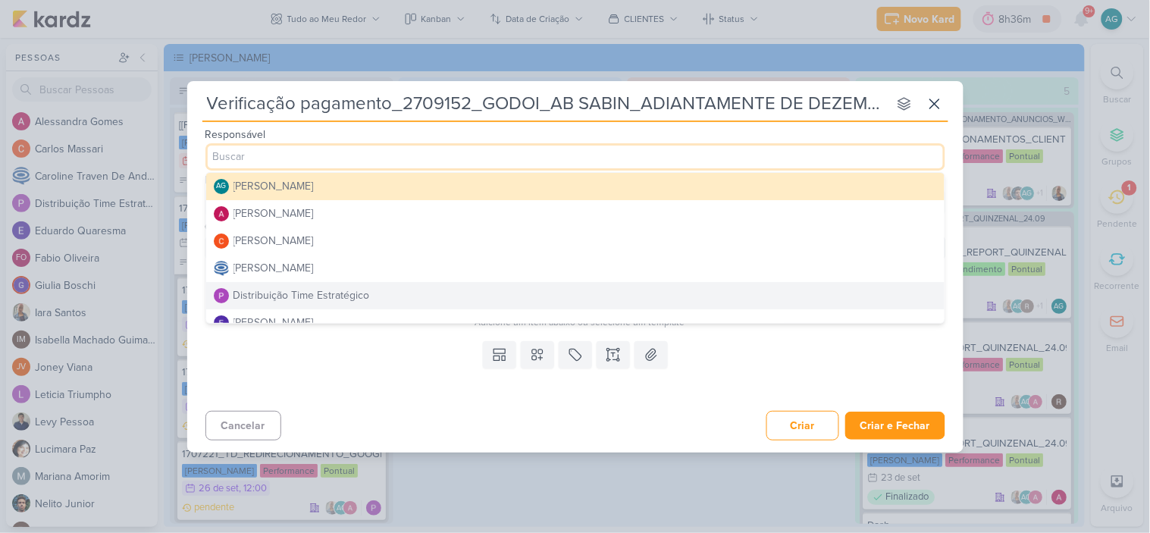
click at [299, 291] on div "Distribuição Time Estratégico" at bounding box center [301, 295] width 136 height 16
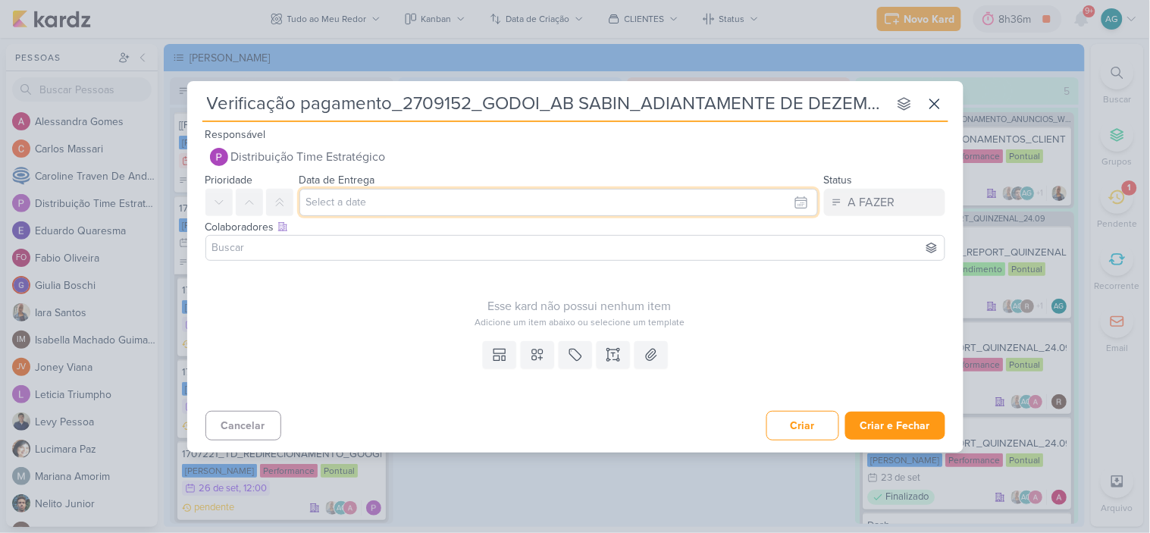
click at [391, 206] on input "text" at bounding box center [558, 202] width 519 height 27
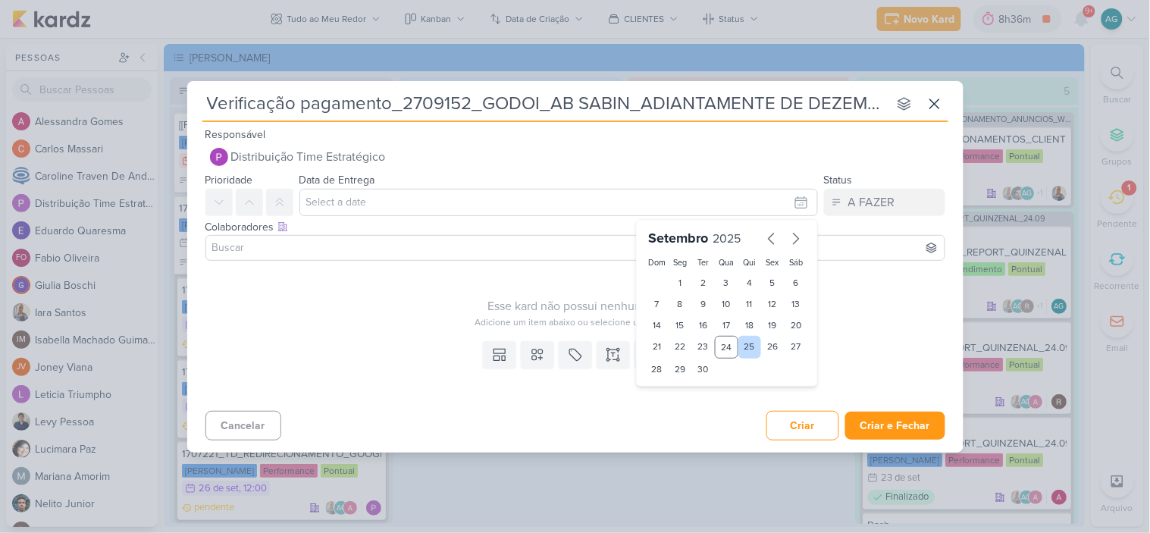
click at [755, 346] on div "25" at bounding box center [750, 347] width 24 height 23
type input "[DATE] 23:59"
click at [683, 400] on select "00 01 02 03 04 05 06 07 08 09 10 11 12 13 14 15 16 17 18 19 20 21 22 23" at bounding box center [680, 395] width 21 height 18
select select "13"
click at [670, 386] on select "00 01 02 03 04 05 06 07 08 09 10 11 12 13 14 15 16 17 18 19 20 21 22 23" at bounding box center [680, 395] width 21 height 18
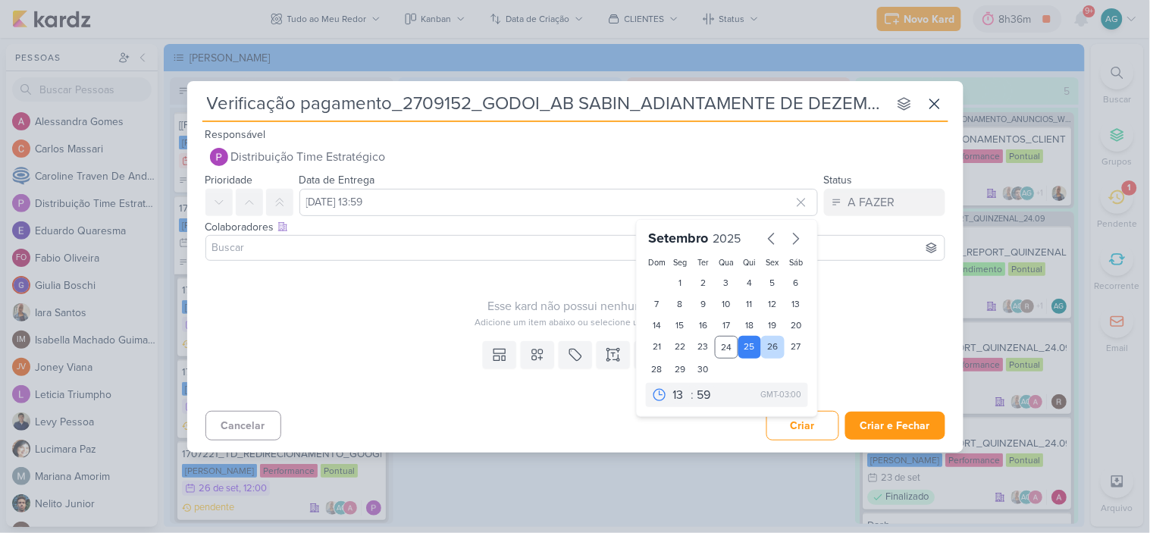
click at [769, 351] on div "26" at bounding box center [773, 347] width 24 height 23
type input "[DATE] 13:59"
click at [675, 394] on select "00 01 02 03 04 05 06 07 08 09 10 11 12 13 14 15 16 17 18 19 20 21 22 23" at bounding box center [680, 395] width 21 height 18
select select "12"
click at [670, 386] on select "00 01 02 03 04 05 06 07 08 09 10 11 12 13 14 15 16 17 18 19 20 21 22 23" at bounding box center [680, 395] width 21 height 18
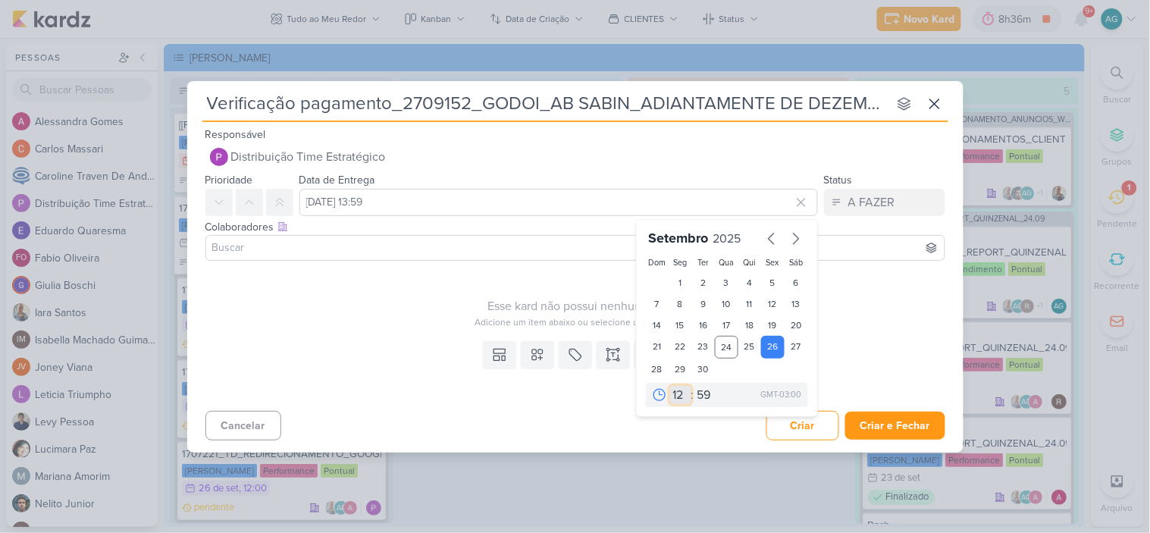
type input "[DATE] 12:59"
click at [710, 391] on select "00 05 10 15 20 25 30 35 40 45 50 55 59" at bounding box center [704, 395] width 21 height 18
select select "0"
click at [694, 386] on select "00 05 10 15 20 25 30 35 40 45 50 55 59" at bounding box center [704, 395] width 21 height 18
type input "[DATE] 12:00"
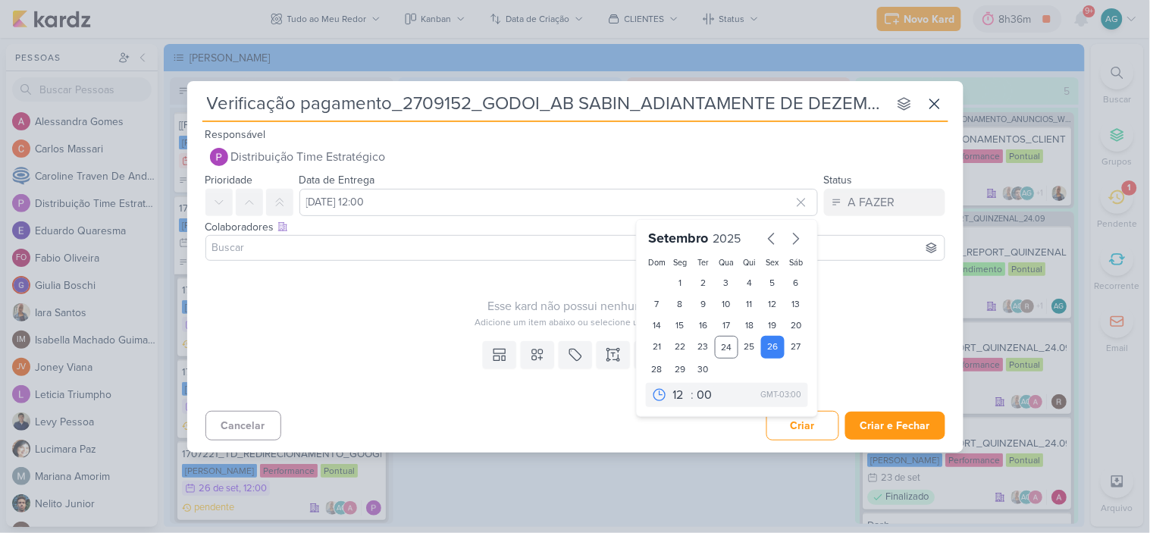
click at [405, 250] on input at bounding box center [575, 248] width 732 height 18
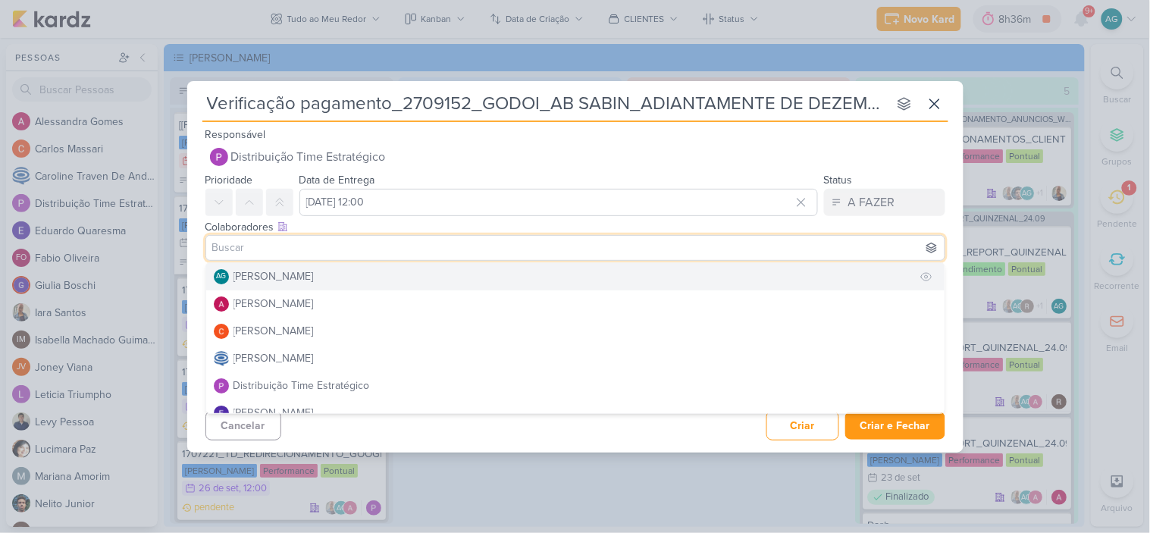
click at [373, 277] on button "AG [PERSON_NAME]" at bounding box center [575, 276] width 738 height 27
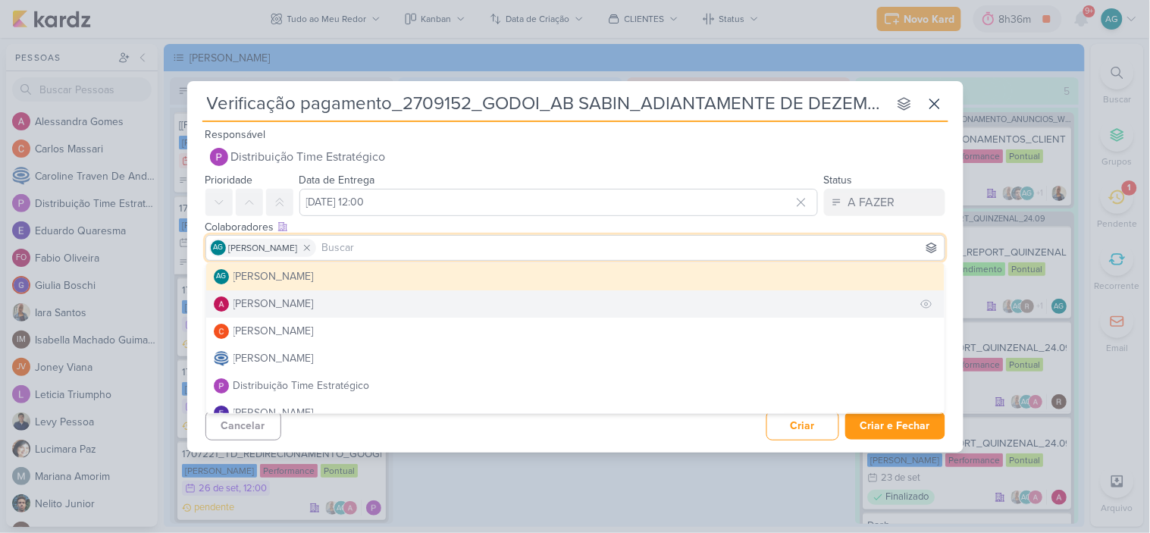
click at [359, 301] on button "[PERSON_NAME]" at bounding box center [575, 303] width 738 height 27
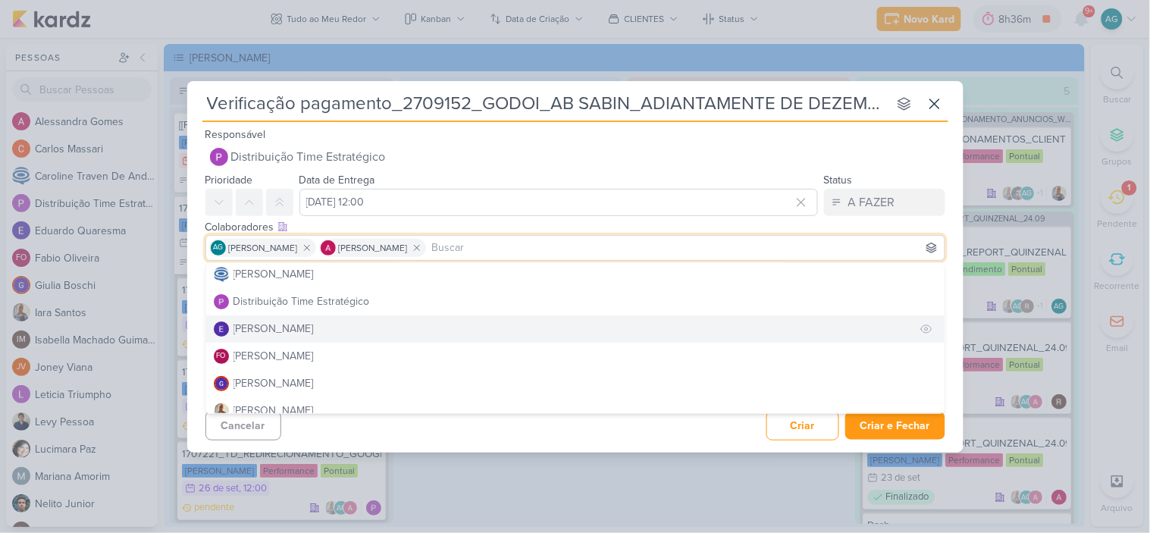
scroll to position [168, 0]
click at [324, 330] on button "[PERSON_NAME]" at bounding box center [575, 326] width 738 height 27
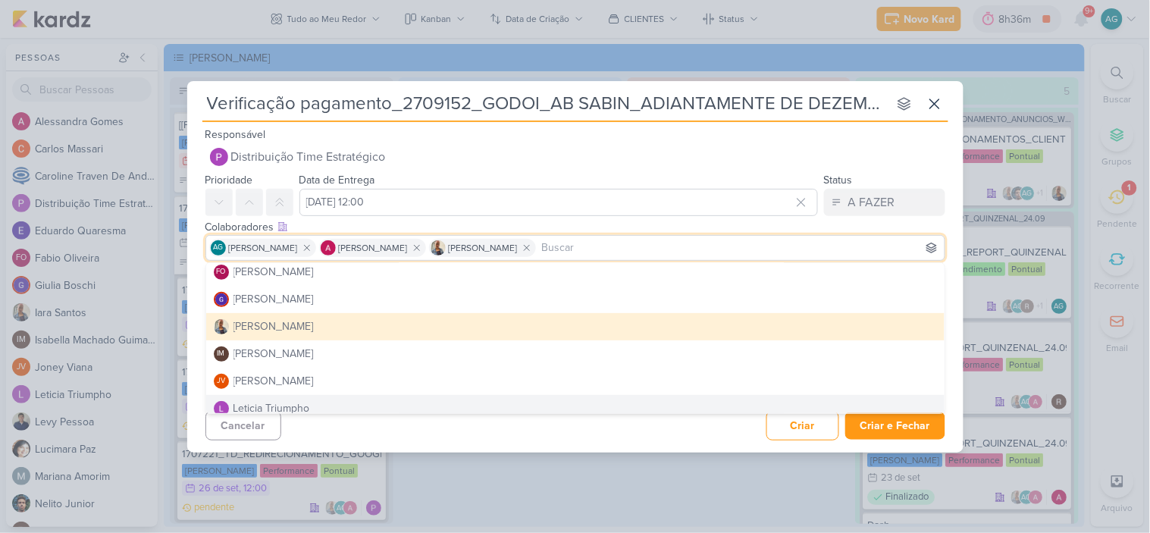
click at [493, 430] on div "Cancelar Criar Criar e Fechar Ctrl + Enter" at bounding box center [575, 424] width 776 height 39
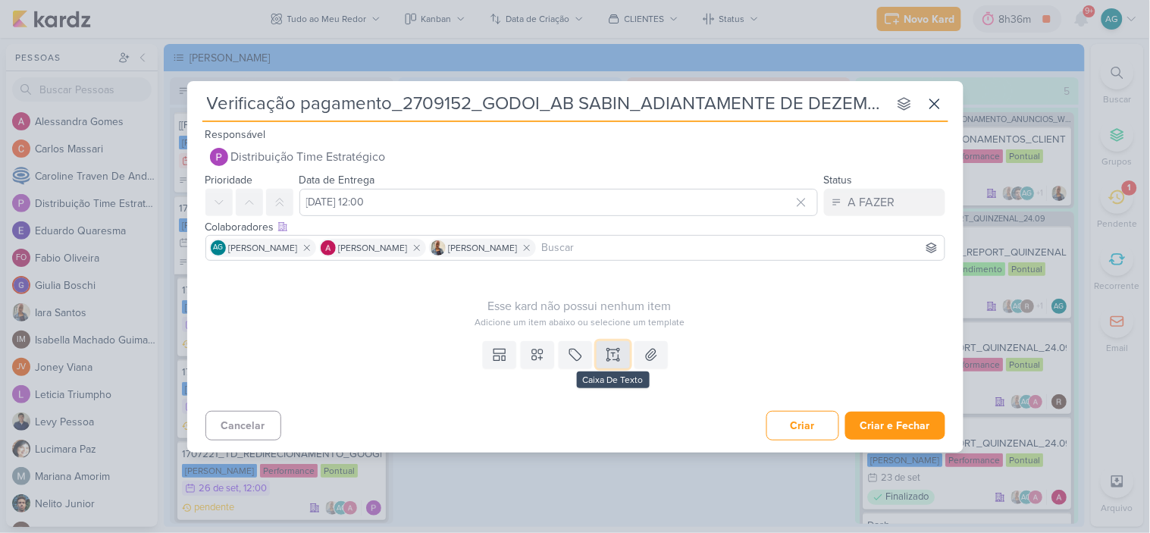
click at [610, 351] on icon at bounding box center [613, 354] width 15 height 15
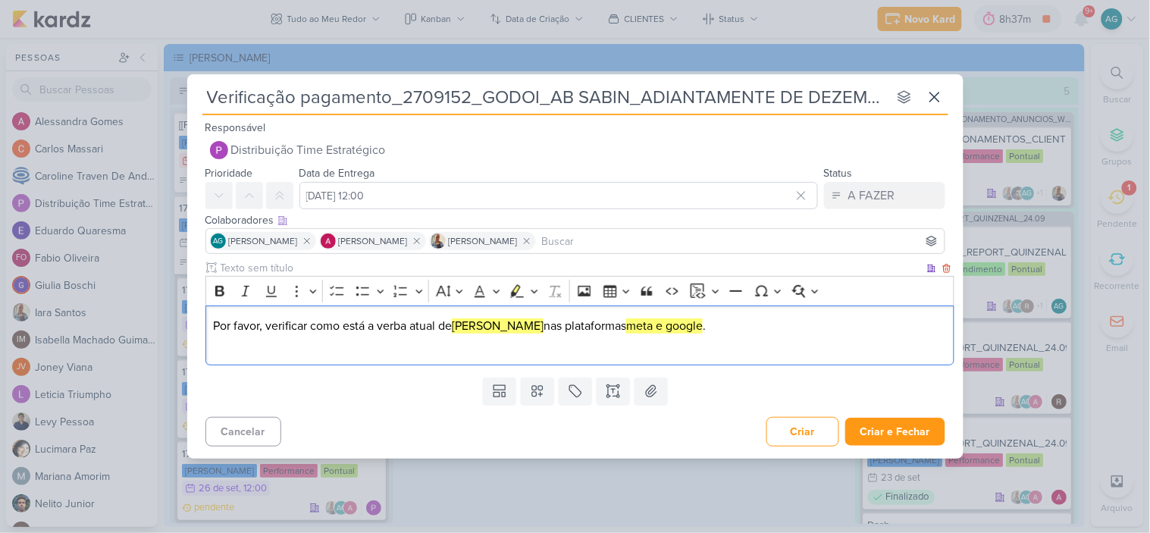
click at [346, 326] on p "Por favor, verificar como está a verba atual de [PERSON_NAME] nas plataformas m…" at bounding box center [579, 326] width 733 height 18
drag, startPoint x: 346, startPoint y: 326, endPoint x: 368, endPoint y: 326, distance: 22.0
click at [368, 326] on p "Por favor, verificar como está a verba atual de [PERSON_NAME] nas plataformas m…" at bounding box center [579, 326] width 733 height 18
click at [619, 349] on p "Editor editing area: main" at bounding box center [579, 344] width 733 height 18
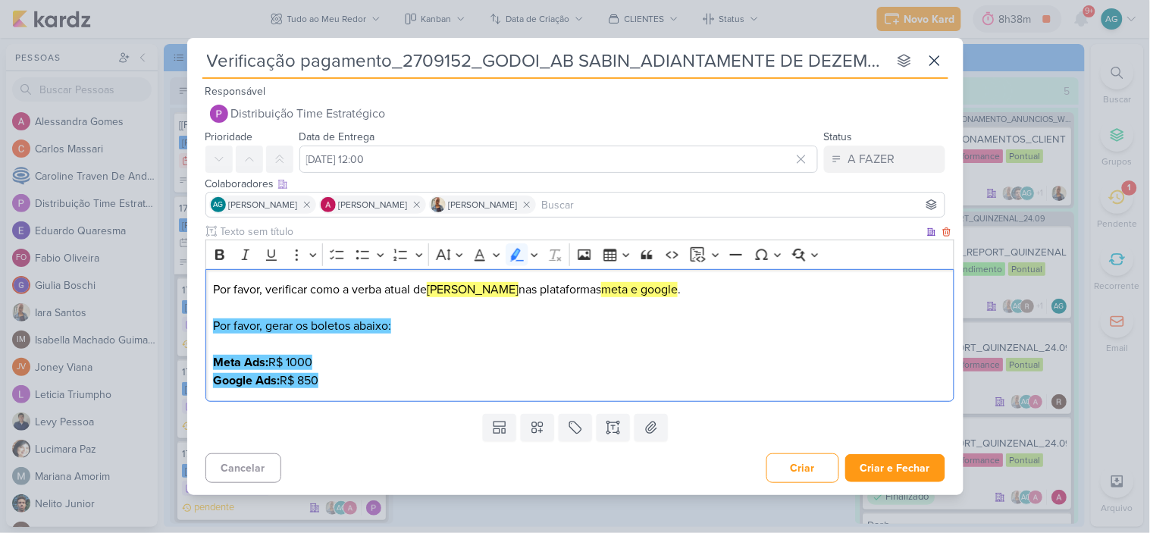
click at [335, 361] on p "Meta Ads: R$ 1000 Google Ads: R$ 850" at bounding box center [579, 371] width 733 height 36
click at [337, 375] on p "Meta Ads: R$ 1000 ( Google Ads: R$ 850" at bounding box center [579, 371] width 733 height 36
click at [357, 378] on p "Meta Ads: R$ 1000 ( Google Ads: R$ 850" at bounding box center [579, 371] width 733 height 36
click at [340, 364] on p "Meta Ads: R$ 1000 ( Google Ads: R$ 850 (cartão)" at bounding box center [579, 371] width 733 height 36
click at [428, 328] on p "Por favor, gerar os boletos abaixo:" at bounding box center [579, 326] width 733 height 55
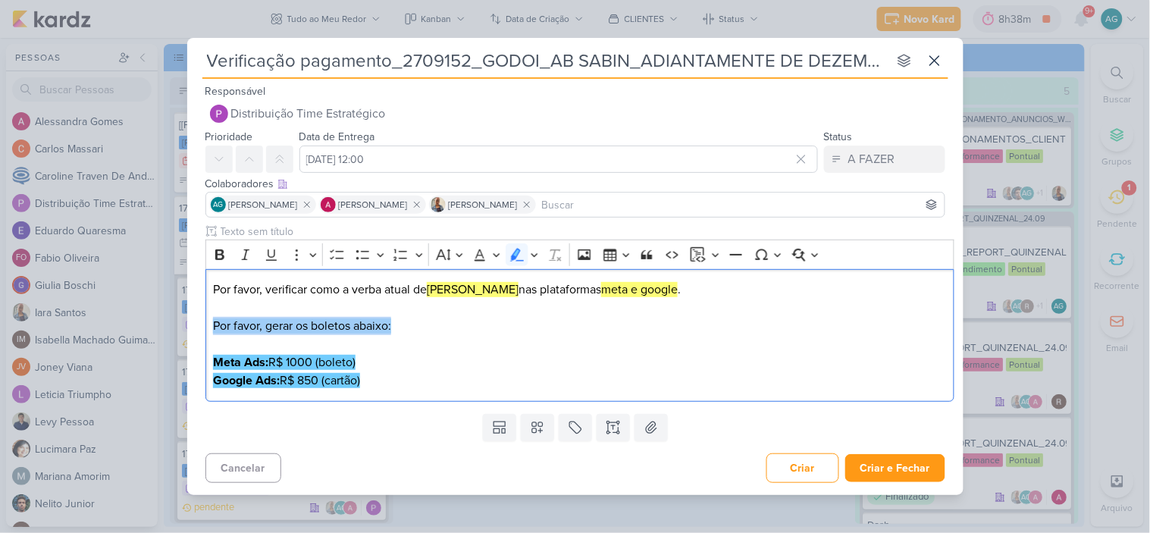
drag, startPoint x: 428, startPoint y: 328, endPoint x: 197, endPoint y: 321, distance: 231.3
click at [197, 321] on div "Clique para deixar o item visível somente à membros da sua organização Rich Tex…" at bounding box center [575, 315] width 776 height 183
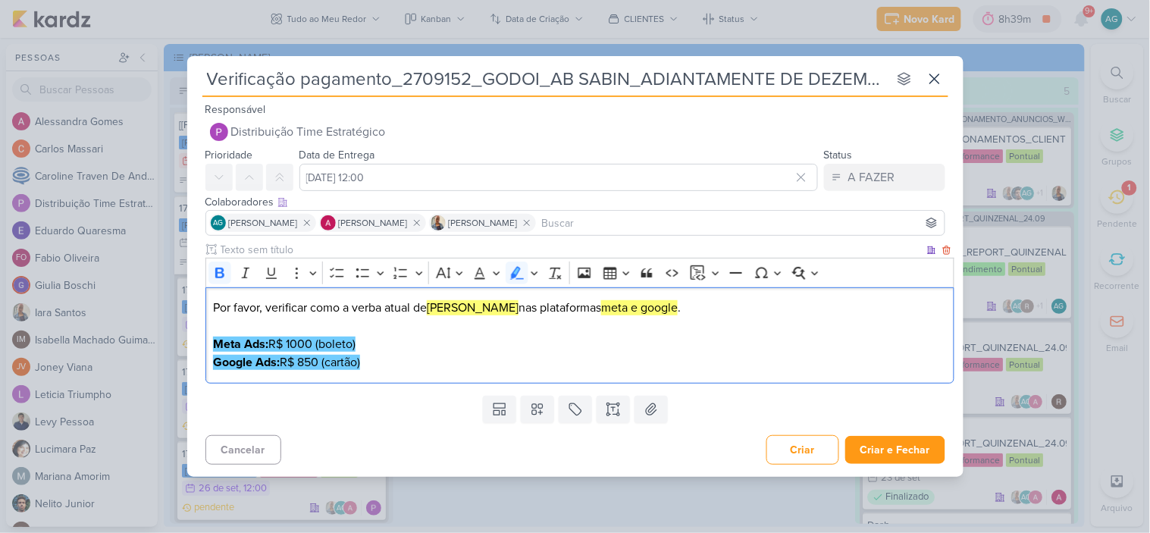
click at [397, 331] on p "Meta Ads: R$ 1000 (boleto) Google Ads: R$ 850 (cartão)" at bounding box center [579, 344] width 733 height 55
drag, startPoint x: 415, startPoint y: 306, endPoint x: 737, endPoint y: 315, distance: 321.5
click at [737, 315] on p "Por favor, verificar como a verba atual de [PERSON_NAME] nas plataformas meta e…" at bounding box center [579, 308] width 733 height 18
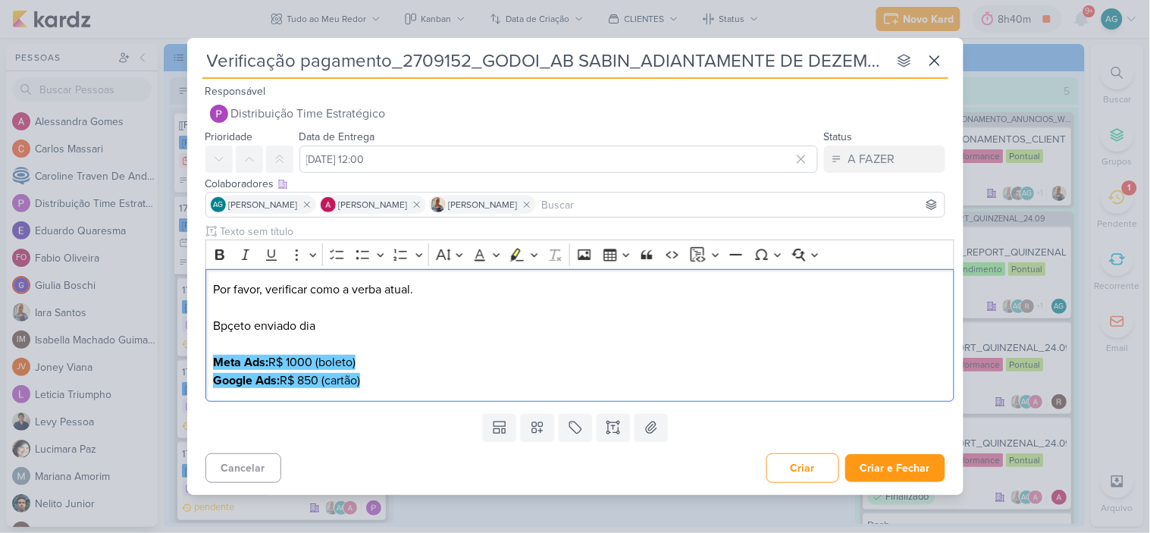
drag, startPoint x: 345, startPoint y: 326, endPoint x: 202, endPoint y: 326, distance: 143.3
click at [202, 326] on div "Clique para deixar o item visível somente à membros da sua organização Rich Tex…" at bounding box center [575, 315] width 776 height 183
click at [344, 284] on p "Por favor, verificar como a verba atual. [PERSON_NAME] estava com vencimento pa…" at bounding box center [579, 307] width 733 height 55
drag, startPoint x: 408, startPoint y: 384, endPoint x: 195, endPoint y: 362, distance: 214.2
click at [195, 362] on div "Clique para deixar o item visível somente à membros da sua organização Rich Tex…" at bounding box center [575, 315] width 776 height 183
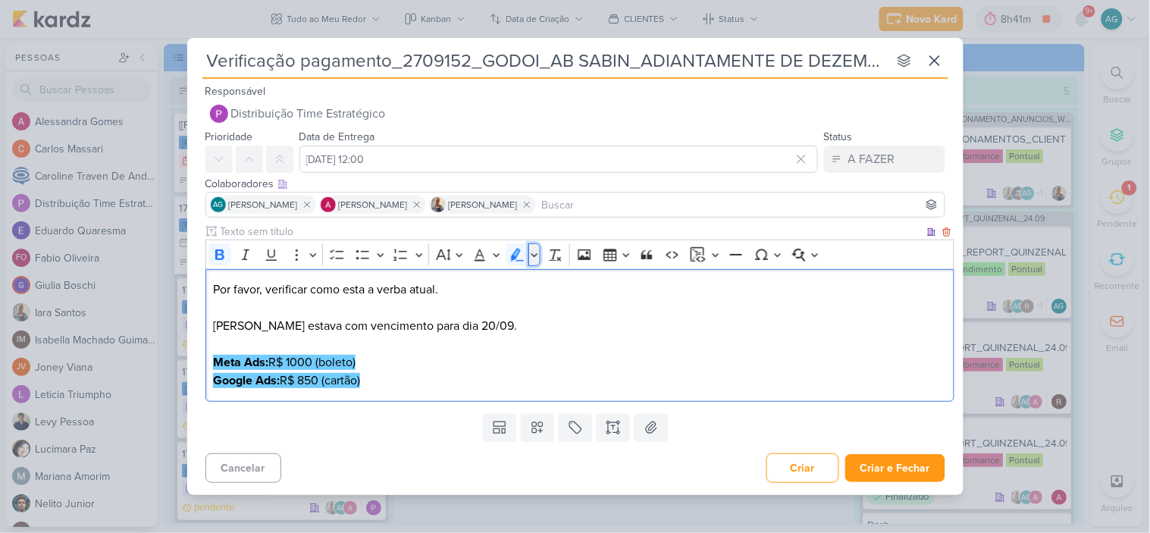
click at [536, 251] on icon "Editor toolbar" at bounding box center [535, 254] width 8 height 15
click at [418, 283] on icon "Text highlight toolbar" at bounding box center [420, 281] width 14 height 13
click at [473, 388] on p "Meta Ads: R$ 1000 (boleto) Google Ads: R$ 850 (cartão)" at bounding box center [579, 362] width 733 height 55
click at [479, 362] on p "Meta Ads: R$ 1000 (boleto) Google Ads: R$ 850 (cartão)" at bounding box center [579, 362] width 733 height 55
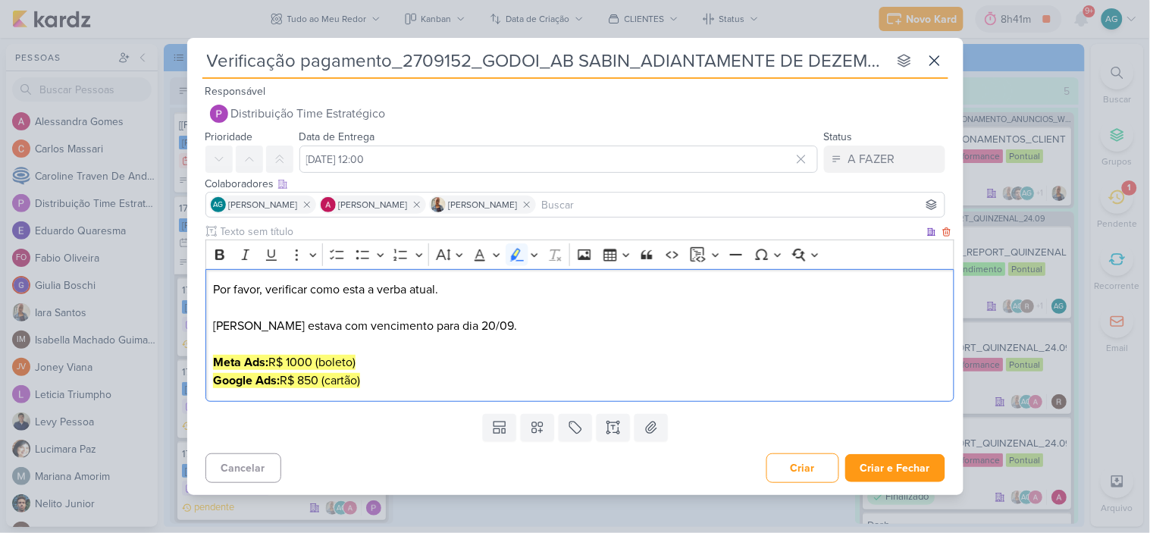
click at [294, 361] on mark "Meta Ads: R$ 1000 (boleto)" at bounding box center [284, 362] width 143 height 15
click at [427, 378] on p "Meta Ads: R$ 1.000 (boleto) Google Ads: R$ 850 (cartão)" at bounding box center [579, 362] width 733 height 55
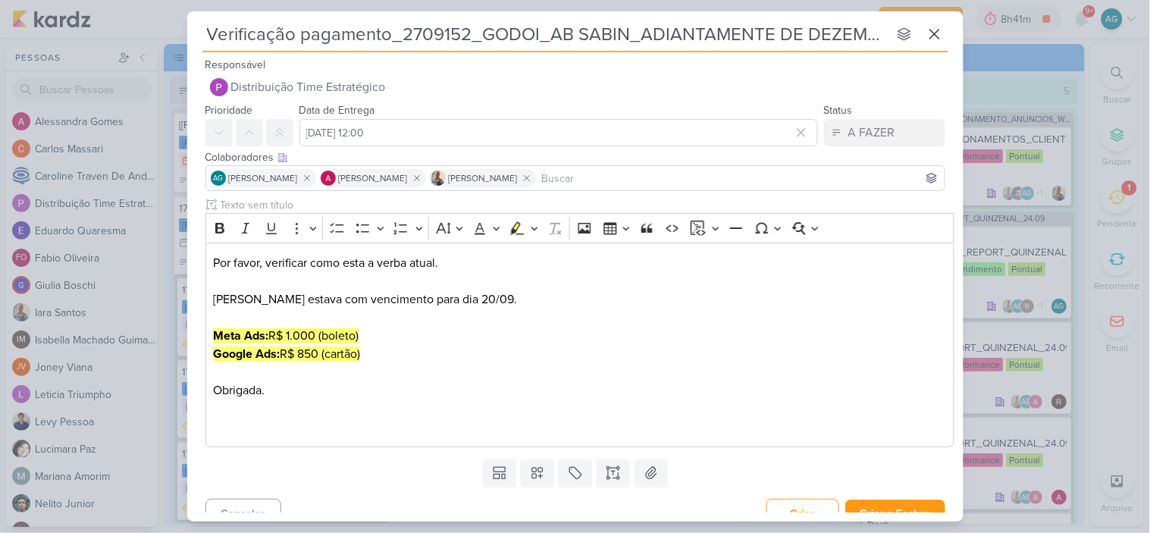
drag, startPoint x: 402, startPoint y: 35, endPoint x: 467, endPoint y: 32, distance: 65.3
click at [467, 32] on input "Verificação pagamento_2709152_GODOI_AB SABIN_ADIANTAMENTE DE DEZEMBRO" at bounding box center [544, 33] width 685 height 27
click at [735, 33] on input "Verificação pagamento_2709152_GODOI_AB SABIN_ADIANTAMENTE DE DEZEMBRO" at bounding box center [544, 33] width 685 height 27
type input "Verificação pagamento_2709152_GODOI_AB SABIN_ADIANTAMENTE DE DEZEMBRO"
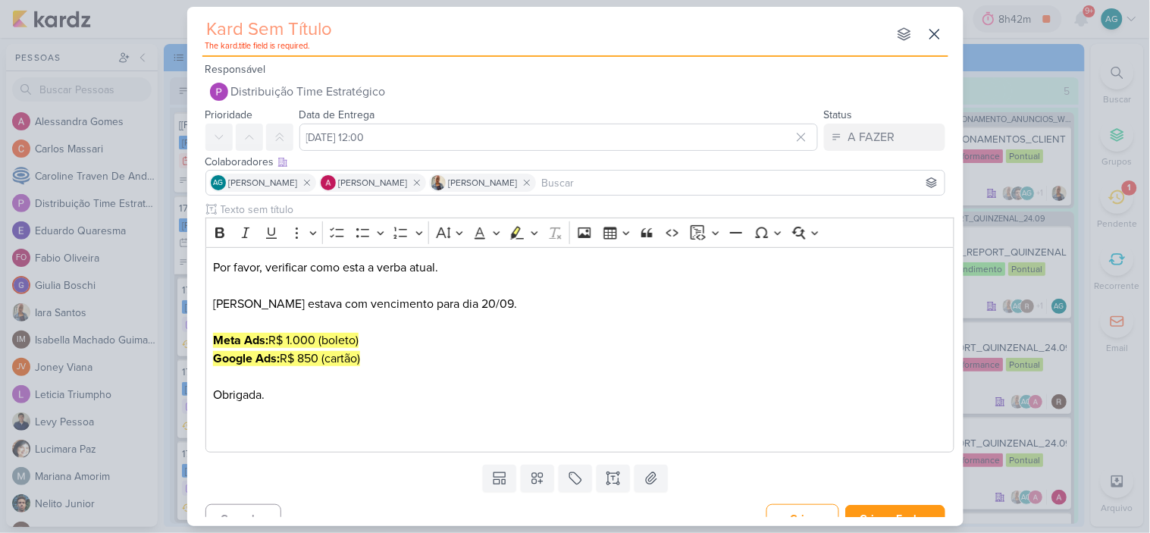
click at [368, 26] on input "text" at bounding box center [544, 29] width 685 height 27
paste input "Verificação pagamento_2709152_GODOI_AB SABIN_ADIANTAMENTE DE DEZEMBRO"
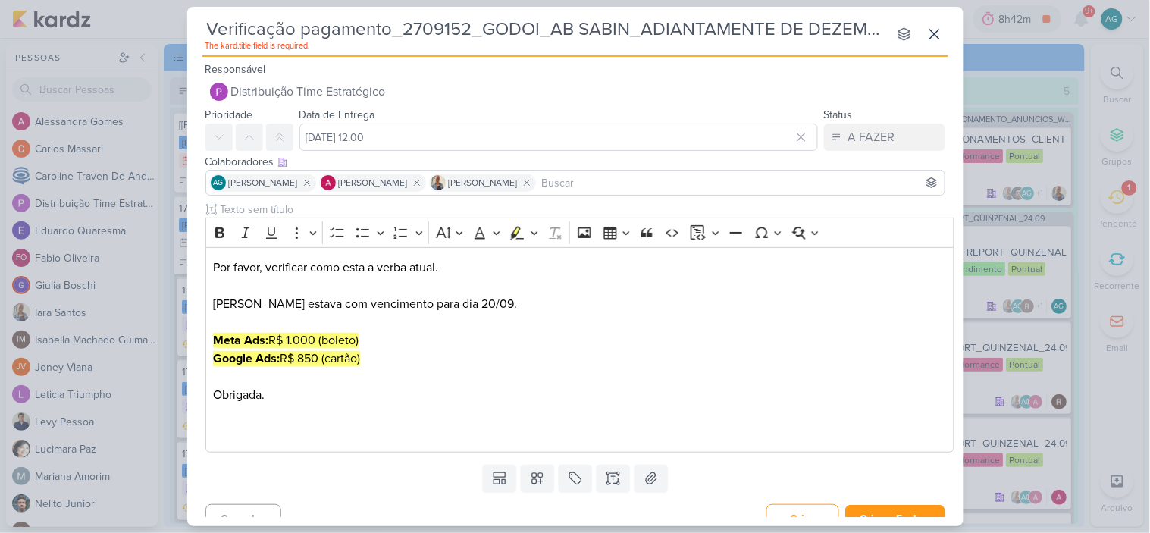
click at [368, 26] on input "Verificação pagamento_2709152_GODOI_AB SABIN_ADIANTAMENTE DE DEZEMBRO" at bounding box center [544, 29] width 685 height 27
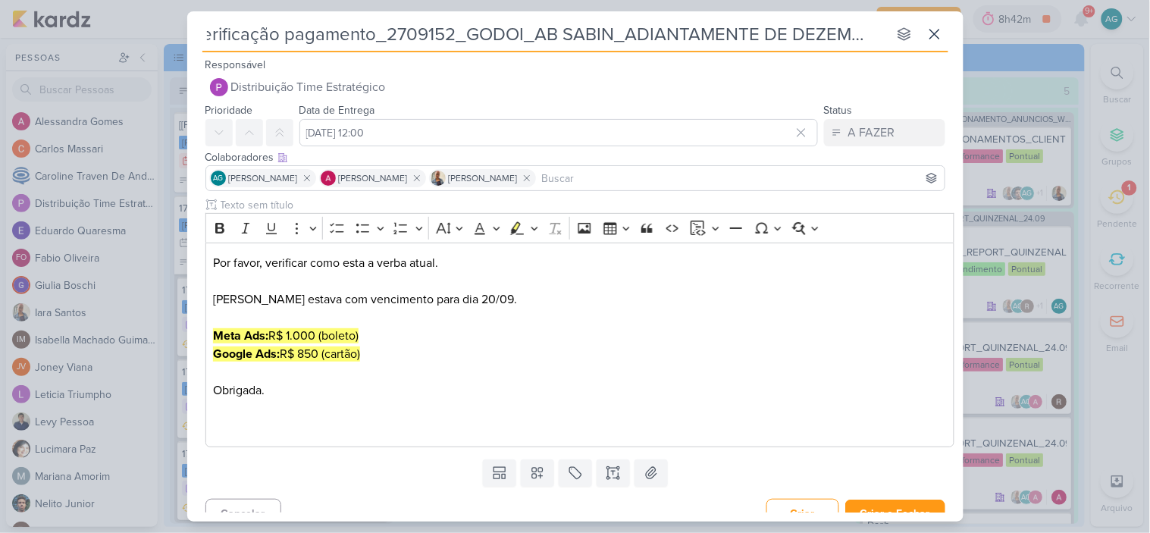
click at [393, 31] on input "Verificação pagamento_2709152_GODOI_AB SABIN_ADIANTAMENTE DE DEZEMBRO" at bounding box center [544, 33] width 685 height 27
drag, startPoint x: 236, startPoint y: 28, endPoint x: 111, endPoint y: 27, distance: 125.1
click at [111, 27] on div "Verificação pagamento_2709152_GODOI_AB SABIN_ADIANTAMENTE DE DEZEMBRO nenhum gr…" at bounding box center [575, 266] width 1150 height 533
type input "Verificação pagamento_2709152_GODOI_AB SABIN_ADIANTAMENTE DE DEZEMBRO"
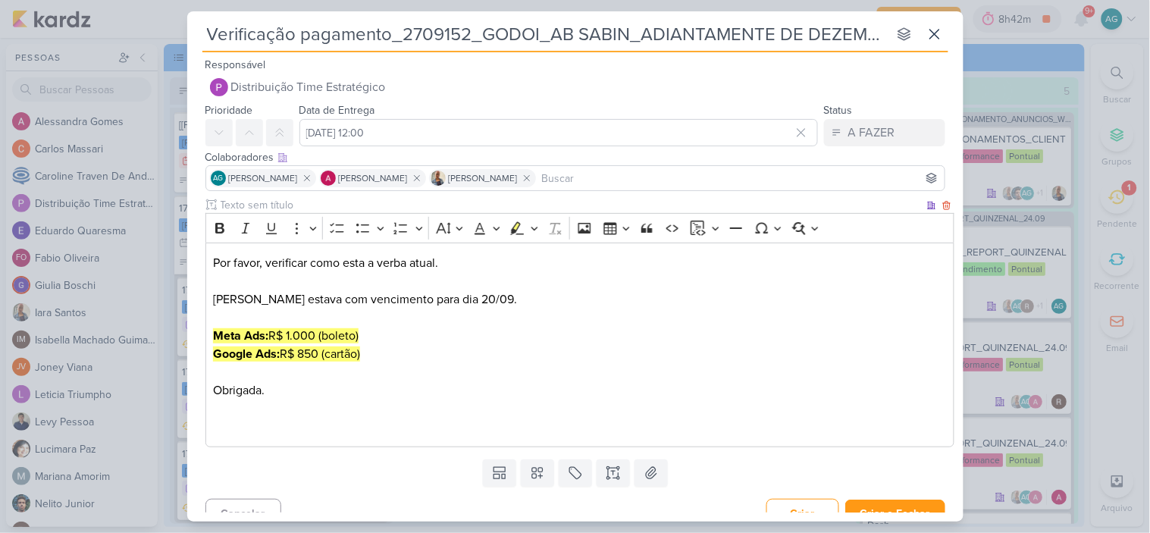
click at [544, 384] on p "Meta Ads: R$ 1.000 (boleto) Google Ads: R$ 850 (cartão) Obrigada." at bounding box center [579, 372] width 733 height 127
click at [468, 262] on p "Por favor, verificar como esta a verba atual. [PERSON_NAME] estava com vencimen…" at bounding box center [579, 281] width 733 height 55
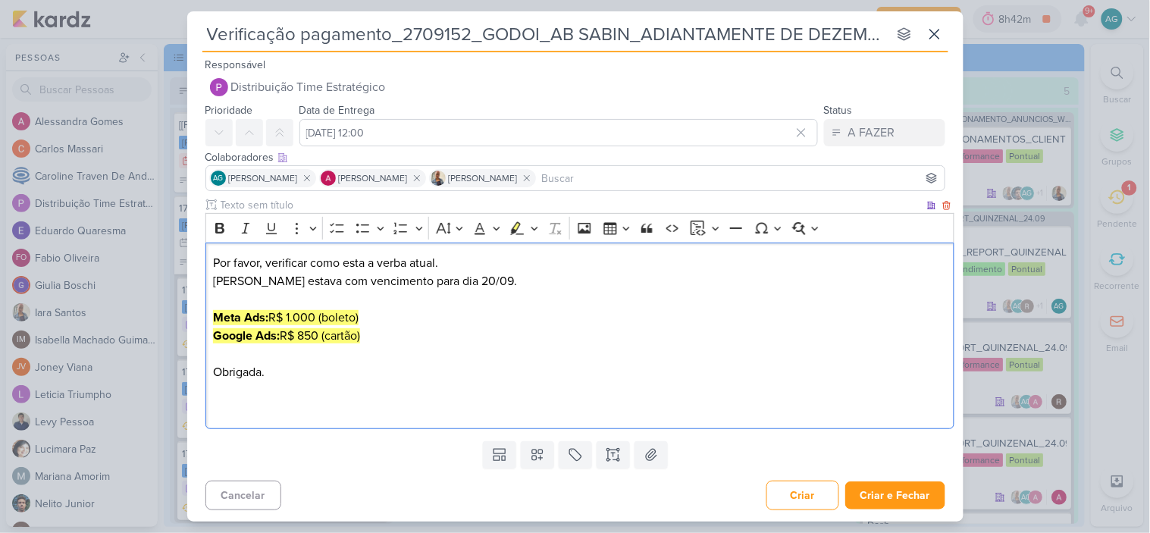
click at [284, 366] on p "Meta Ads: R$ 1.000 (boleto) Google Ads: R$ 850 (cartão) Obrigada." at bounding box center [579, 353] width 733 height 127
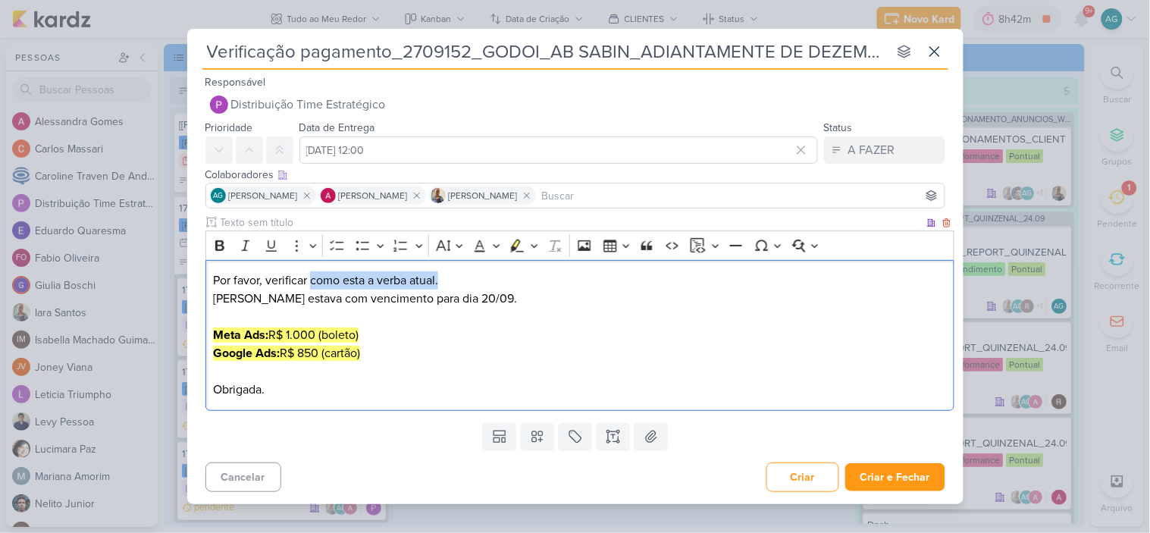
drag, startPoint x: 309, startPoint y: 281, endPoint x: 480, endPoint y: 281, distance: 170.6
click at [480, 281] on p "Por favor, verificar como esta a verba atual. [PERSON_NAME] estava com vencimen…" at bounding box center [579, 289] width 733 height 36
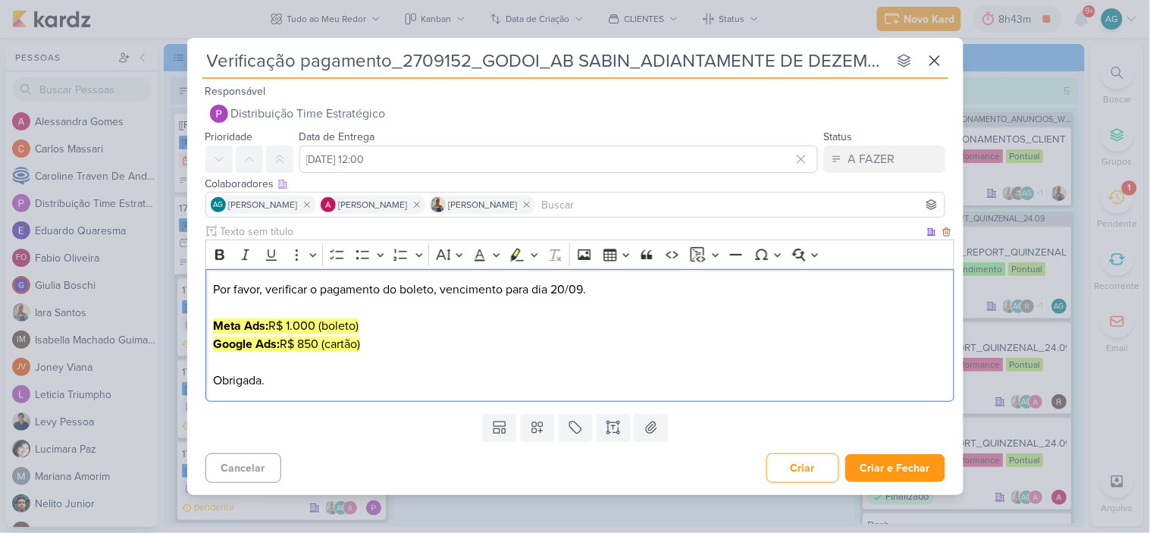
click at [509, 292] on p "Por favor, verificar o pagamento do boleto, vencimento para dia 20/09." at bounding box center [579, 289] width 733 height 18
click at [506, 353] on p "Meta Ads: R$ 1.000 (boleto) Google Ads: R$ 850 (cartão) Obrigada." at bounding box center [579, 344] width 733 height 91
click at [534, 425] on icon at bounding box center [537, 427] width 15 height 15
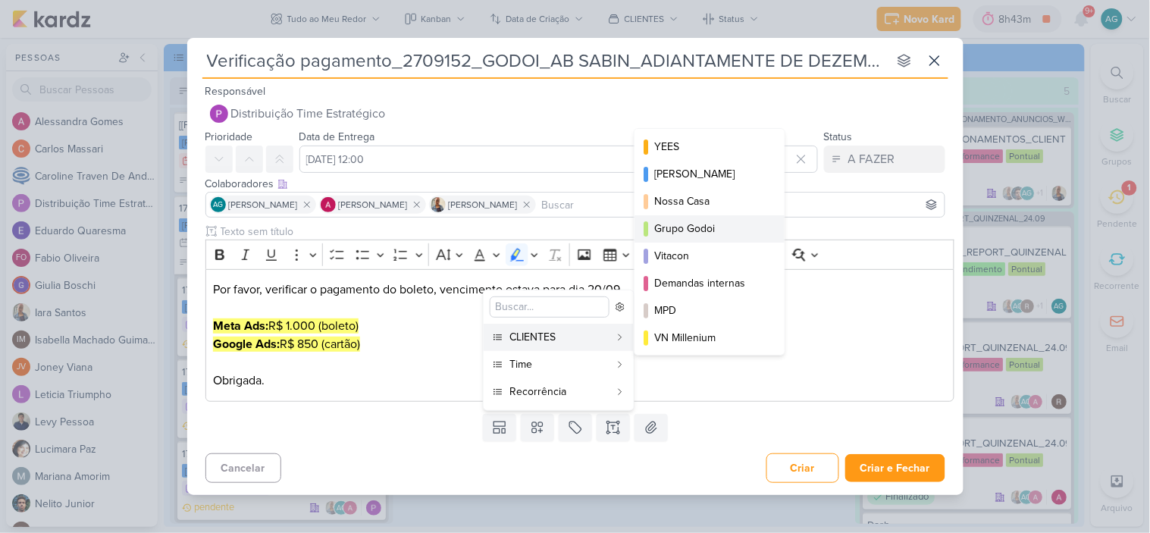
click at [706, 230] on div "Grupo Godoi" at bounding box center [710, 229] width 112 height 16
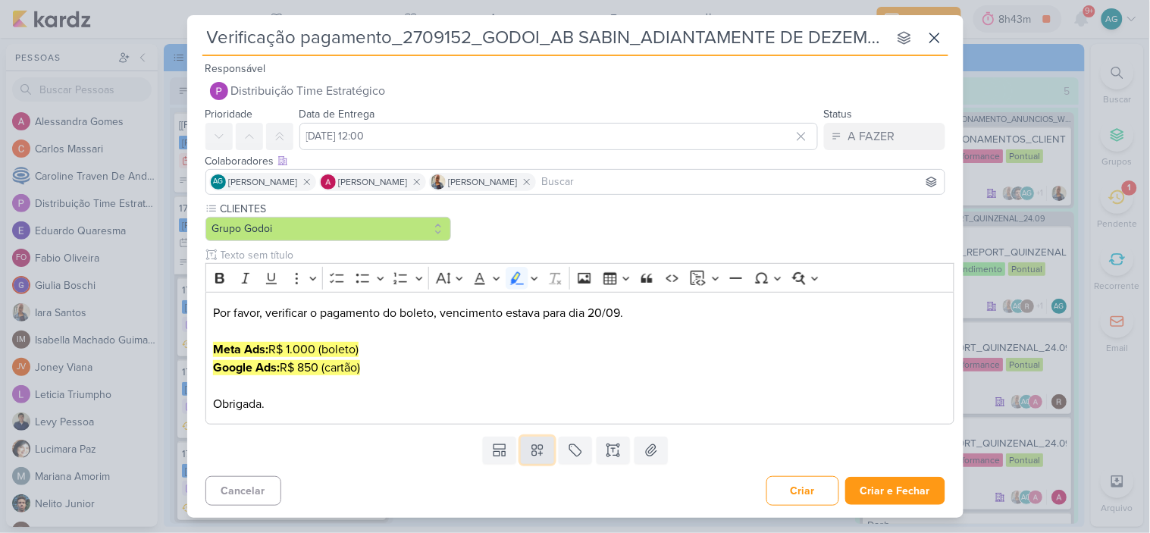
click at [534, 450] on icon at bounding box center [537, 450] width 11 height 11
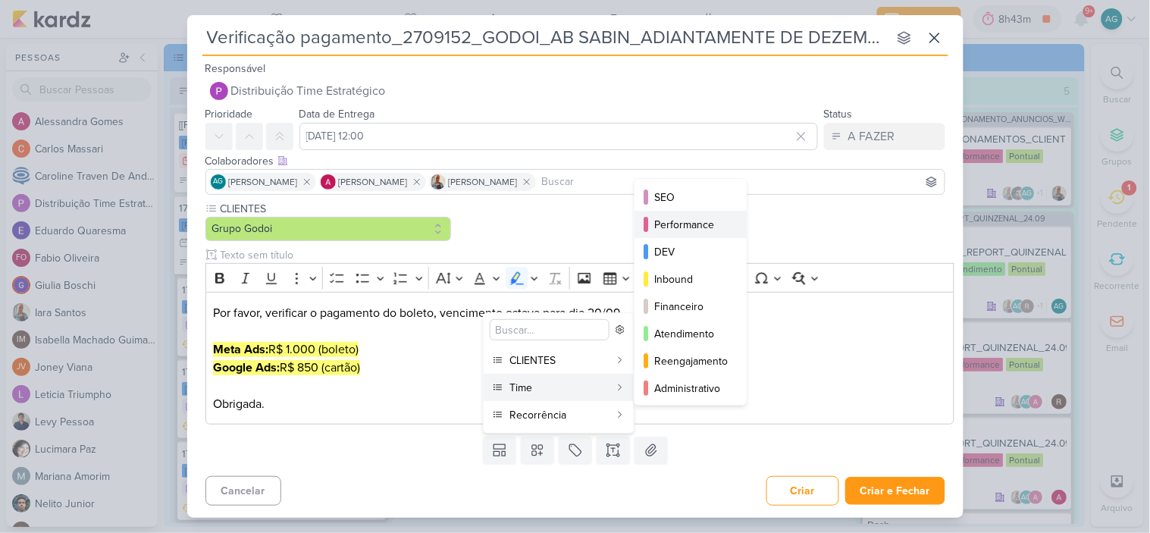
click at [698, 225] on div "Performance" at bounding box center [691, 225] width 74 height 16
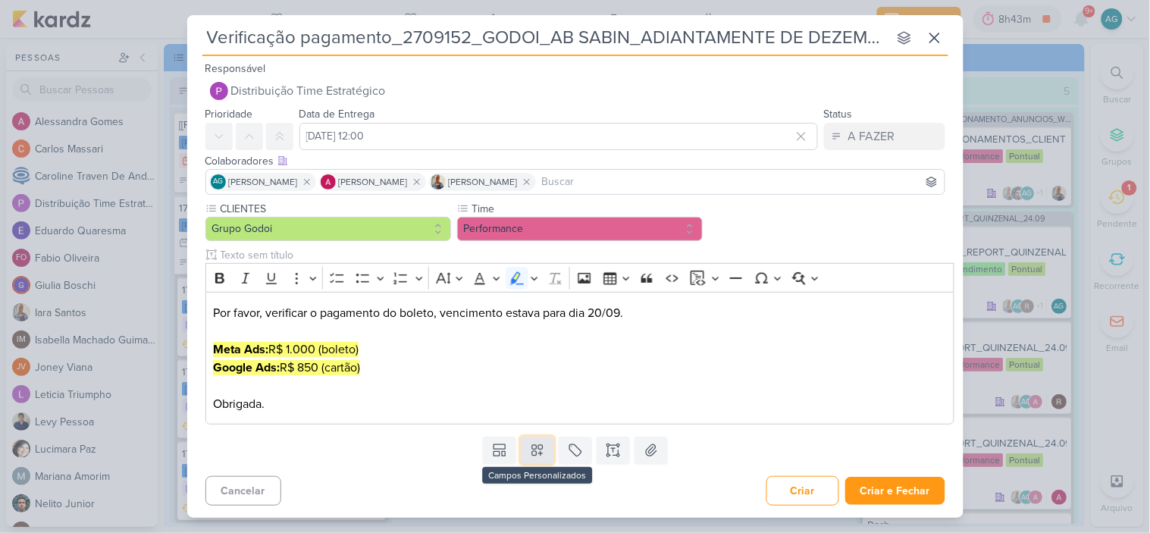
click at [542, 456] on icon at bounding box center [537, 450] width 15 height 15
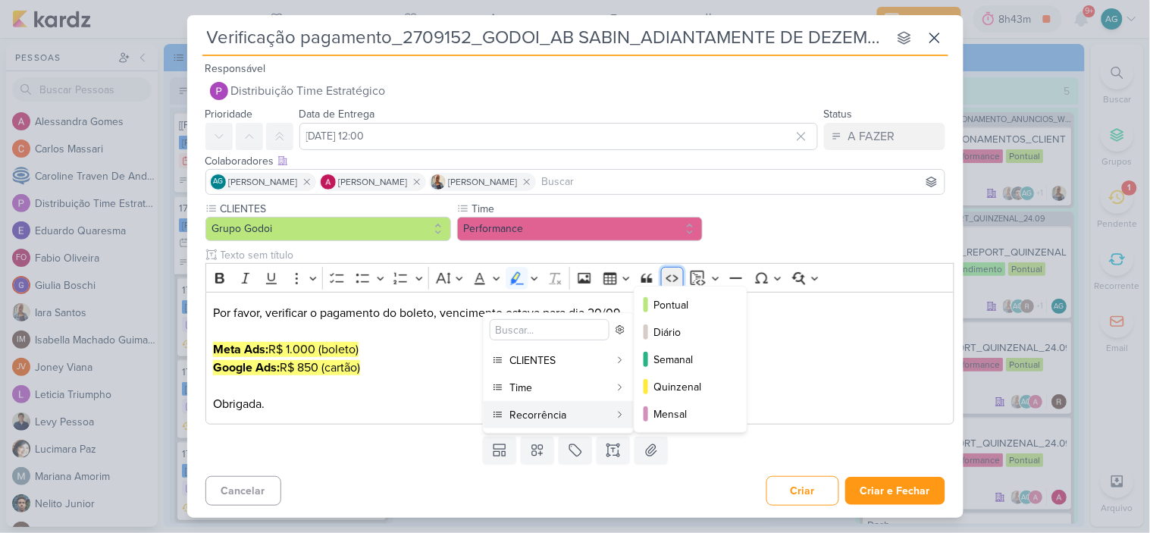
click at [680, 284] on icon "Editor toolbar" at bounding box center [672, 278] width 15 height 15
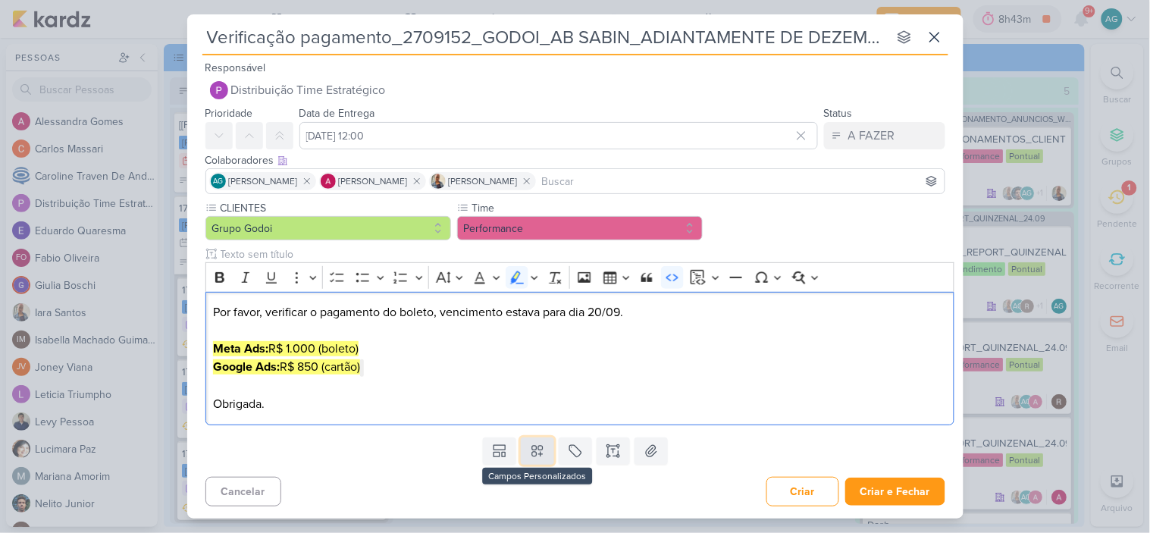
click at [543, 456] on icon at bounding box center [537, 450] width 15 height 15
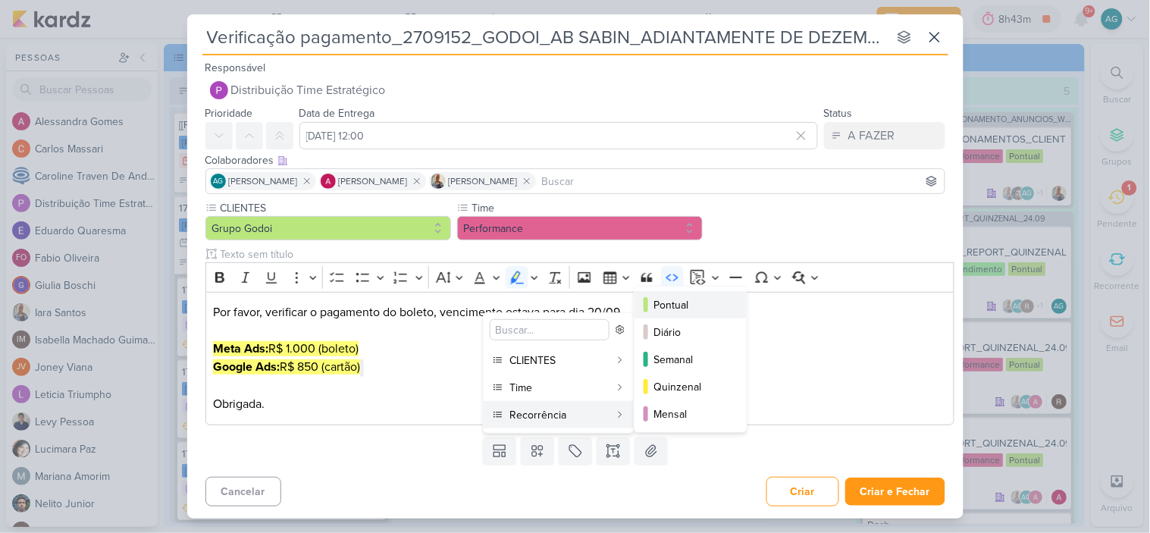
click at [685, 307] on div "Pontual" at bounding box center [691, 305] width 74 height 16
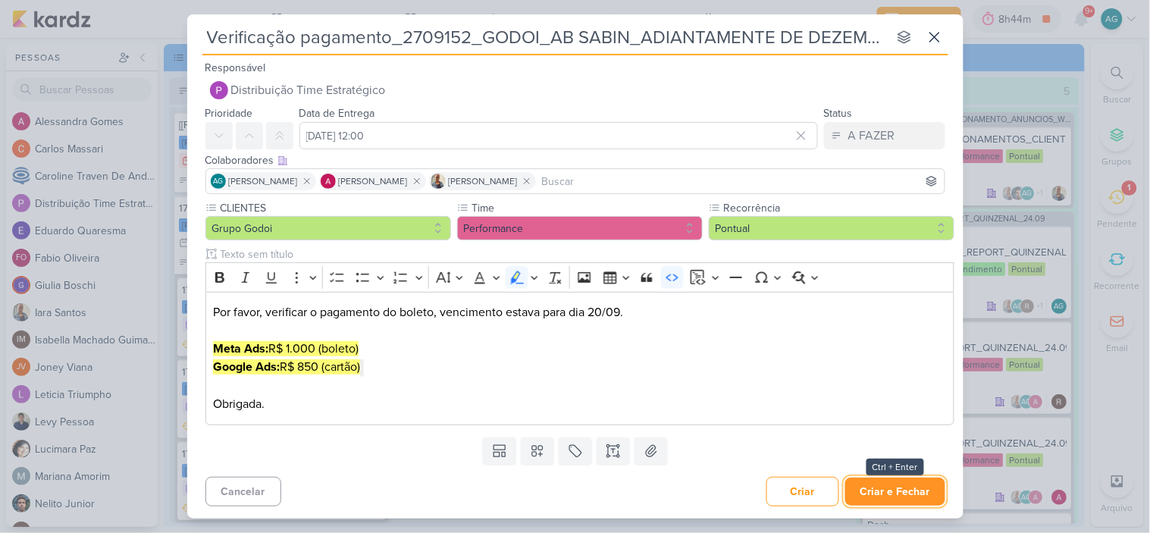
click at [904, 493] on button "Criar e Fechar" at bounding box center [895, 492] width 100 height 28
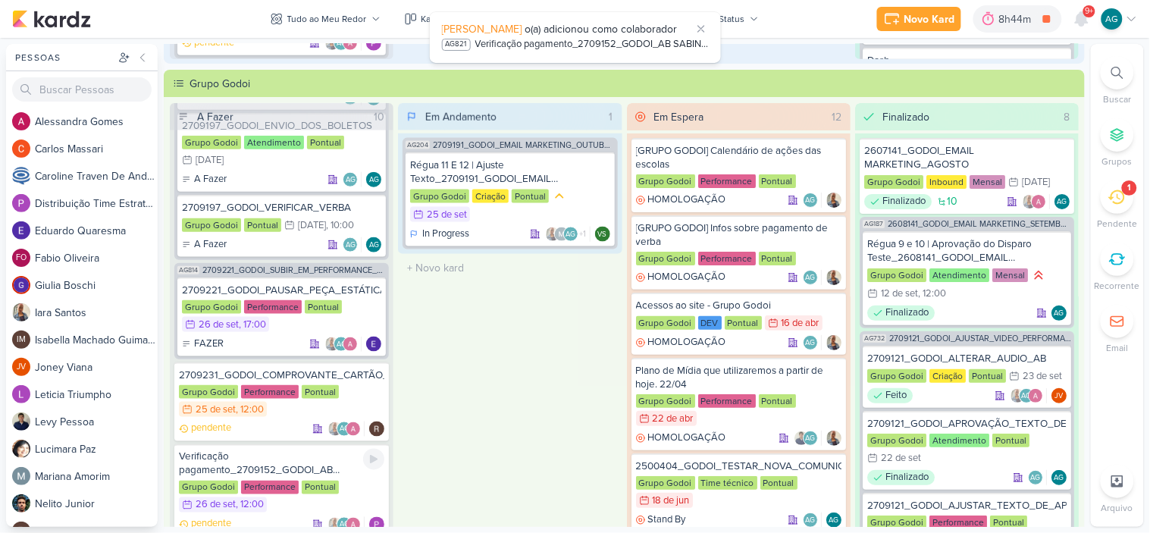
scroll to position [505, 0]
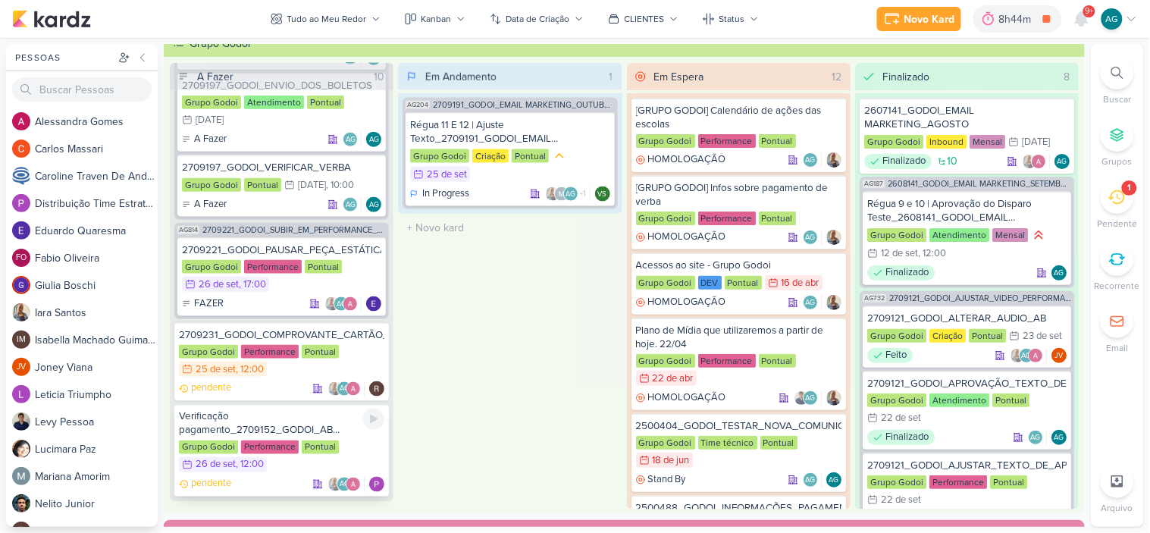
click at [291, 410] on div "Verificação pagamento_2709152_GODOI_AB SABIN_ADIANTAMENTE DE DEZEMBRO" at bounding box center [281, 423] width 205 height 27
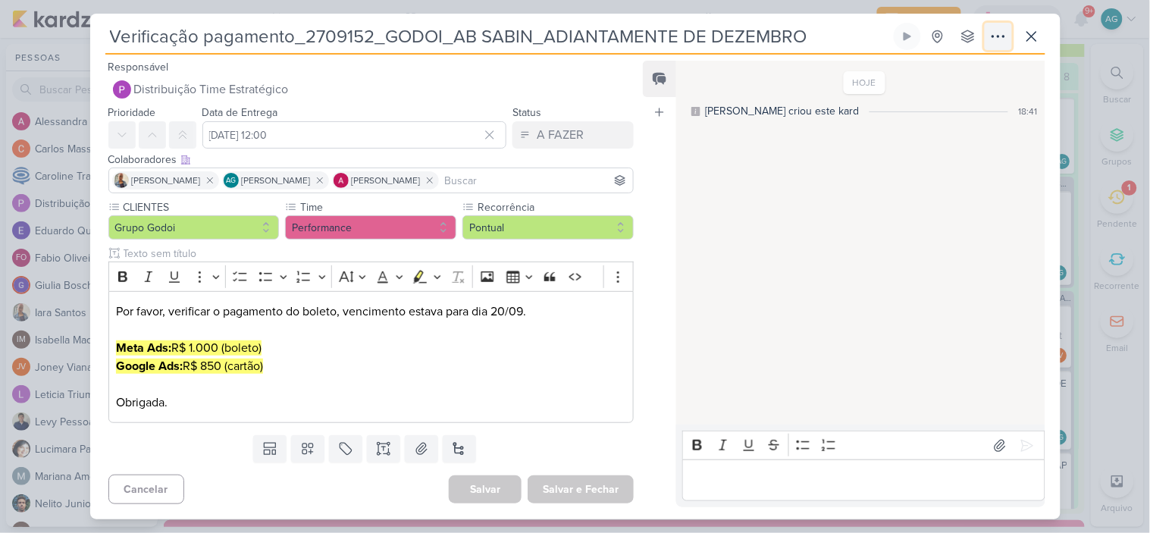
click at [995, 40] on icon at bounding box center [998, 36] width 18 height 18
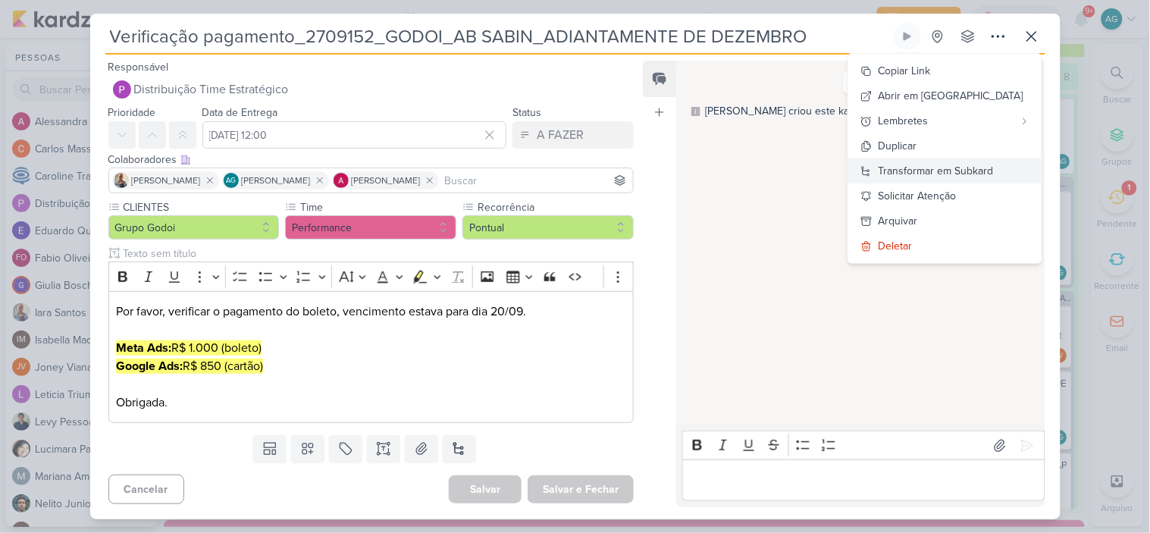
click at [965, 163] on div "Transformar em Subkard" at bounding box center [936, 171] width 115 height 16
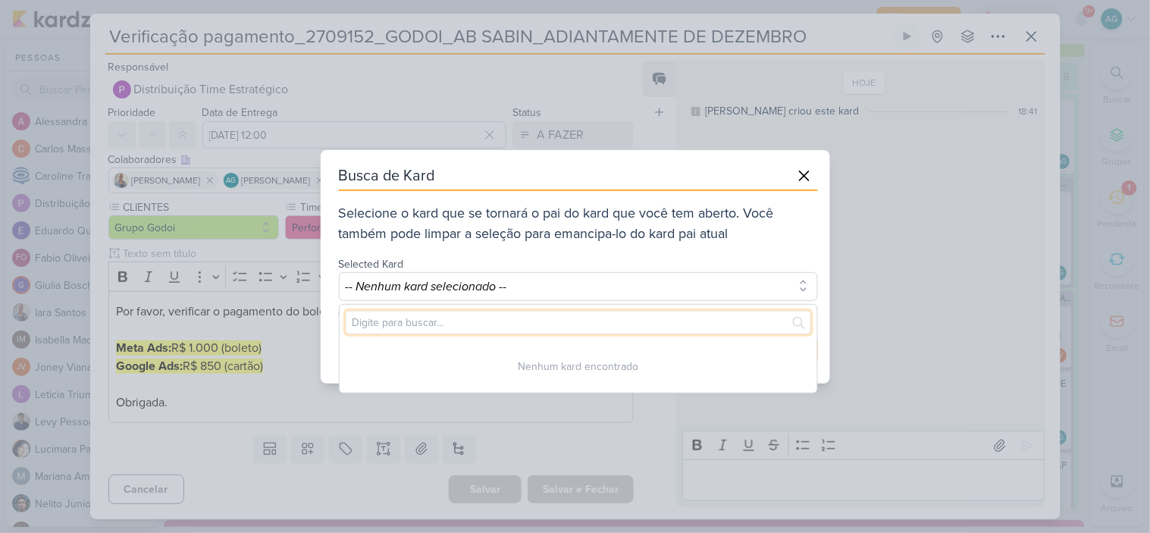
click at [519, 318] on input "text" at bounding box center [578, 323] width 465 height 24
paste input "2709152"
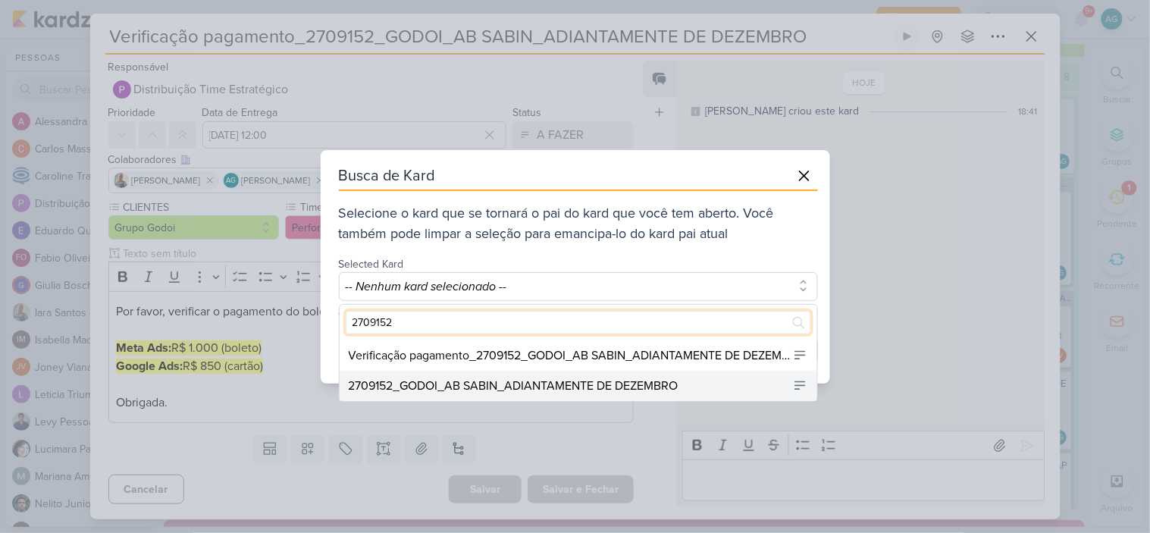
type input "2709152"
click at [566, 387] on div "2709152_GODOI_AB SABIN_ADIANTAMENTE DE DEZEMBRO" at bounding box center [514, 386] width 330 height 18
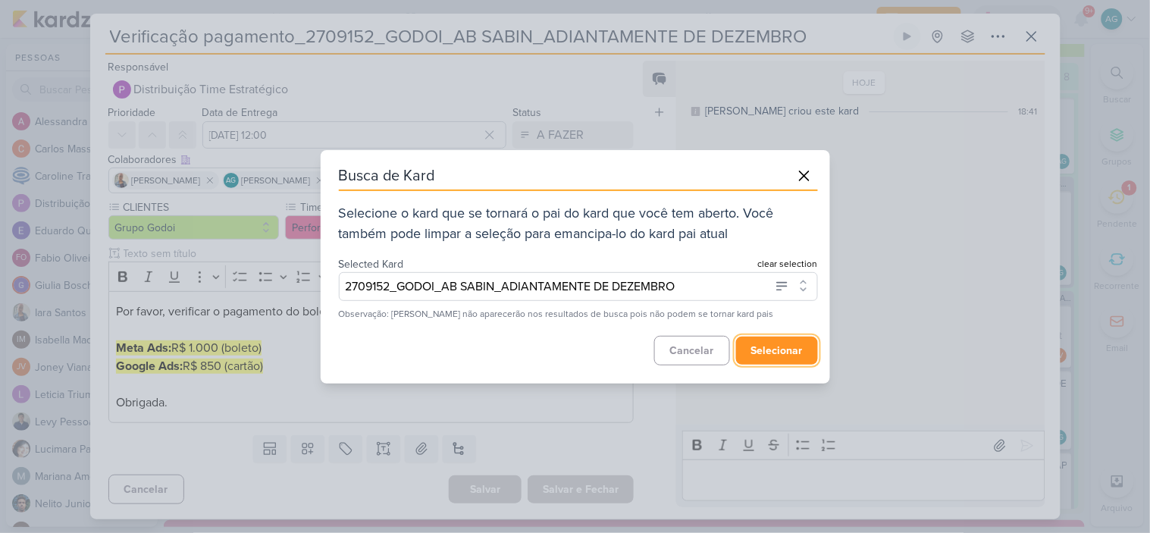
click at [775, 357] on button "selecionar" at bounding box center [777, 351] width 82 height 28
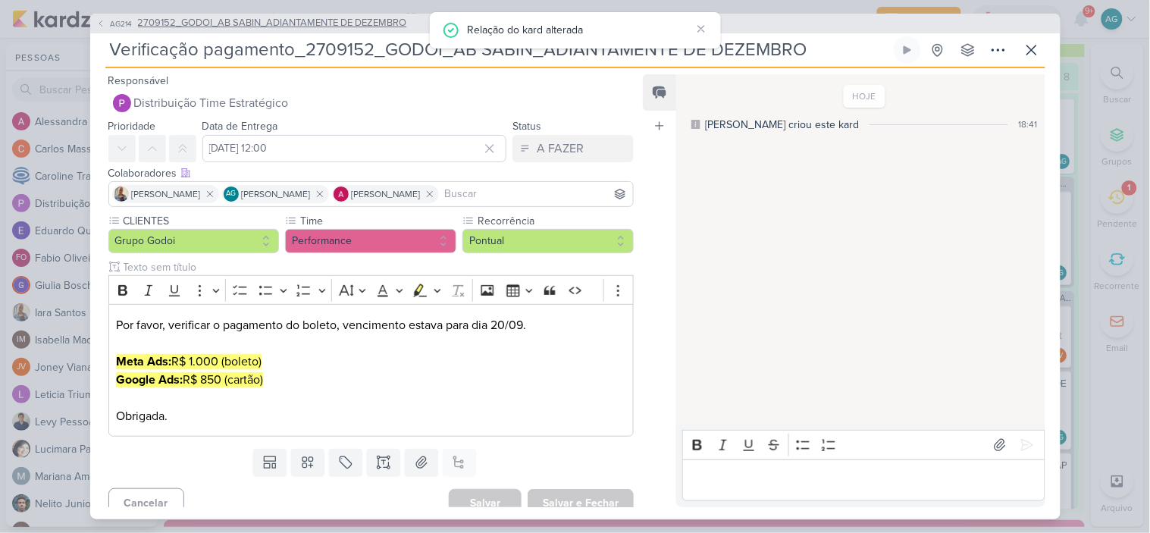
click at [340, 25] on span "2709152_GODOI_AB SABIN_ADIANTAMENTE DE DEZEMBRO" at bounding box center [272, 23] width 269 height 15
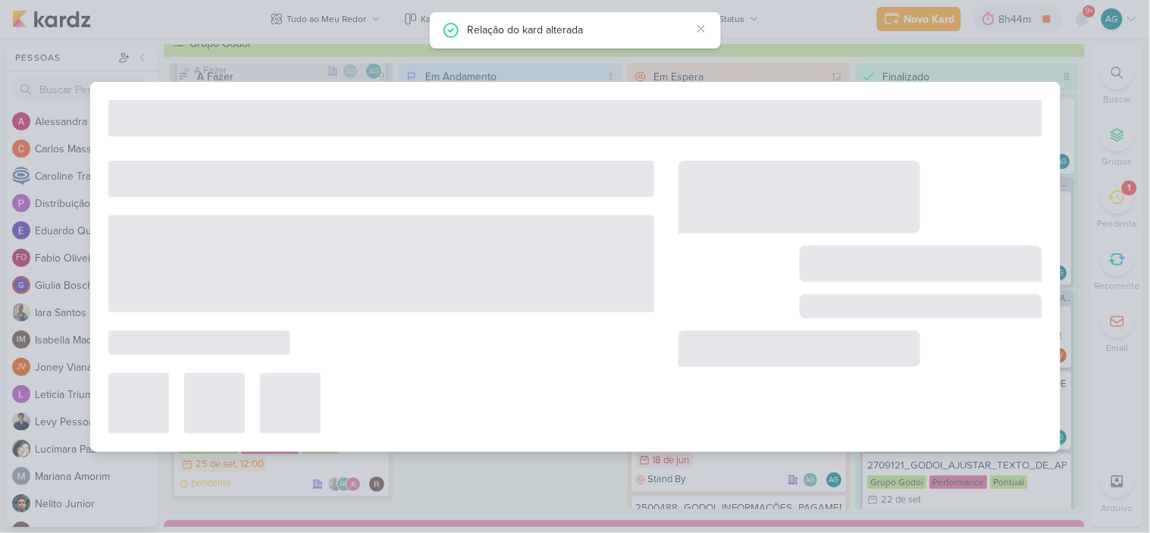
type input "2709152_GODOI_AB SABIN_ADIANTAMENTE DE DEZEMBRO"
type input "19 de setembro de 2025 às 23:59"
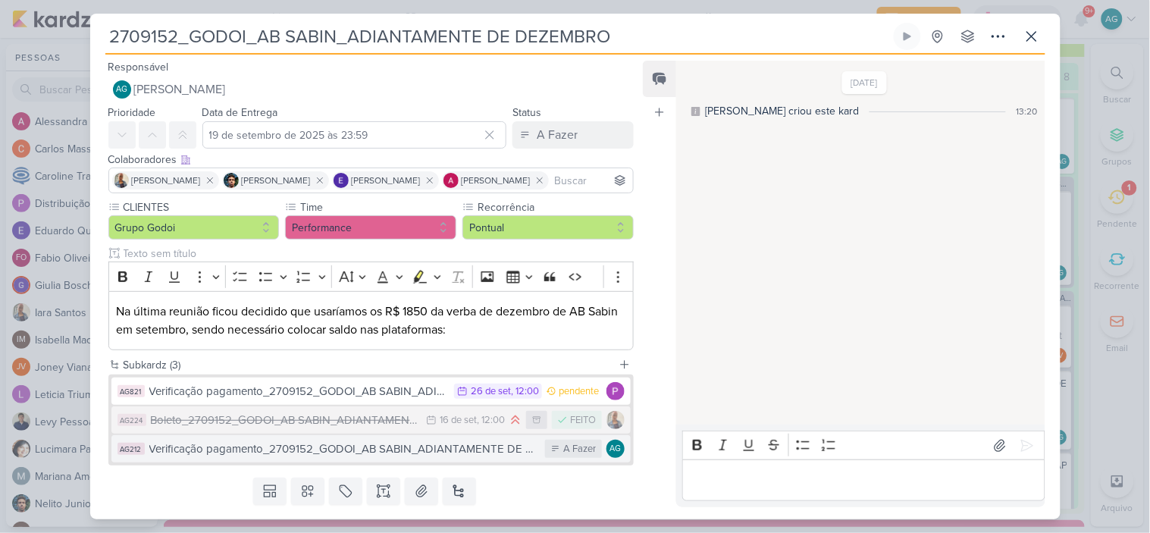
click at [342, 448] on div "Verificação pagamento_2709152_GODOI_AB SABIN_ADIANTAMENTE DE DEZEMBRO" at bounding box center [343, 448] width 389 height 17
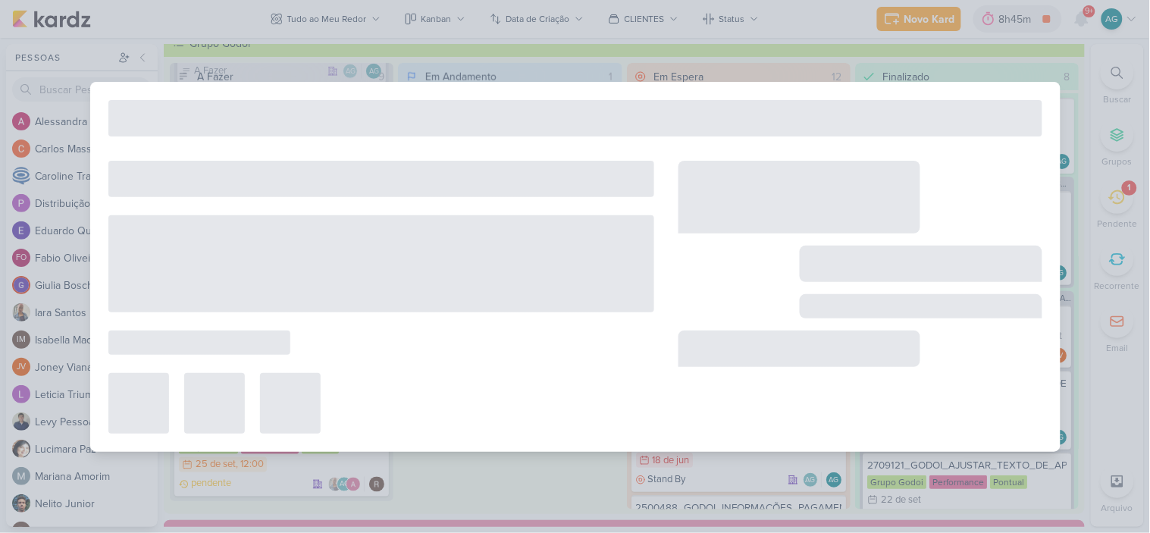
type input "Verificação pagamento_2709152_GODOI_AB SABIN_ADIANTAMENTE DE DEZEMBRO"
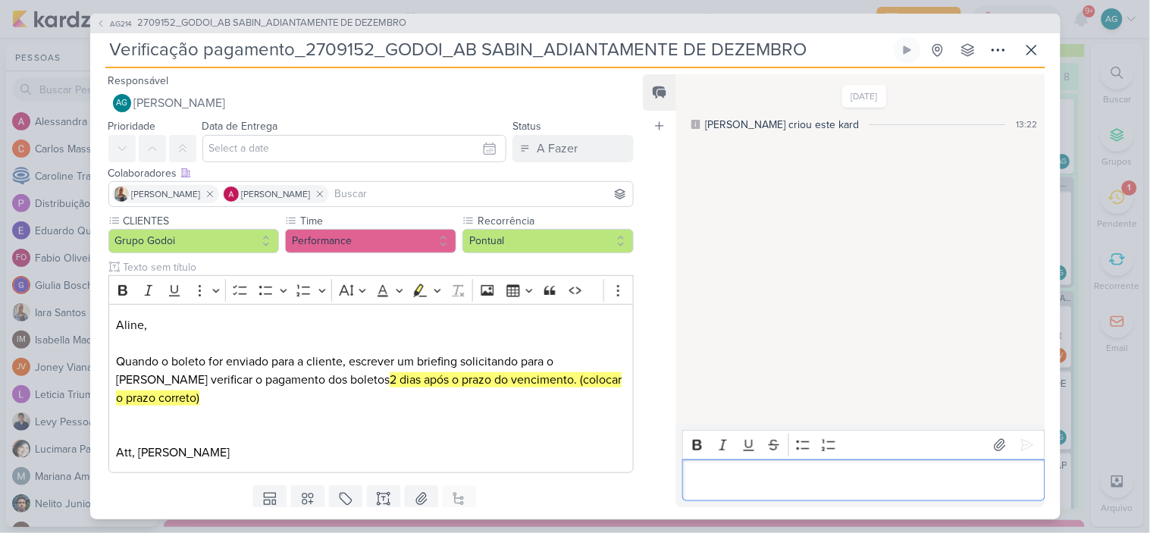
click at [748, 486] on p "Editor editing area: main" at bounding box center [864, 480] width 346 height 18
click at [1020, 443] on icon at bounding box center [1027, 444] width 15 height 15
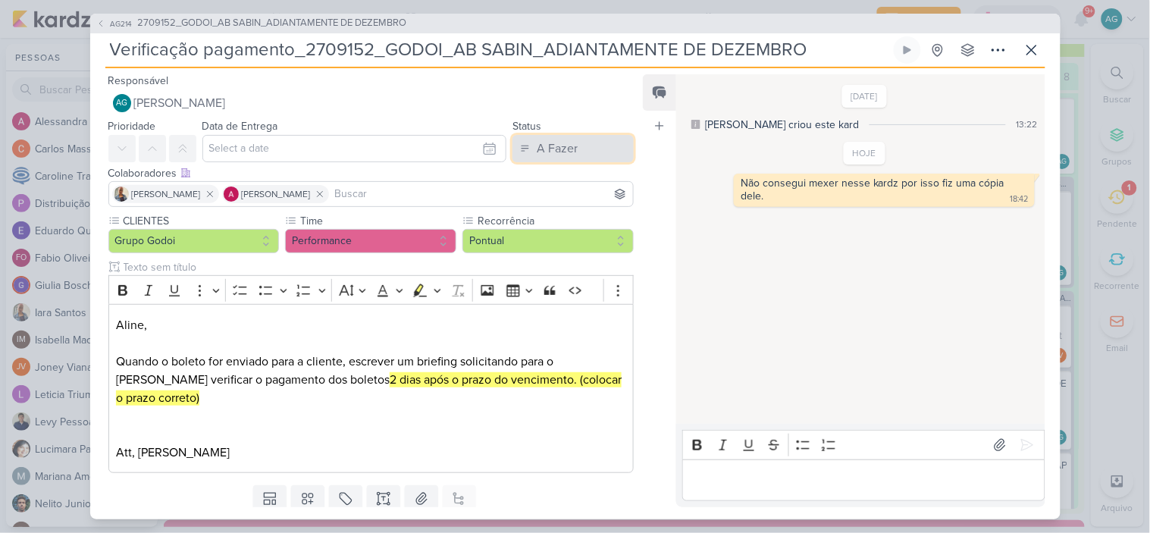
click at [539, 154] on div "A Fazer" at bounding box center [557, 148] width 41 height 18
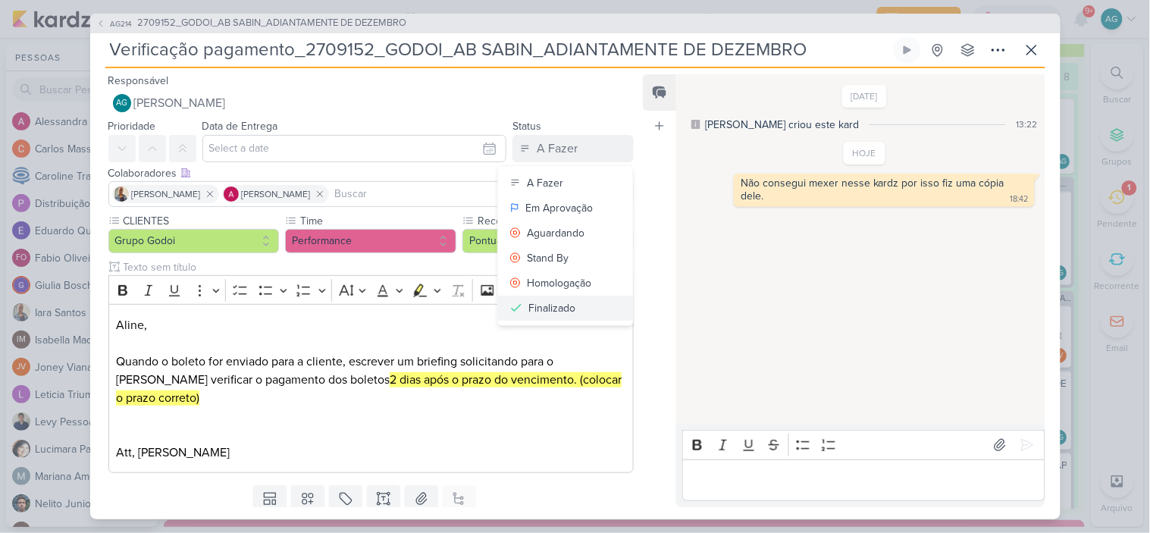
click at [574, 309] on button "Finalizado" at bounding box center [565, 308] width 135 height 25
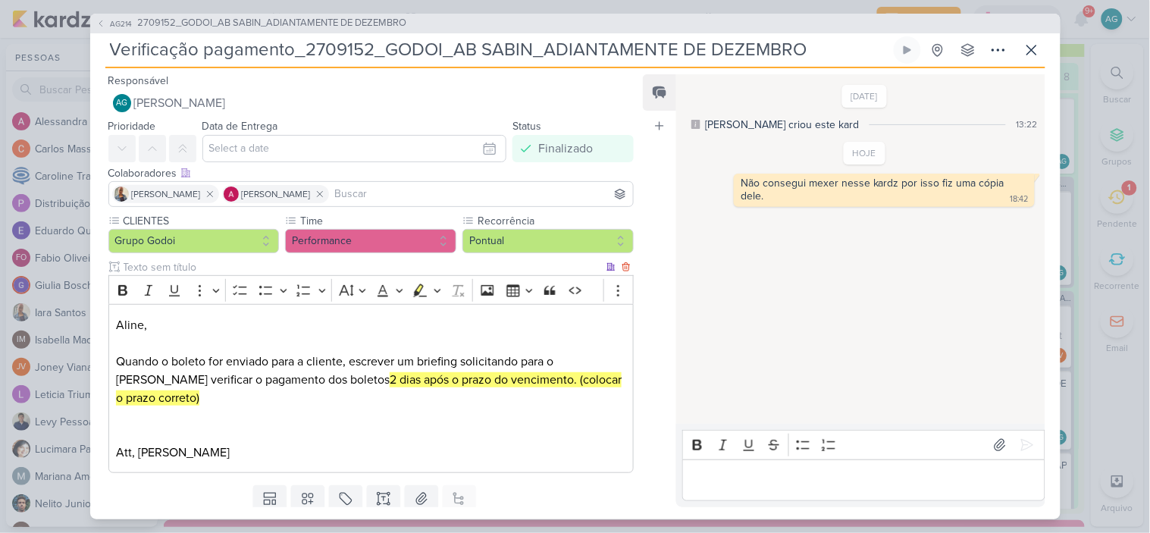
scroll to position [50, 0]
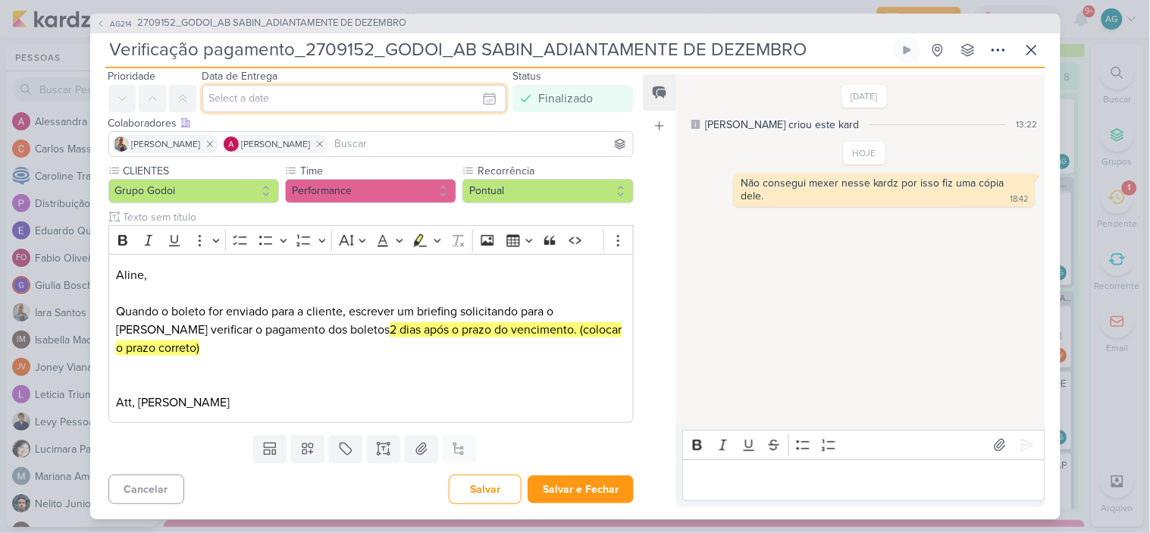
click at [399, 100] on input "text" at bounding box center [354, 98] width 305 height 27
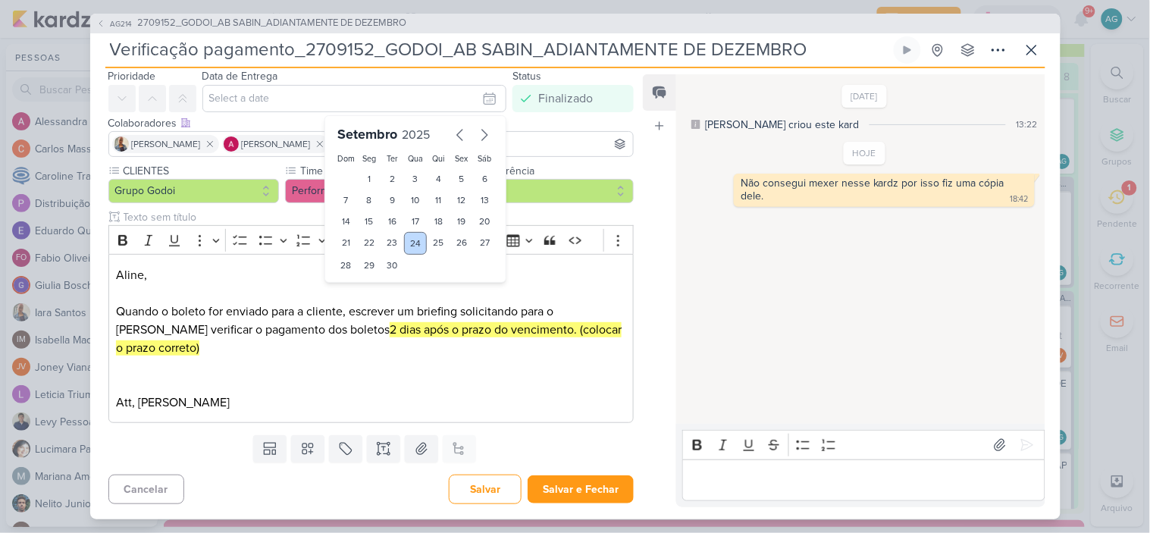
click at [415, 246] on div "24" at bounding box center [416, 243] width 24 height 23
type input "24 de setembro de 2025 às 23:59"
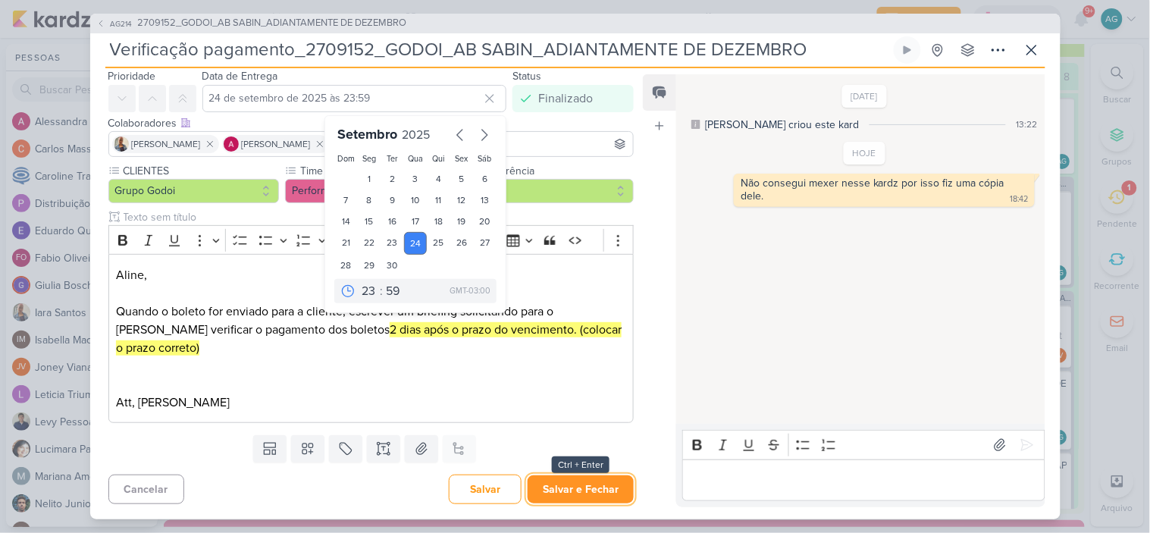
click at [572, 493] on button "Salvar e Fechar" at bounding box center [581, 489] width 106 height 28
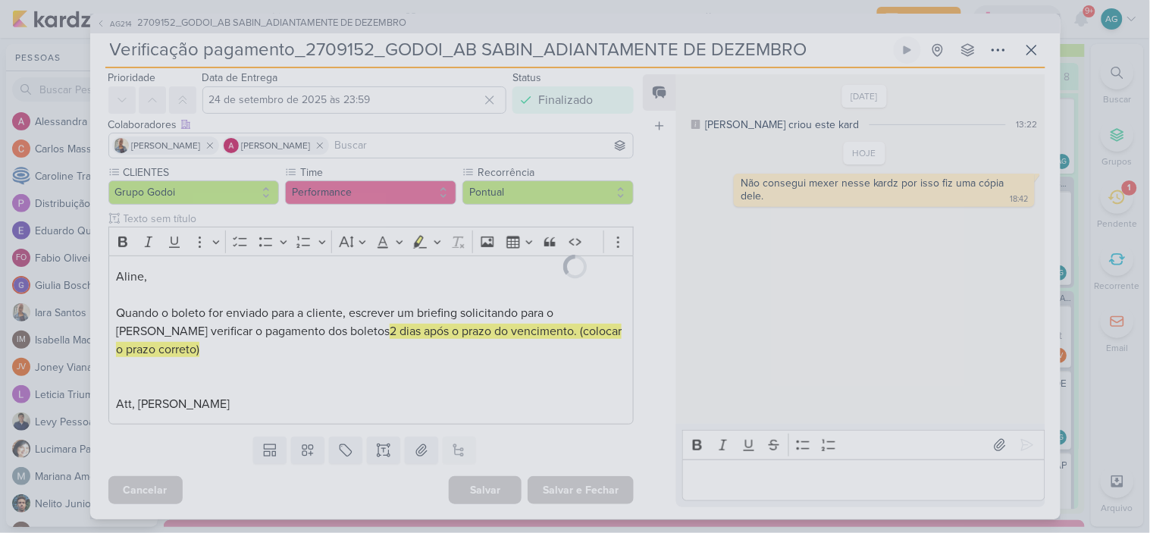
scroll to position [49, 0]
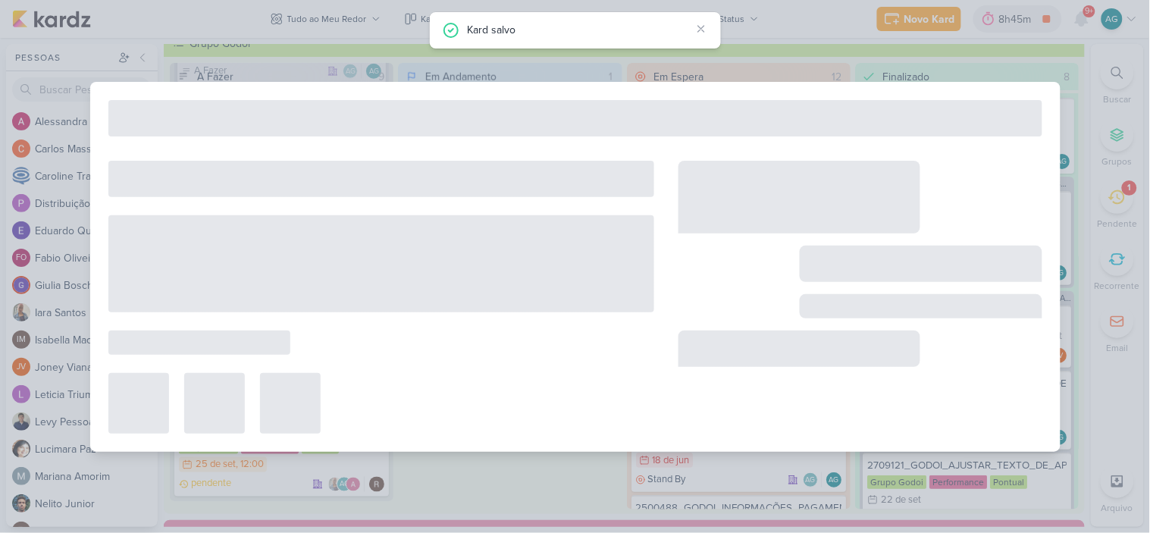
type input "2709152_GODOI_AB SABIN_ADIANTAMENTE DE DEZEMBRO"
type input "19 de setembro de 2025 às 23:59"
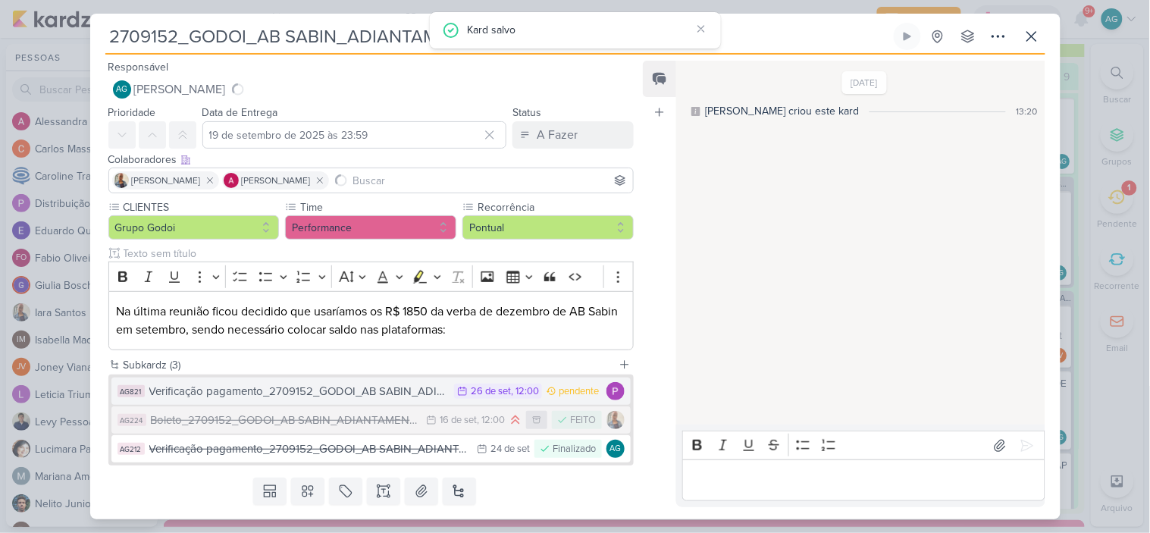
scroll to position [1827, 0]
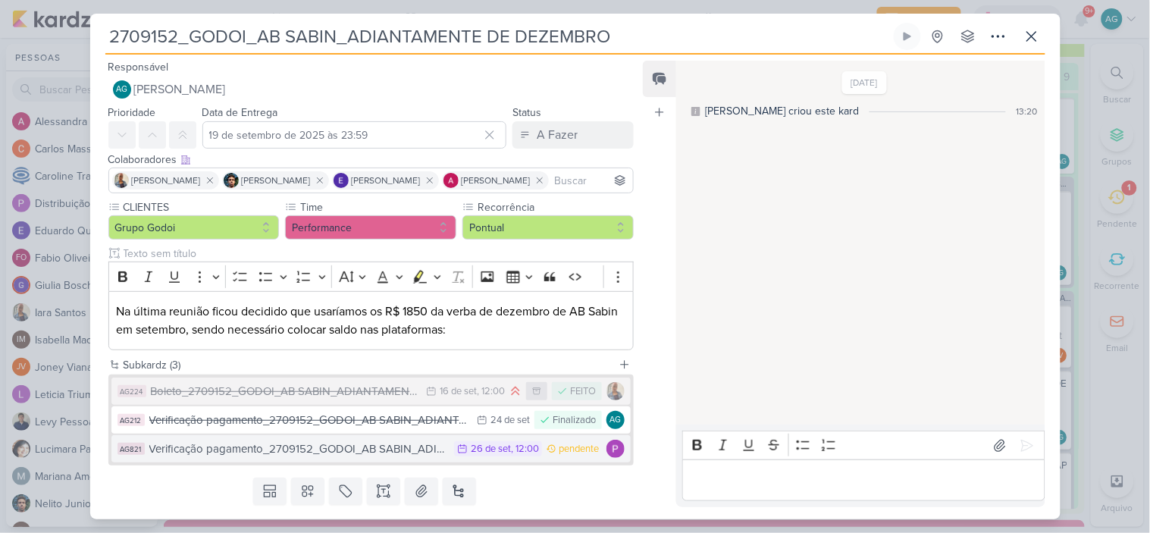
click at [354, 452] on div "Verificação pagamento_2709152_GODOI_AB SABIN_ADIANTAMENTE DE DEZEMBRO" at bounding box center [298, 448] width 298 height 17
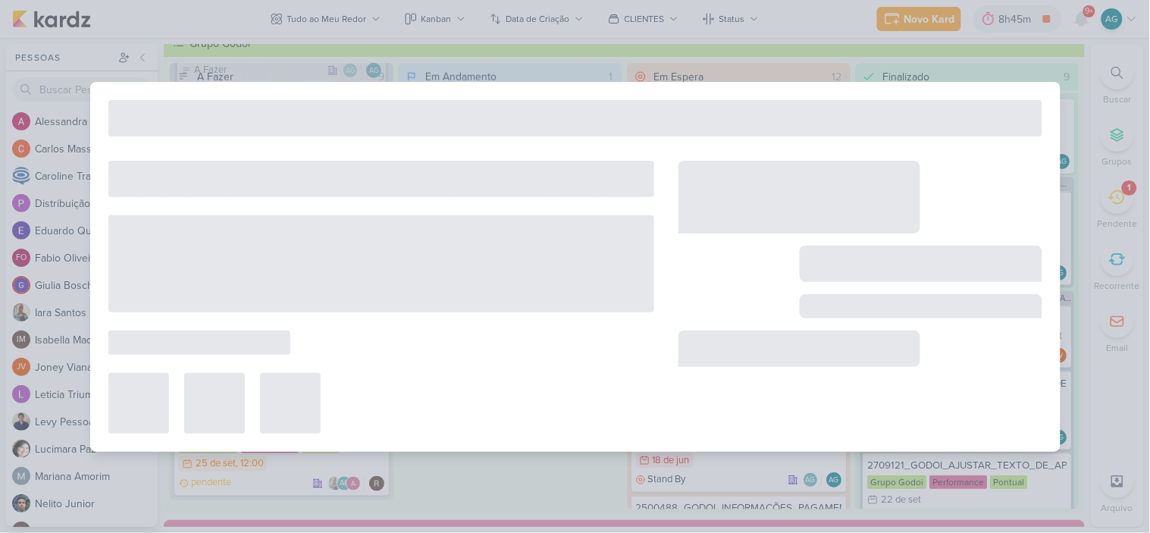
type input "Verificação pagamento_2709152_GODOI_AB SABIN_ADIANTAMENTE DE DEZEMBRO"
type input "26 de setembro de 2025 às 12:00"
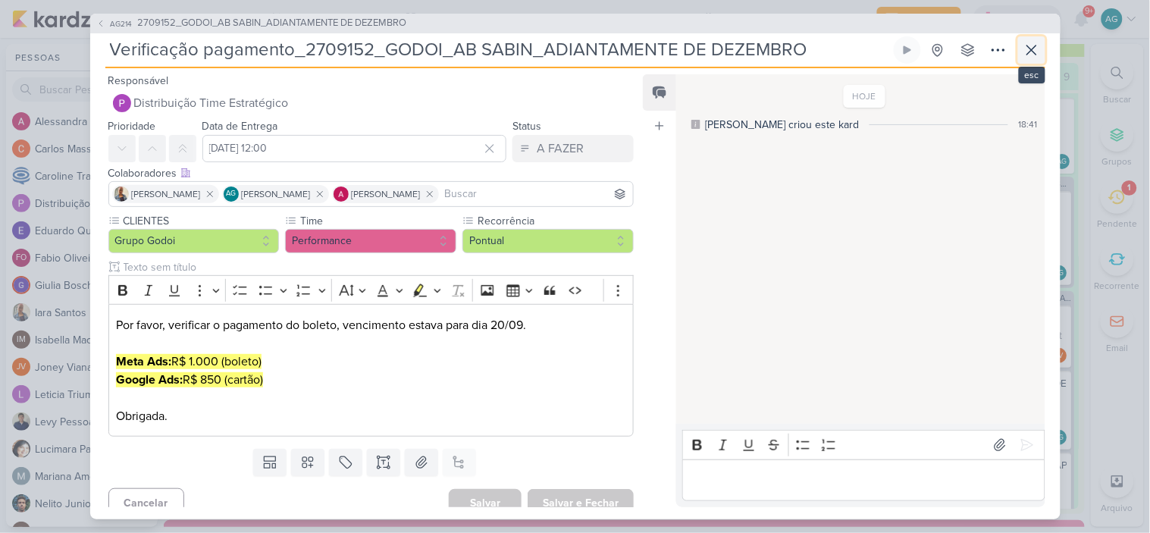
click at [1033, 48] on icon at bounding box center [1031, 49] width 9 height 9
